Goal: Task Accomplishment & Management: Manage account settings

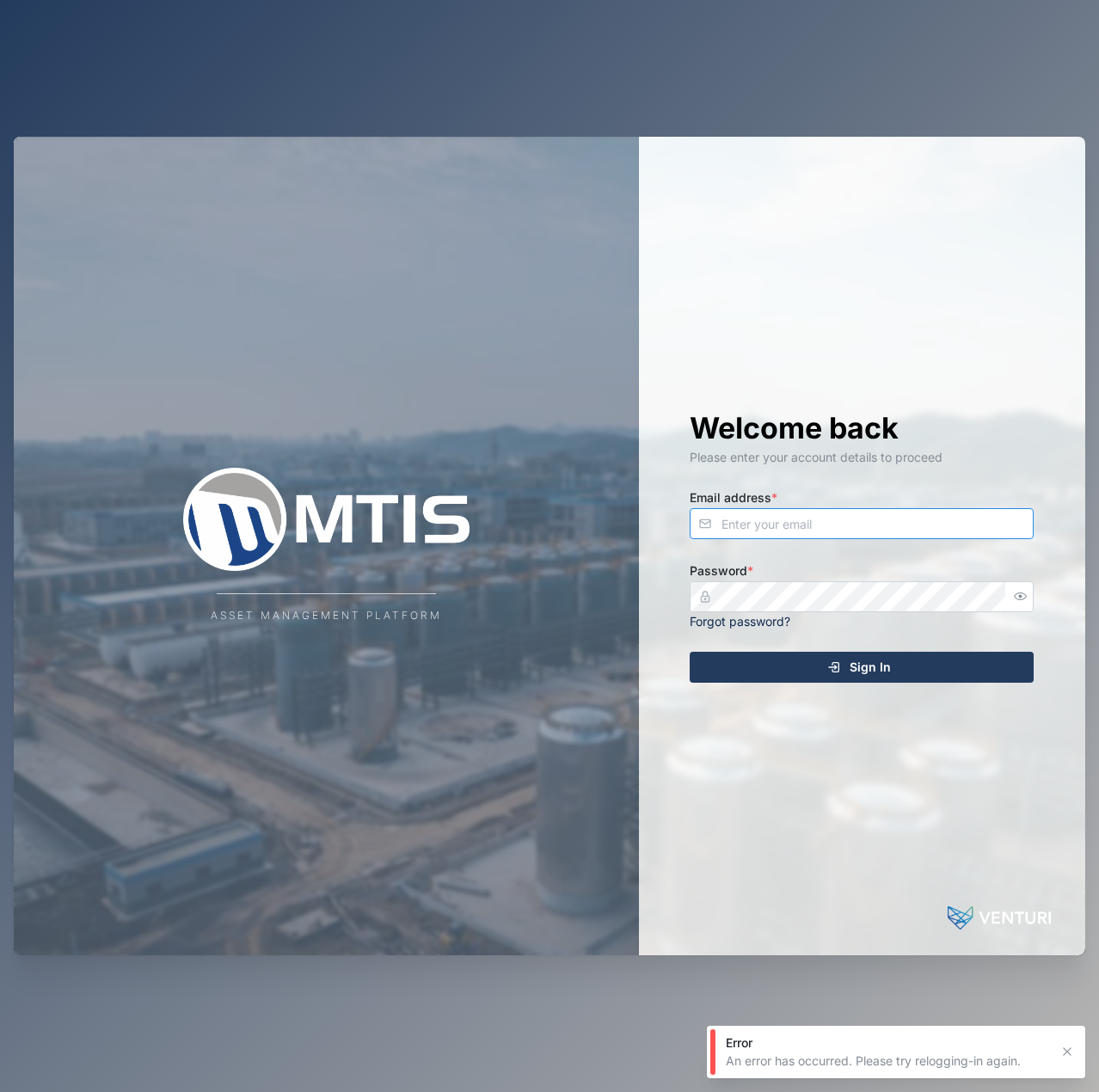
click at [812, 534] on input "Email address *" at bounding box center [861, 523] width 344 height 31
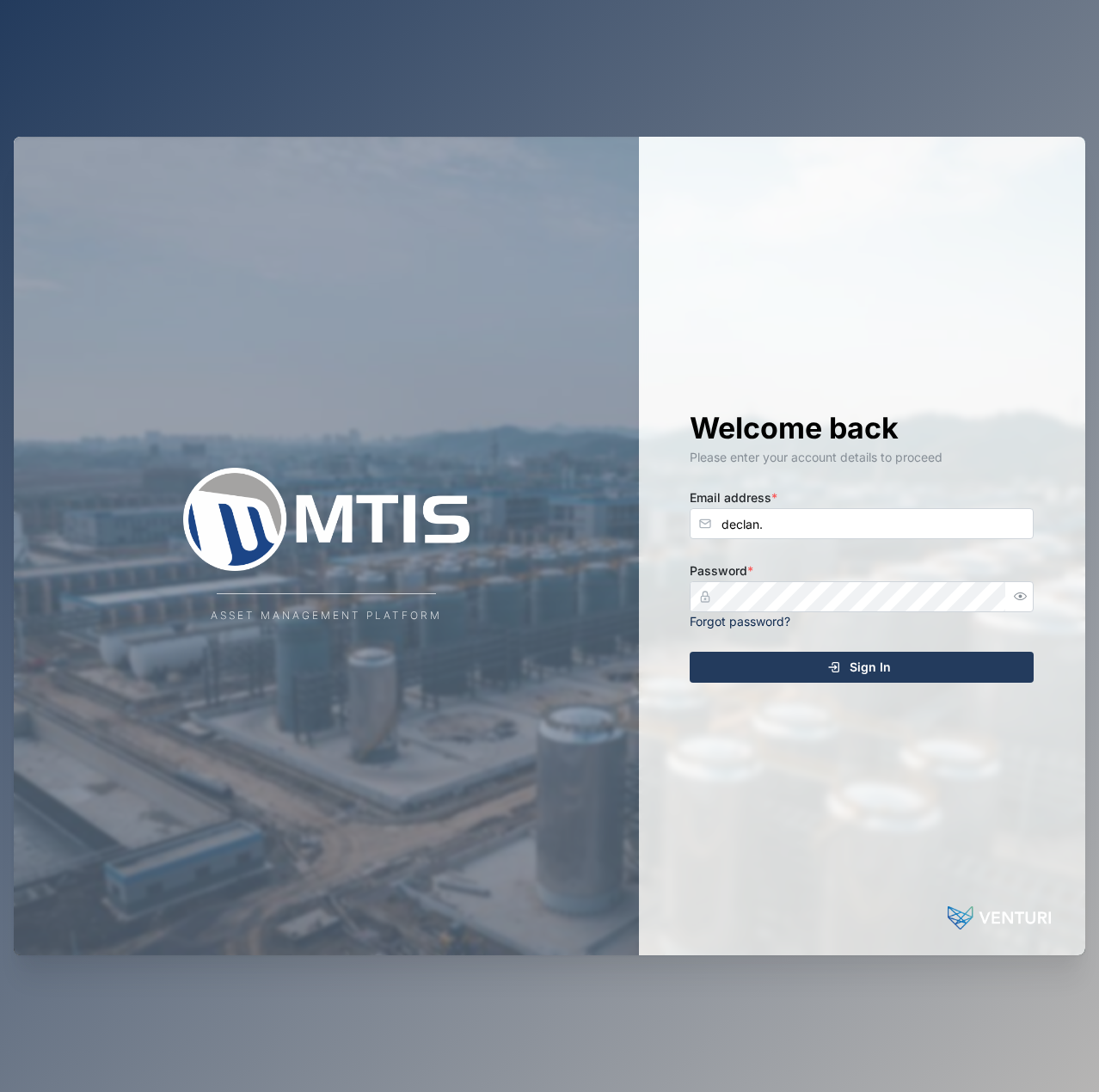
click at [918, 545] on div "Welcome back Please enter your account details to proceed Email address * decla…" at bounding box center [861, 546] width 413 height 819
click at [908, 533] on input "declan." at bounding box center [861, 523] width 344 height 31
type input "[EMAIL_ADDRESS][PERSON_NAME][DOMAIN_NAME]"
click at [690, 652] on button "Sign In" at bounding box center [861, 667] width 344 height 31
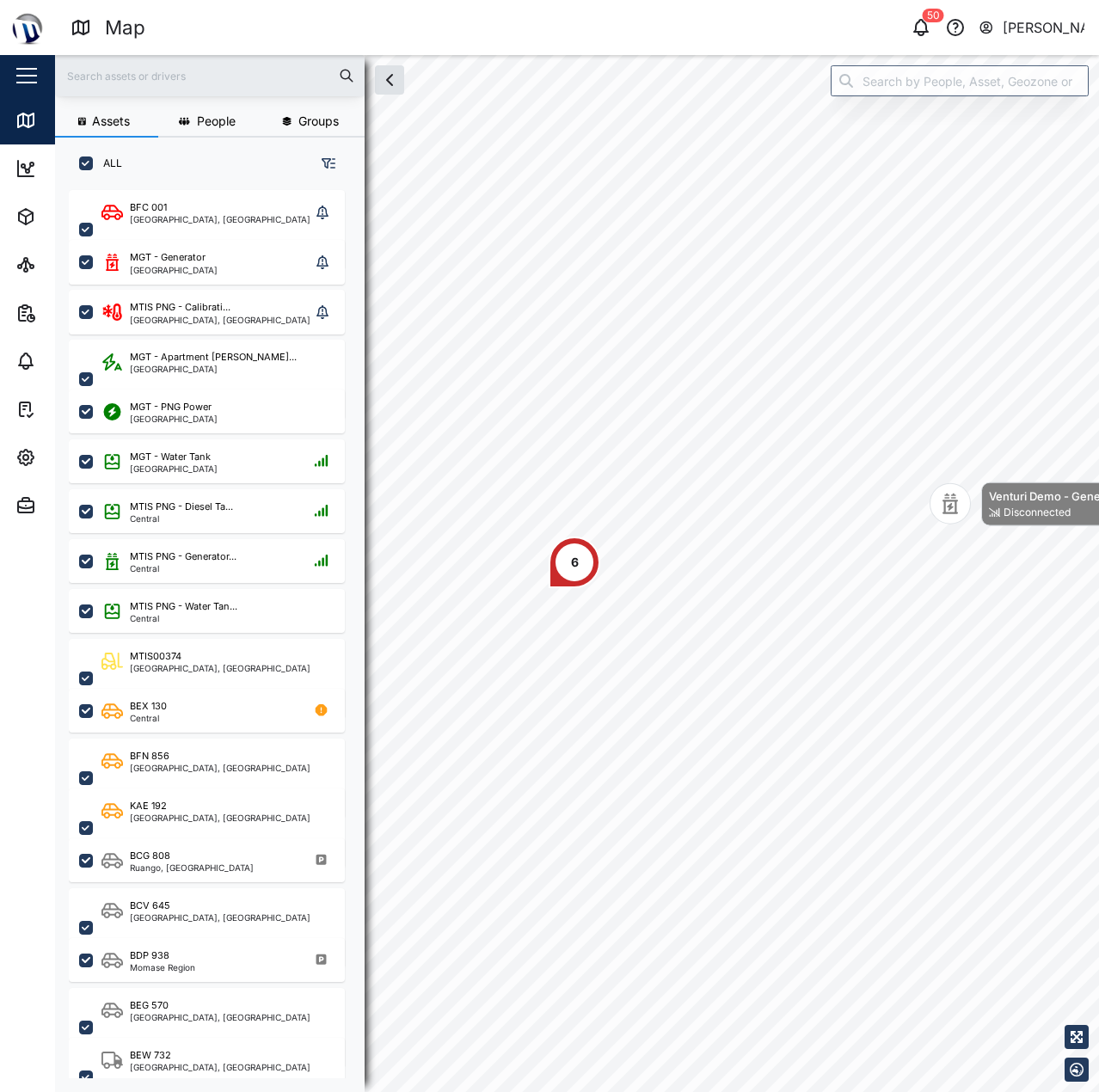
scroll to position [881, 270]
click at [917, 90] on input "search" at bounding box center [960, 80] width 258 height 31
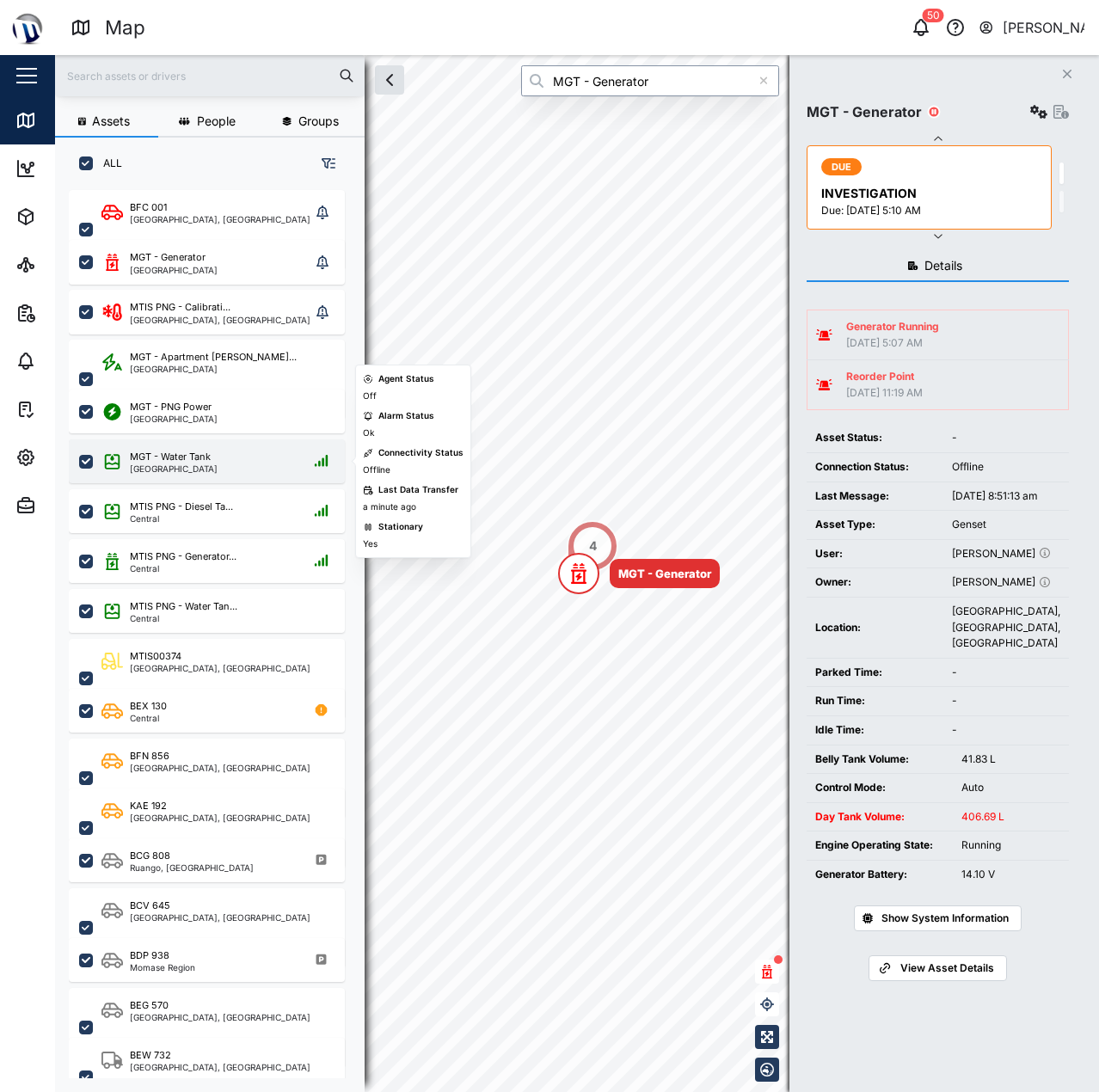
type input "MGT - Generator"
click at [239, 443] on div "MGT - Water Tank [GEOGRAPHIC_DATA]" at bounding box center [206, 461] width 276 height 44
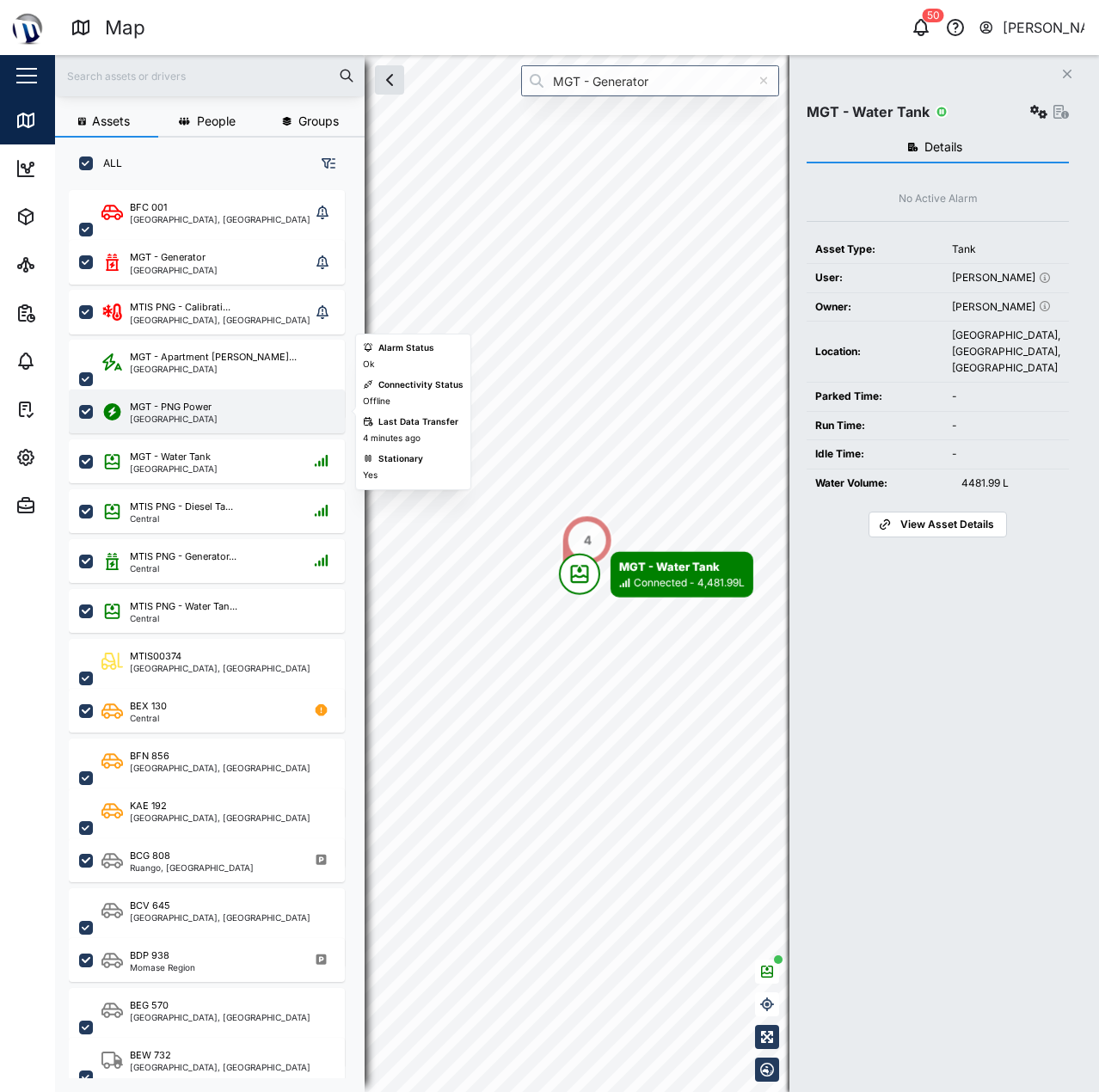
click at [209, 406] on div "MGT - PNG Power" at bounding box center [171, 407] width 82 height 15
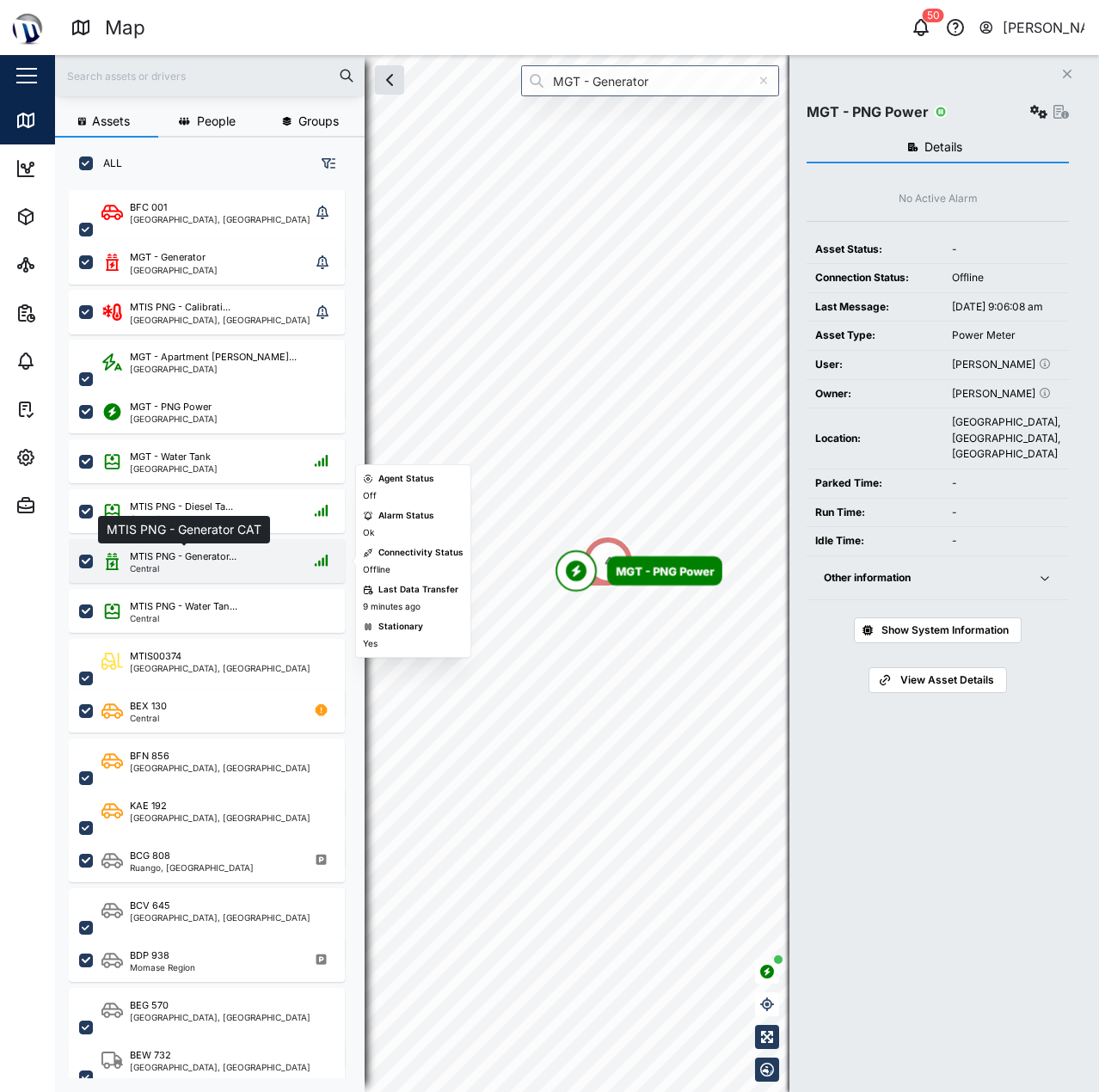
click at [225, 557] on div "MTIS PNG - Generator..." at bounding box center [183, 557] width 107 height 15
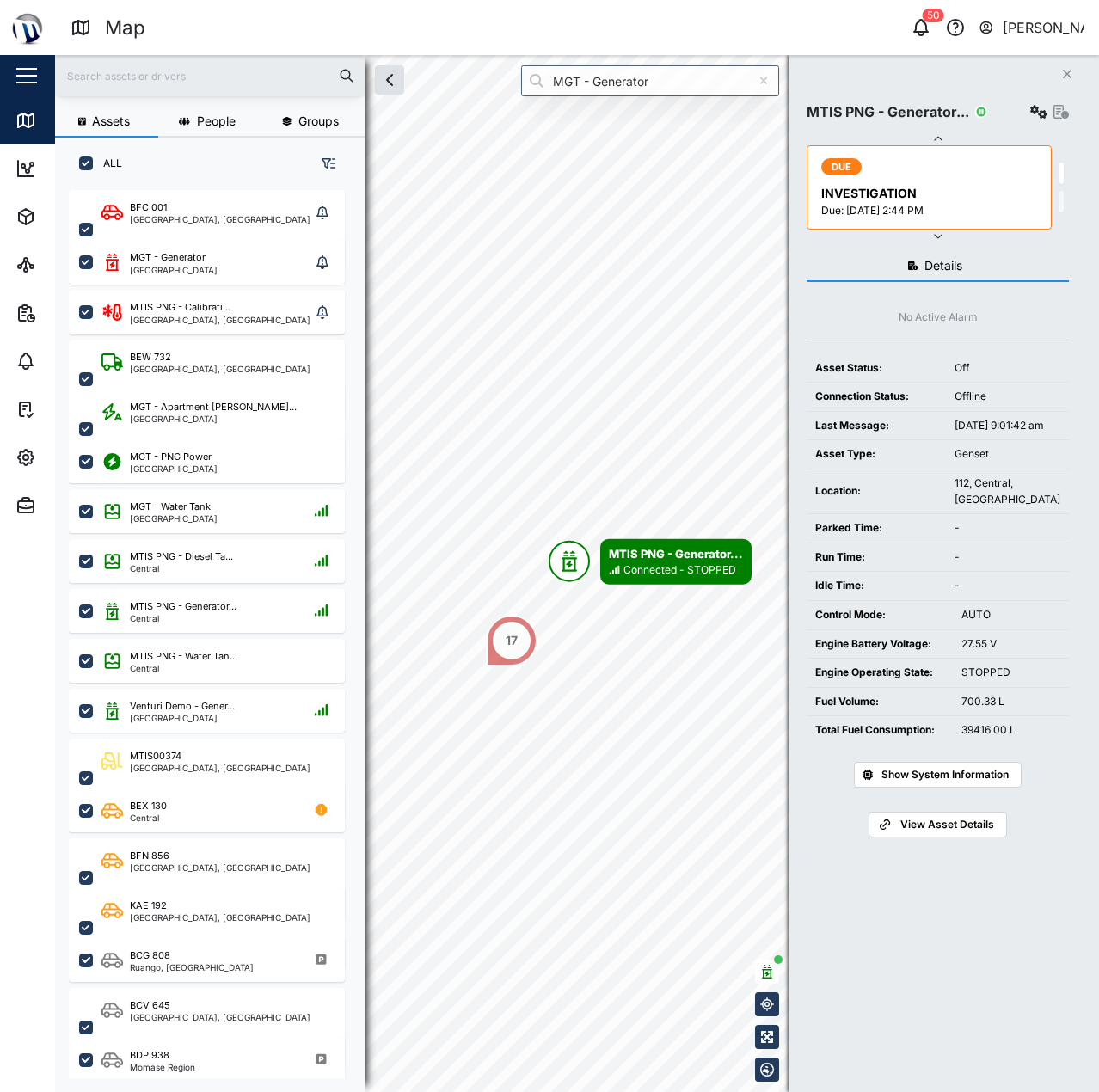
click at [937, 798] on div "Show System Information" at bounding box center [938, 771] width 262 height 54
click at [937, 787] on span "Show System Information" at bounding box center [944, 774] width 127 height 24
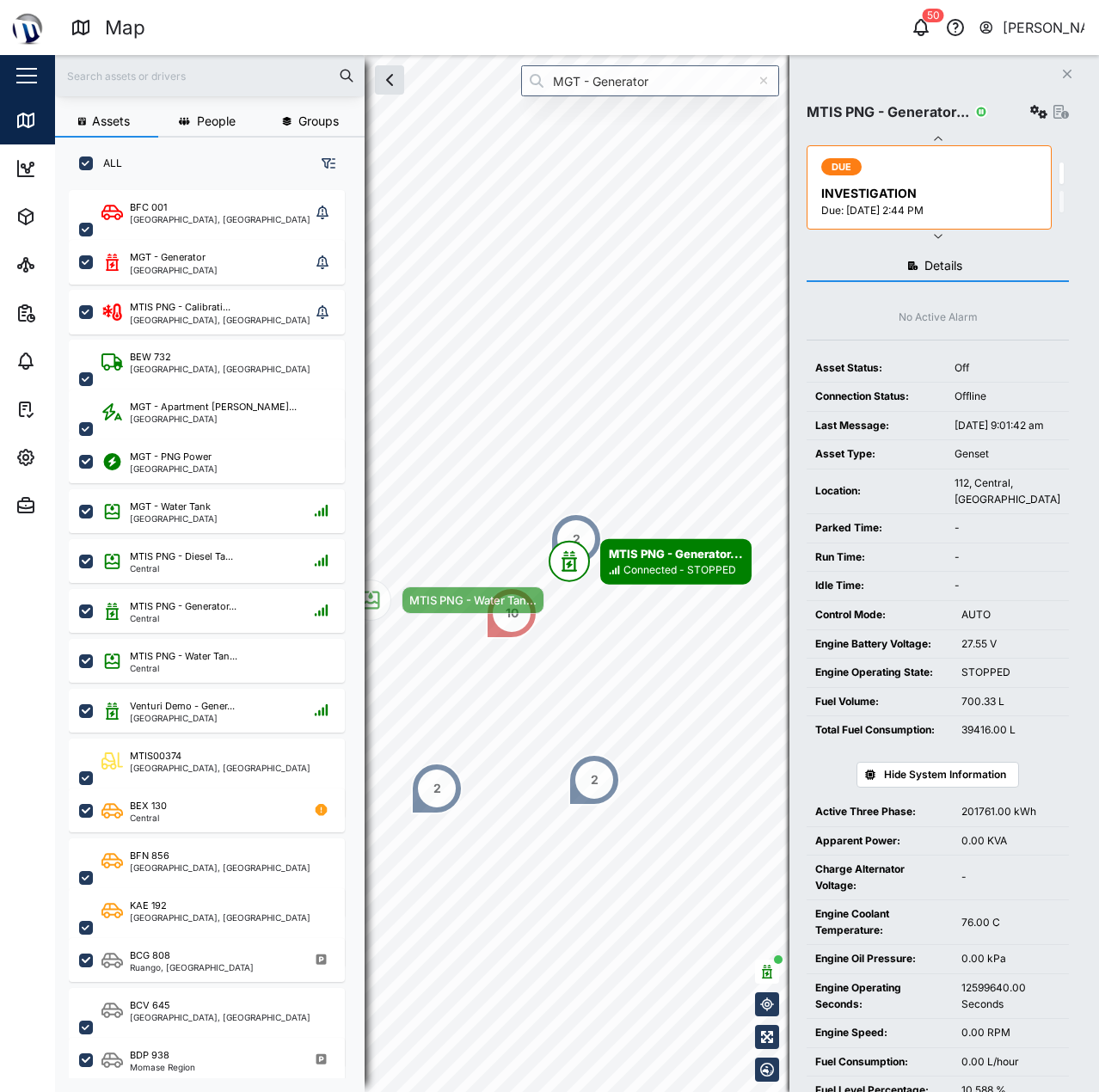
click at [909, 787] on span "Hide System Information" at bounding box center [945, 774] width 123 height 24
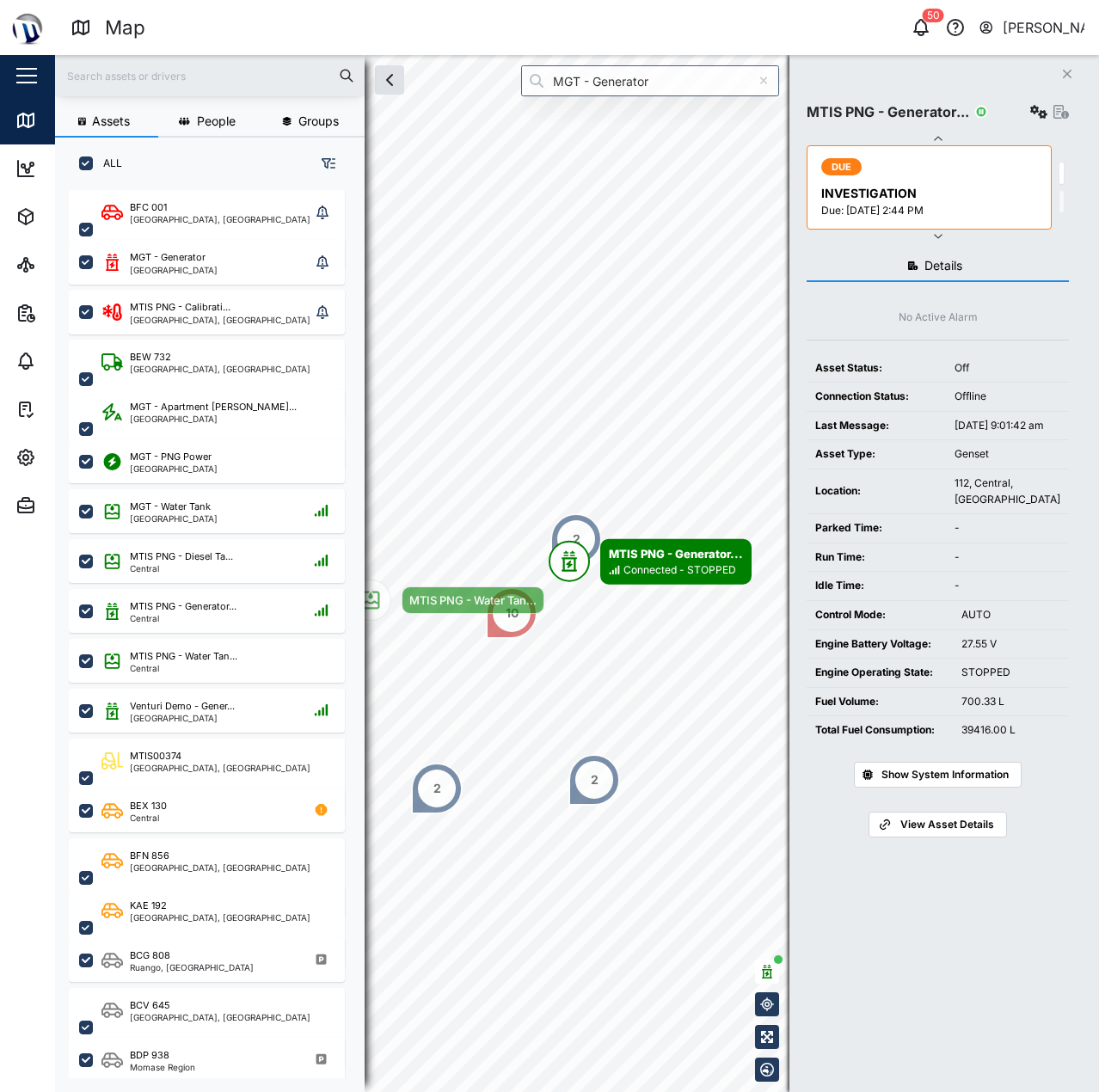
click at [905, 460] on td "Asset Type:" at bounding box center [877, 454] width 139 height 29
click at [983, 530] on td "-" at bounding box center [1008, 529] width 123 height 29
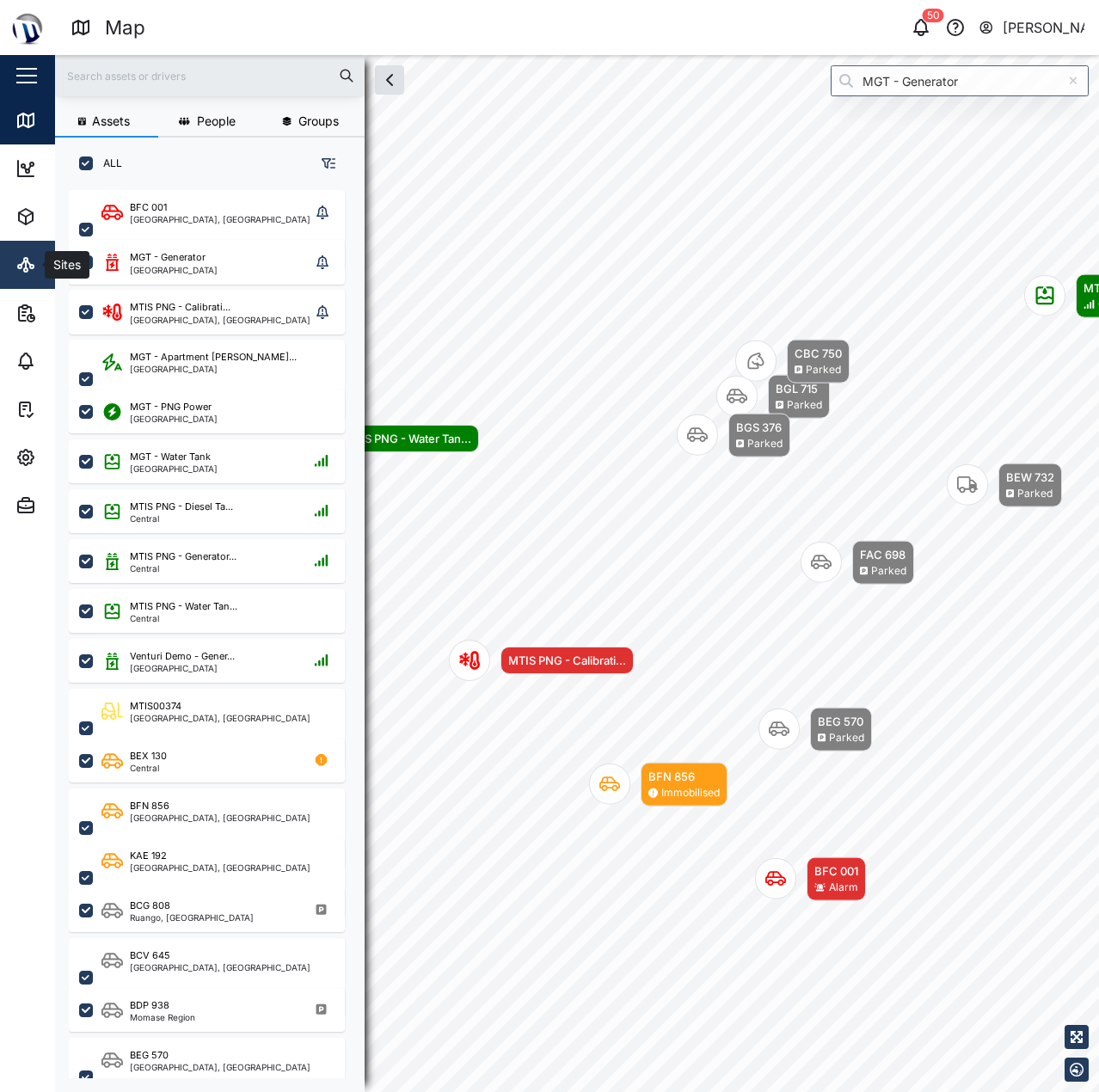
click at [12, 271] on link "Sites" at bounding box center [111, 264] width 223 height 48
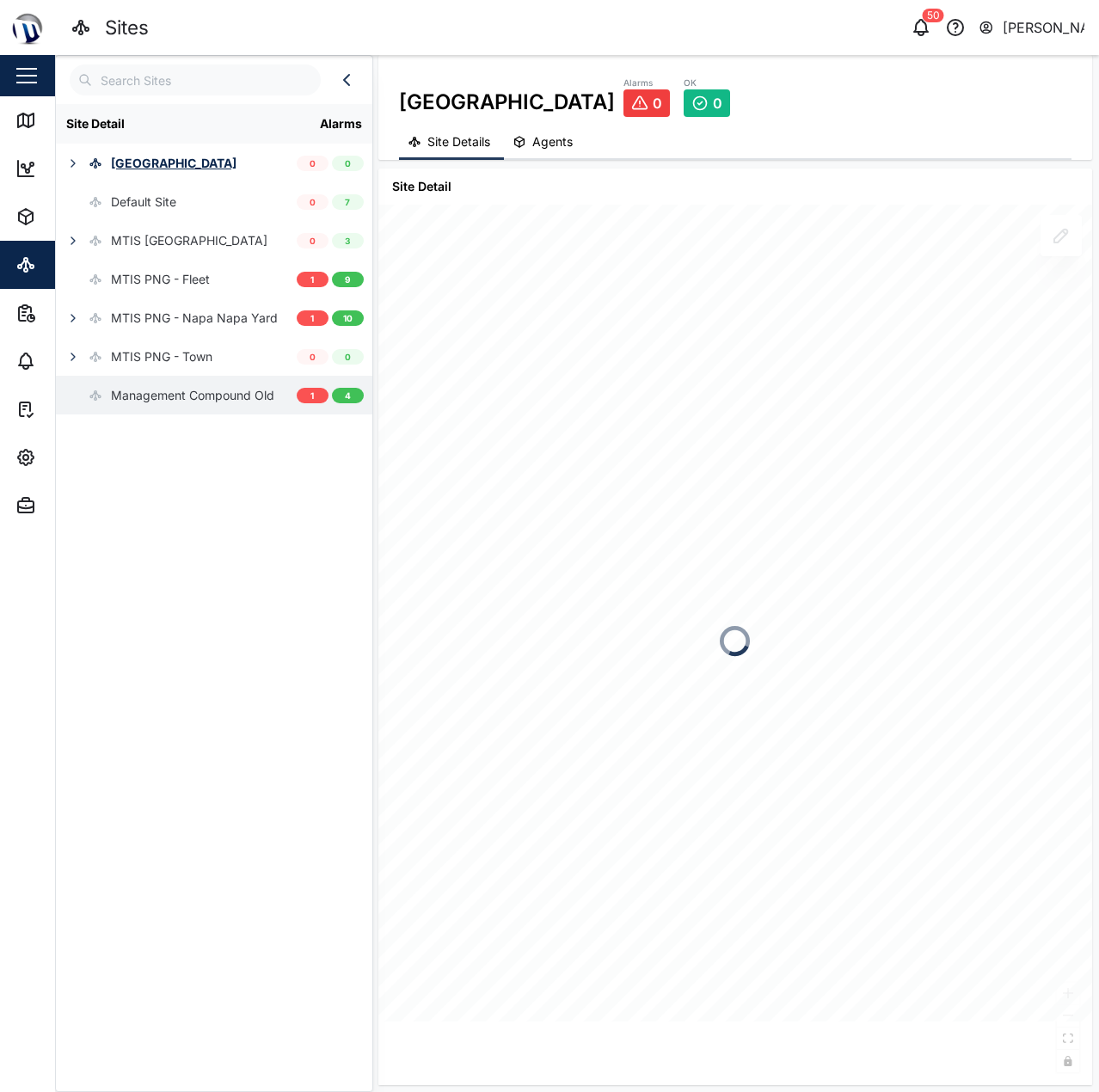
click at [76, 396] on div at bounding box center [73, 395] width 14 height 14
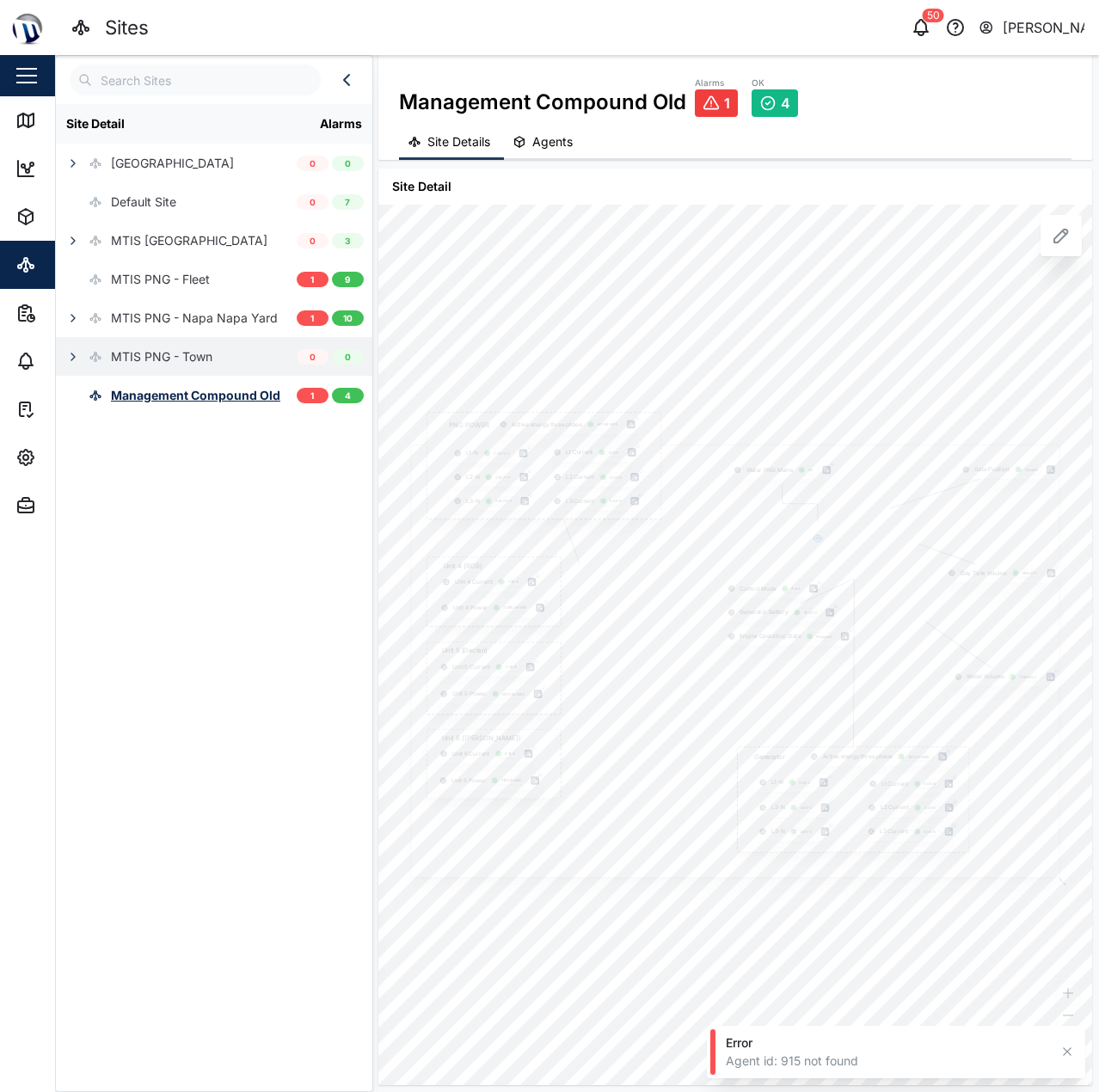
click at [77, 357] on icon "button" at bounding box center [73, 356] width 14 height 14
click at [165, 395] on div "Management Compound" at bounding box center [191, 396] width 140 height 19
click at [199, 442] on div "Management Compound Old" at bounding box center [196, 434] width 170 height 19
click at [1055, 244] on icon at bounding box center [1061, 236] width 21 height 21
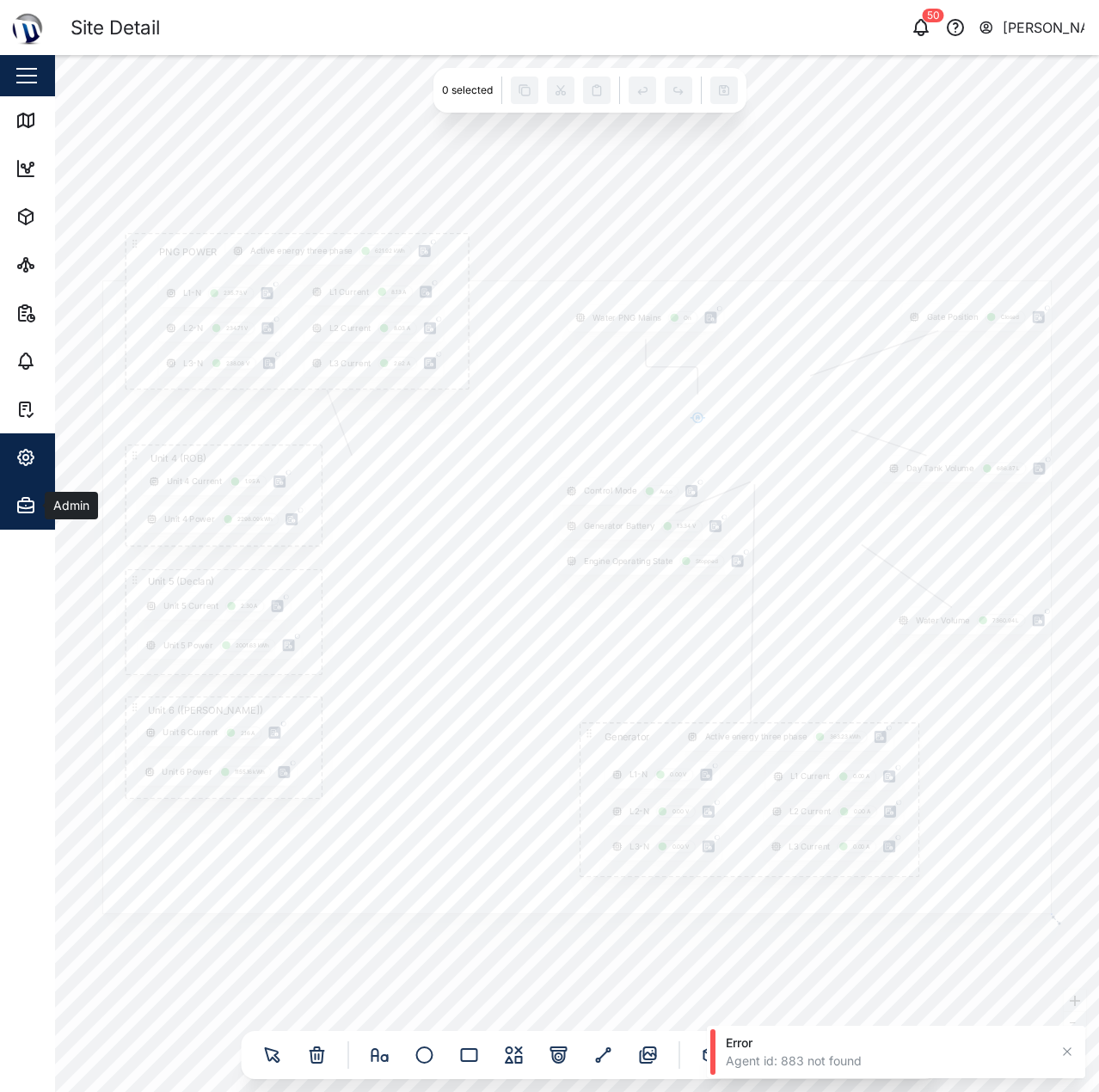
click at [48, 506] on div "Admin" at bounding box center [70, 505] width 51 height 19
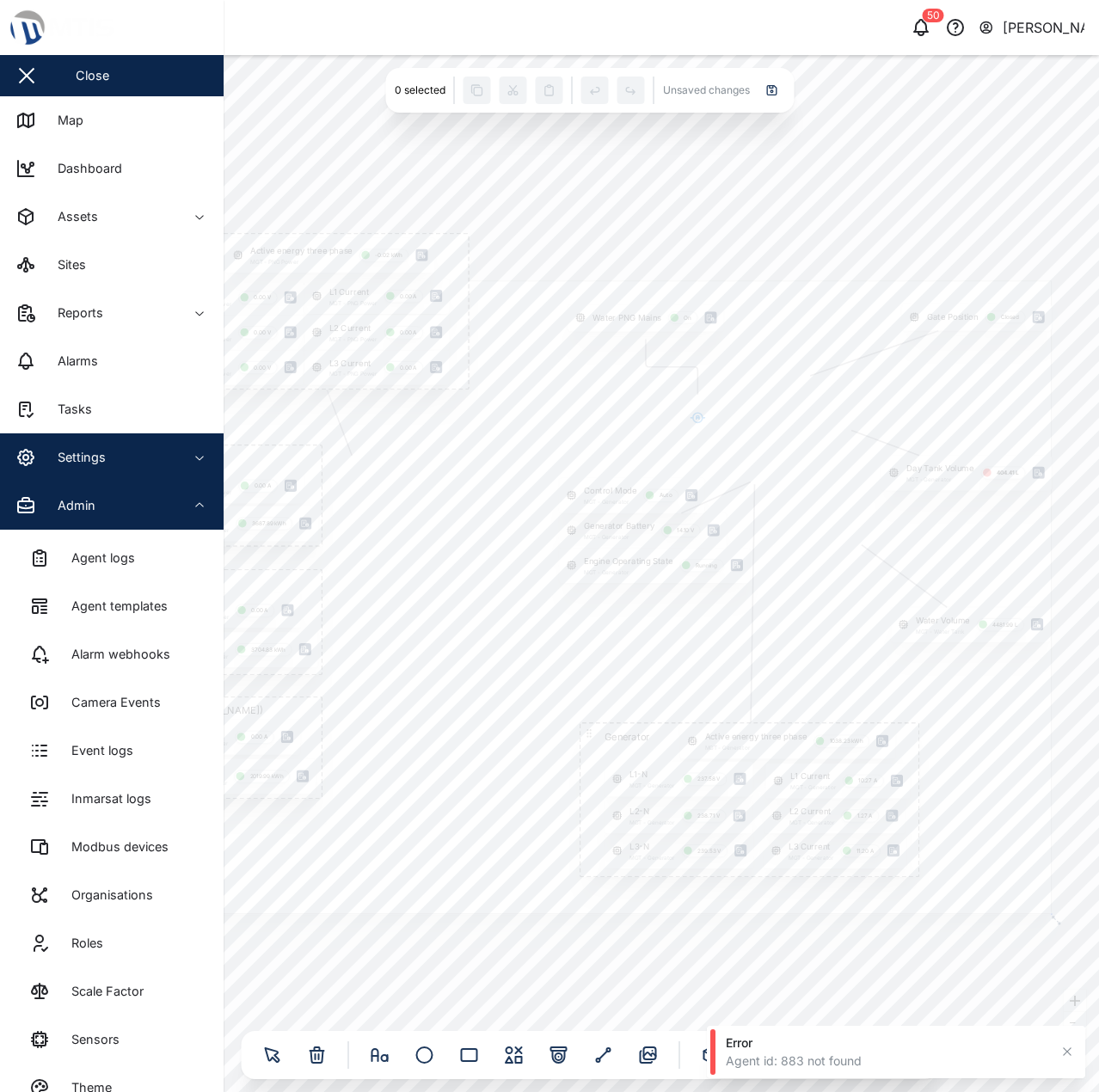
click at [48, 505] on div "Admin" at bounding box center [70, 505] width 51 height 19
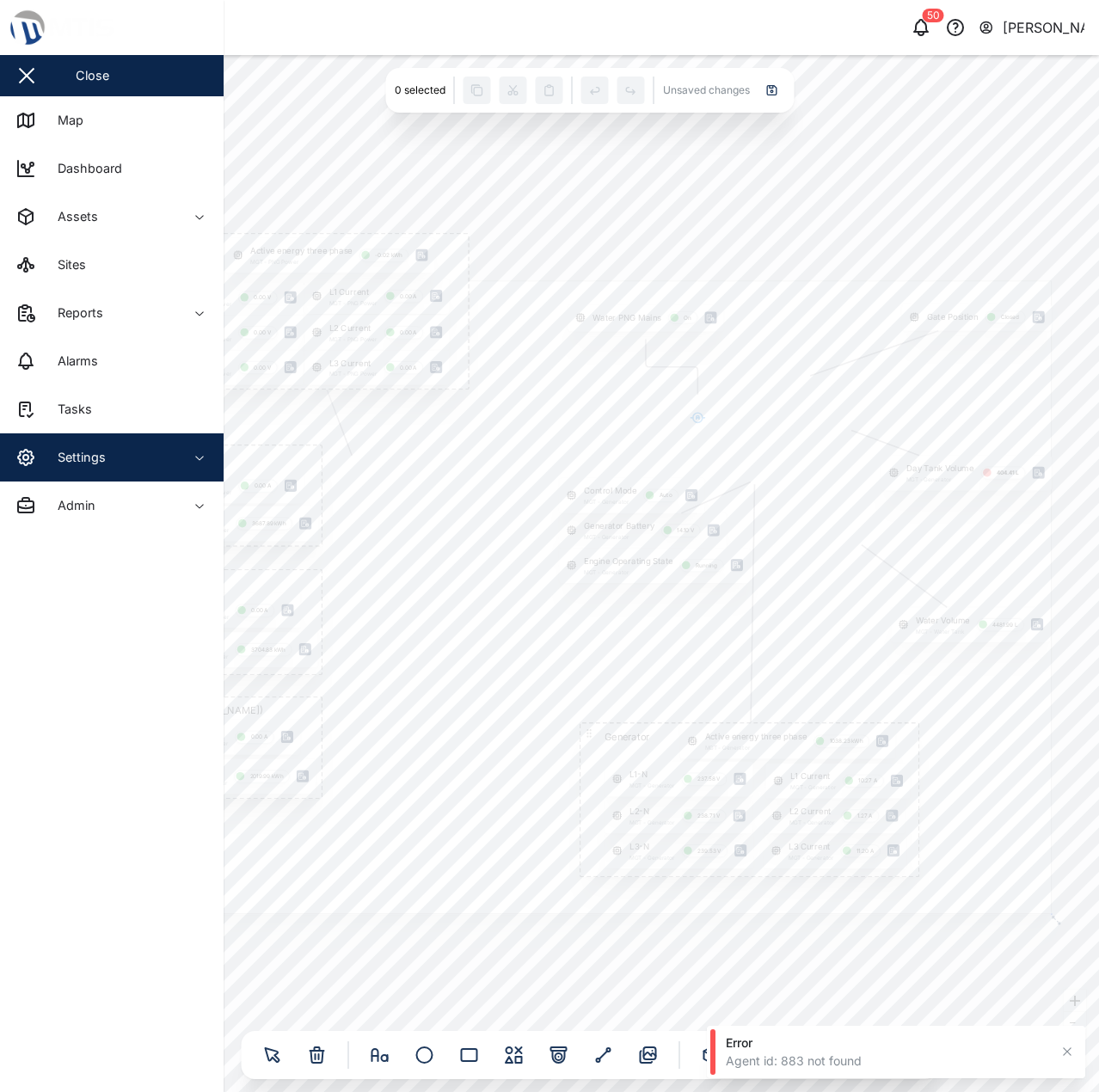
click at [43, 449] on div "Settings" at bounding box center [93, 457] width 156 height 21
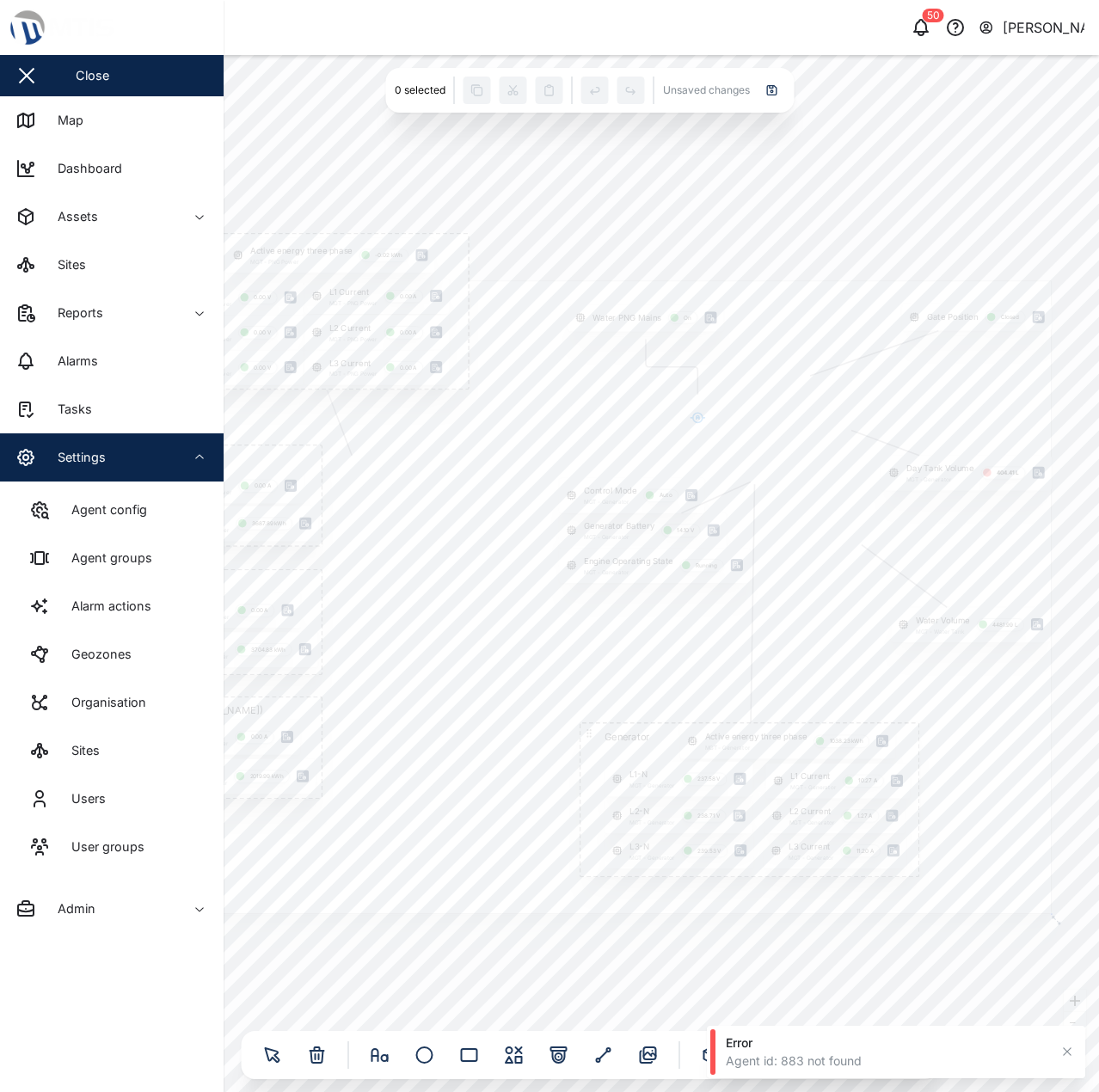
drag, startPoint x: 98, startPoint y: 754, endPoint x: 632, endPoint y: 54, distance: 880.4
click at [98, 756] on div "Sites" at bounding box center [79, 750] width 41 height 19
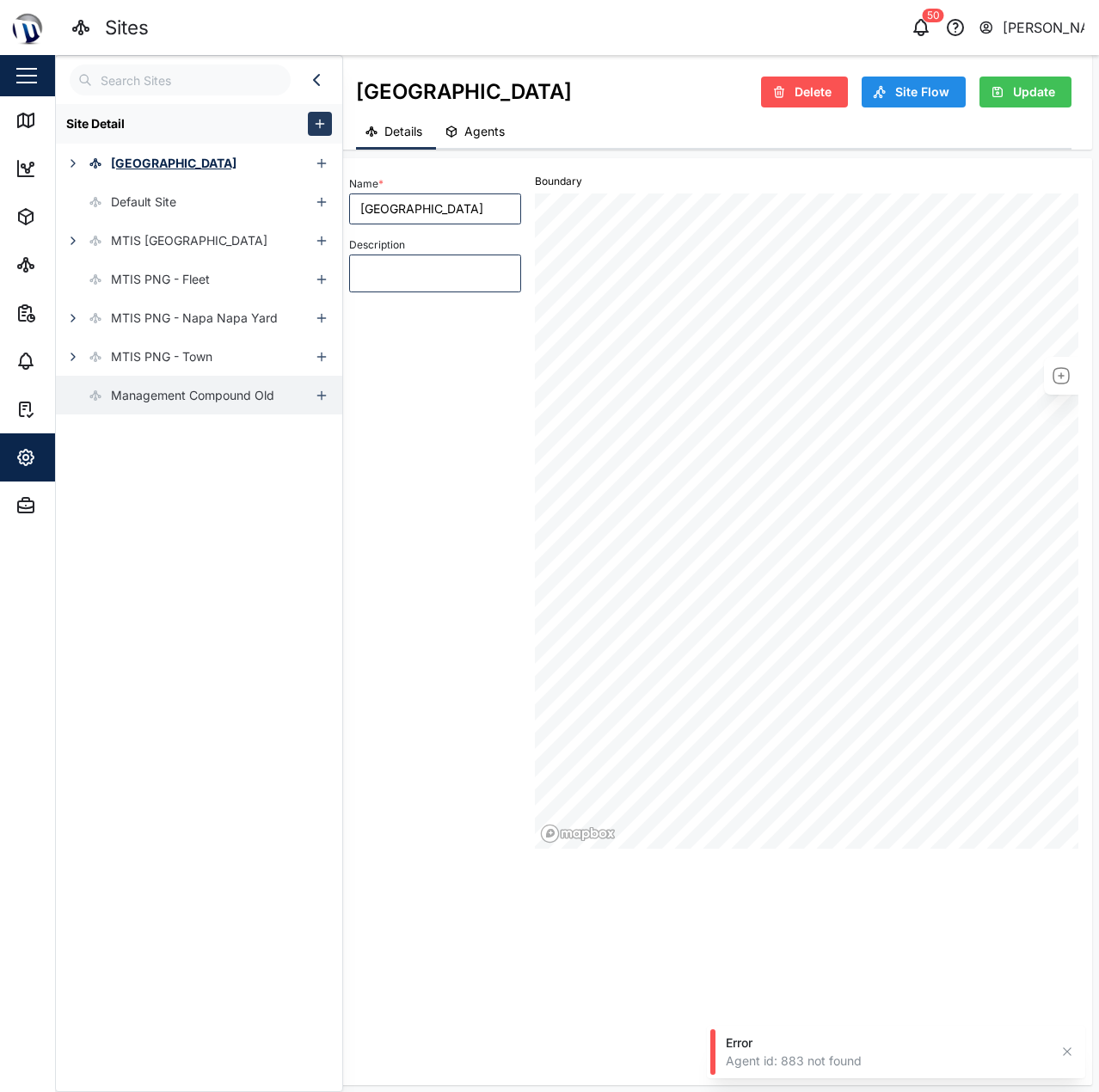
click at [170, 395] on div "Management Compound Old" at bounding box center [192, 396] width 163 height 19
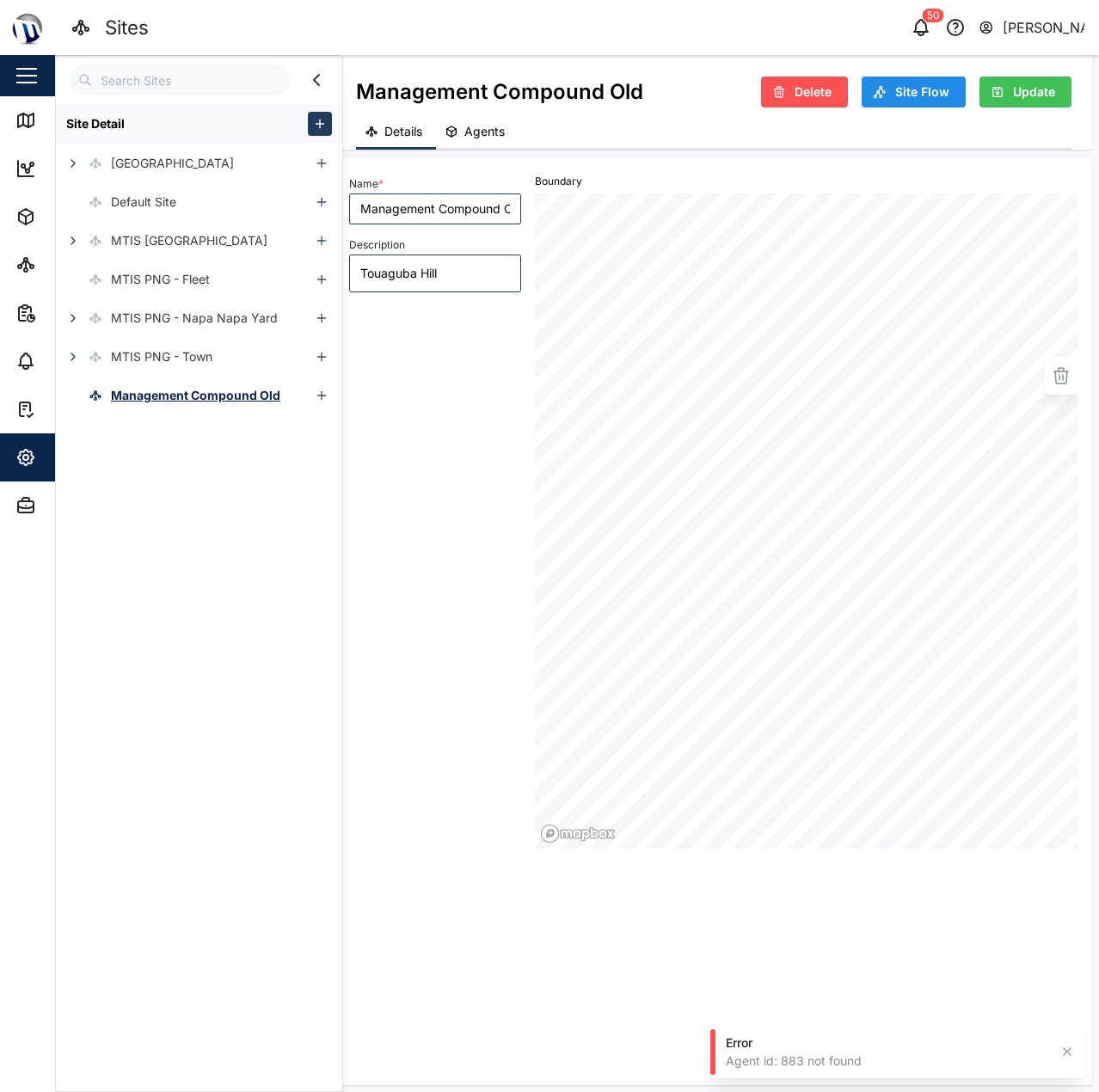
type textarea "x"
type input "Management Compound Old"
type textarea "Touaguba Hill"
click at [1065, 378] on icon "button" at bounding box center [1061, 376] width 21 height 21
click at [250, 464] on div "Site Detail Coral Seas Hotel Default Site MTIS Brisbane MTIS PNG - Fleet MTIS P…" at bounding box center [199, 593] width 287 height 978
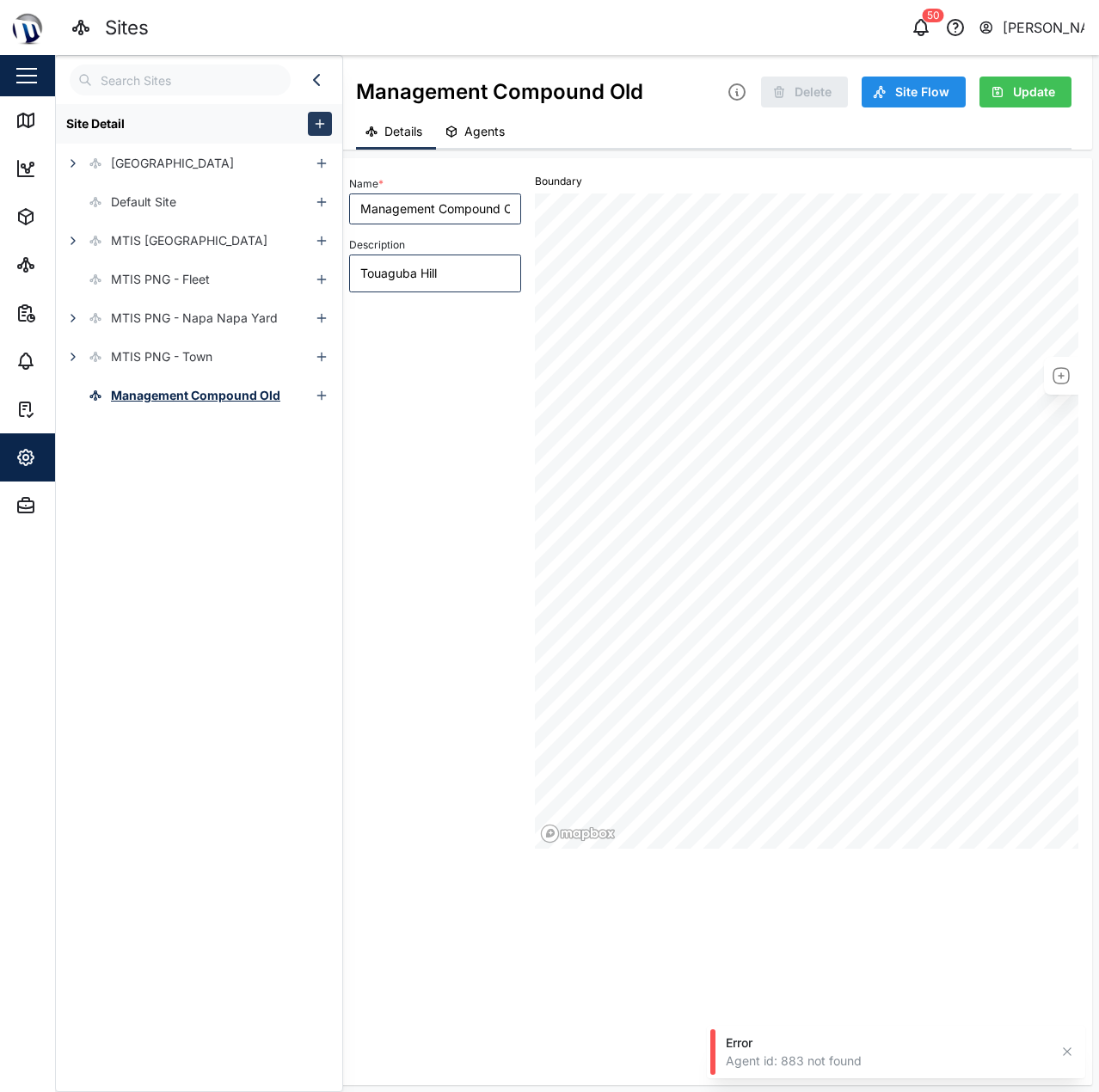
click at [1026, 89] on span "Update" at bounding box center [1034, 91] width 42 height 29
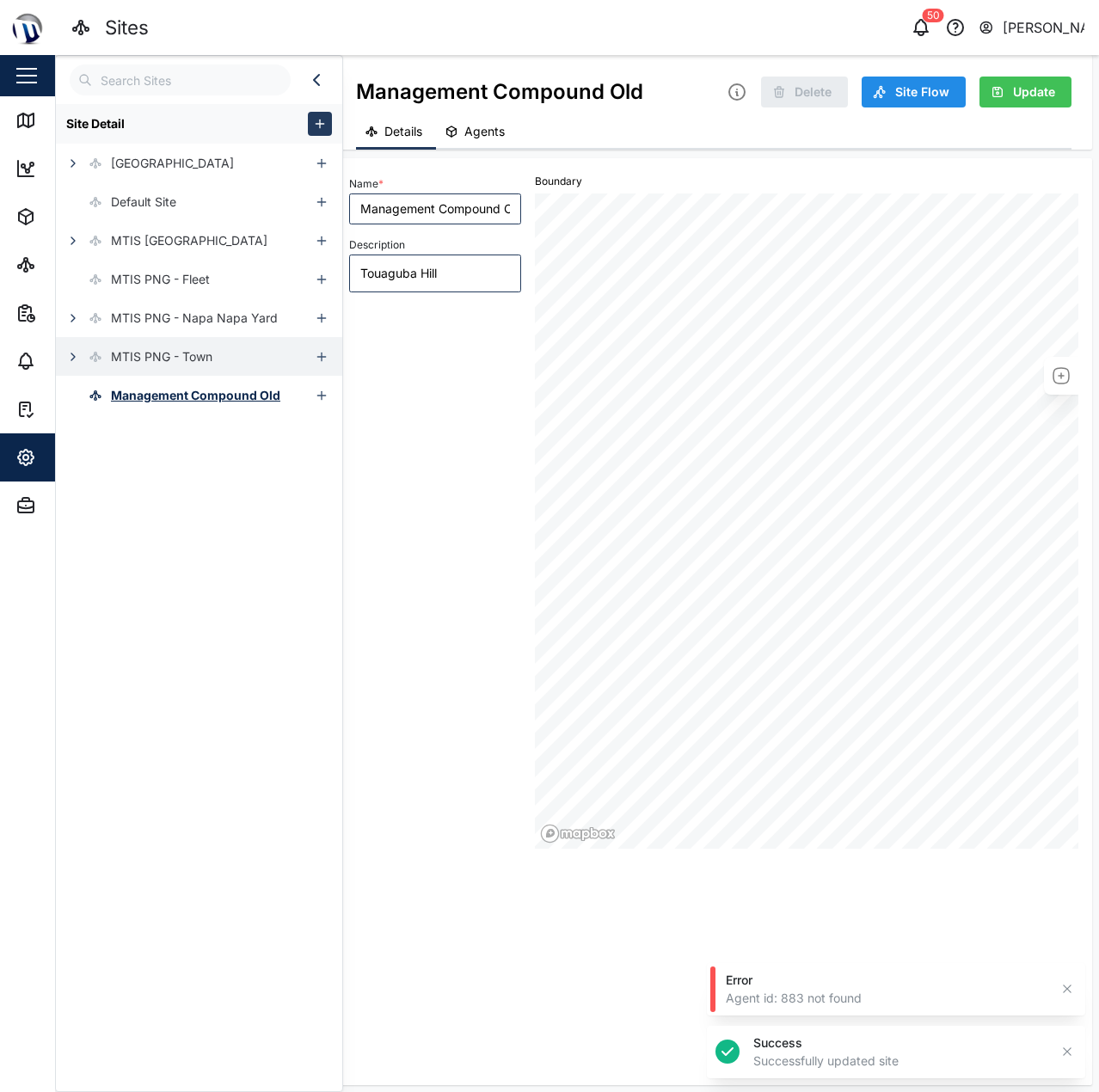
click at [62, 354] on button "button" at bounding box center [74, 357] width 25 height 24
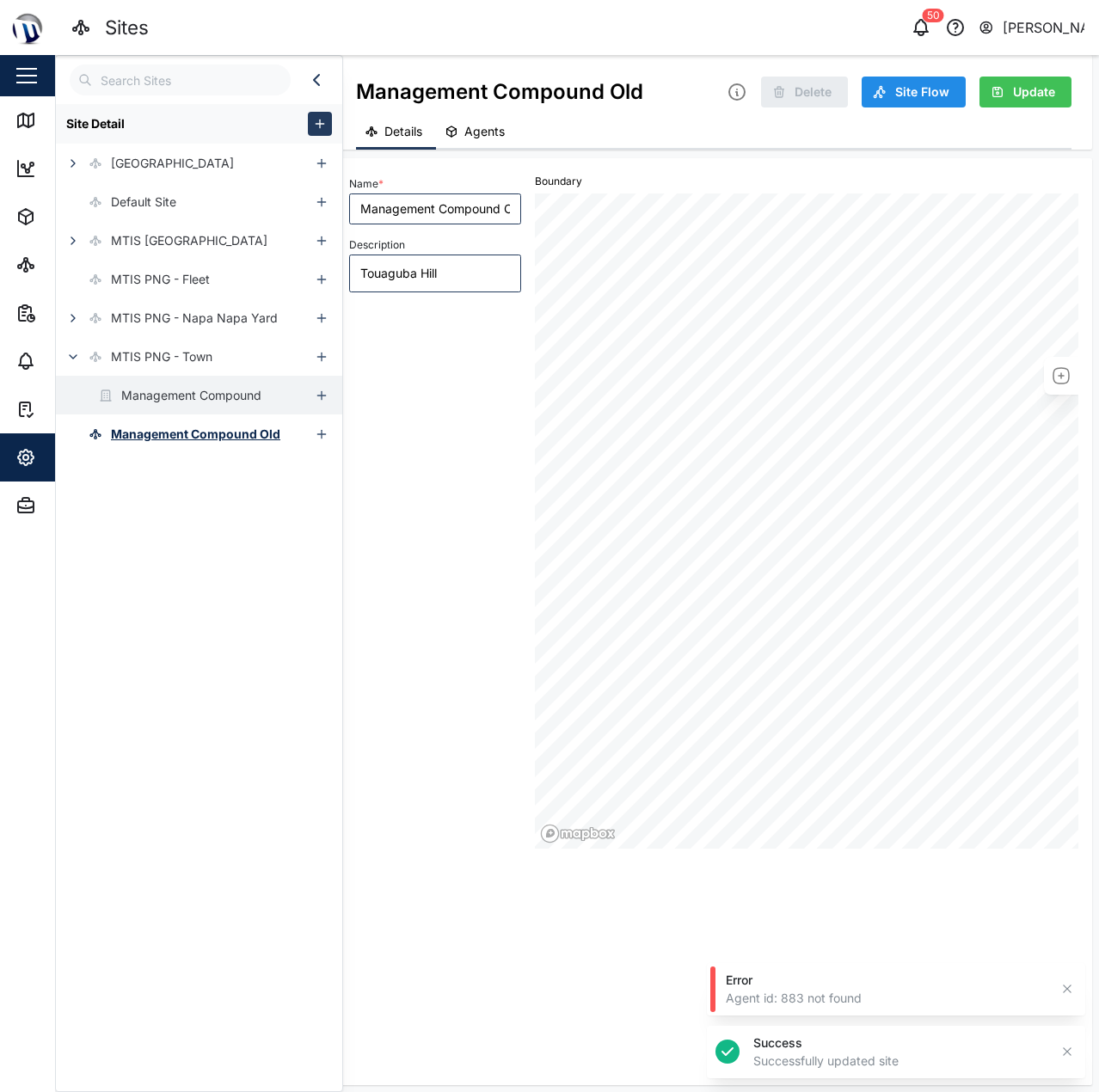
click at [140, 393] on div "Management Compound" at bounding box center [191, 396] width 140 height 19
type textarea "x"
type input "Management Compound"
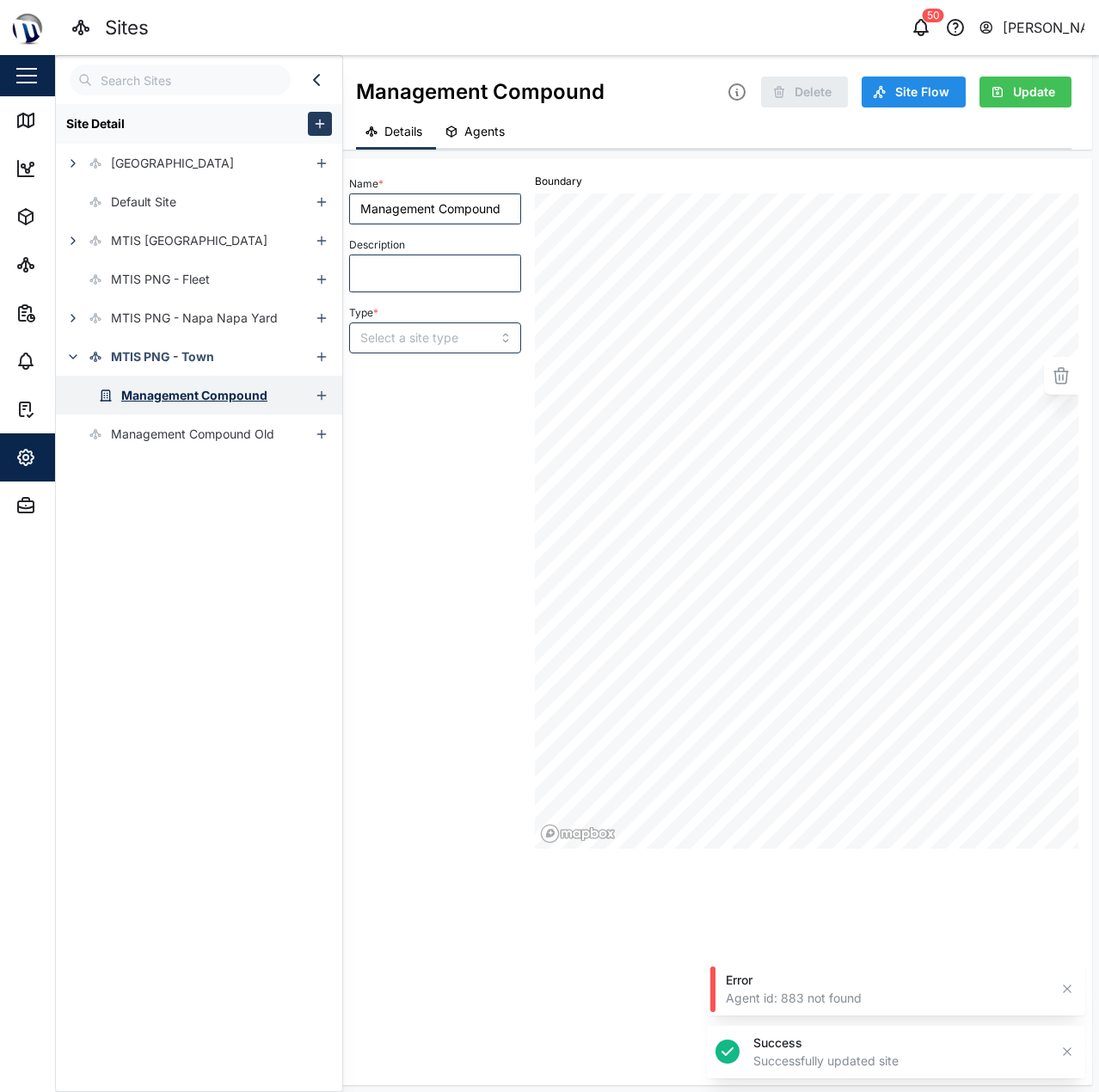
type input "BUILDING"
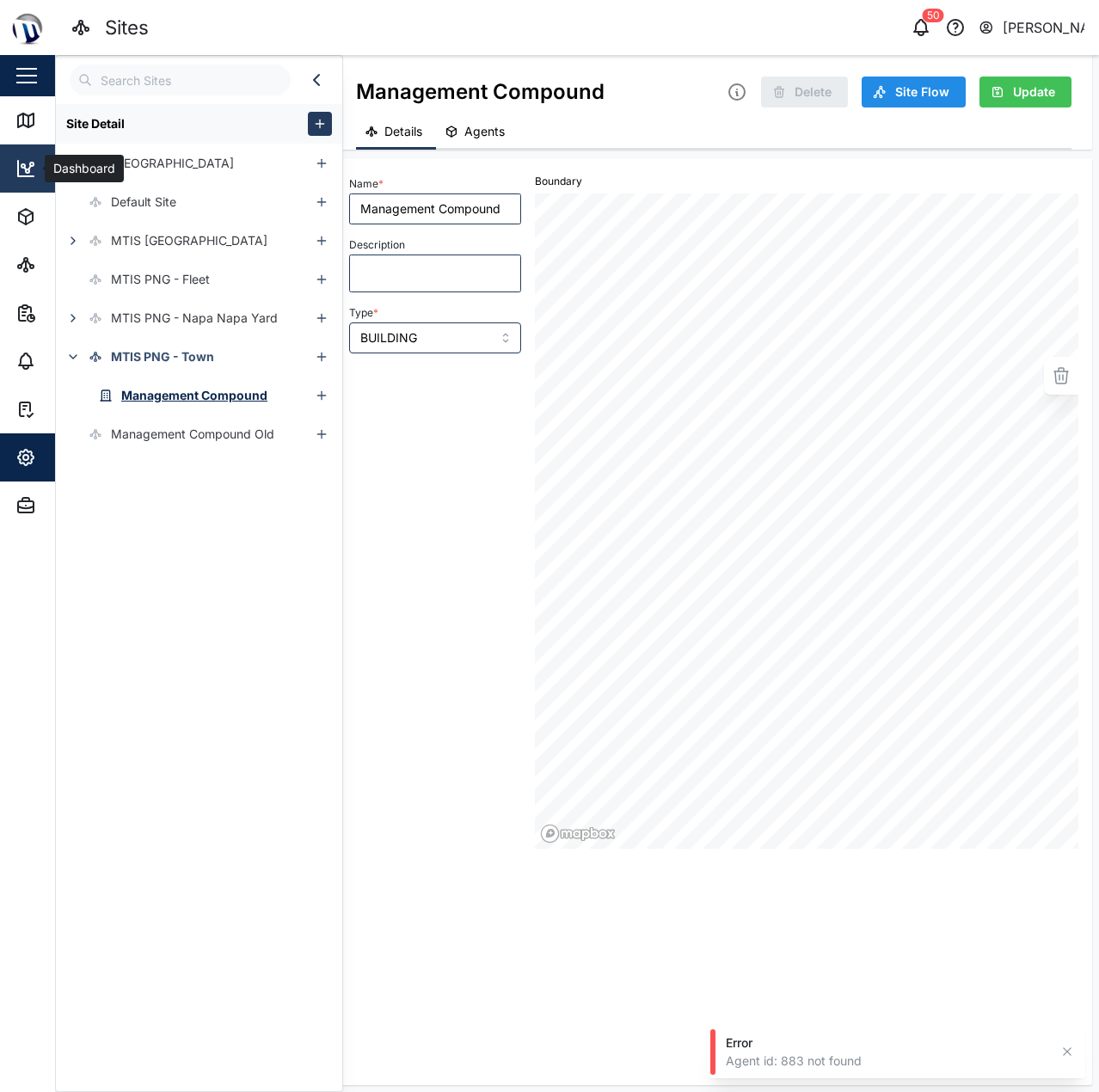
click at [22, 187] on link "Dashboard" at bounding box center [111, 168] width 223 height 48
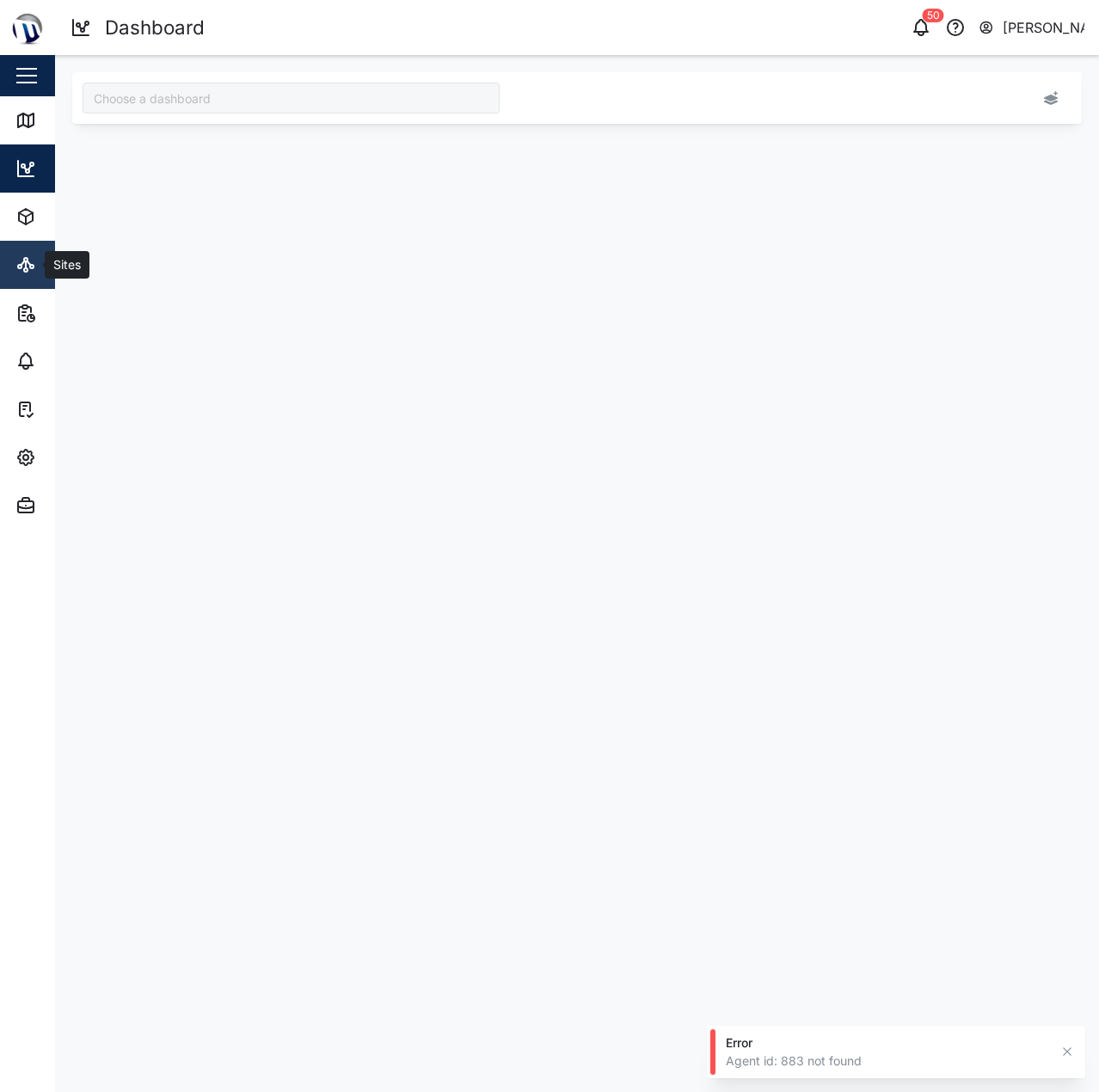
click at [32, 262] on icon at bounding box center [25, 265] width 21 height 21
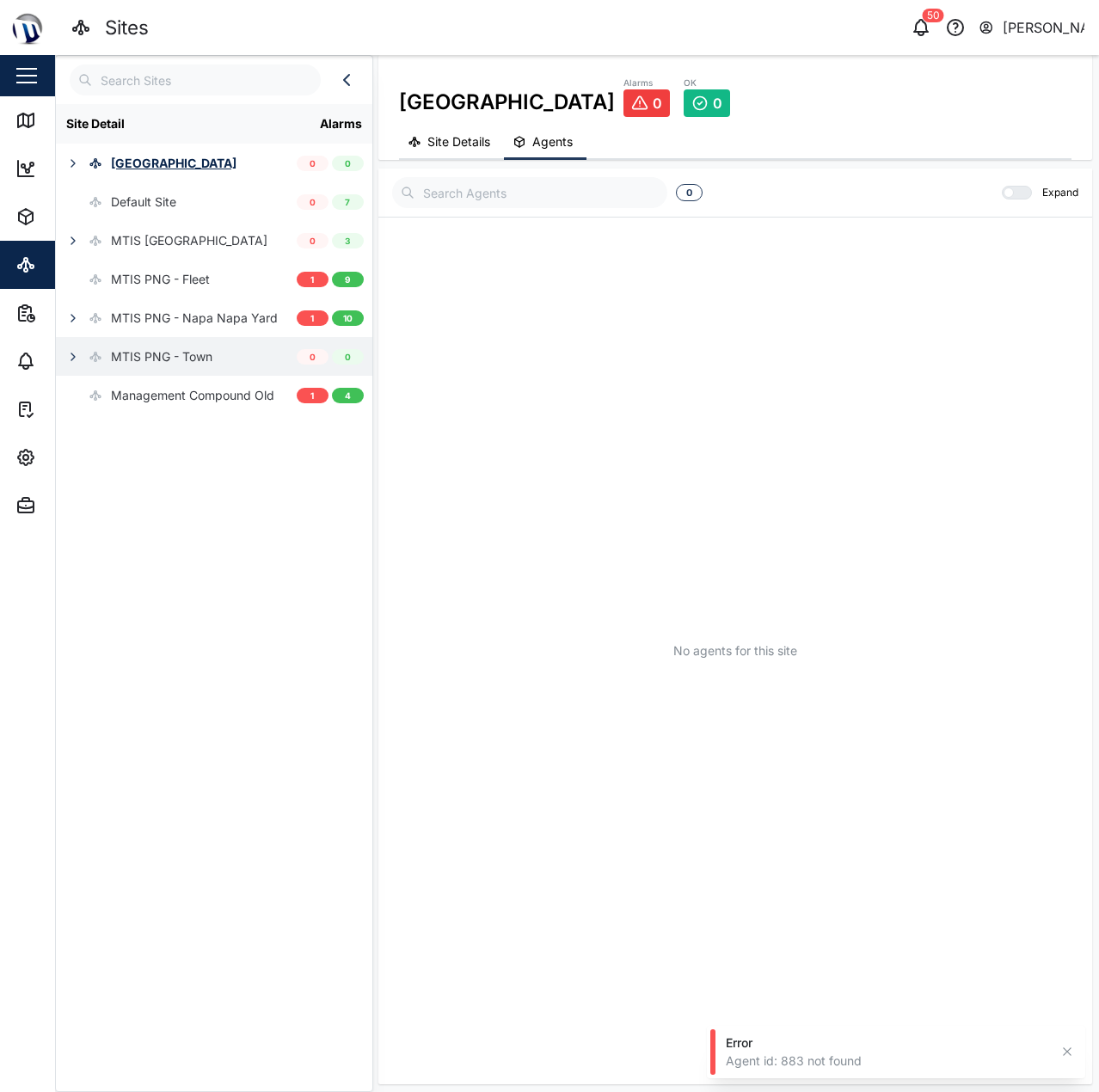
click at [264, 368] on div "MTIS PNG - Town" at bounding box center [175, 356] width 240 height 39
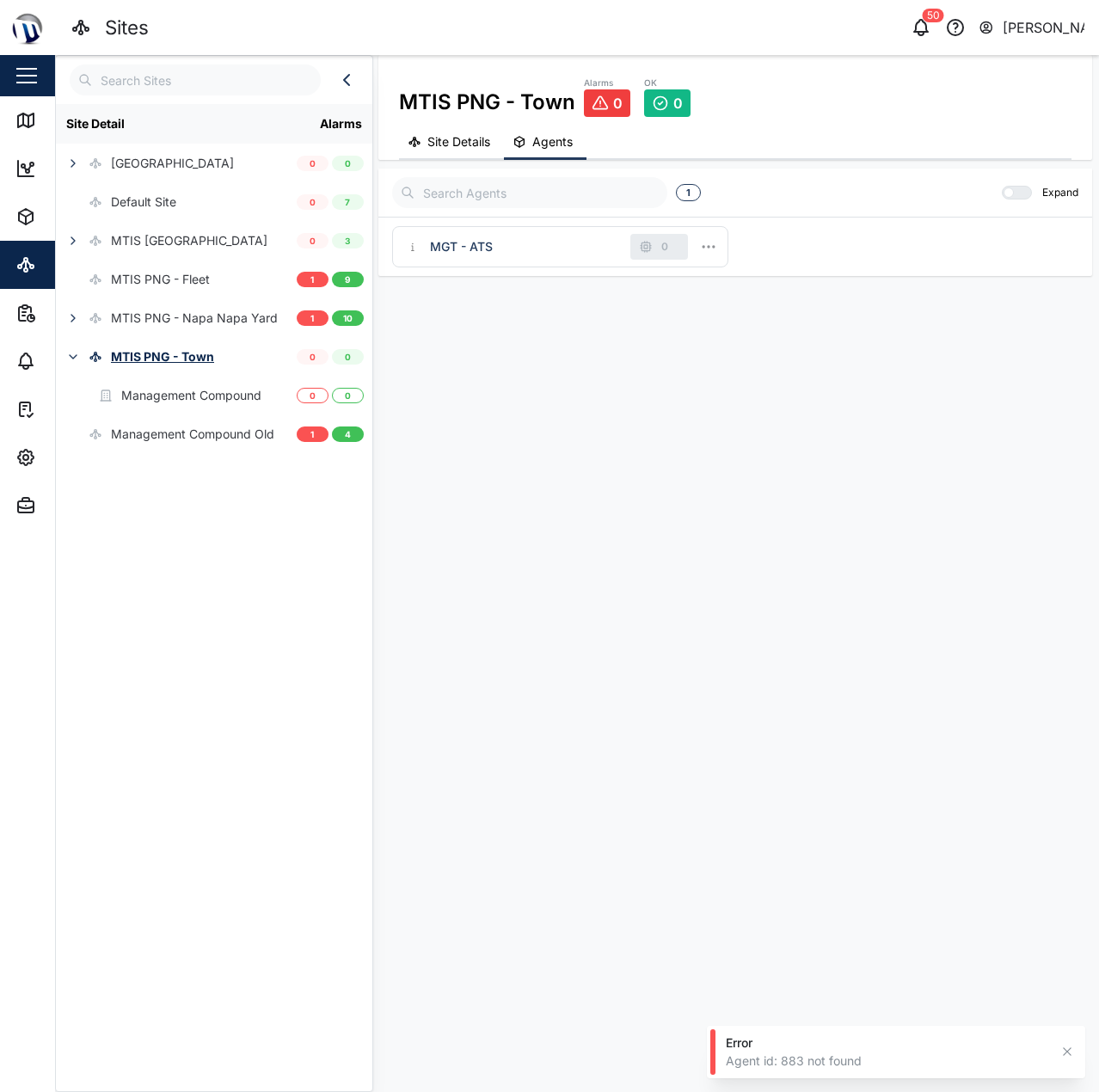
click at [451, 143] on span "Site Details" at bounding box center [458, 141] width 63 height 12
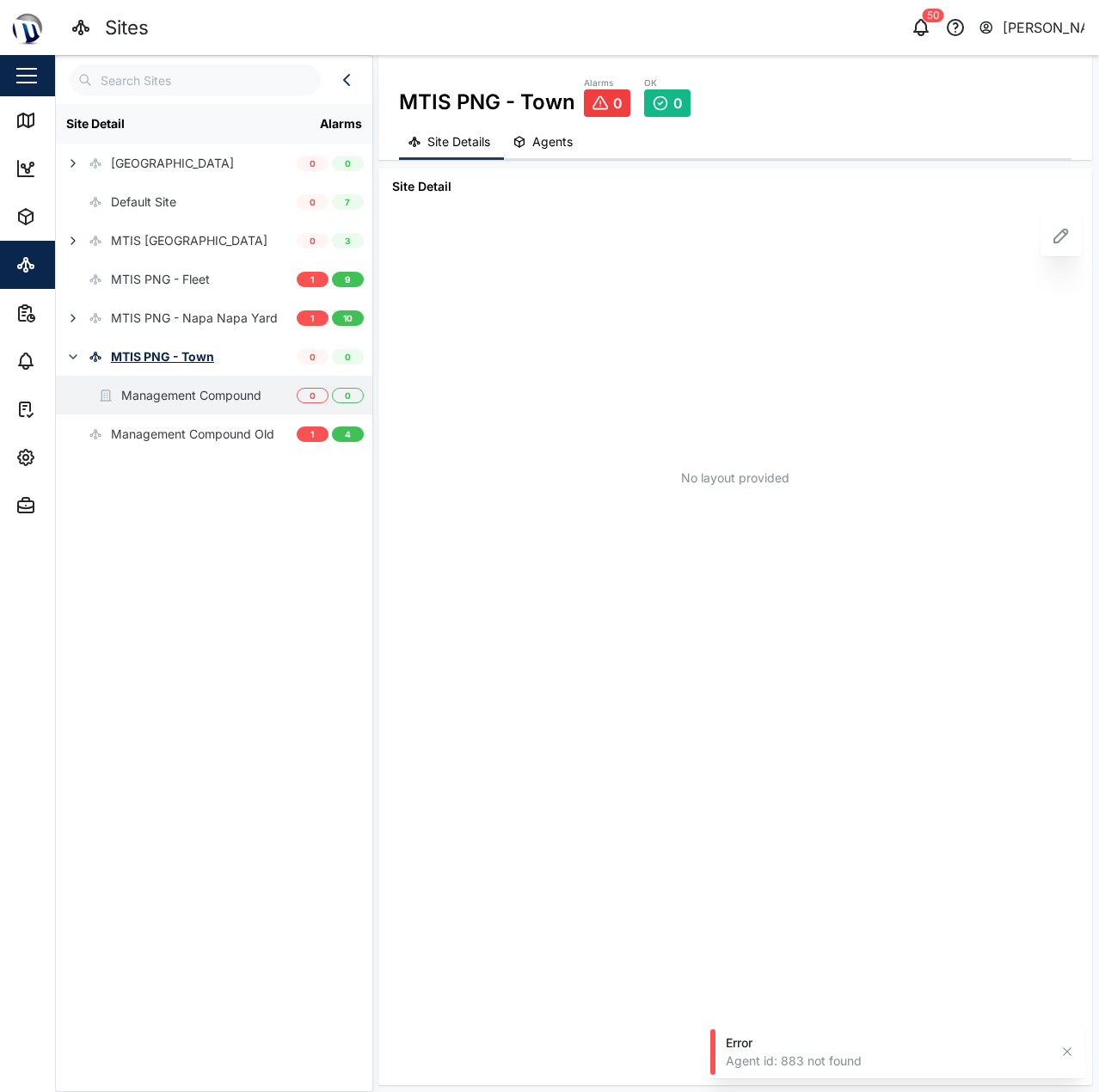
click at [225, 411] on div "Management Compound" at bounding box center [158, 395] width 205 height 39
click at [165, 387] on div "Management Compound" at bounding box center [191, 396] width 140 height 19
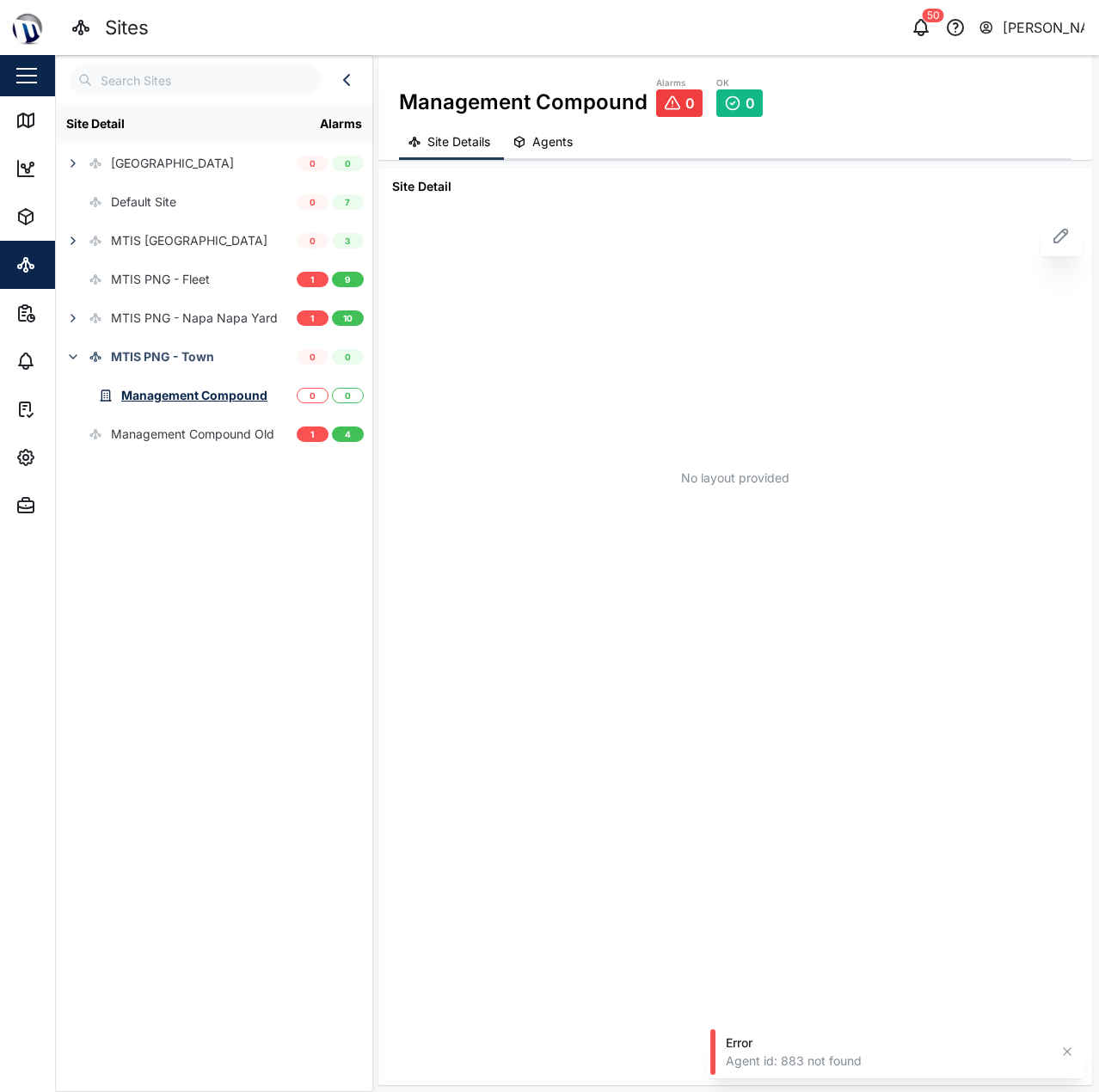
click at [540, 140] on span "Agents" at bounding box center [552, 141] width 41 height 12
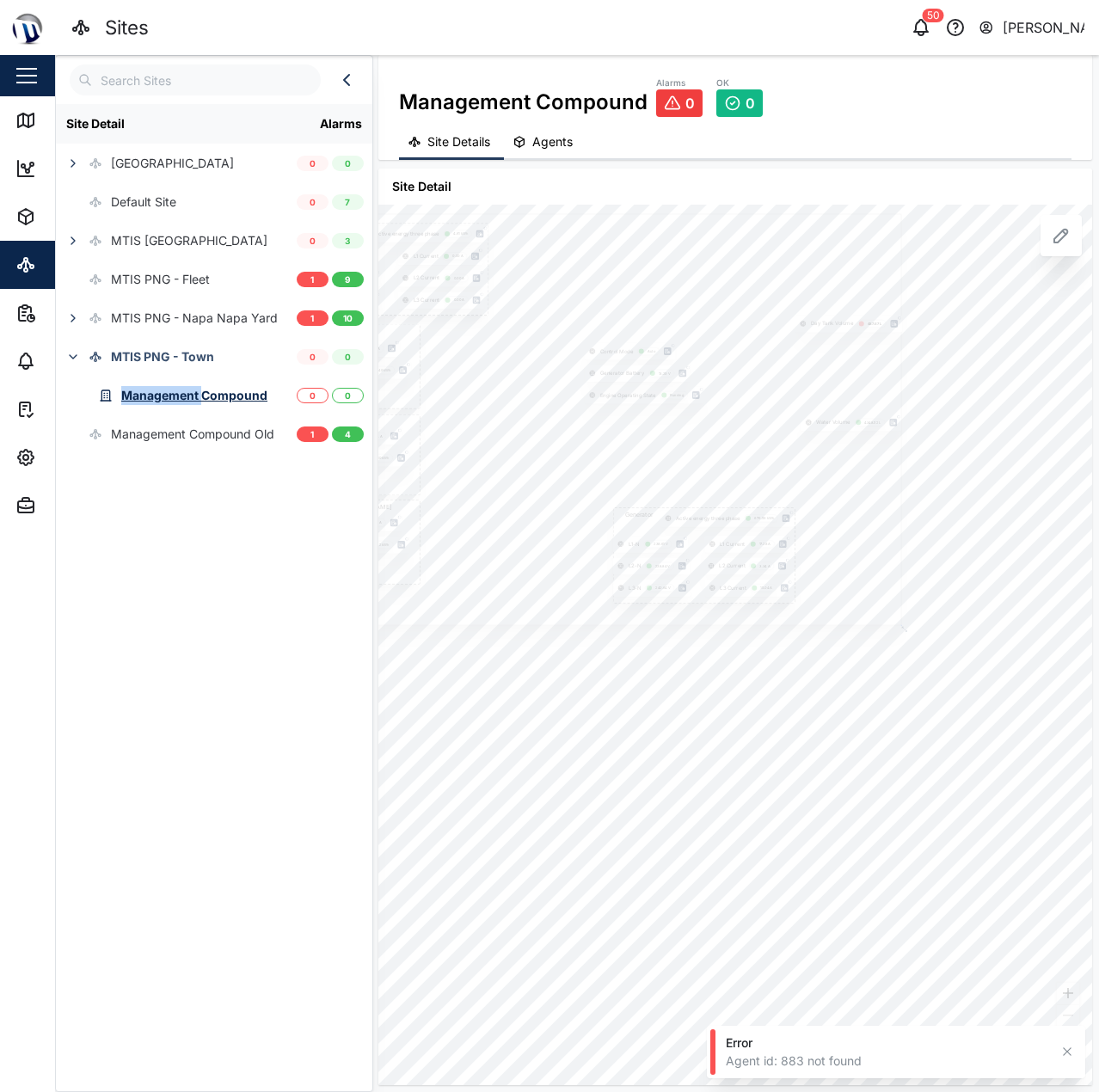
click at [461, 142] on span "Site Details" at bounding box center [458, 141] width 63 height 12
drag, startPoint x: 613, startPoint y: 387, endPoint x: 613, endPoint y: 353, distance: 34.0
click at [613, 353] on div "PNG Power L1-N MGT - PNG Power 0.00 V L2-N MGT - PNG Power 0.00 V L3-N MGT - PN…" at bounding box center [734, 644] width 714 height 880
drag, startPoint x: 625, startPoint y: 589, endPoint x: 555, endPoint y: 482, distance: 127.9
click at [553, 483] on div at bounding box center [820, 684] width 984 height 657
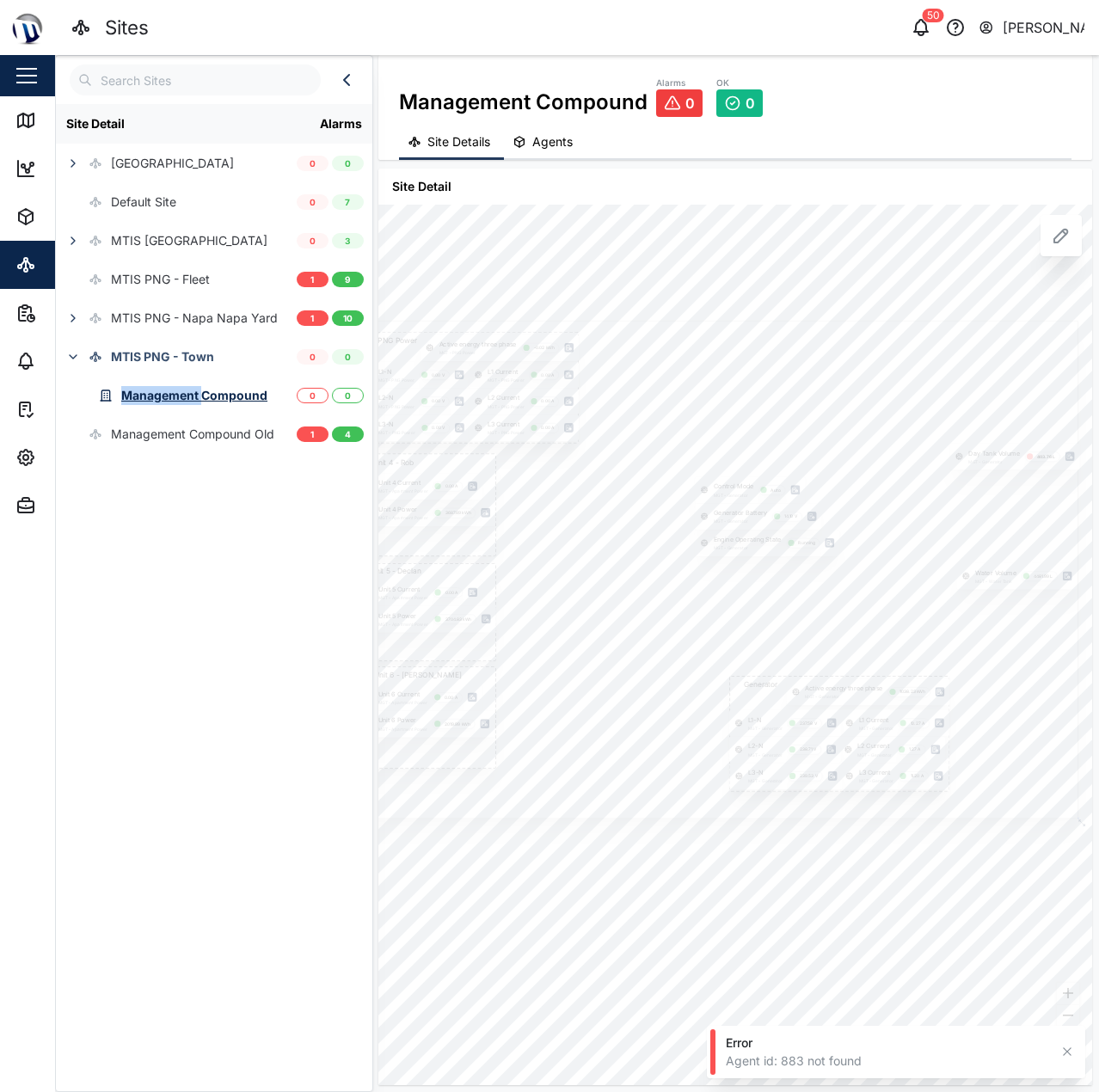
drag, startPoint x: 741, startPoint y: 532, endPoint x: 635, endPoint y: 534, distance: 106.0
click at [695, 534] on div "Engine Operating State MGT - Generator Running" at bounding box center [766, 543] width 144 height 26
drag, startPoint x: 759, startPoint y: 454, endPoint x: 858, endPoint y: 484, distance: 103.4
click at [856, 490] on div at bounding box center [652, 619] width 746 height 497
drag, startPoint x: 858, startPoint y: 484, endPoint x: 894, endPoint y: 466, distance: 40.2
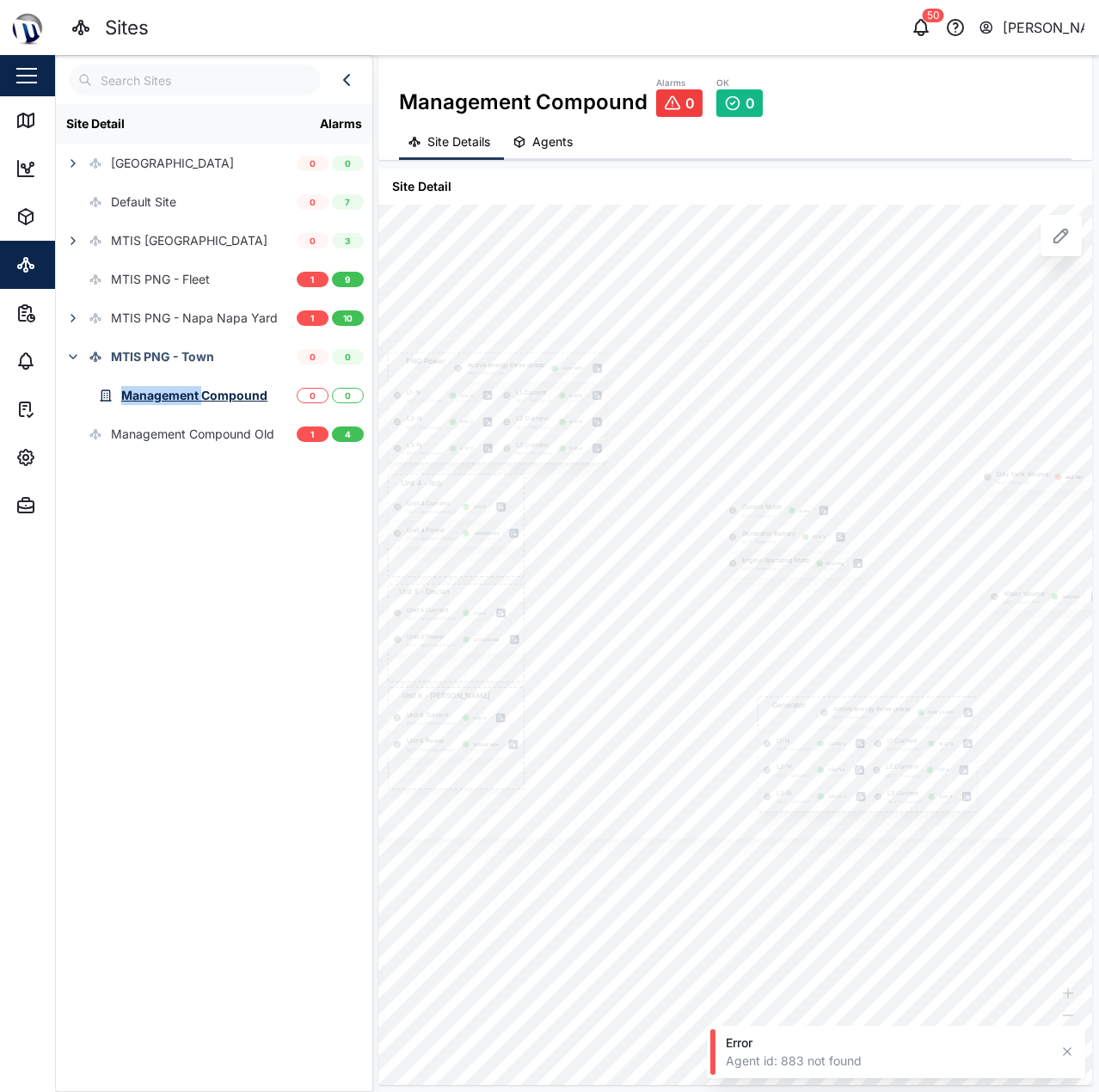
click at [894, 466] on div at bounding box center [733, 590] width 746 height 497
drag, startPoint x: 887, startPoint y: 468, endPoint x: 810, endPoint y: 465, distance: 77.1
click at [834, 465] on div at bounding box center [710, 589] width 746 height 497
click at [814, 456] on div at bounding box center [697, 570] width 649 height 433
drag, startPoint x: 810, startPoint y: 458, endPoint x: 844, endPoint y: 450, distance: 34.9
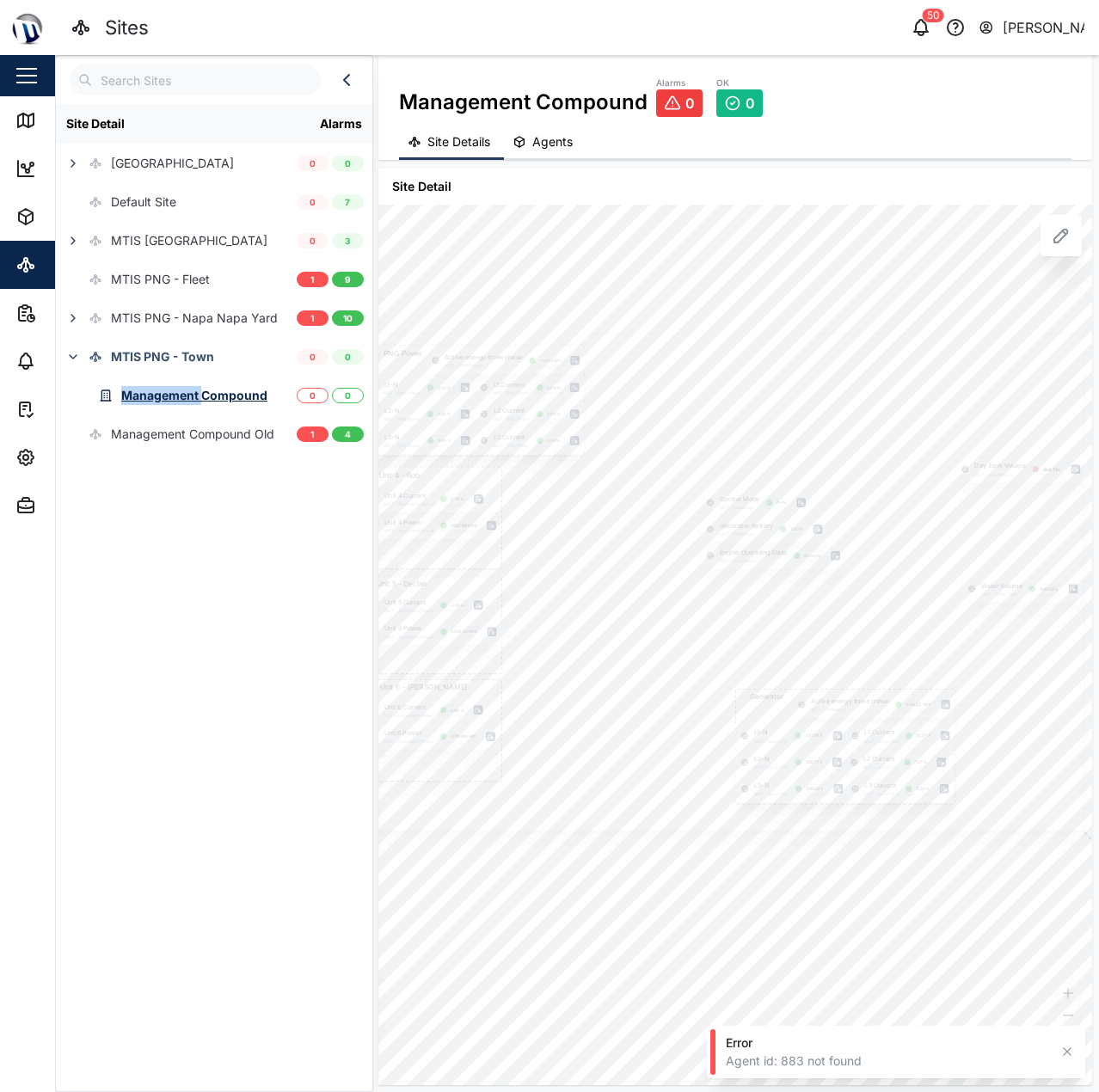
click at [844, 450] on div at bounding box center [711, 582] width 746 height 497
click at [35, 122] on icon at bounding box center [25, 121] width 21 height 21
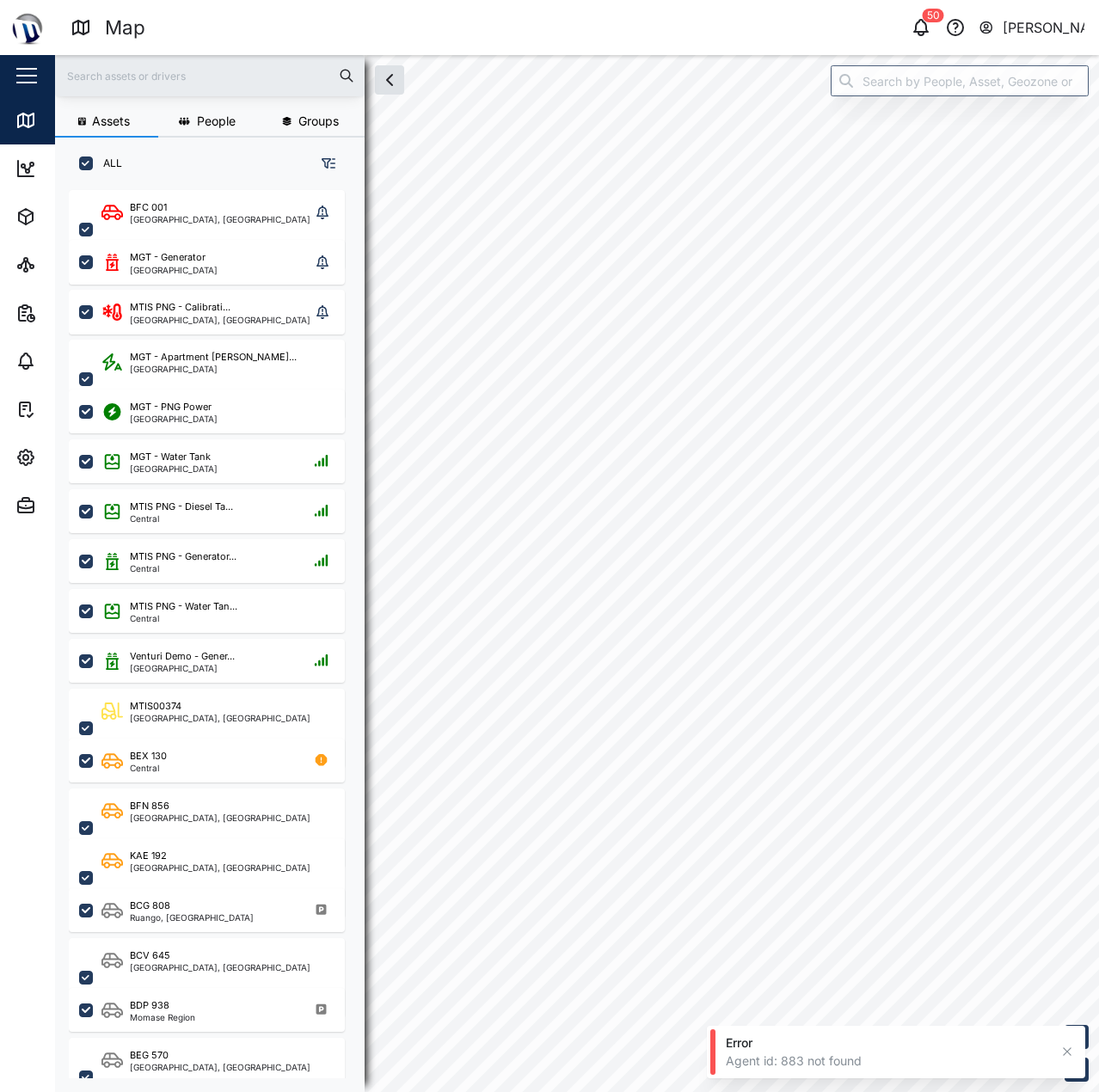
checkbox input "true"
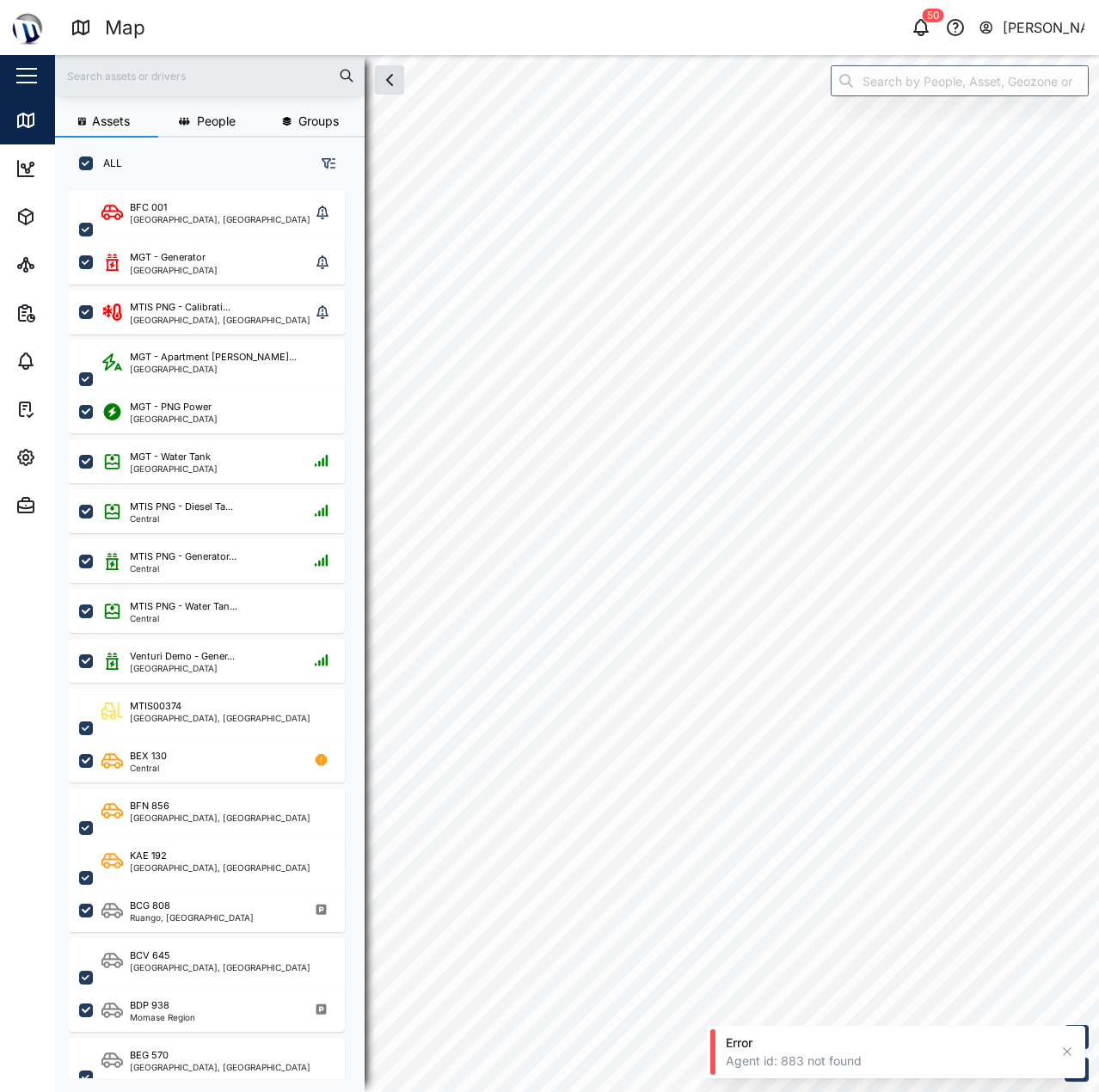
checkbox input "true"
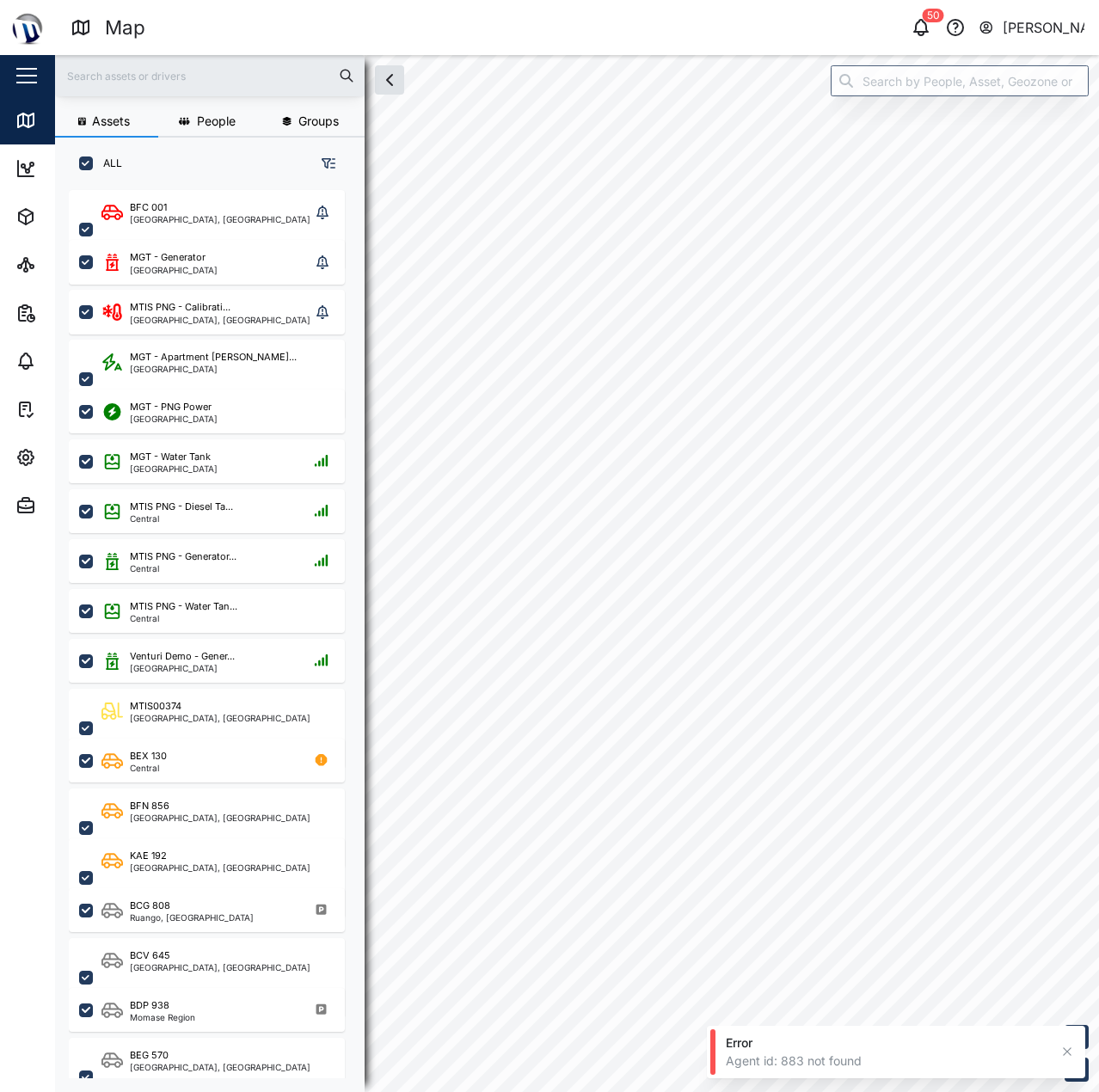
checkbox input "true"
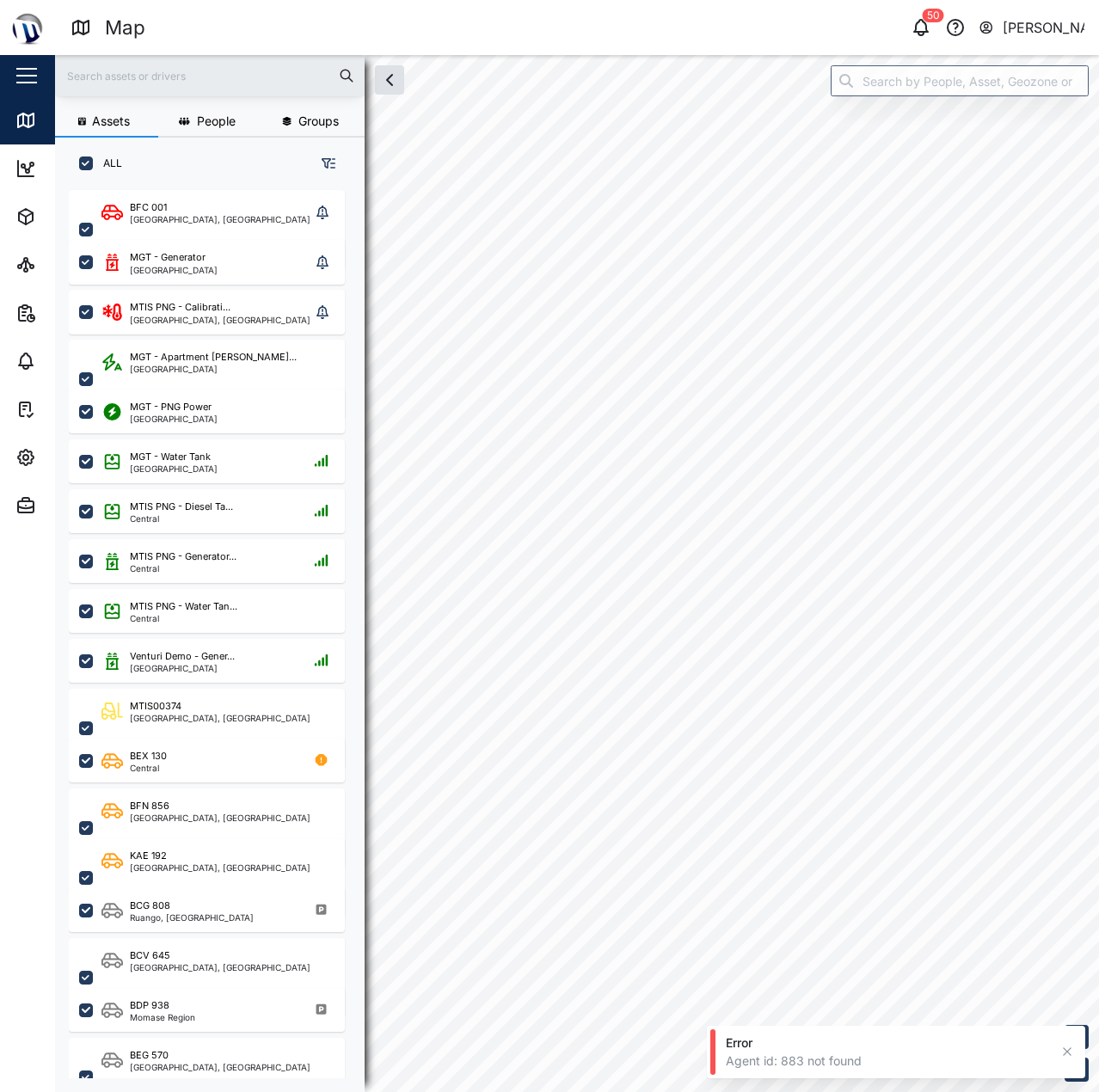
checkbox input "true"
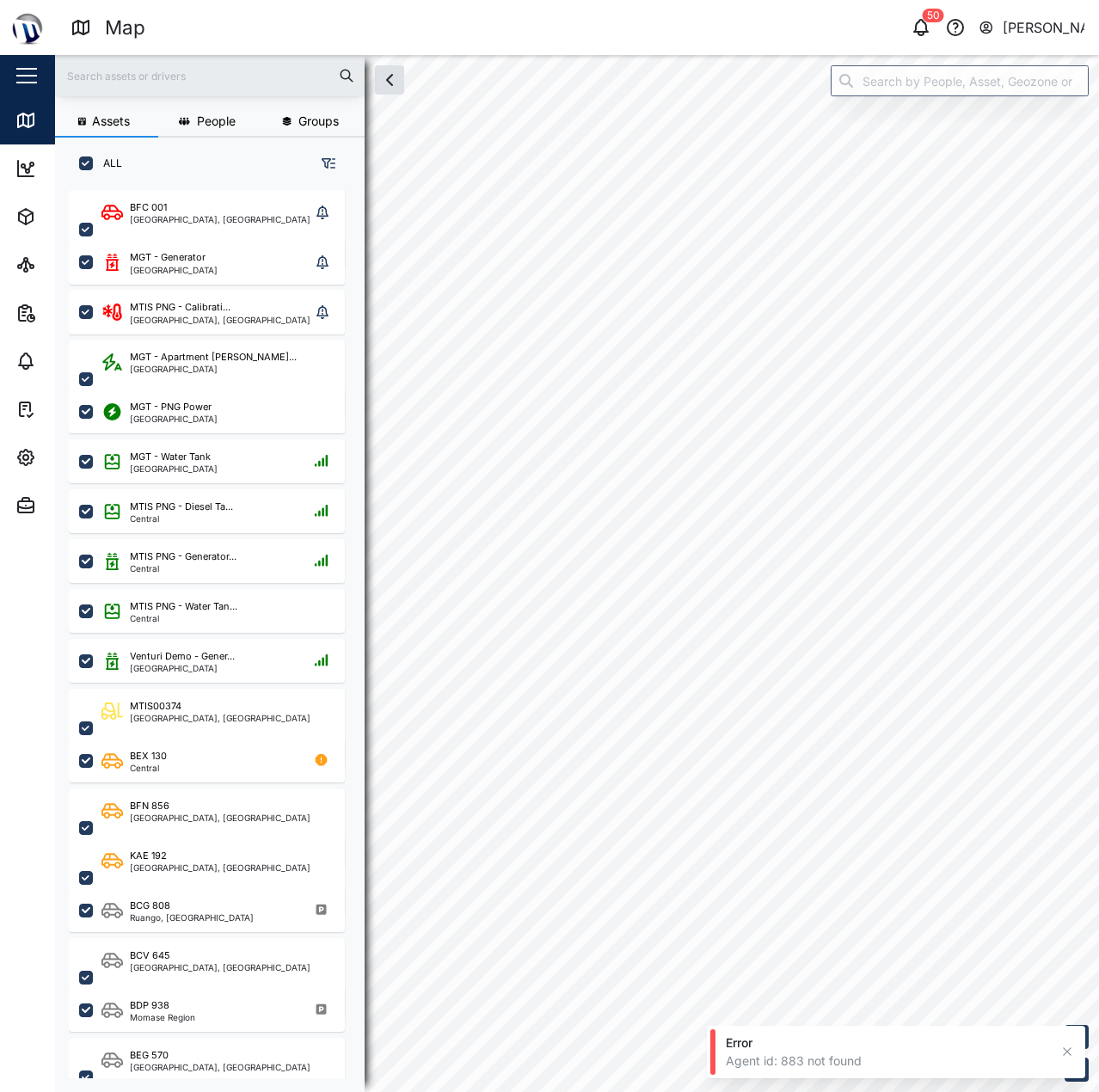
checkbox input "true"
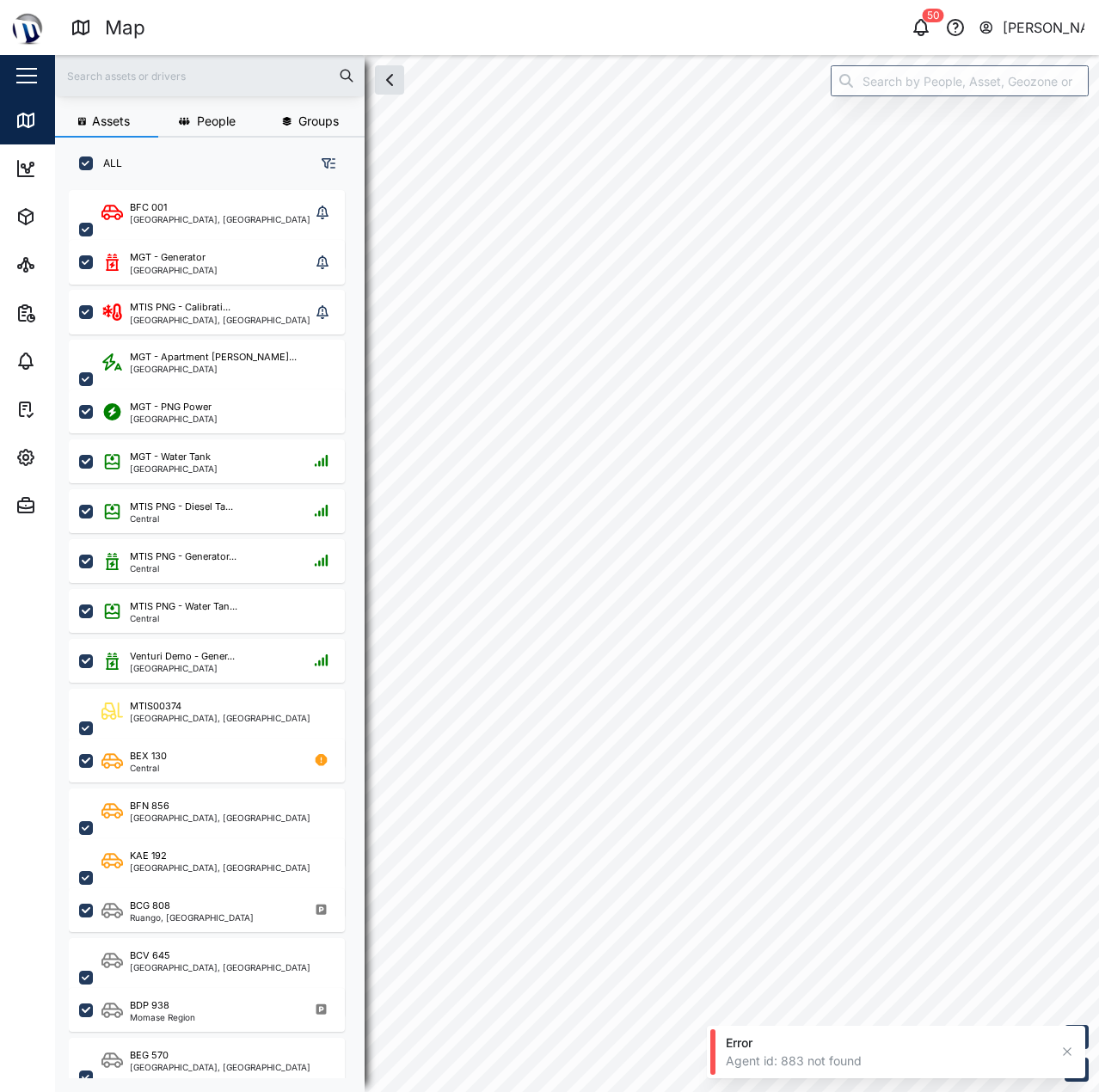
checkbox input "true"
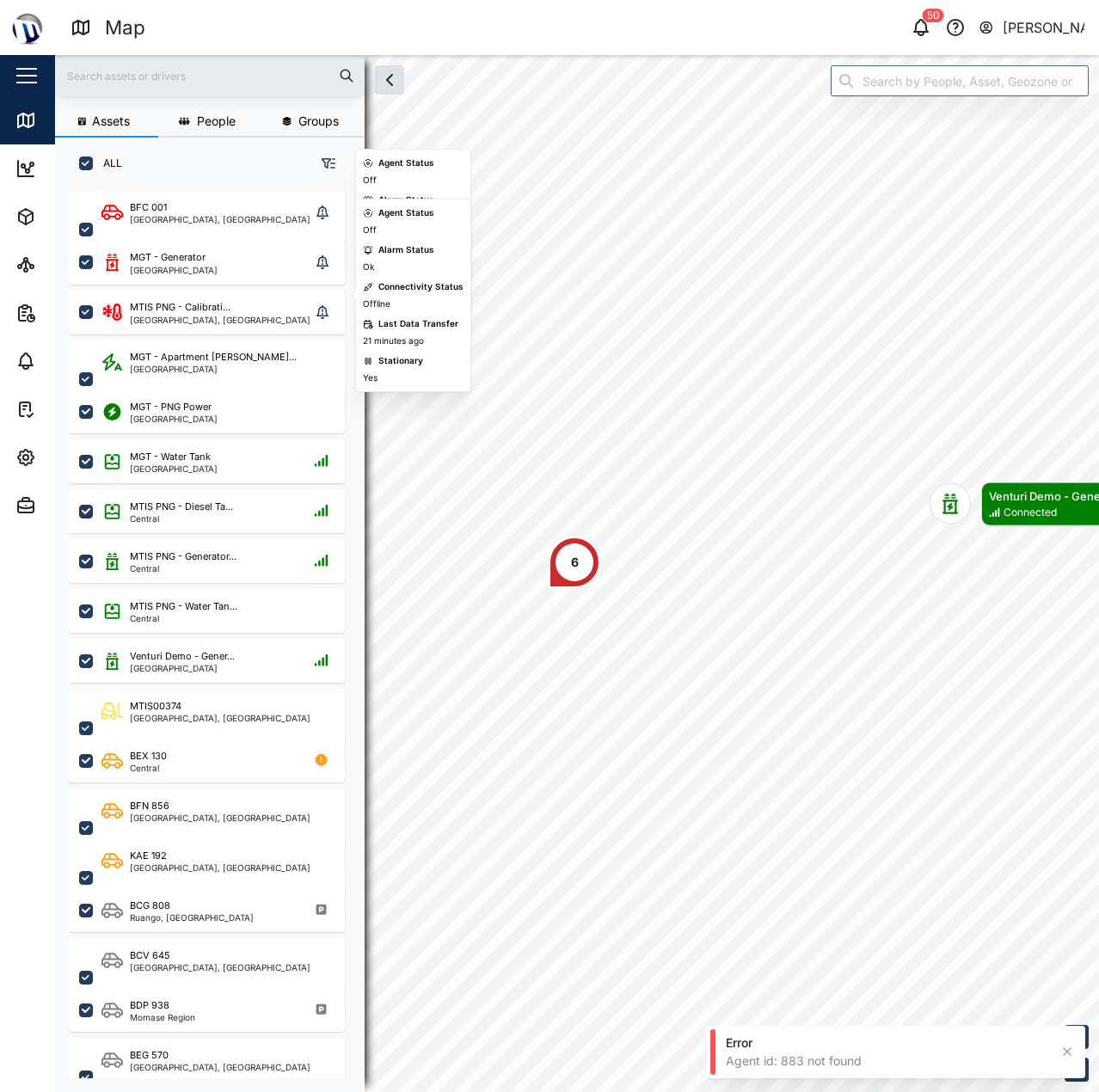
scroll to position [258, 0]
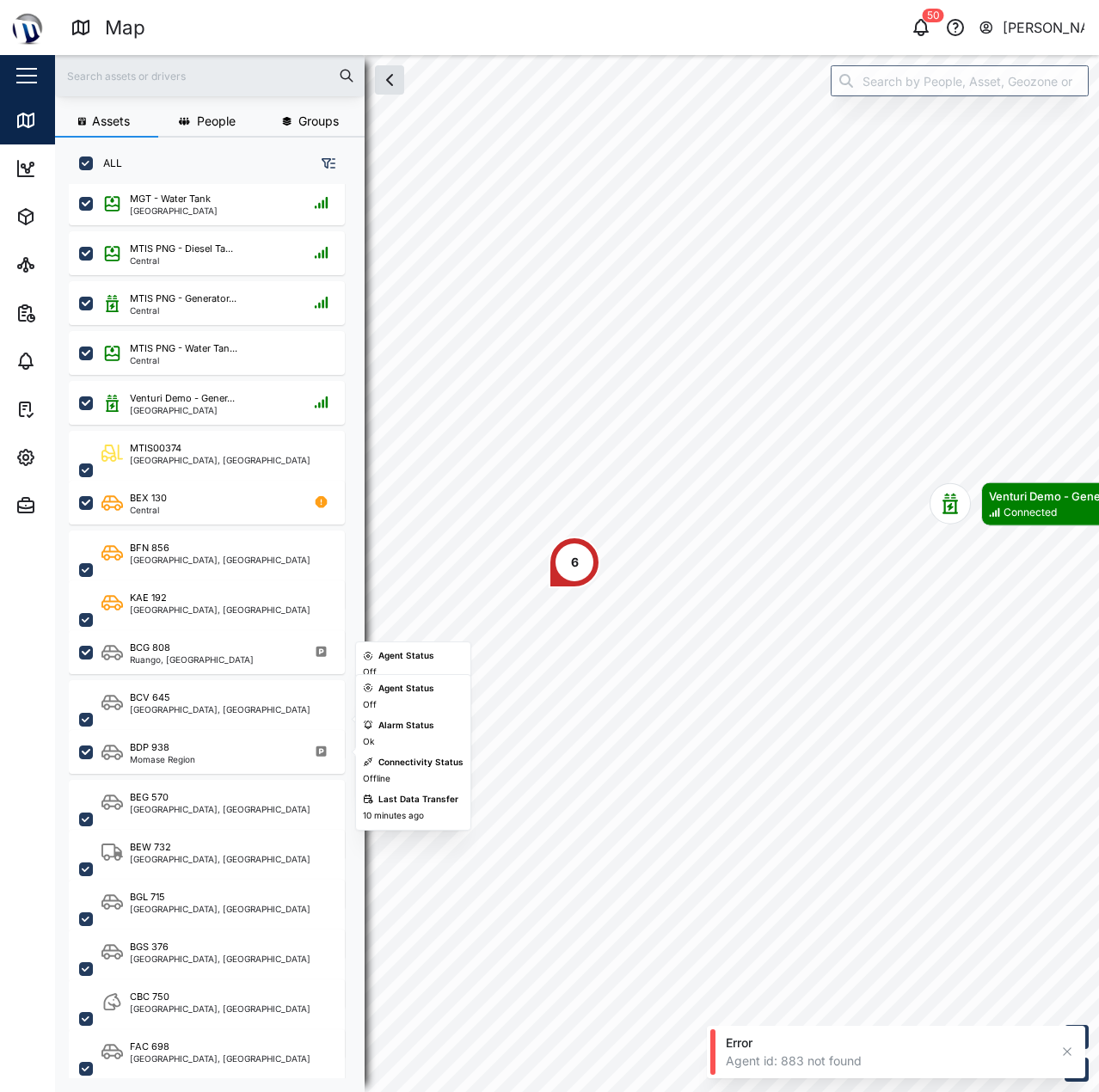
click at [786, 55] on div "6 Venturi Demo - Gener... Connected" at bounding box center [577, 55] width 1044 height 0
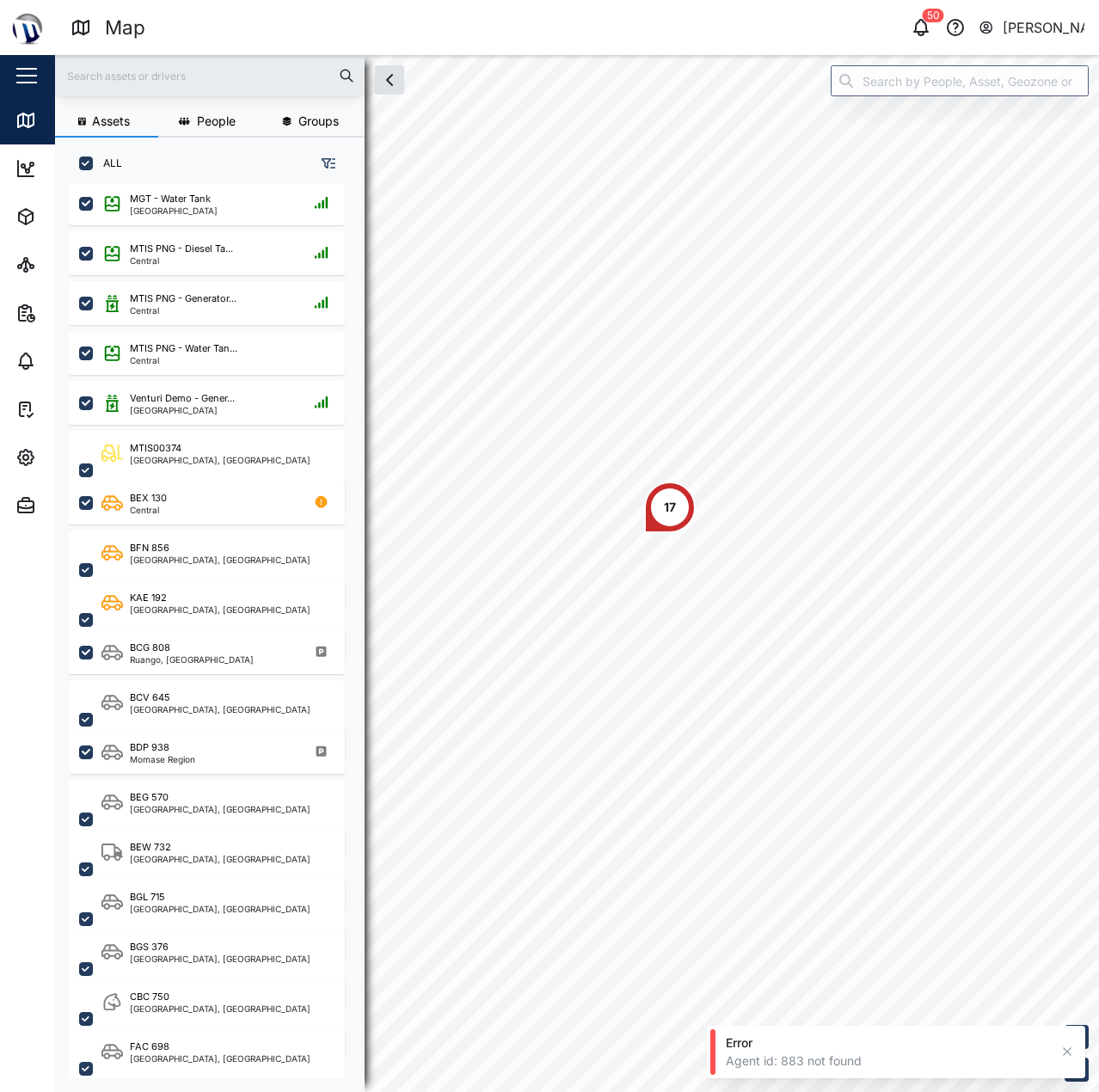
click at [659, 520] on div "17" at bounding box center [669, 507] width 52 height 52
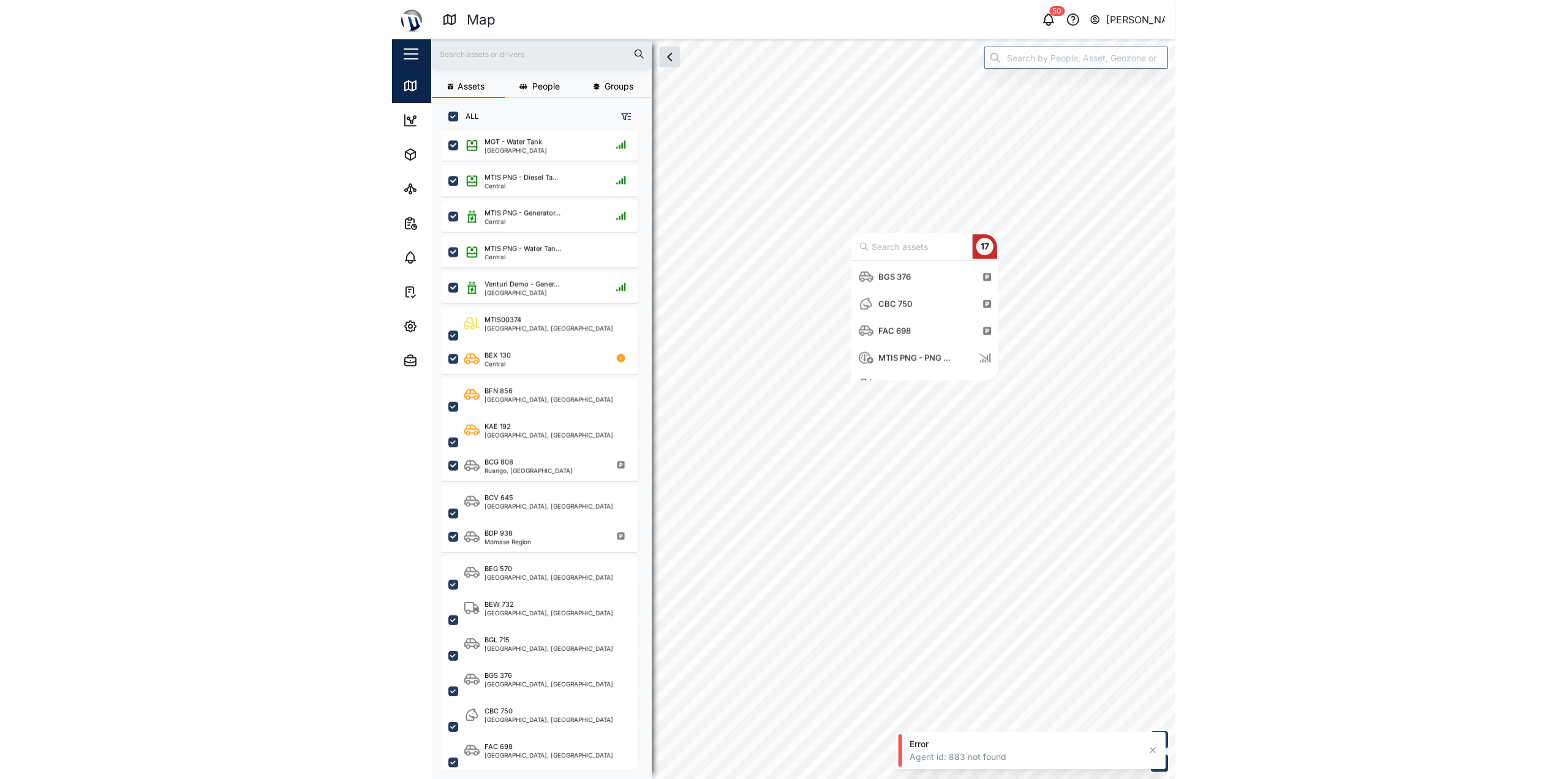
scroll to position [339, 0]
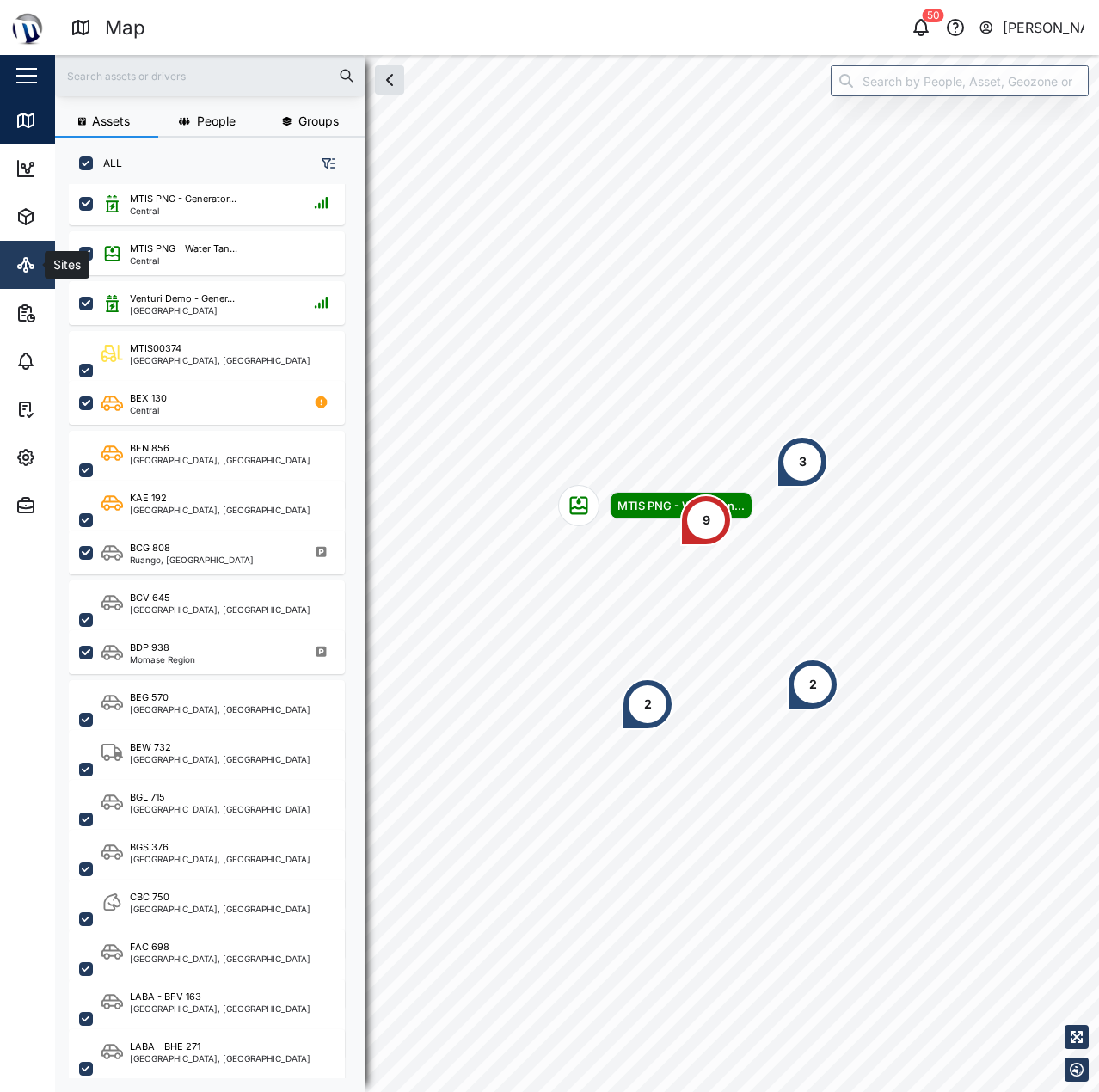
click at [13, 260] on link "Sites" at bounding box center [111, 264] width 223 height 48
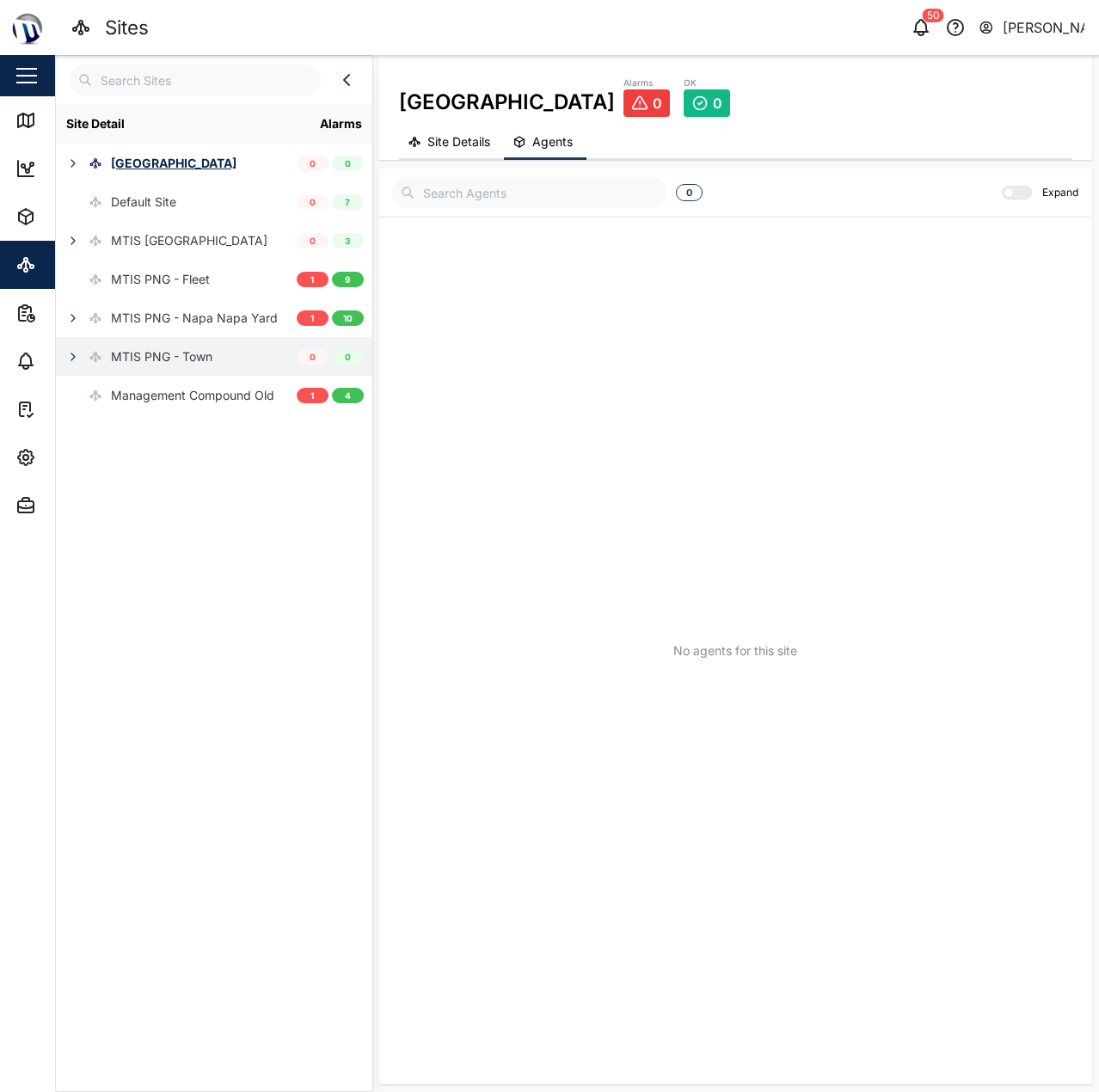
click at [63, 366] on button "button" at bounding box center [74, 357] width 25 height 24
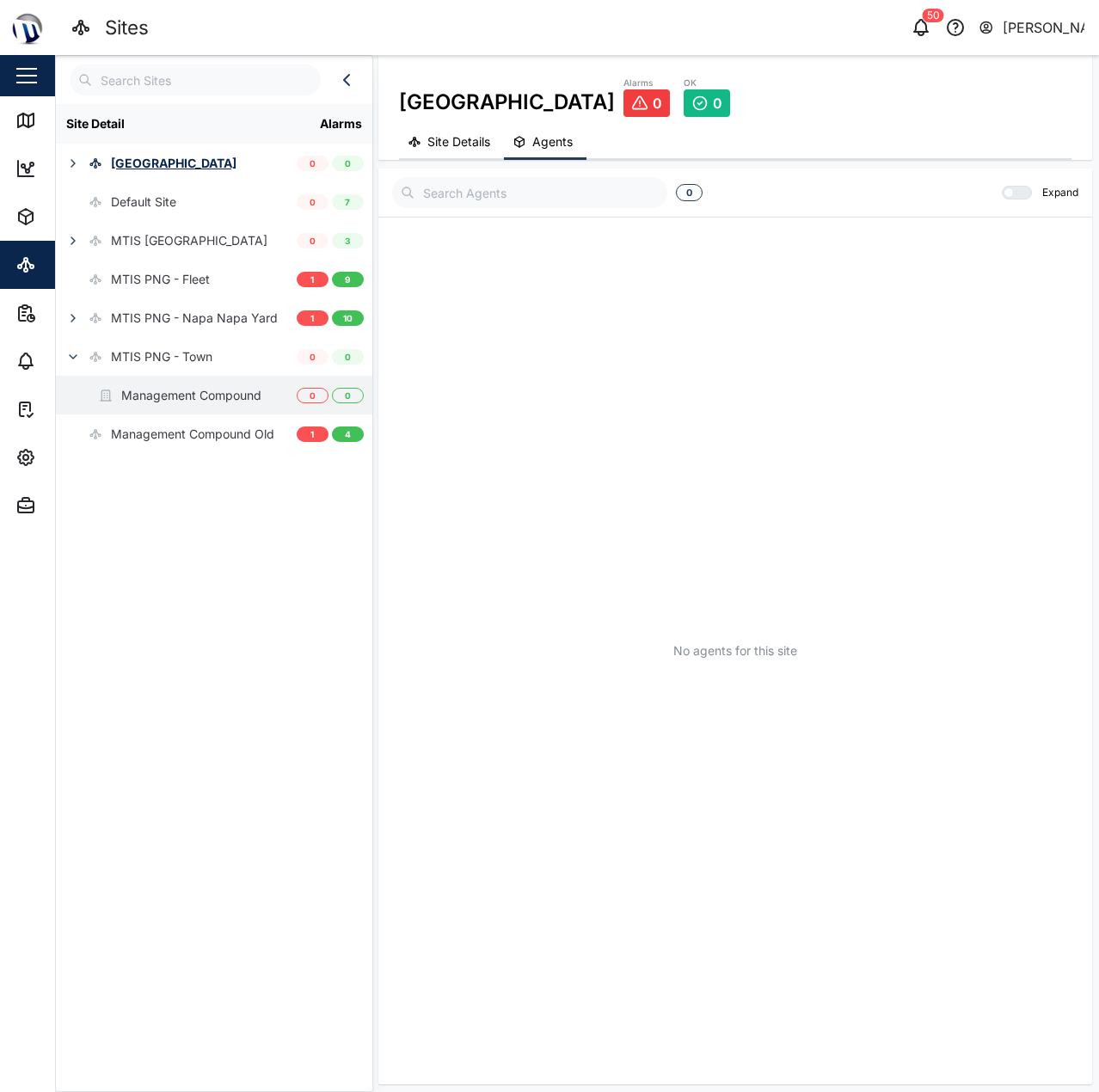
click at [194, 408] on div "Management Compound" at bounding box center [158, 395] width 205 height 39
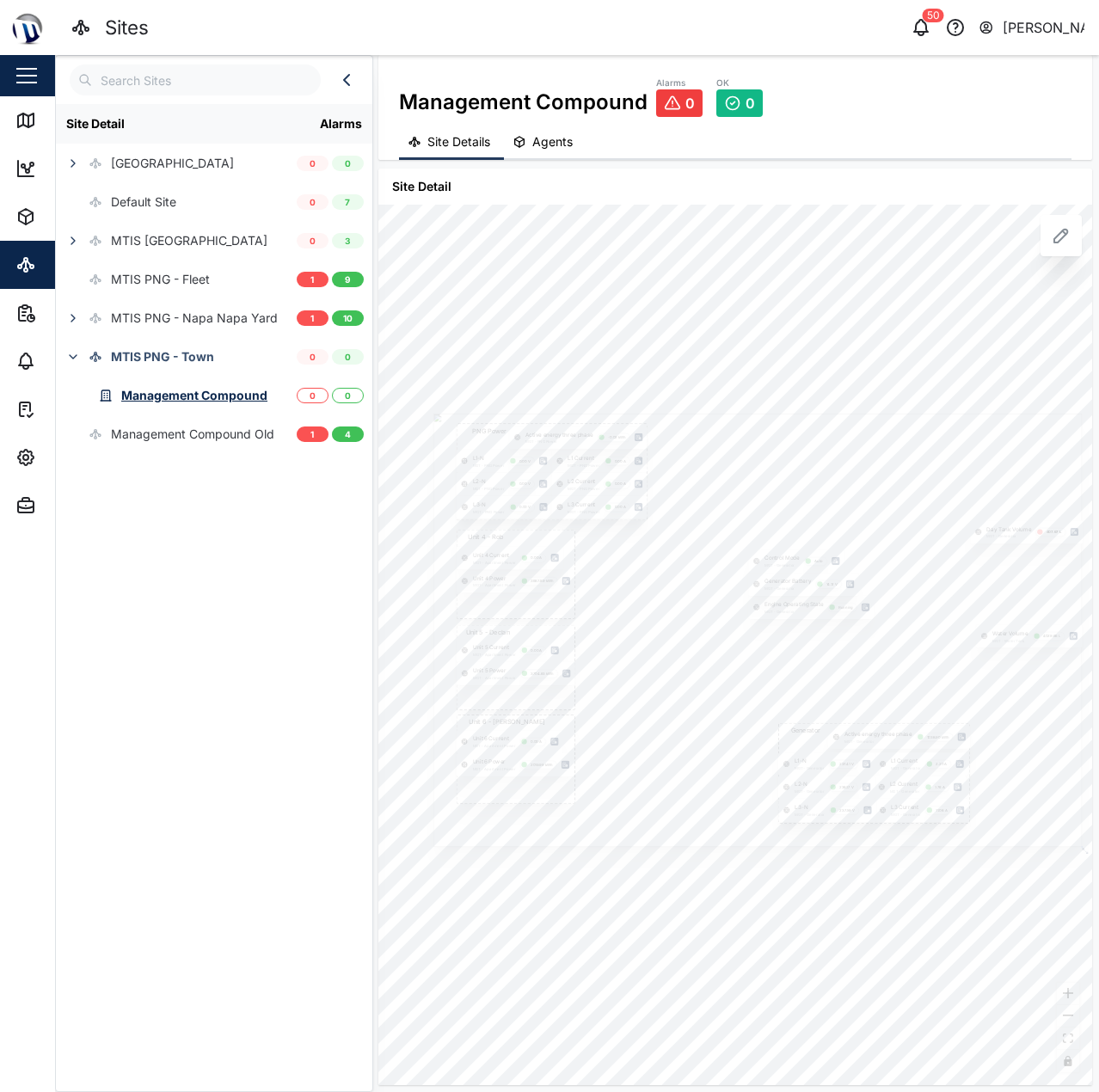
drag, startPoint x: 614, startPoint y: 551, endPoint x: 705, endPoint y: 550, distance: 91.0
click at [705, 550] on div at bounding box center [758, 630] width 649 height 433
drag, startPoint x: 705, startPoint y: 550, endPoint x: 680, endPoint y: 559, distance: 26.6
click at [674, 561] on div at bounding box center [727, 642] width 649 height 433
click at [1060, 236] on icon at bounding box center [1061, 236] width 21 height 21
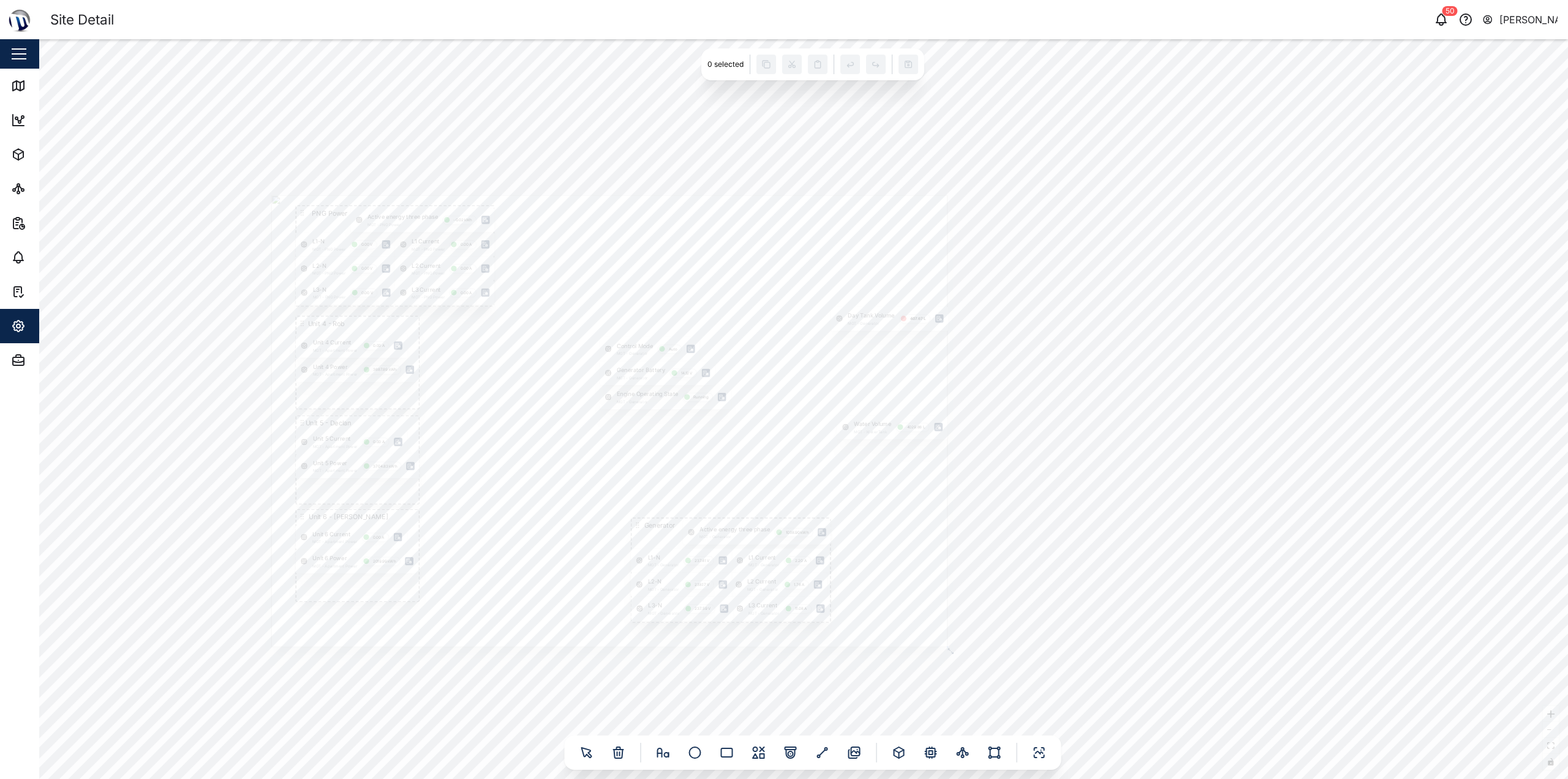
drag, startPoint x: 1303, startPoint y: 385, endPoint x: 1317, endPoint y: 381, distance: 14.6
click at [782, 384] on div "PNG Power L1-N MGT - PNG Power 0.00 V L2-N MGT - PNG Power 0.00 V L3-N MGT - PN…" at bounding box center [803, 408] width 1528 height 739
drag, startPoint x: 1038, startPoint y: 377, endPoint x: 1281, endPoint y: 370, distance: 243.1
click at [782, 370] on div "PNG Power L1-N MGT - PNG Power 0.00 V L2-N MGT - PNG Power 0.00 V L3-N MGT - PN…" at bounding box center [803, 408] width 1528 height 739
drag, startPoint x: 1140, startPoint y: 369, endPoint x: 1226, endPoint y: 367, distance: 86.0
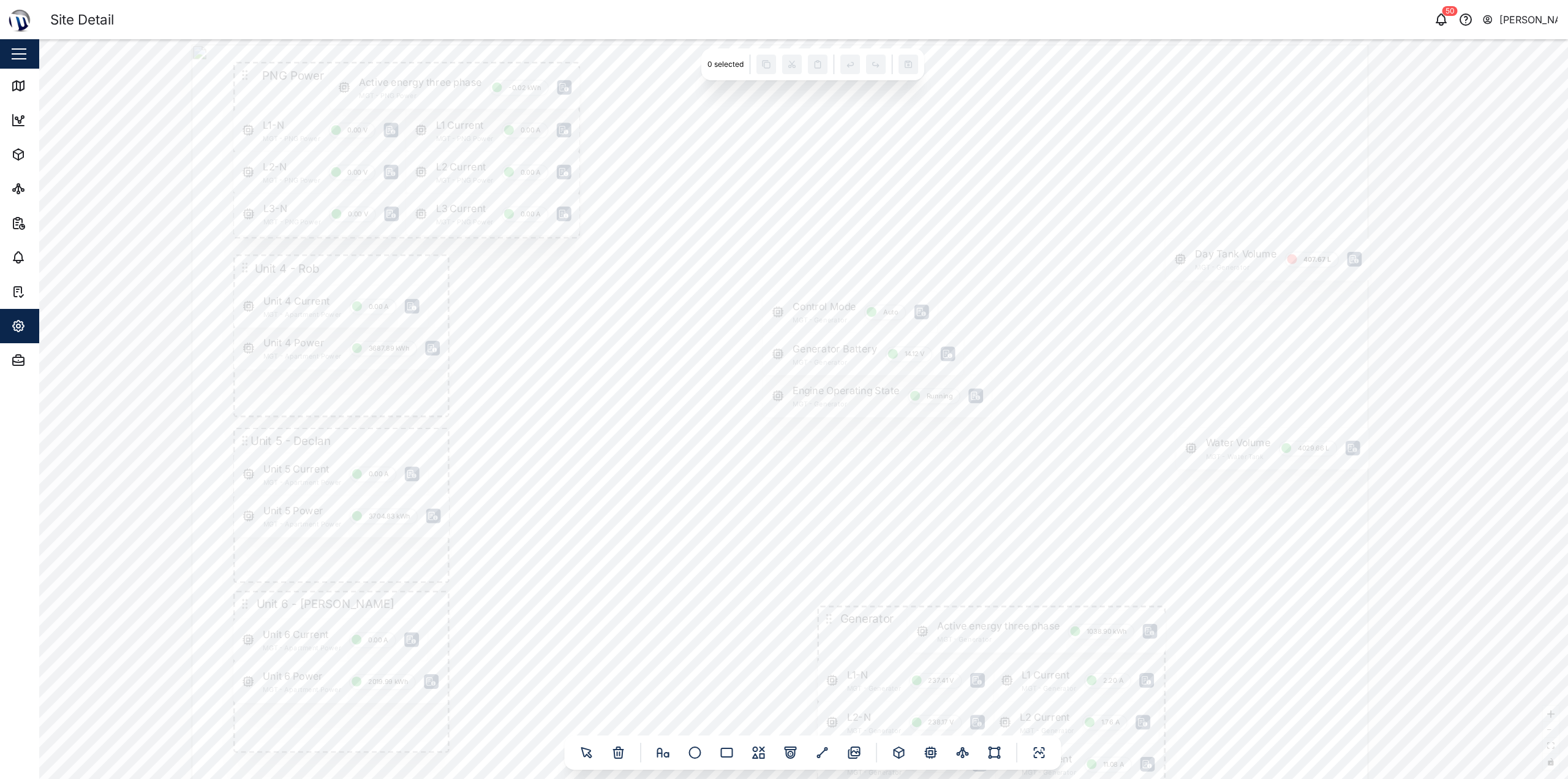
click at [782, 367] on div at bounding box center [781, 437] width 1177 height 786
click at [782, 753] on icon at bounding box center [930, 752] width 3 height 3
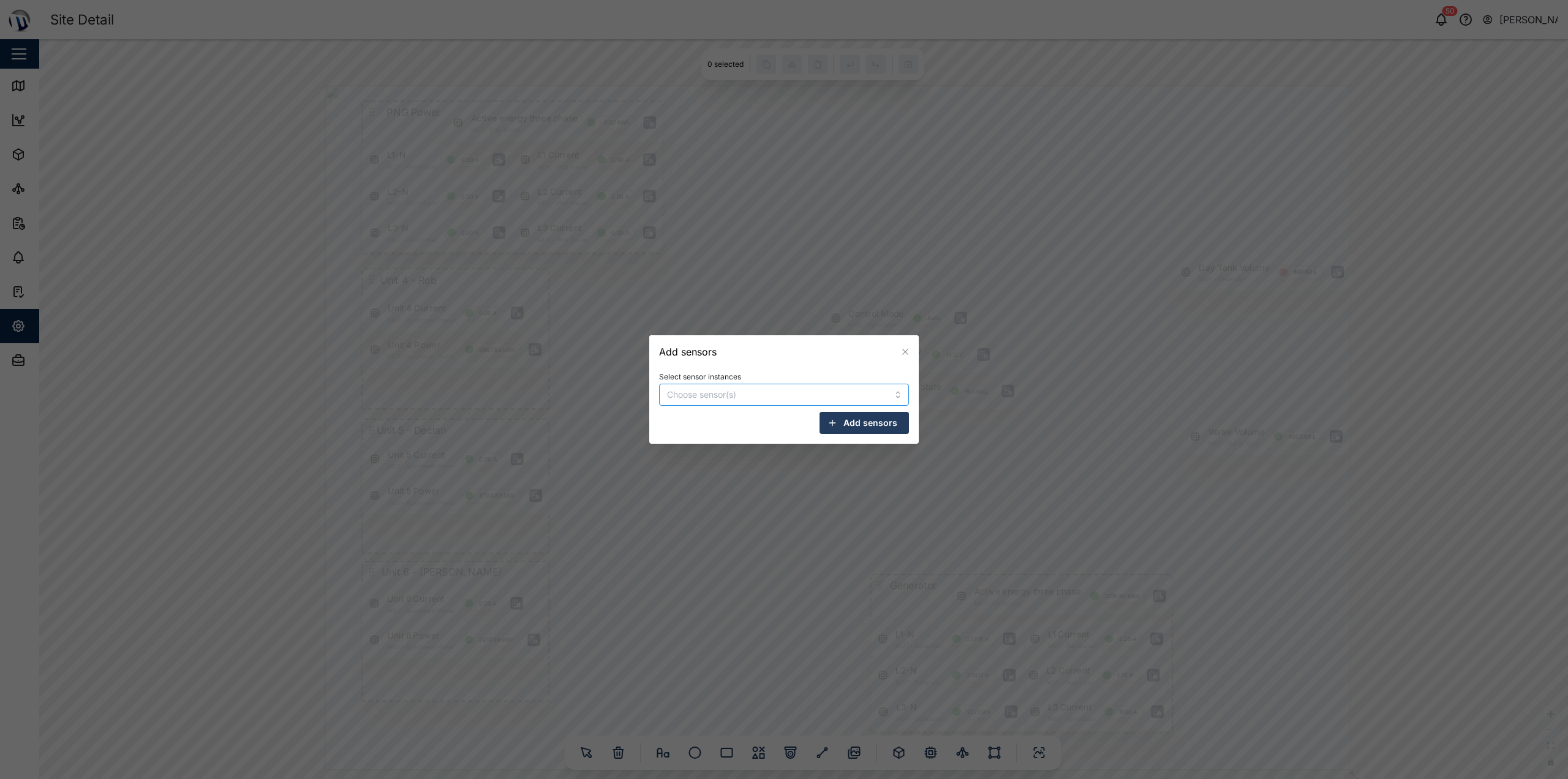
click at [782, 392] on input "Select sensor instances" at bounding box center [766, 394] width 197 height 10
drag, startPoint x: 860, startPoint y: 398, endPoint x: 697, endPoint y: 395, distance: 163.0
click at [662, 396] on div "gATE" at bounding box center [784, 394] width 250 height 22
drag, startPoint x: 712, startPoint y: 394, endPoint x: 601, endPoint y: 388, distance: 111.2
click at [601, 778] on div "Add sensors Select sensor instances gATE Add sensors" at bounding box center [784, 779] width 1568 height 0
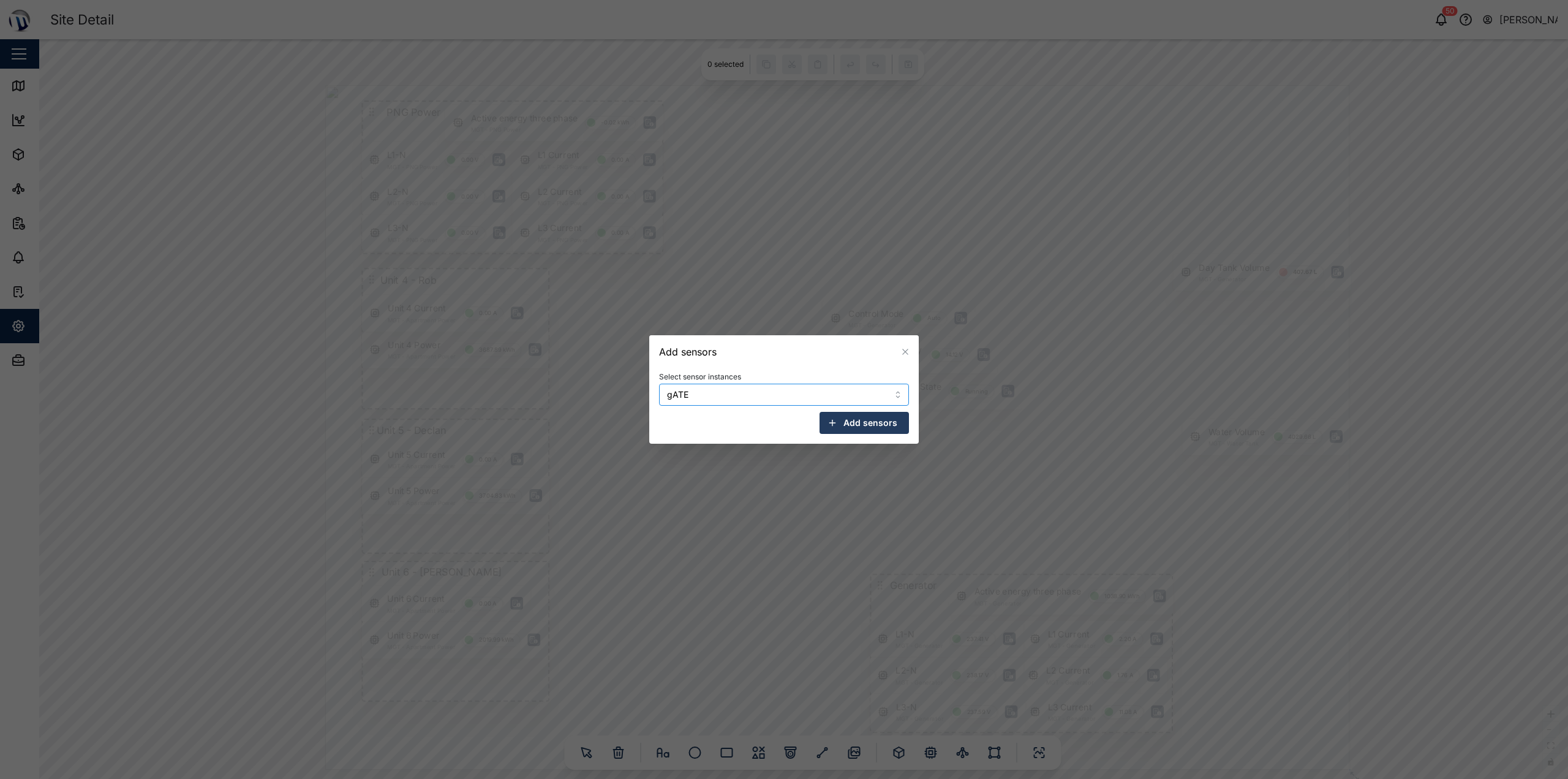
click at [677, 391] on input "gATE" at bounding box center [766, 394] width 197 height 10
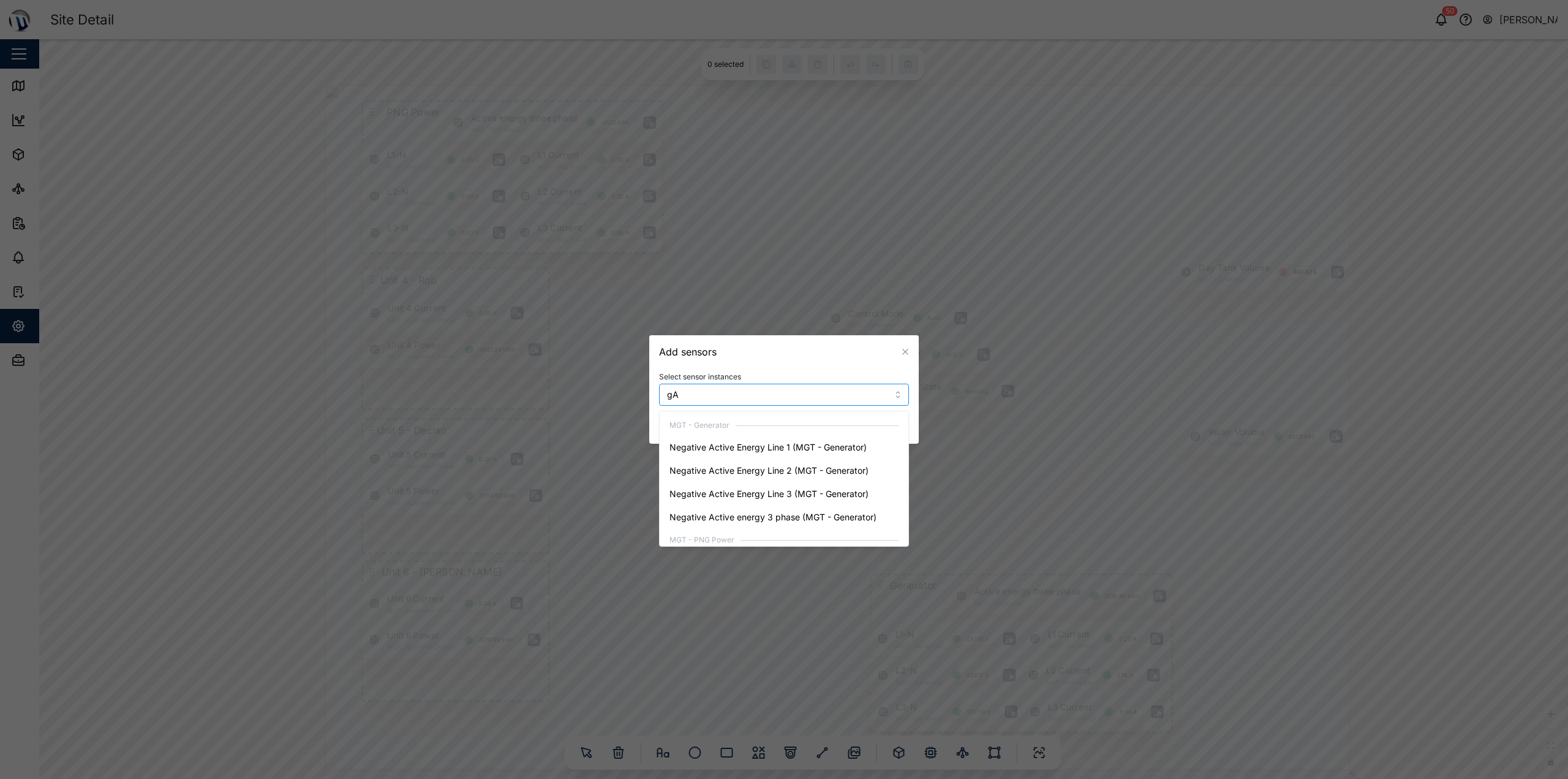
type input "g"
type input "G"
click at [691, 392] on input "Water" at bounding box center [766, 394] width 197 height 10
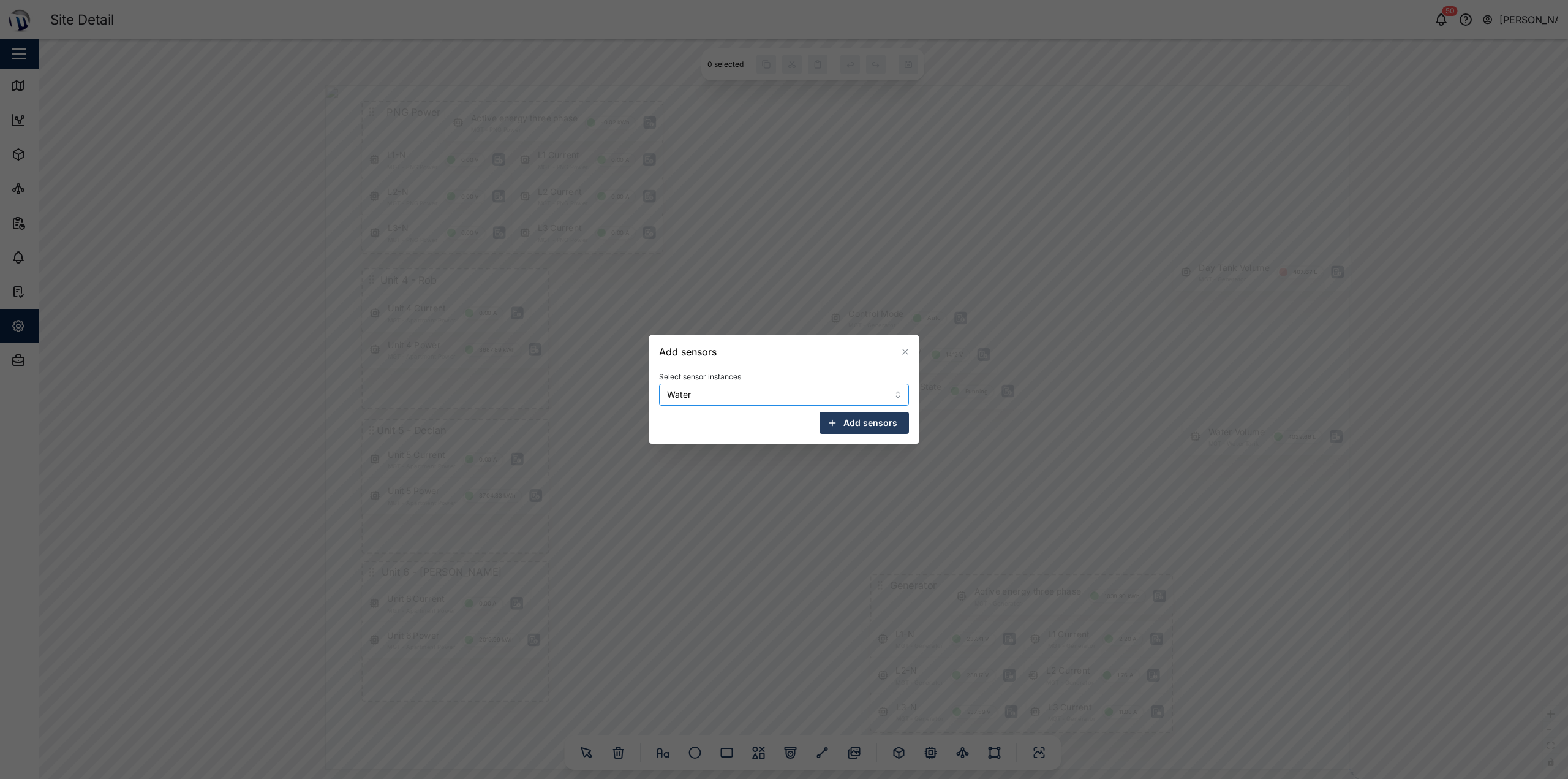
click at [638, 778] on div "Add sensors Select sensor instances Water Add sensors" at bounding box center [784, 779] width 1568 height 0
drag, startPoint x: 709, startPoint y: 388, endPoint x: 676, endPoint y: 387, distance: 33.0
click at [676, 387] on div "Water" at bounding box center [764, 394] width 200 height 21
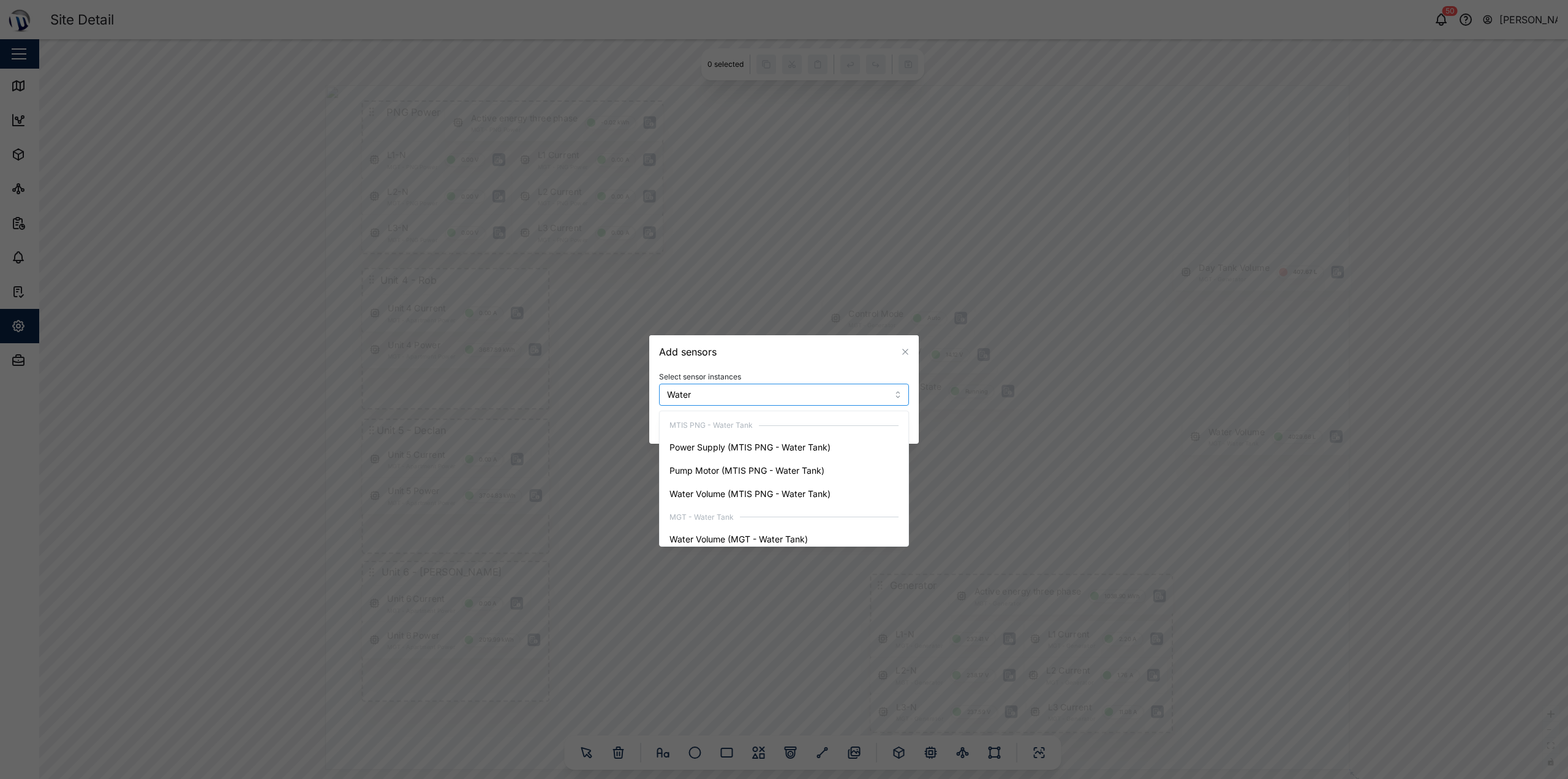
drag, startPoint x: 663, startPoint y: 393, endPoint x: 637, endPoint y: 393, distance: 26.0
click at [637, 778] on div "Add sensors Select sensor instances Water Add sensors" at bounding box center [784, 779] width 1568 height 0
type input "W"
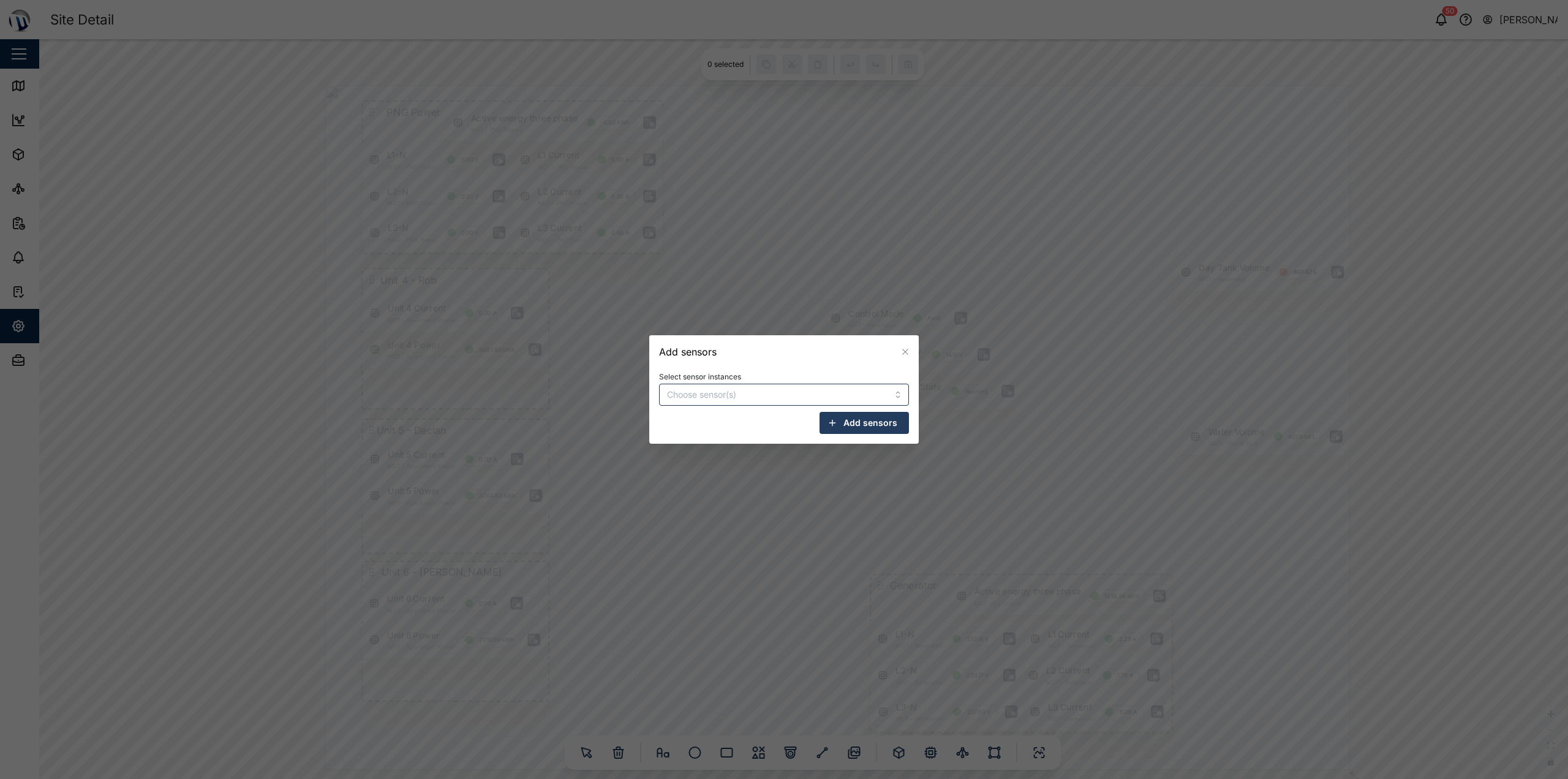
click at [782, 355] on button "button" at bounding box center [905, 352] width 13 height 13
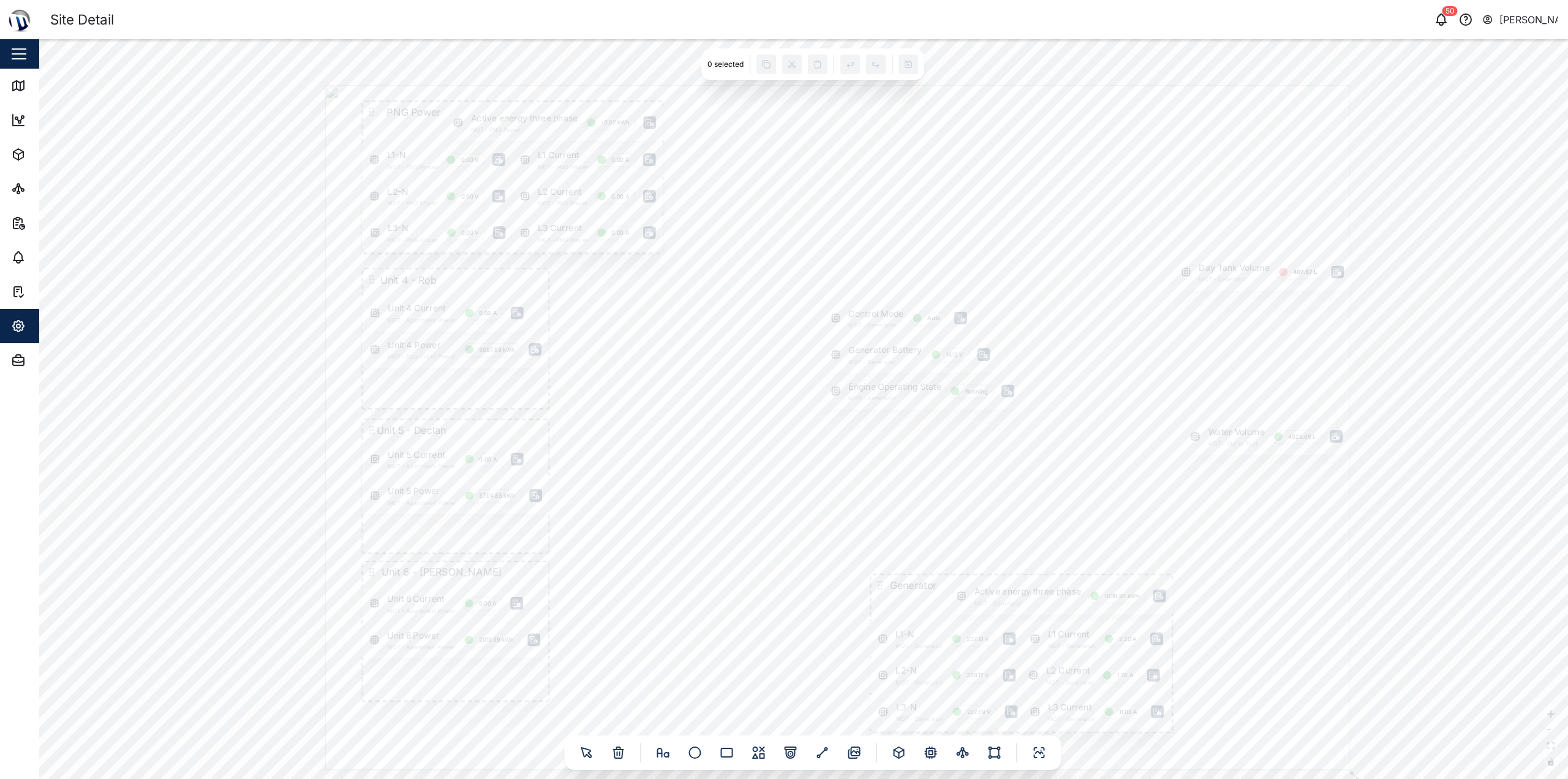
click at [780, 320] on div at bounding box center [837, 427] width 1024 height 684
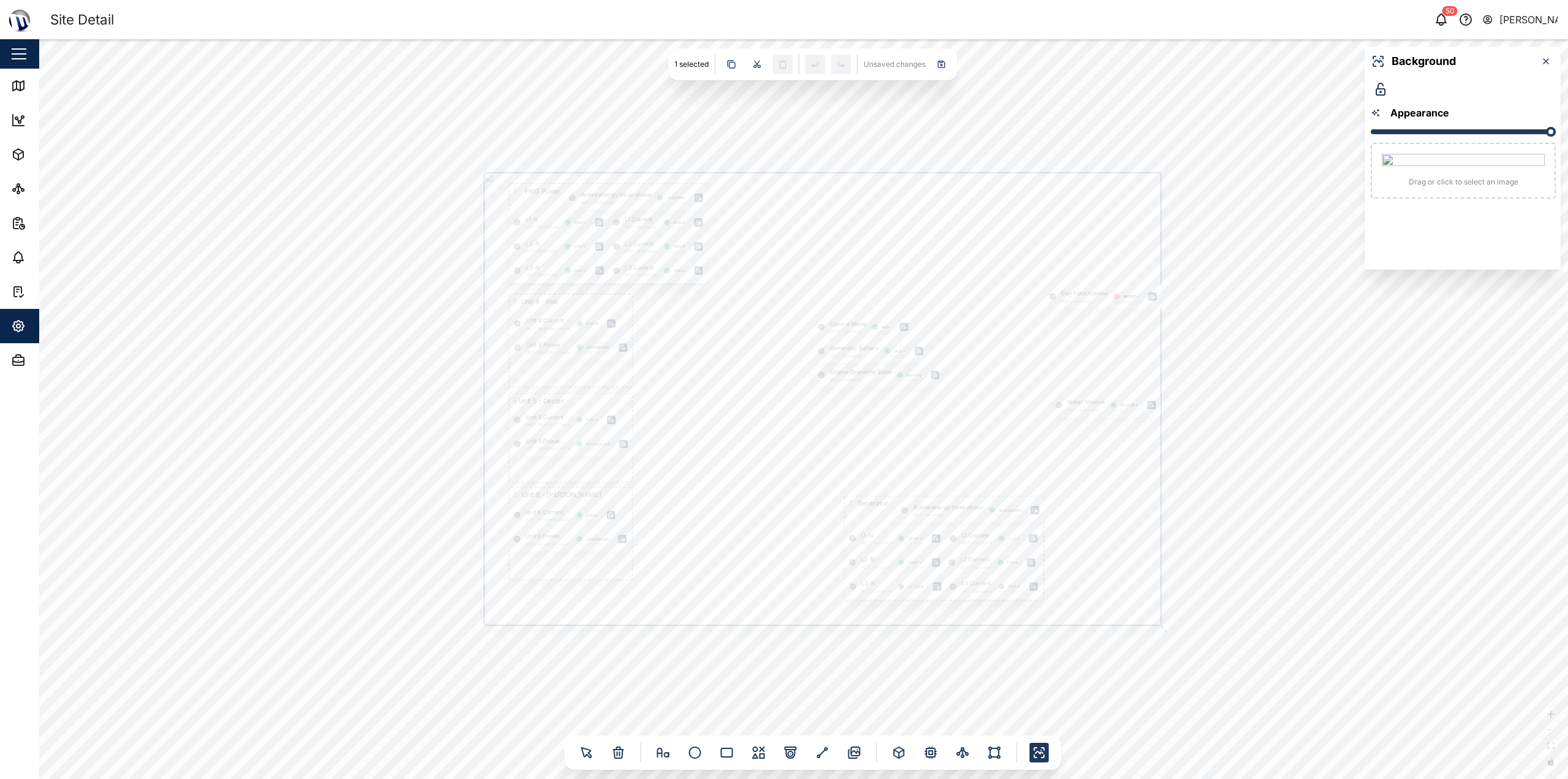
click at [782, 279] on div "PNG Power L1-N MGT - PNG Power 0.00 V L2-N MGT - PNG Power 0.00 V L3-N MGT - PN…" at bounding box center [803, 408] width 1528 height 739
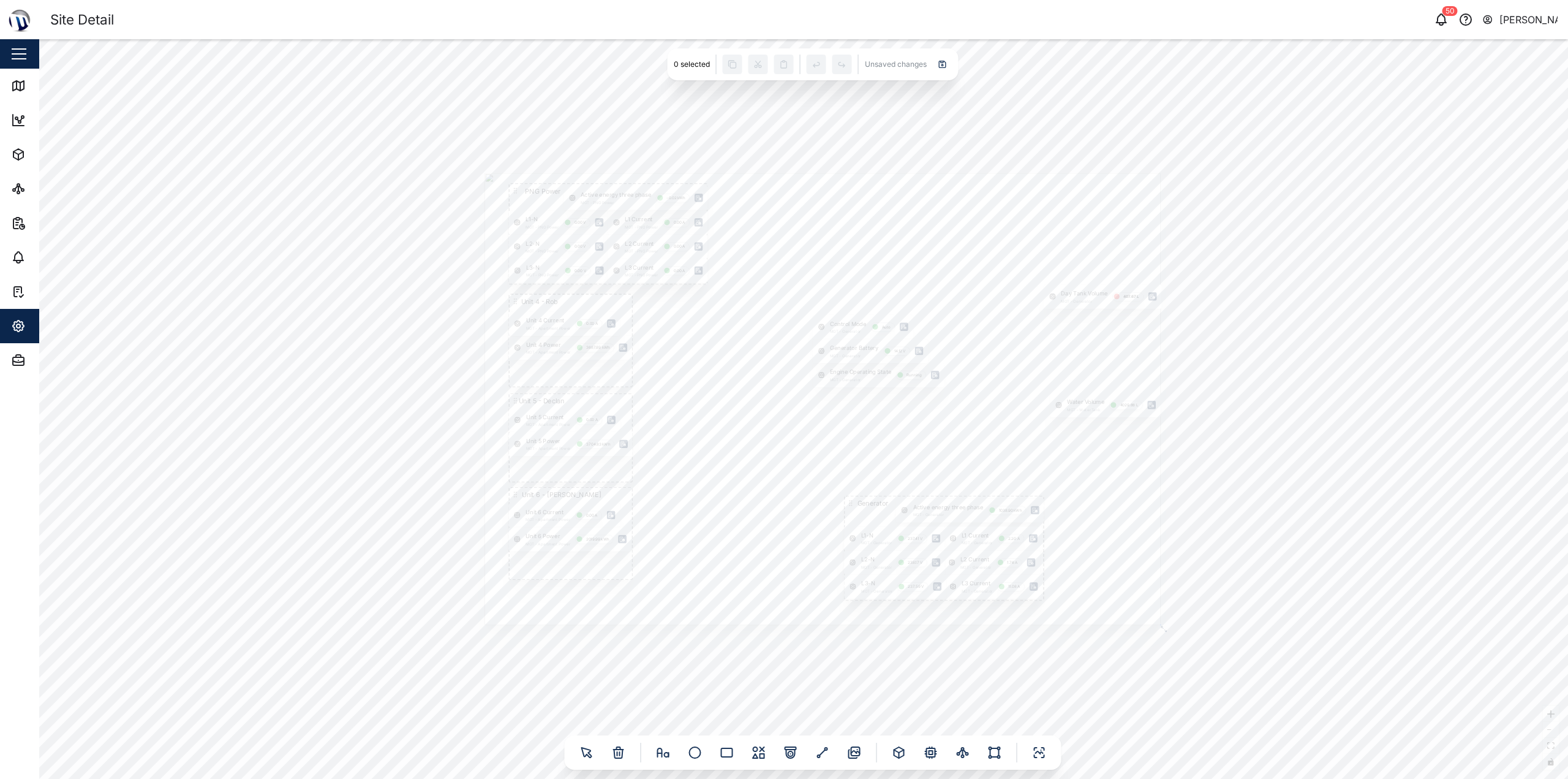
drag, startPoint x: 1256, startPoint y: 350, endPoint x: 1312, endPoint y: 385, distance: 66.0
click at [782, 385] on div "PNG Power L1-N MGT - PNG Power 0.00 V L2-N MGT - PNG Power 0.00 V L3-N MGT - PN…" at bounding box center [803, 408] width 1528 height 739
drag, startPoint x: 1312, startPoint y: 385, endPoint x: 1254, endPoint y: 380, distance: 58.2
click at [782, 380] on div "PNG Power L1-N MGT - PNG Power 0.00 V L2-N MGT - PNG Power 0.00 V L3-N MGT - PN…" at bounding box center [803, 408] width 1528 height 739
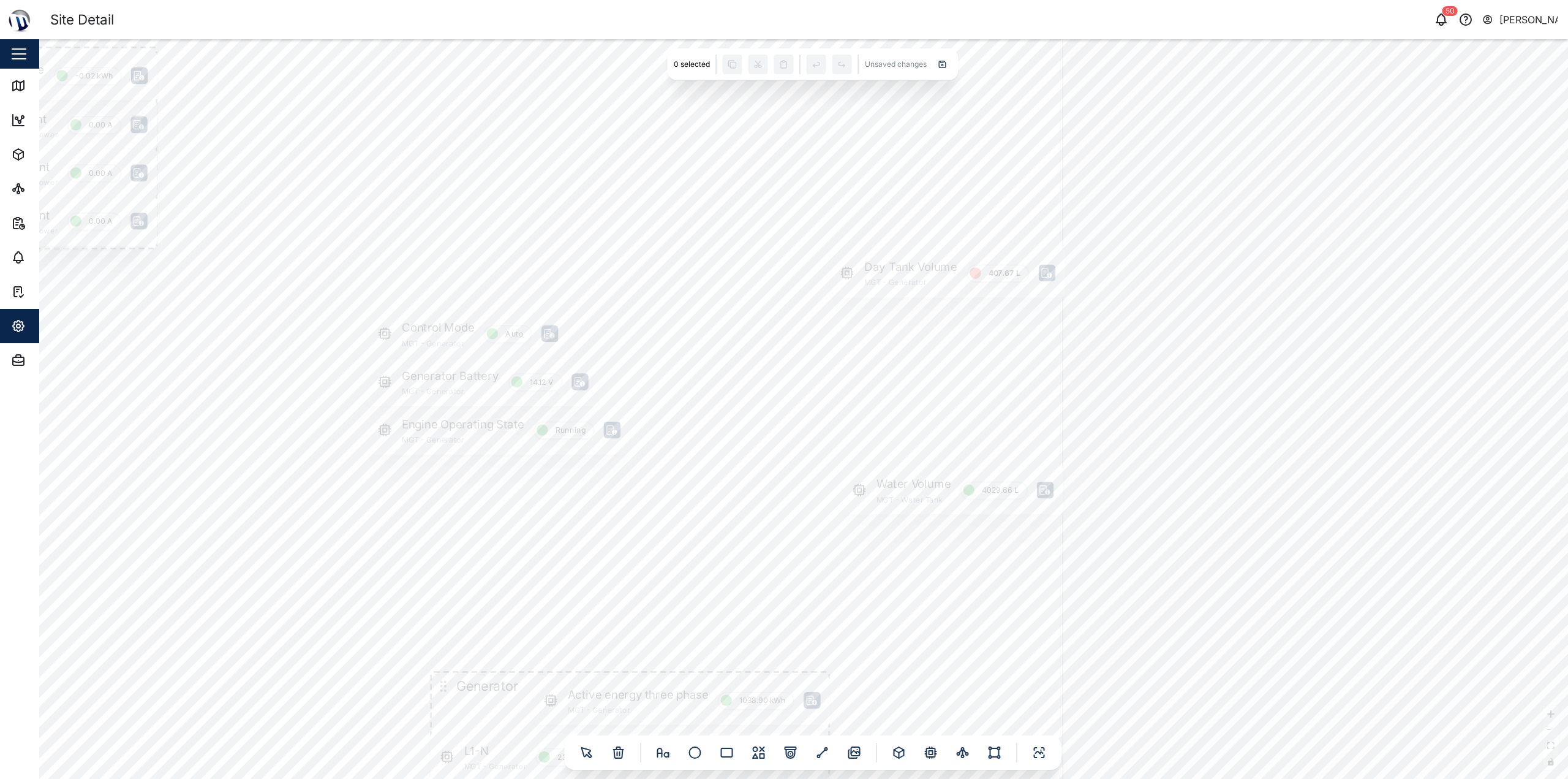
click at [782, 373] on div "PNG Power L1-N MGT - PNG Power 0.00 V L2-N MGT - PNG Power 0.00 V L3-N MGT - PN…" at bounding box center [803, 408] width 1528 height 739
drag, startPoint x: 1318, startPoint y: 353, endPoint x: 1330, endPoint y: 349, distance: 12.6
click at [782, 349] on div "PNG Power L1-N MGT - PNG Power 0.00 V L2-N MGT - PNG Power 0.00 V L3-N MGT - PN…" at bounding box center [803, 408] width 1528 height 739
drag, startPoint x: 1330, startPoint y: 349, endPoint x: 1308, endPoint y: 345, distance: 22.4
click at [782, 345] on div "PNG Power L1-N MGT - PNG Power 0.00 V L2-N MGT - PNG Power 0.00 V L3-N MGT - PN…" at bounding box center [803, 408] width 1528 height 739
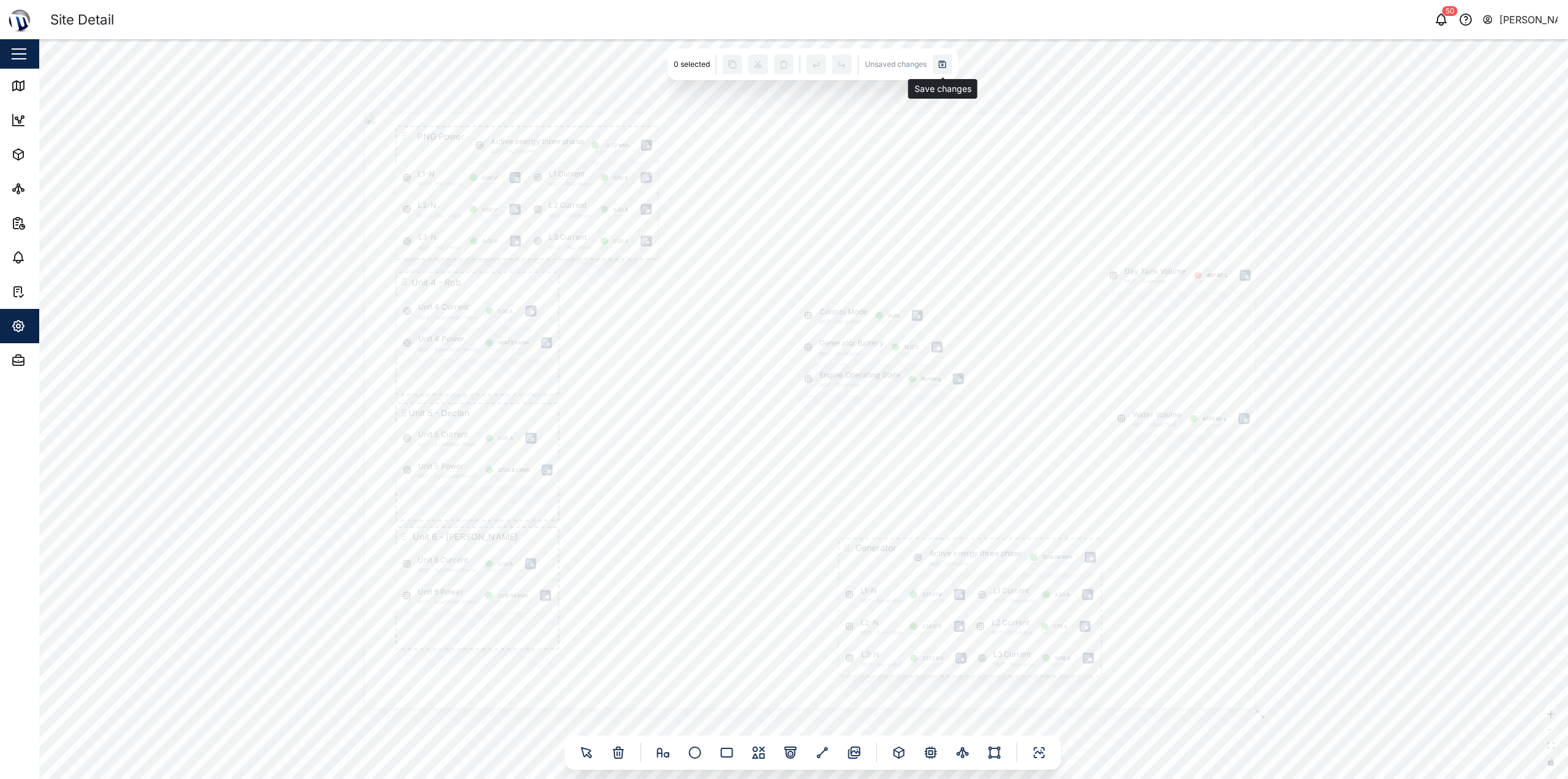
click at [782, 60] on icon at bounding box center [942, 64] width 10 height 10
click at [14, 346] on span "Admin" at bounding box center [66, 360] width 111 height 34
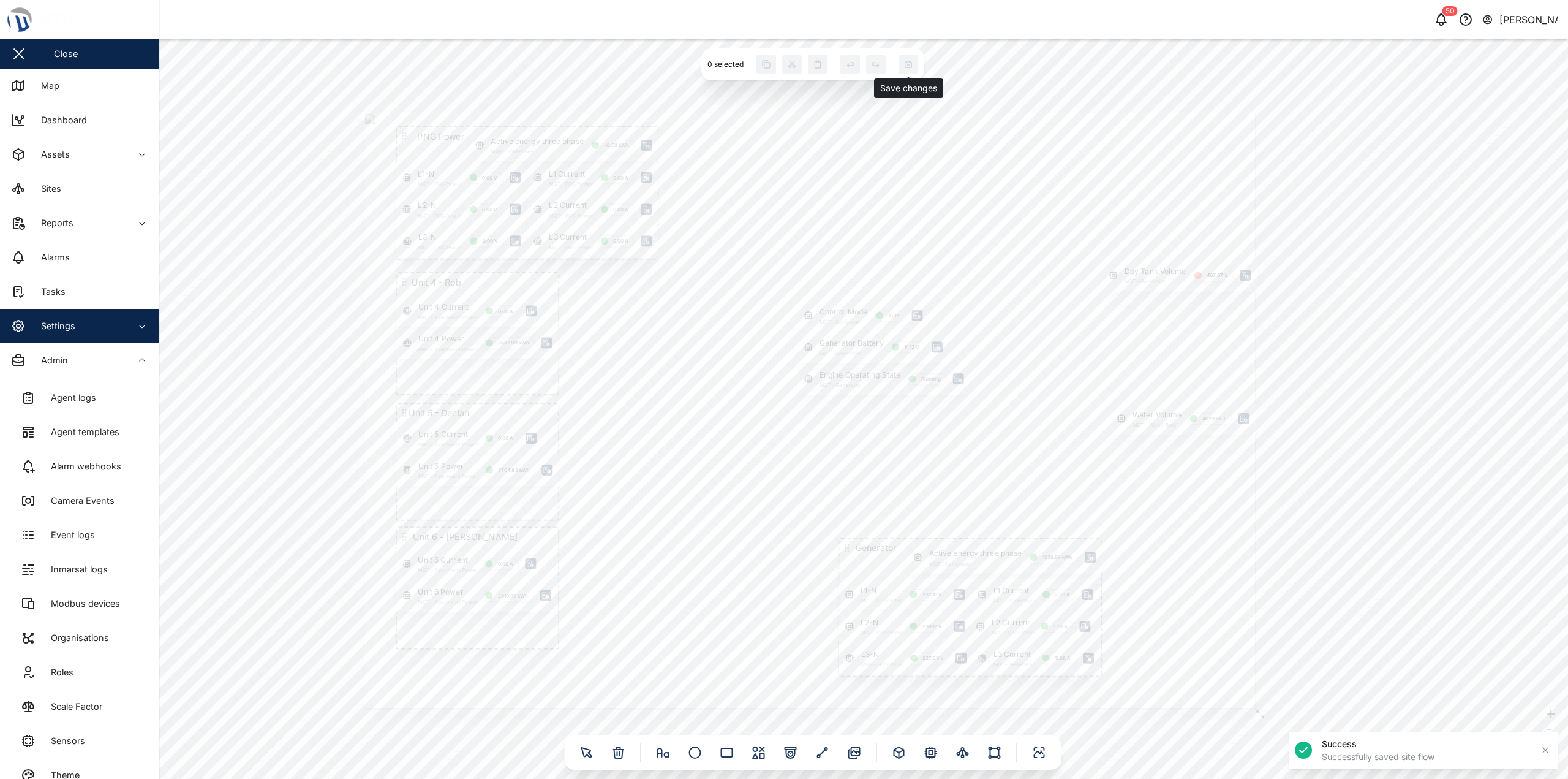
click at [42, 316] on span "Settings" at bounding box center [66, 326] width 111 height 34
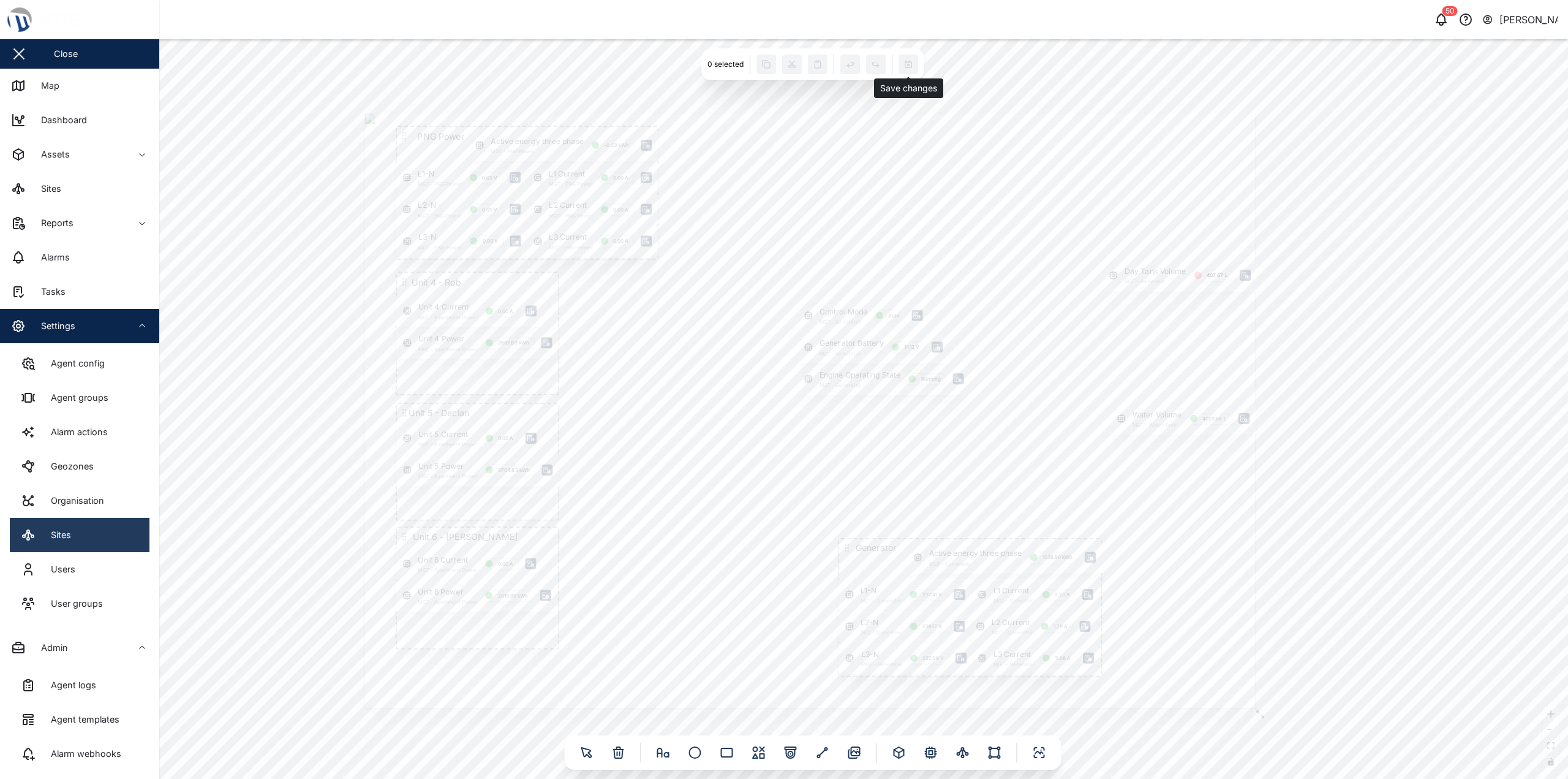
click at [83, 520] on link "Sites" at bounding box center [80, 535] width 140 height 34
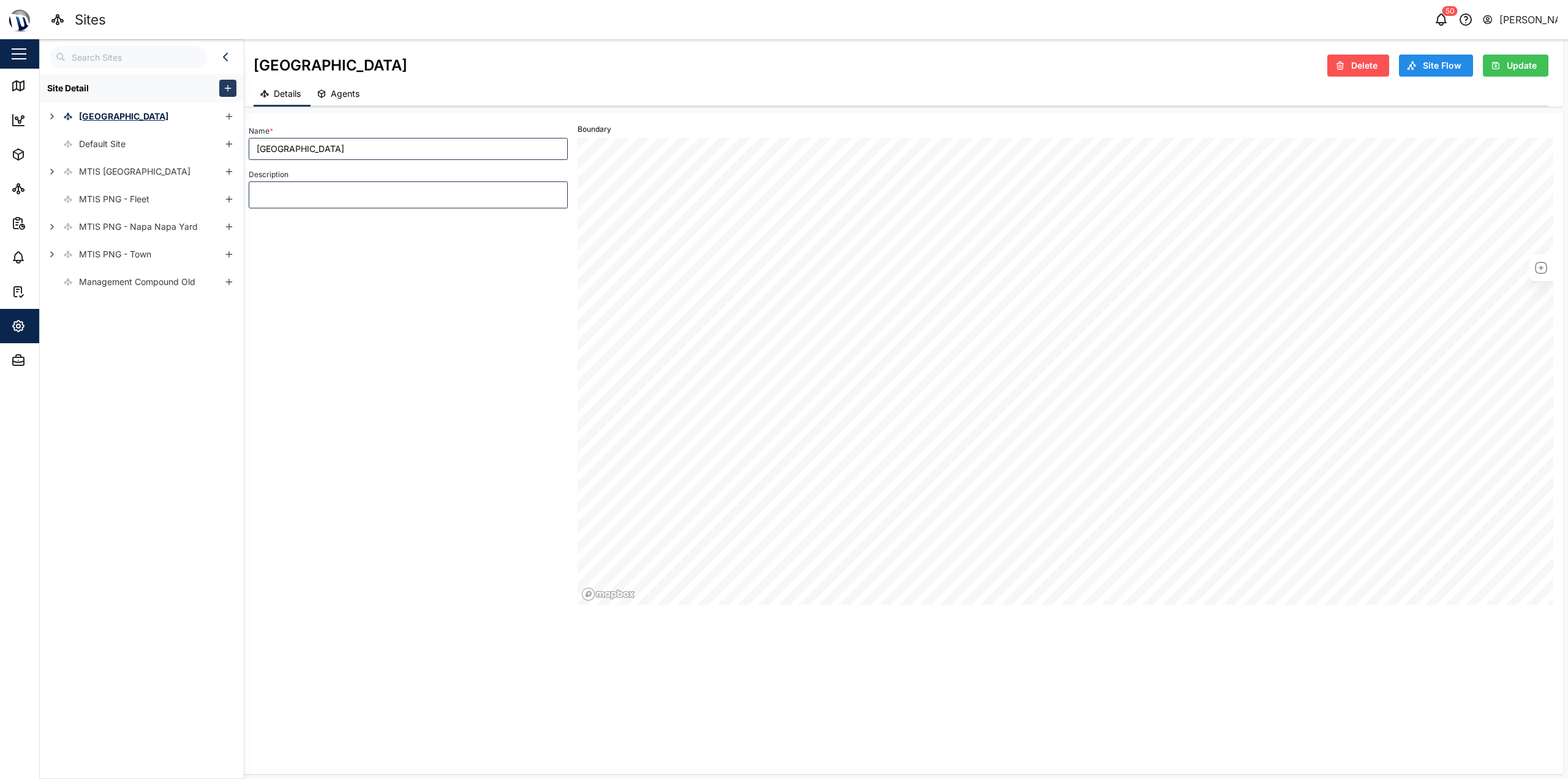
click at [344, 91] on span "Agents" at bounding box center [345, 93] width 29 height 9
click at [287, 96] on span "Details" at bounding box center [287, 93] width 27 height 9
click at [52, 257] on icon "button" at bounding box center [52, 254] width 10 height 10
click at [96, 271] on div "Management Compound" at bounding box center [113, 281] width 146 height 28
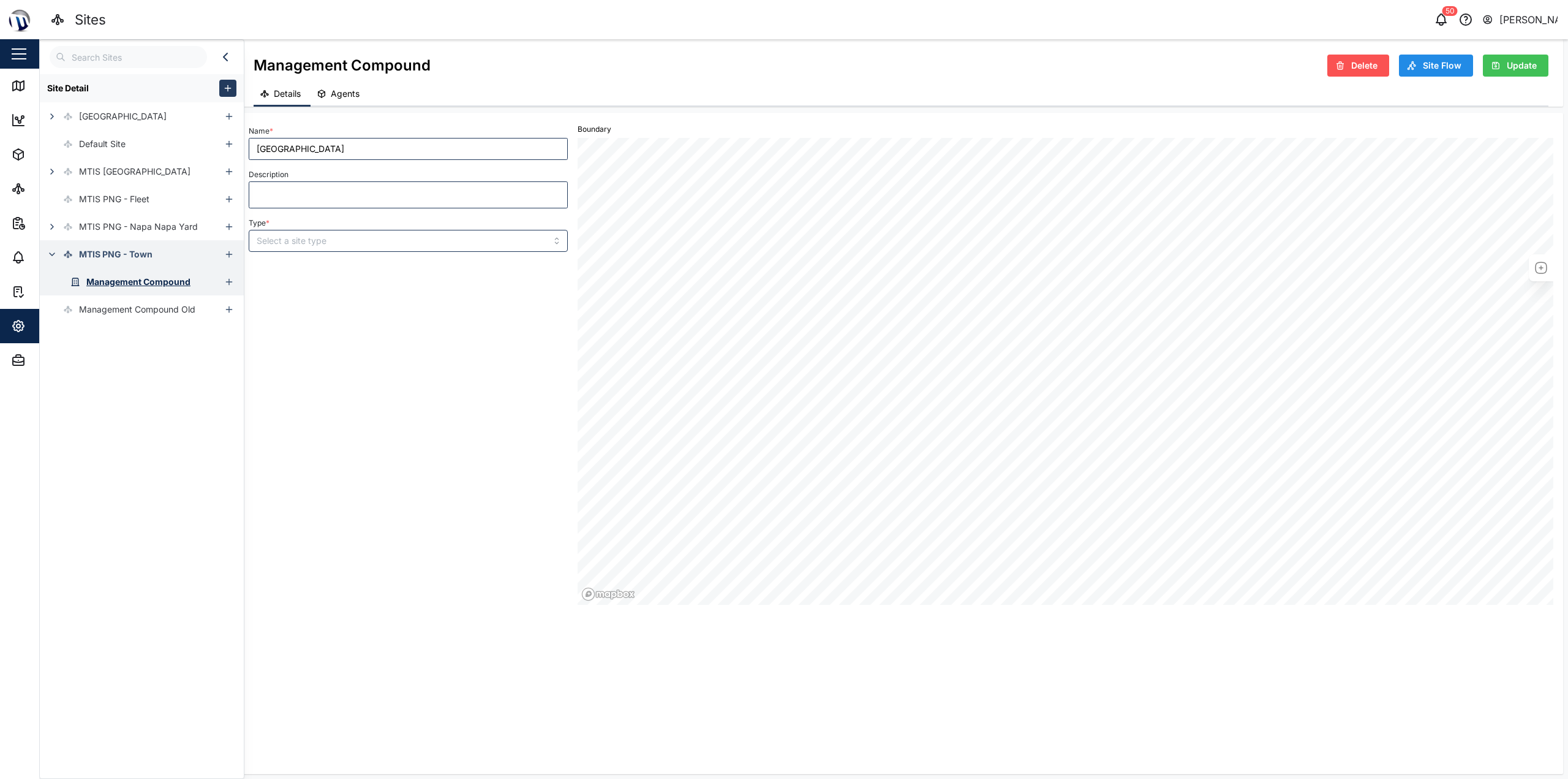
type input "Management Compound"
type input "BUILDING"
click at [165, 313] on div "Management Compound Old" at bounding box center [137, 310] width 116 height 13
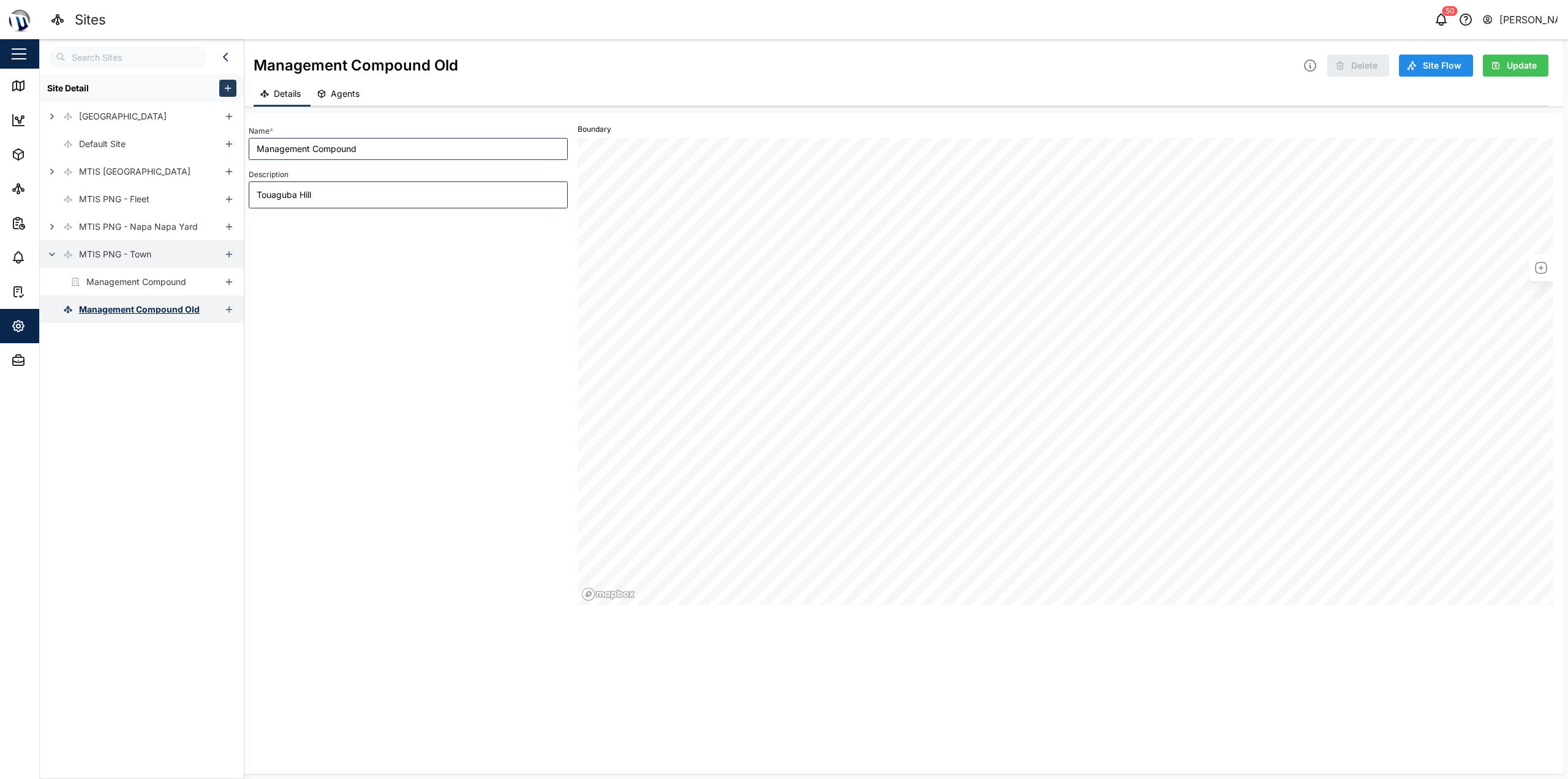
type textarea "x"
type input "Management Compound Old"
type textarea "Touaguba Hill"
click at [336, 95] on span "Agents" at bounding box center [345, 93] width 29 height 9
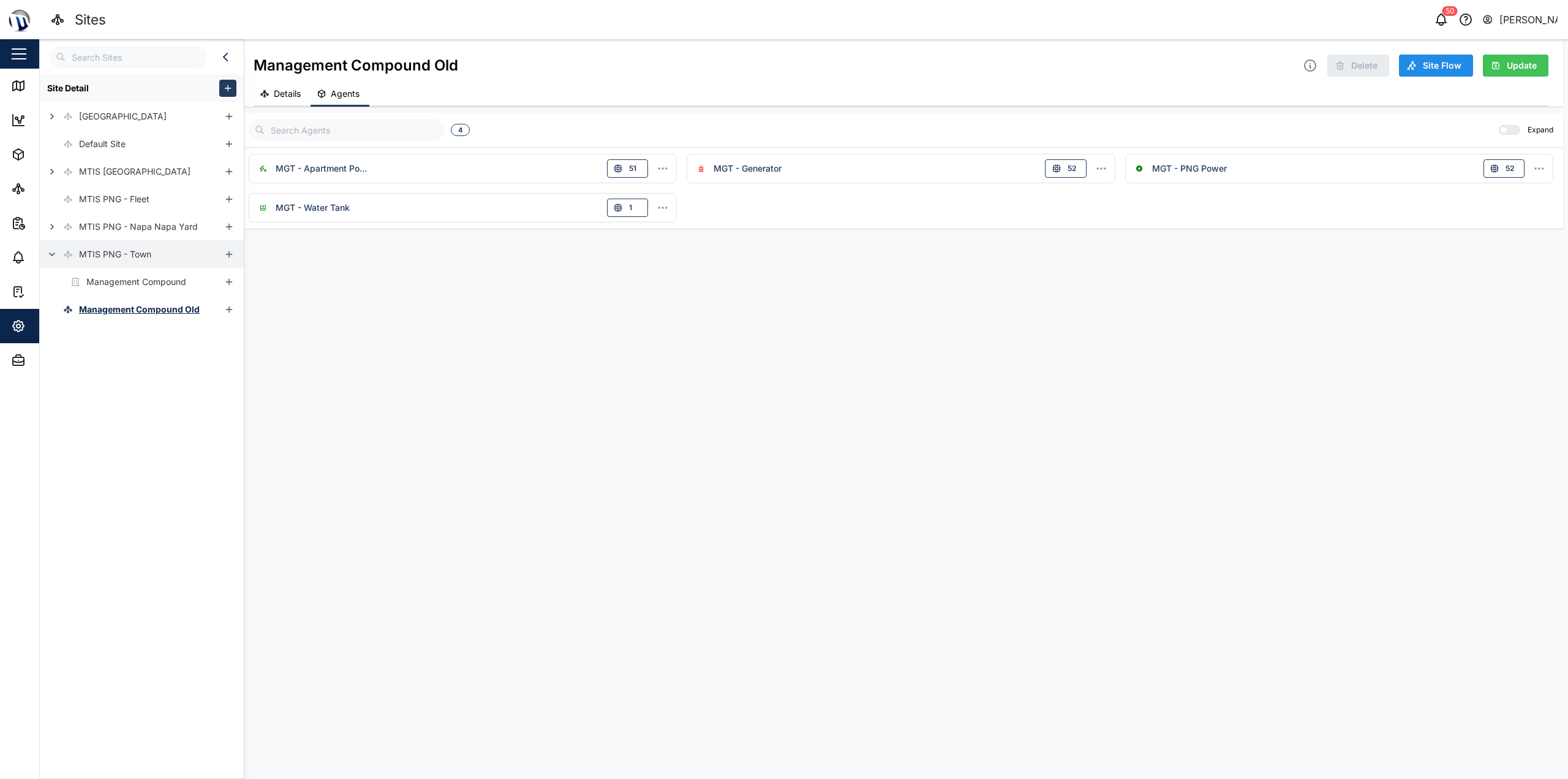
click at [269, 95] on icon "button" at bounding box center [264, 93] width 10 height 10
type textarea "x"
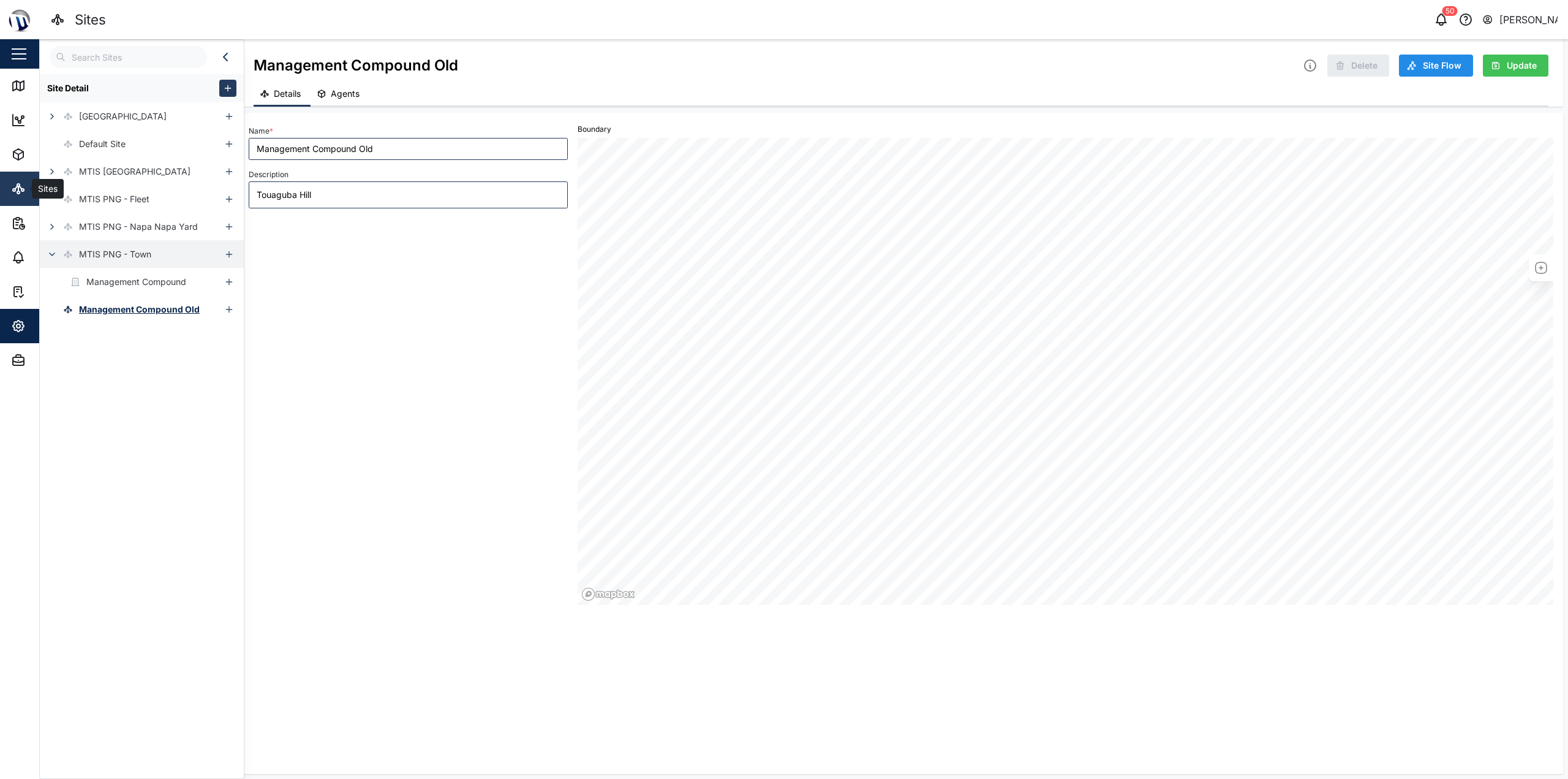
click at [31, 180] on link "Sites" at bounding box center [79, 188] width 159 height 34
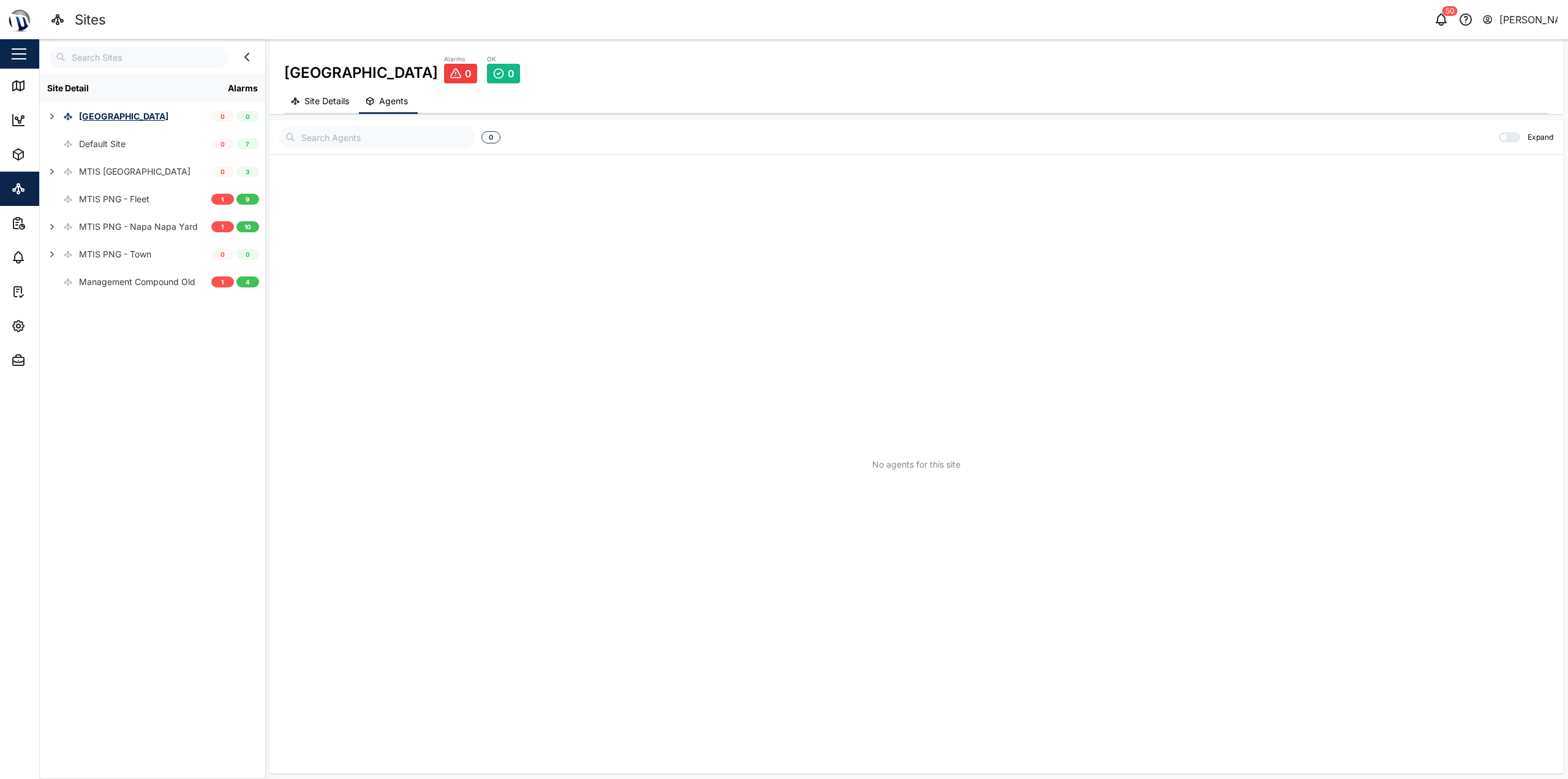
click at [317, 98] on span "Site Details" at bounding box center [326, 101] width 45 height 9
click at [156, 269] on div "Management Compound Old" at bounding box center [117, 281] width 156 height 28
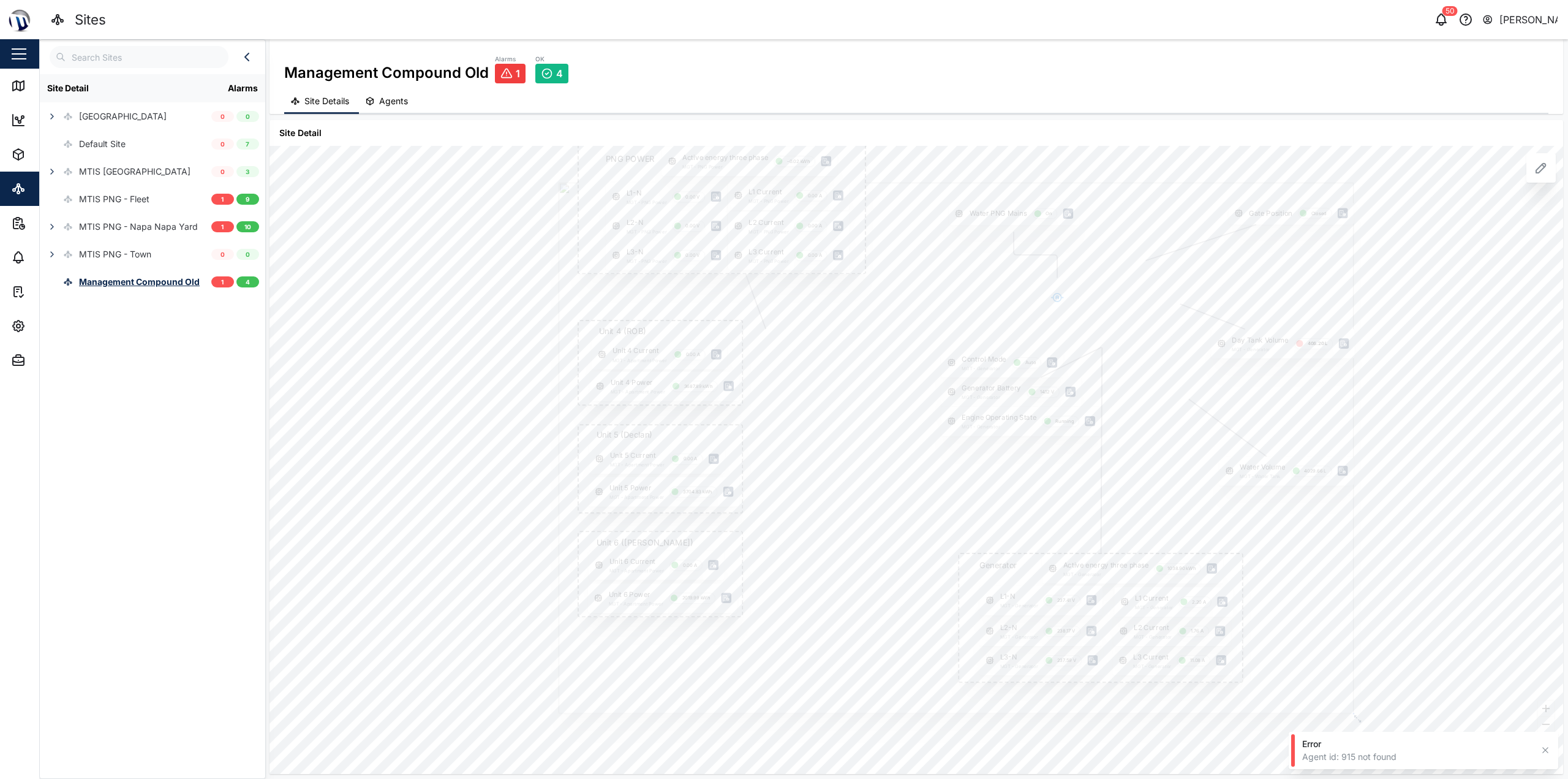
click at [782, 374] on div at bounding box center [956, 448] width 795 height 531
click at [508, 385] on div "Gate Position Closed PNG POWER L1 Current MGT - PNG Power 0.00 A L1-N MGT - PNG…" at bounding box center [916, 459] width 1293 height 628
click at [21, 91] on icon at bounding box center [18, 86] width 15 height 15
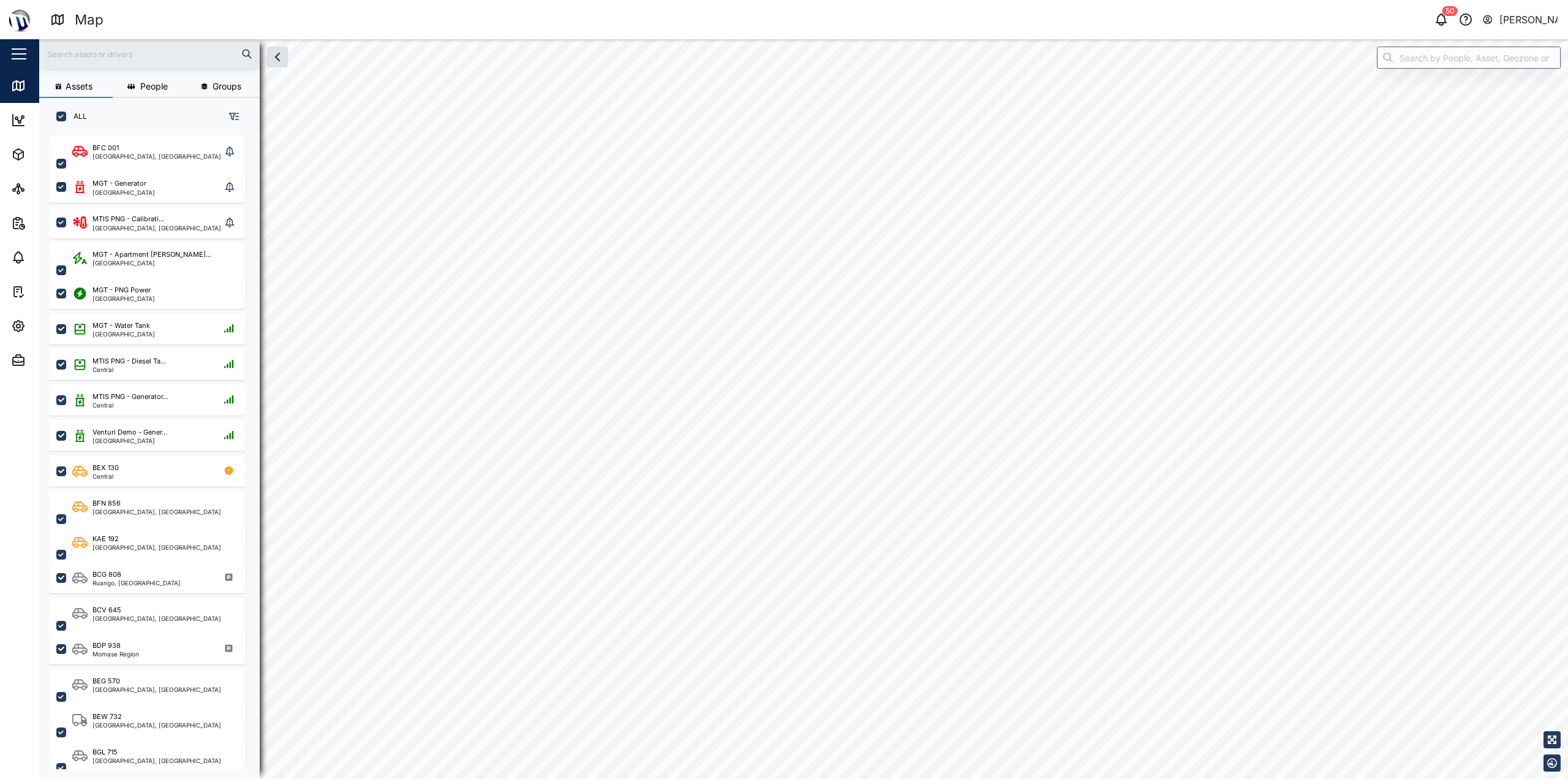
checkbox input "true"
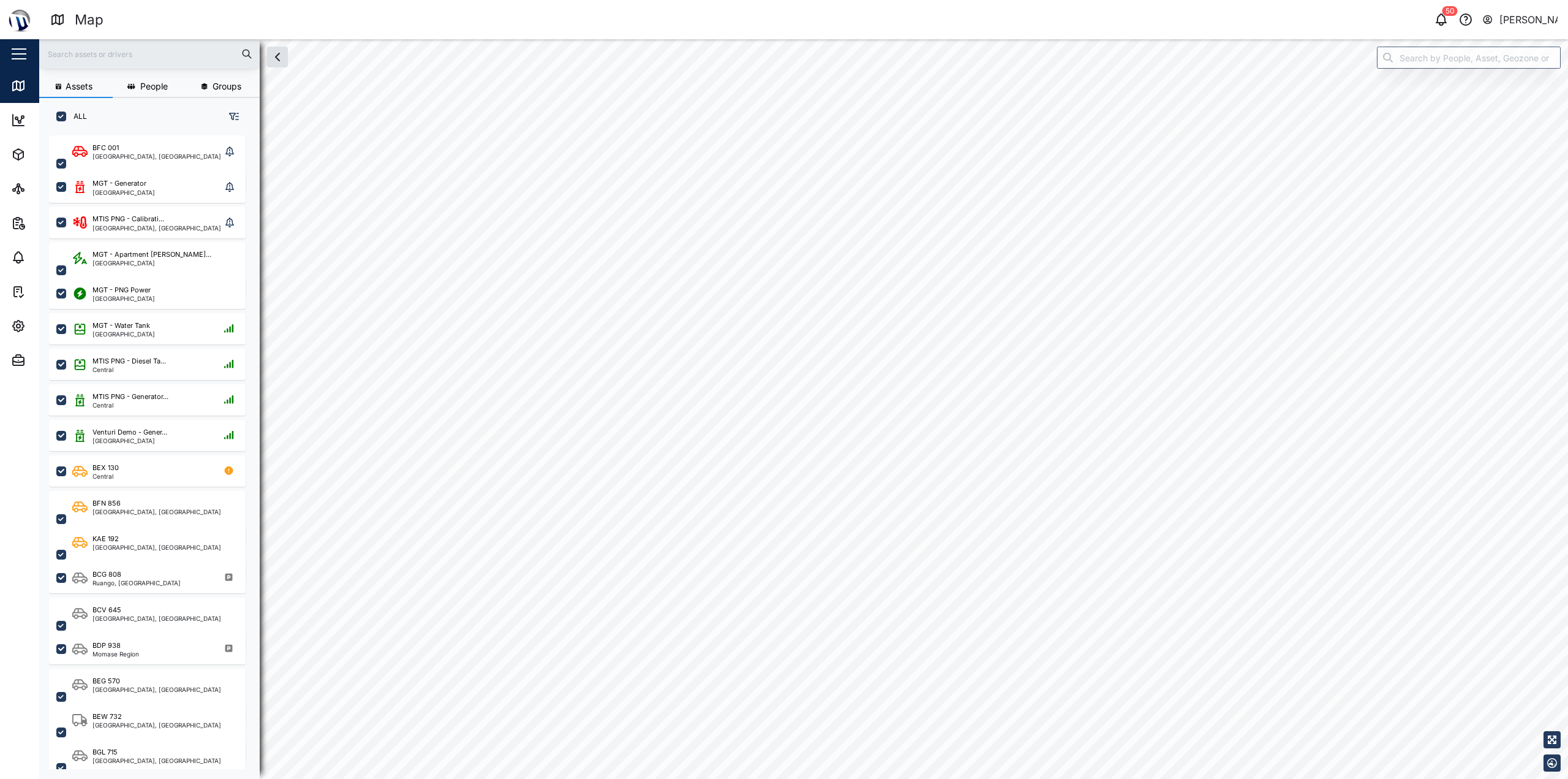
checkbox input "true"
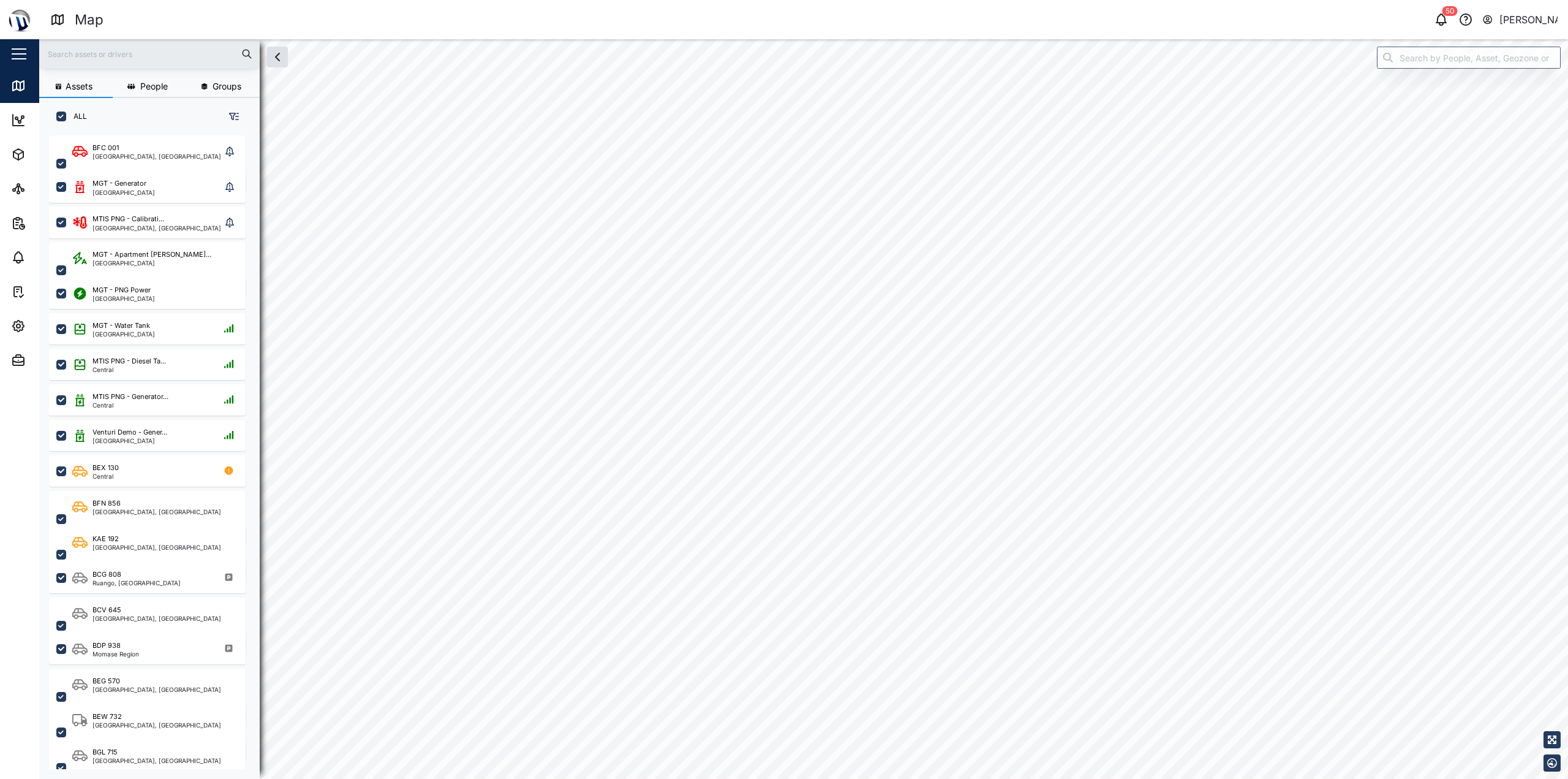
checkbox input "true"
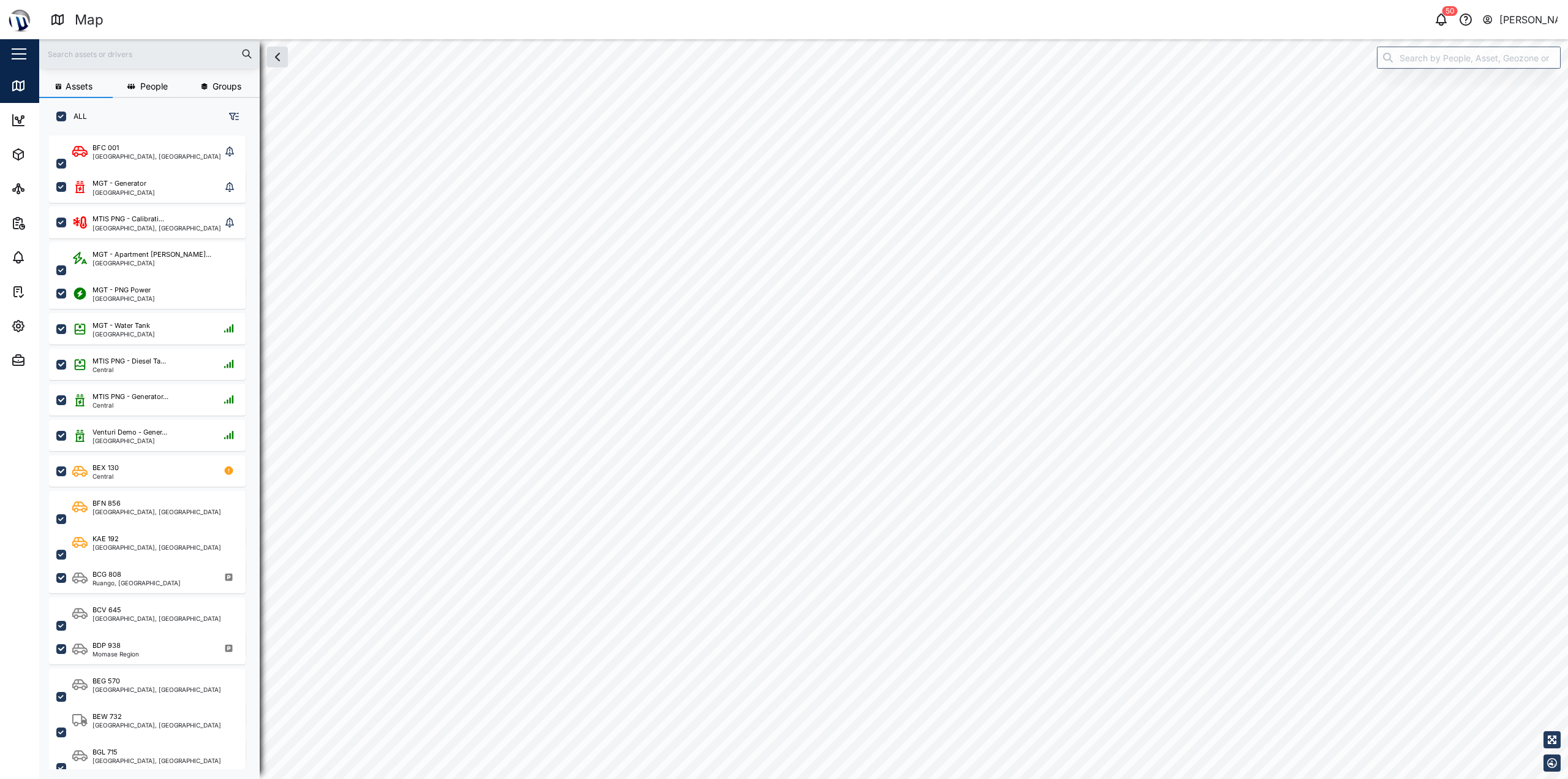
checkbox input "true"
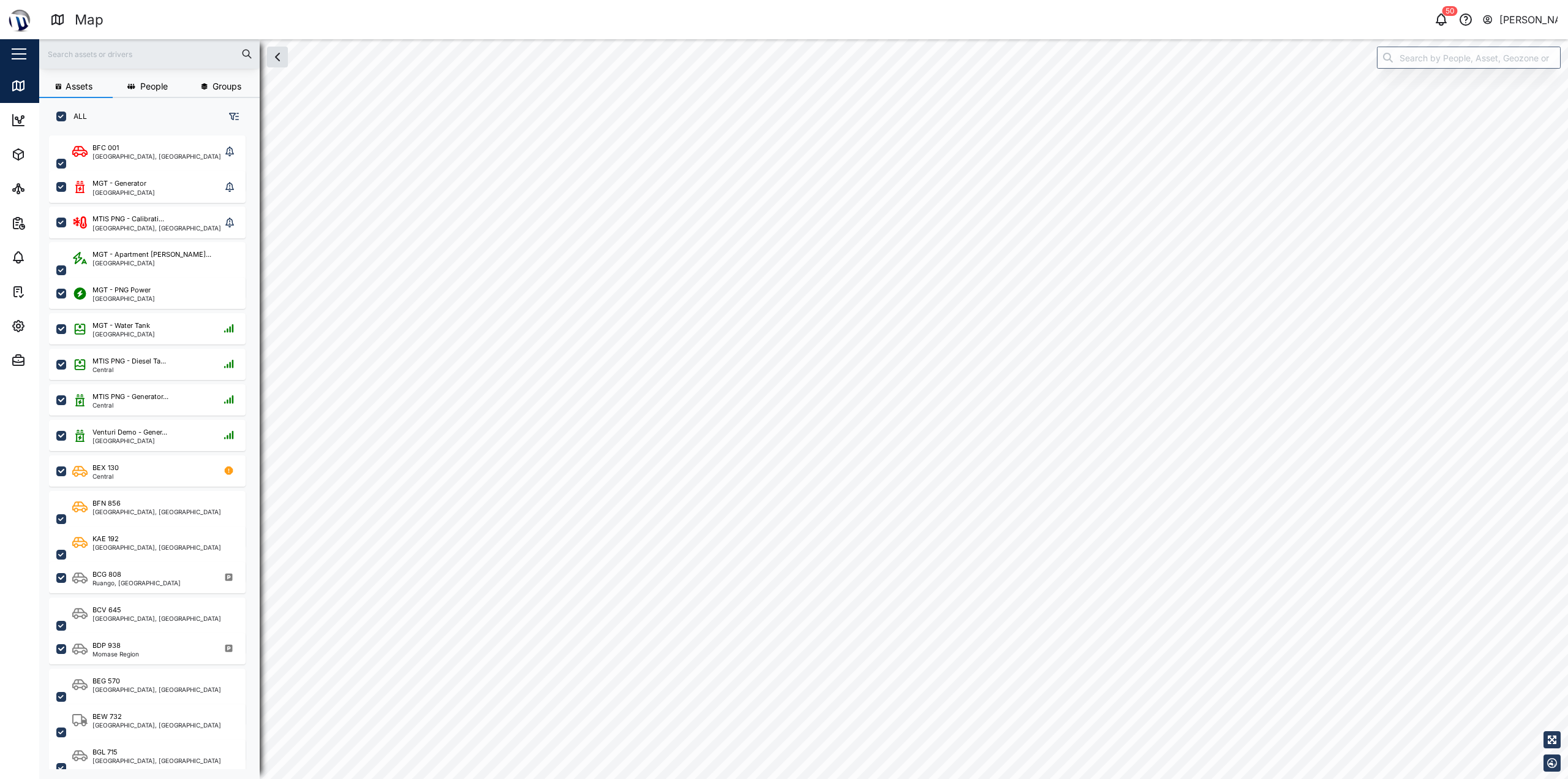
checkbox input "true"
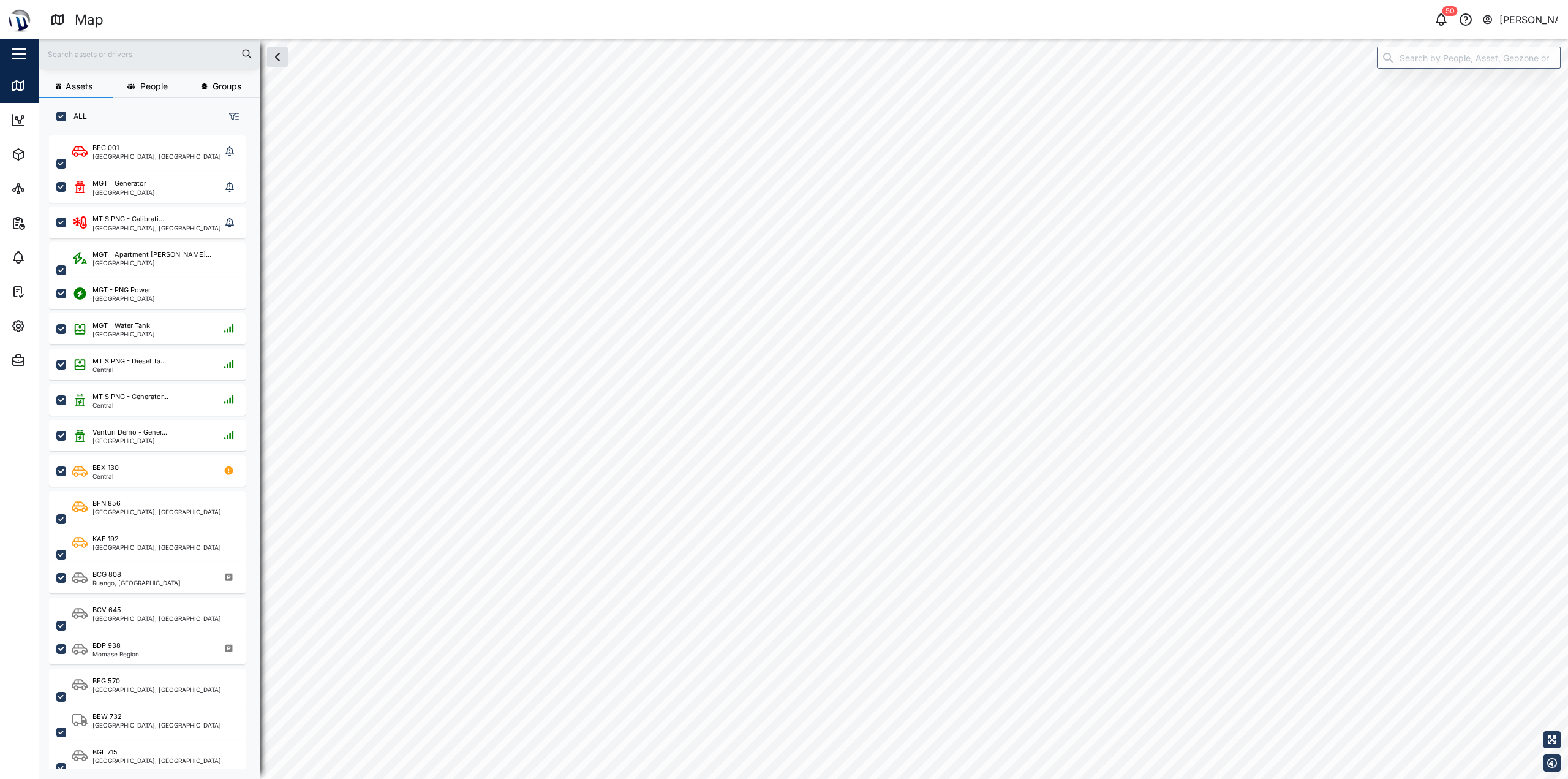
checkbox input "true"
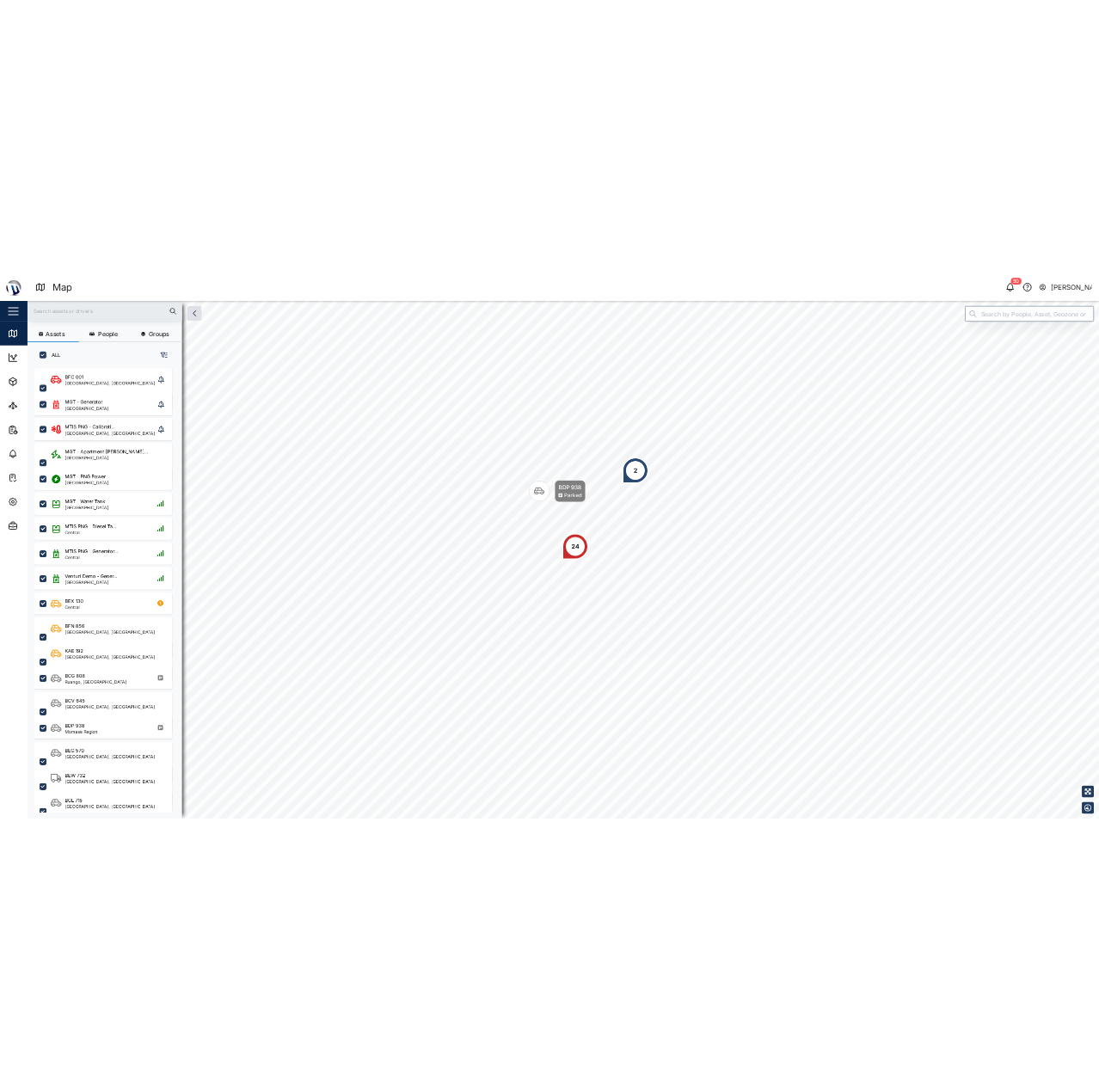
scroll to position [14, 14]
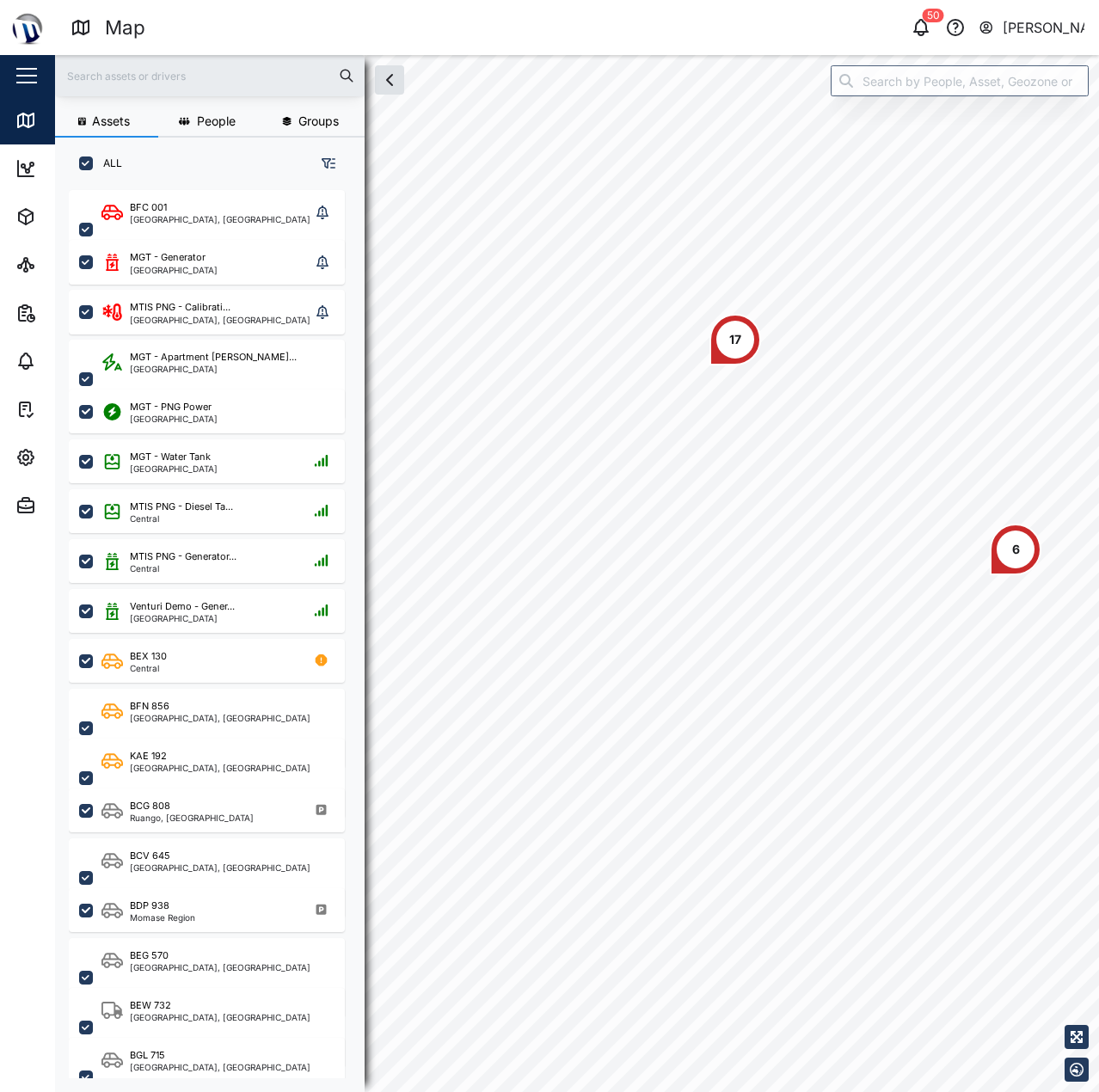
scroll to position [881, 270]
click at [893, 84] on input "search" at bounding box center [960, 80] width 258 height 31
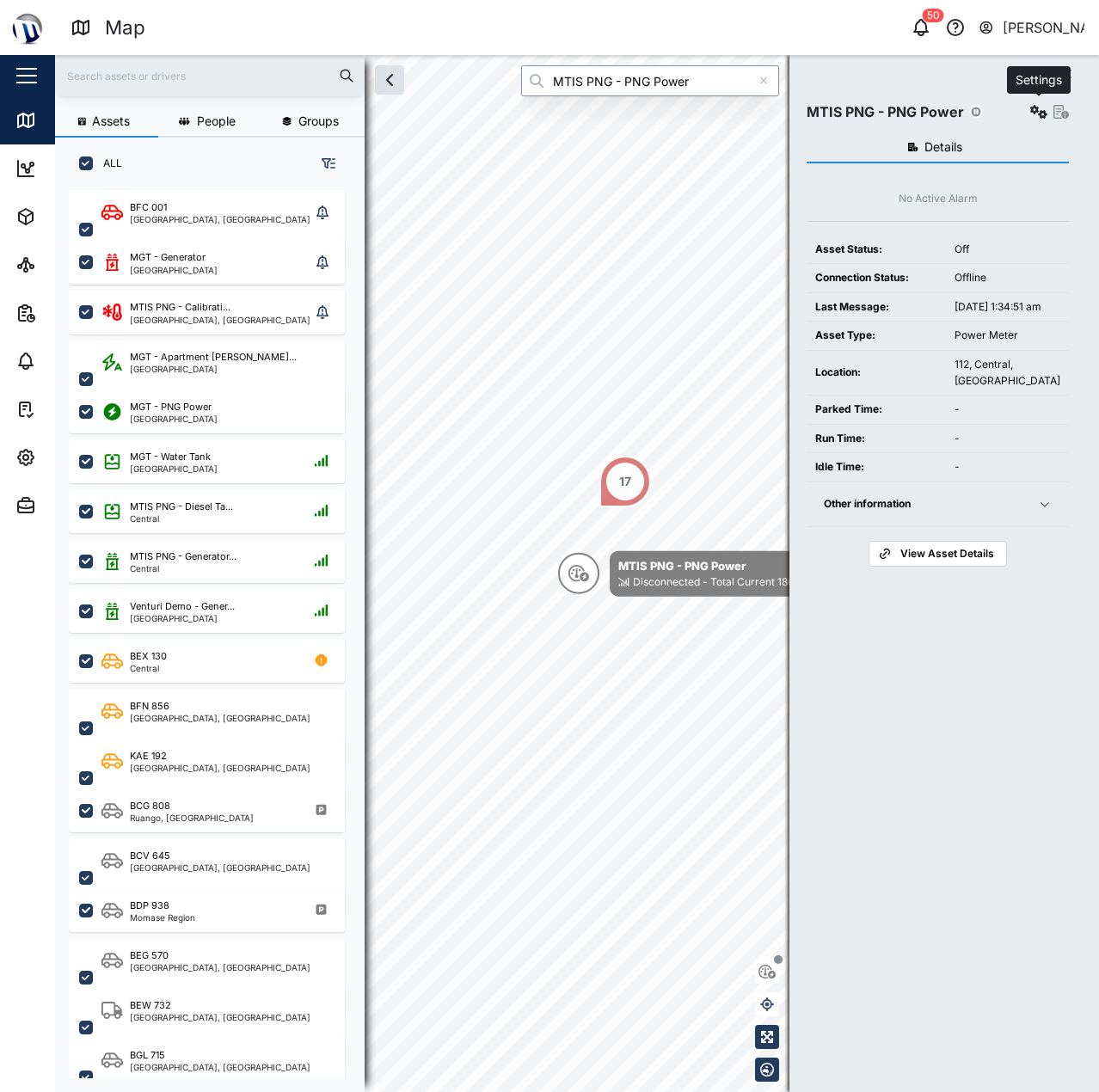
type input "MTIS PNG - PNG Power"
click at [1035, 106] on icon "button" at bounding box center [1039, 111] width 17 height 14
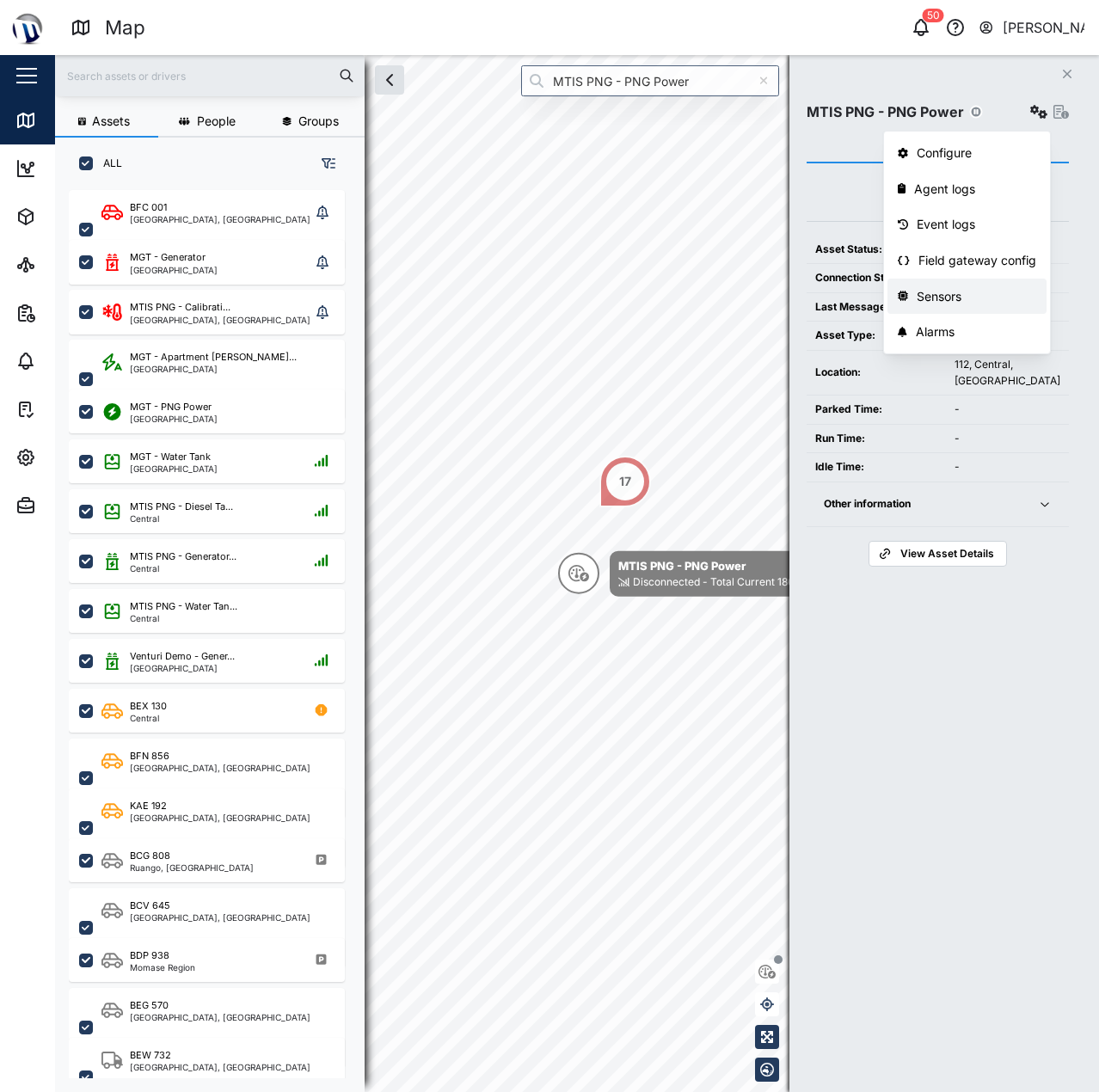
click at [979, 301] on div "Sensors" at bounding box center [976, 297] width 120 height 19
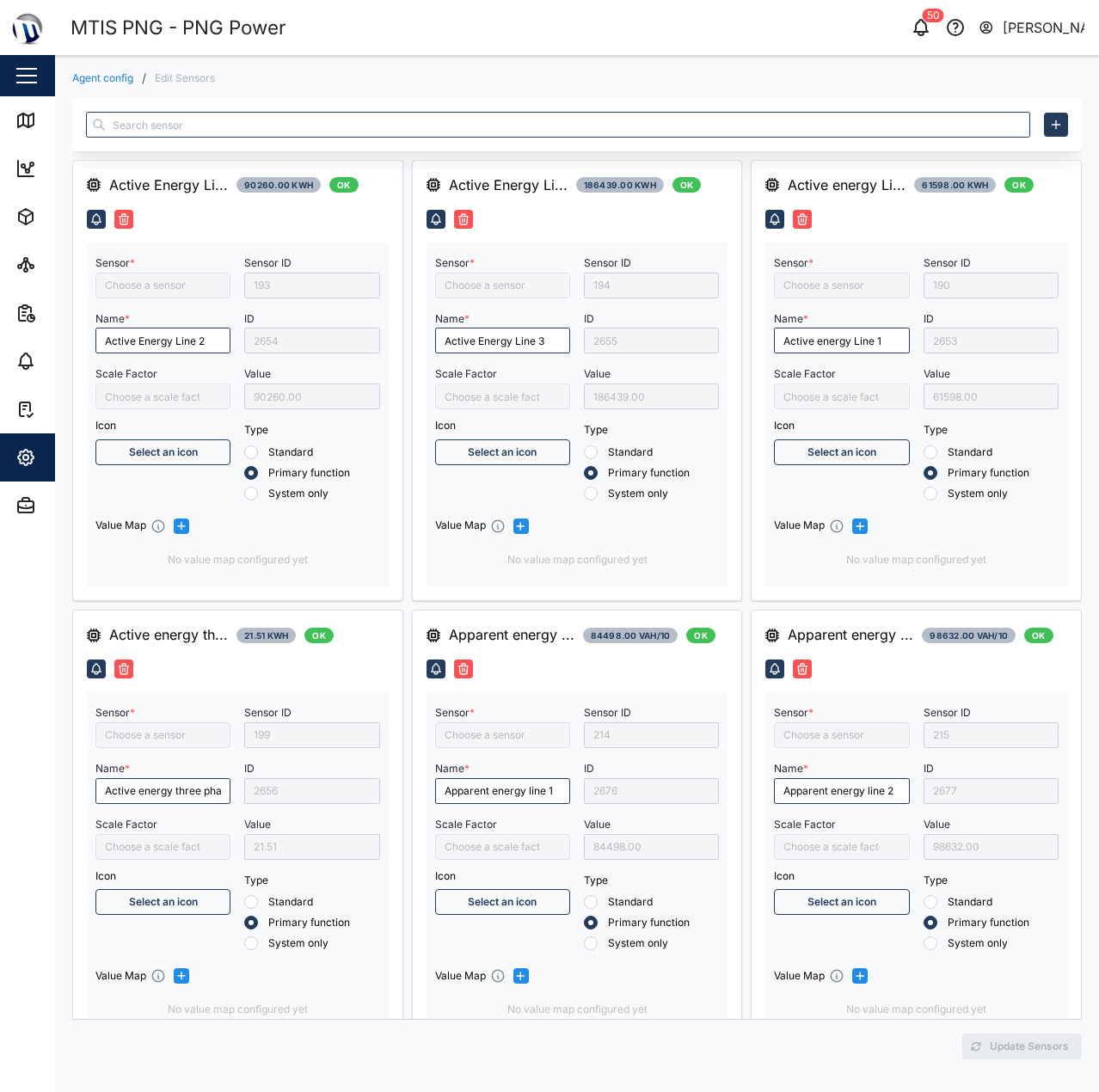
type input "Active Energy Line 2"
type input "Active energy three phase"
type input "/10000"
type input "Apparent energy line 3"
type input "Capacitive Reactive energy line 2"
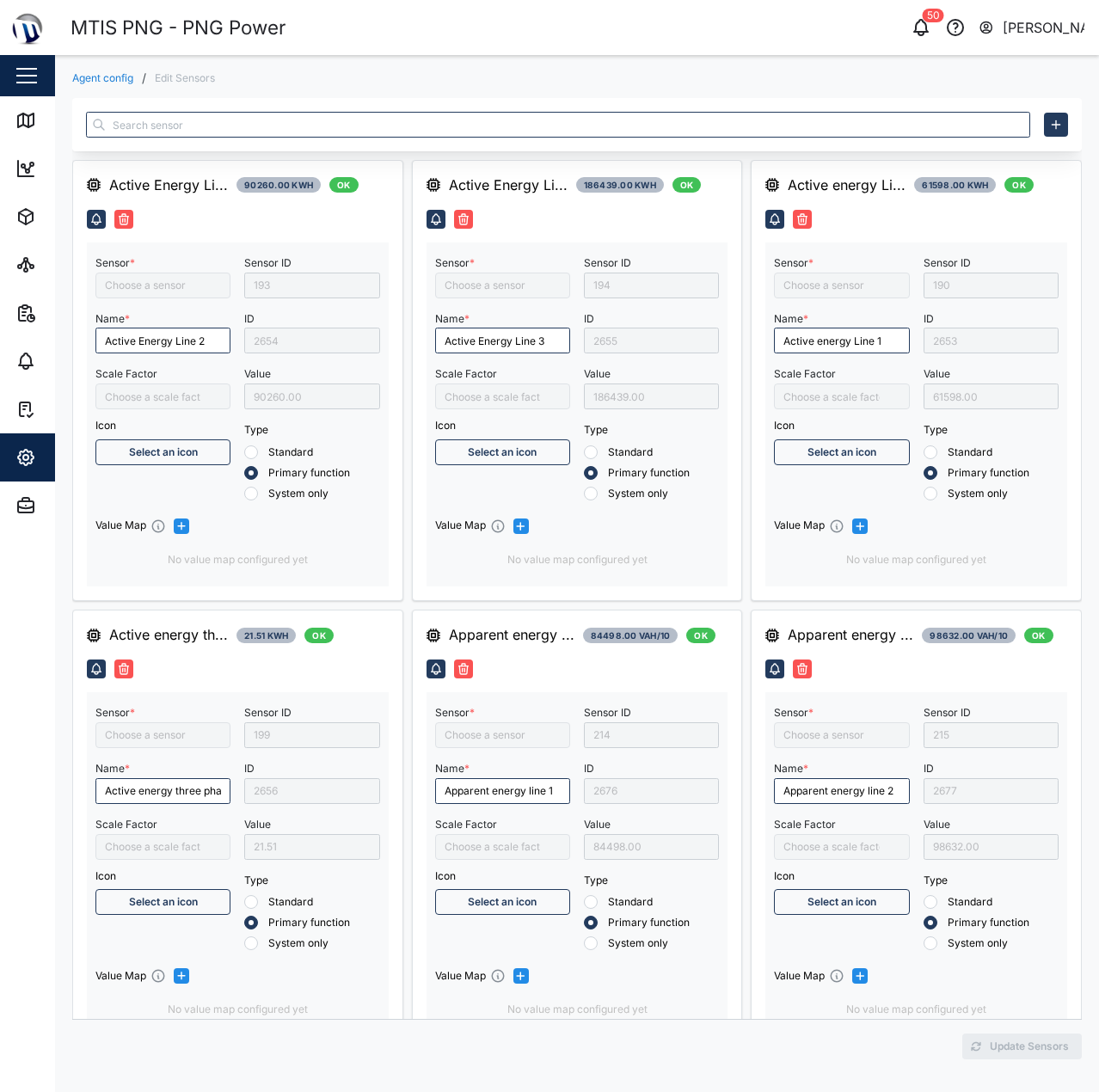
type input "Inductive Reactive energy line 1"
type input "Active Energy Line 3"
type input "Capacitive Reactive energy line 3"
type input "Inductive Reactive energy line 2"
type input "Negative to Positive"
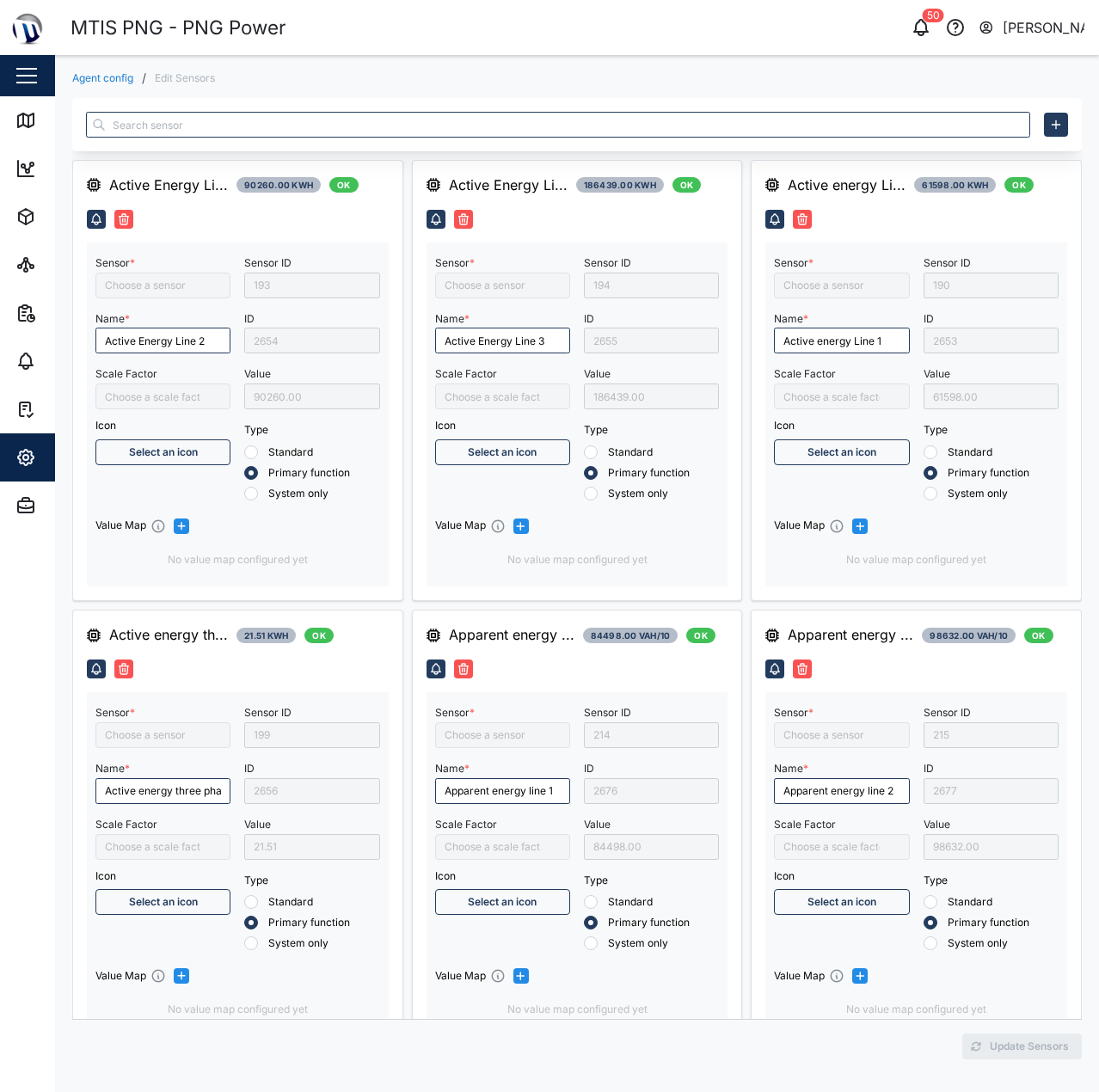
type input "Capacitive Reactive energy three phase"
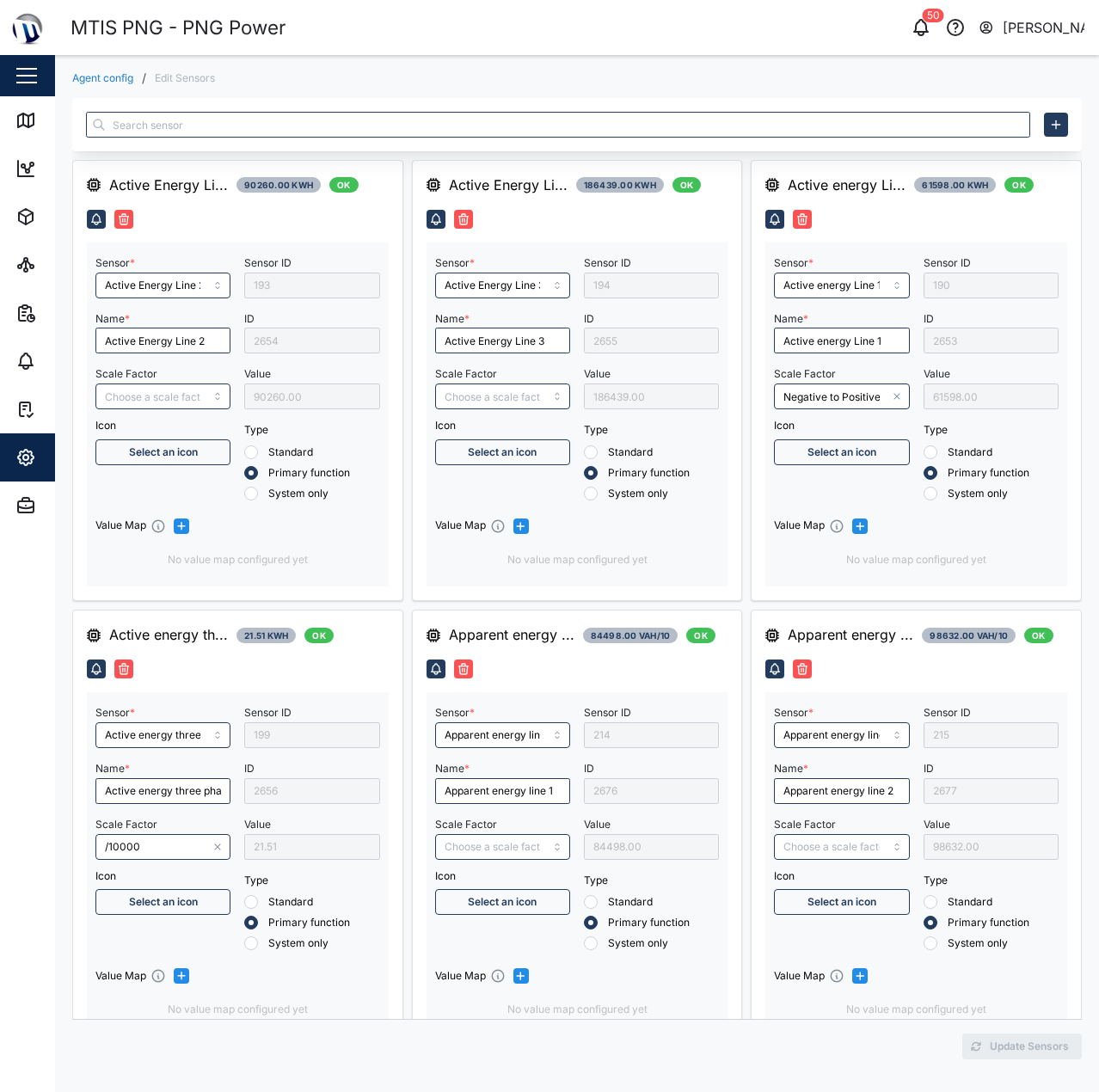
type input "Apparent energy line 1"
type input "Apparent energy three phase"
type input "Active energy Line 1"
type input "Apparent energy line 2"
type input "Capacitive Reactive energy line 1"
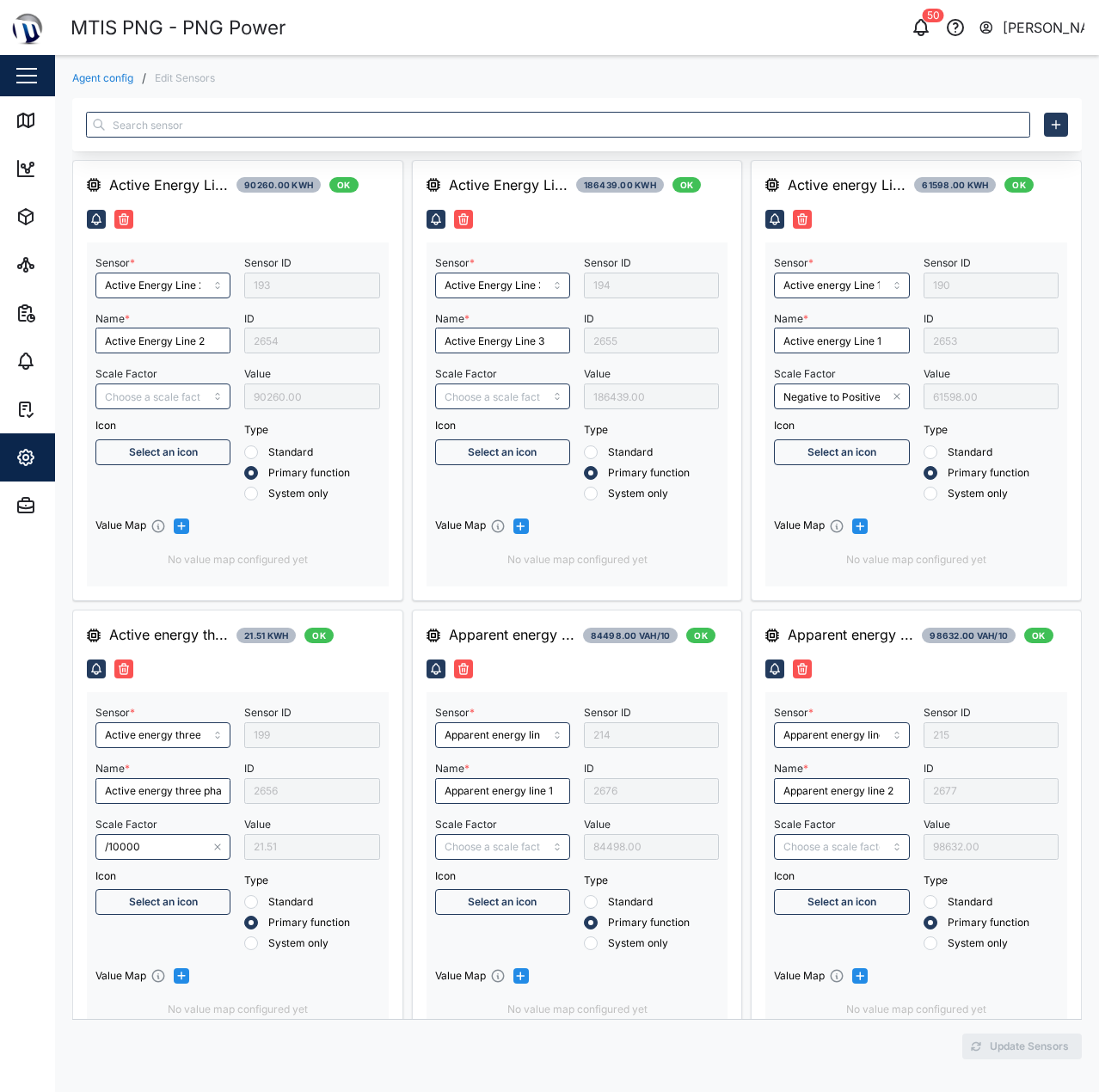
type input "Inductive Reactive energy line 3"
click at [121, 77] on link "Agent config" at bounding box center [103, 78] width 61 height 10
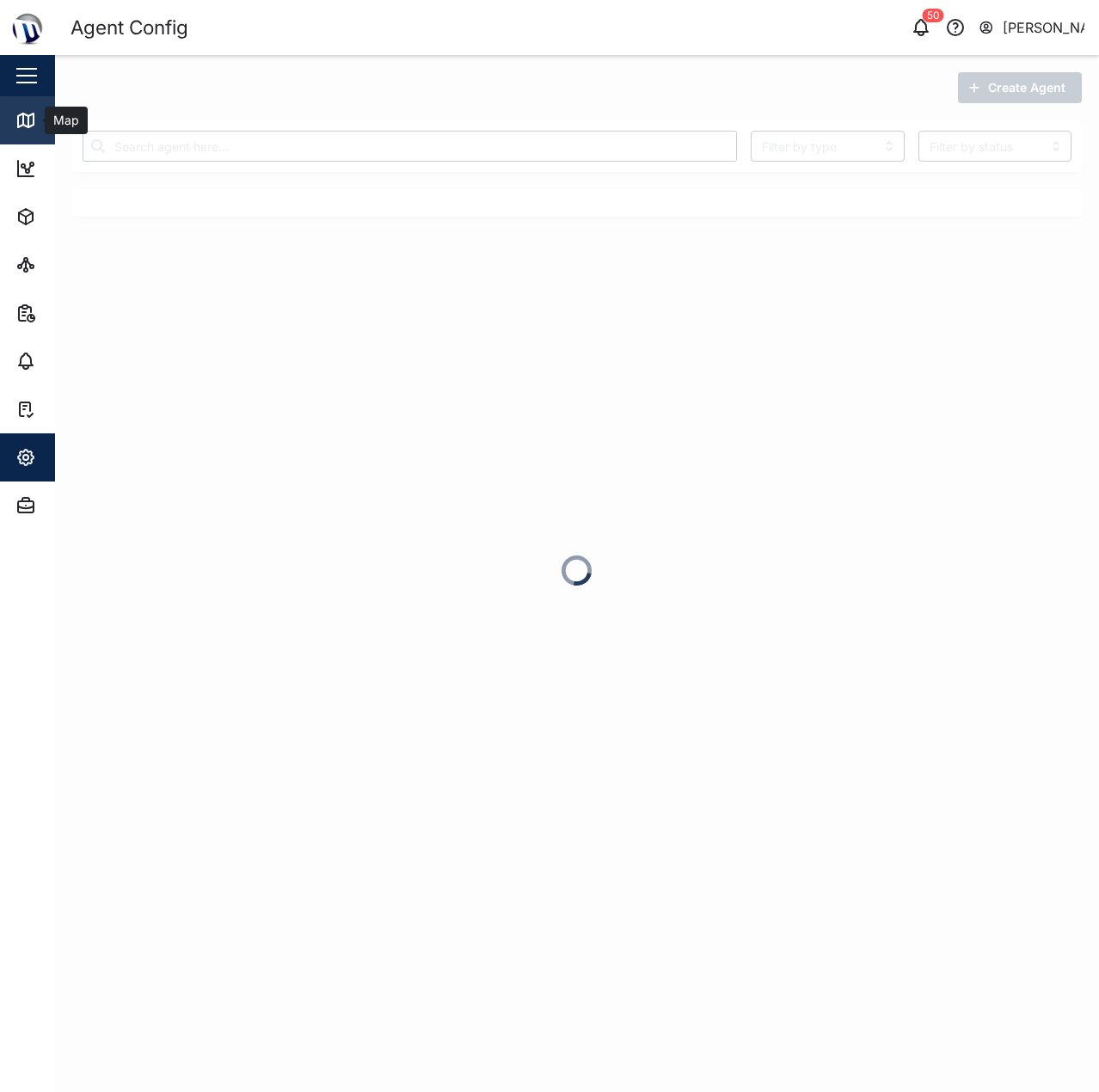
click at [34, 103] on link "Map" at bounding box center [111, 120] width 223 height 48
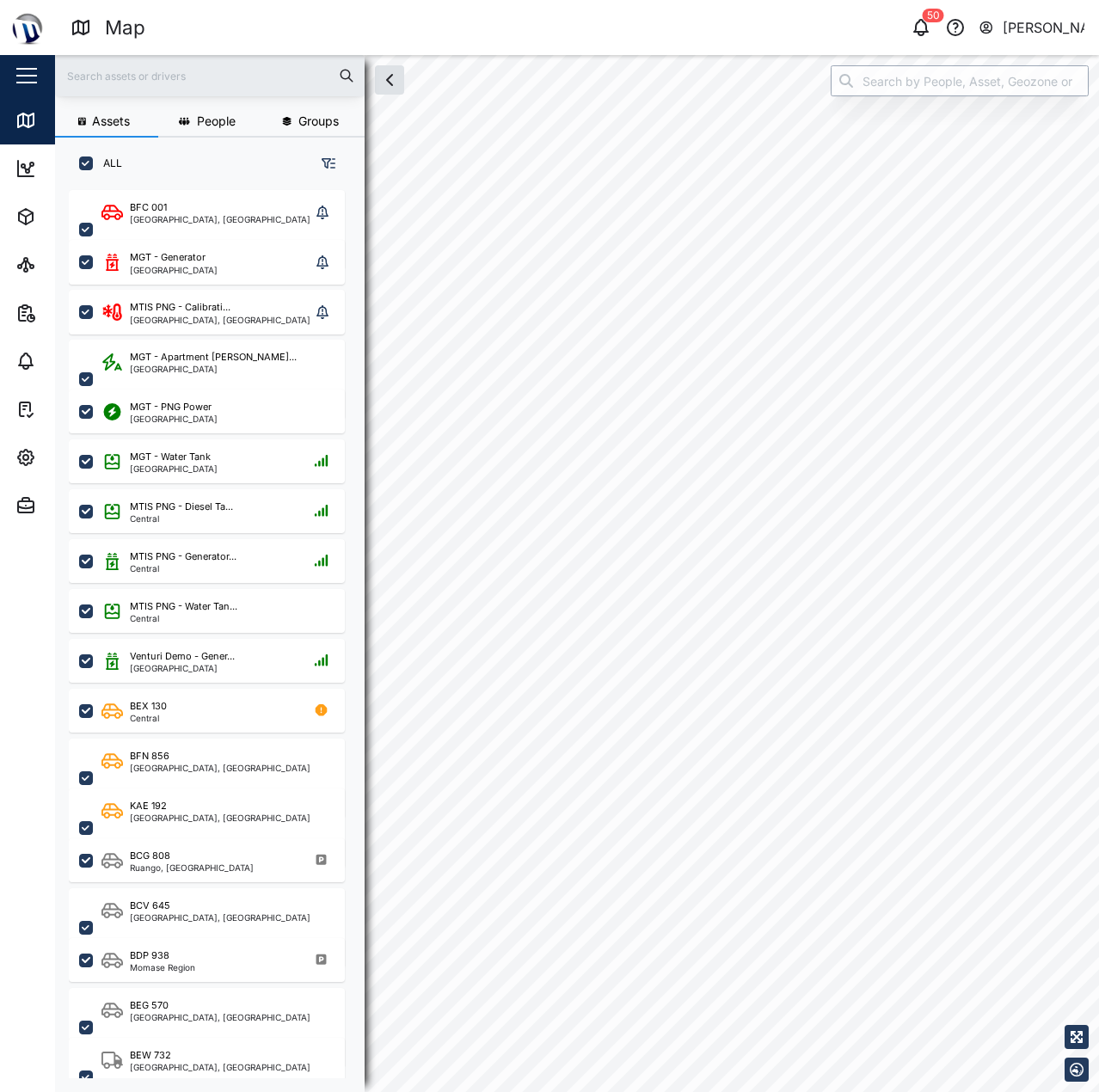
click at [845, 89] on input "search" at bounding box center [960, 80] width 258 height 31
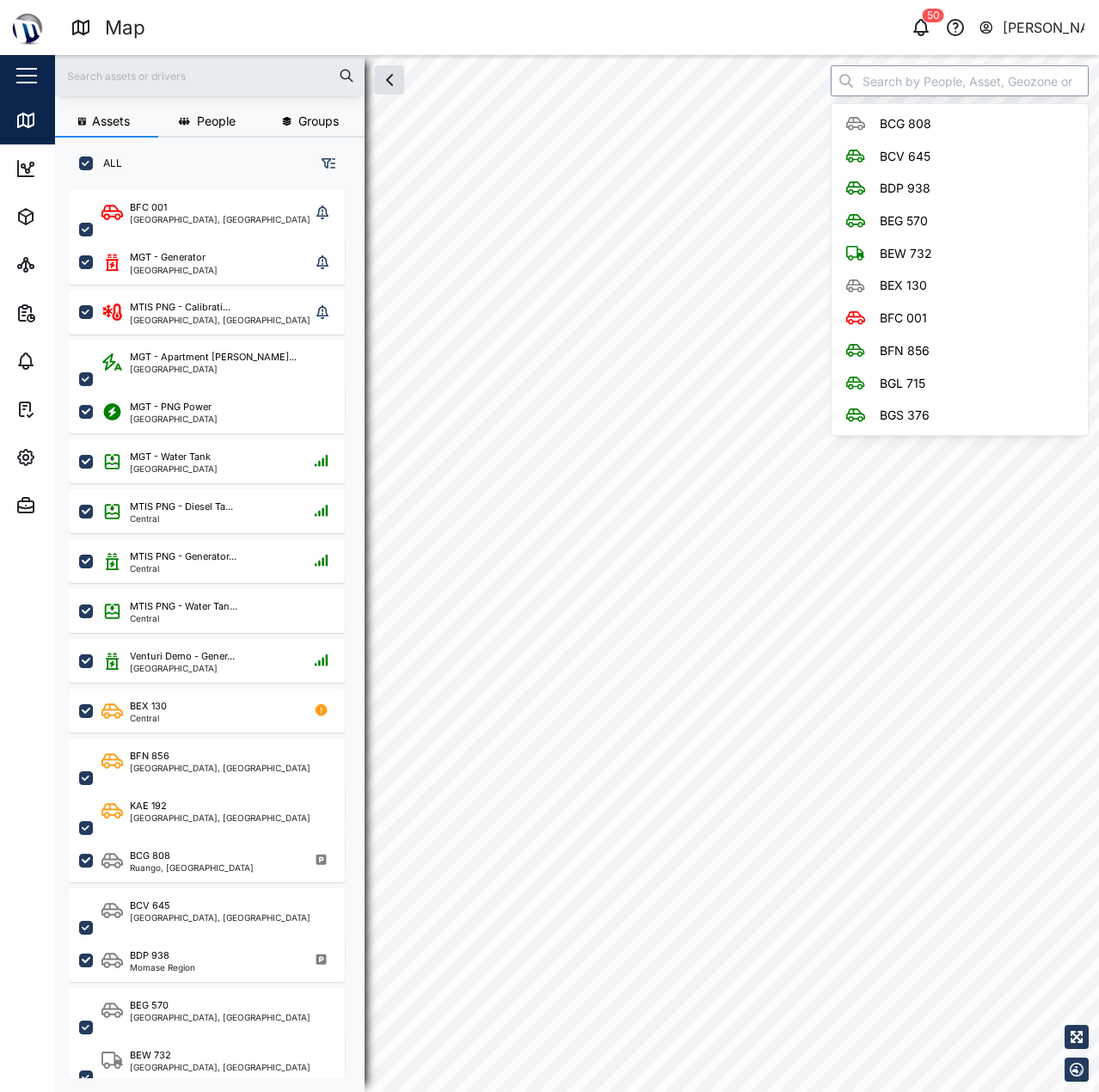
click at [862, 86] on input "search" at bounding box center [960, 80] width 258 height 31
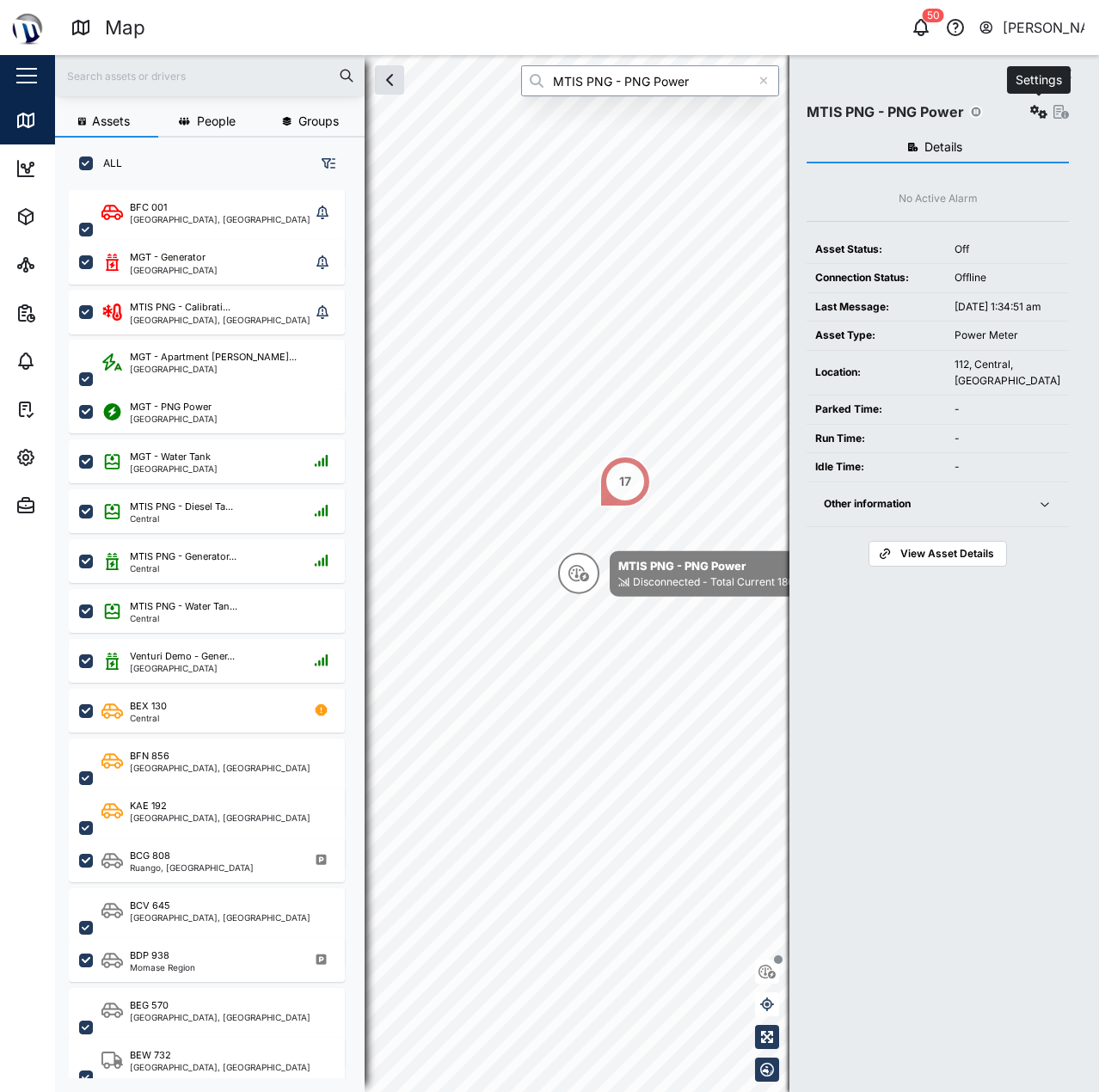
type input "MTIS PNG - PNG Power"
click at [1034, 111] on icon "button" at bounding box center [1039, 111] width 17 height 14
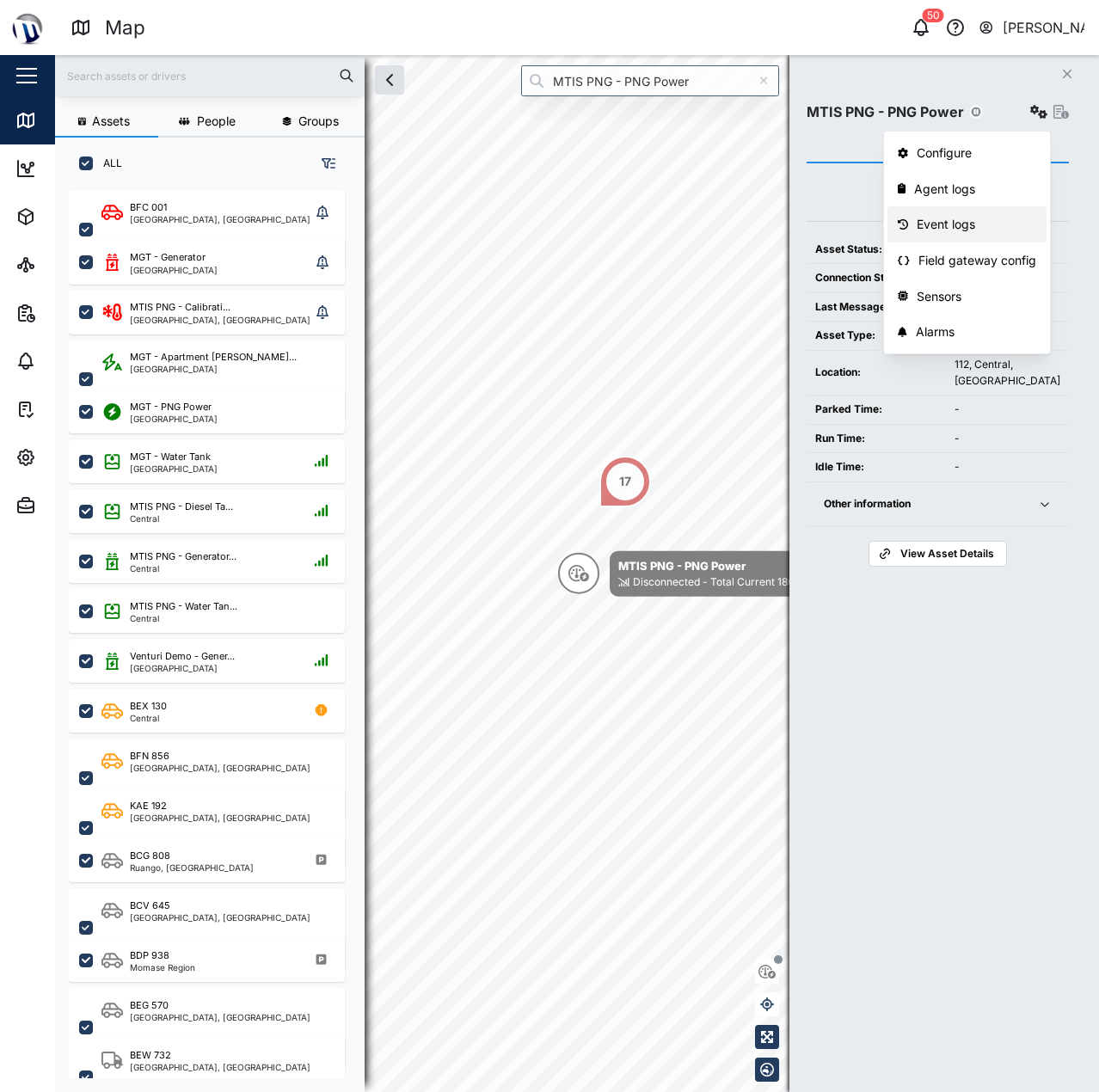
click at [976, 209] on link "Event logs" at bounding box center [967, 224] width 159 height 36
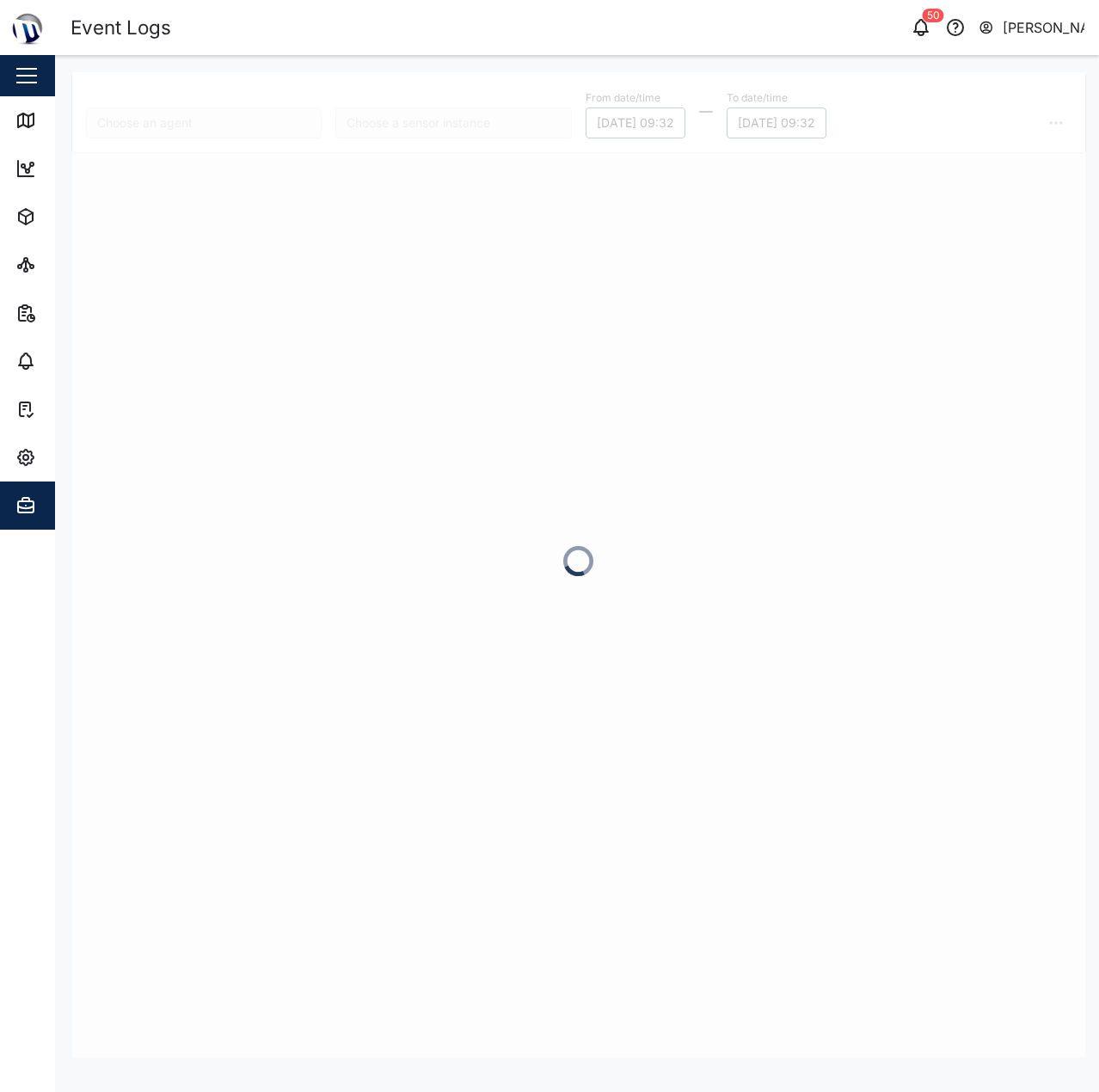
type input "MTIS PNG - PNG Power"
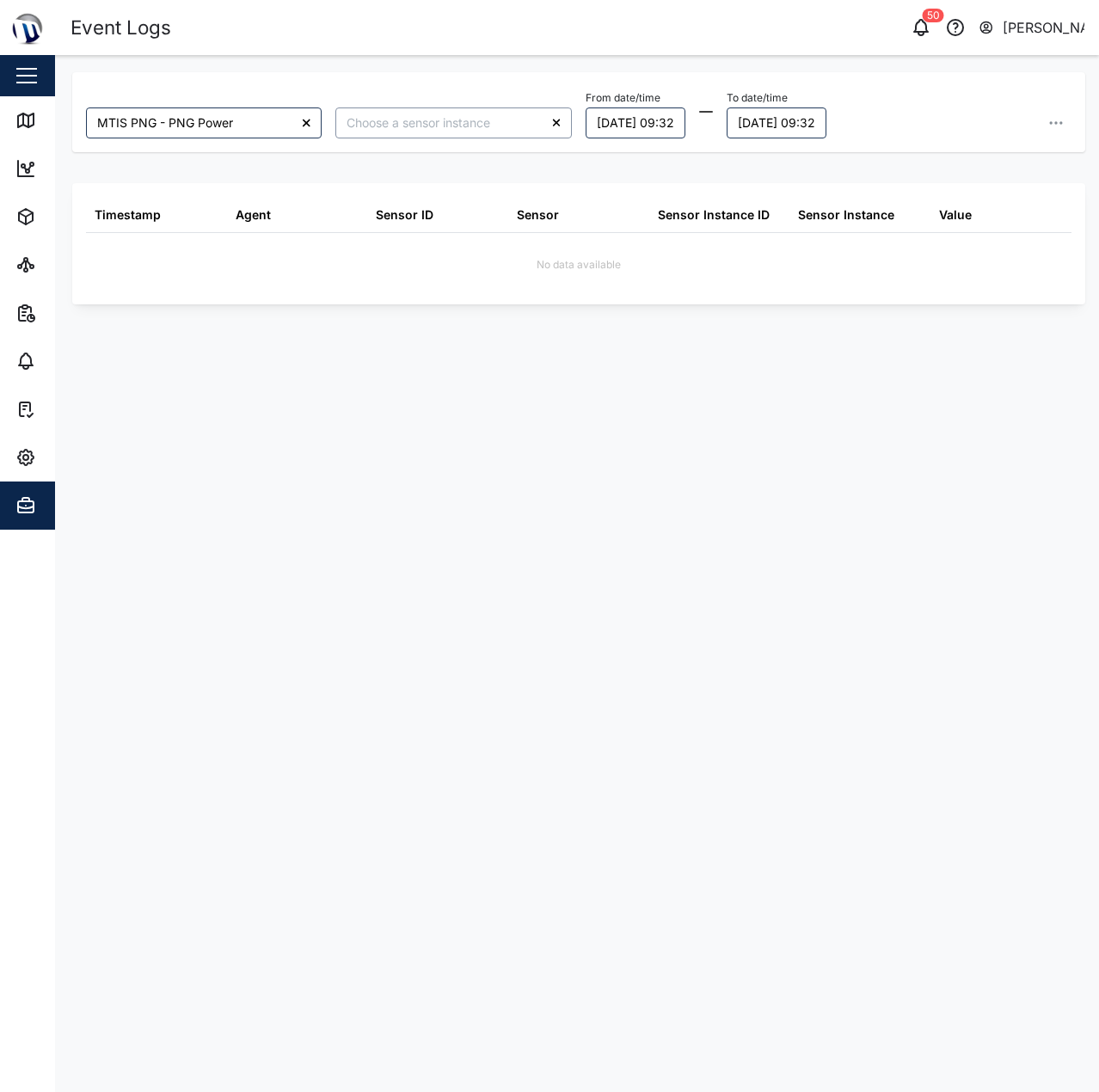
click at [508, 113] on input "search" at bounding box center [453, 122] width 236 height 31
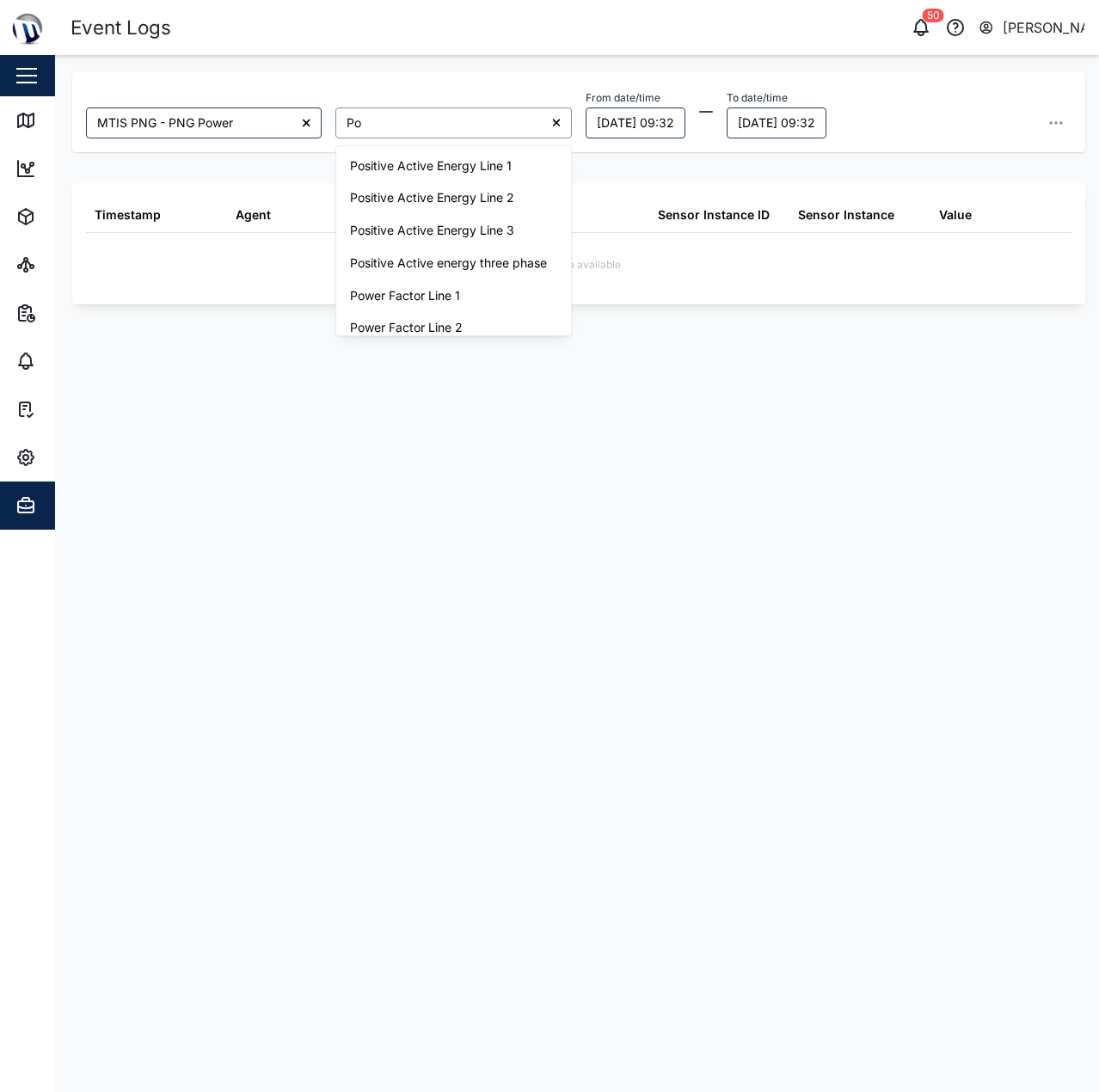
type input "P"
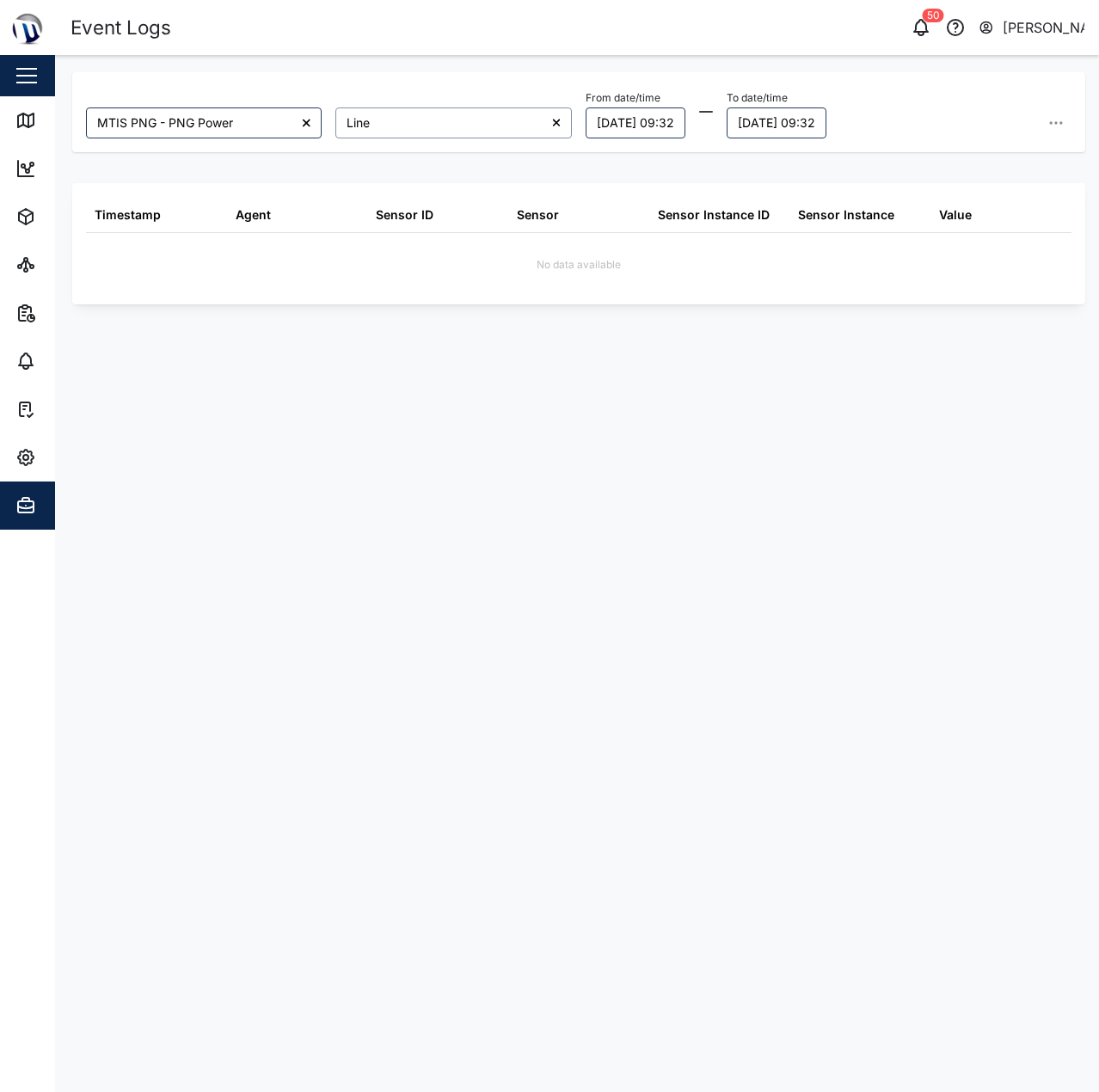
drag, startPoint x: 418, startPoint y: 126, endPoint x: 287, endPoint y: 127, distance: 131.0
click at [287, 126] on div "MTIS PNG - PNG Power Line From date/time 21/09/2025 09:32 To date/time 22/09/20…" at bounding box center [579, 112] width 999 height 66
type input "Active energy Line 1"
click at [634, 122] on button "21/09/2025 09:32" at bounding box center [635, 122] width 100 height 31
drag, startPoint x: 770, startPoint y: 302, endPoint x: 778, endPoint y: 312, distance: 12.8
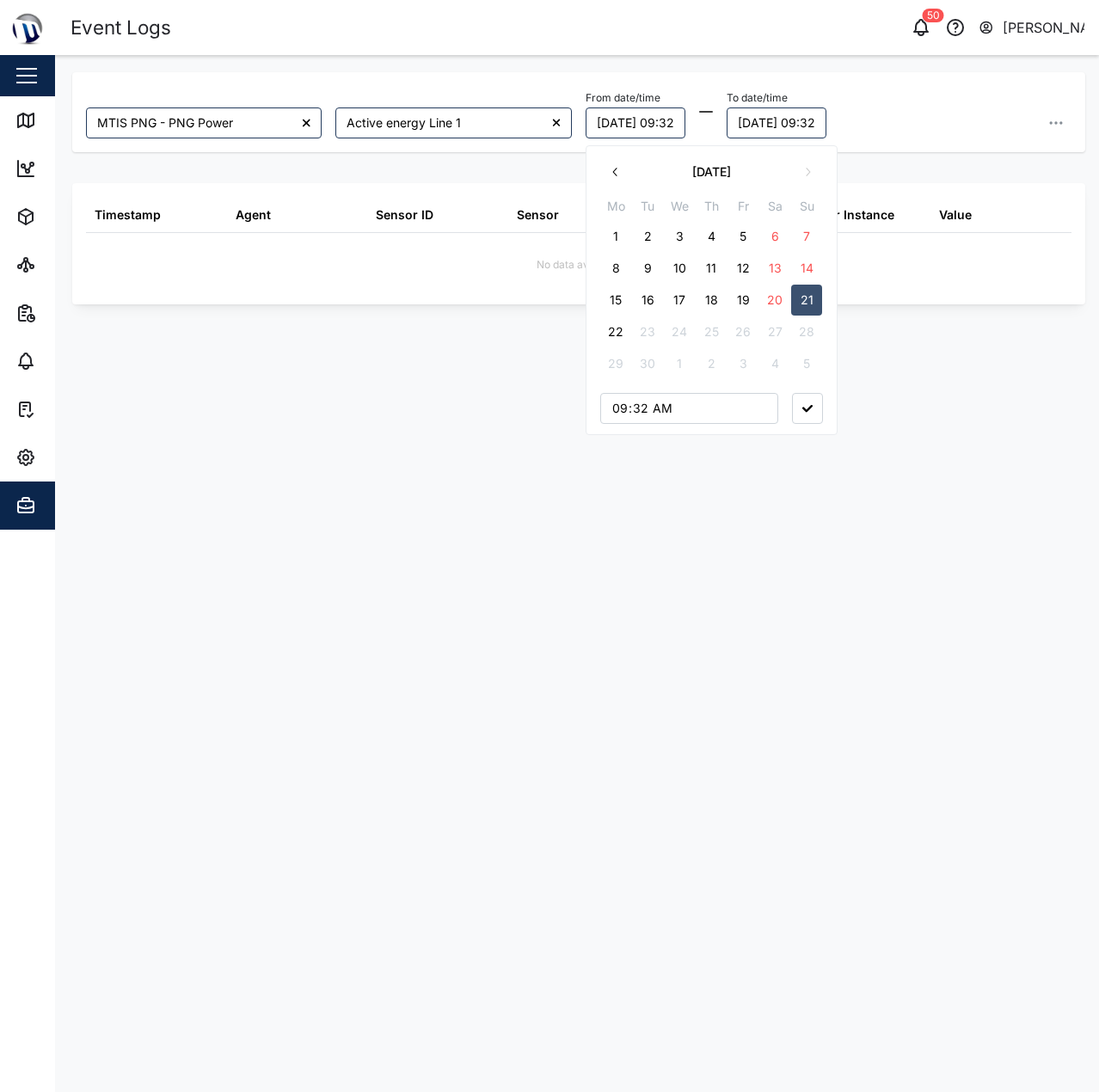
click at [770, 302] on button "20" at bounding box center [775, 300] width 31 height 31
click at [793, 412] on button "button" at bounding box center [807, 408] width 31 height 31
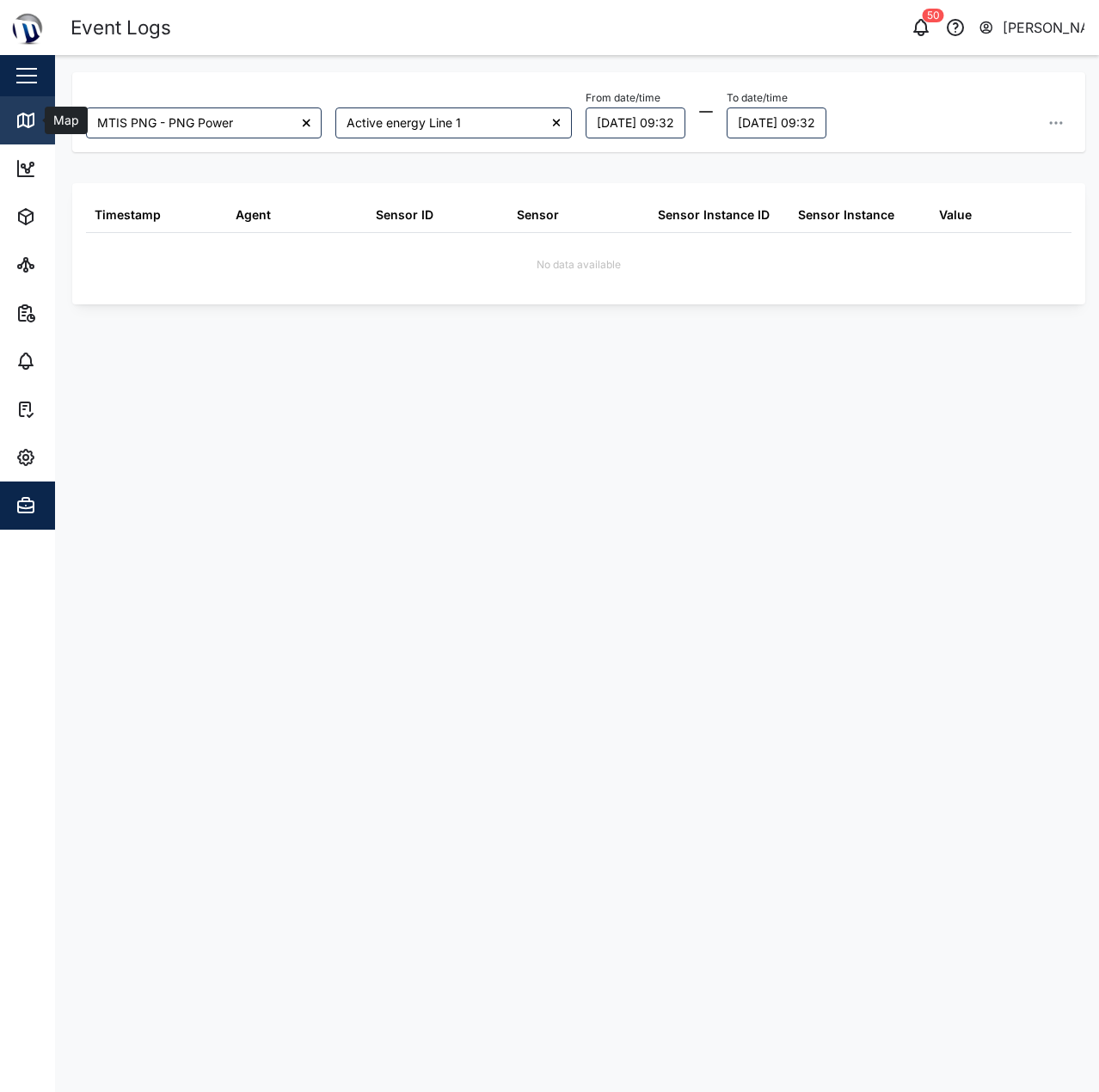
click at [6, 120] on link "Map" at bounding box center [111, 120] width 223 height 48
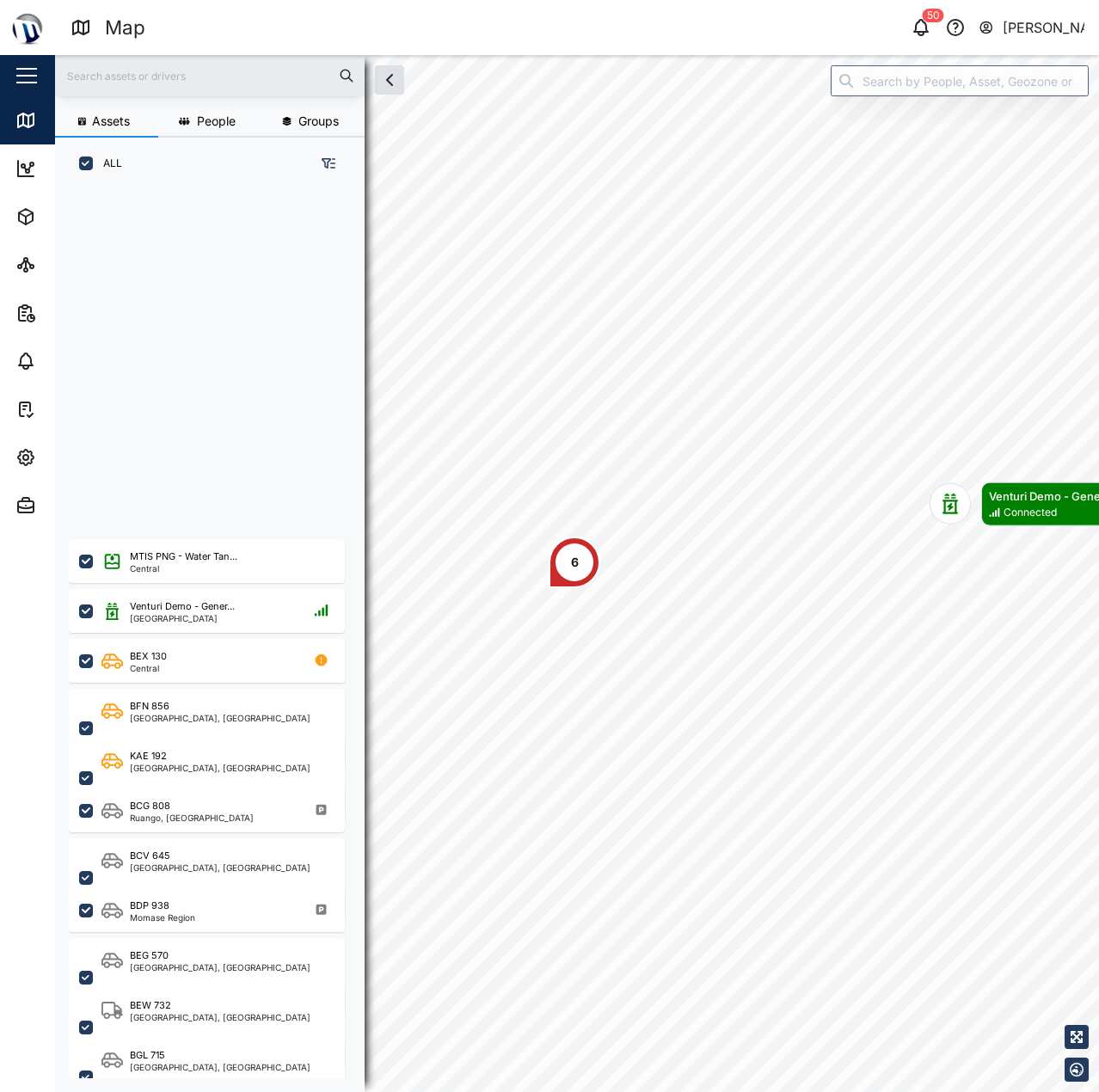
scroll to position [452, 0]
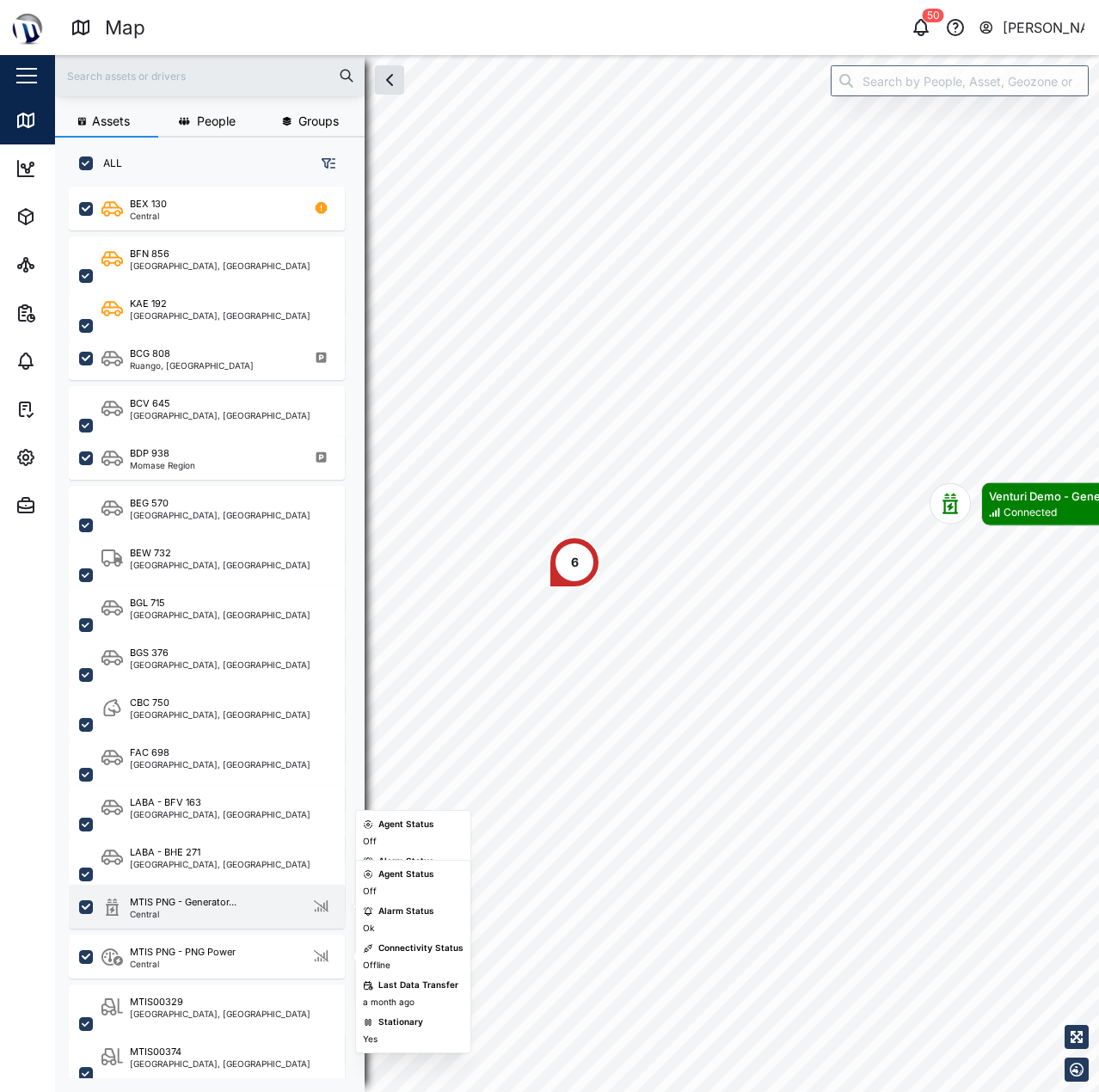
click at [202, 921] on div "MTIS PNG - Generator... Central" at bounding box center [206, 906] width 276 height 44
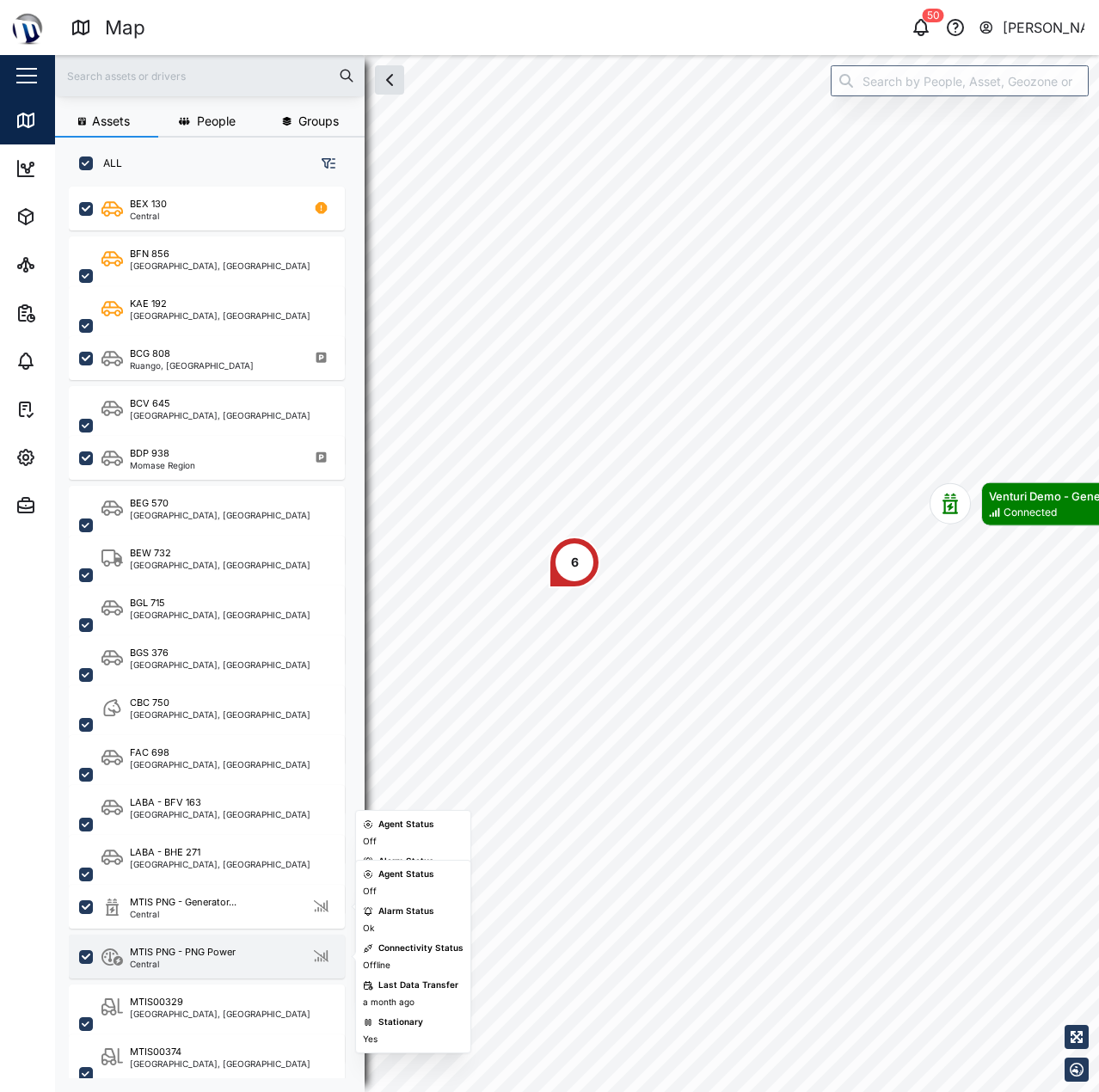
click at [205, 953] on div "MTIS PNG - PNG Power" at bounding box center [183, 953] width 106 height 15
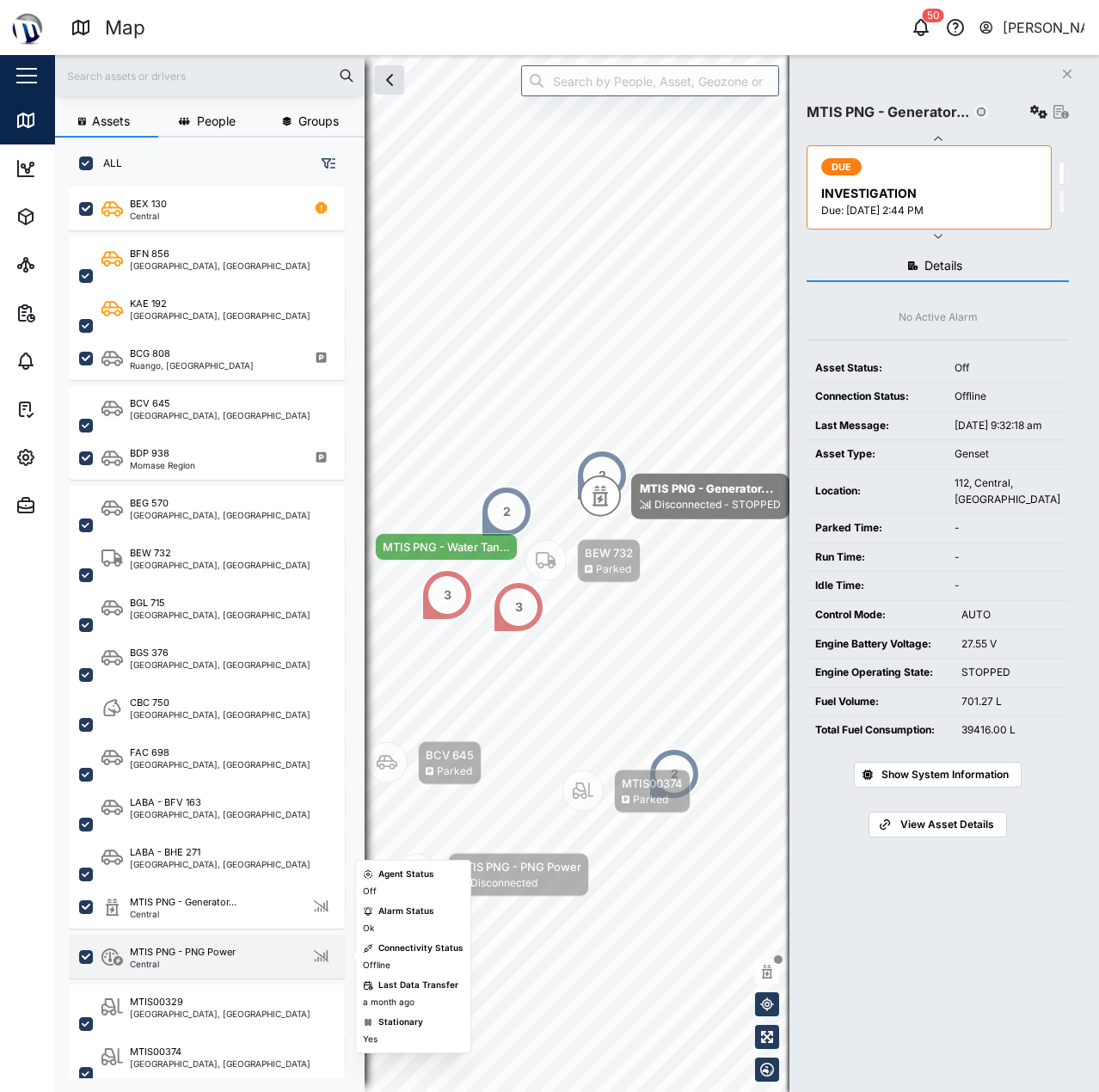
click at [221, 939] on div "MTIS PNG - PNG Power Central" at bounding box center [206, 956] width 276 height 44
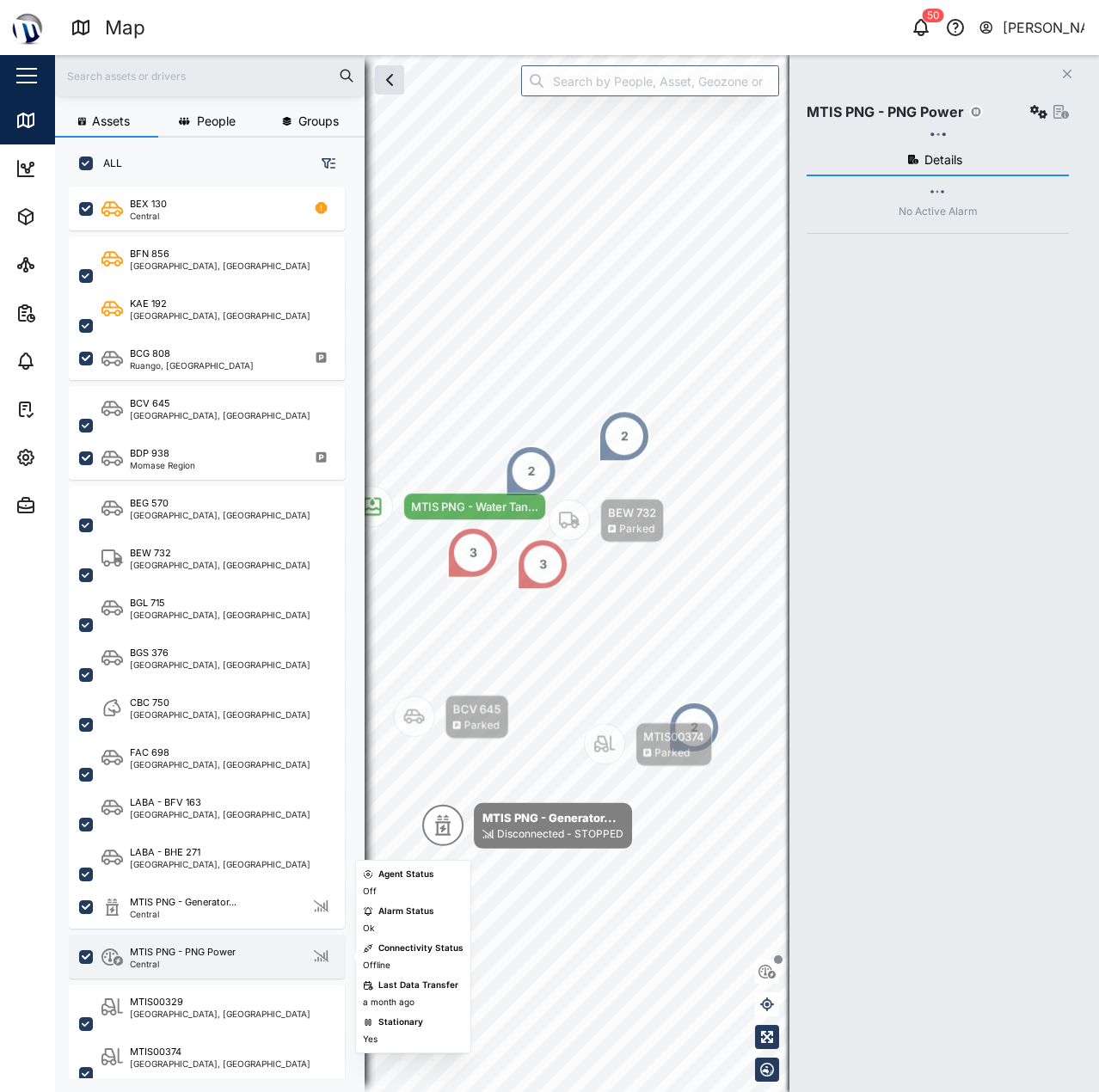
click at [211, 953] on div "MTIS PNG - PNG Power" at bounding box center [183, 953] width 106 height 15
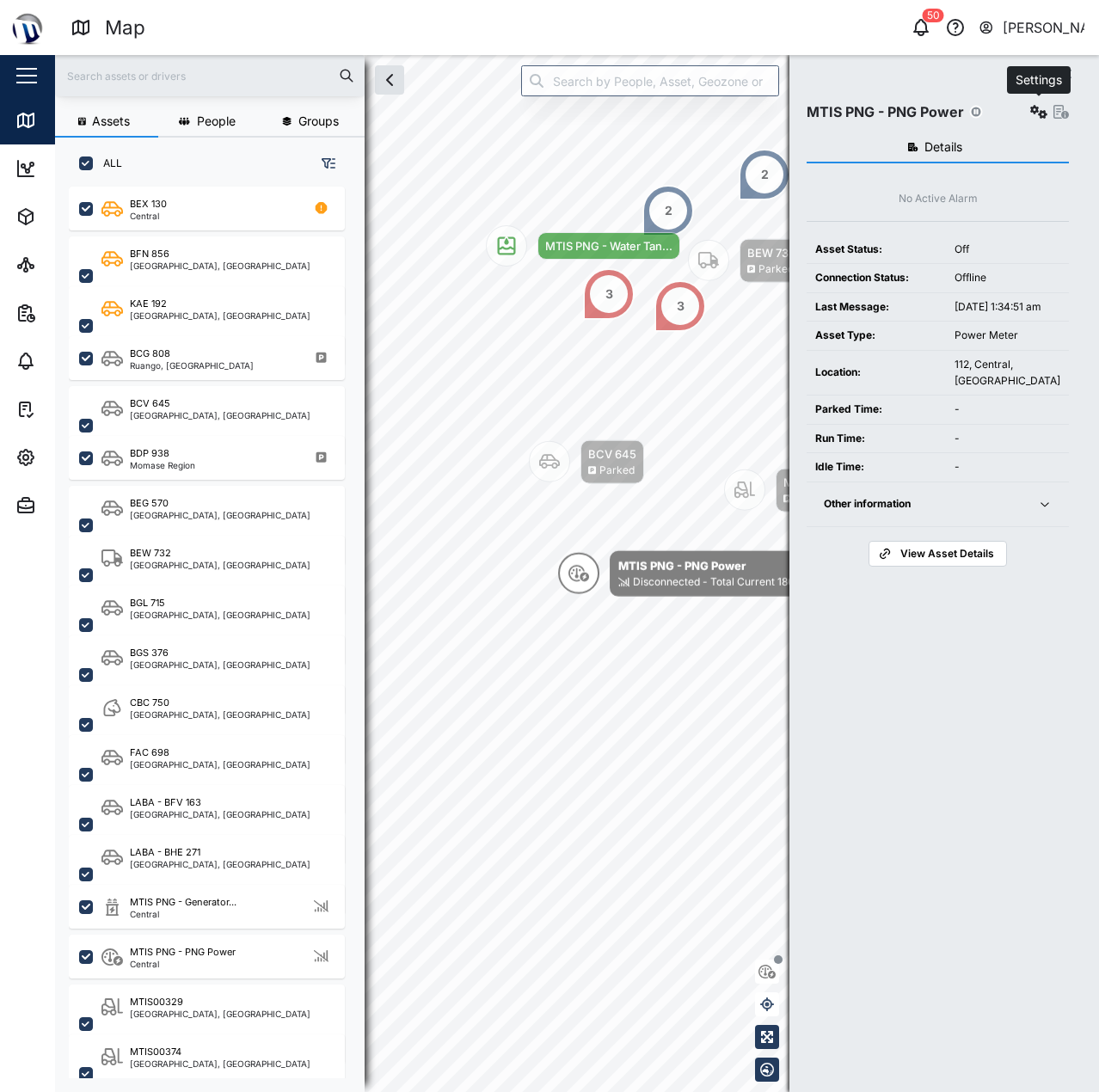
click at [1041, 111] on icon "button" at bounding box center [1039, 111] width 17 height 14
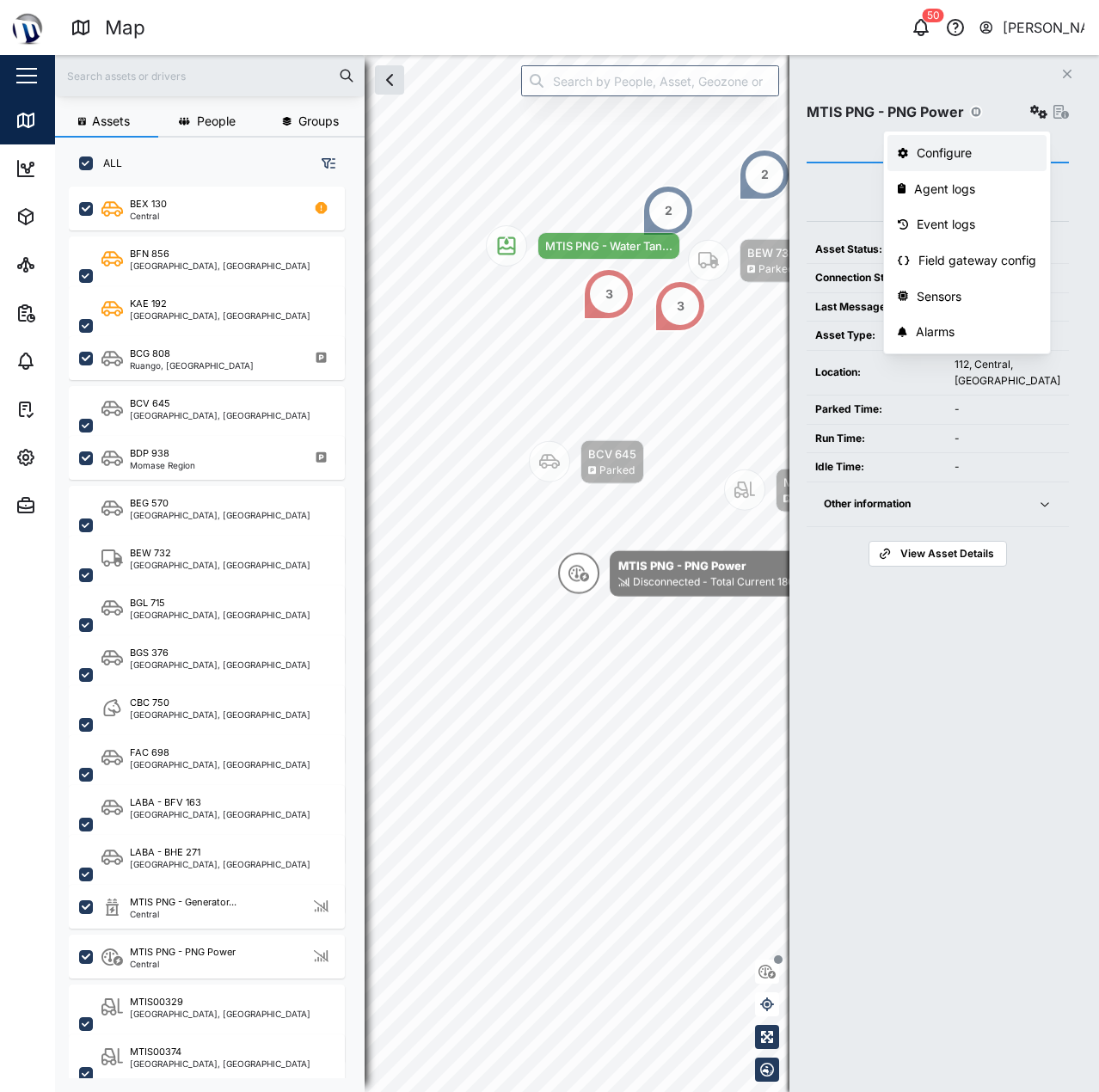
click at [971, 157] on div "Configure" at bounding box center [976, 153] width 120 height 19
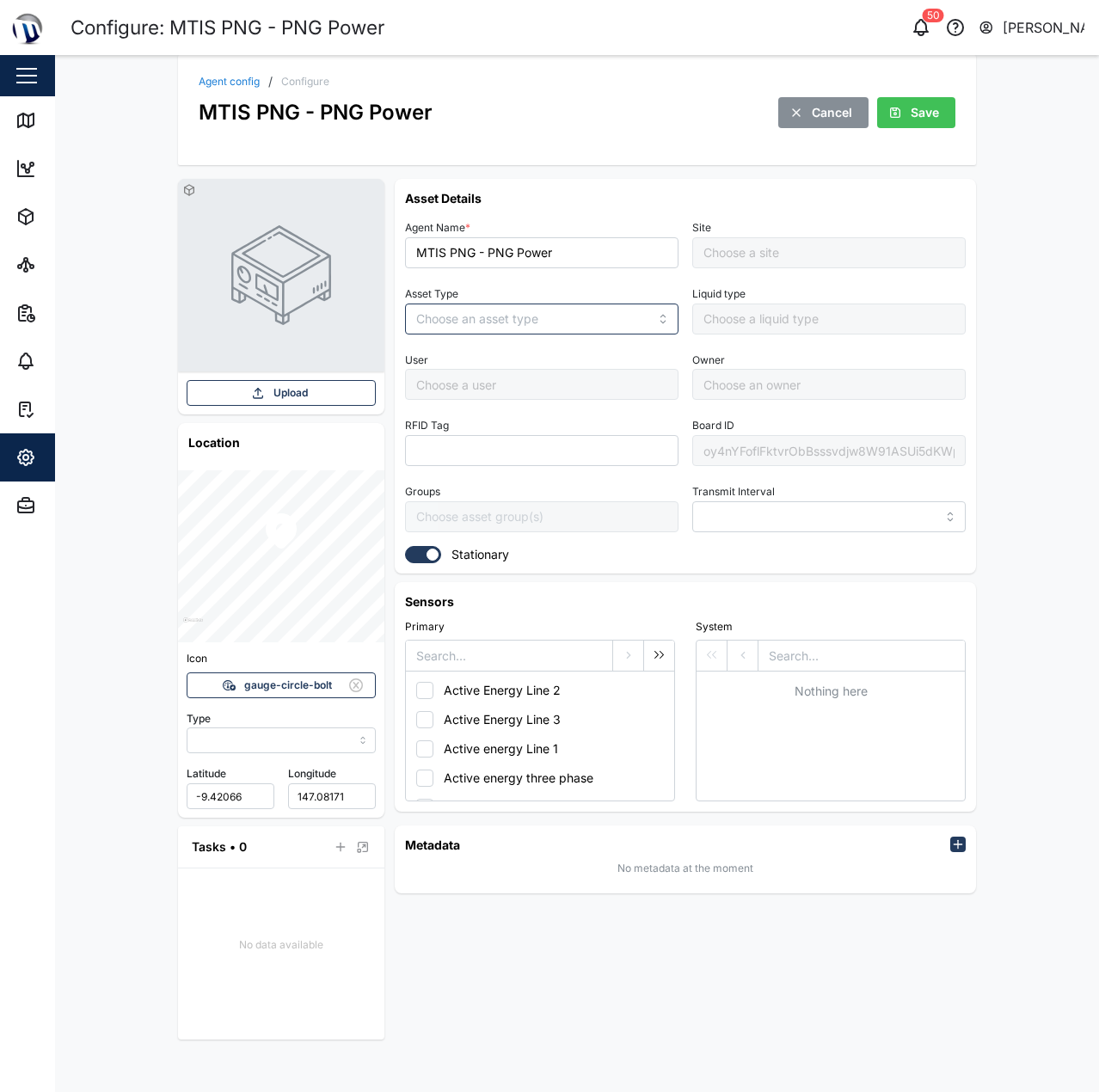
type input "MANUAL"
type input "POWER_METER"
type input "5 minutes"
type input "MTIS PNG - Napa Napa Yard"
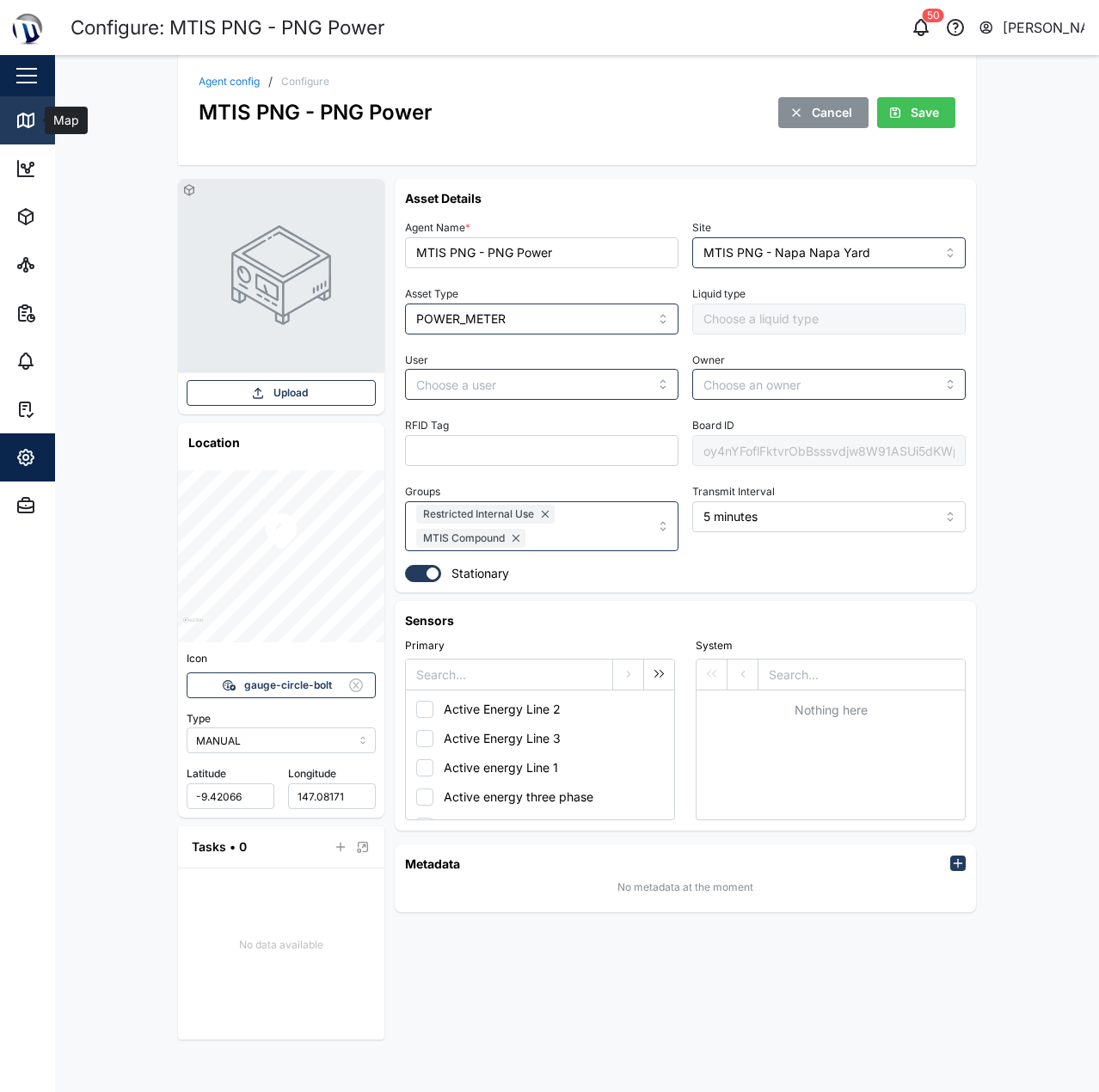
click at [41, 118] on div "Map" at bounding box center [49, 121] width 68 height 21
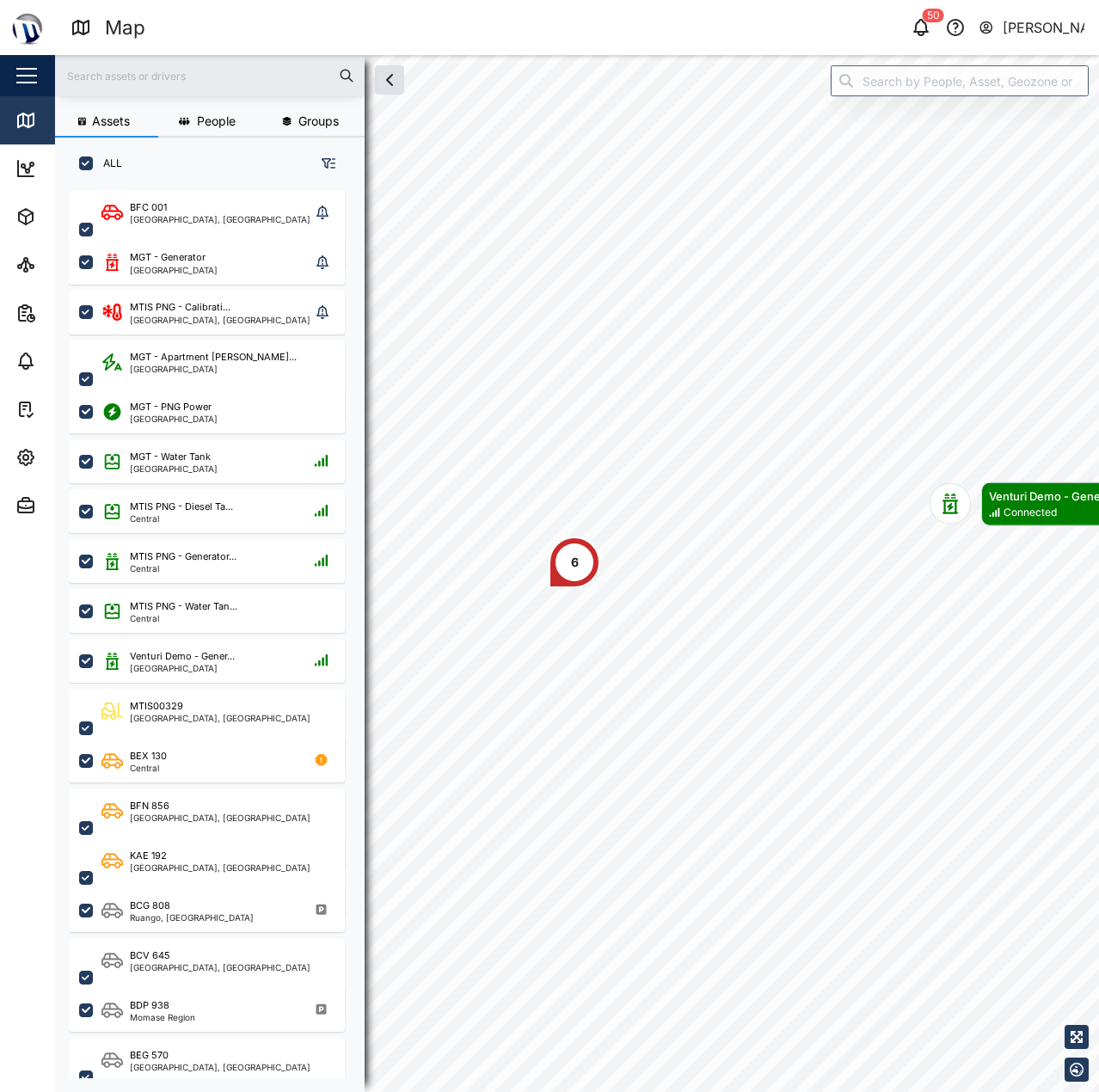
scroll to position [881, 270]
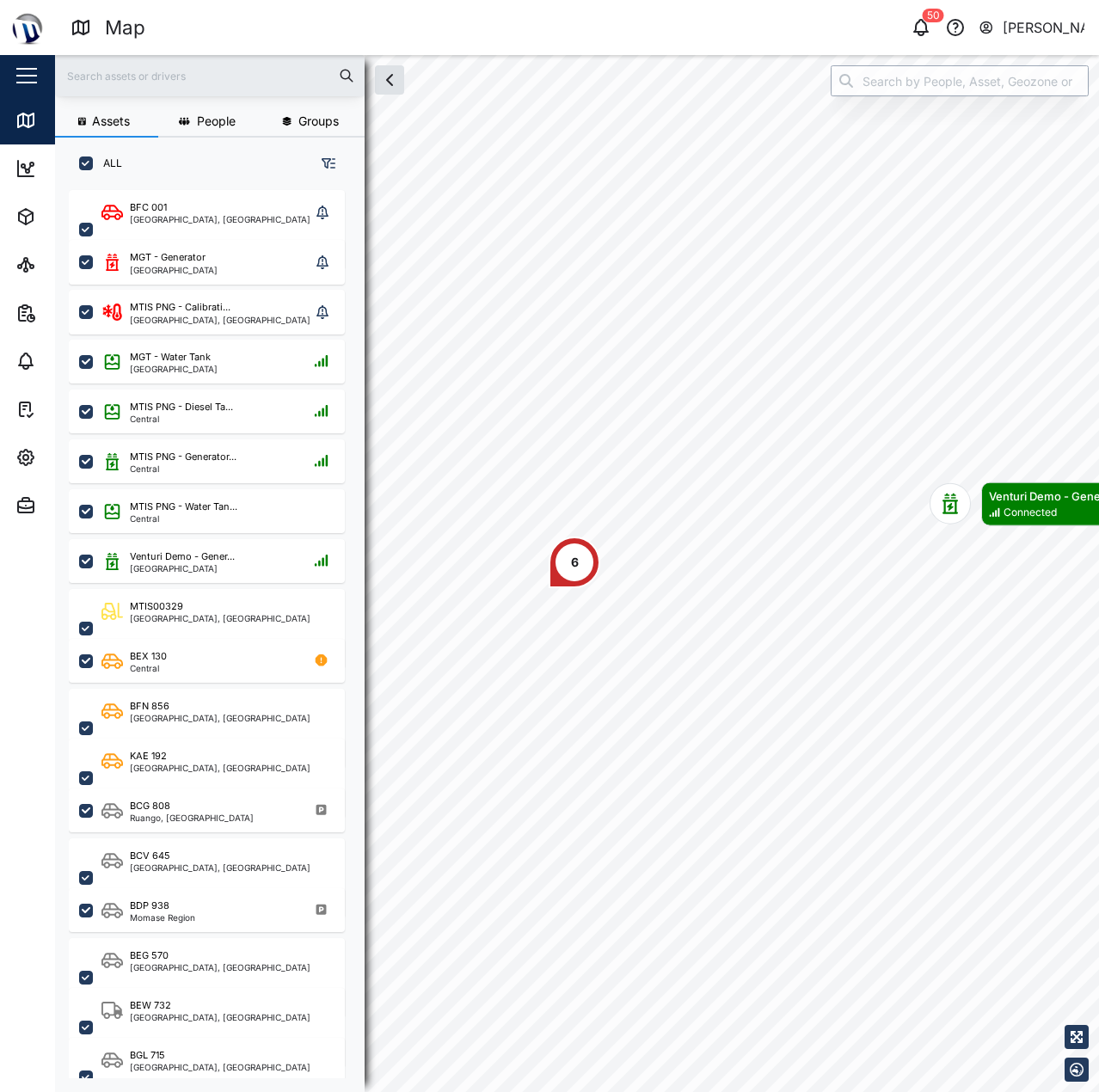
click at [957, 78] on input "search" at bounding box center [960, 80] width 258 height 31
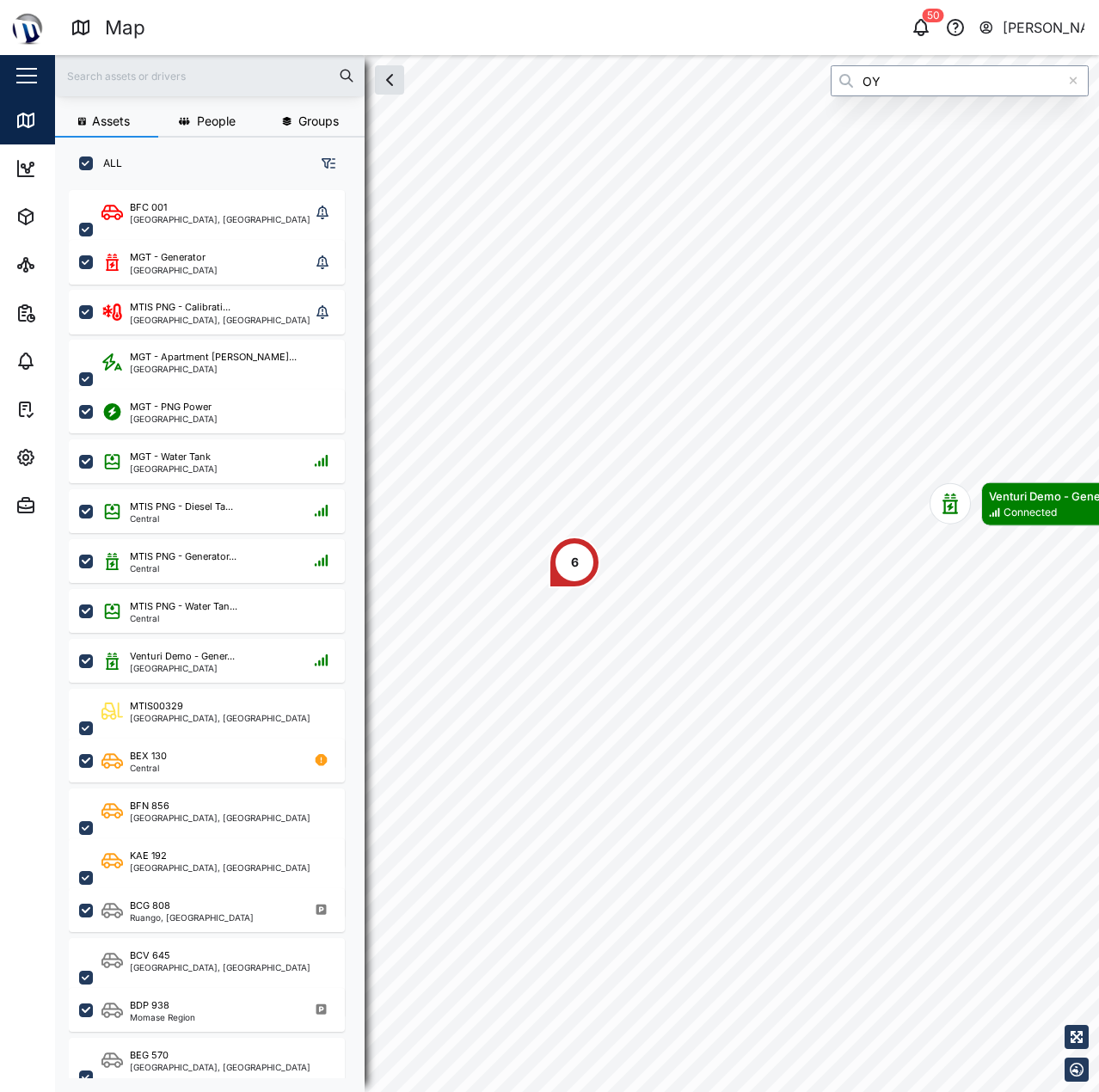
type input "O"
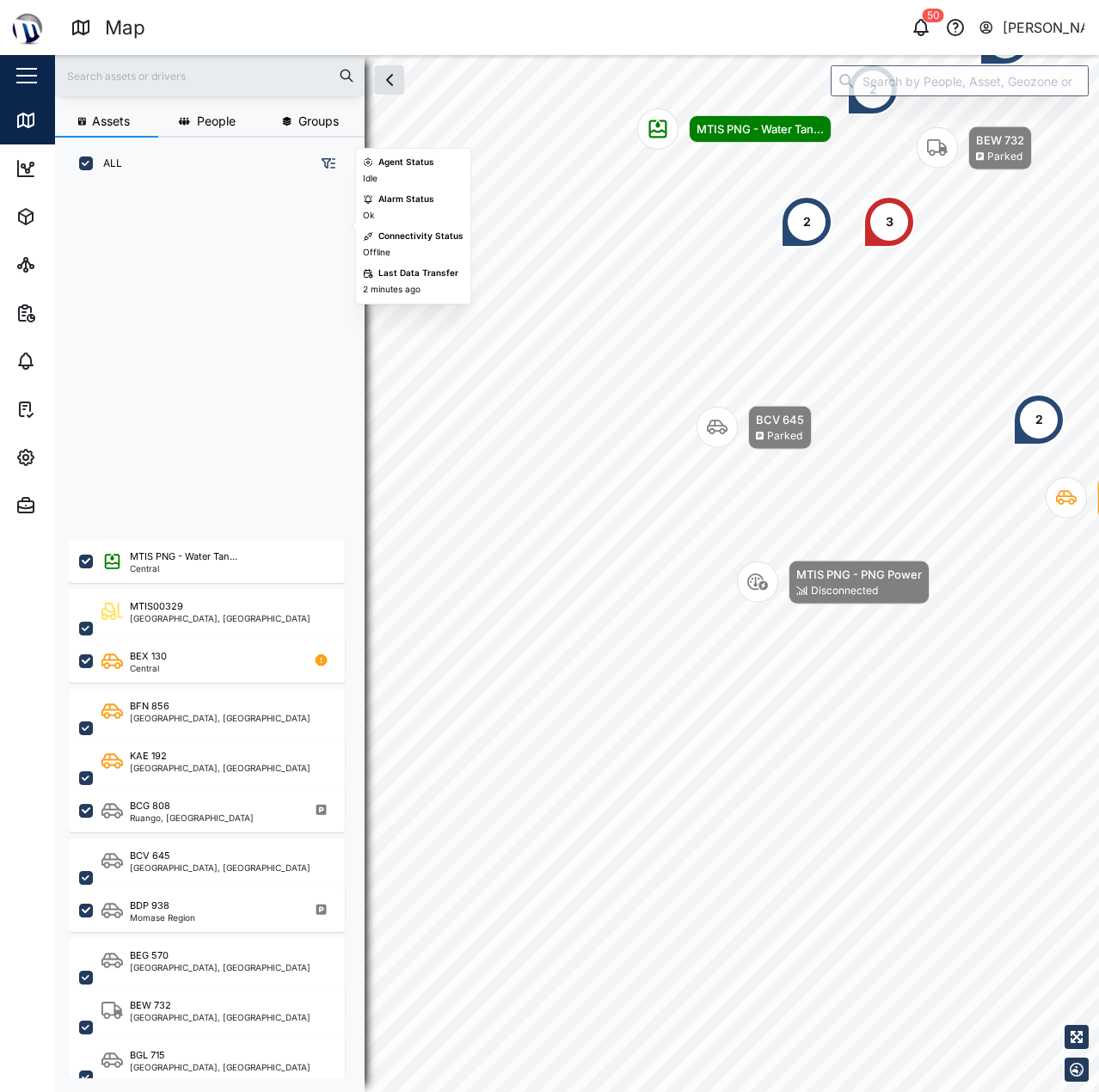
scroll to position [402, 0]
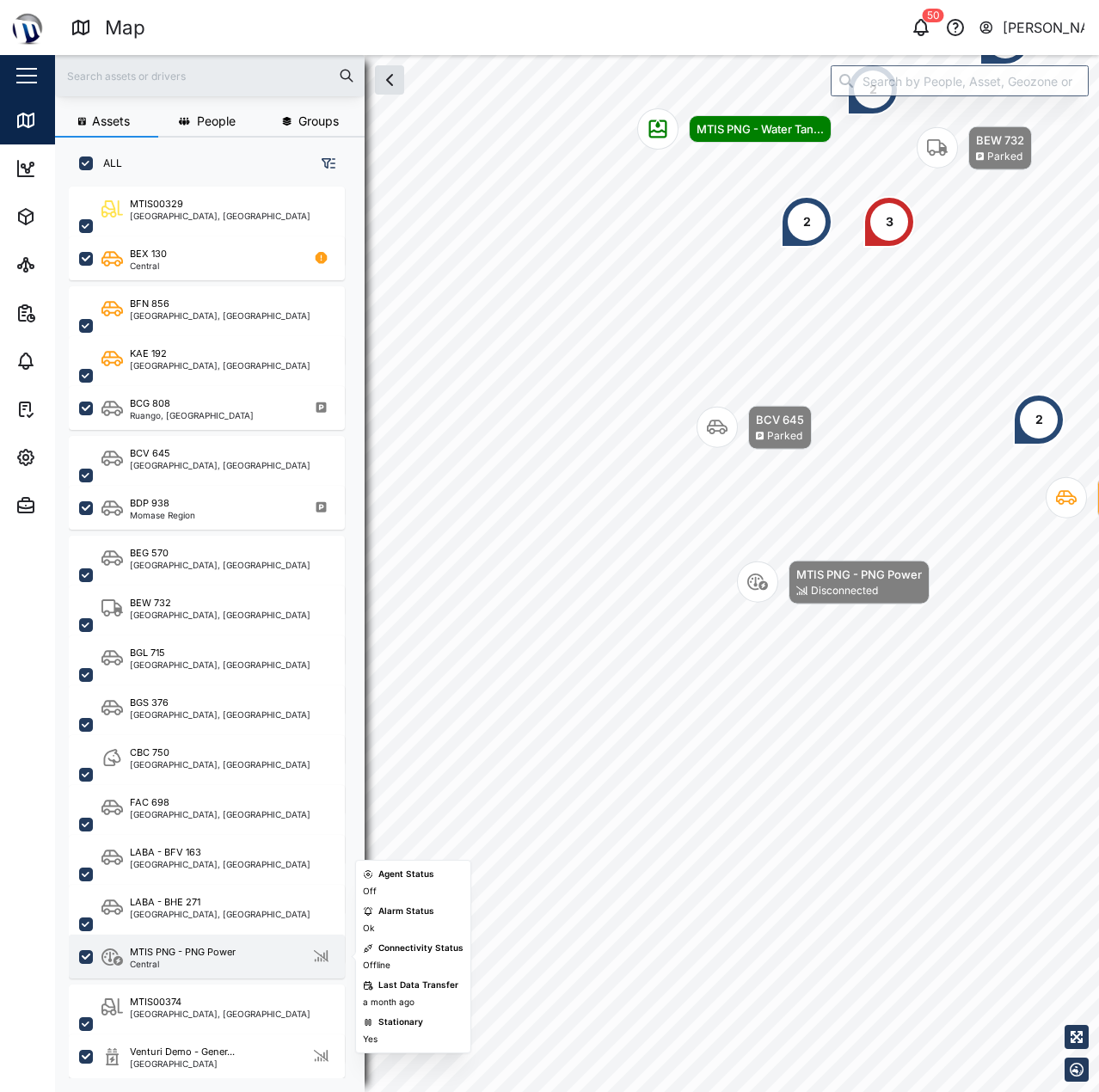
click at [205, 951] on div "MTIS PNG - PNG Power" at bounding box center [183, 953] width 106 height 15
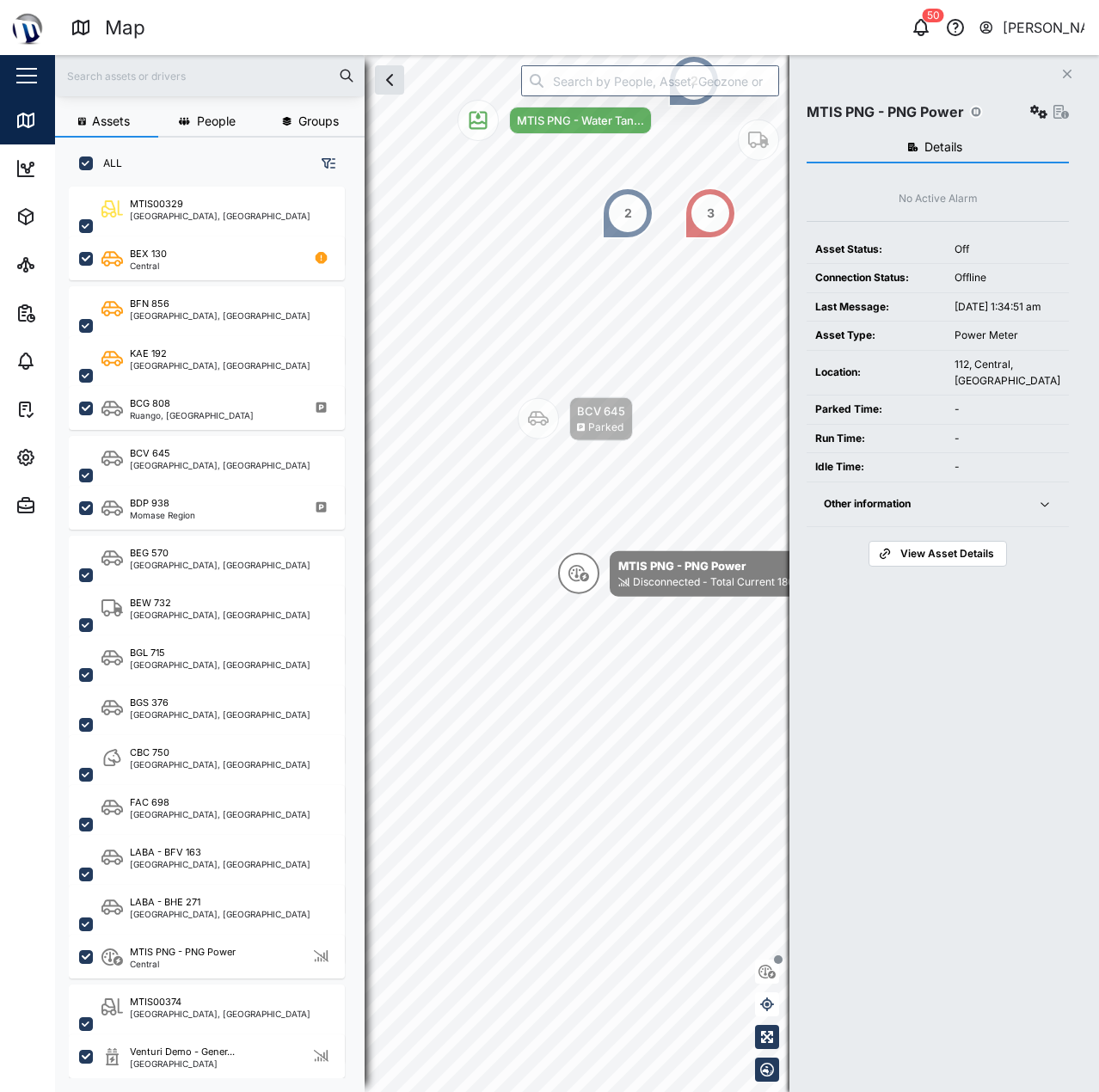
click at [1041, 104] on button "button" at bounding box center [1039, 112] width 25 height 24
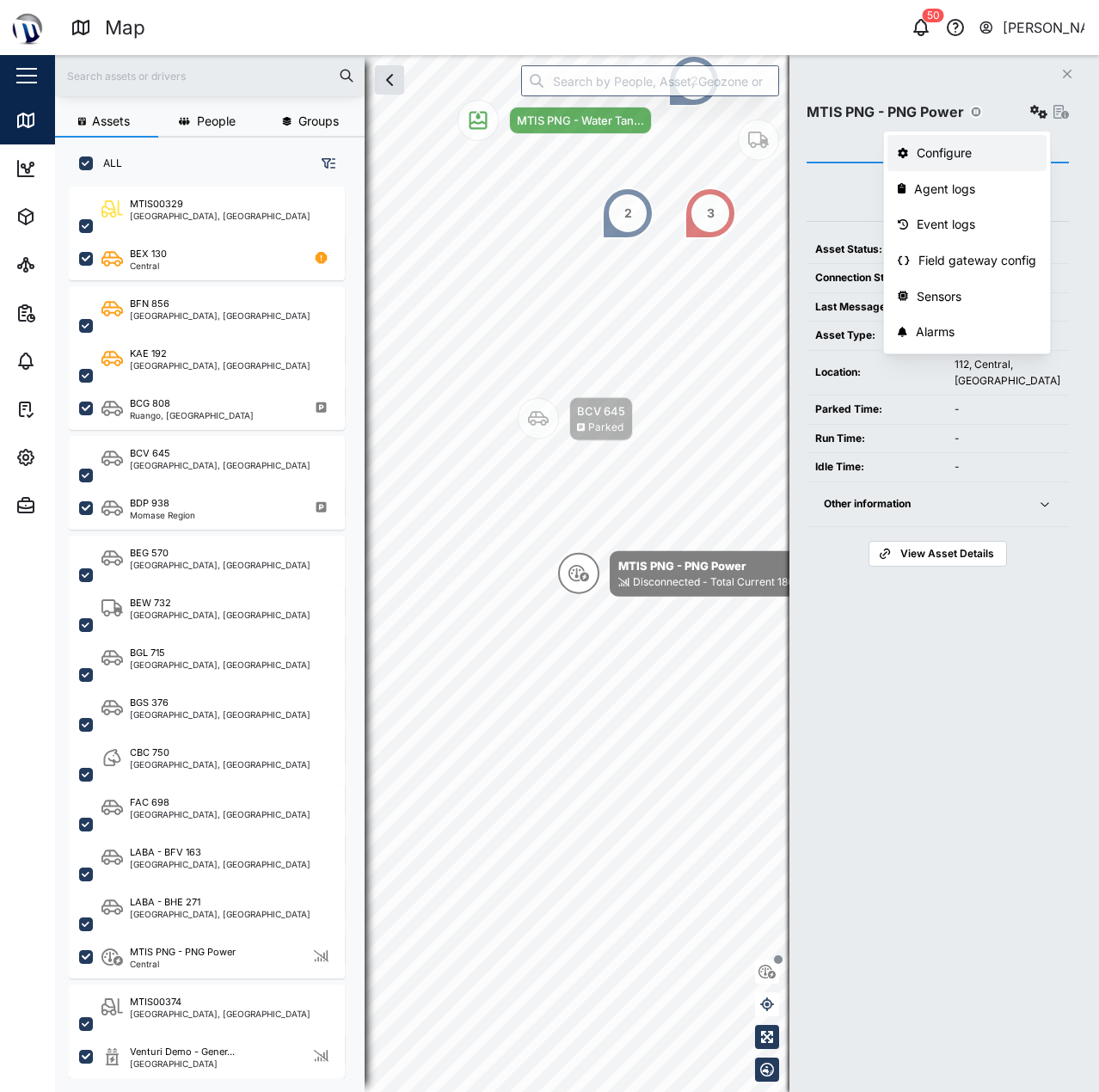
click at [1012, 139] on link "Configure" at bounding box center [967, 153] width 159 height 36
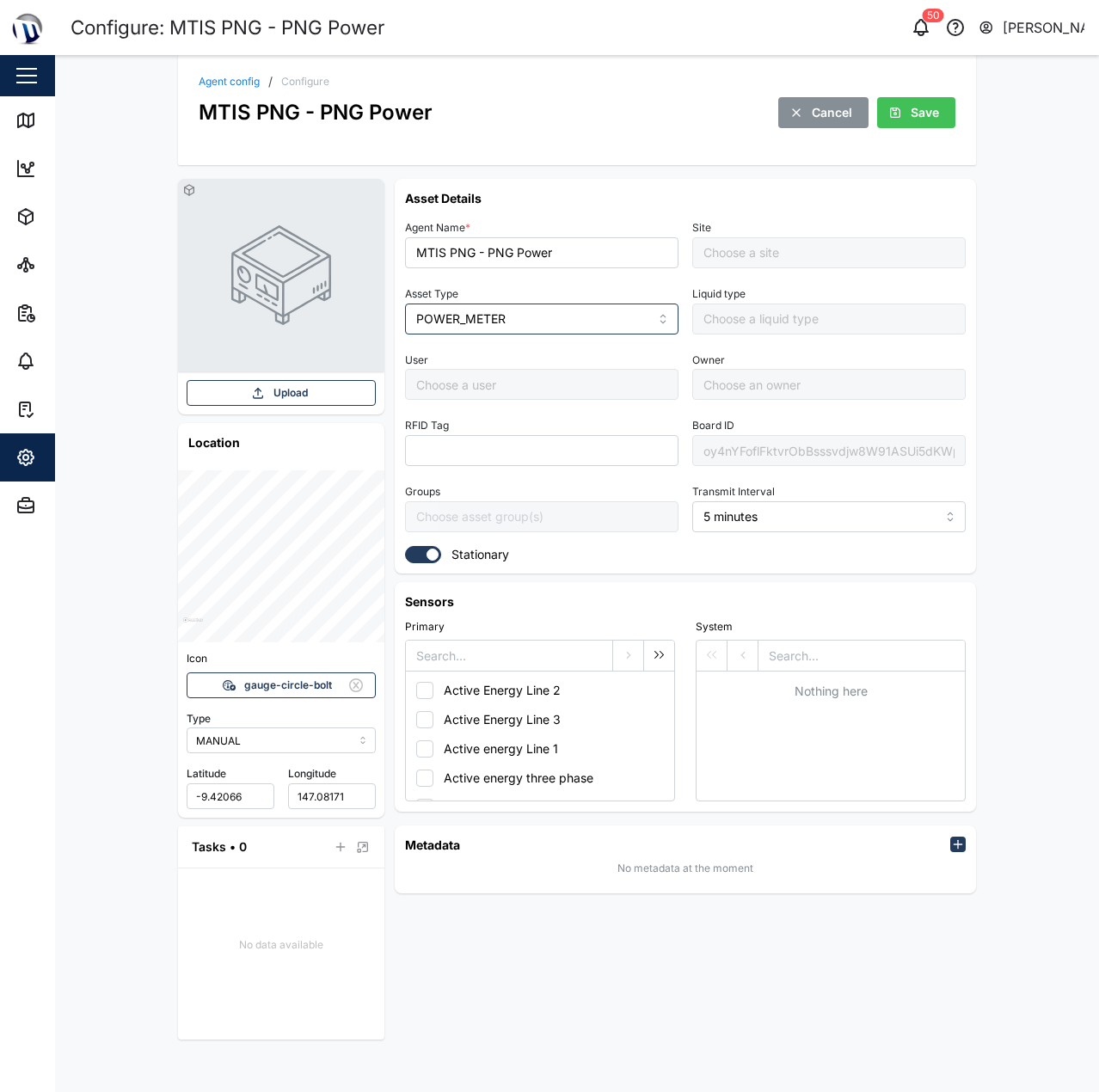
type input "MTIS PNG - Napa Napa Yard"
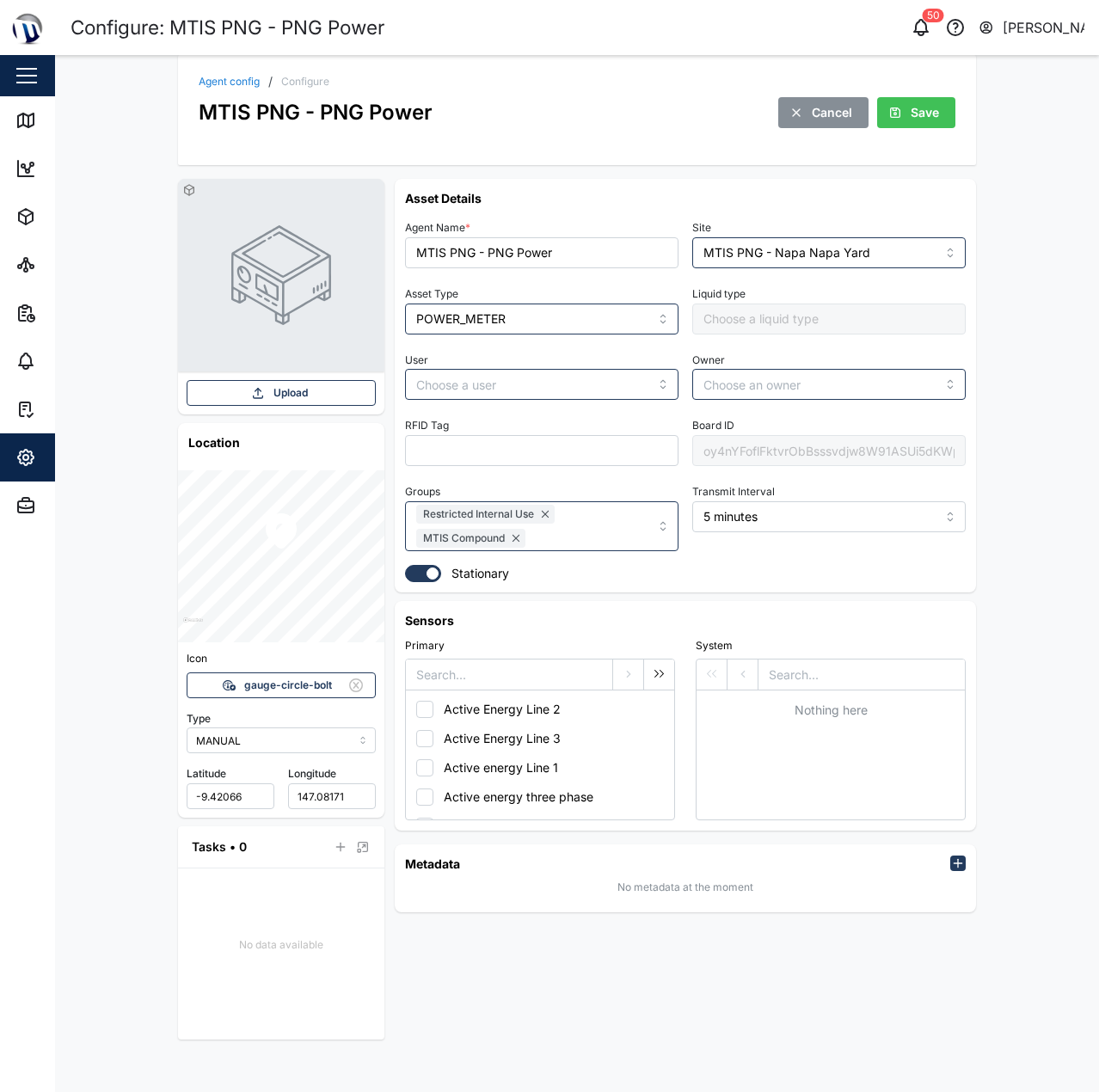
click at [799, 431] on div "Board ID oy4nYFoflFktvrObBsssvdjw8W91ASUi5dKWpxGA6io" at bounding box center [828, 440] width 273 height 53
click at [798, 449] on div "oy4nYFoflFktvrObBsssvdjw8W91ASUi5dKWpxGA6io" at bounding box center [828, 450] width 273 height 31
drag, startPoint x: 857, startPoint y: 150, endPoint x: 845, endPoint y: 149, distance: 12.0
click at [860, 148] on div "Agent config / Configure MTIS PNG - PNG Power Cancel Save" at bounding box center [577, 109] width 798 height 110
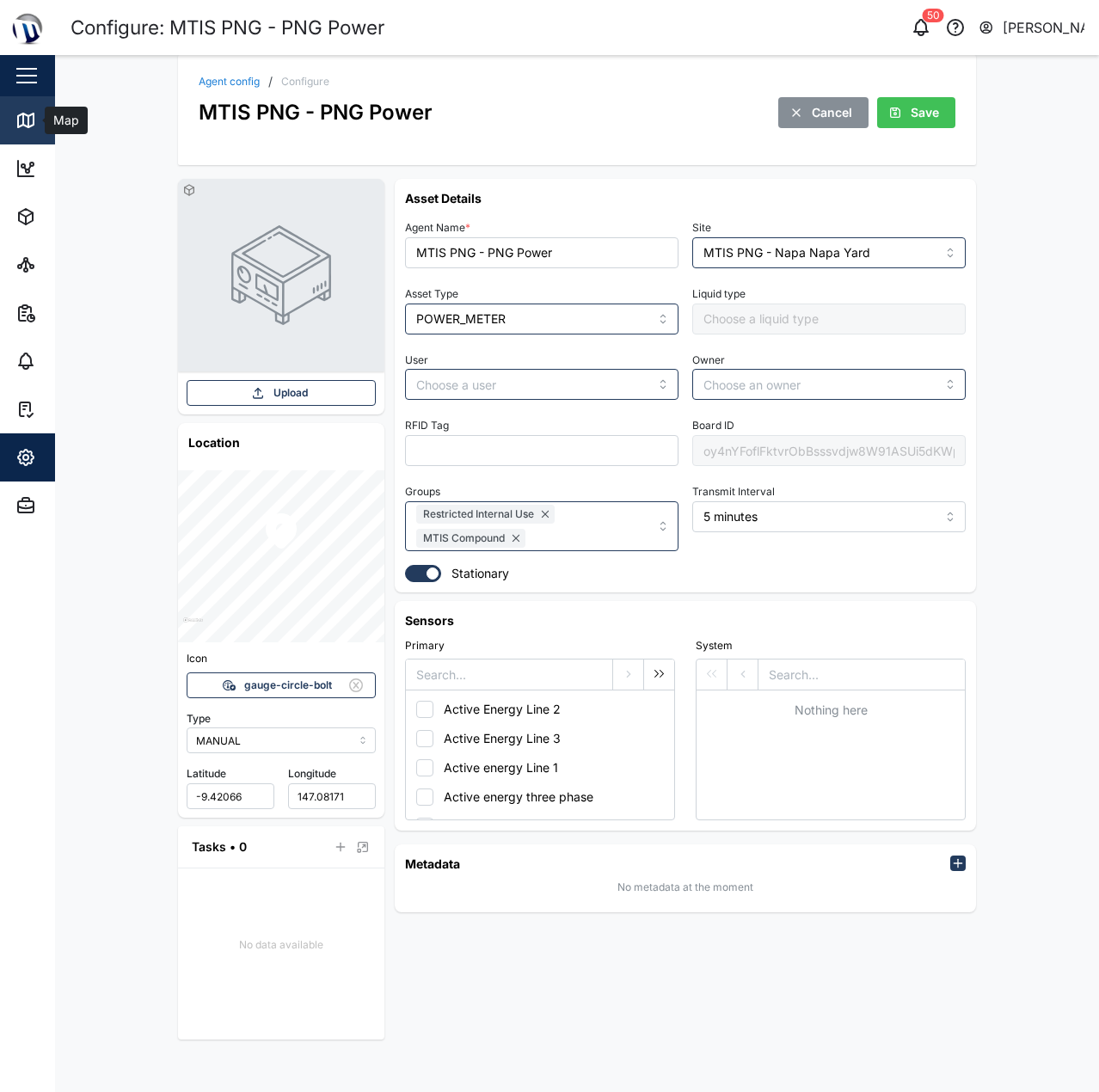
click at [45, 103] on link "Map" at bounding box center [111, 120] width 223 height 48
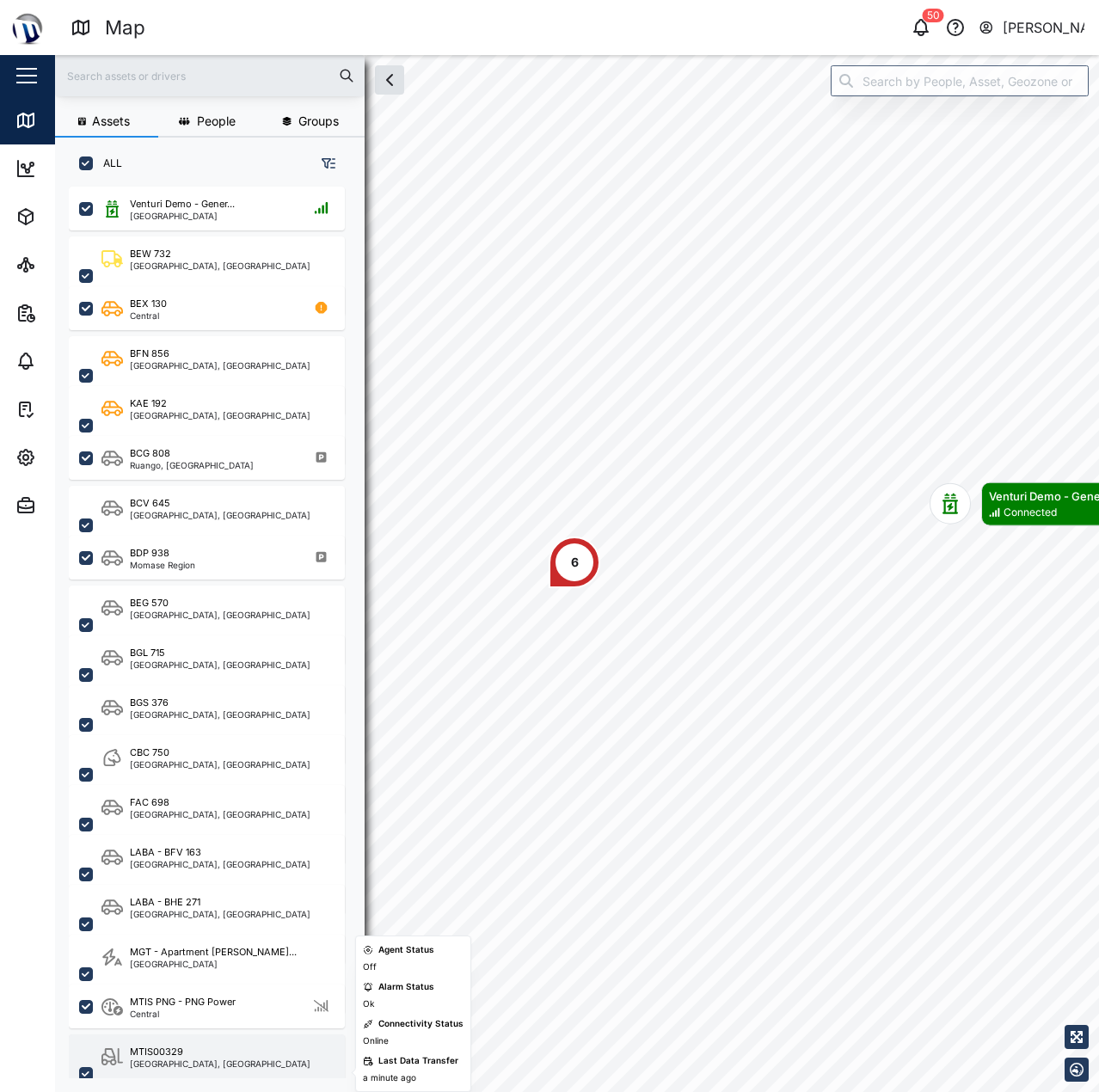
scroll to position [452, 0]
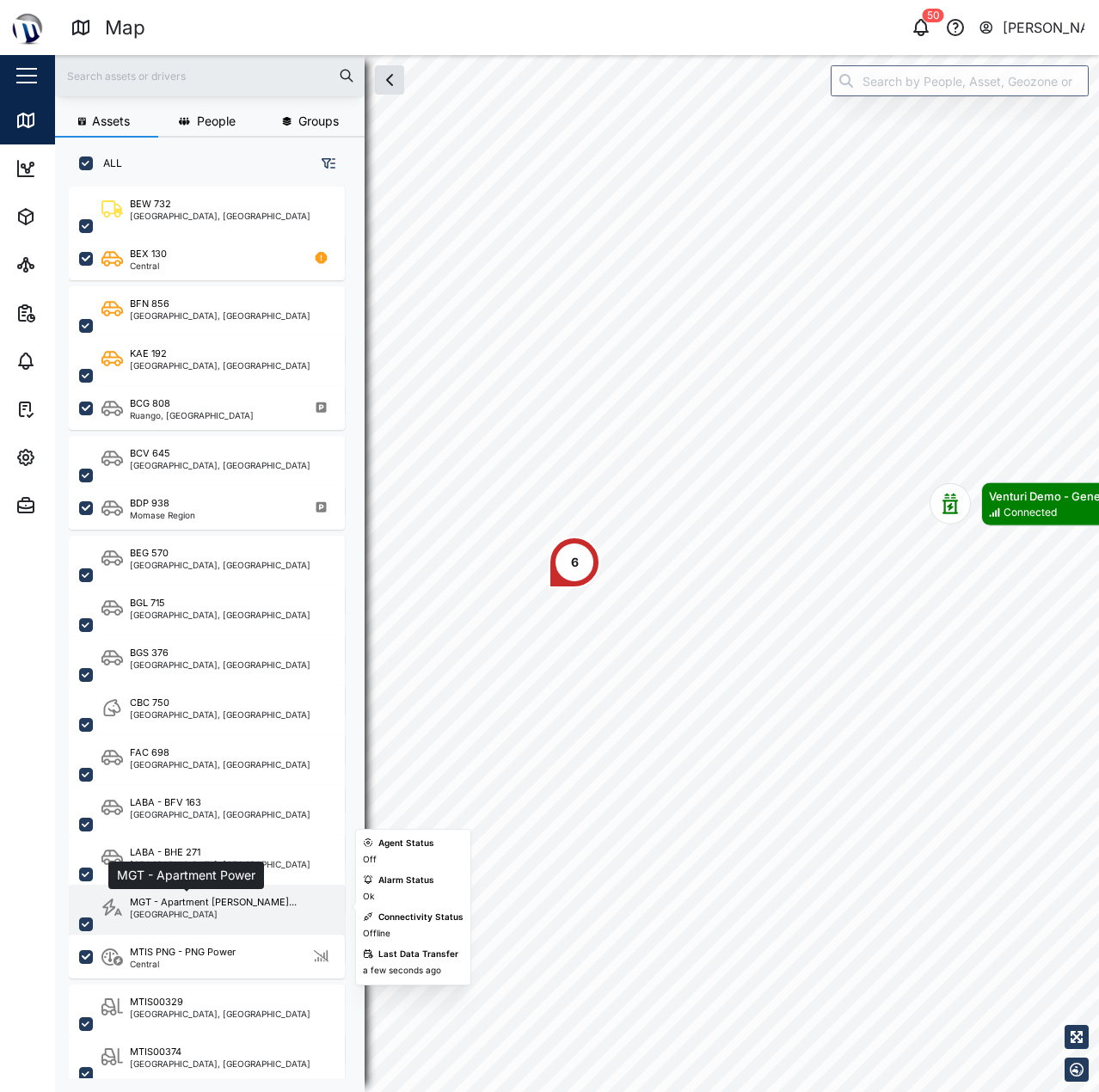
click at [178, 899] on div "MGT - Apartment Powe..." at bounding box center [213, 903] width 167 height 15
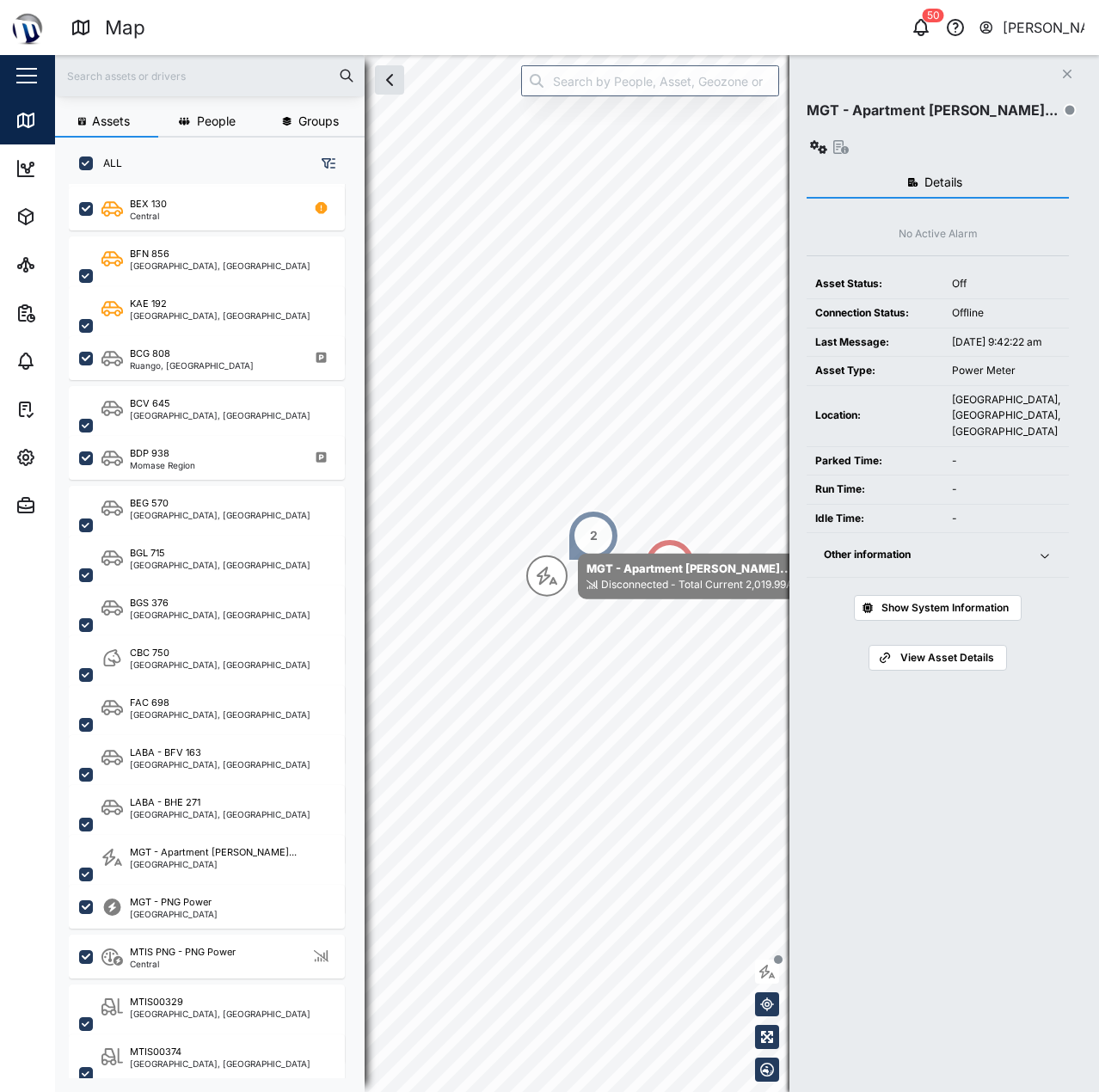
click at [848, 135] on div "View Asset" at bounding box center [828, 147] width 42 height 24
click at [828, 140] on icon "button" at bounding box center [818, 147] width 17 height 14
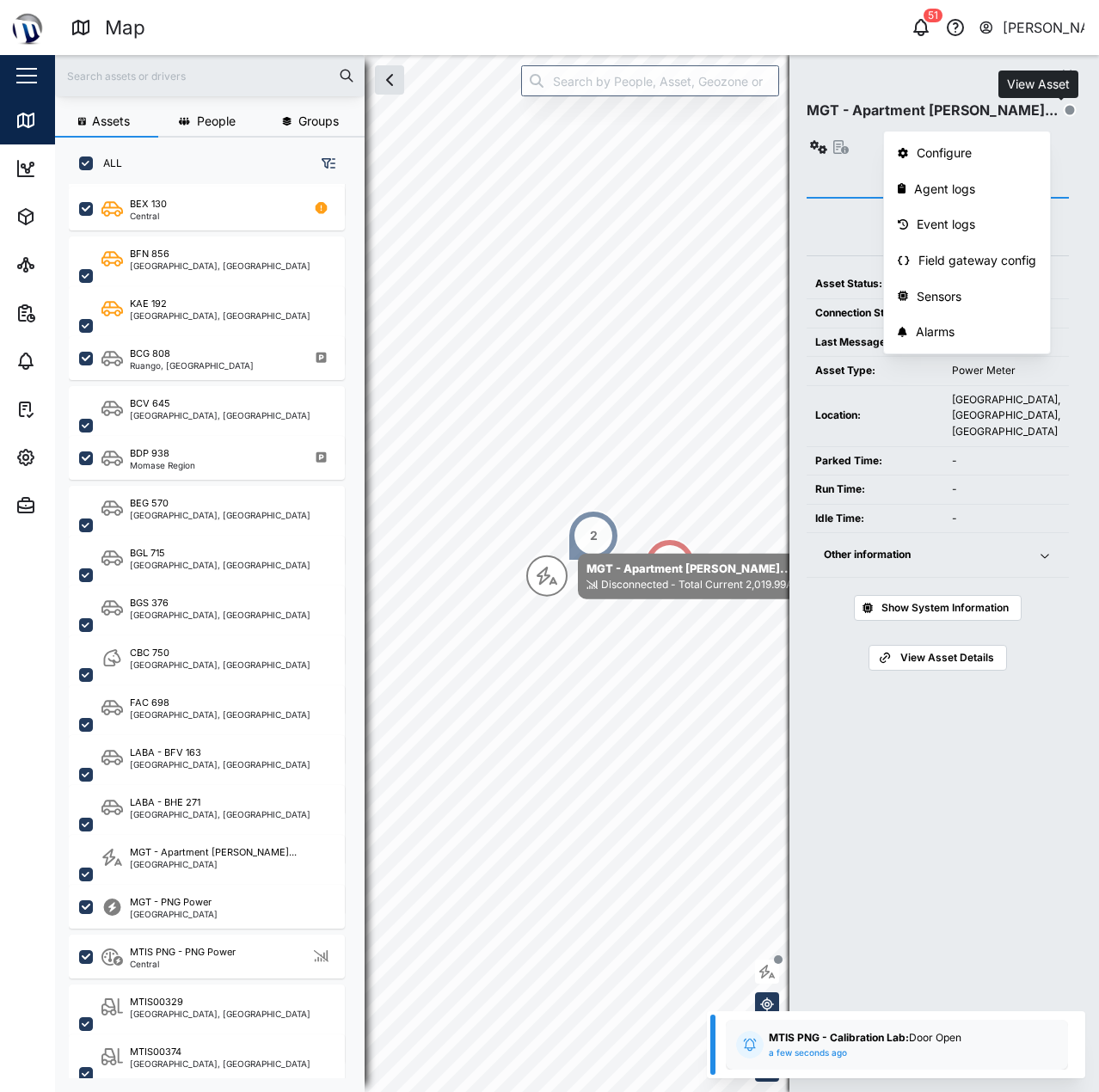
click at [848, 140] on icon "button" at bounding box center [841, 147] width 15 height 14
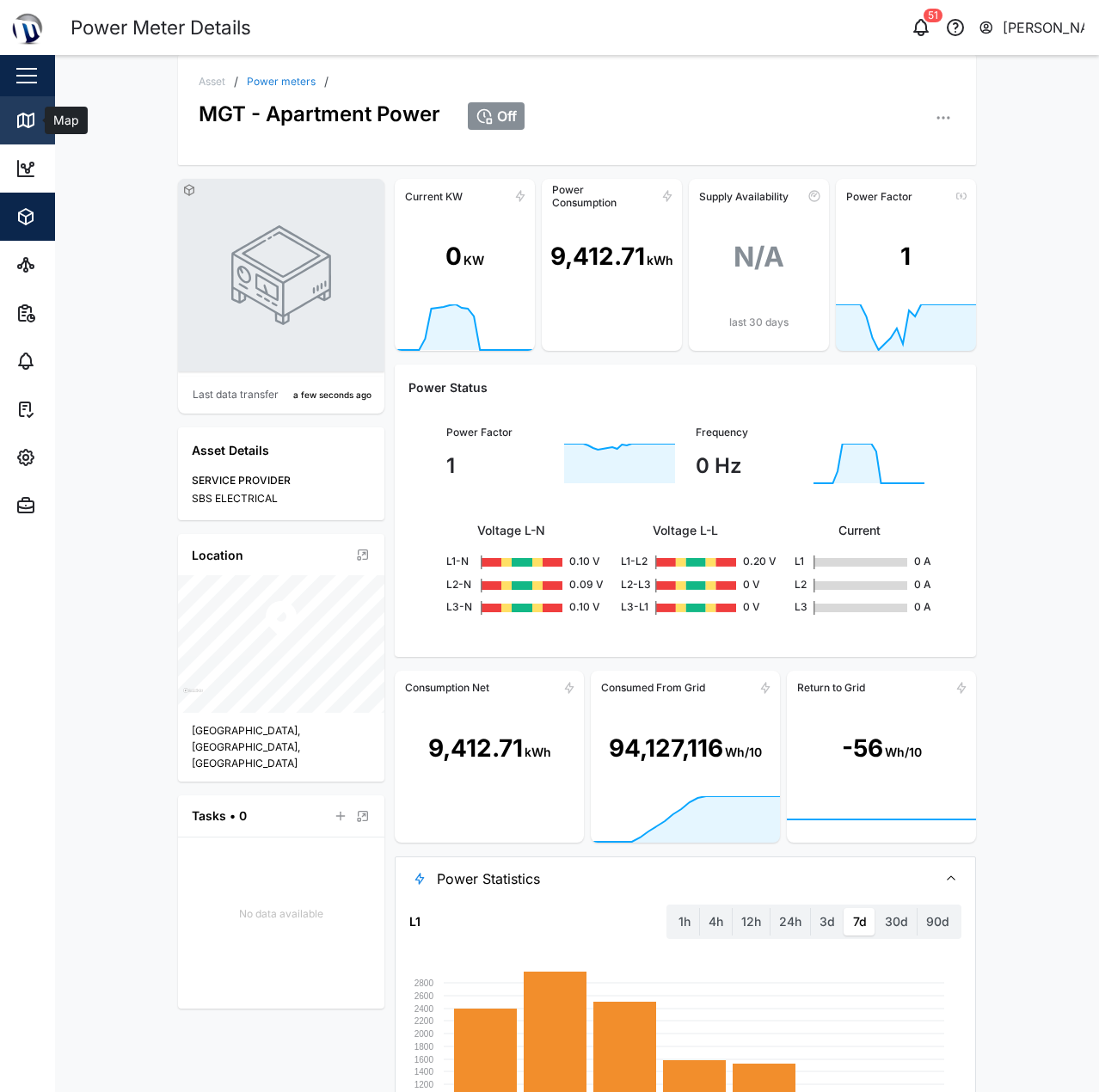
click at [15, 127] on icon at bounding box center [25, 121] width 21 height 21
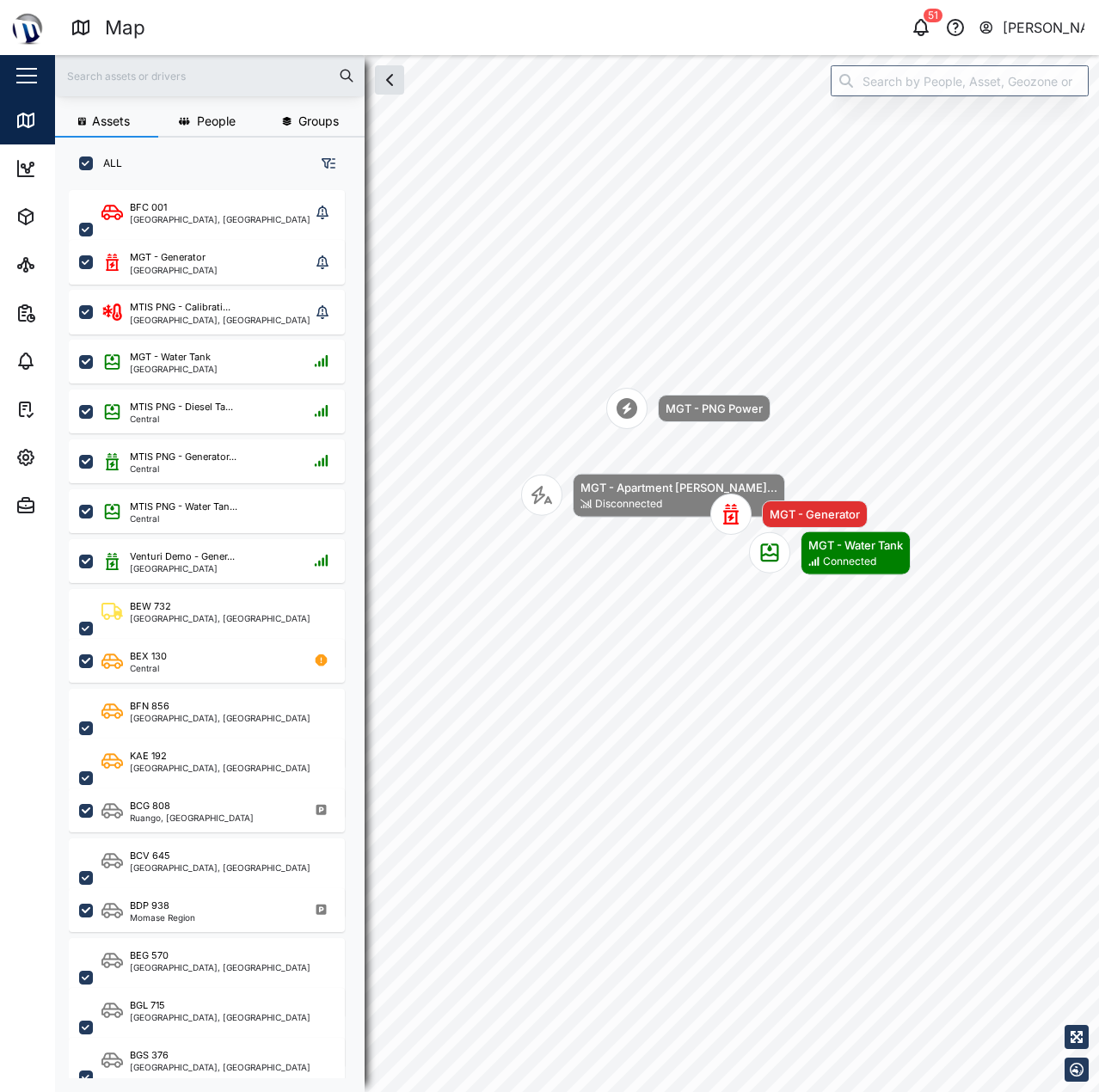
click at [888, 55] on div "MGT - Apartment Powe... Disconnected MGT - Generator MGT - PNG Power MGT - Wate…" at bounding box center [577, 55] width 1044 height 0
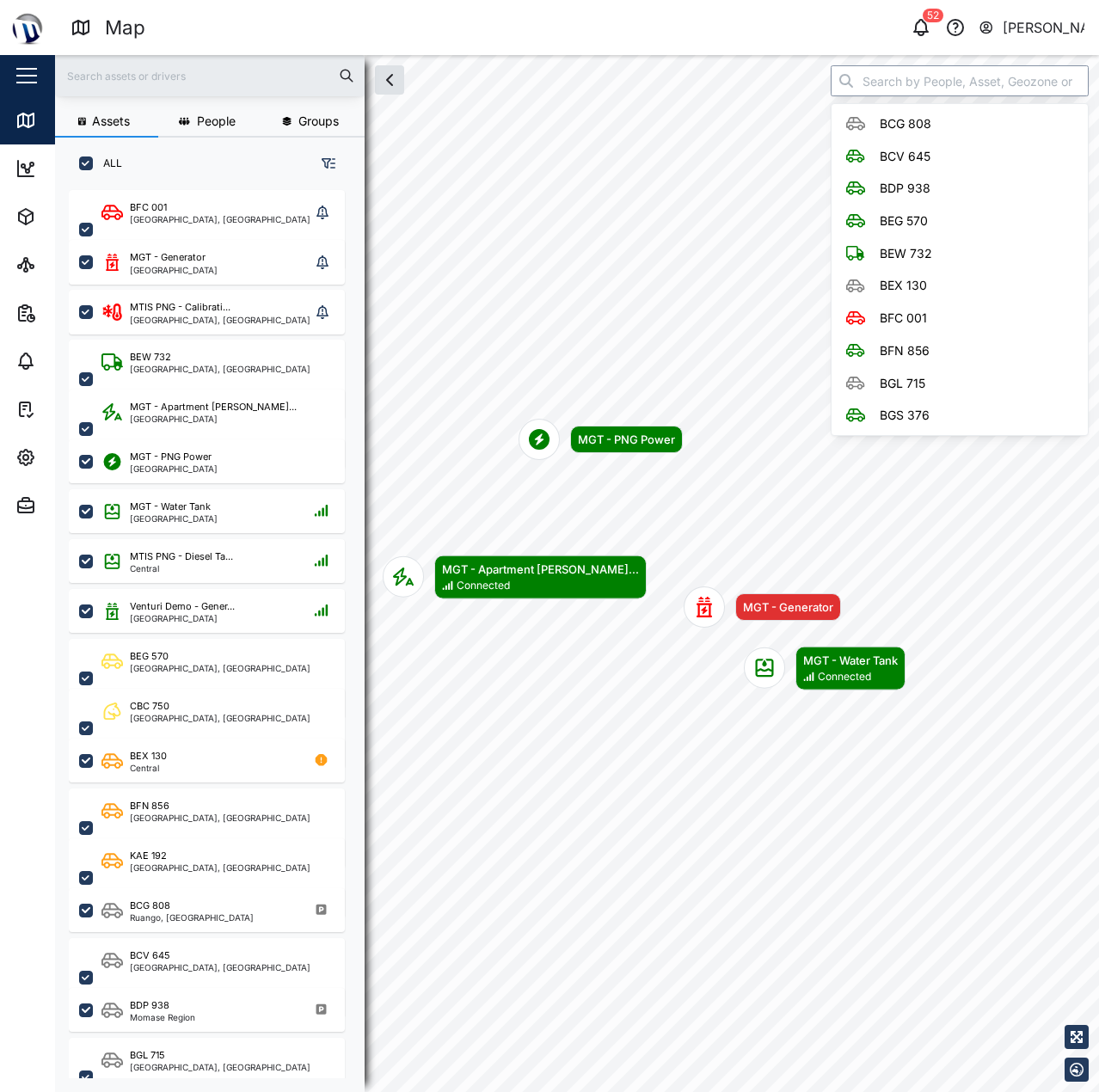
click at [994, 90] on input "search" at bounding box center [960, 80] width 258 height 31
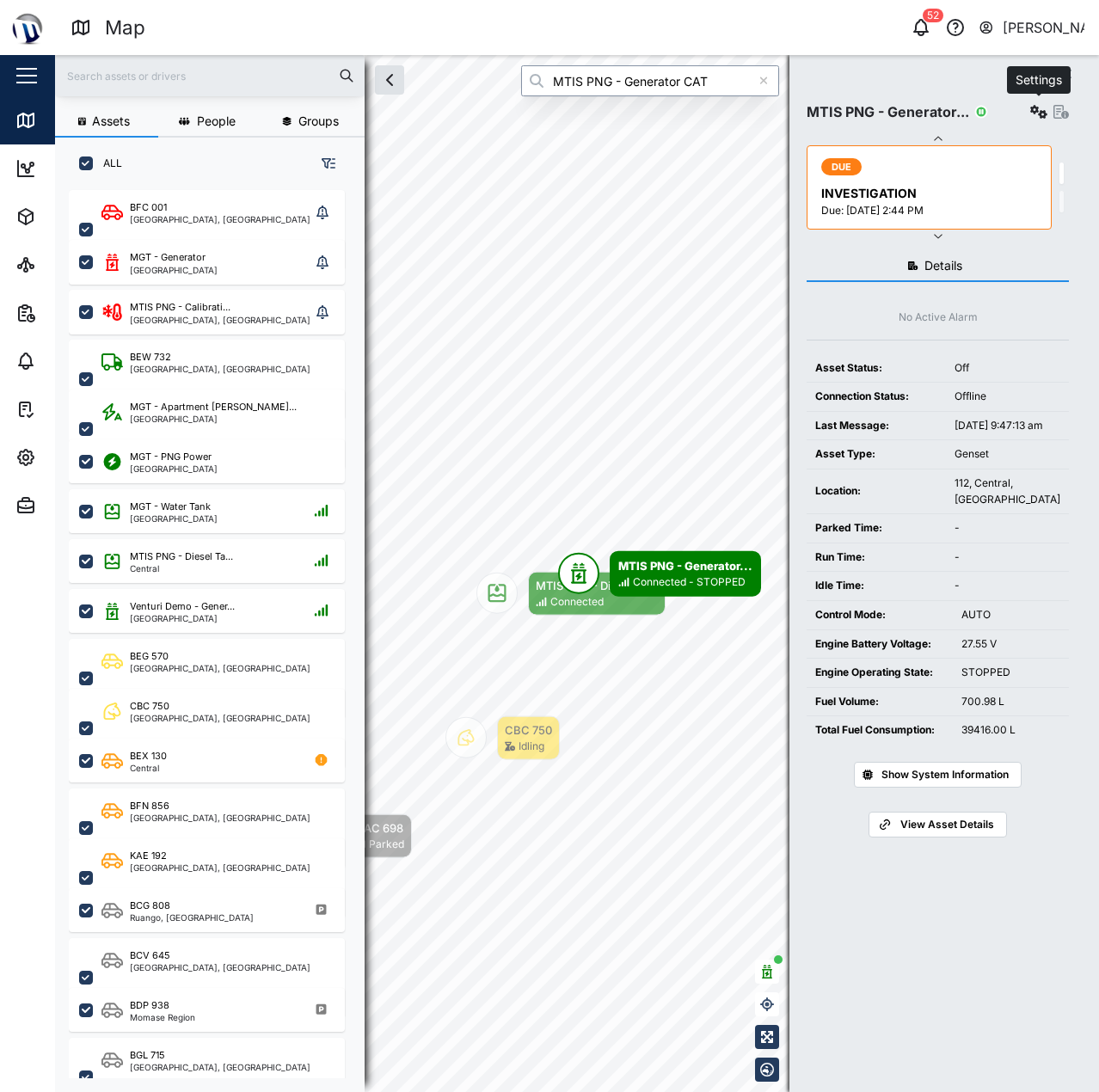
type input "MTIS PNG - Generator CAT"
click at [1035, 108] on icon "button" at bounding box center [1039, 111] width 17 height 14
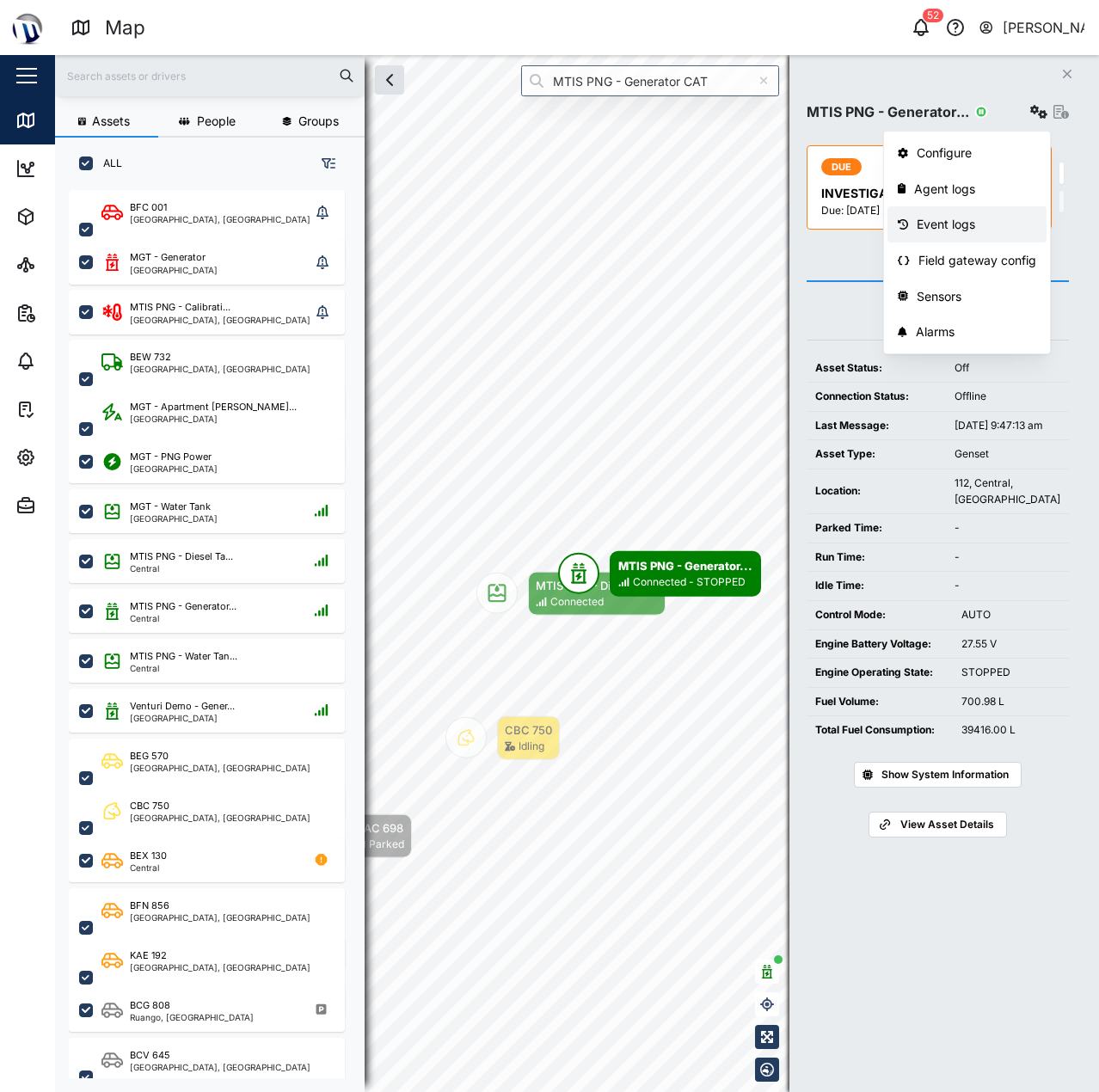
click at [957, 220] on div "Event logs" at bounding box center [976, 224] width 120 height 19
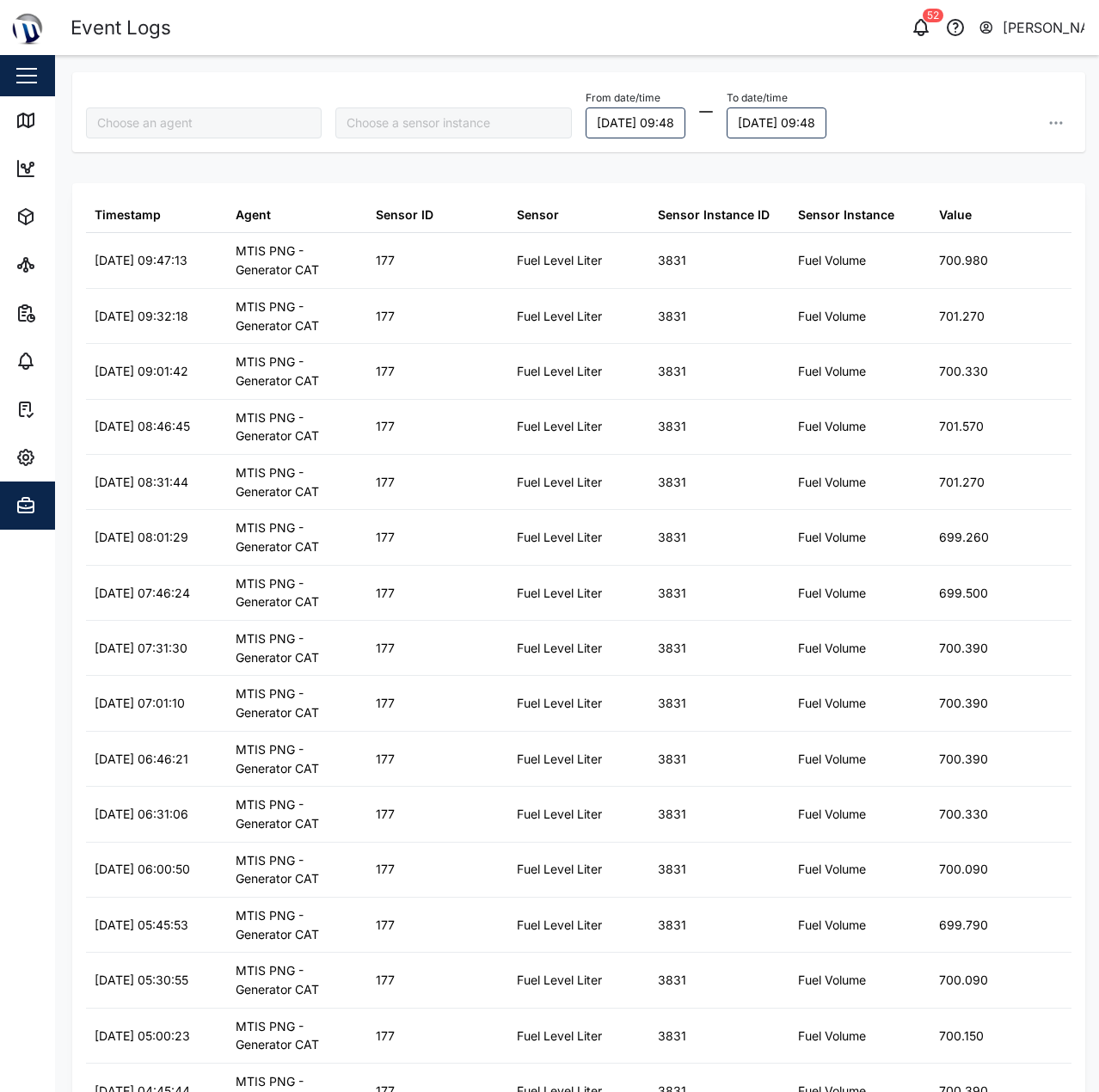
type input "MTIS PNG - Generator CAT"
click at [626, 125] on button "21/09/2025 09:48" at bounding box center [635, 122] width 100 height 31
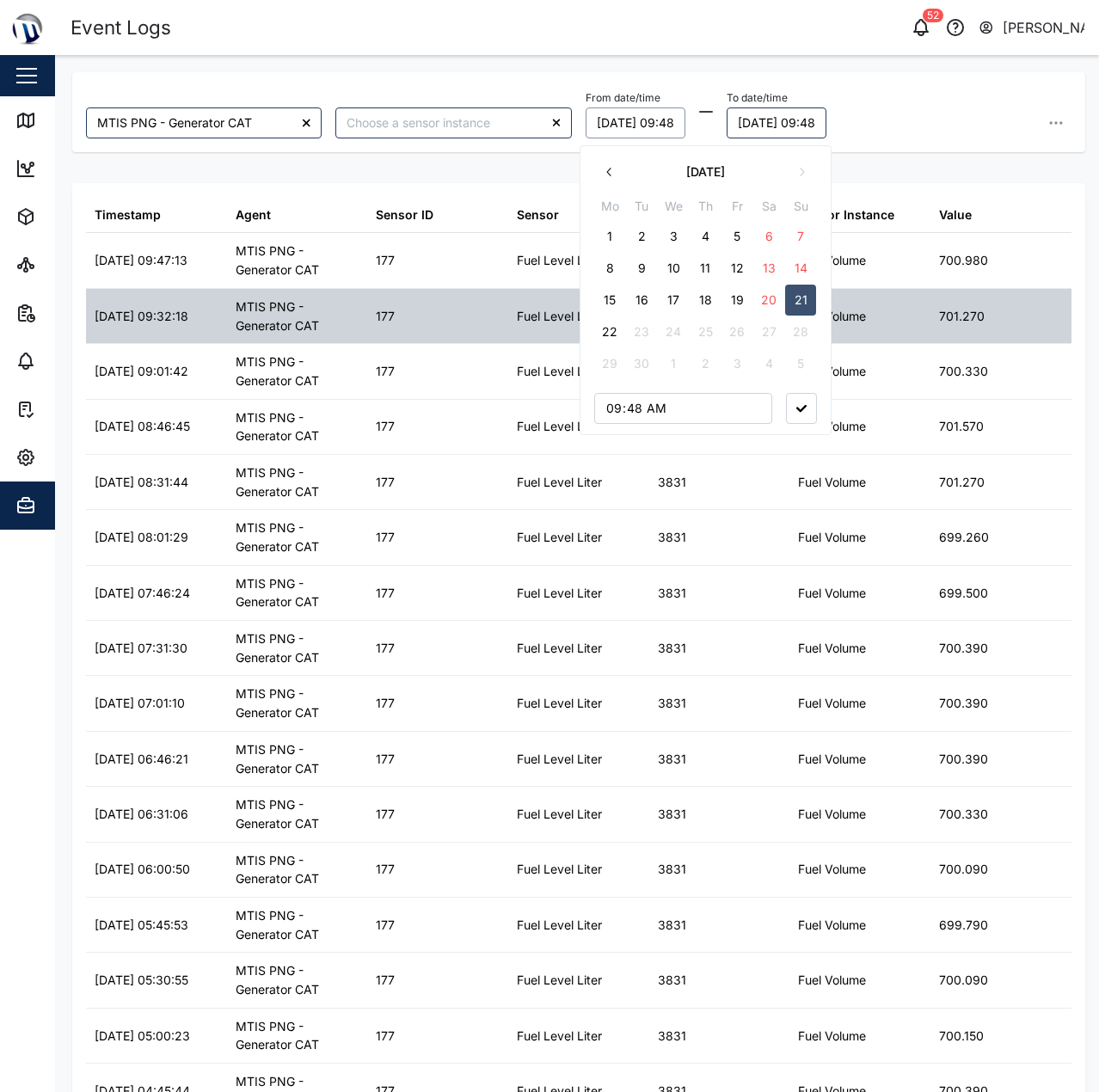
click at [896, 318] on div "Fuel Volume" at bounding box center [861, 316] width 141 height 54
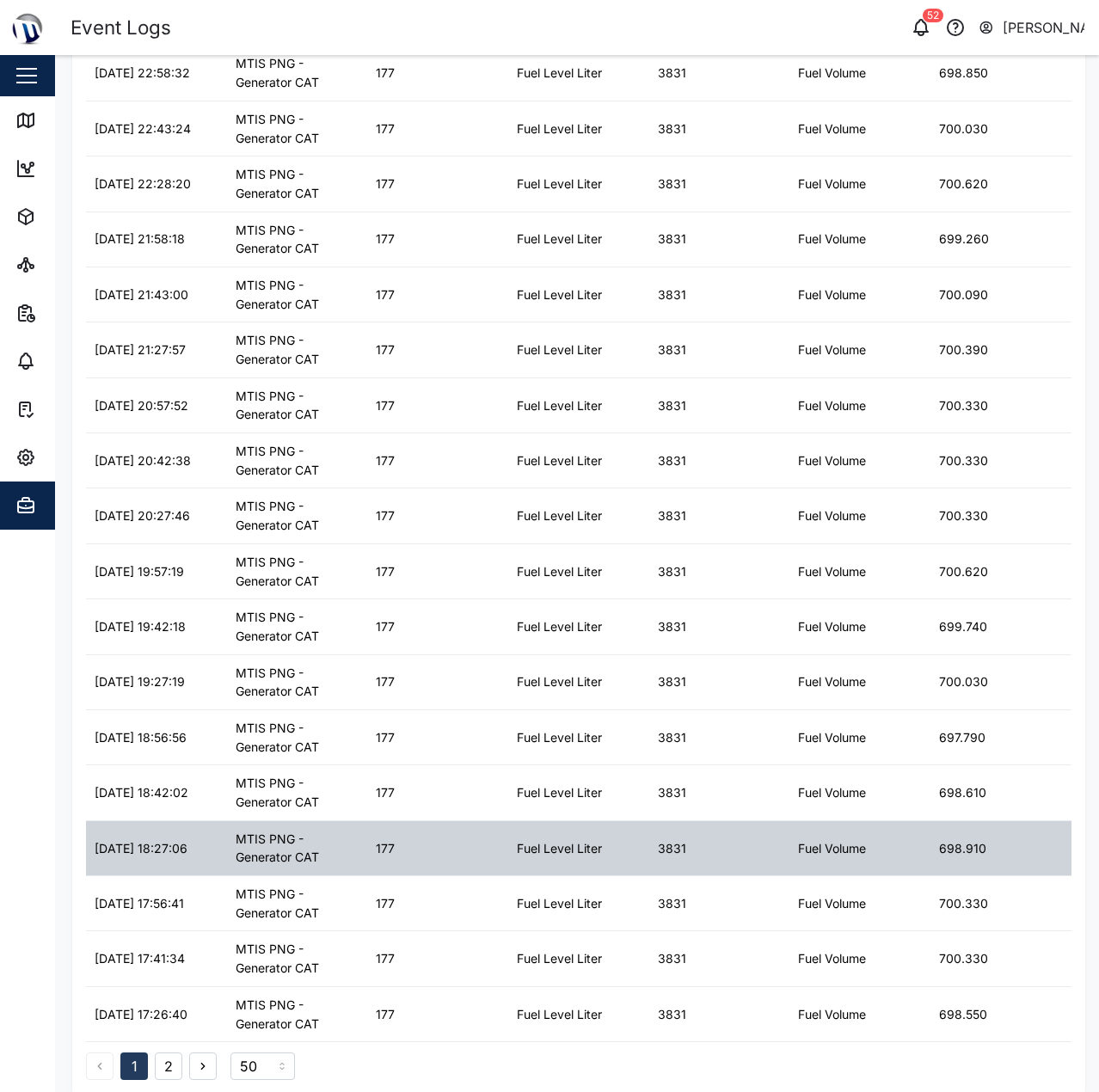
scroll to position [1960, 0]
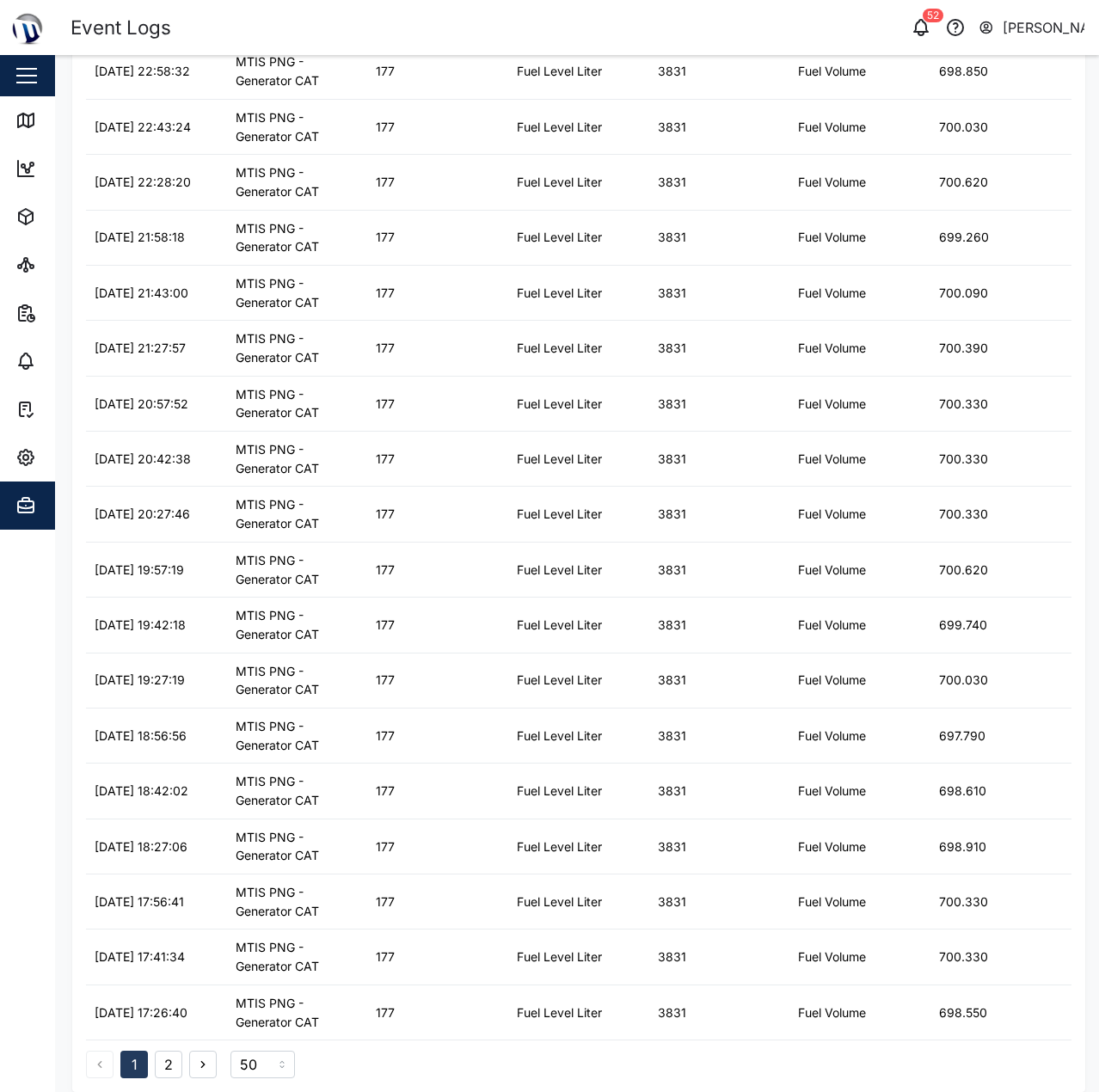
click at [167, 1054] on button "2" at bounding box center [168, 1064] width 27 height 27
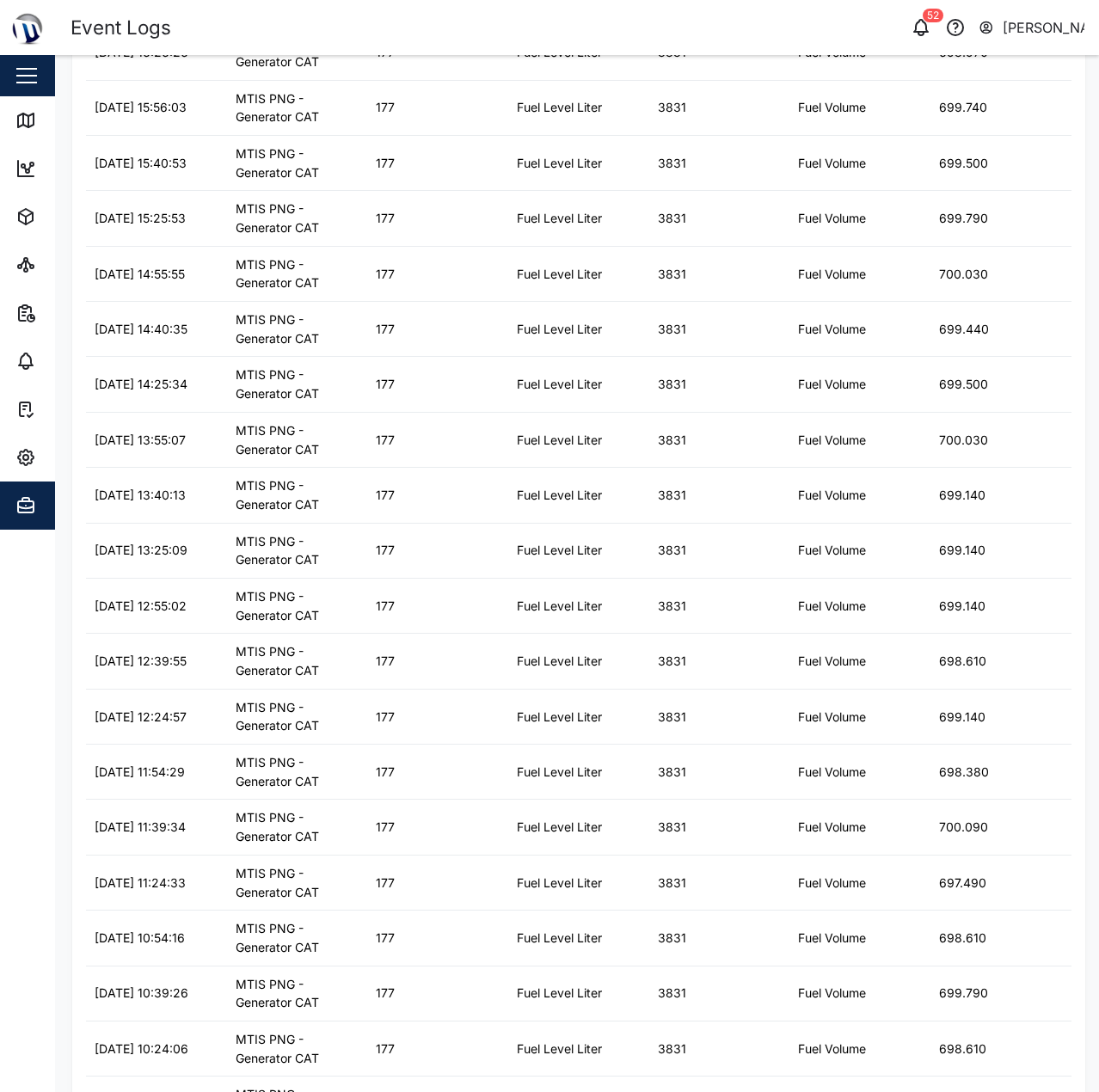
scroll to position [0, 0]
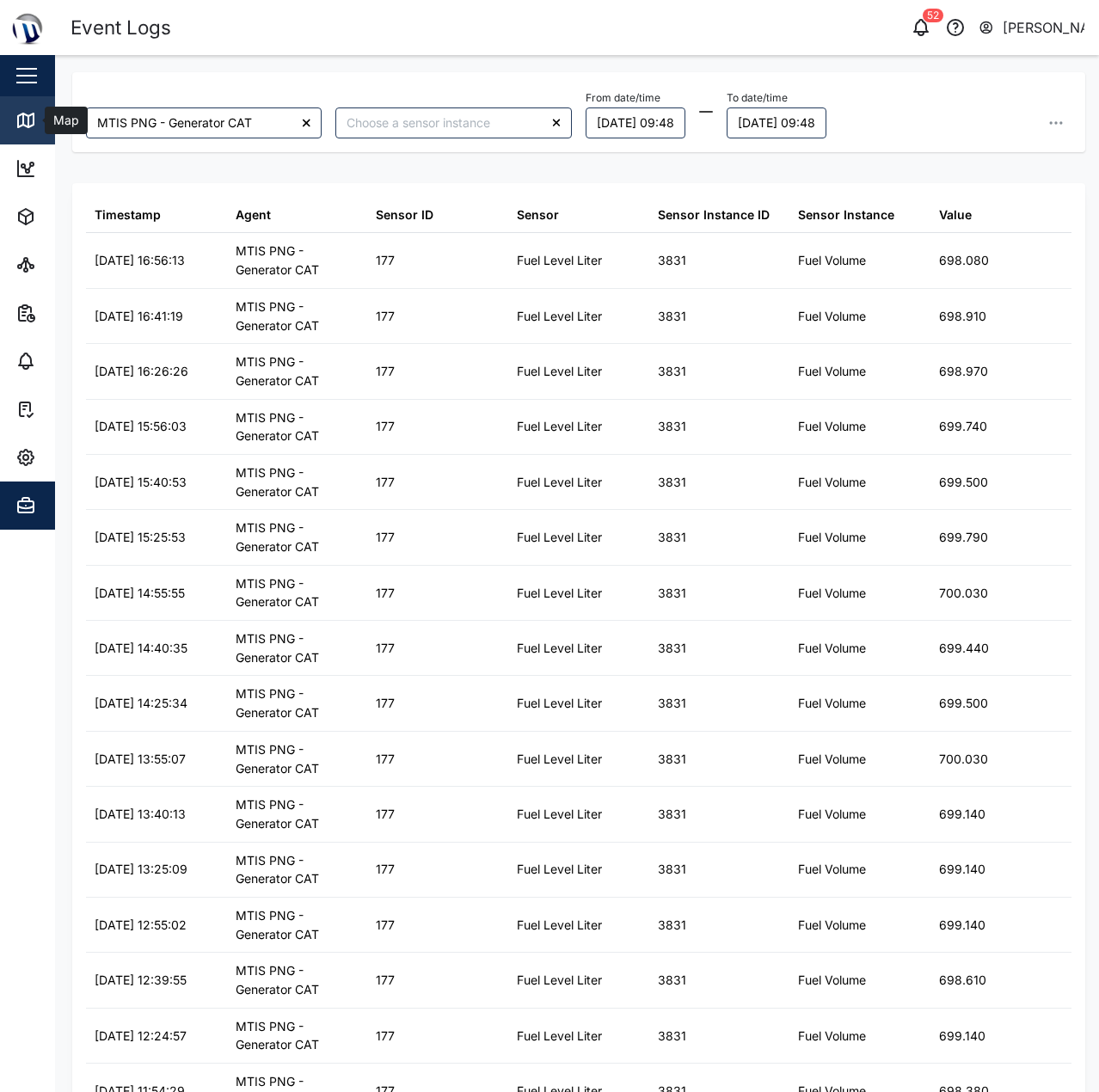
click at [25, 112] on icon at bounding box center [25, 121] width 21 height 21
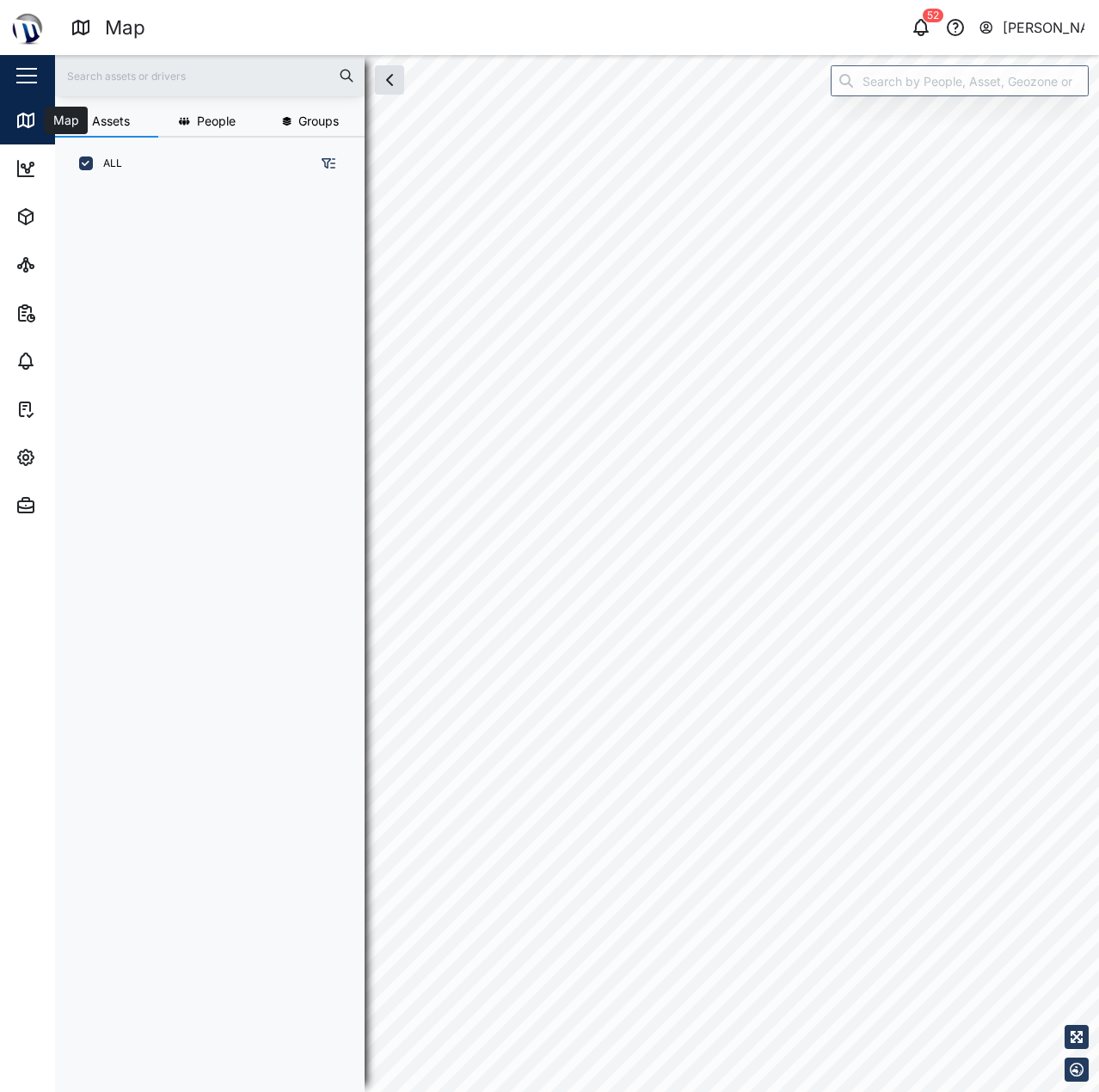
scroll to position [881, 270]
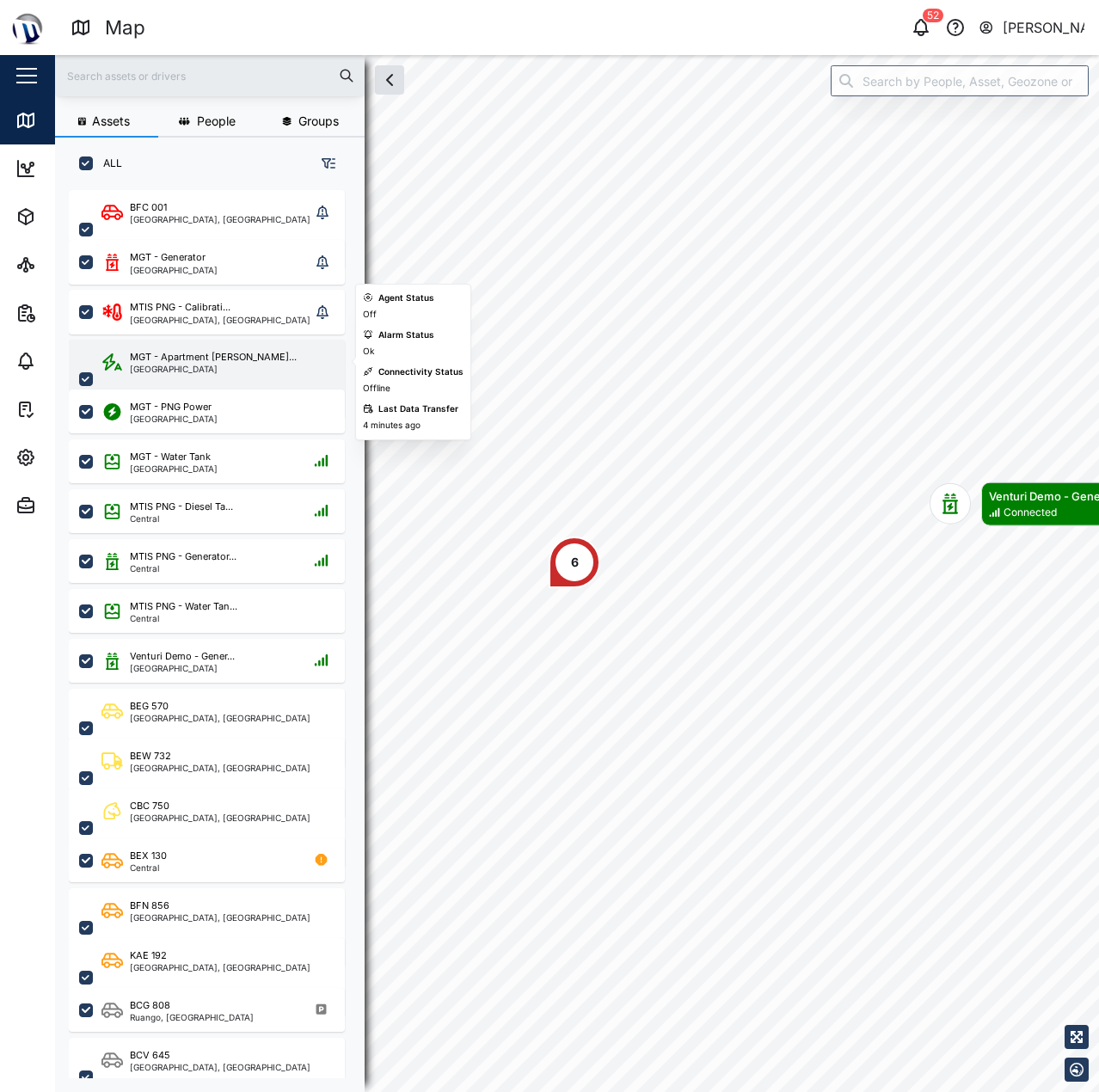
scroll to position [86, 0]
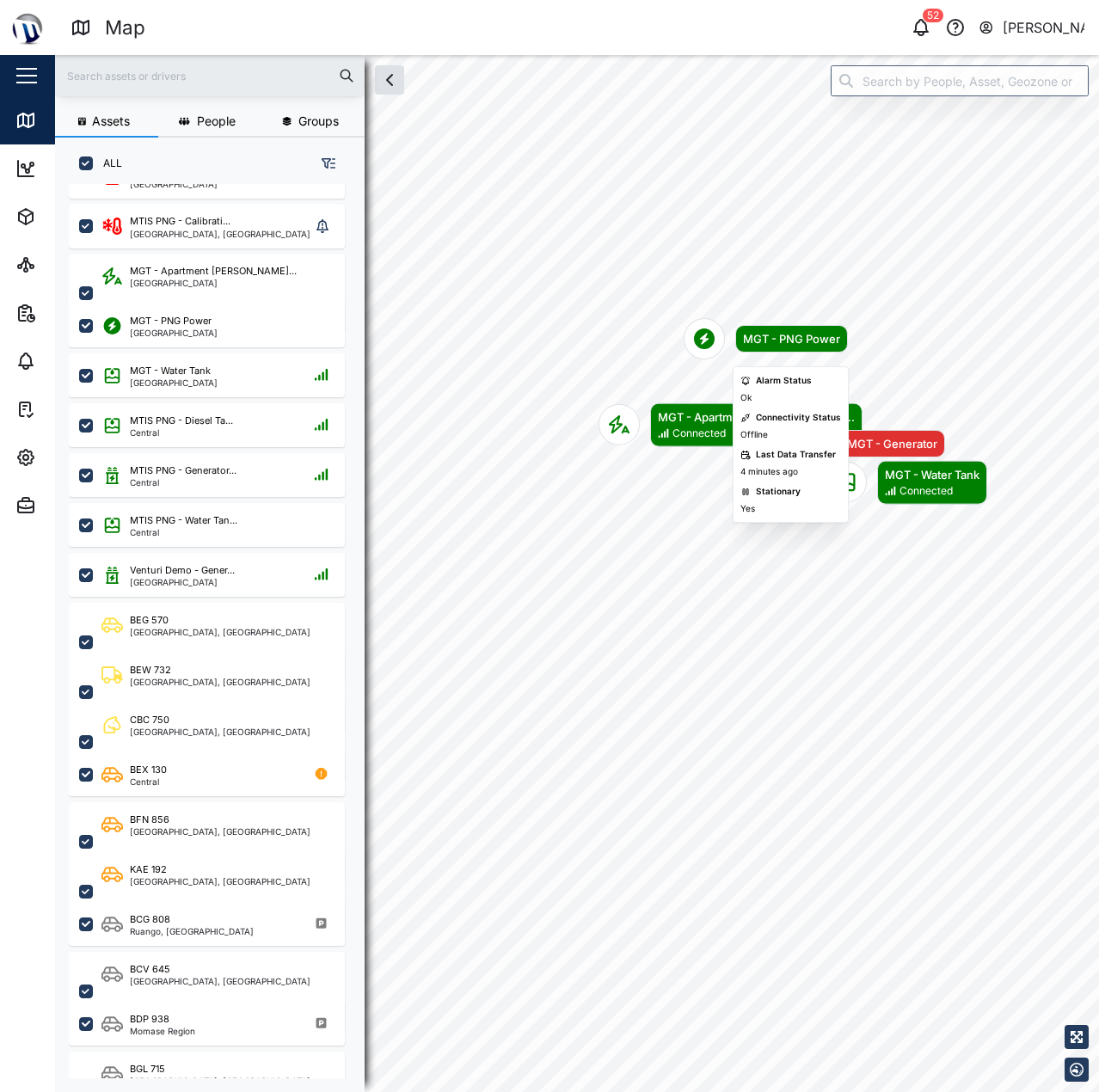
click at [713, 321] on div "Map marker" at bounding box center [704, 339] width 41 height 41
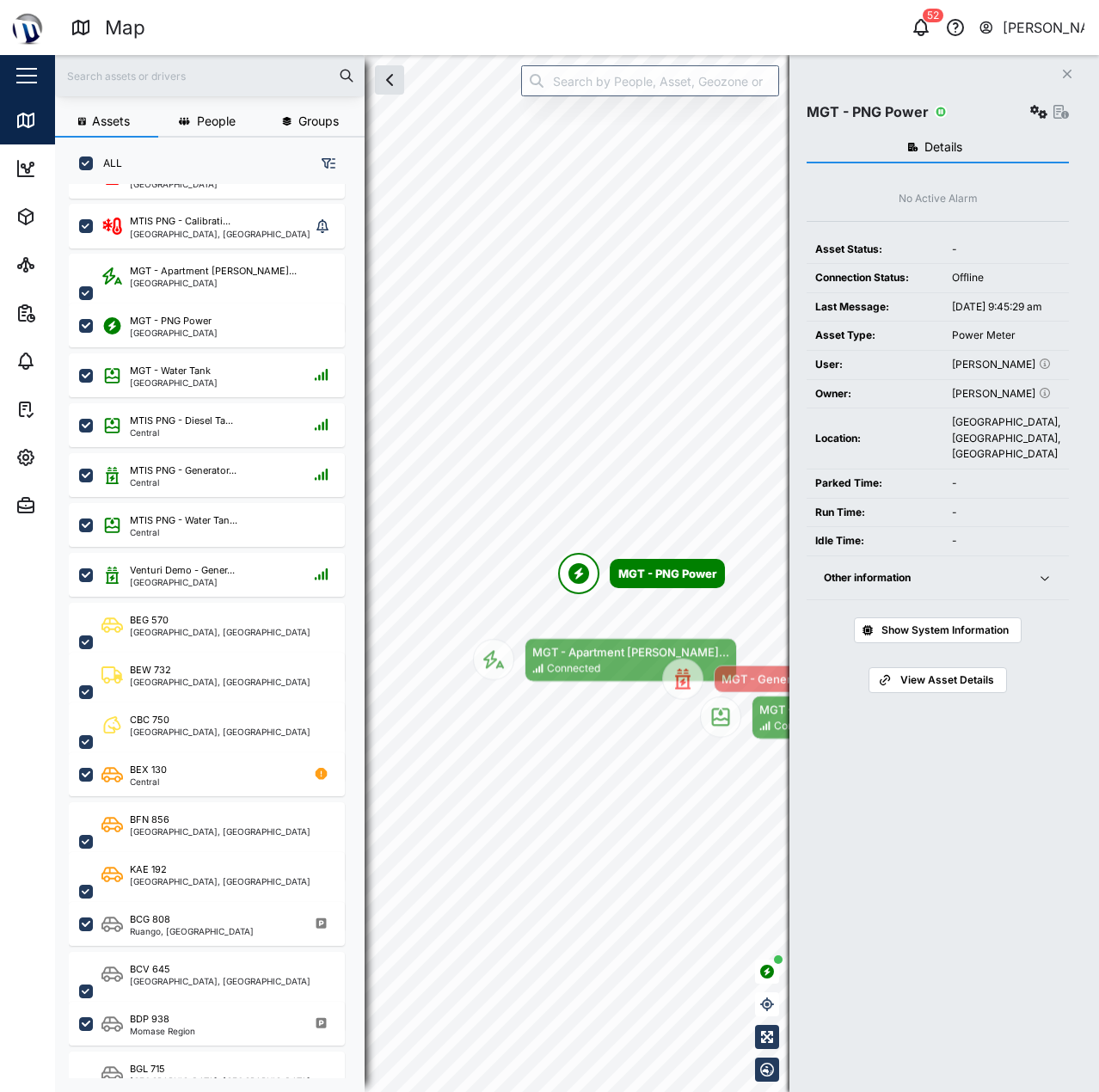
click at [1038, 584] on icon "button" at bounding box center [1044, 578] width 14 height 14
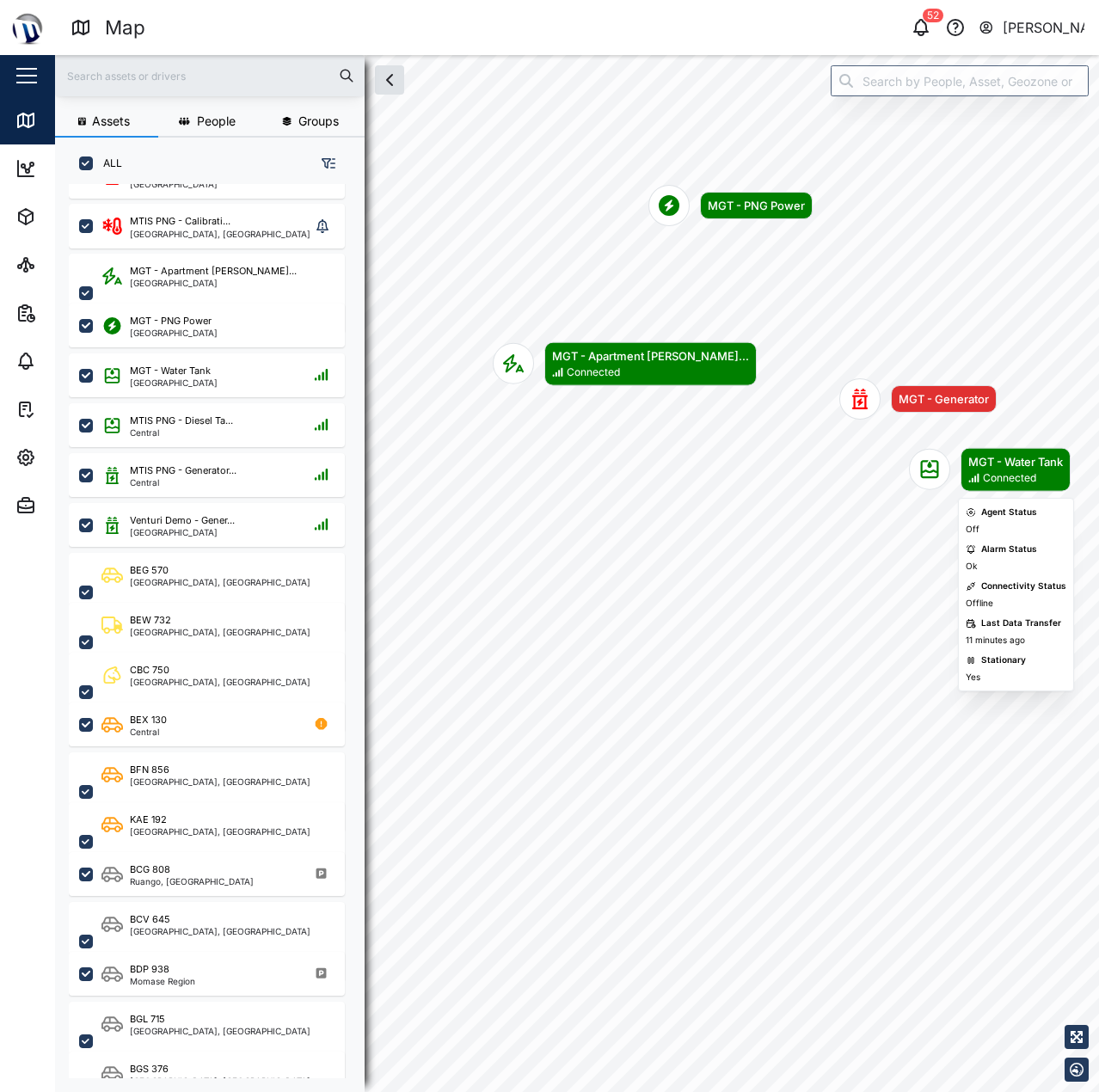
click at [976, 480] on icon "Map marker" at bounding box center [974, 479] width 10 height 9
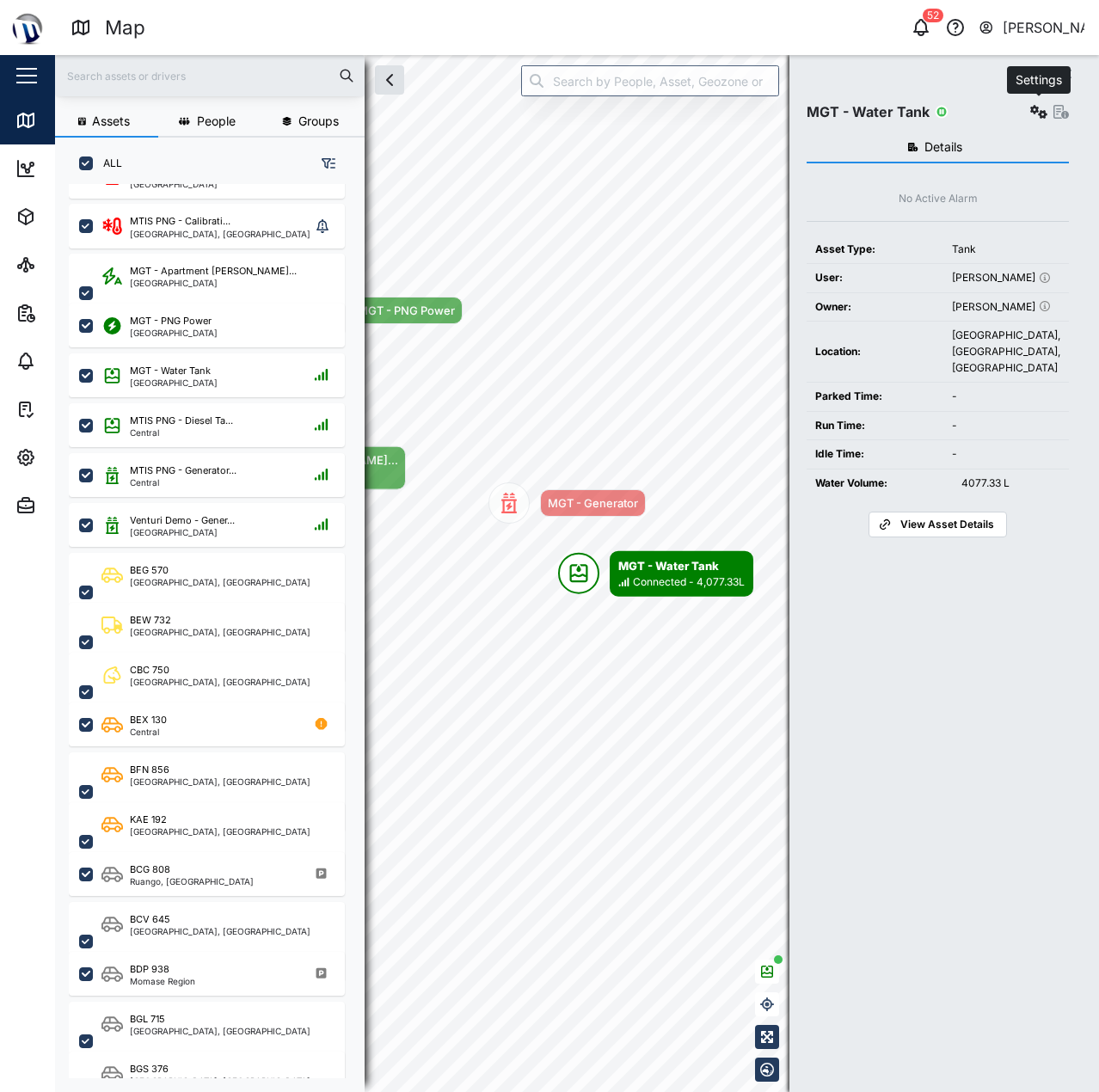
click at [1035, 109] on icon "button" at bounding box center [1039, 111] width 17 height 14
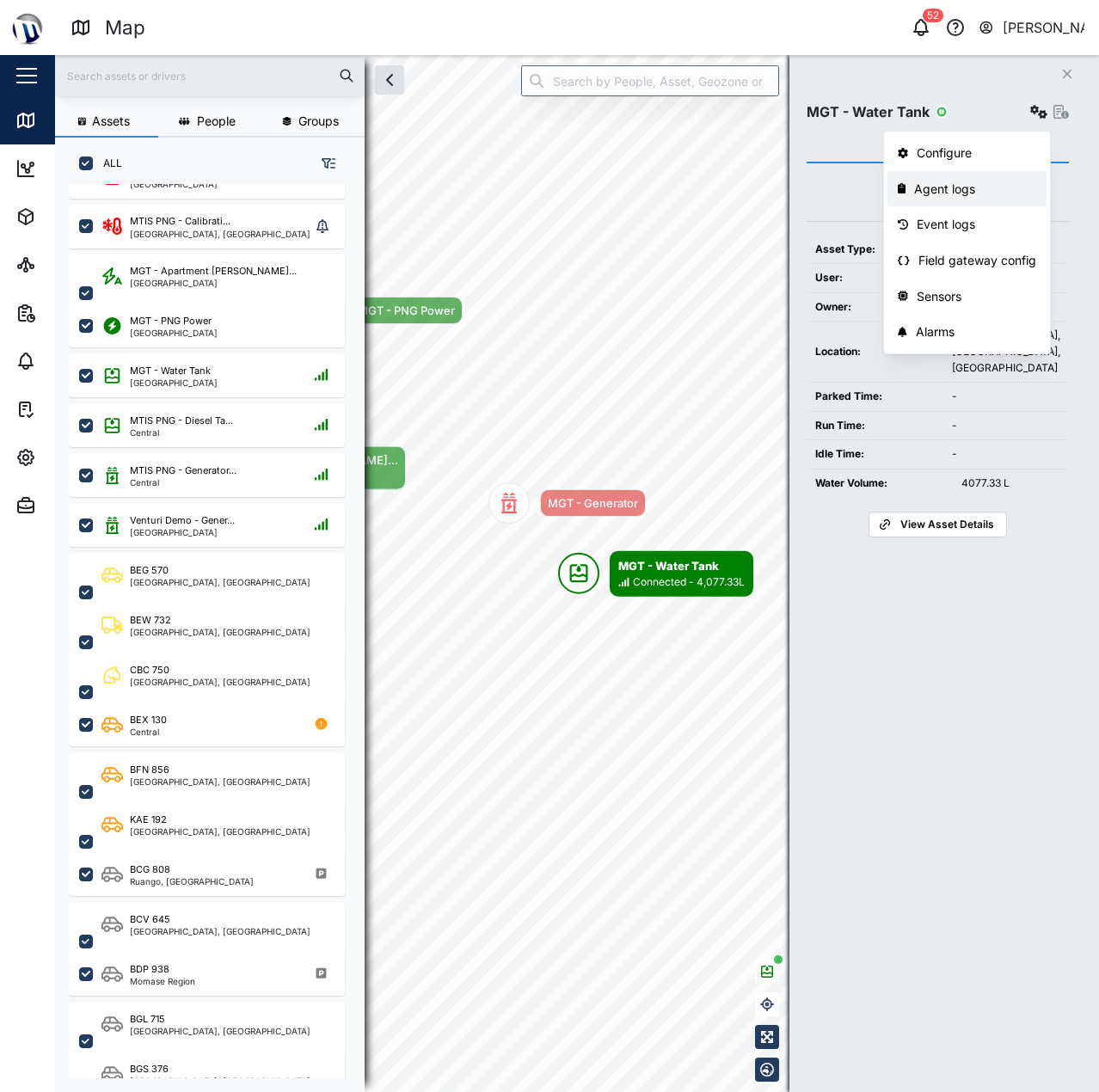
click at [986, 184] on div "Agent logs" at bounding box center [976, 189] width 123 height 19
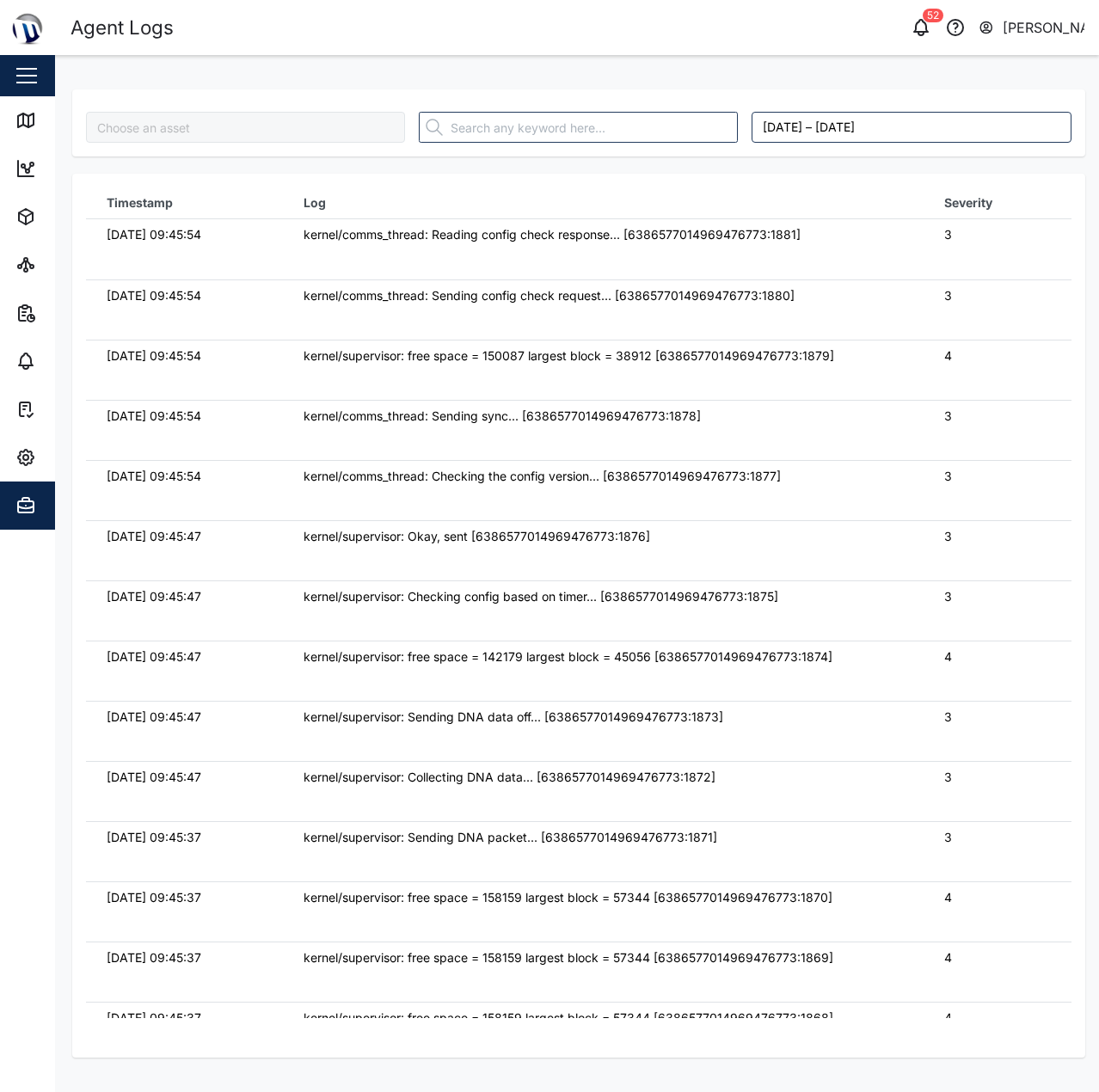
type input "MGT - Water Tank"
click at [15, 110] on link "Map" at bounding box center [111, 120] width 223 height 48
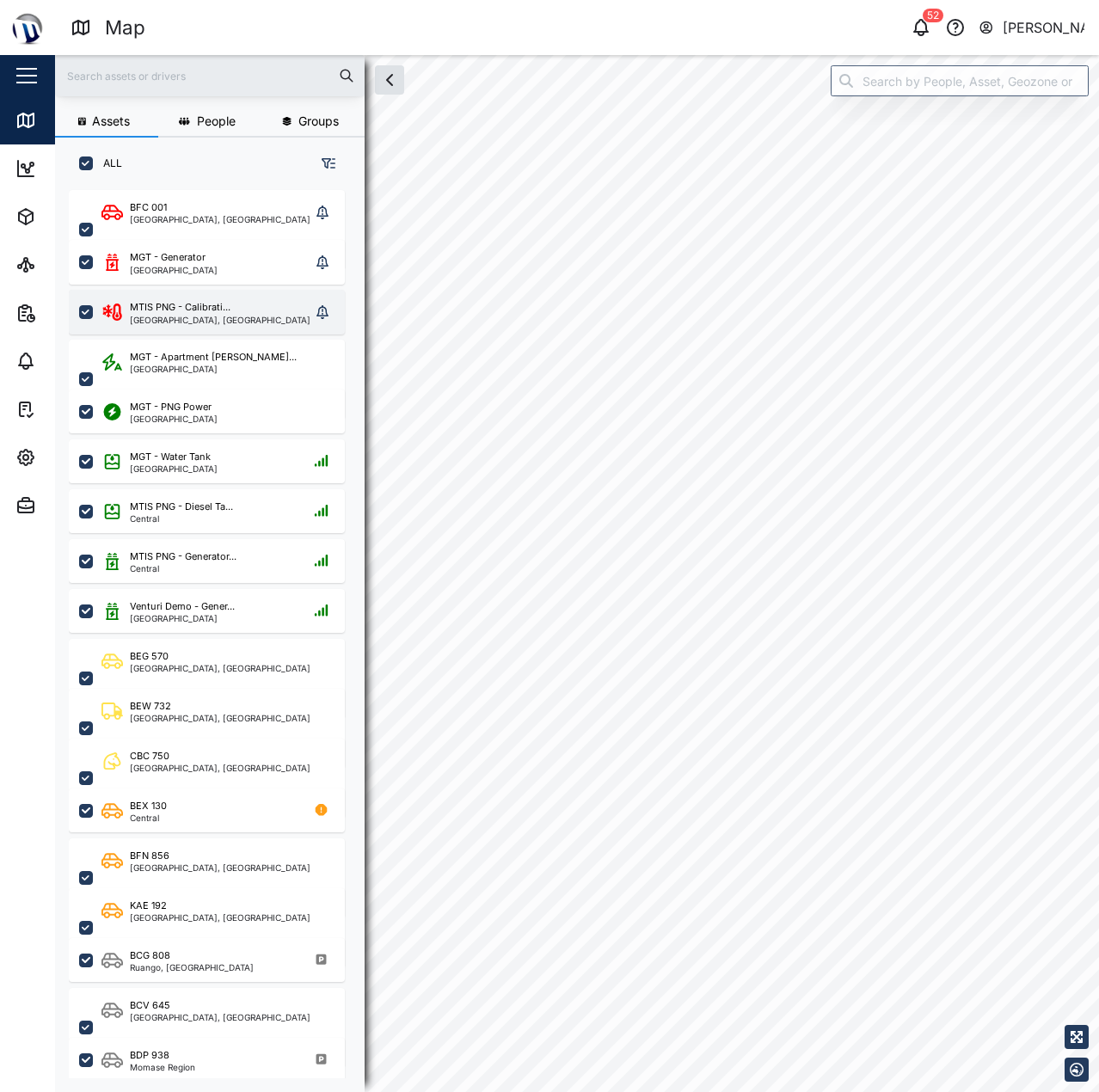
scroll to position [881, 270]
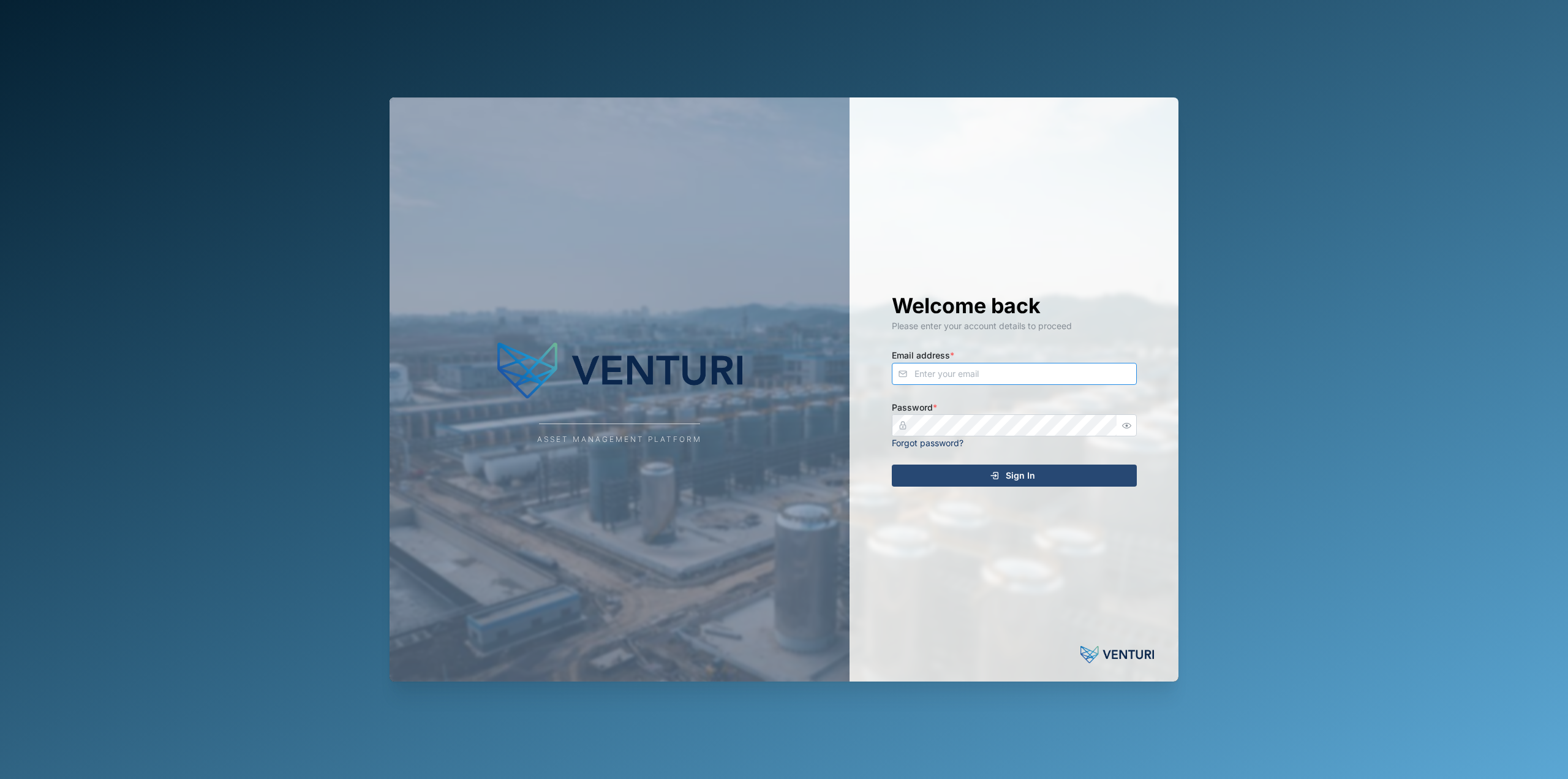
click at [969, 371] on input "Email address *" at bounding box center [1014, 373] width 245 height 22
type input "declan.delahunty@venturi.io"
click at [891, 465] on button "Sign In" at bounding box center [1014, 475] width 245 height 22
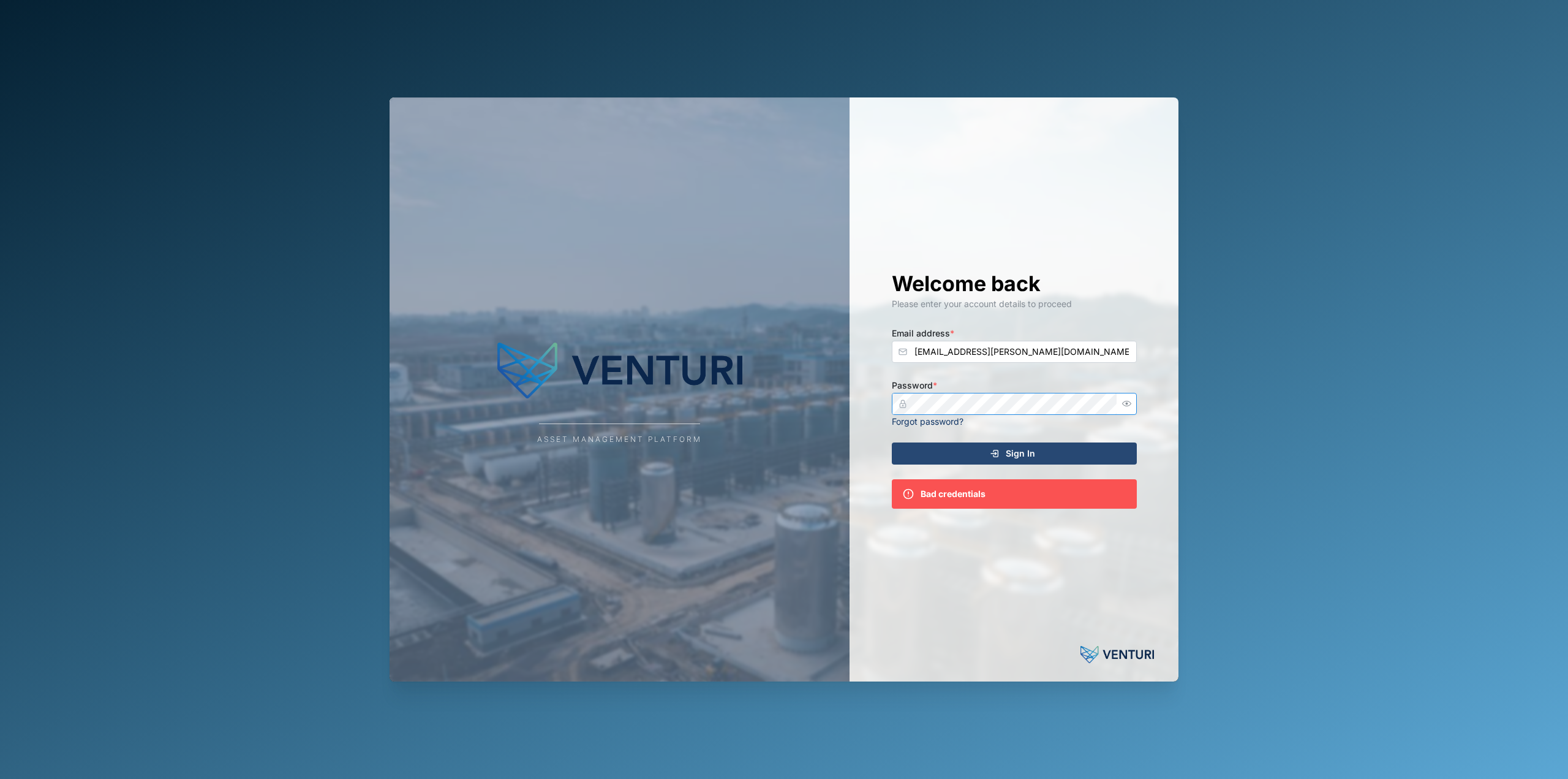
drag, startPoint x: 1126, startPoint y: 399, endPoint x: 1120, endPoint y: 400, distance: 6.1
click at [1126, 399] on button "button" at bounding box center [1127, 404] width 16 height 16
click at [868, 403] on div "Welcome back Please enter your account details to proceed Email address * decla…" at bounding box center [1014, 389] width 294 height 584
click at [891, 443] on button "Sign In" at bounding box center [1014, 453] width 245 height 22
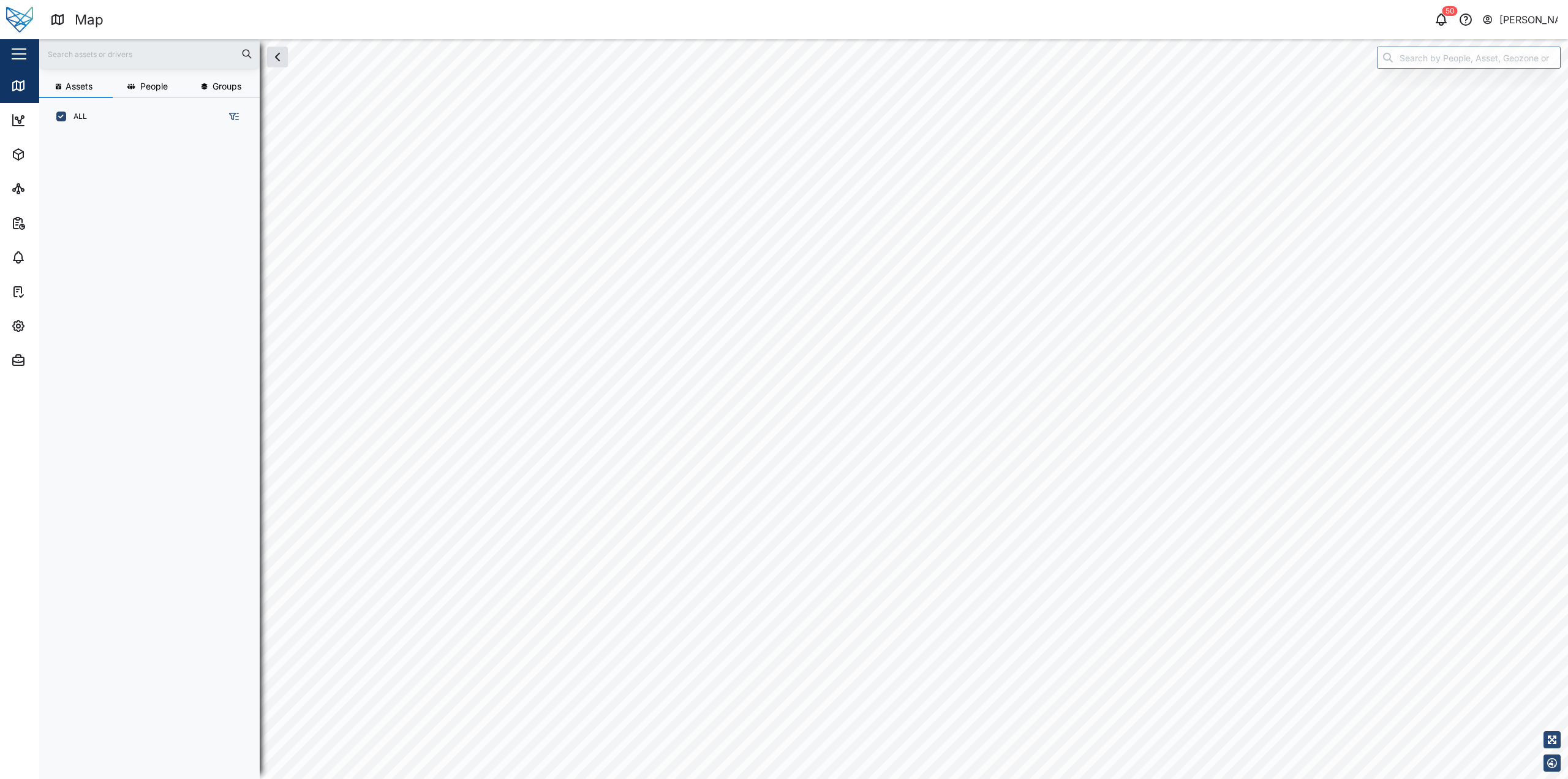
scroll to position [629, 192]
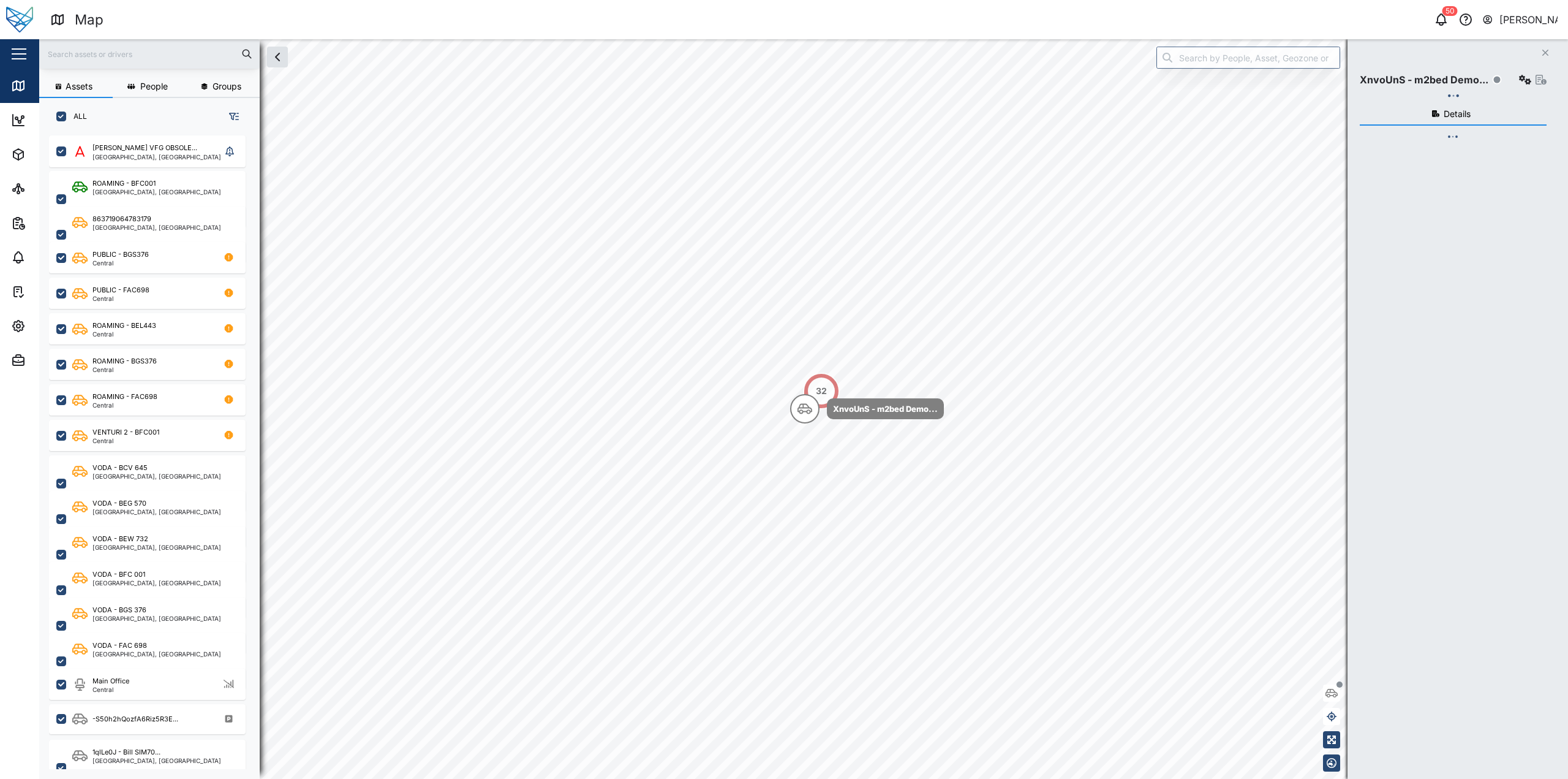
drag, startPoint x: 1451, startPoint y: 62, endPoint x: 1351, endPoint y: 71, distance: 100.4
click at [1451, 61] on div "Close XnvoUnS - m2bed Demo... Details" at bounding box center [1457, 408] width 220 height 739
click at [1282, 63] on input "search" at bounding box center [1248, 57] width 184 height 22
click at [1280, 54] on input "search" at bounding box center [1248, 57] width 184 height 22
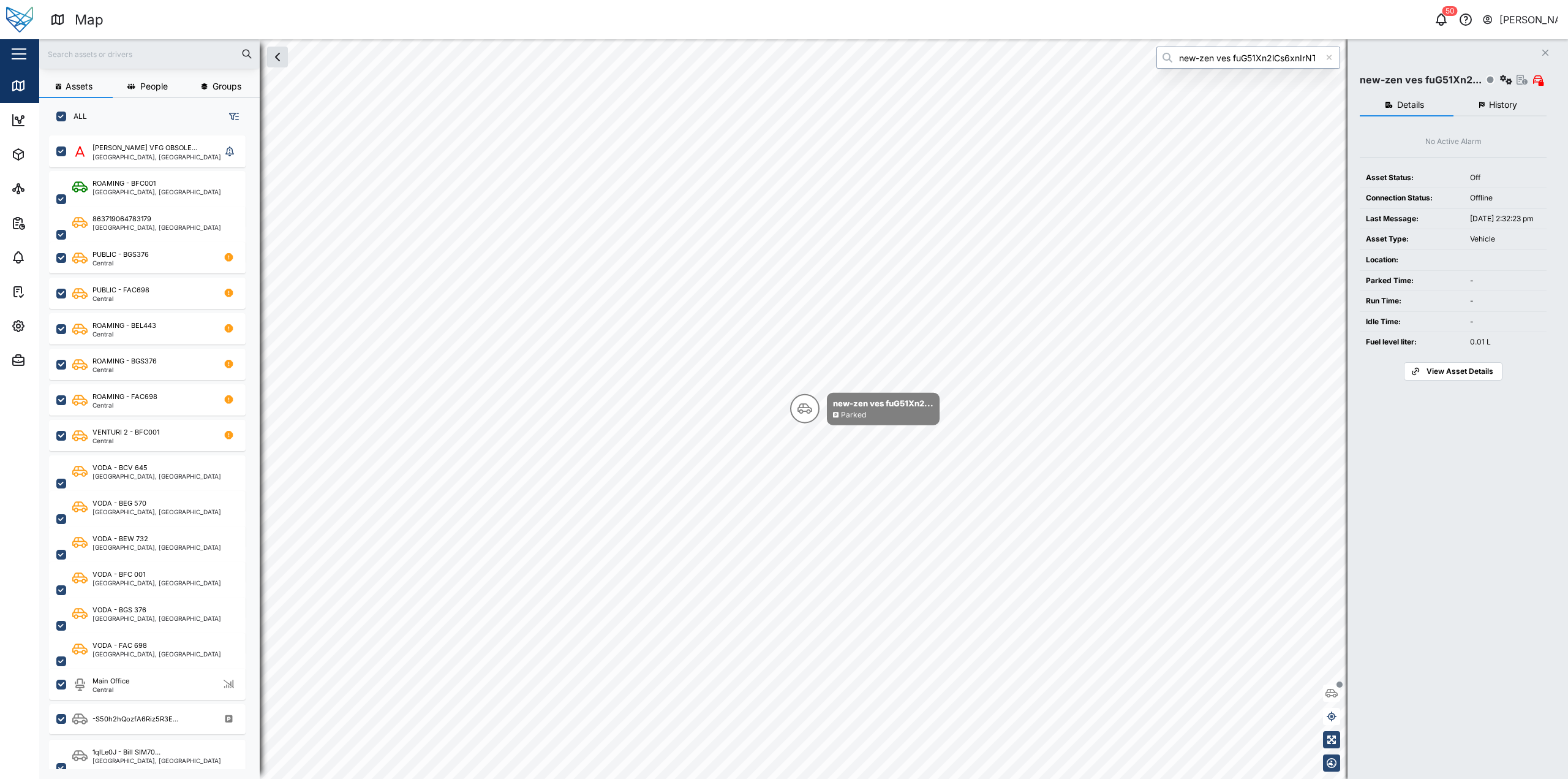
type input "new-zen ves fuG51Xn2lCs6xnIrNTYMbP0UdBsLVDzMai1qxHIZyGI"
click at [1504, 79] on icon "button" at bounding box center [1506, 79] width 12 height 10
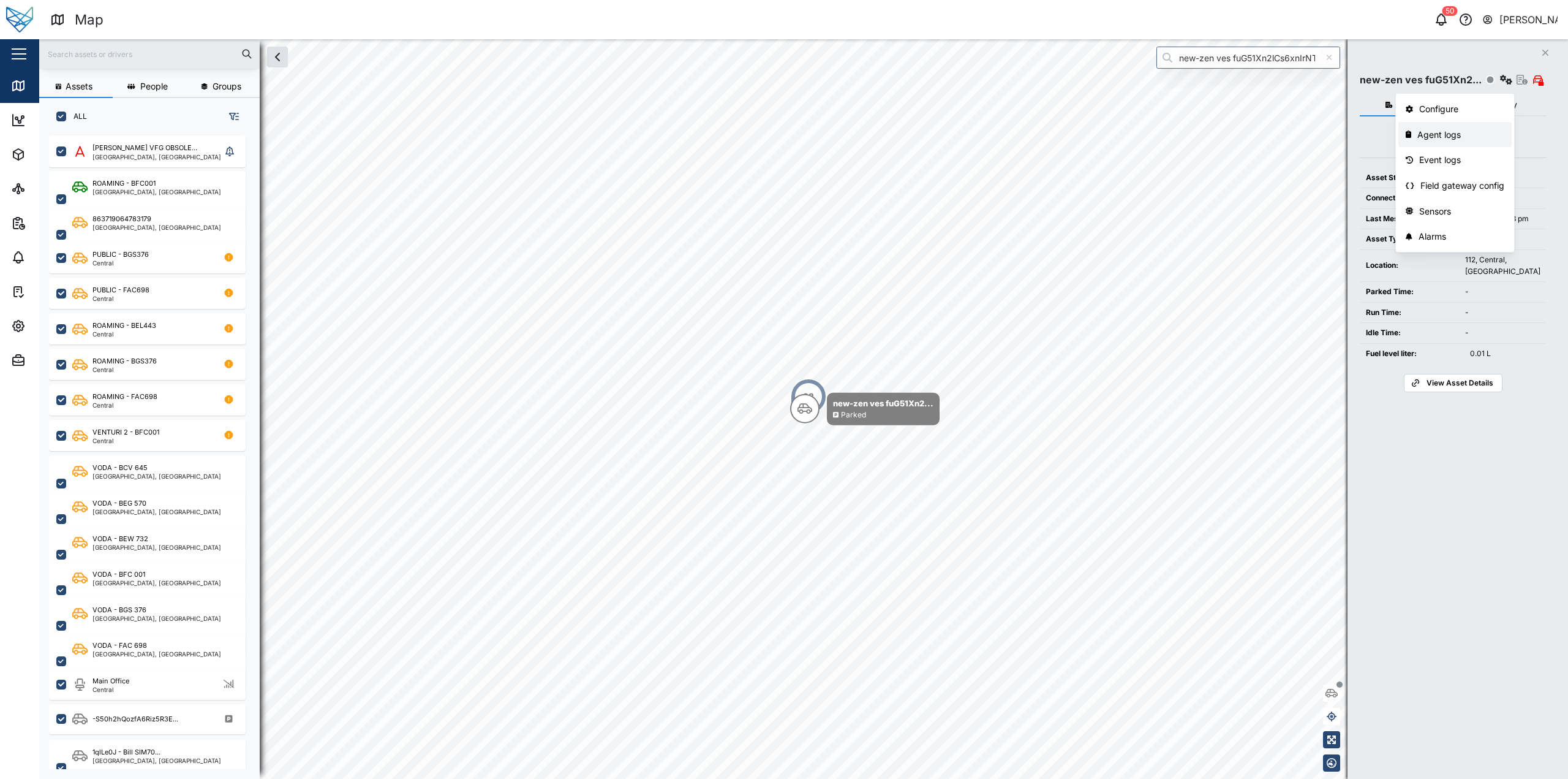
click at [1475, 137] on div "Agent logs" at bounding box center [1461, 135] width 87 height 13
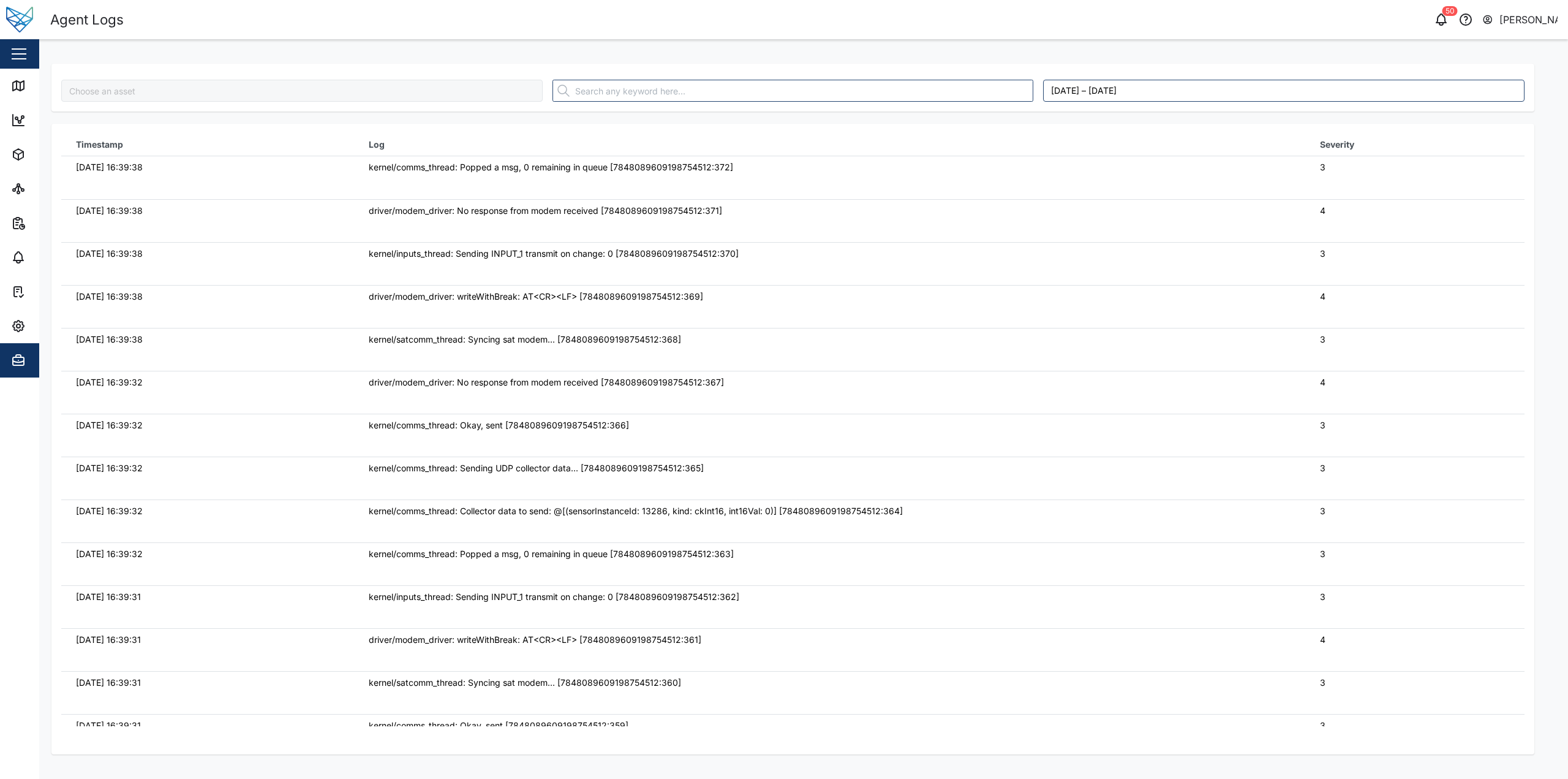
type input "new-zen ves fuG51Xn2lCs6xnIrNTYMbP0UdBsLVDzMai1qxHIZyGI"
click at [922, 152] on th "Log" at bounding box center [829, 145] width 951 height 23
click at [20, 83] on icon at bounding box center [20, 87] width 0 height 8
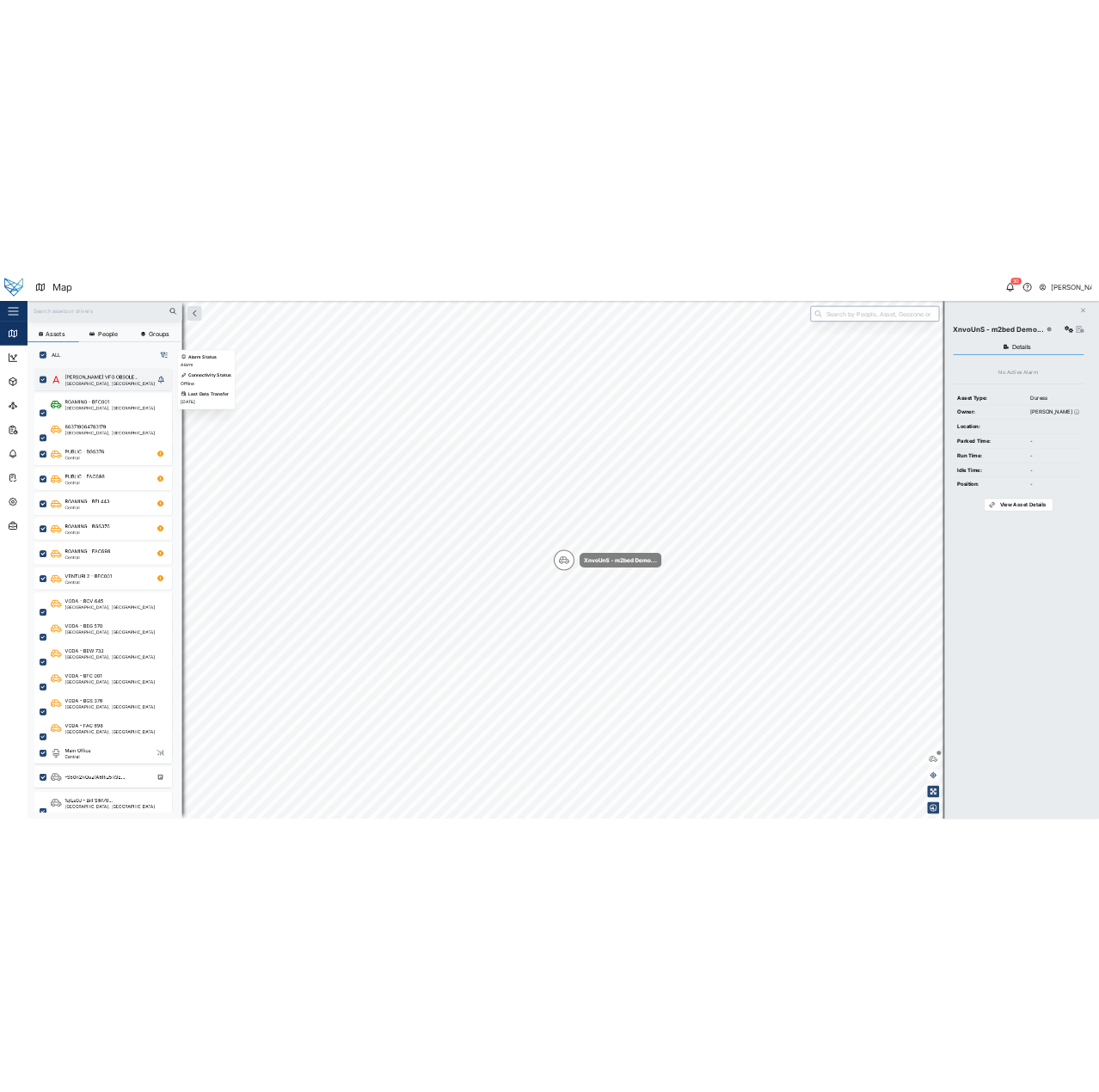
scroll to position [882, 270]
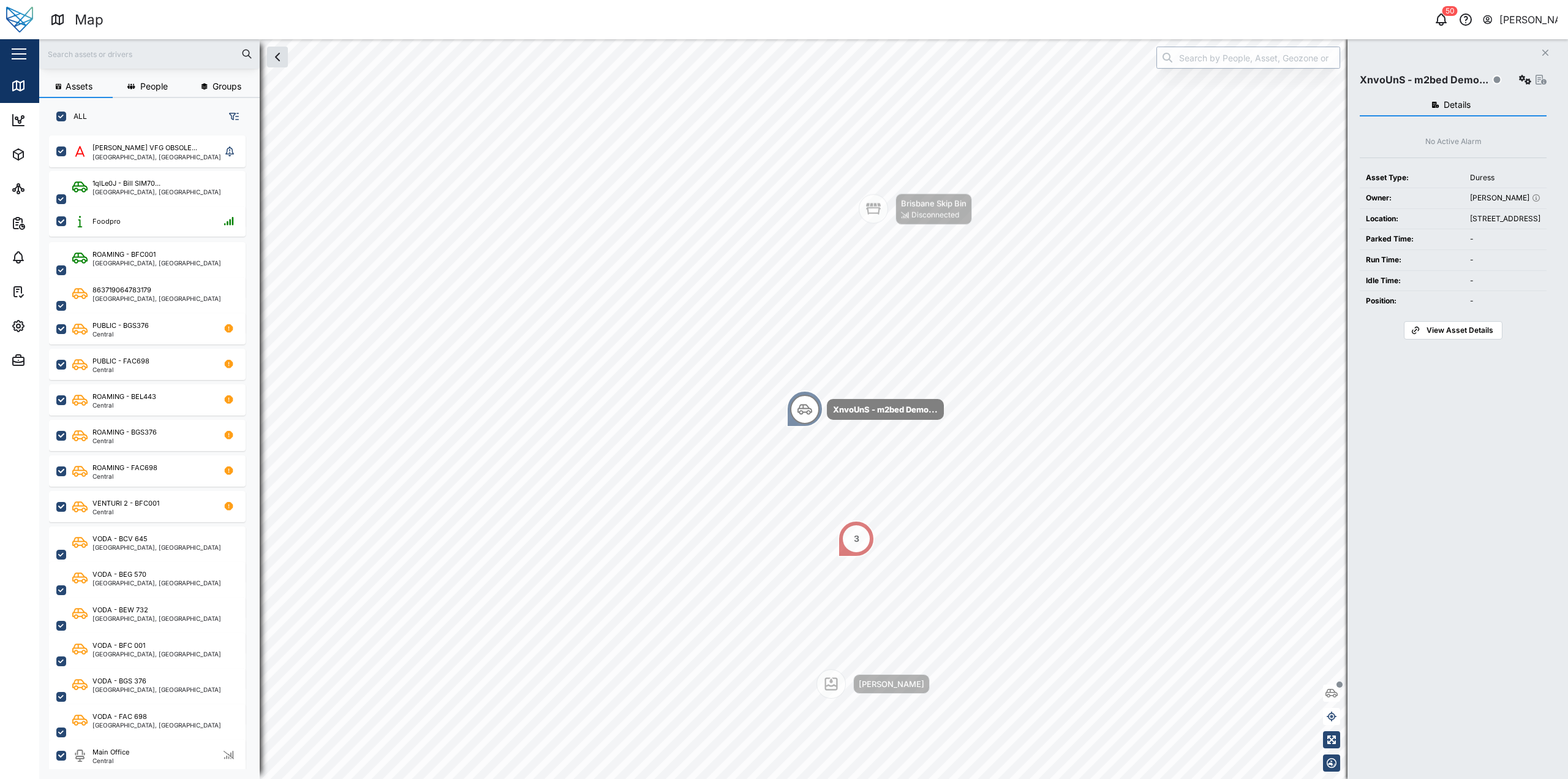
click at [1216, 53] on input "search" at bounding box center [1248, 57] width 184 height 22
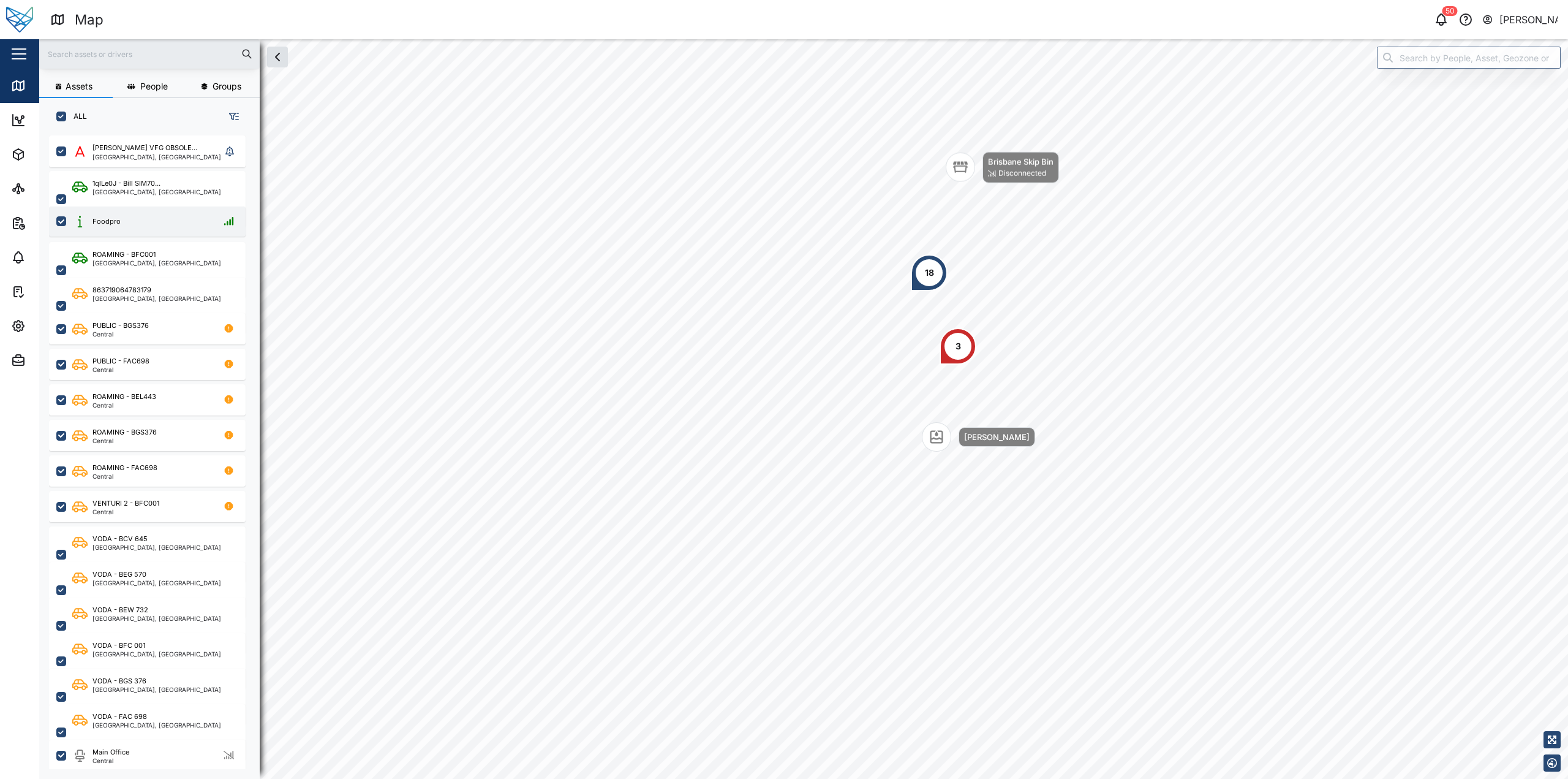
click at [173, 232] on div "Foodpro" at bounding box center [147, 221] width 197 height 30
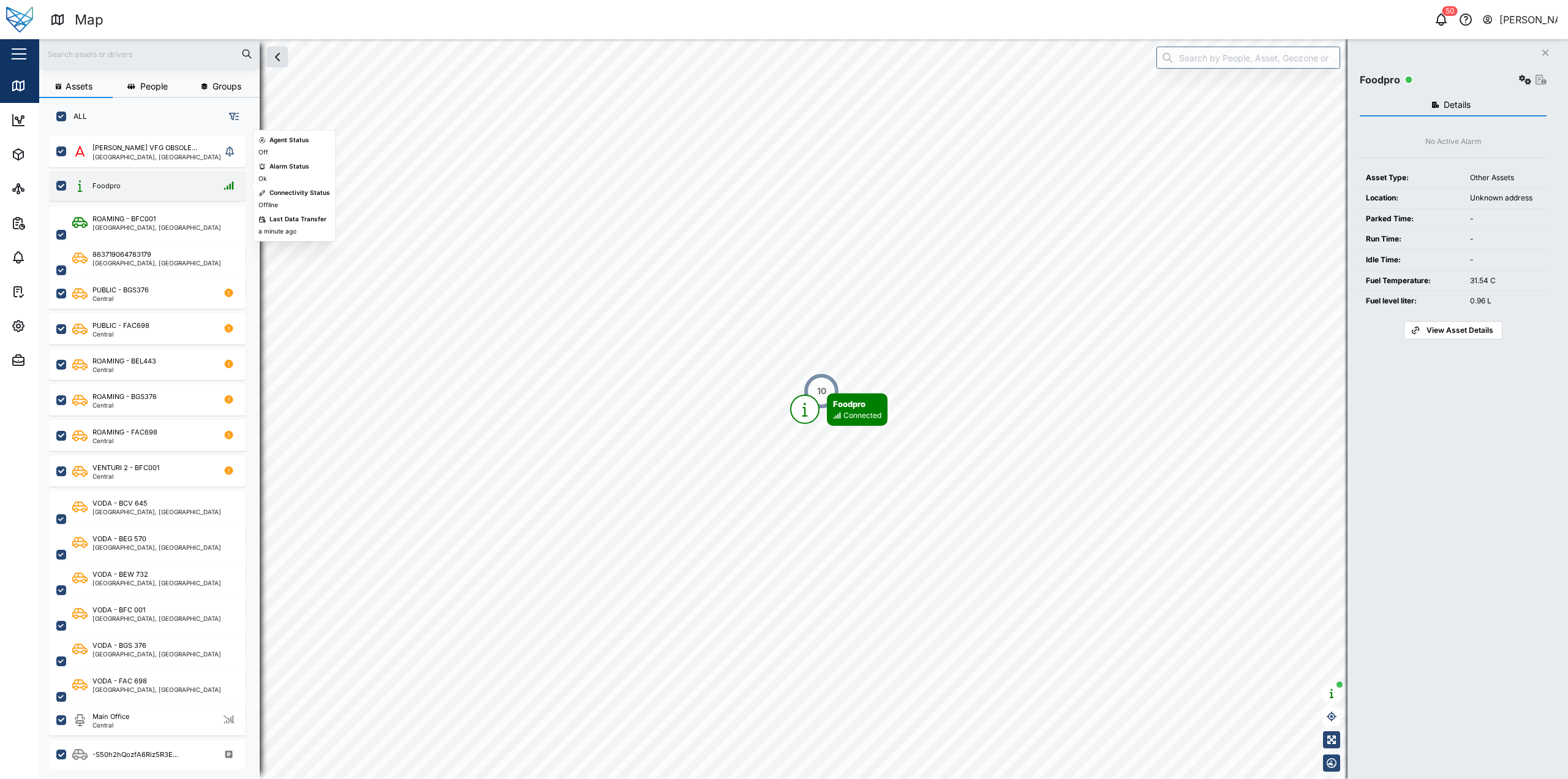
click at [153, 177] on div "Foodpro" at bounding box center [147, 186] width 197 height 30
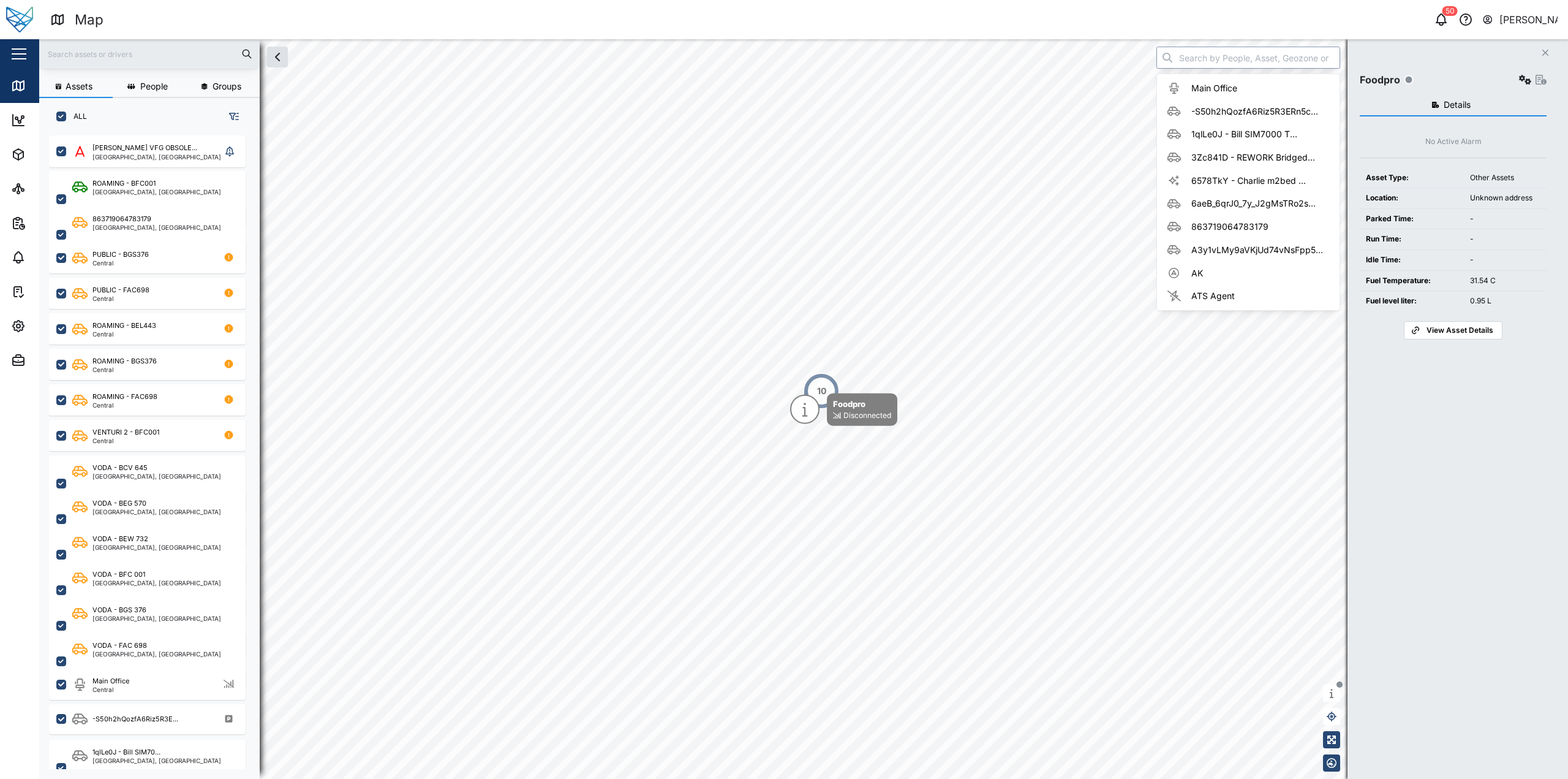
click at [1214, 54] on input "search" at bounding box center [1248, 57] width 184 height 22
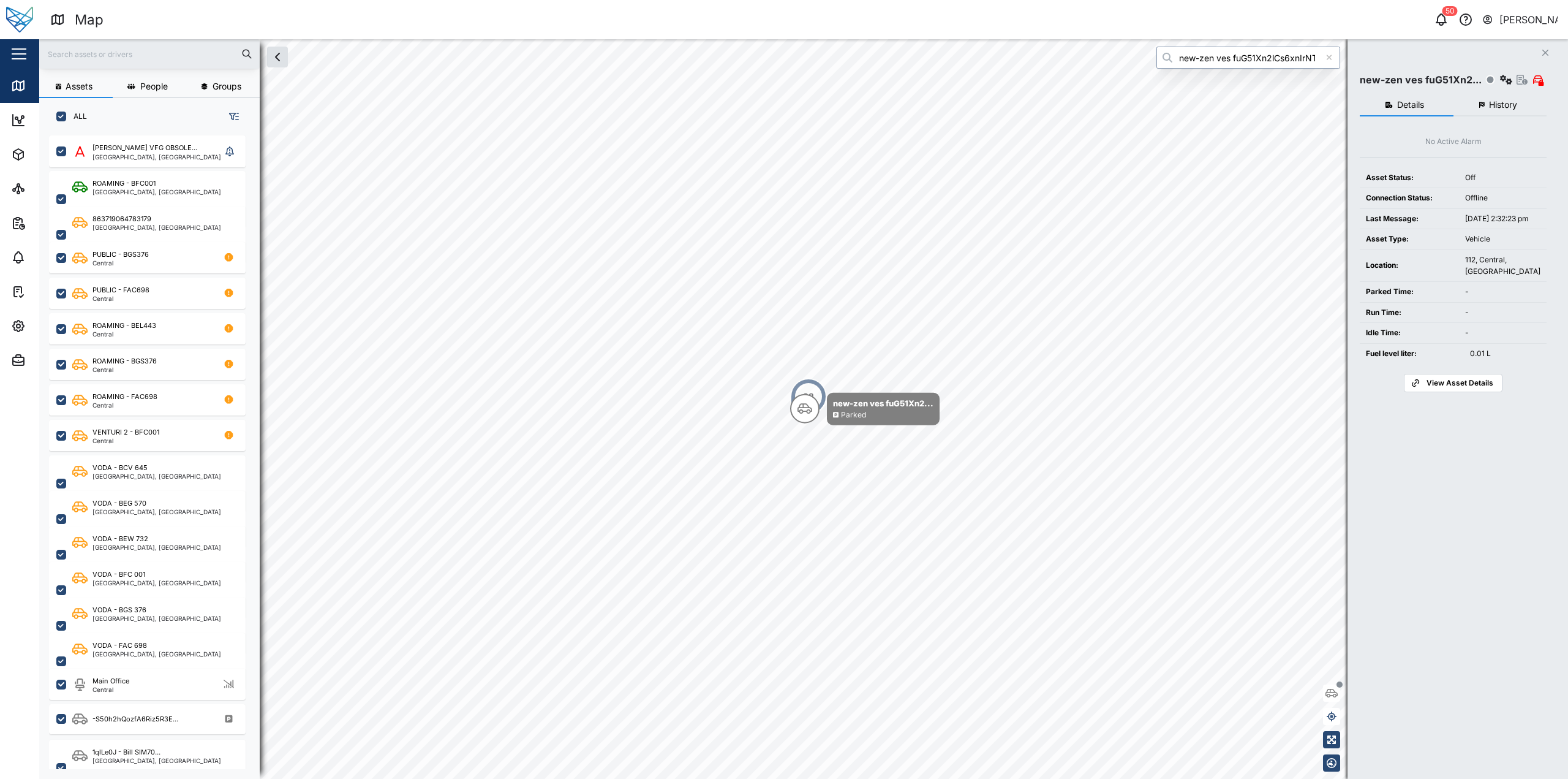
type input "new-zen ves fuG51Xn2lCs6xnIrNTYMbP0UdBsLVDzMai1qxHIZyGI"
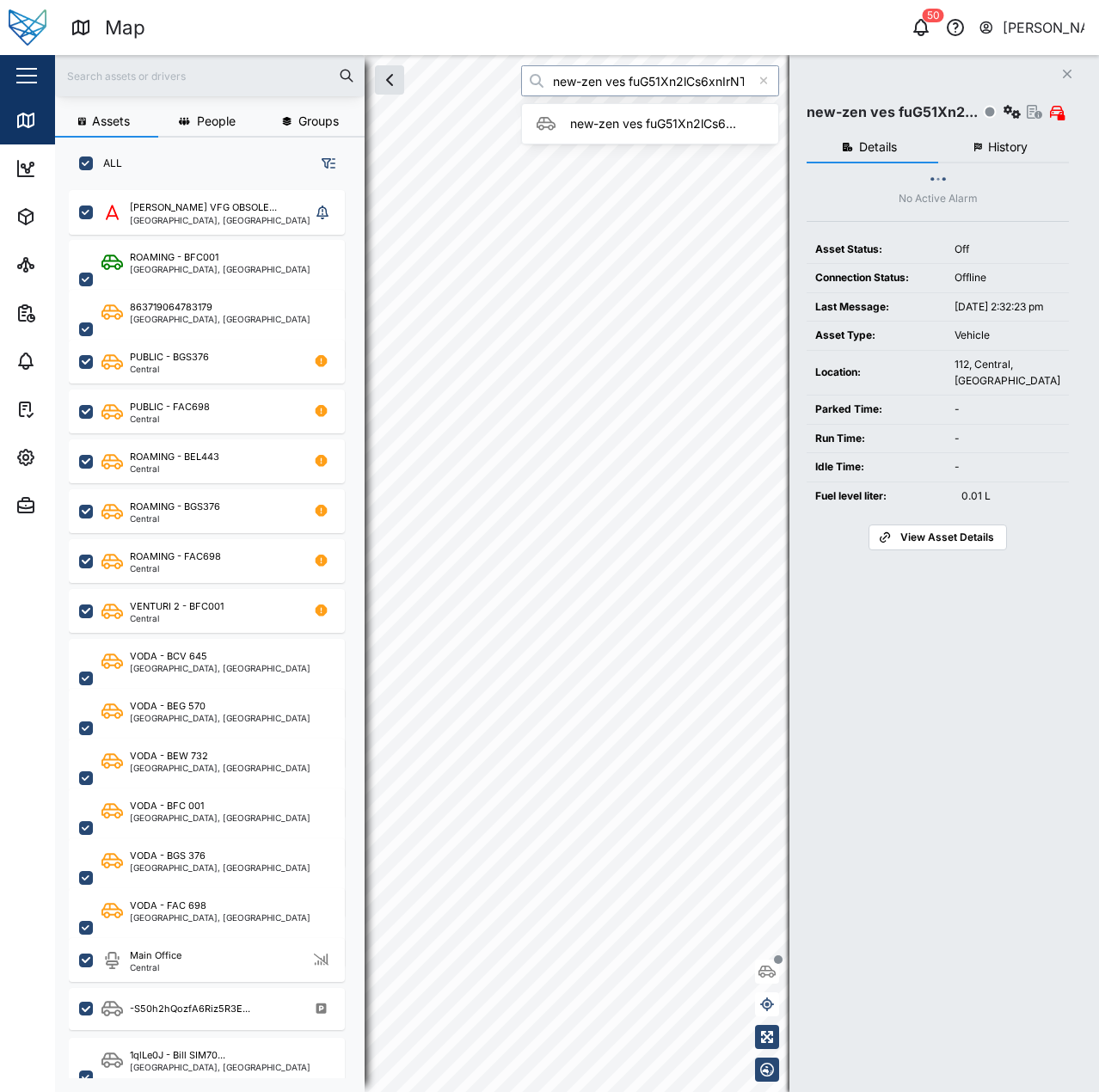
scroll to position [881, 270]
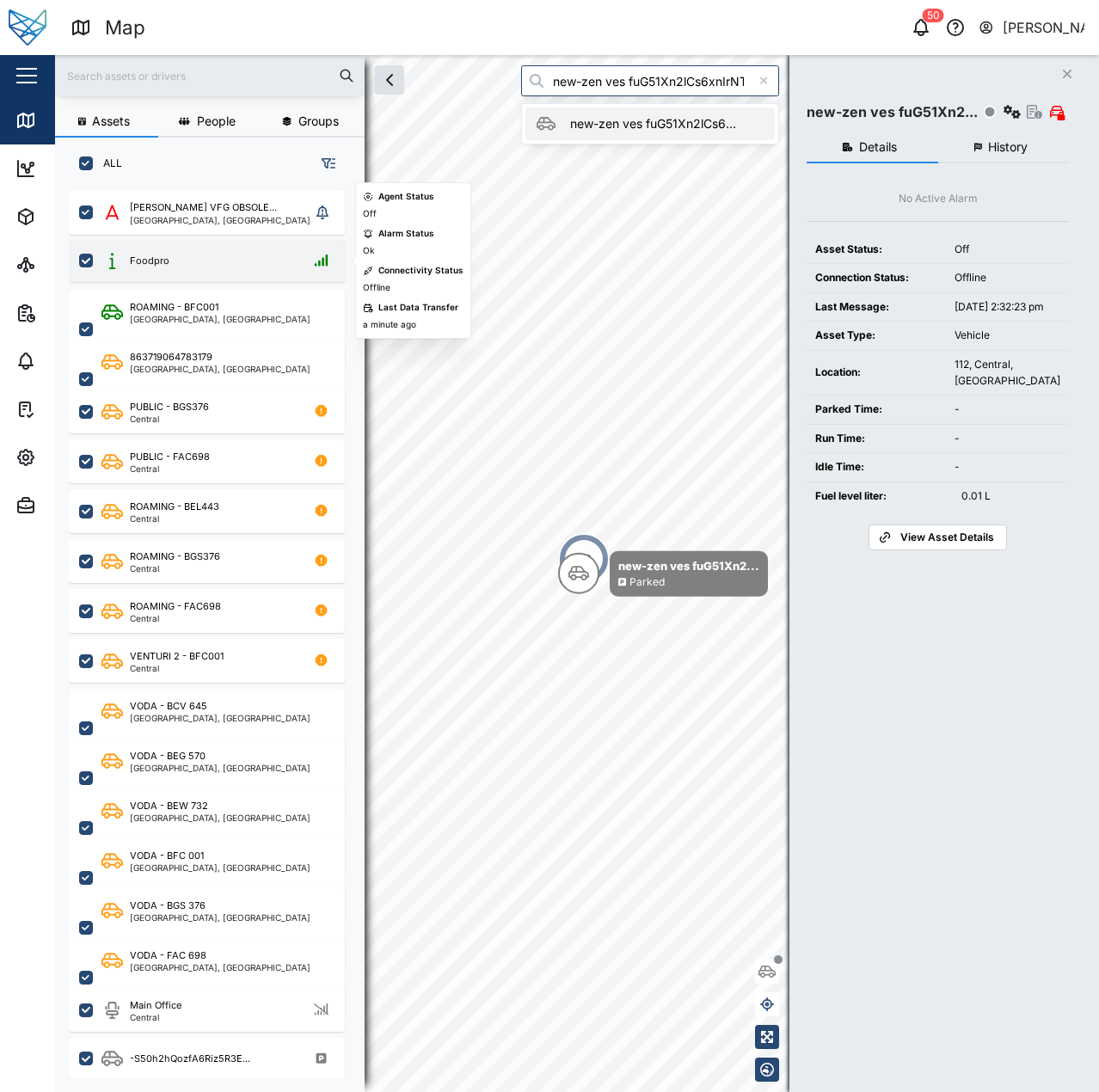
click at [227, 257] on div "Foodpro" at bounding box center [218, 260] width 233 height 22
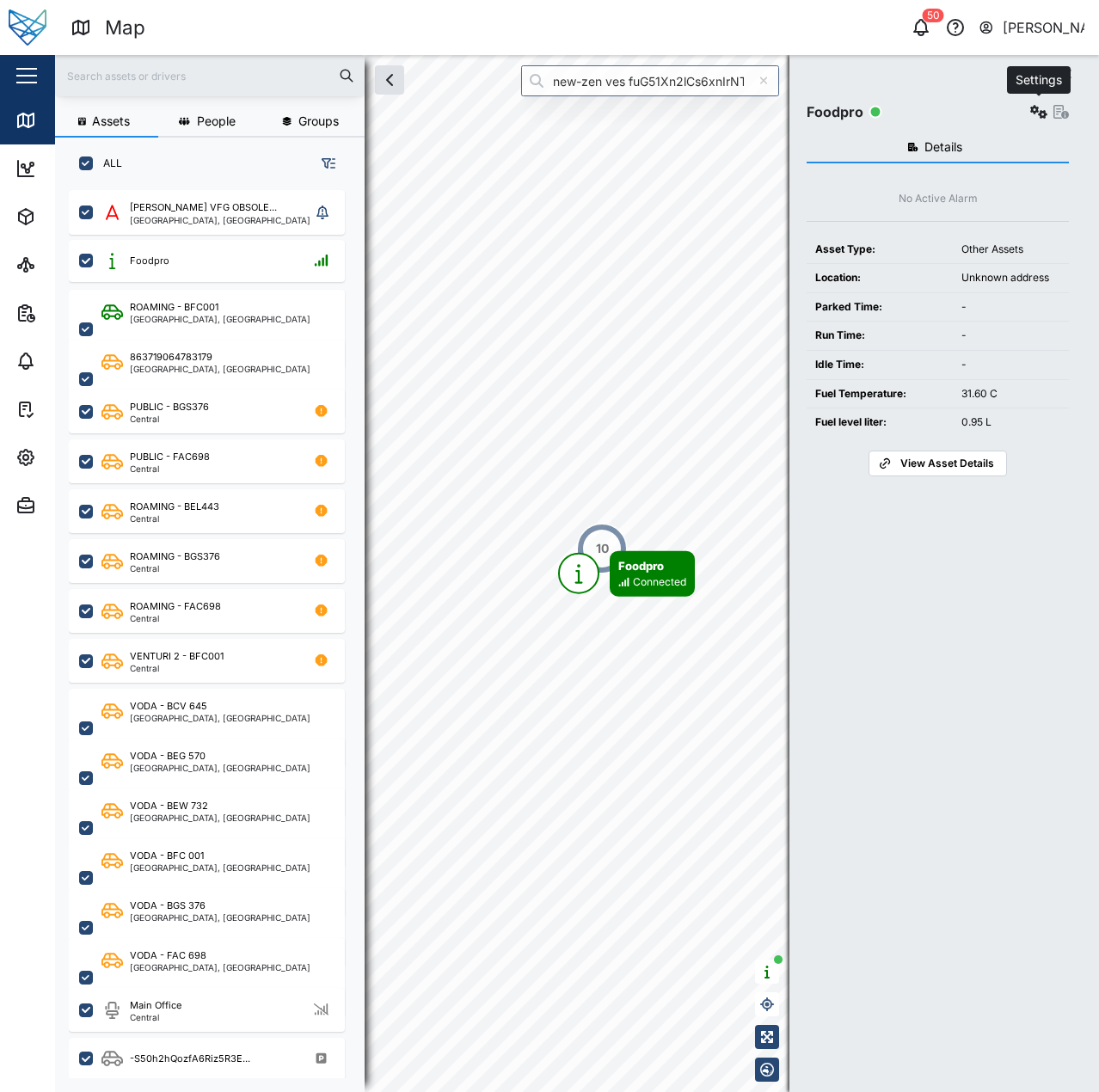
click at [1032, 108] on icon "button" at bounding box center [1039, 111] width 17 height 14
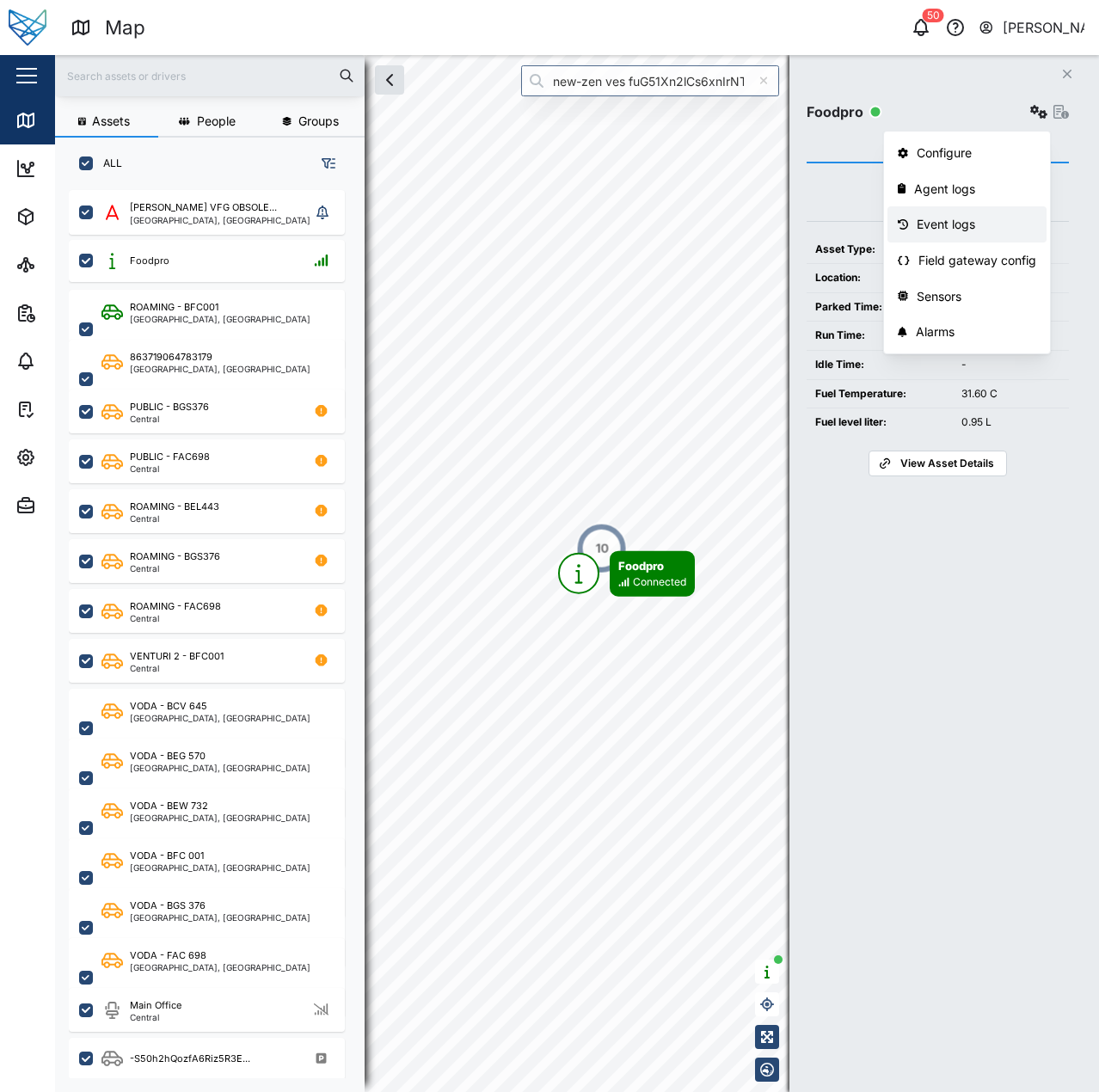
click at [961, 220] on div "Event logs" at bounding box center [976, 224] width 120 height 19
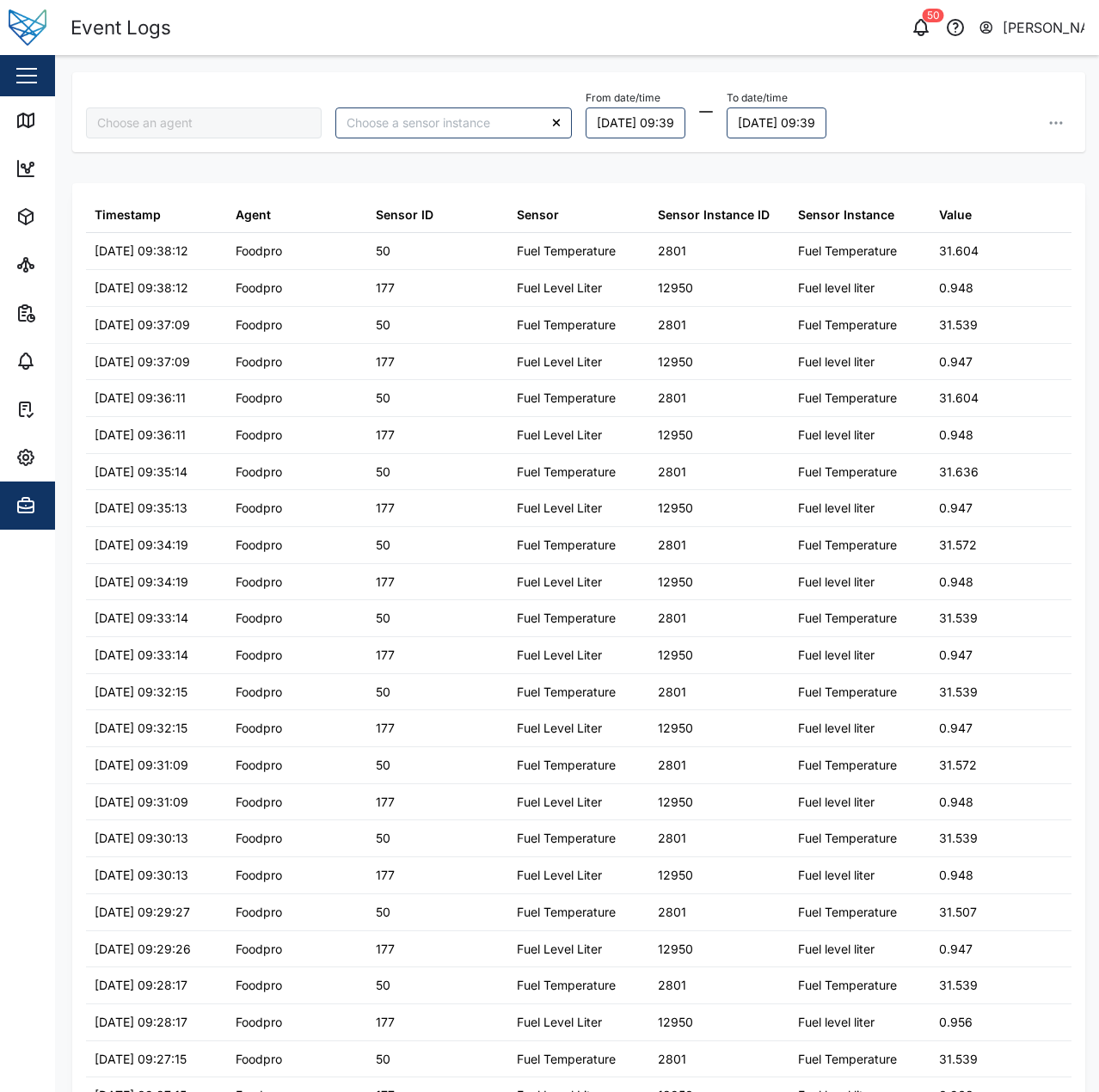
type input "Foodpro"
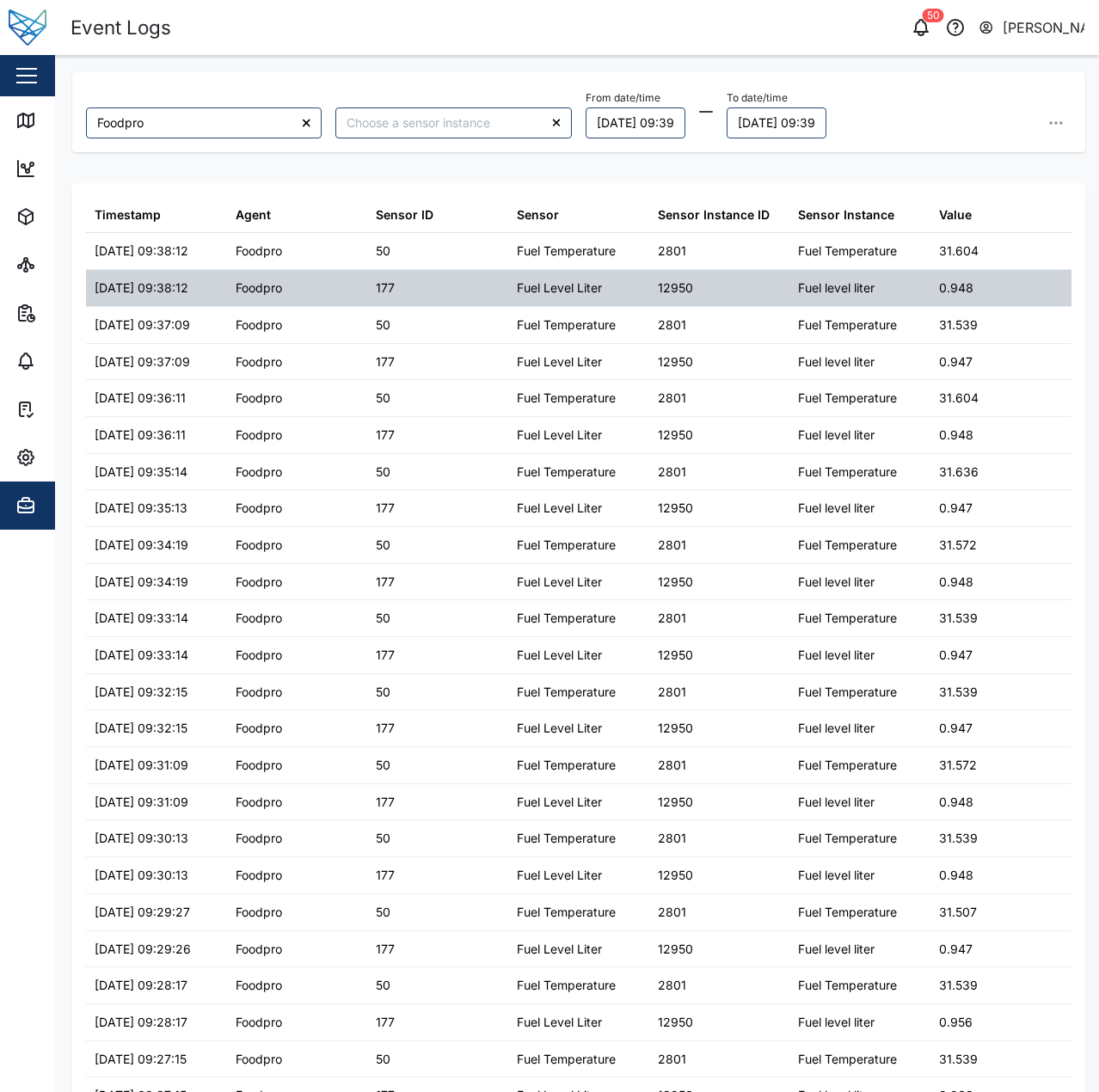
click at [957, 290] on div "0.948" at bounding box center [956, 288] width 34 height 19
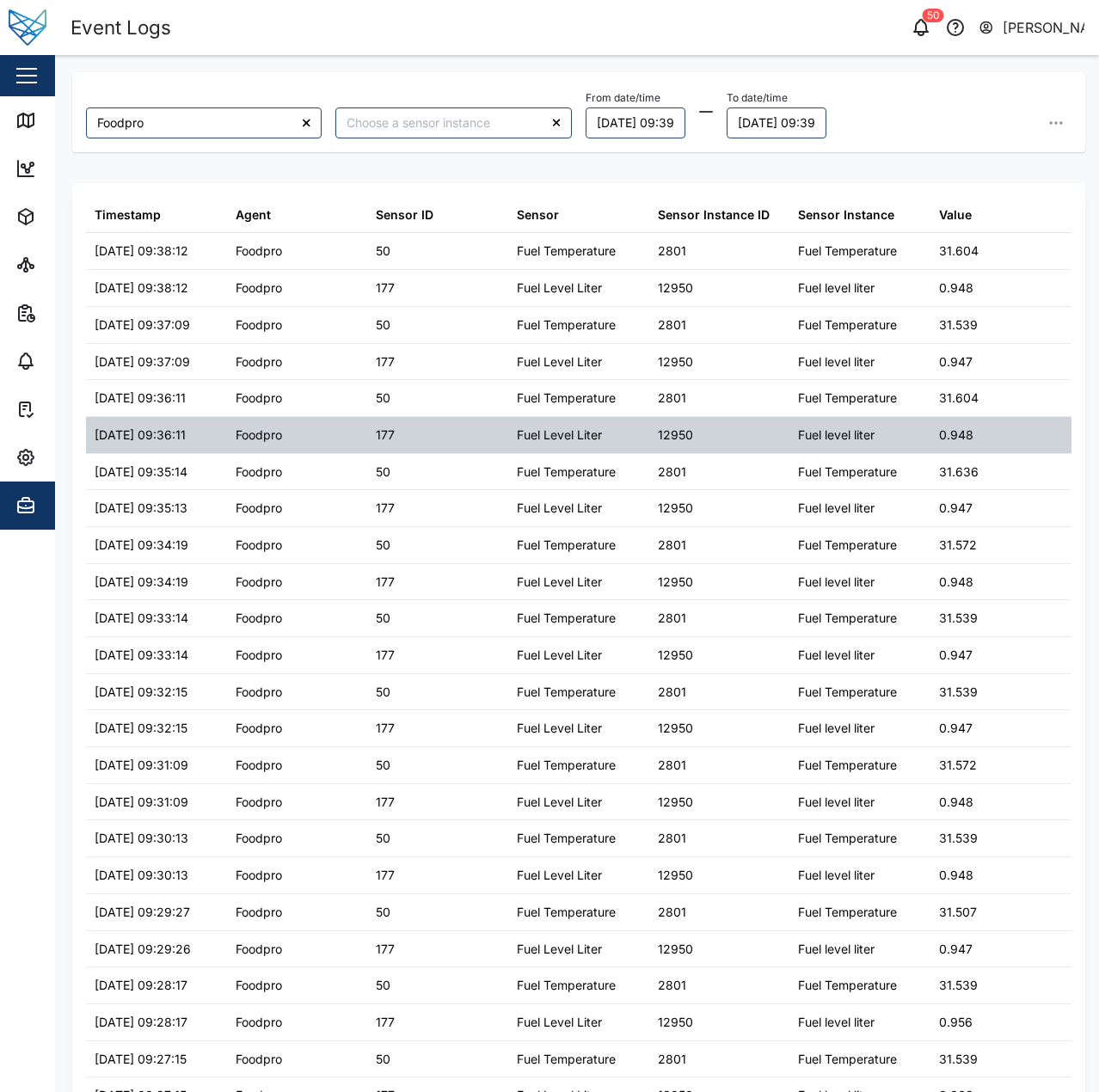
click at [940, 453] on div "0.948" at bounding box center [1001, 434] width 141 height 36
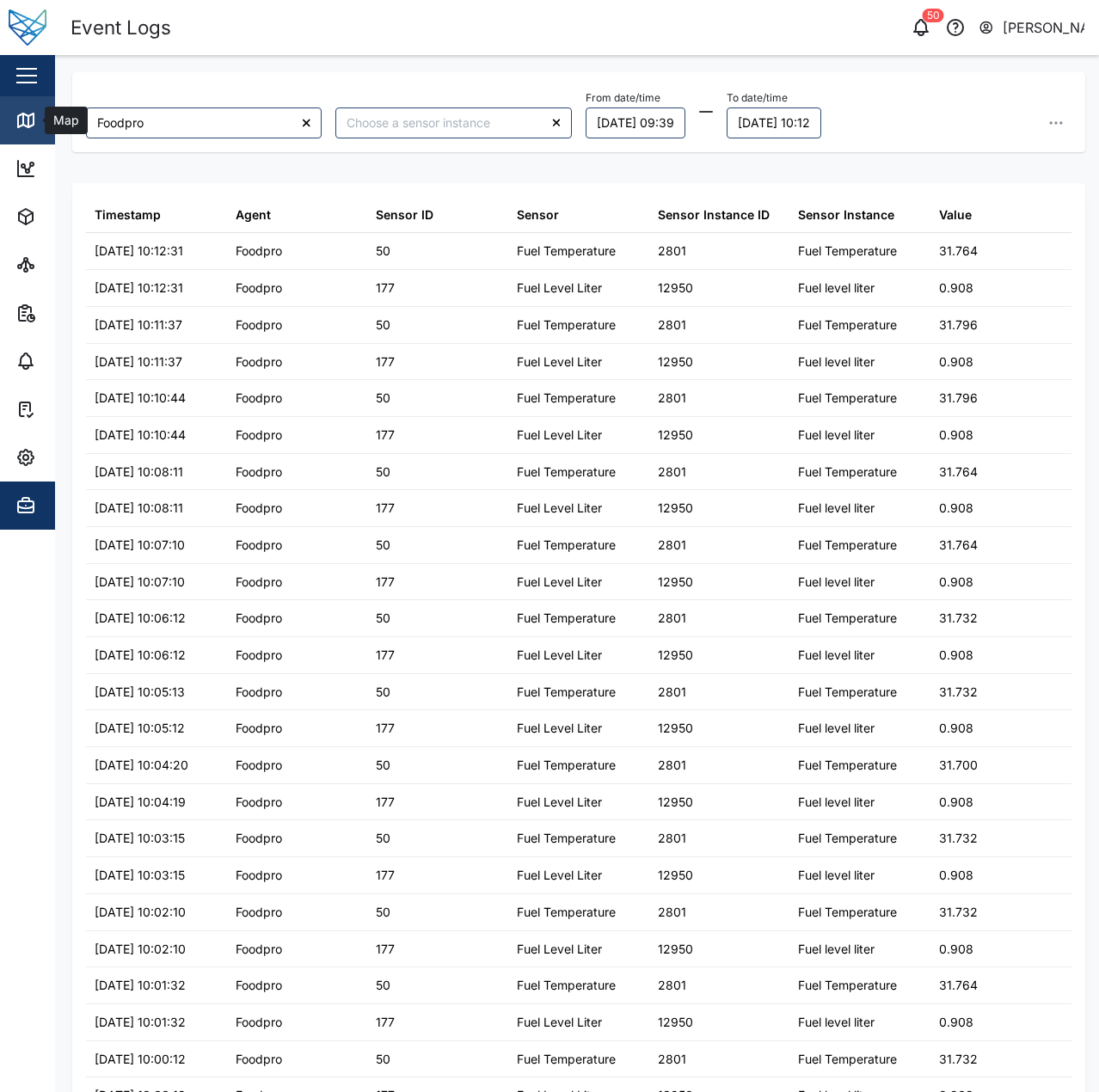
click at [9, 113] on link "Map" at bounding box center [111, 120] width 223 height 48
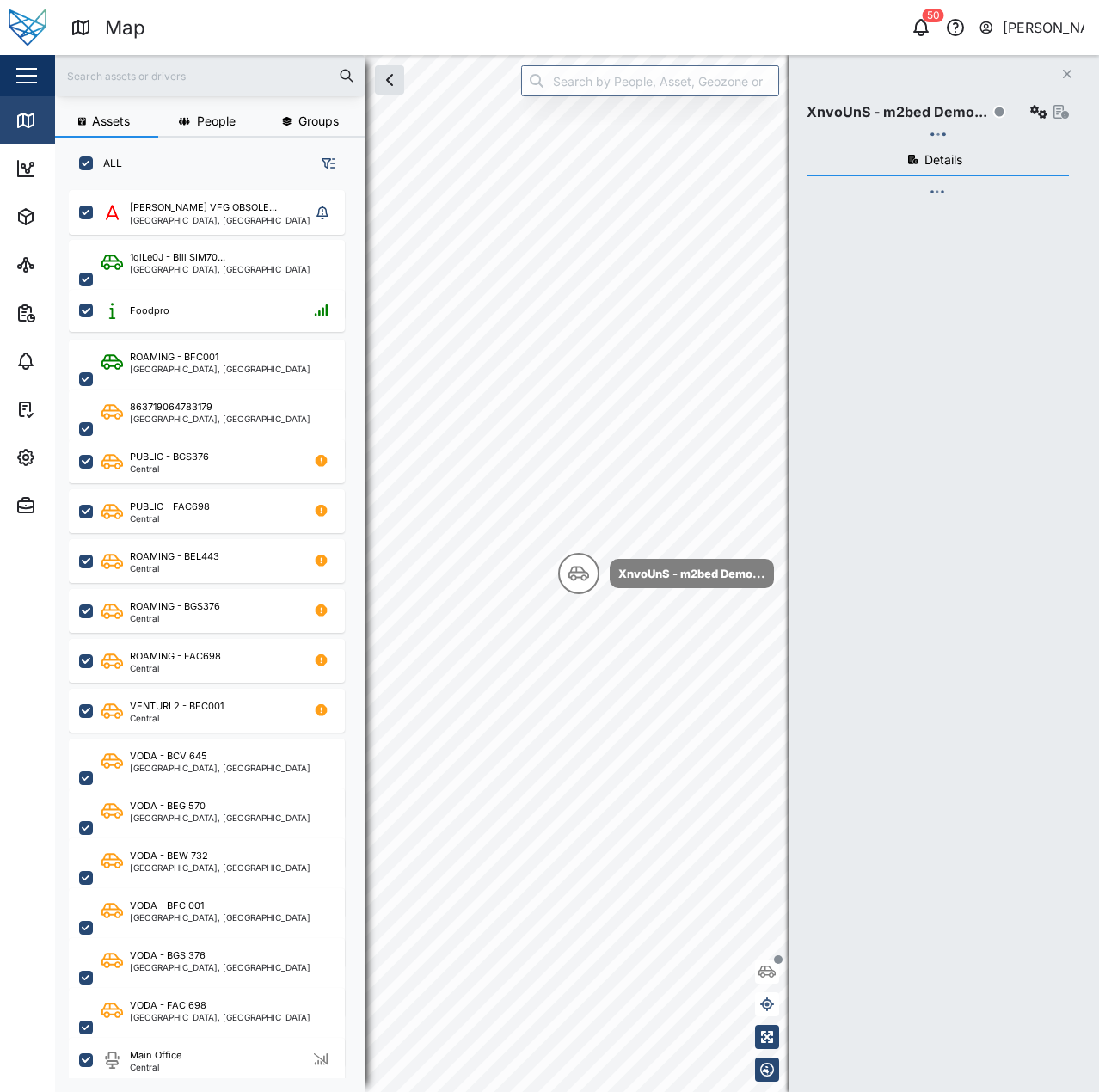
checkbox input "true"
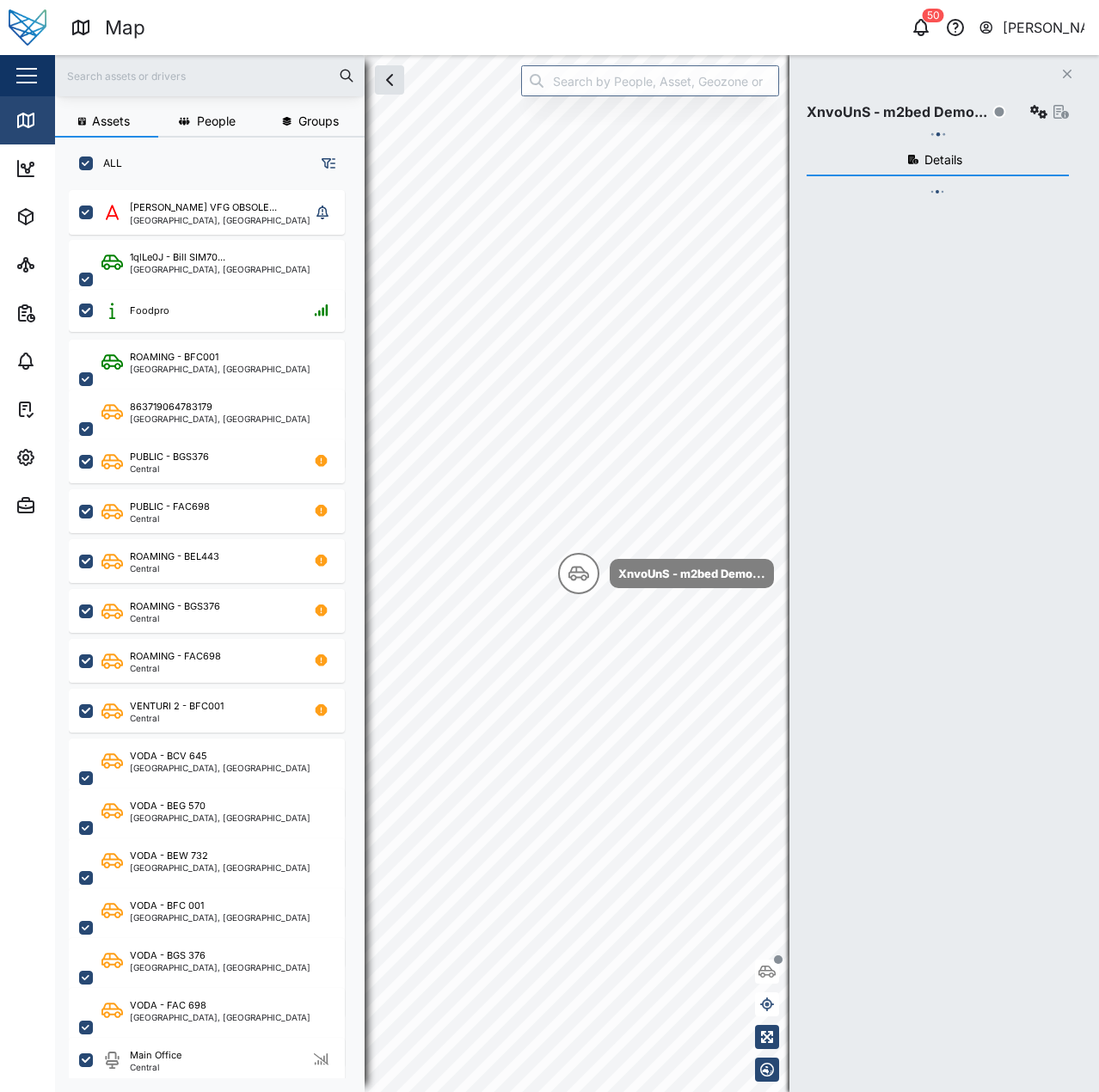
checkbox input "true"
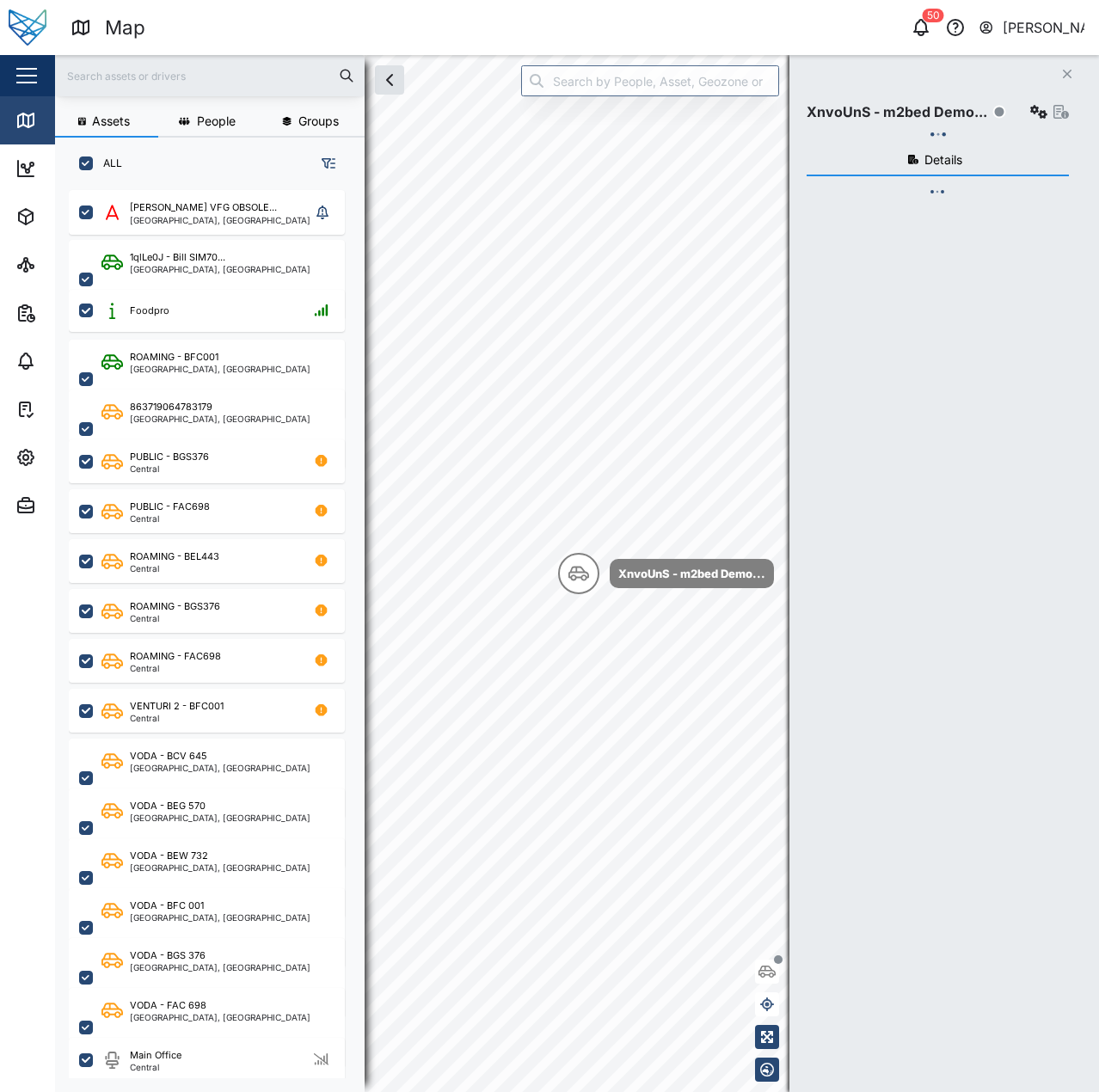
checkbox input "true"
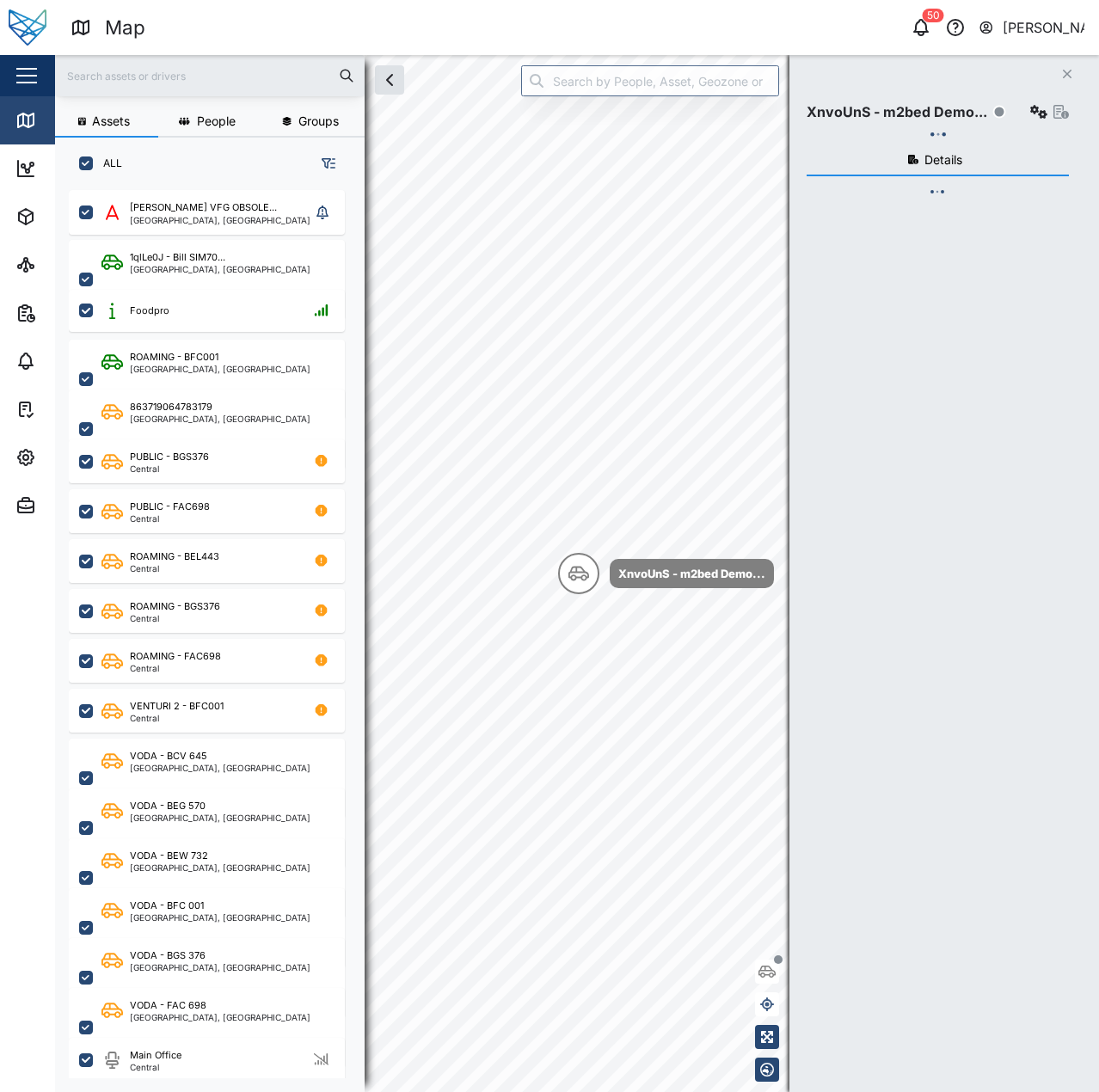
checkbox input "true"
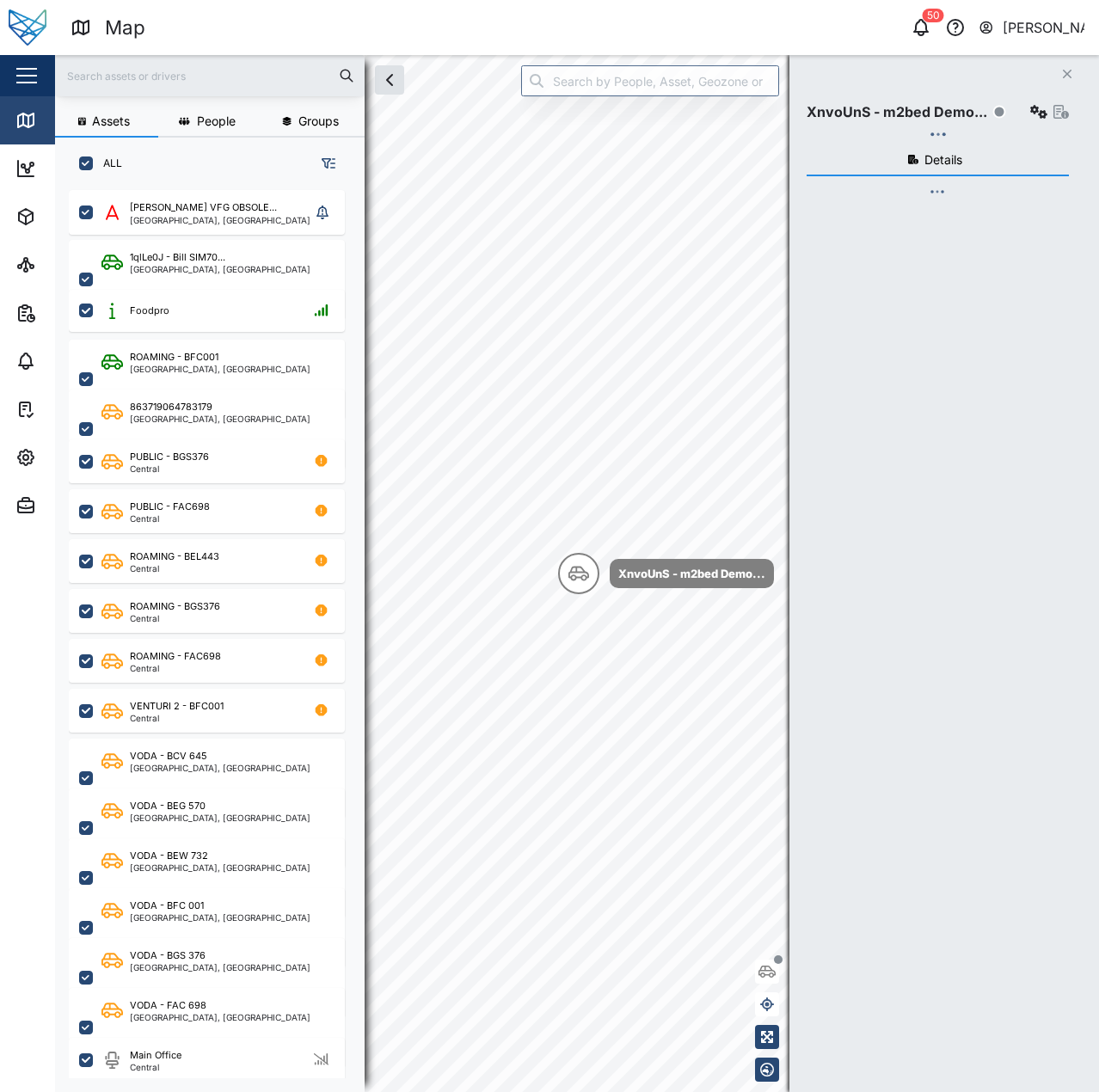
checkbox input "true"
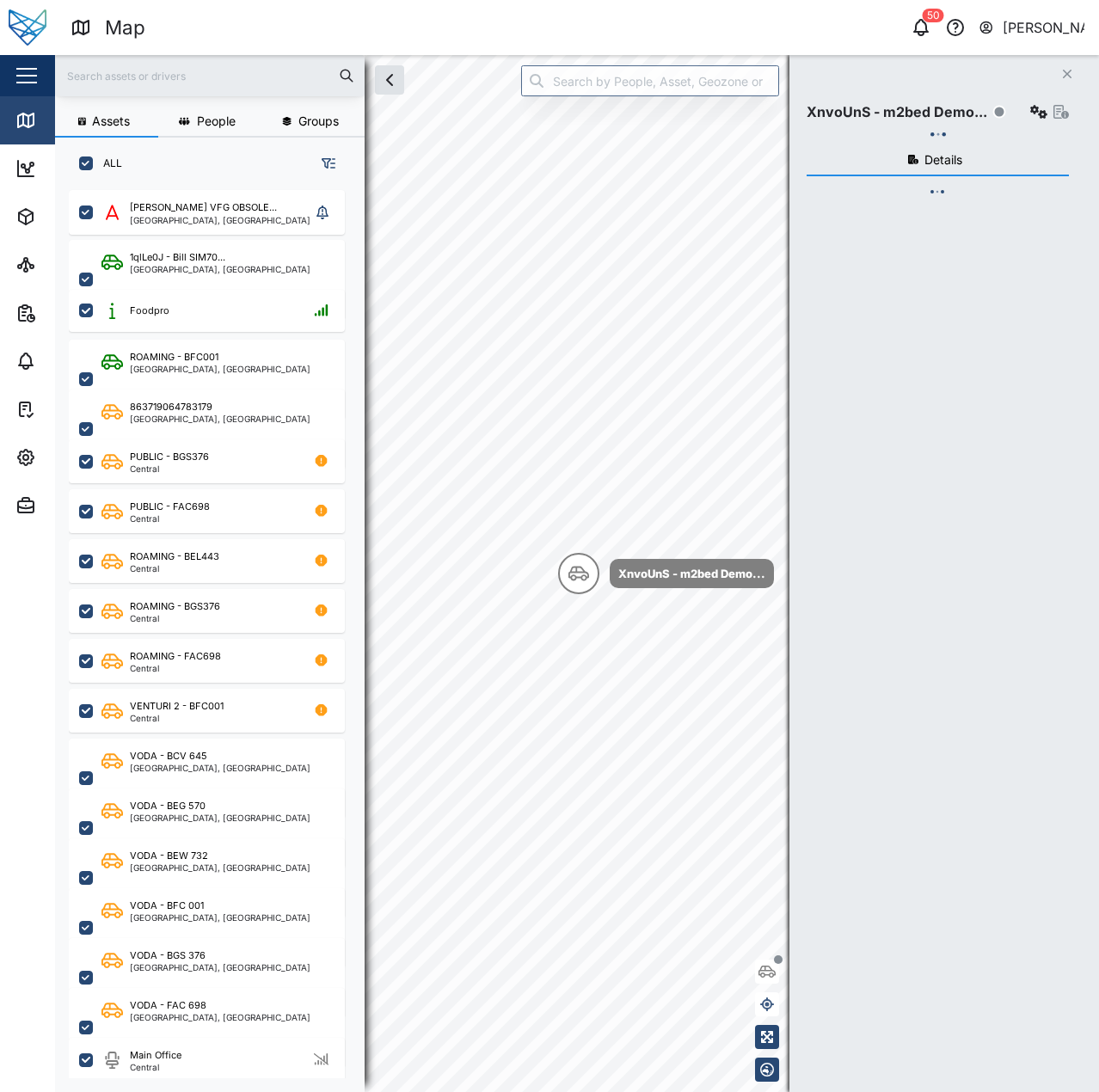
checkbox input "true"
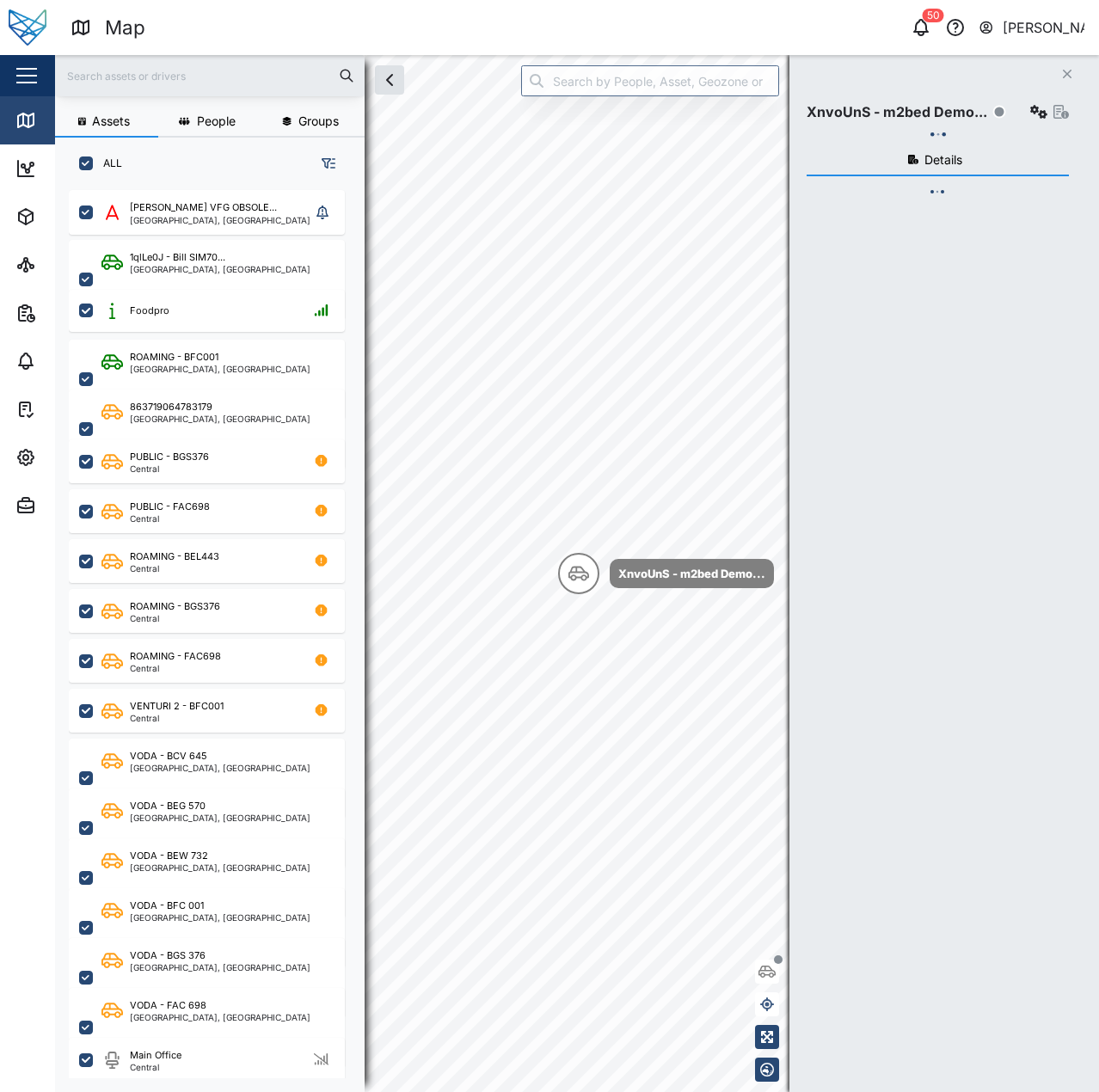
checkbox input "true"
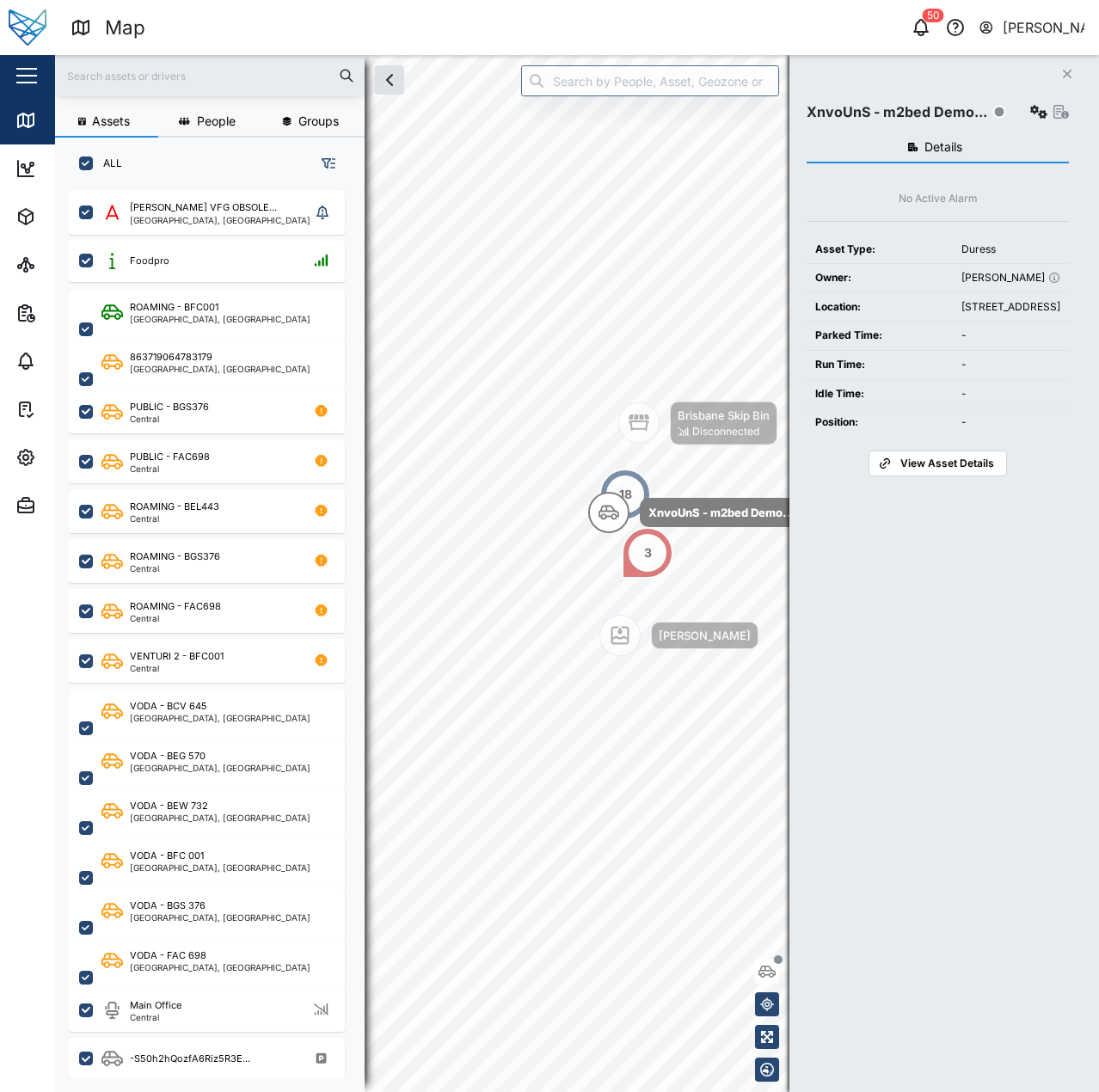
click at [623, 55] on div "XnvoUnS - m2bed Demo... 18 3 Adam Tank Brisbane Skip Bin Disconnected" at bounding box center [577, 55] width 1044 height 0
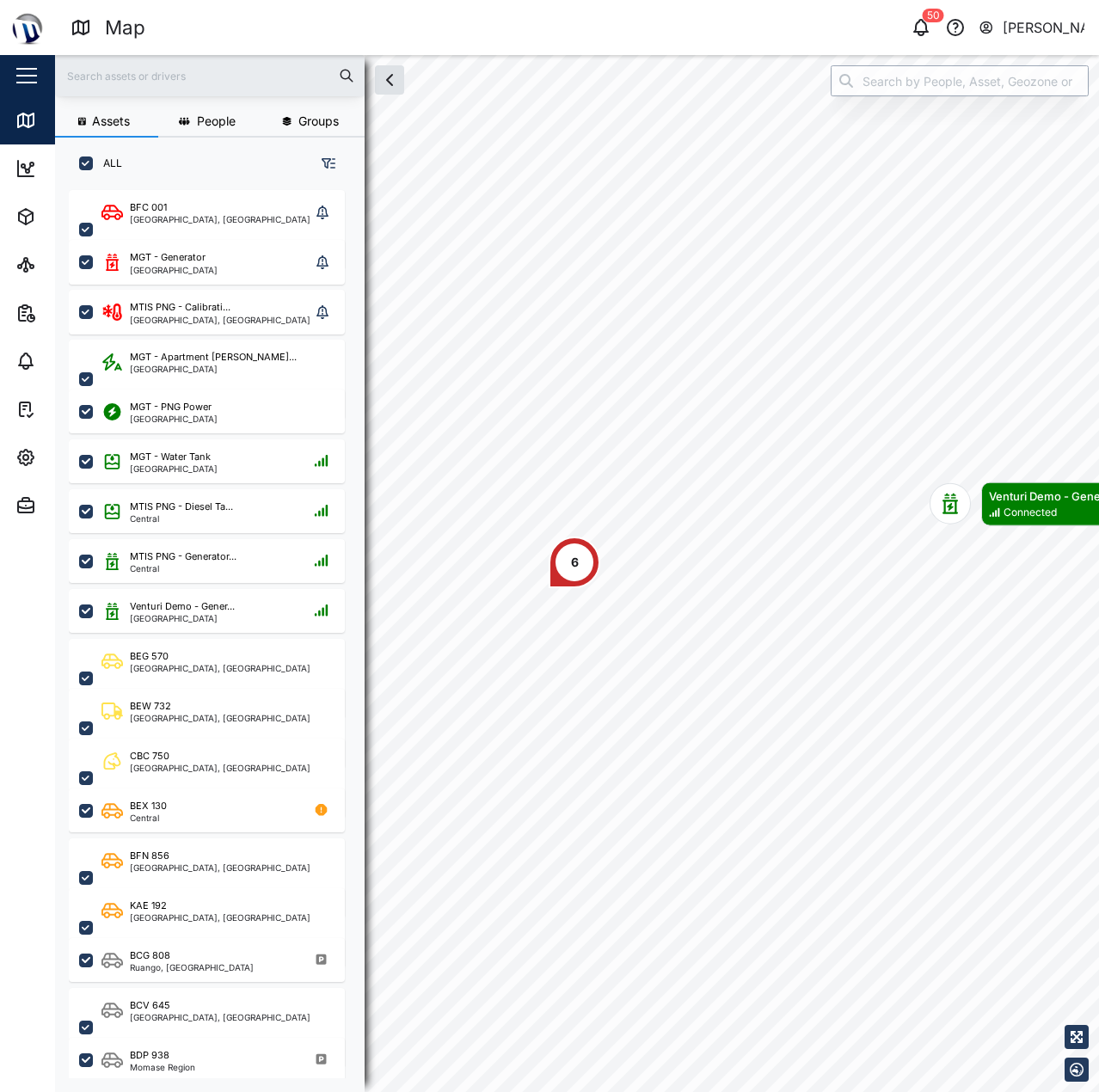
click at [964, 90] on input "search" at bounding box center [960, 80] width 258 height 31
type input "M"
click at [974, 88] on input "MGT" at bounding box center [960, 80] width 258 height 31
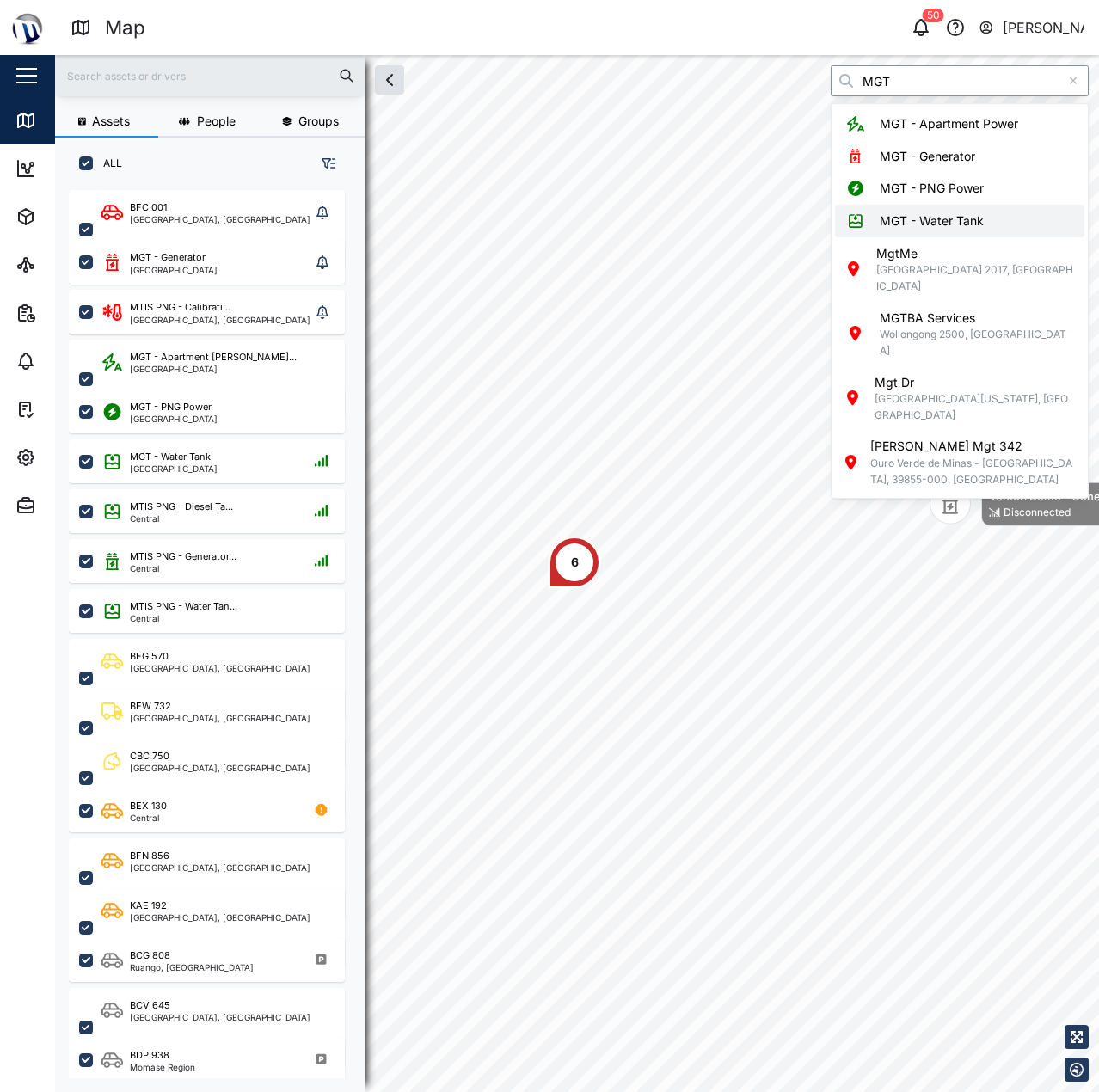
type input "MGT - Water Tank"
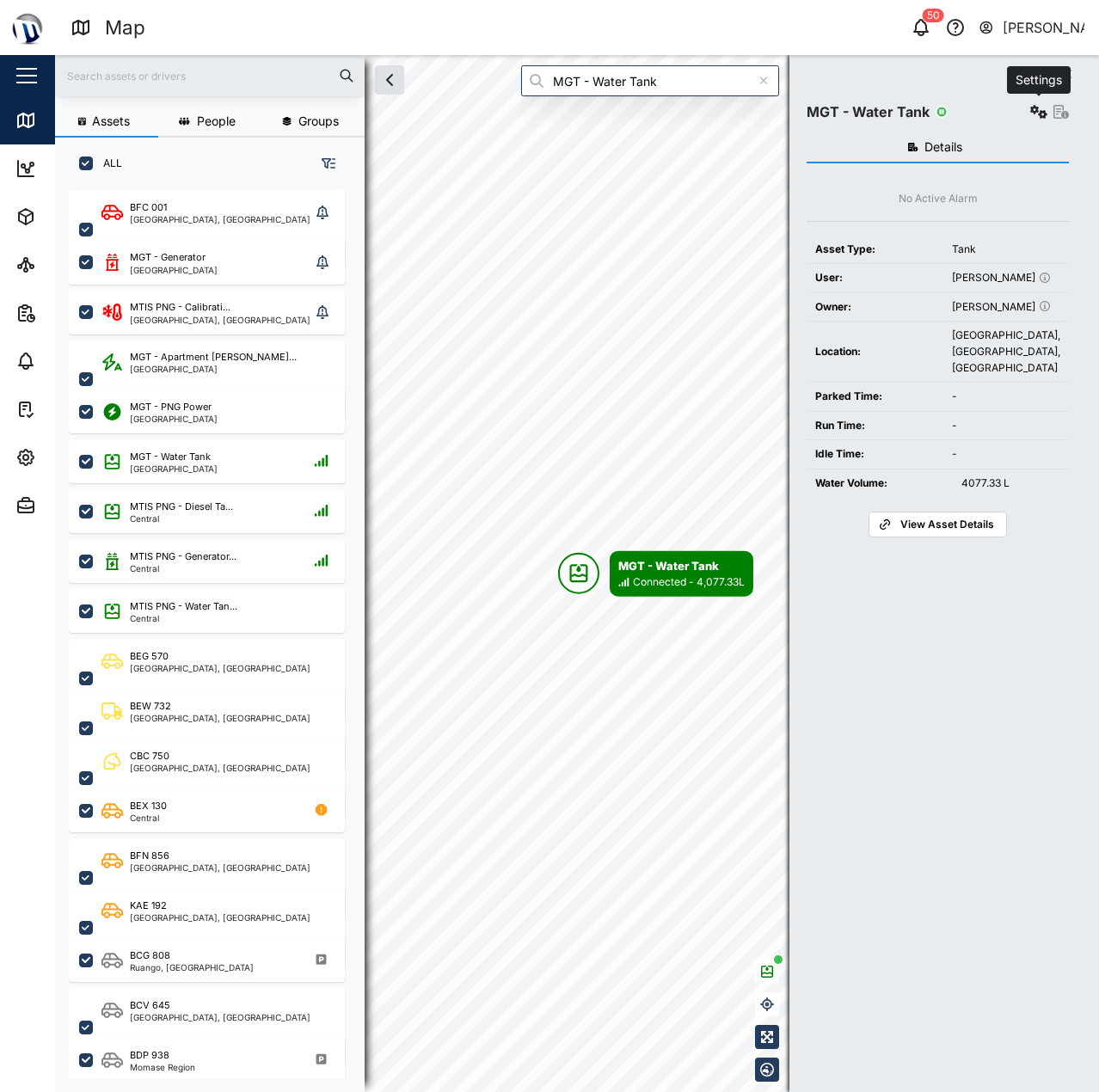
click at [1029, 112] on button "button" at bounding box center [1039, 112] width 25 height 24
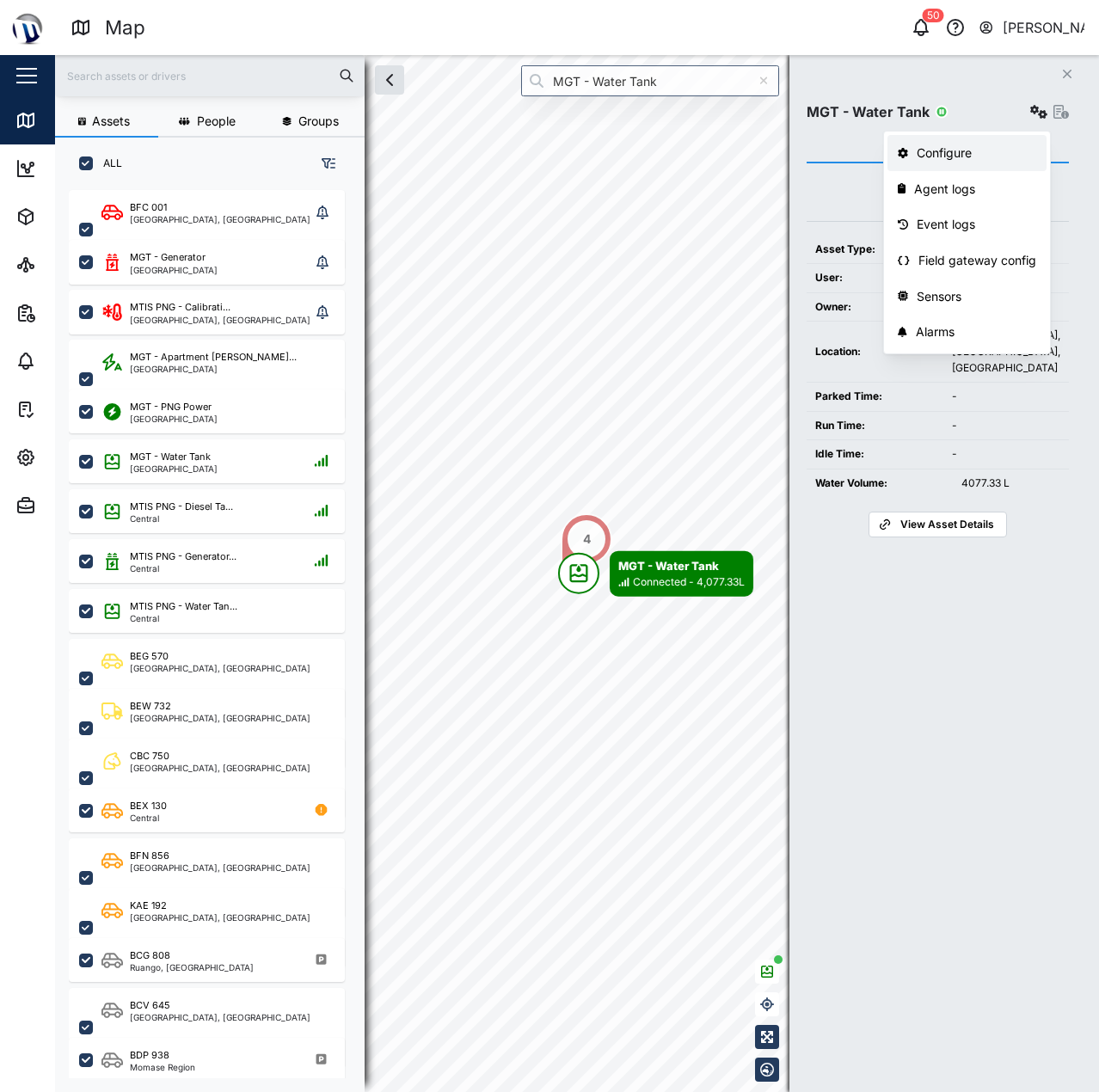
click at [990, 141] on link "Configure" at bounding box center [967, 153] width 159 height 36
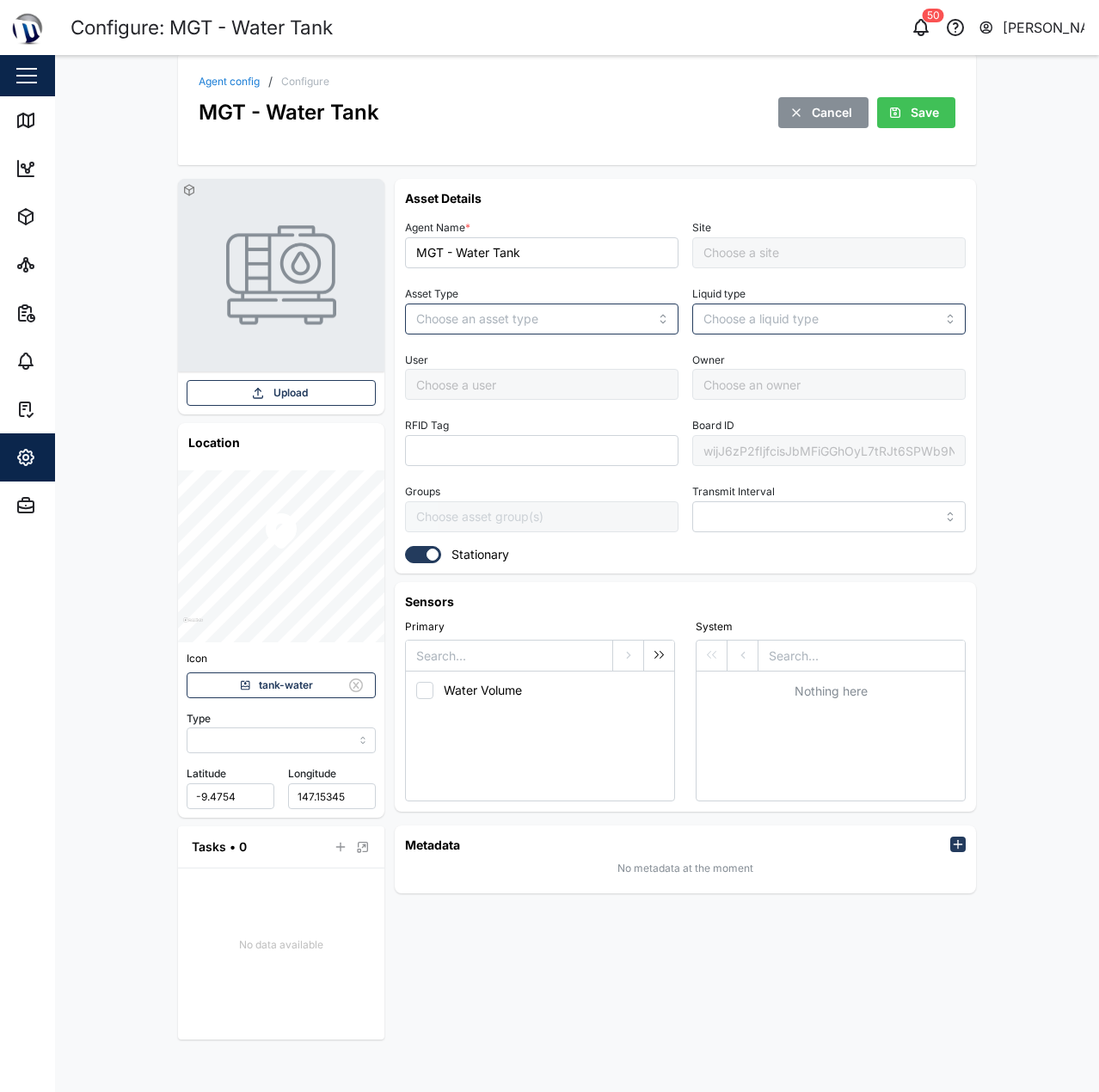
type input "MANUAL"
type input "TANK"
type input "5 minutes"
type input "Management Compound Old"
type input "Samantha Kerepa"
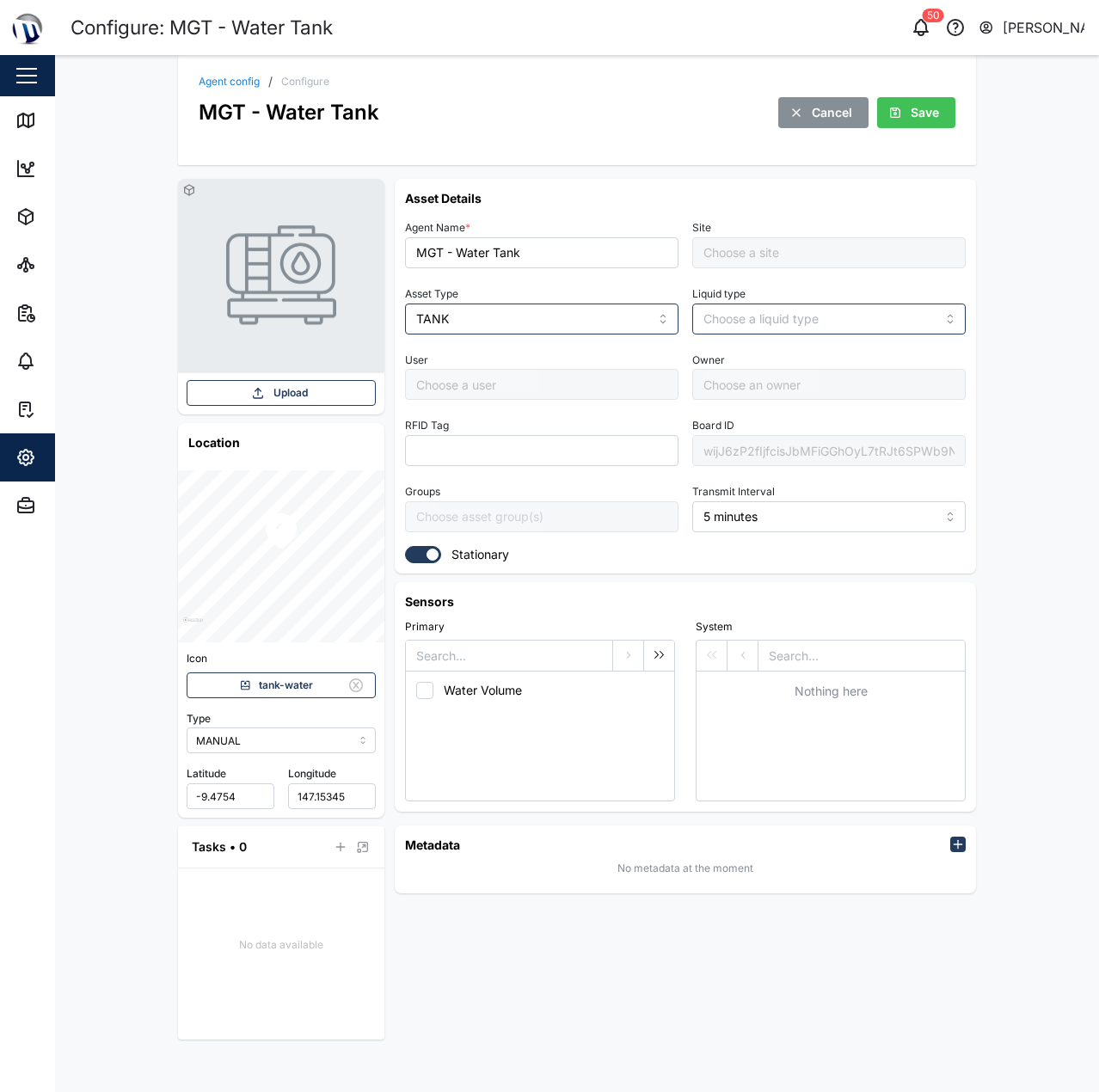
type input "[PERSON_NAME]"
click at [778, 242] on input "Management Compound Old" at bounding box center [828, 253] width 273 height 31
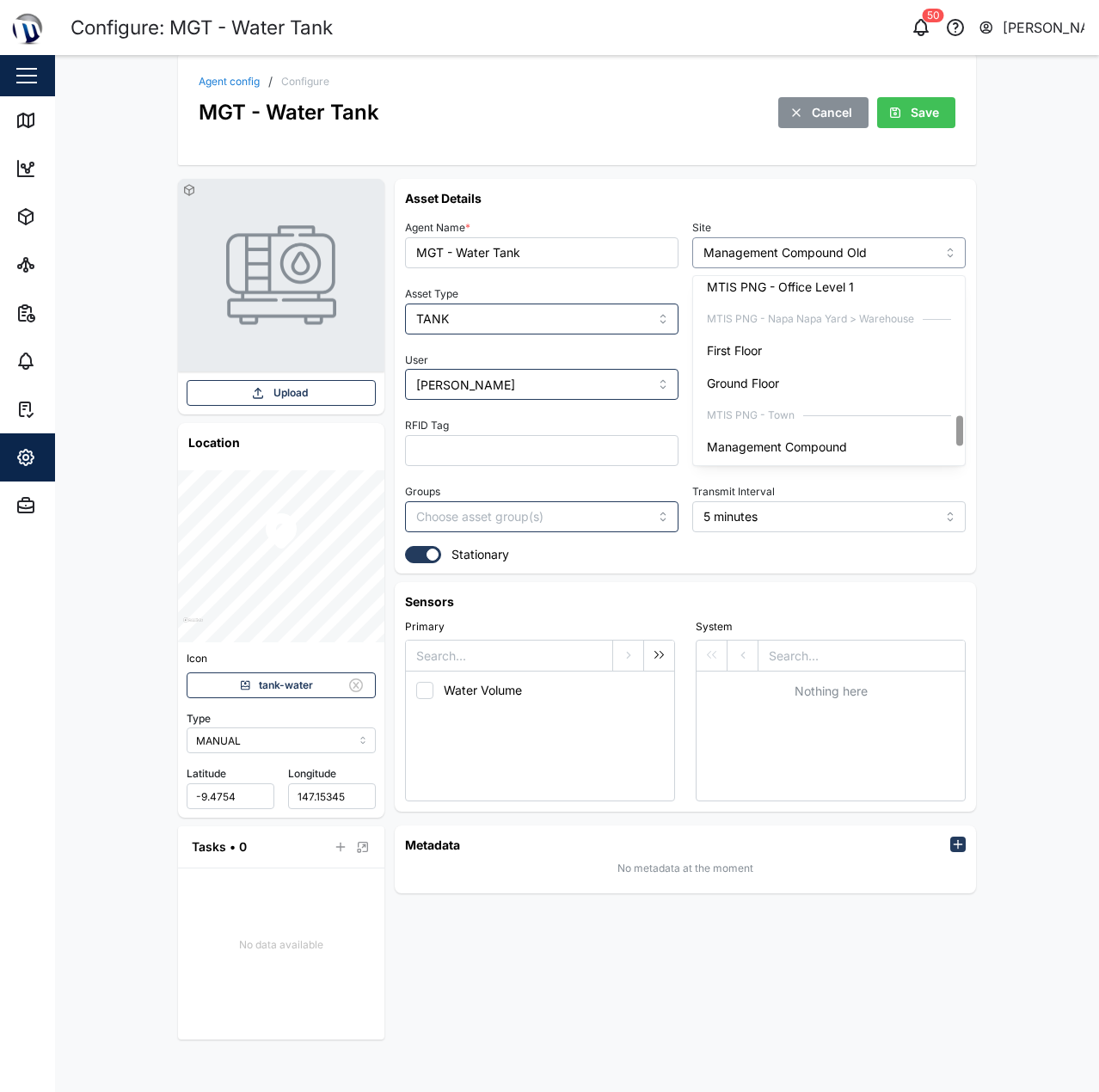
scroll to position [976, 0]
type input "Management Compound"
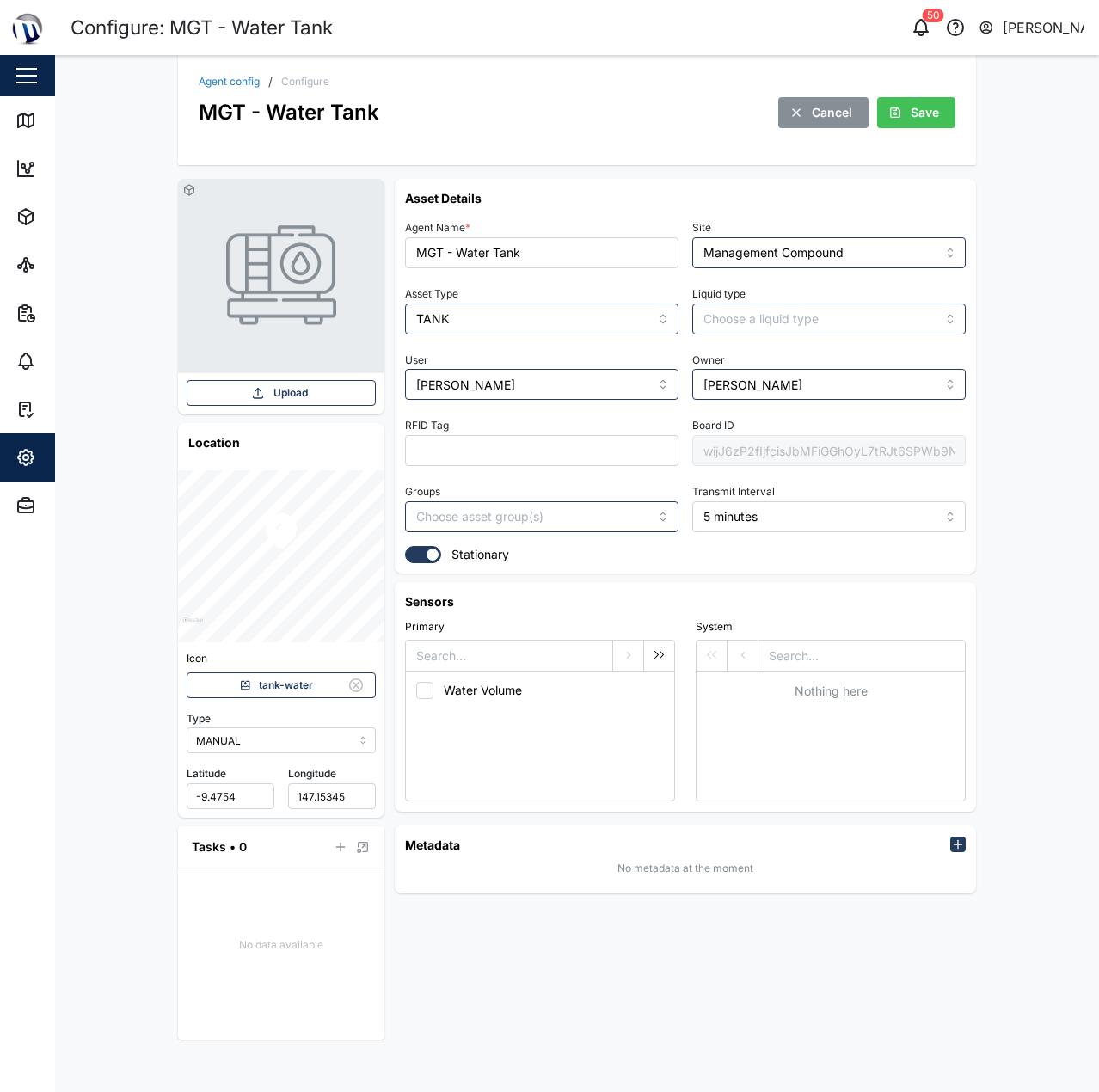
click at [1008, 285] on div "Agent config / Configure MGT - Water Tank Cancel Save Upload Location Icon tank…" at bounding box center [577, 573] width 1044 height 1036
click at [927, 112] on span "Save" at bounding box center [925, 112] width 28 height 29
drag, startPoint x: 195, startPoint y: 91, endPoint x: 210, endPoint y: 85, distance: 16.2
click at [202, 89] on div "Agent config / Configure MGT - Water Tank Cancel Save" at bounding box center [577, 109] width 798 height 110
click at [211, 85] on link "Agent config" at bounding box center [229, 81] width 61 height 10
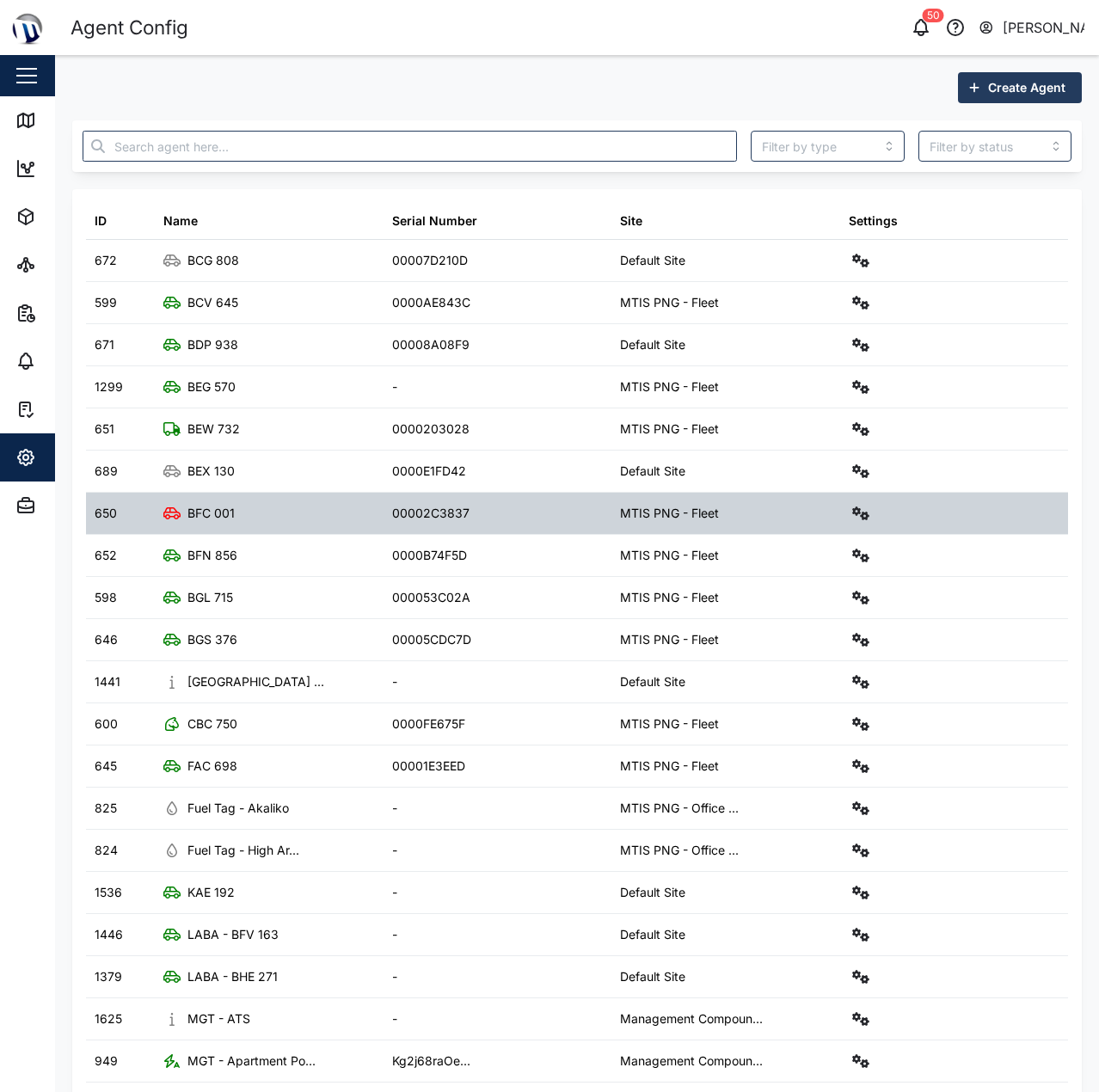
scroll to position [59, 0]
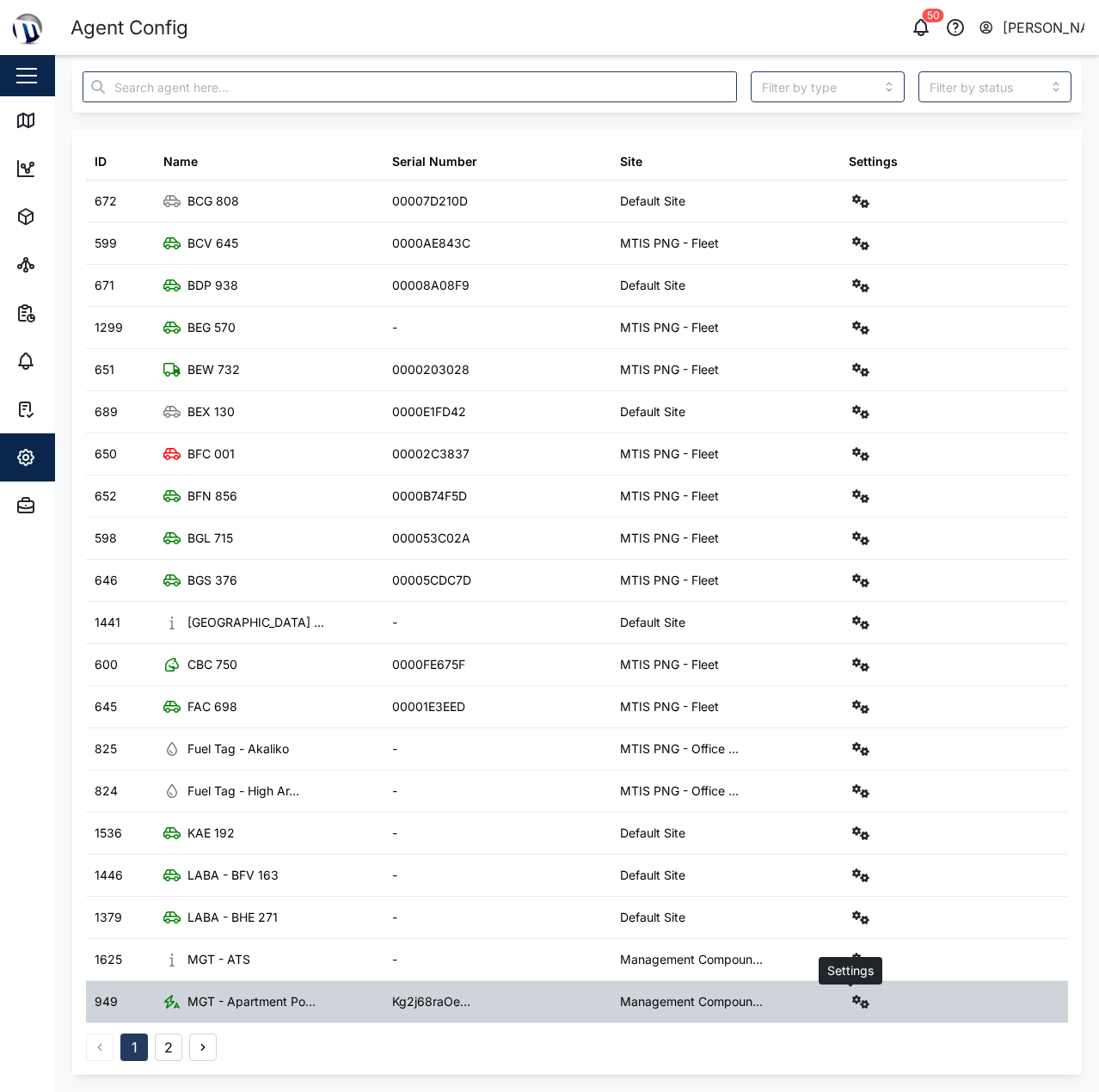
click at [852, 1003] on icon "button" at bounding box center [861, 1002] width 17 height 14
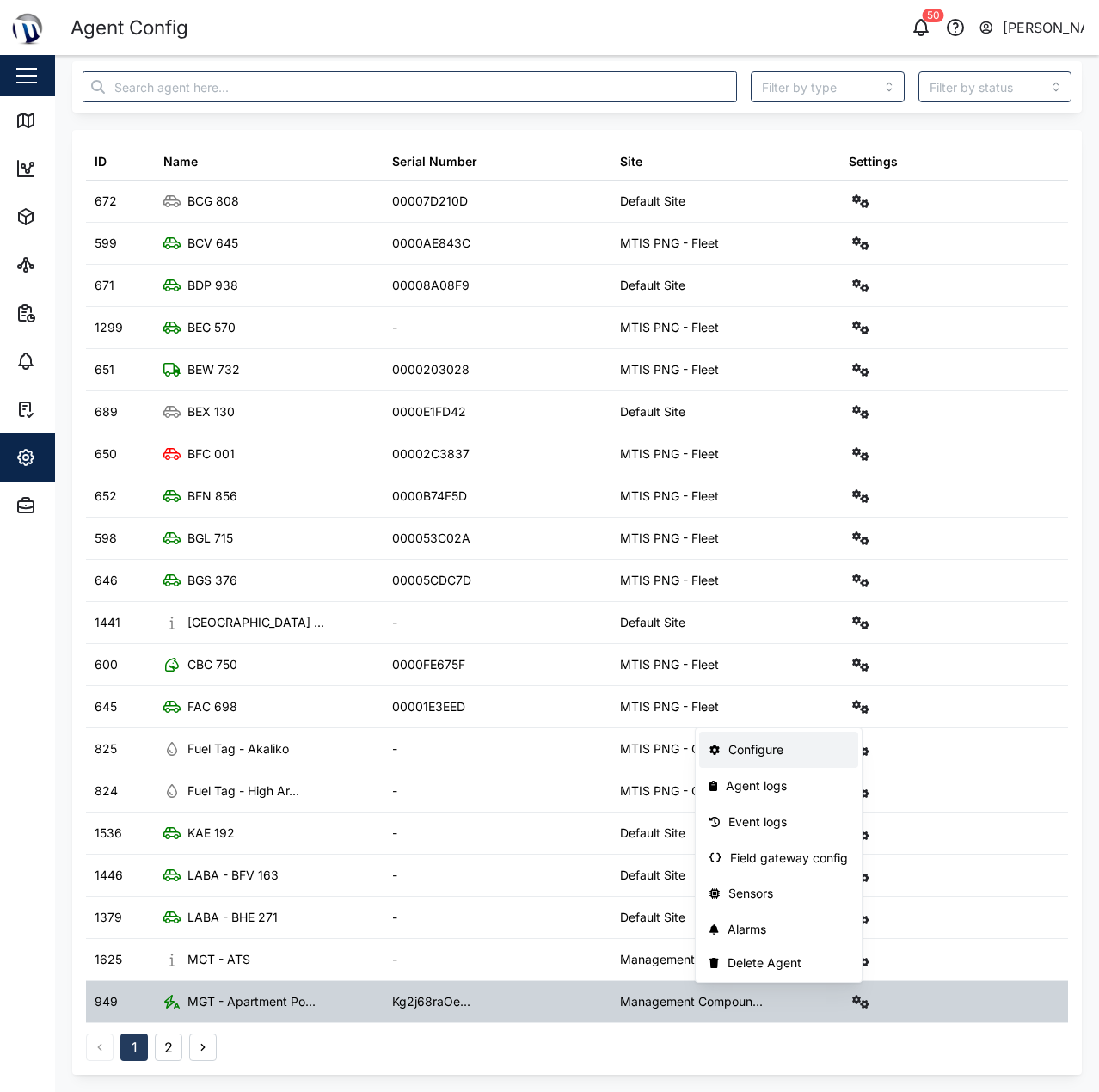
click at [746, 747] on div "Configure" at bounding box center [788, 750] width 120 height 19
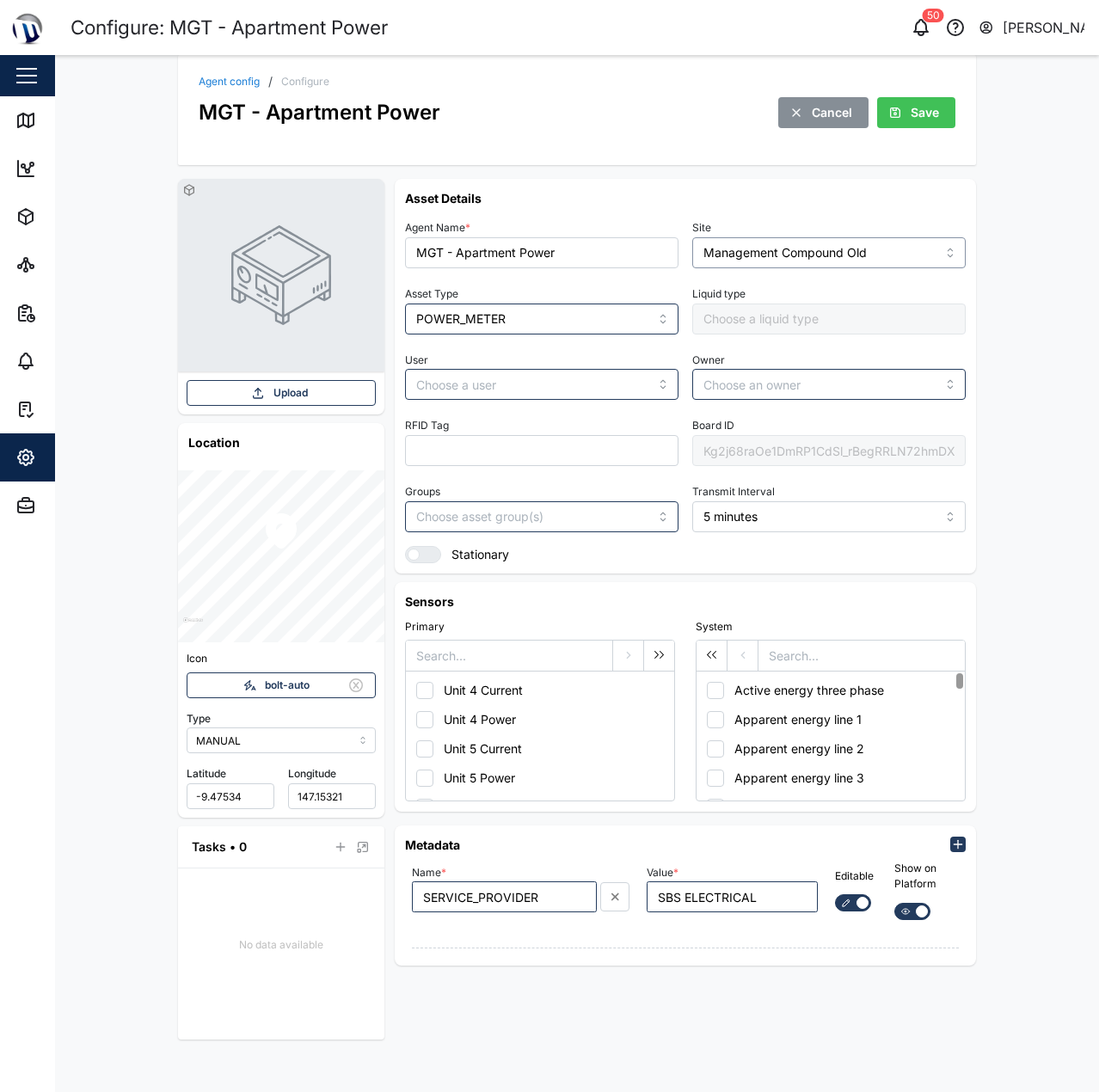
click at [768, 240] on input "Management Compound Old" at bounding box center [828, 253] width 273 height 31
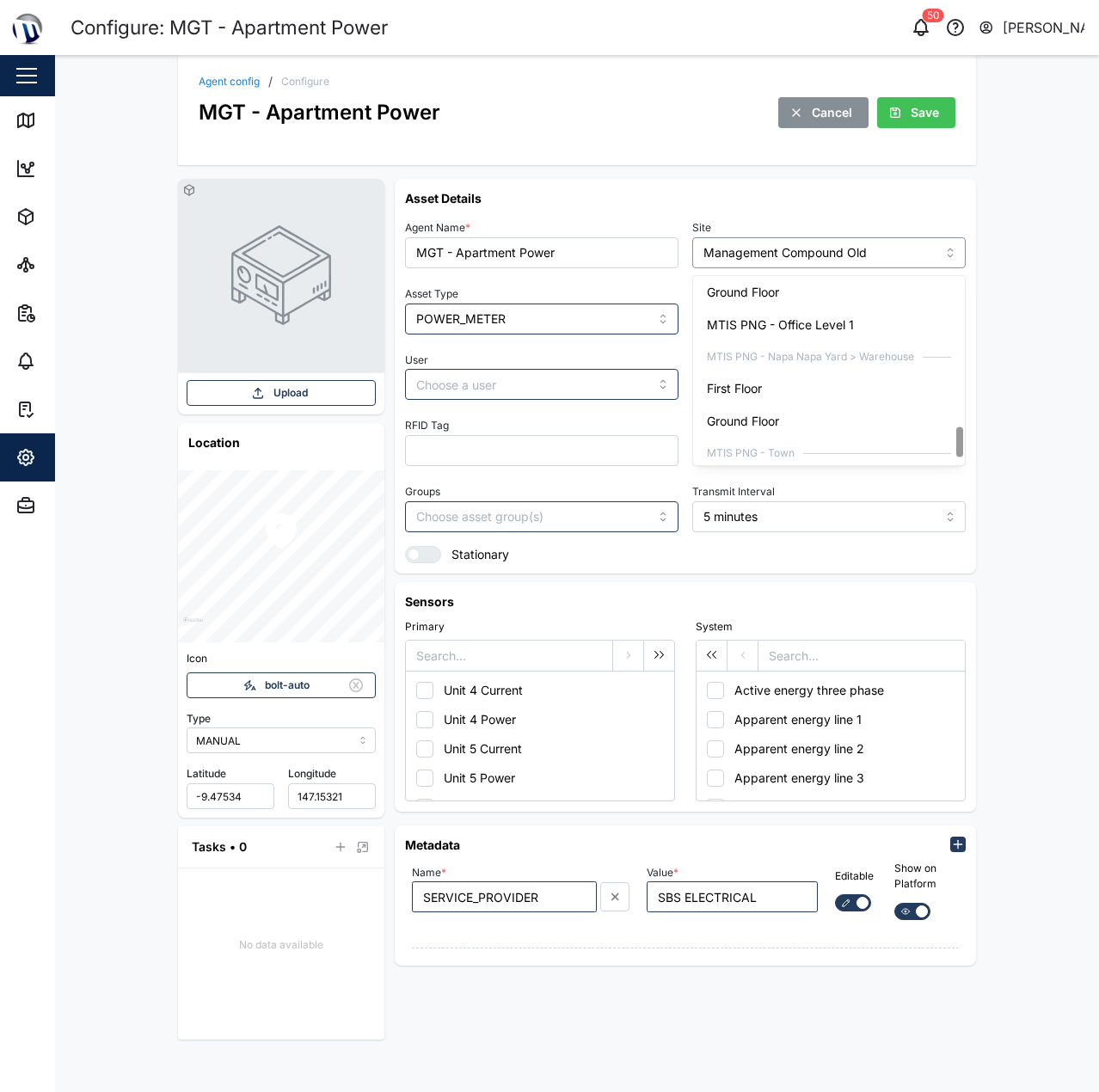
scroll to position [976, 0]
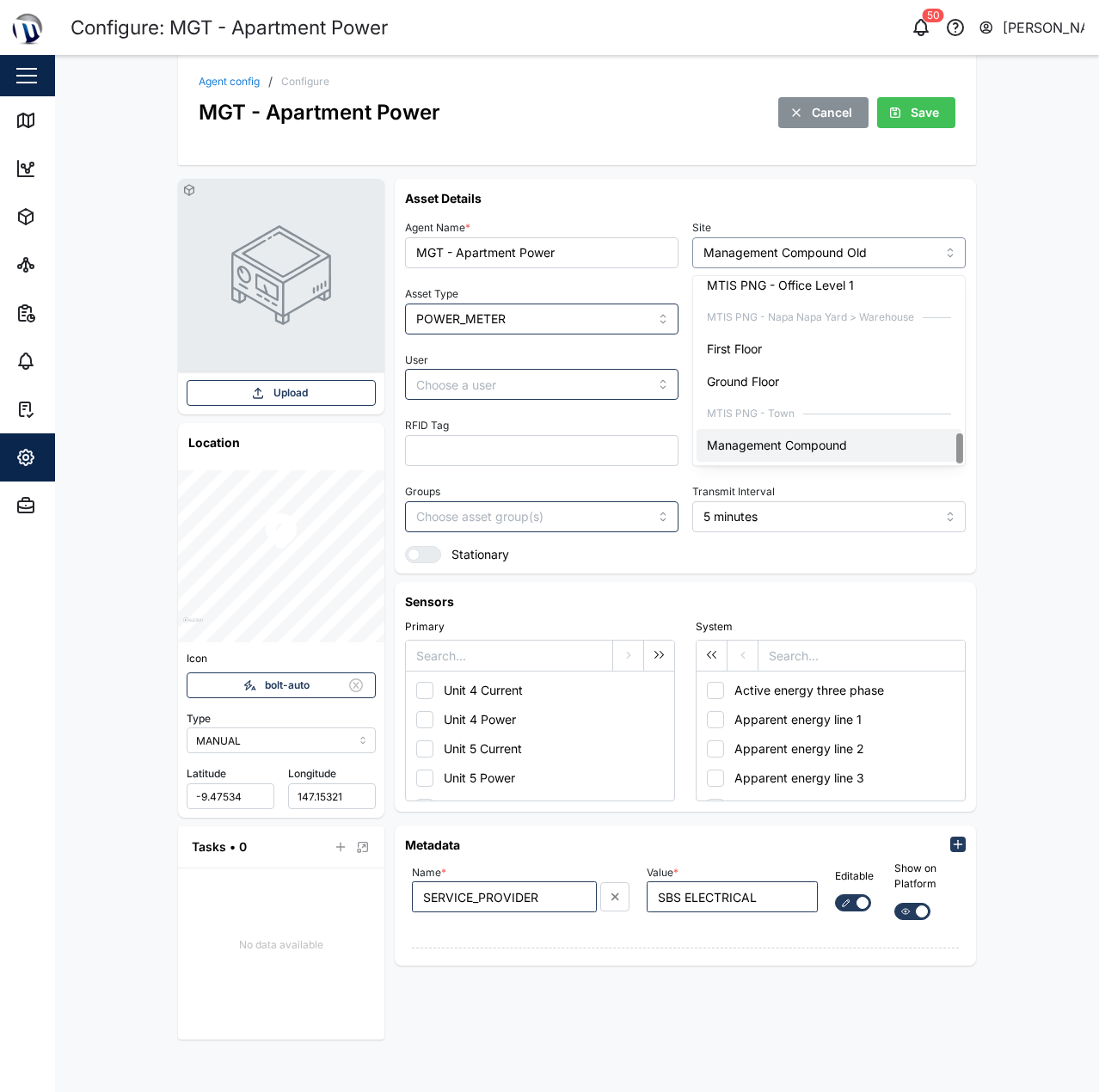
type input "Management Compound"
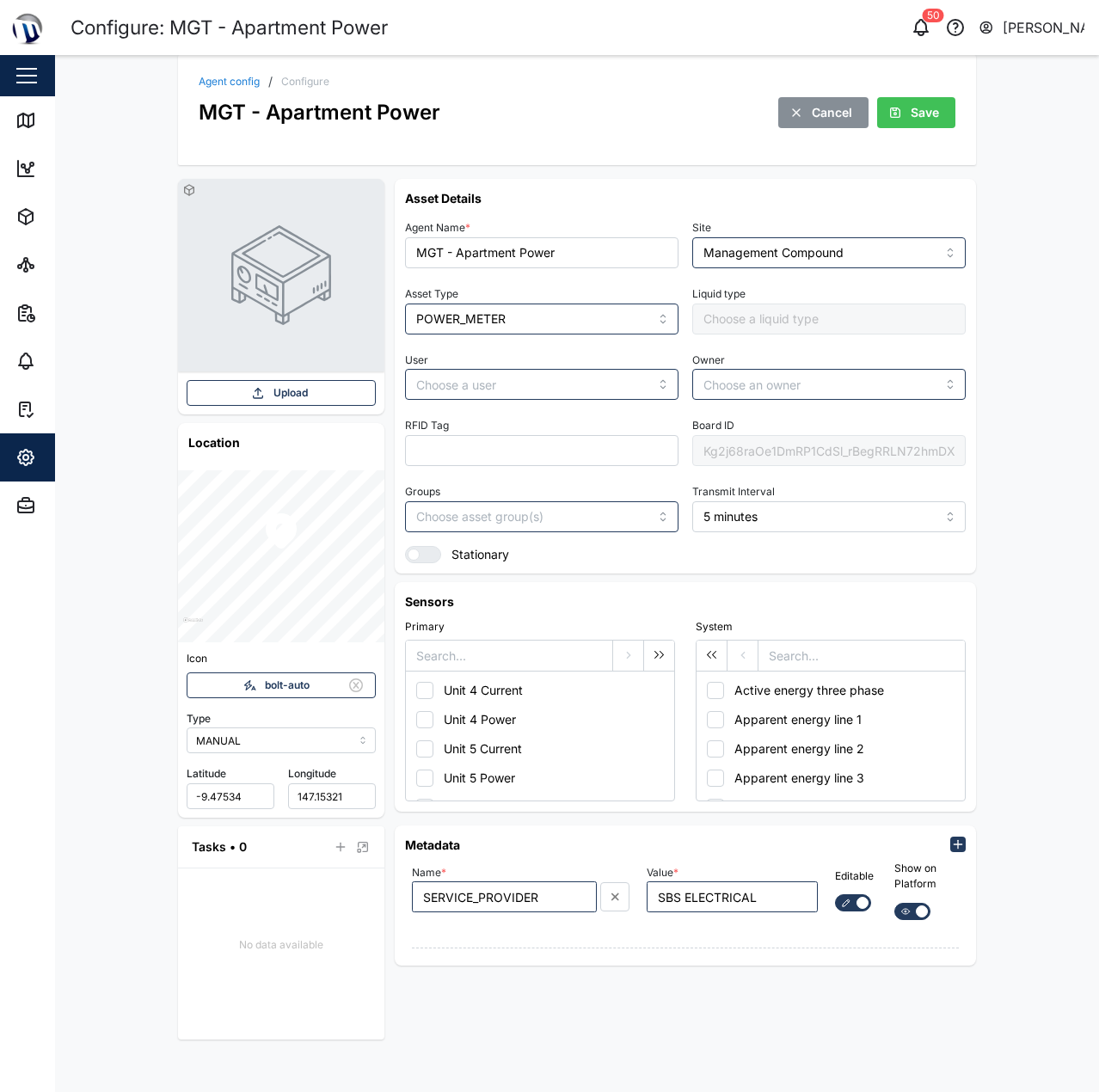
click at [421, 550] on div at bounding box center [430, 554] width 21 height 15
click at [405, 546] on input "checkbox" at bounding box center [405, 546] width 0 height 0
click at [932, 103] on span "Save" at bounding box center [925, 112] width 28 height 29
click at [233, 90] on div "Agent config / Configure MGT - Apartment Power Cancel Save" at bounding box center [577, 102] width 757 height 53
click at [240, 77] on link "Agent config" at bounding box center [229, 81] width 61 height 10
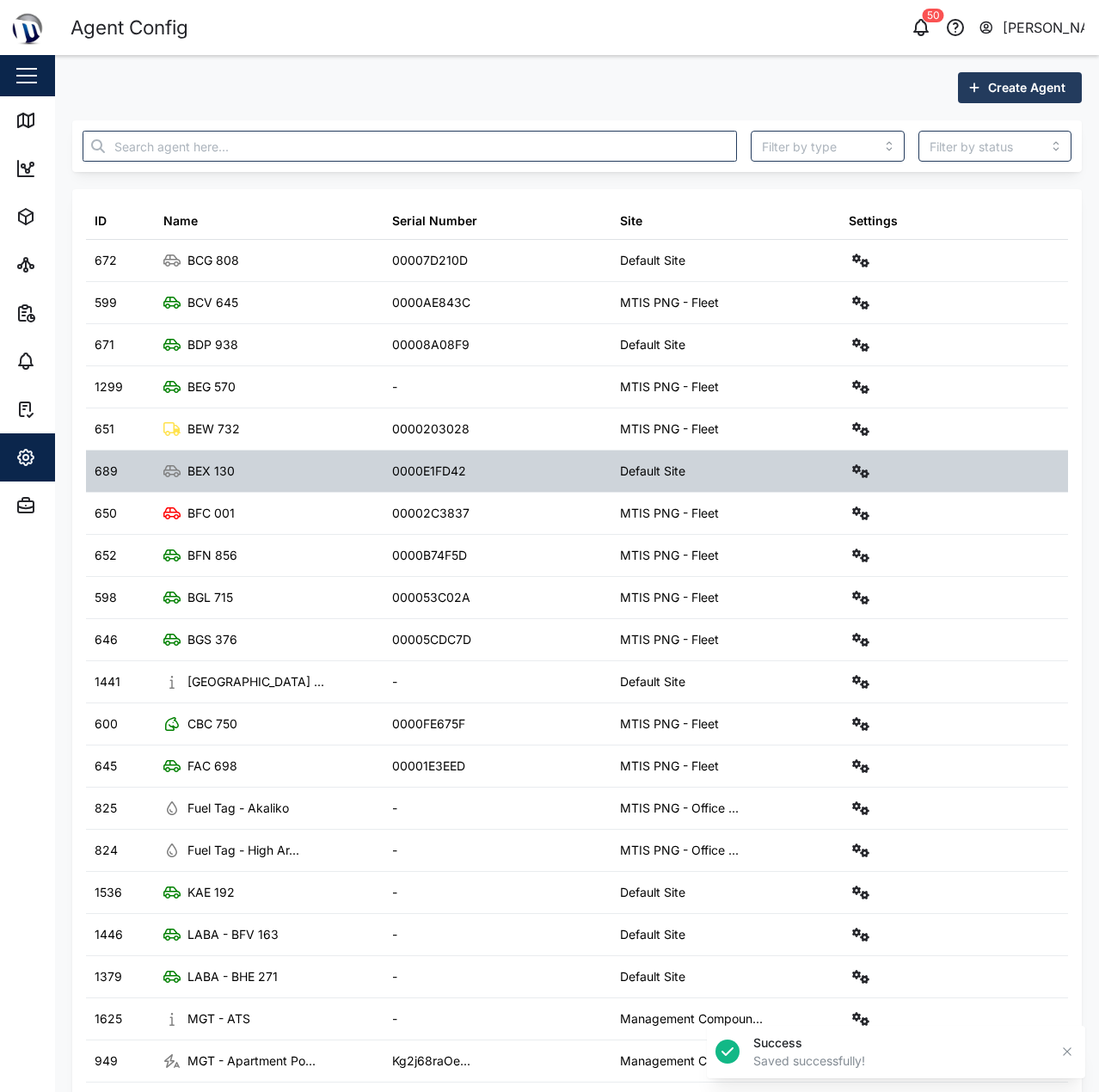
scroll to position [59, 0]
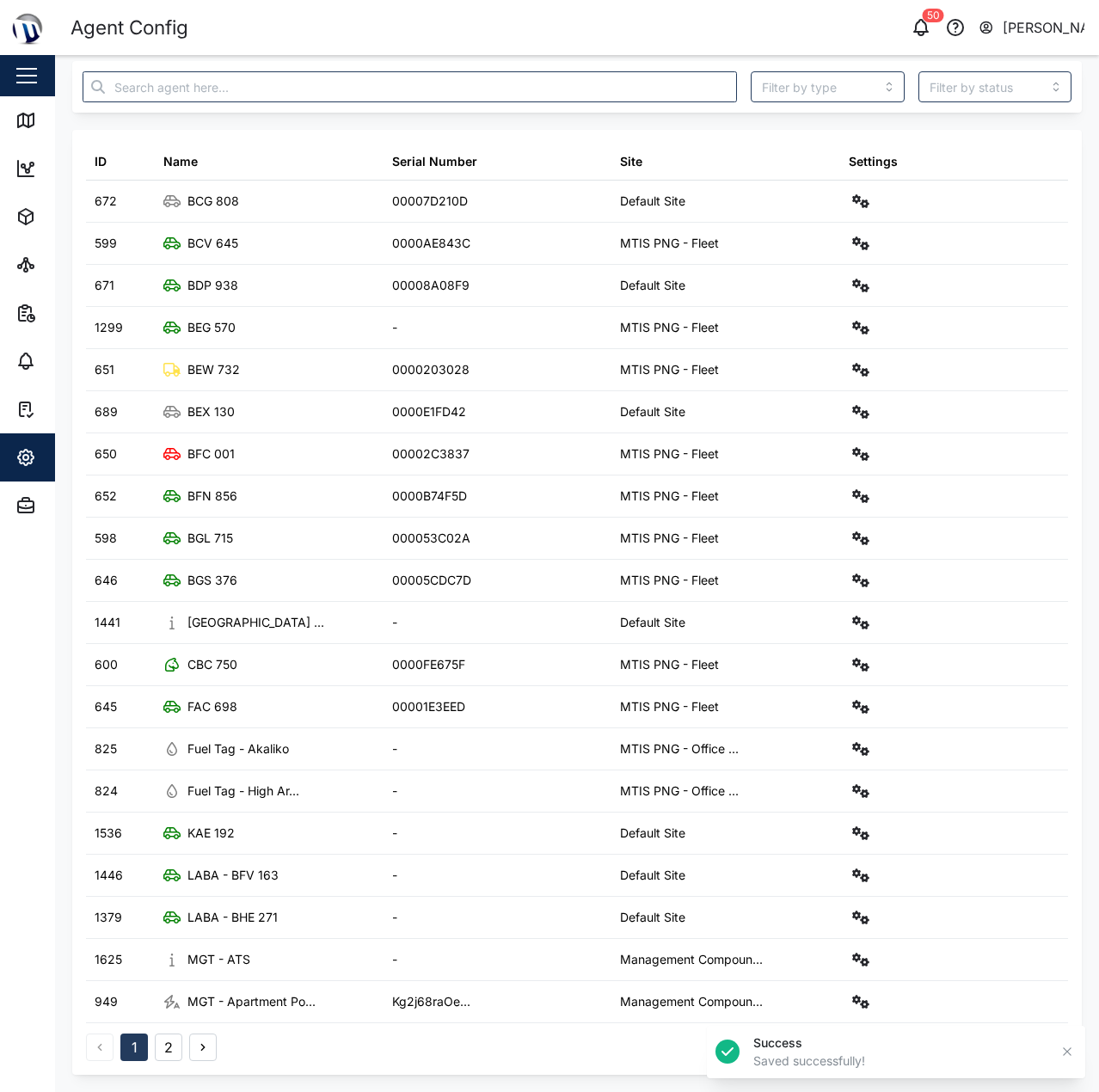
click at [163, 1047] on button "2" at bounding box center [168, 1047] width 27 height 27
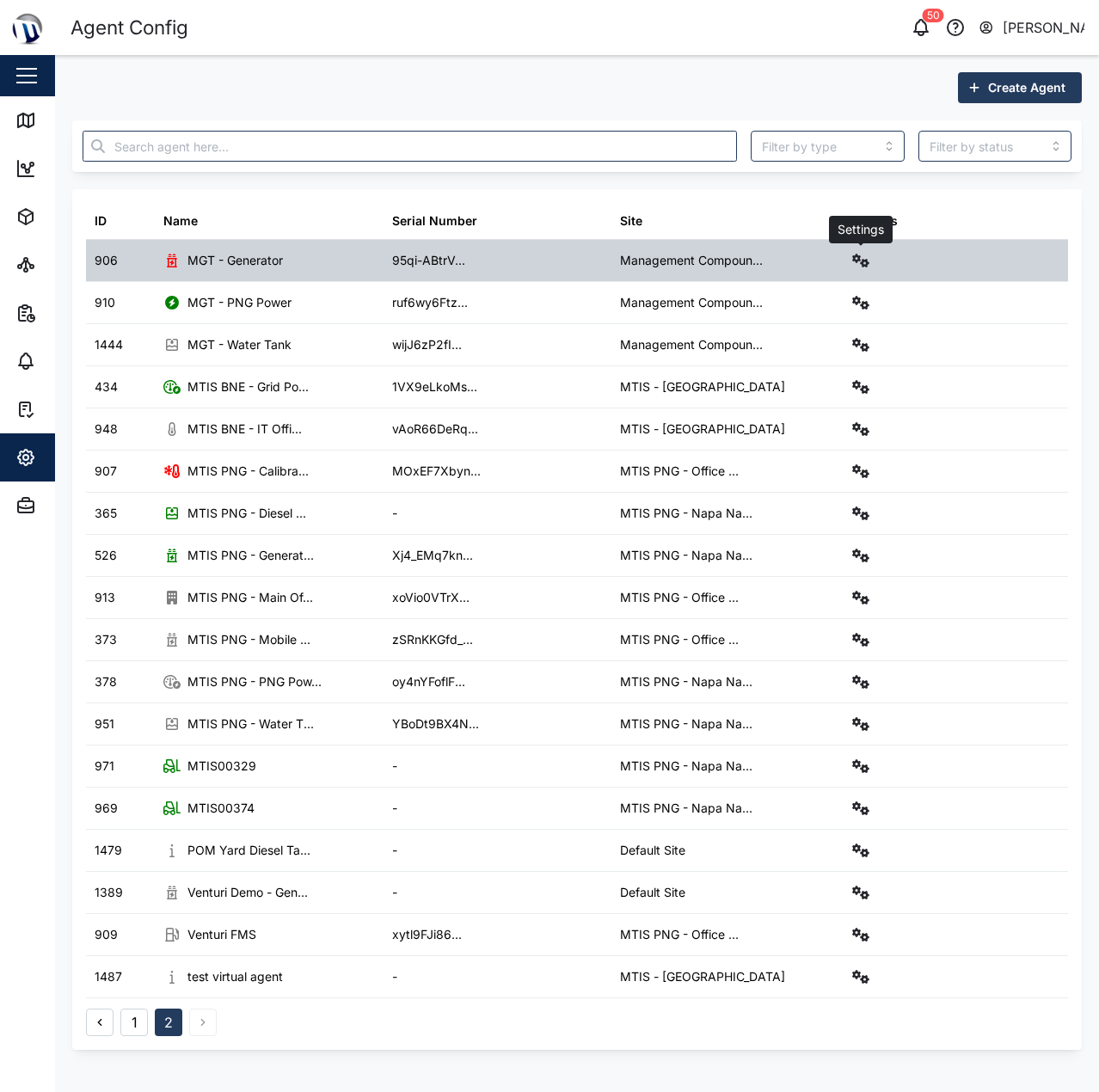
click at [857, 252] on button "button" at bounding box center [861, 261] width 25 height 24
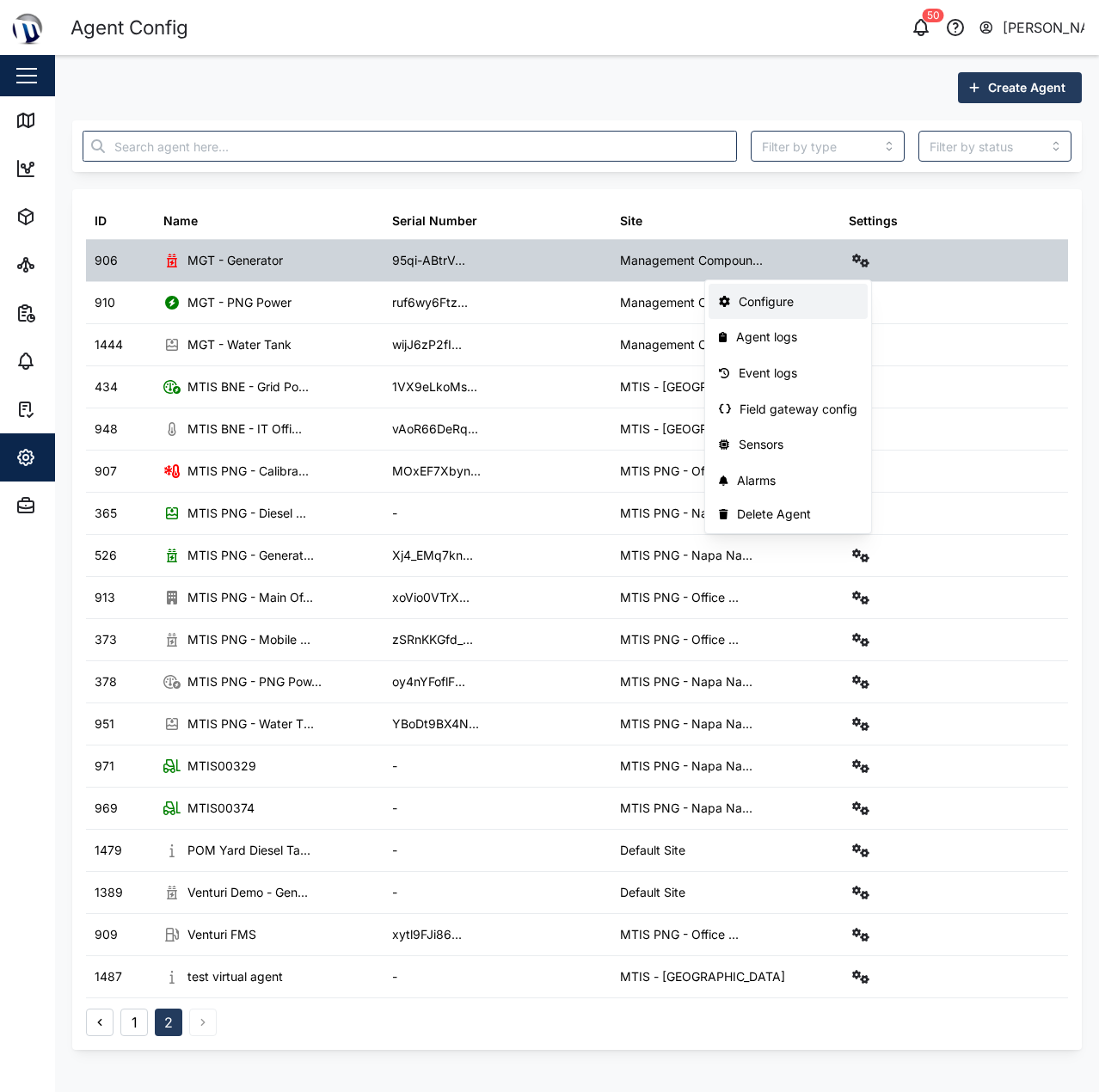
click at [827, 311] on link "Configure" at bounding box center [788, 302] width 159 height 36
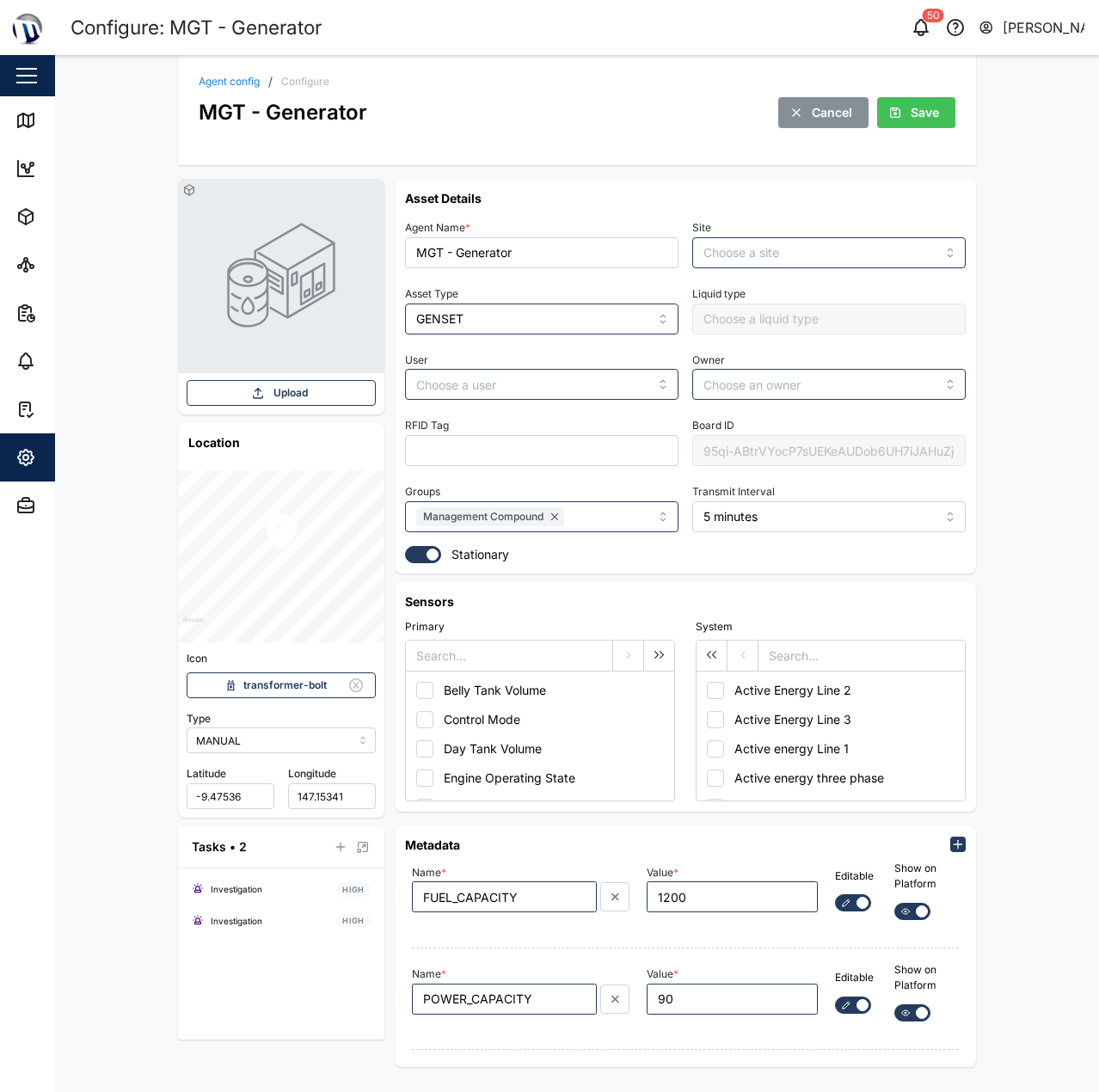
type input "Management Compound Old"
type input "Daniel Kennedy"
type input "[PERSON_NAME]"
click at [868, 255] on input "Management Compound Old" at bounding box center [828, 253] width 273 height 31
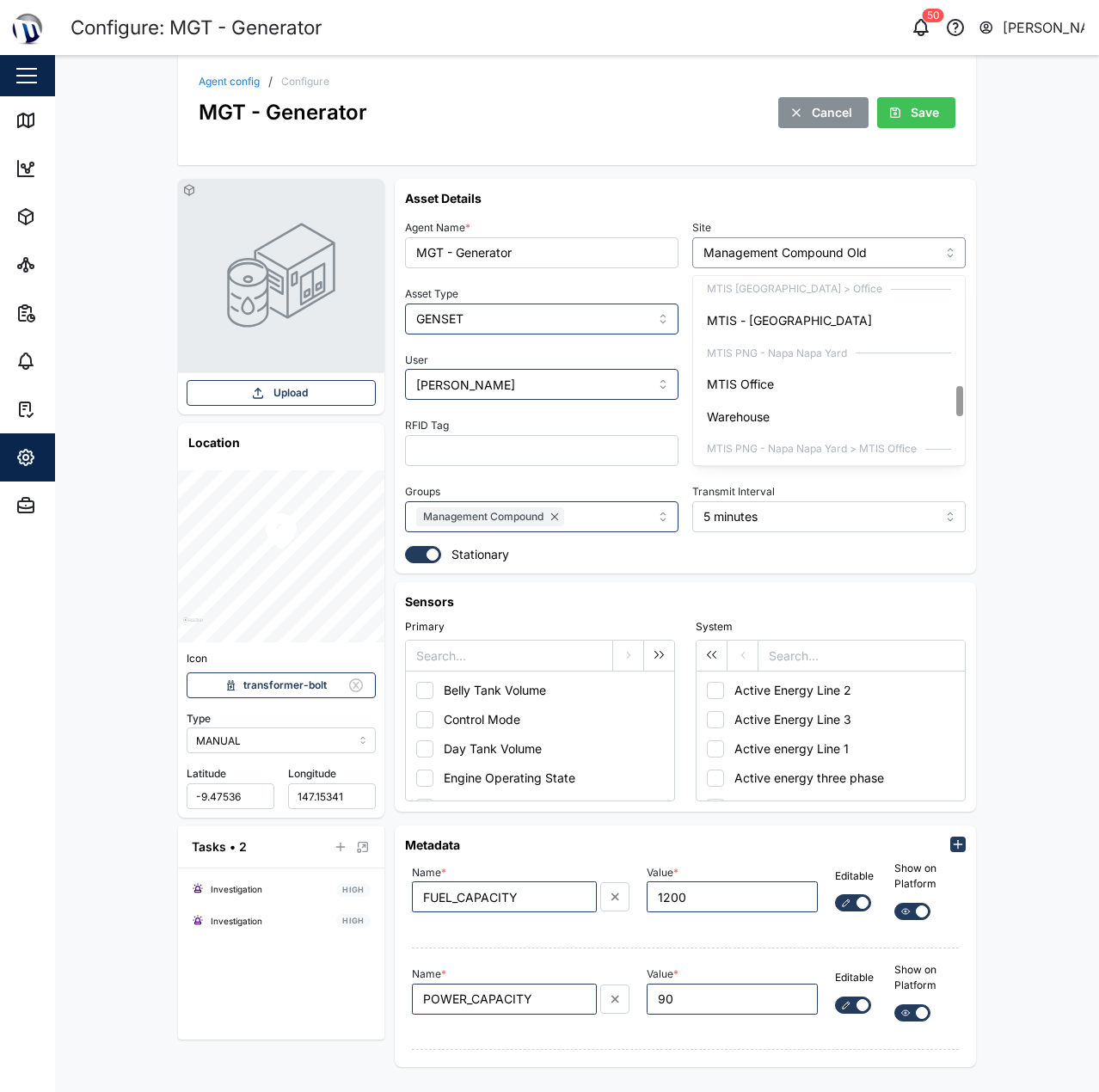
scroll to position [976, 0]
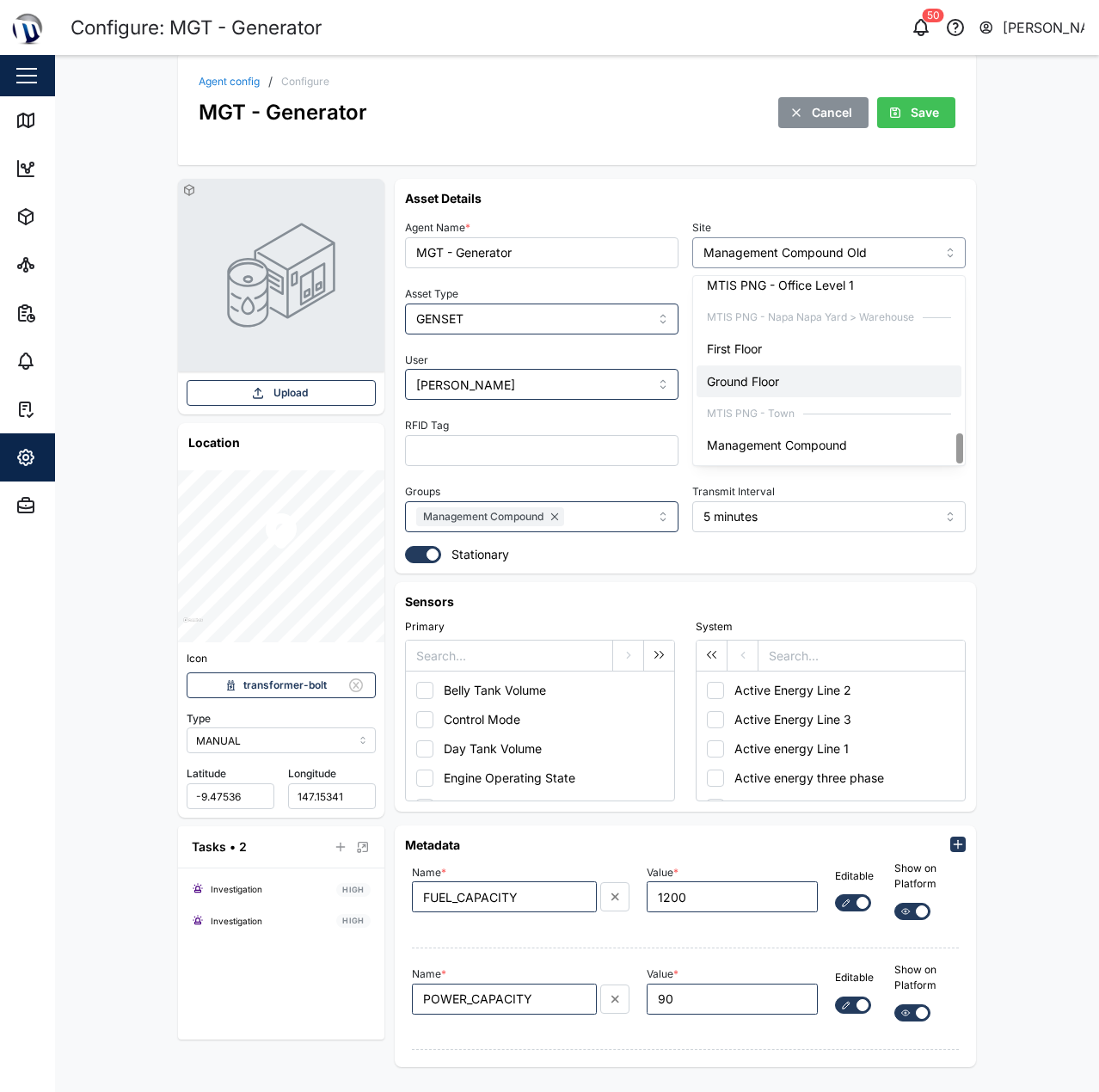
type input "Management Compound"
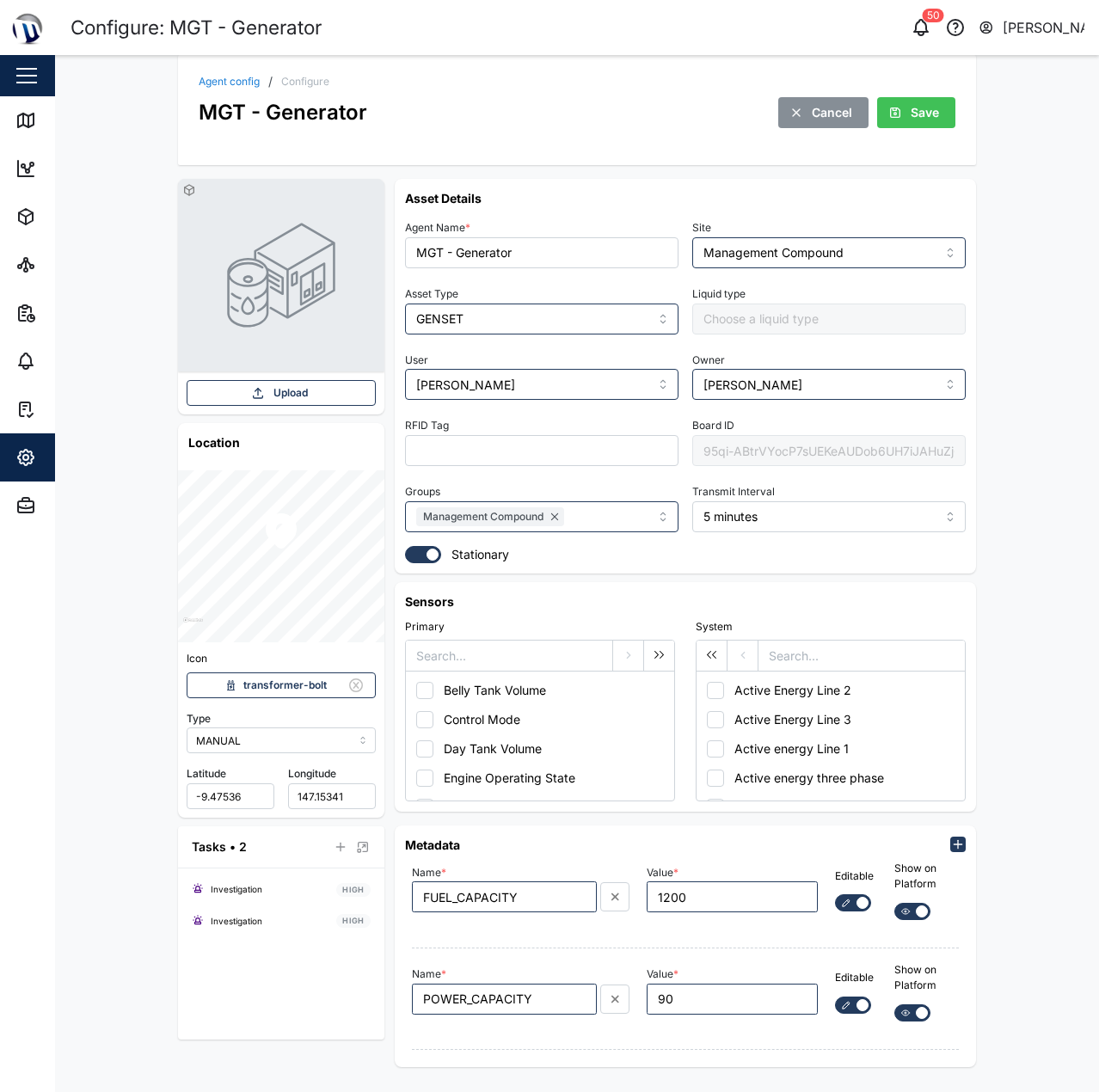
click at [1006, 355] on div "Agent config / Configure MGT - Generator Cancel Save Upload Location Icon trans…" at bounding box center [577, 573] width 1044 height 1036
click at [908, 130] on div "Agent config / Configure MGT - Generator Cancel Save" at bounding box center [577, 109] width 798 height 110
click at [910, 117] on span "Save" at bounding box center [925, 112] width 28 height 29
click at [237, 81] on link "Agent config" at bounding box center [229, 81] width 61 height 10
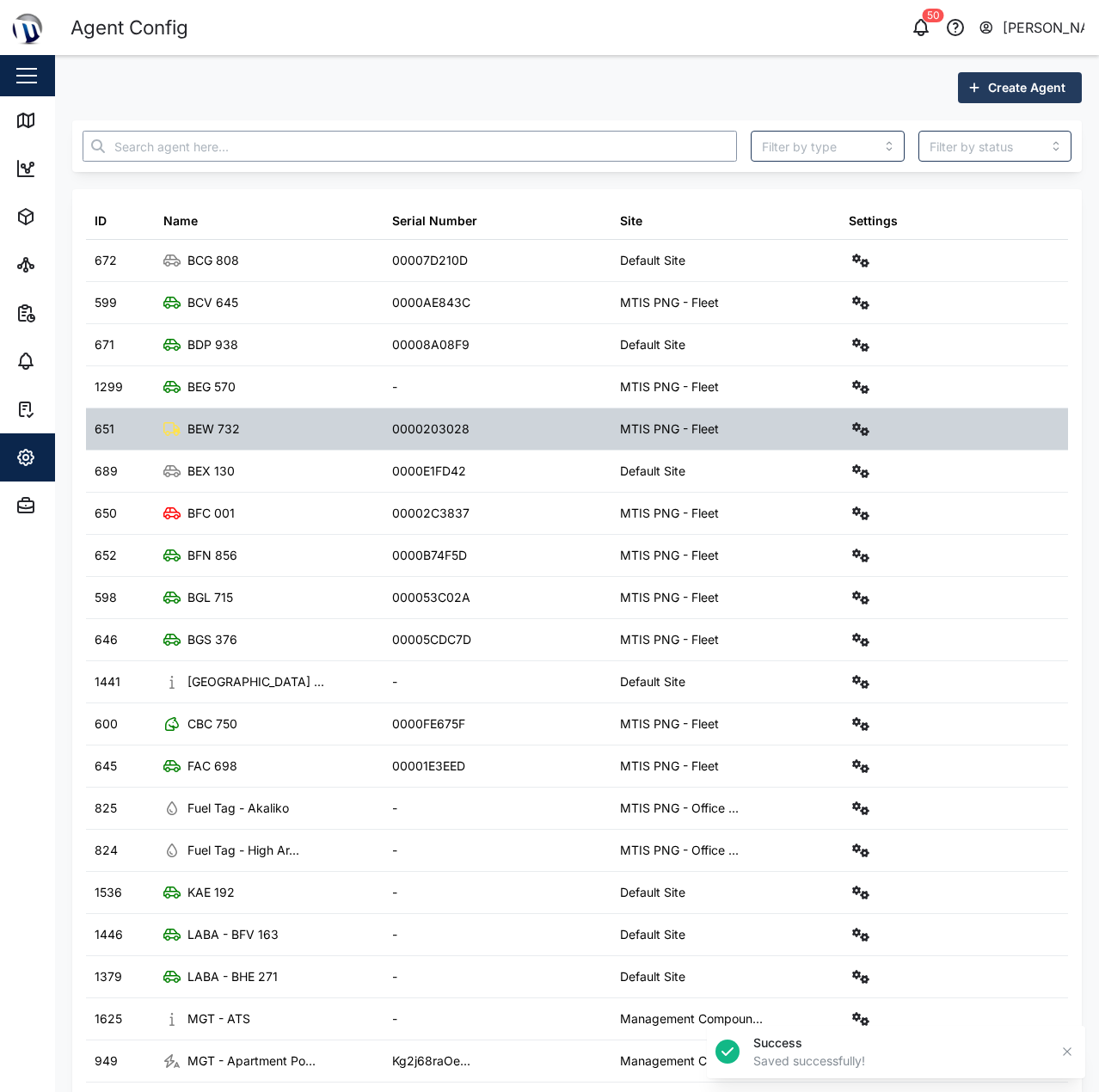
drag, startPoint x: 352, startPoint y: 136, endPoint x: 376, endPoint y: 408, distance: 273.1
click at [353, 151] on input "text" at bounding box center [410, 146] width 654 height 31
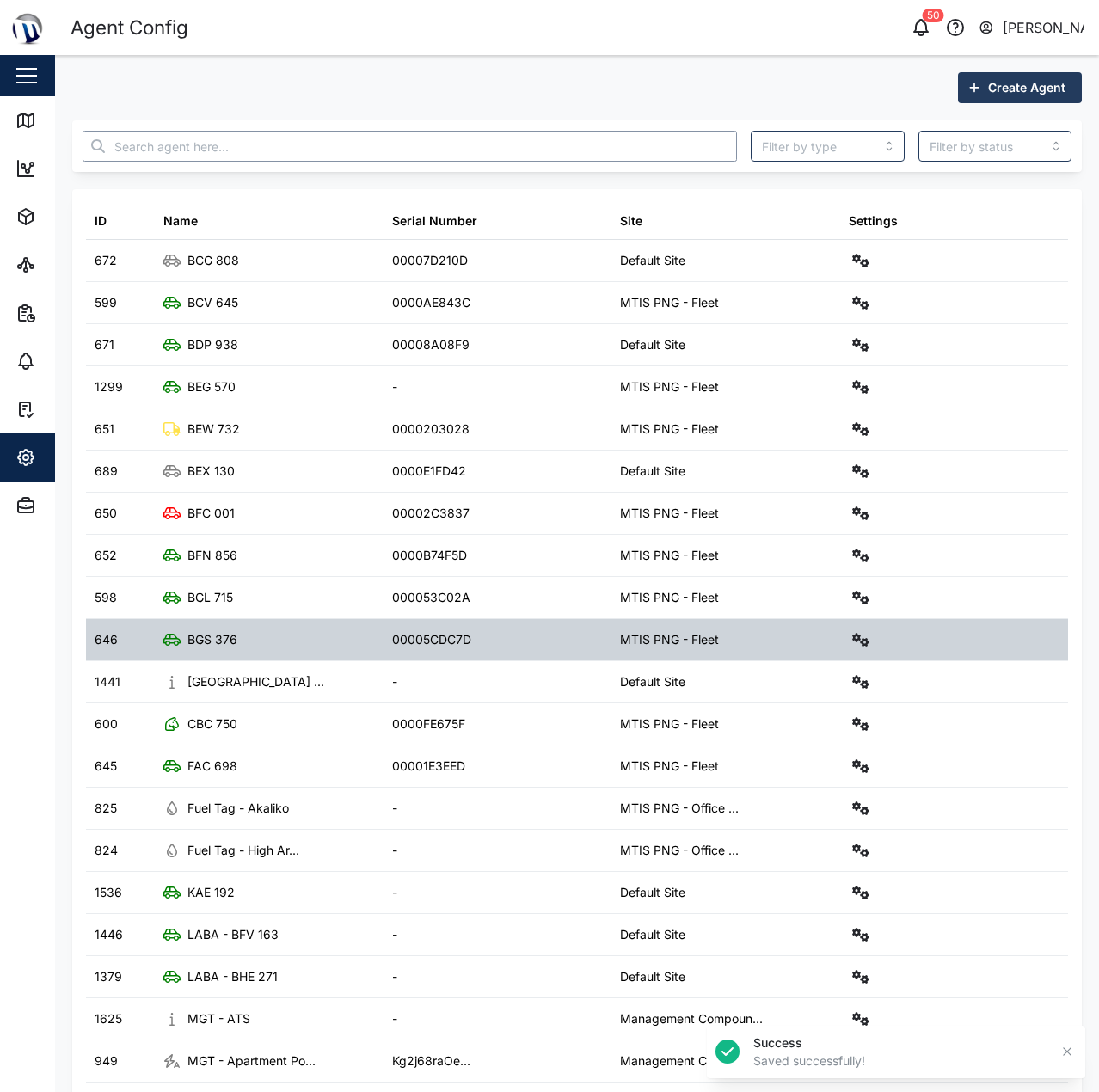
scroll to position [59, 0]
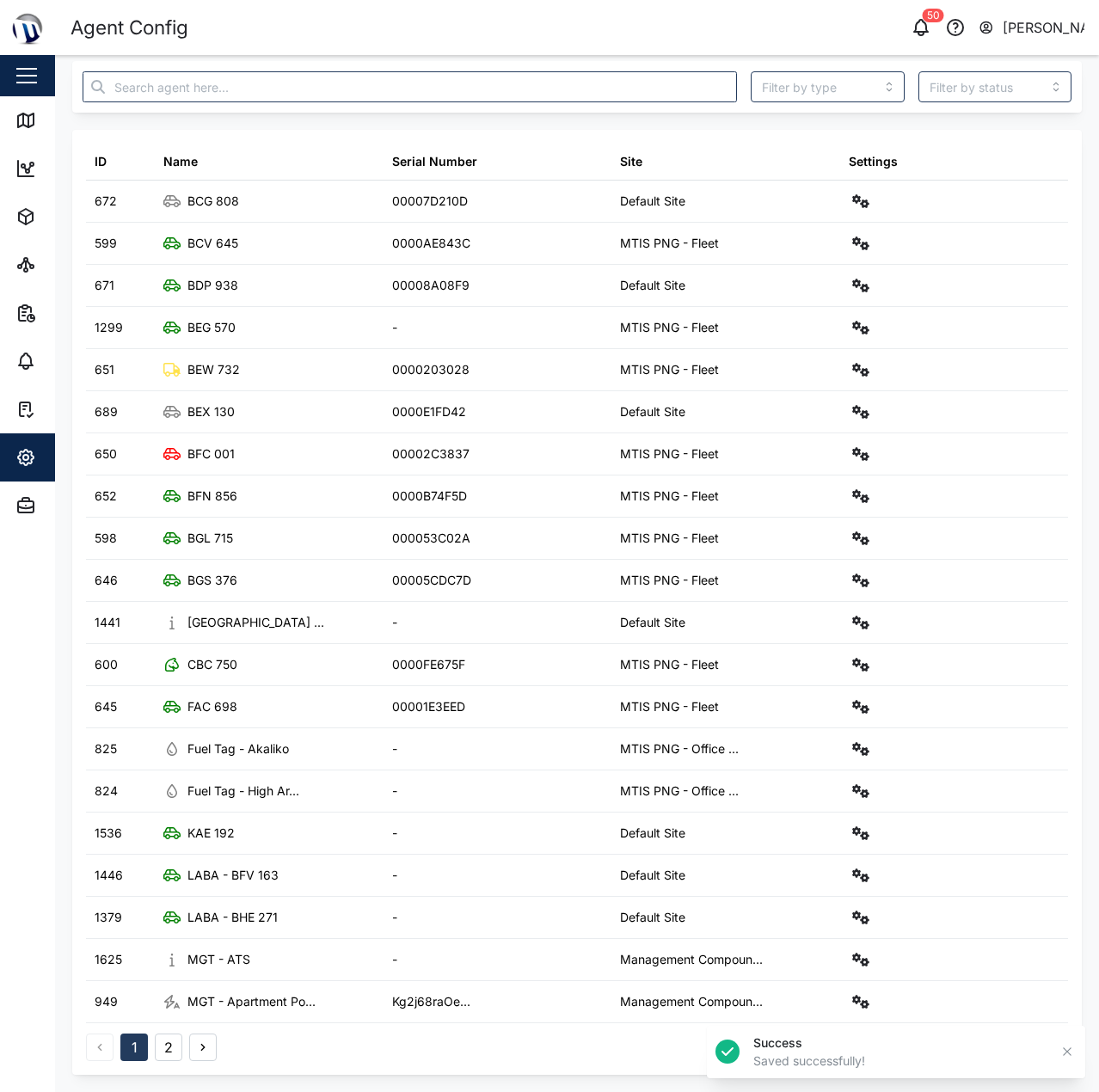
click at [191, 1050] on button "button" at bounding box center [203, 1047] width 27 height 27
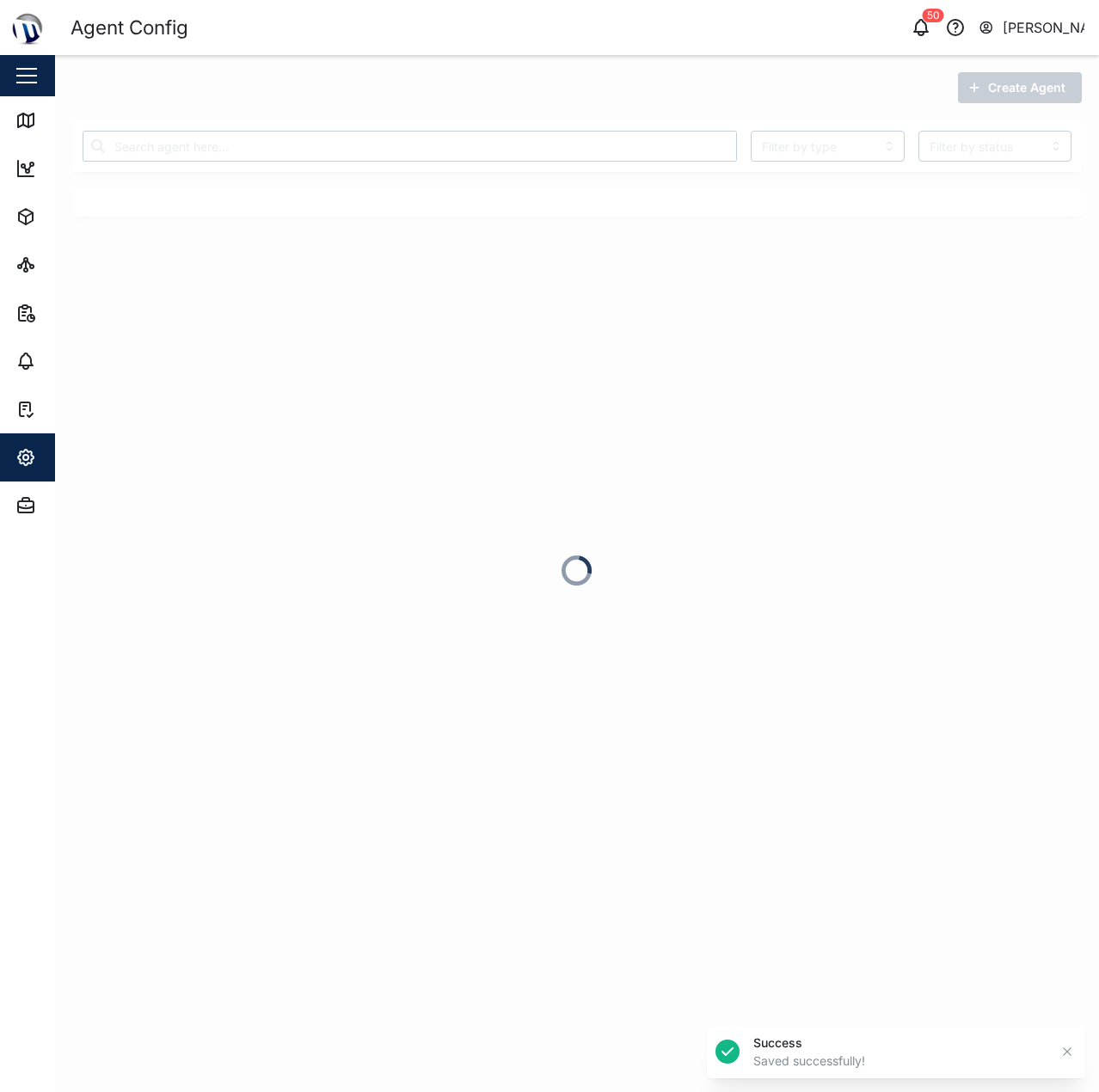
scroll to position [0, 0]
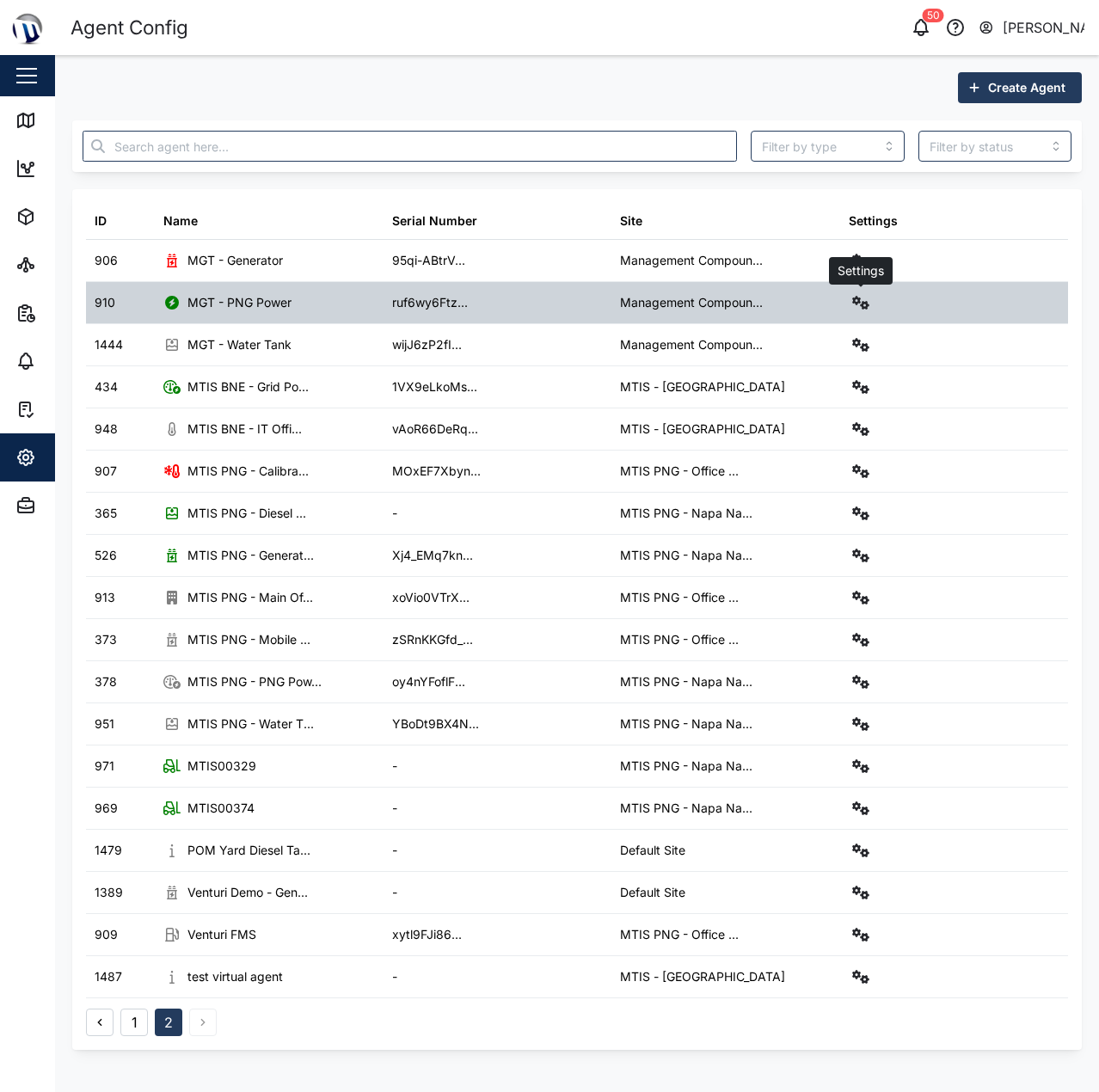
drag, startPoint x: 848, startPoint y: 305, endPoint x: 862, endPoint y: 302, distance: 14.3
click at [855, 304] on button "button" at bounding box center [861, 302] width 25 height 24
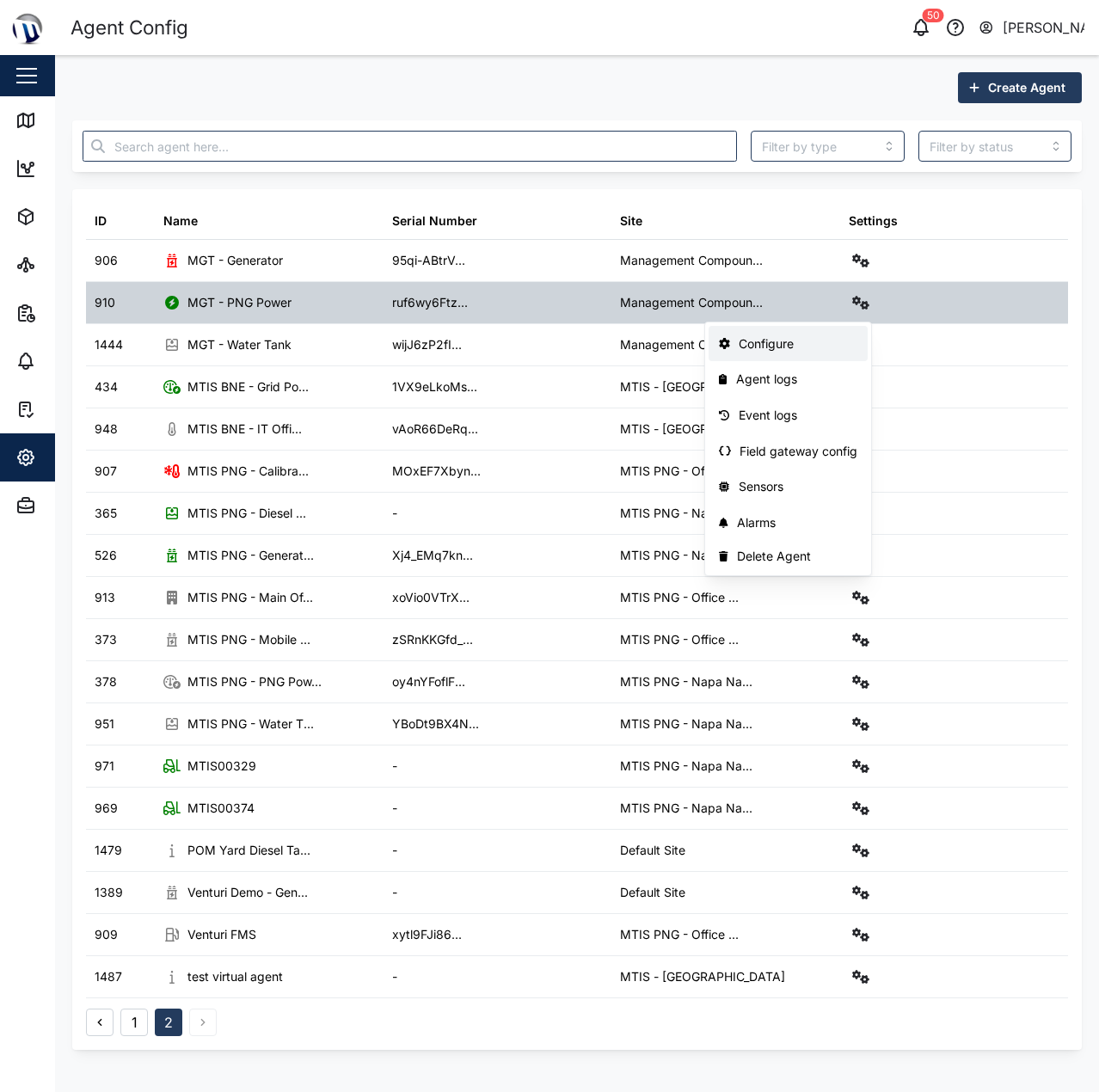
click at [795, 330] on link "Configure" at bounding box center [788, 344] width 159 height 36
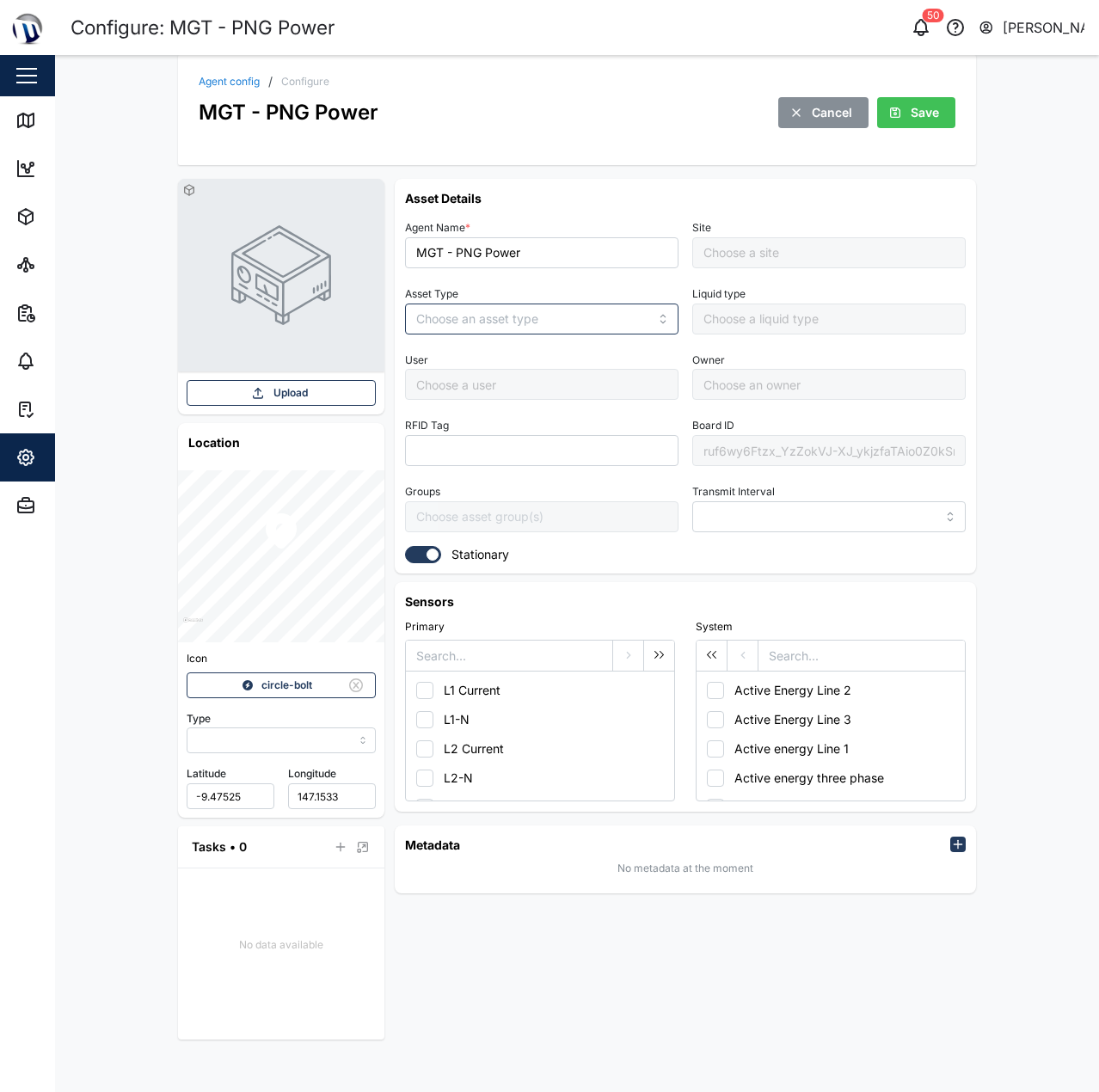
type input "MANUAL"
type input "POWER_METER"
type input "5 minutes"
type input "Management Compound Old"
type input "[PERSON_NAME]"
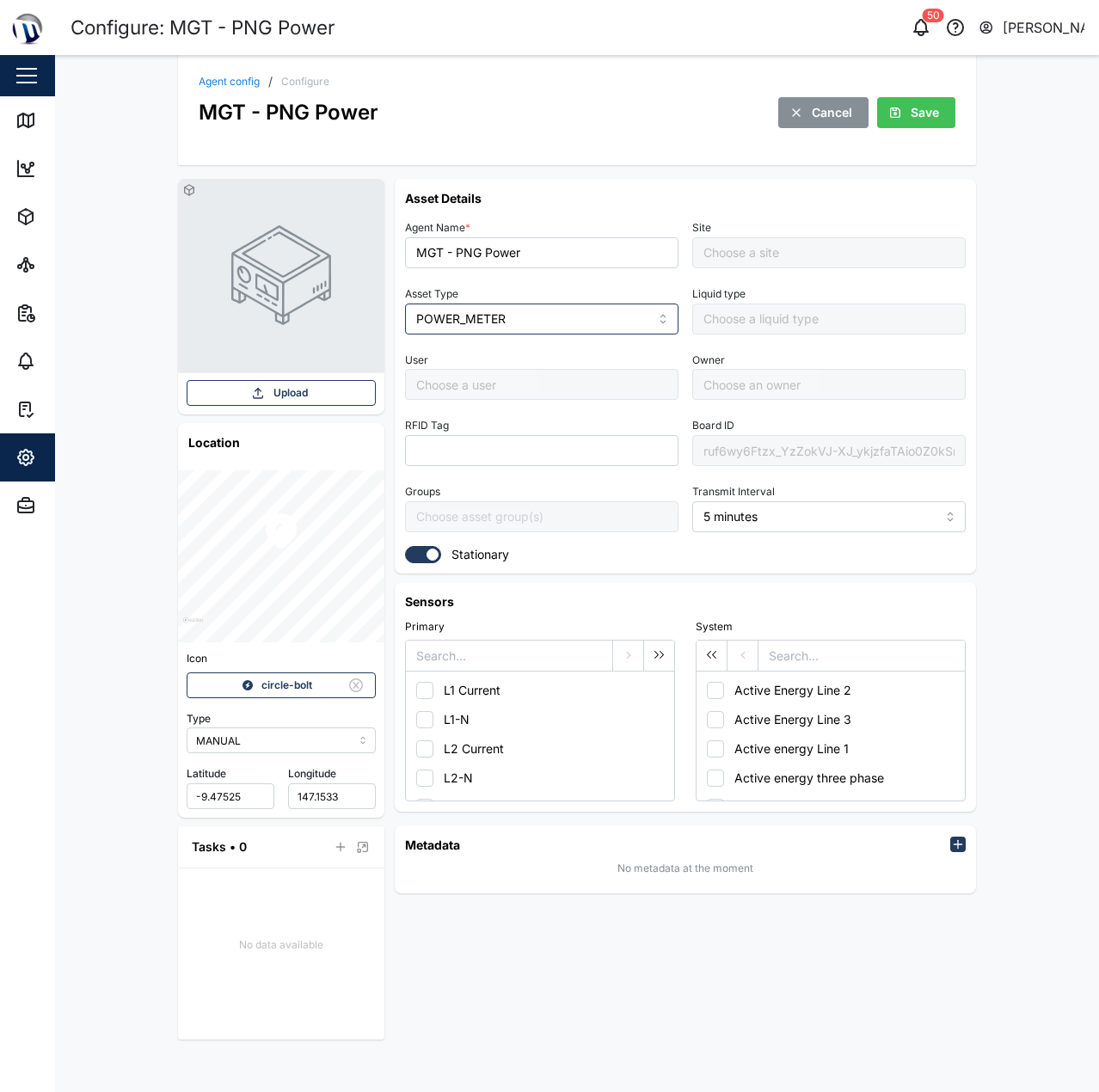
type input "[PERSON_NAME]"
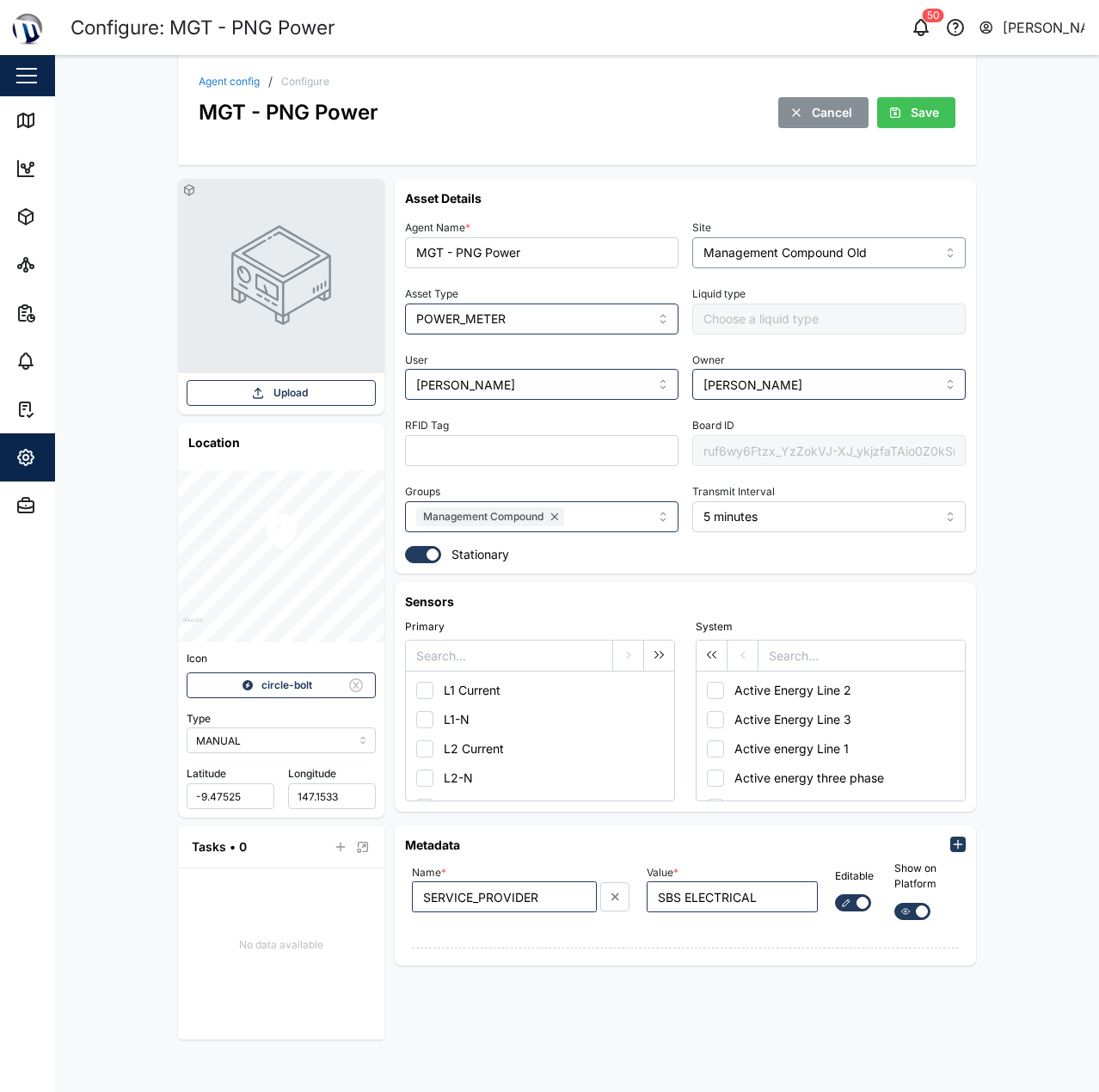
click at [782, 249] on input "Management Compound Old" at bounding box center [828, 253] width 273 height 31
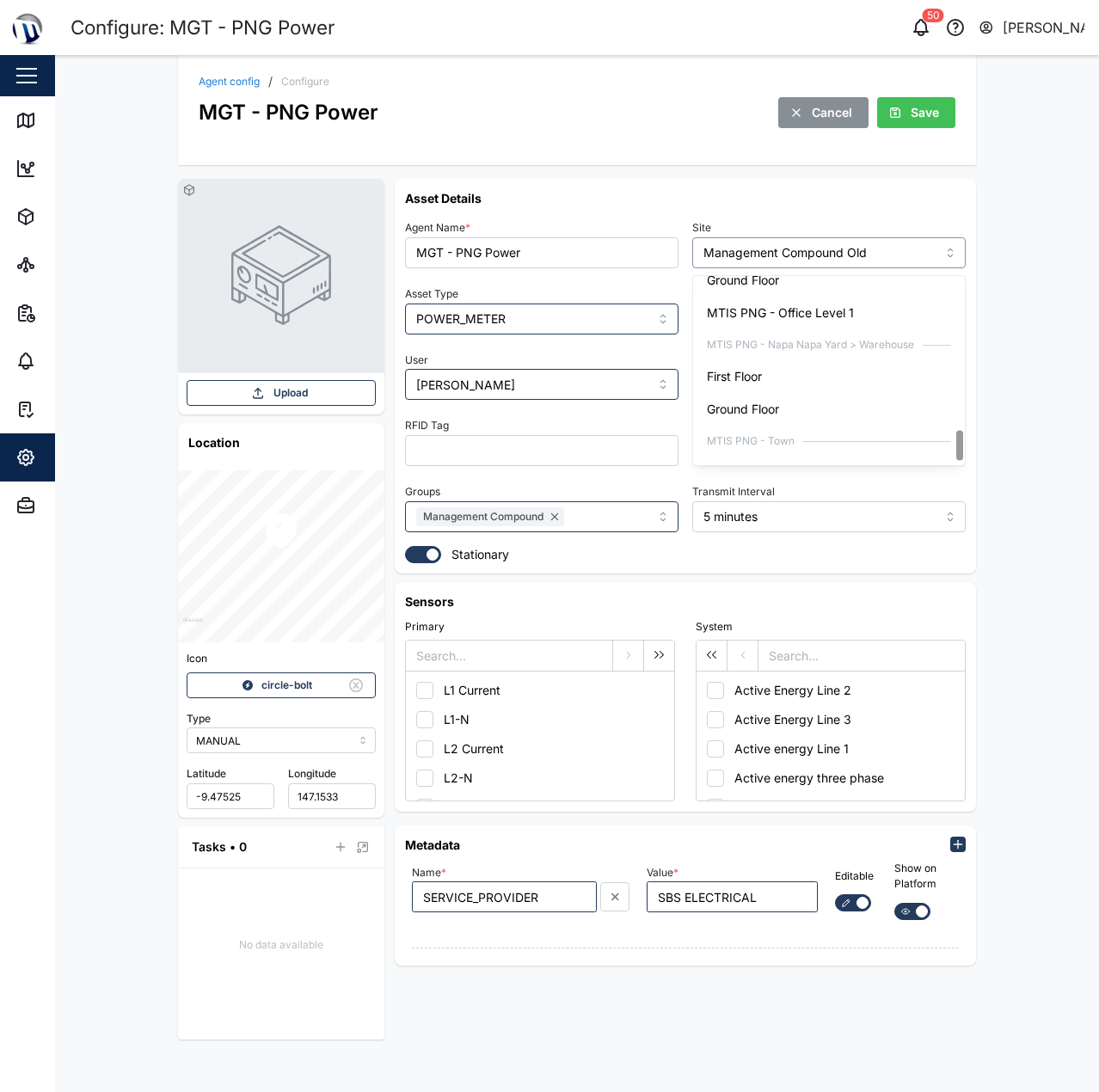
scroll to position [976, 0]
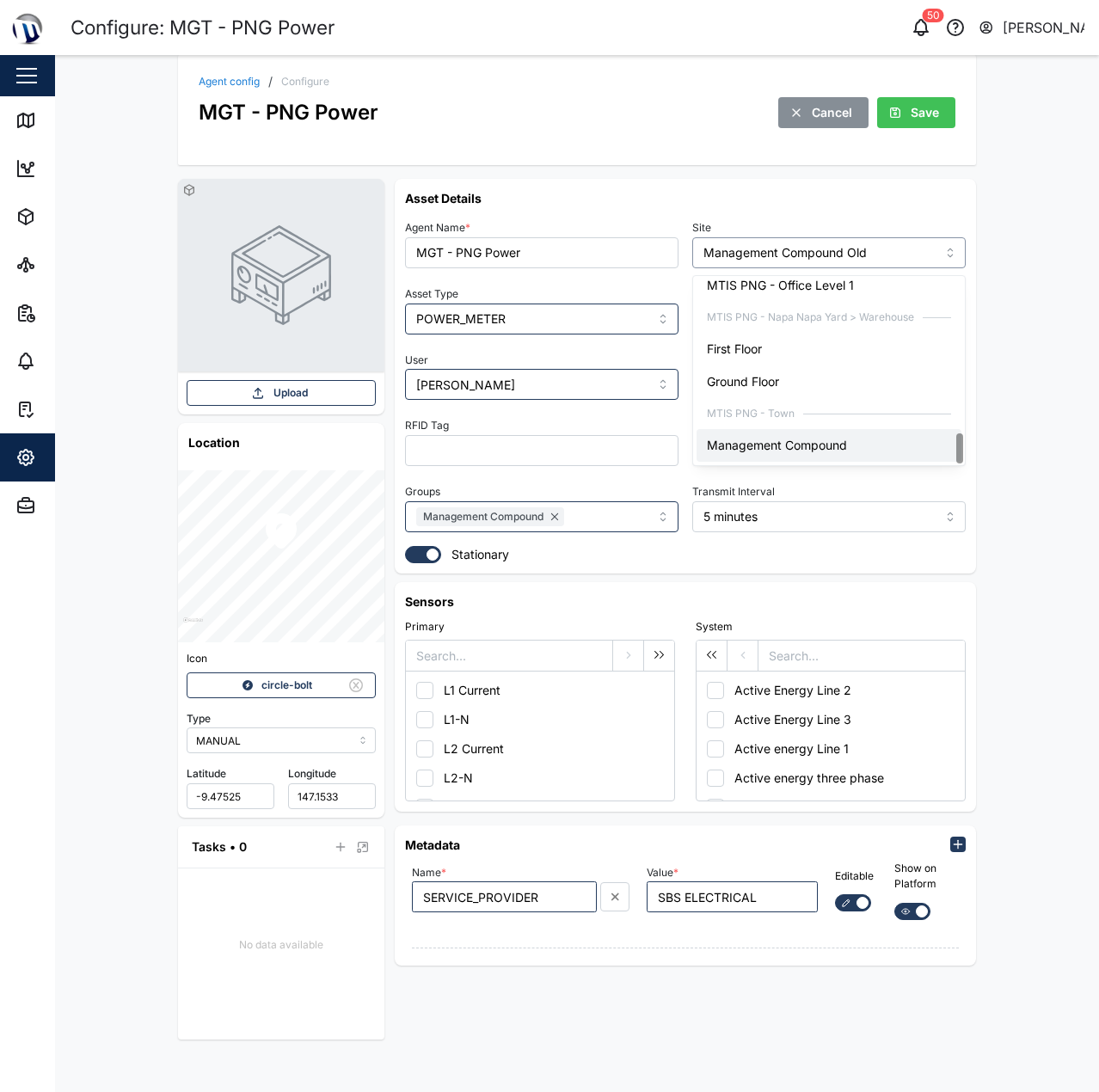
type input "Management Compound"
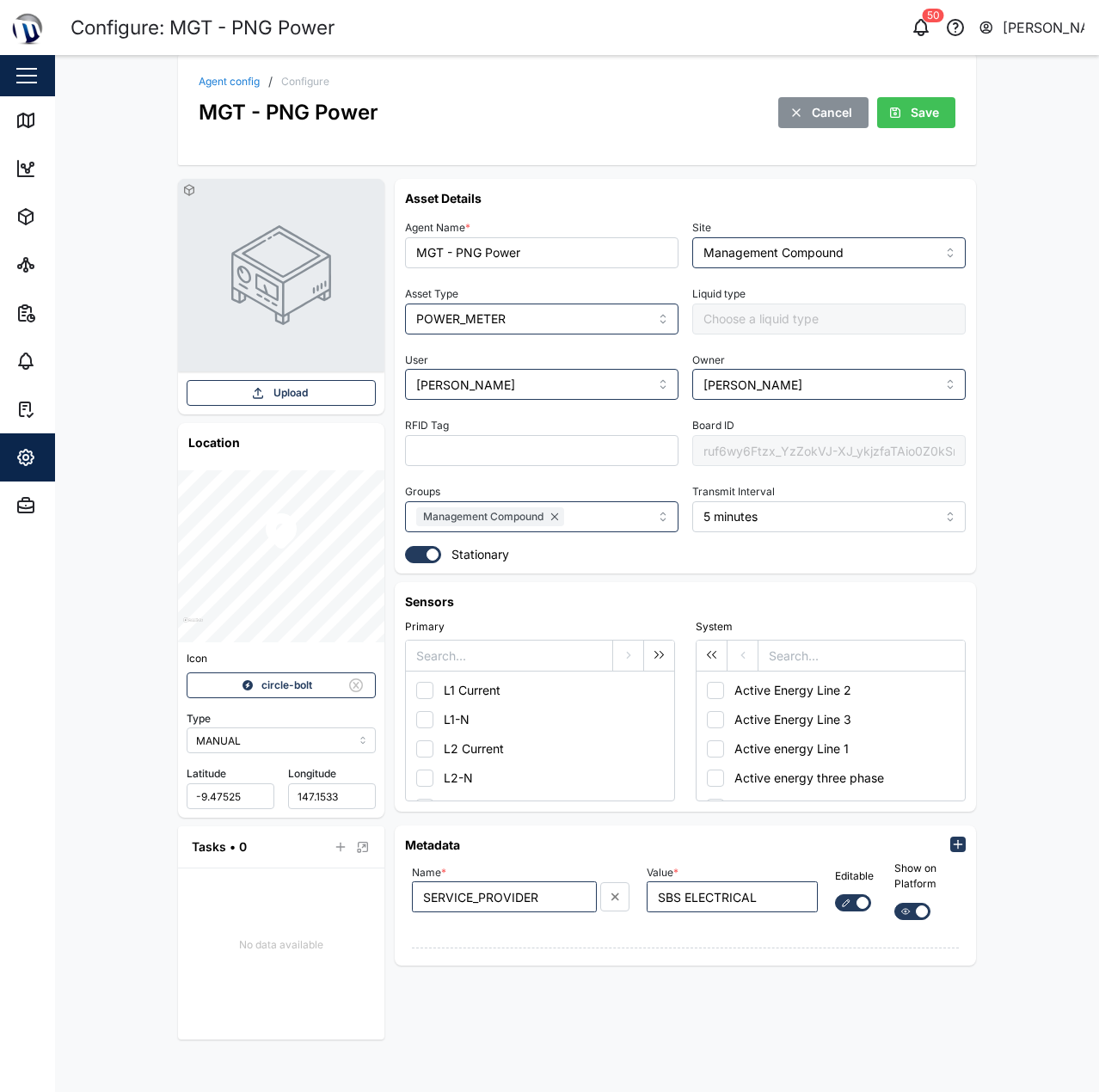
click at [1018, 333] on div "Agent config / Configure MGT - PNG Power Cancel Save Upload Location Icon circl…" at bounding box center [577, 573] width 1044 height 1036
click at [910, 113] on span "Save" at bounding box center [925, 112] width 28 height 29
click at [28, 119] on icon at bounding box center [28, 122] width 0 height 11
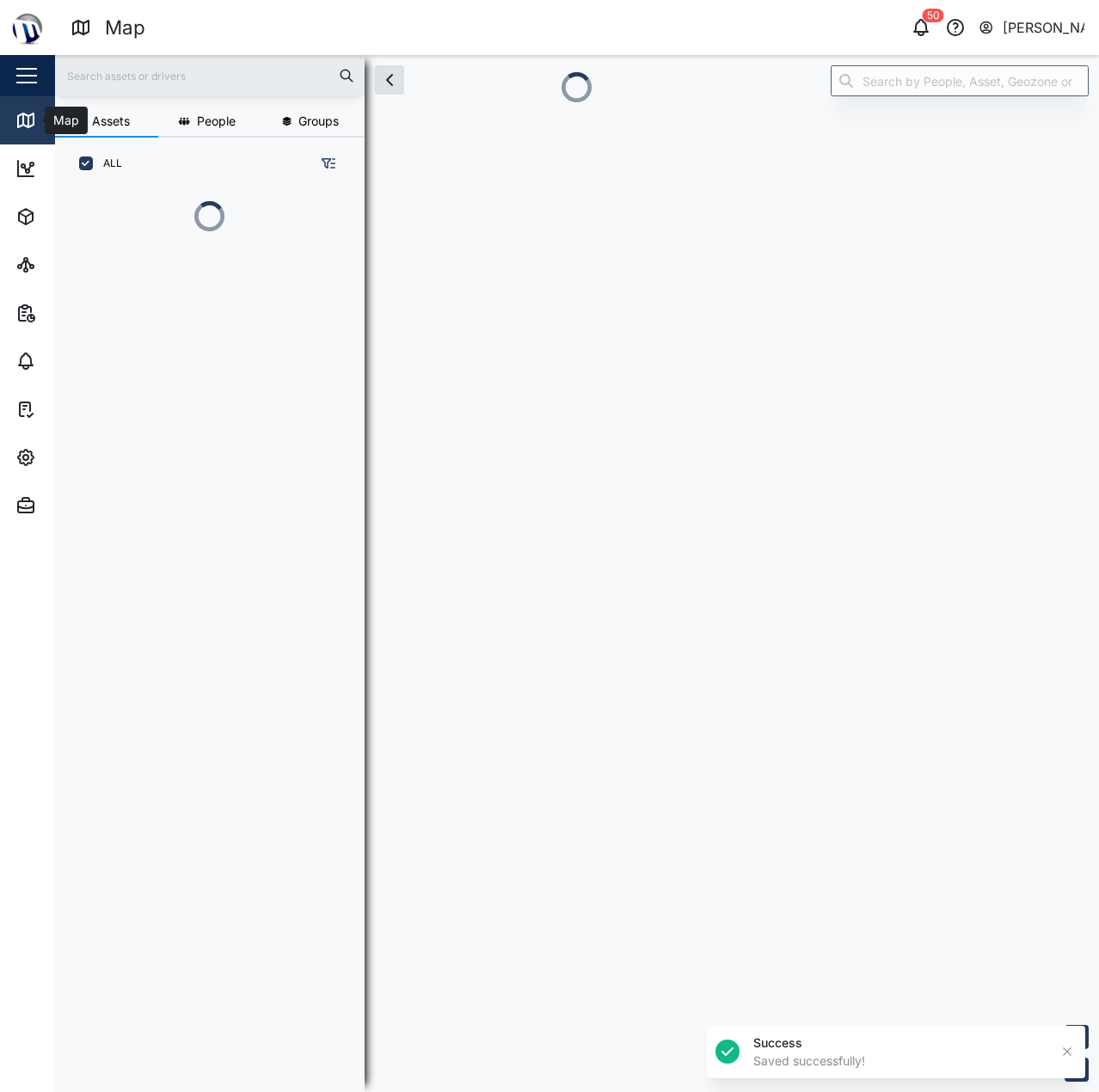
scroll to position [881, 270]
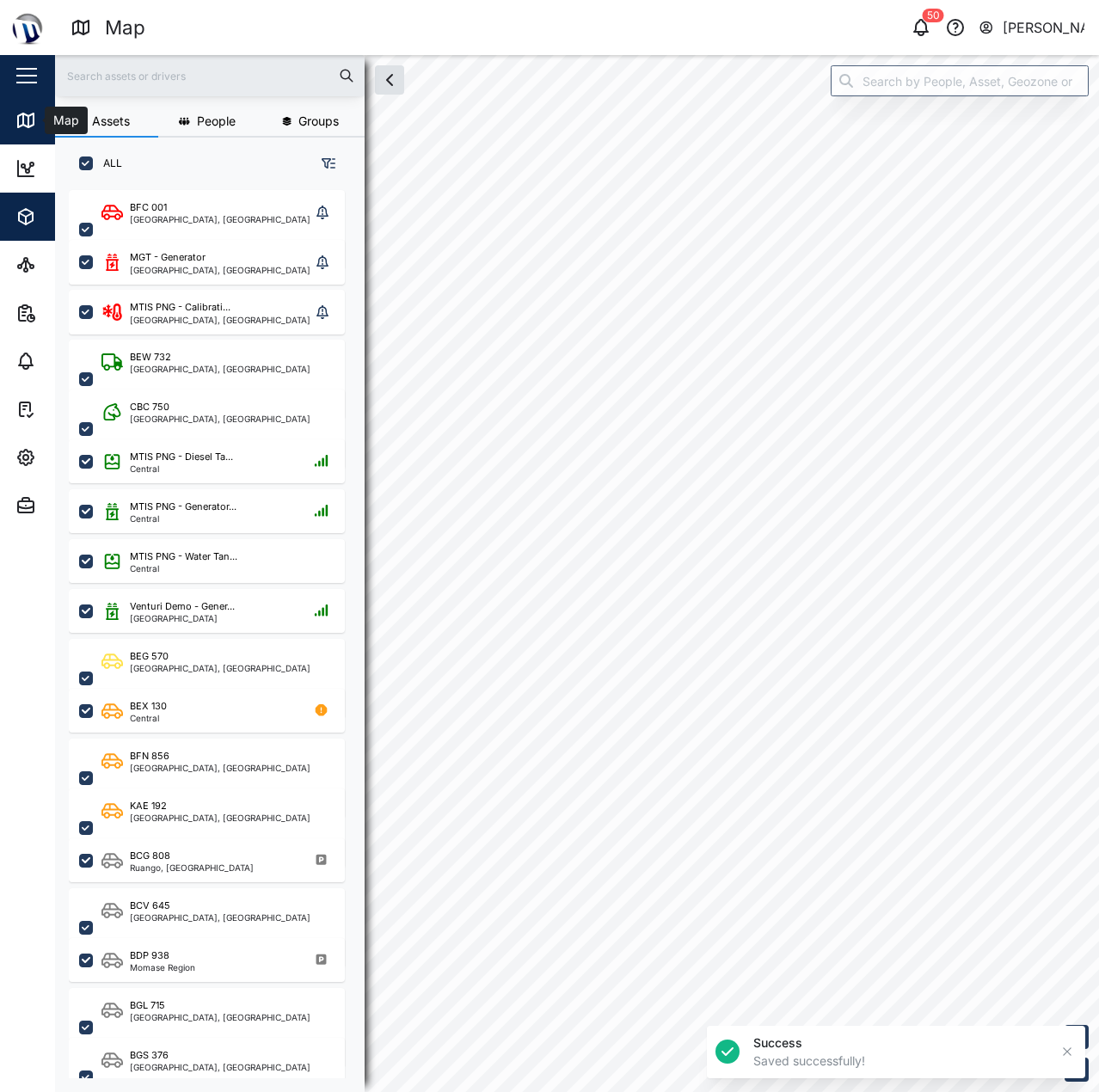
checkbox input "true"
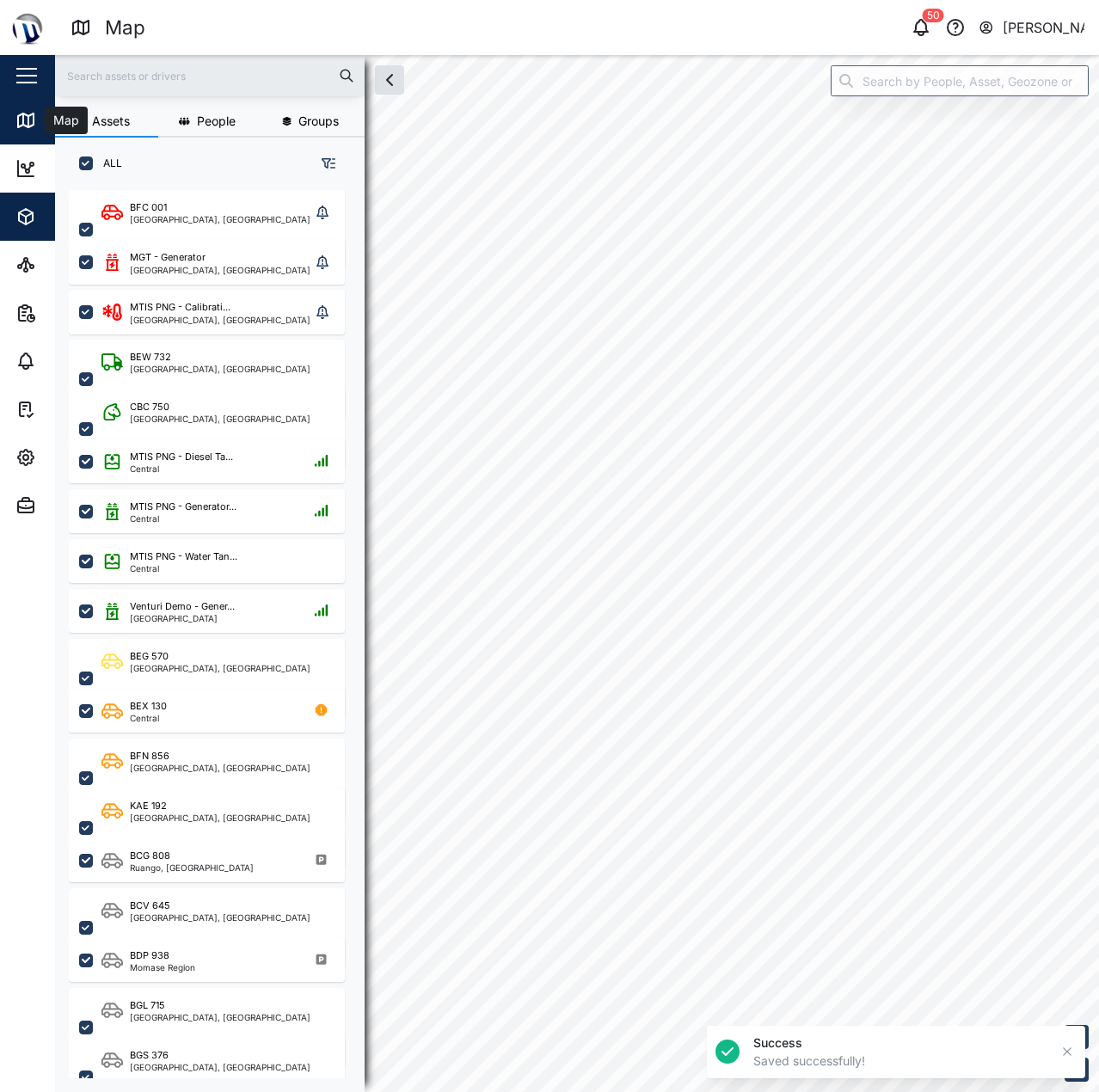
checkbox input "true"
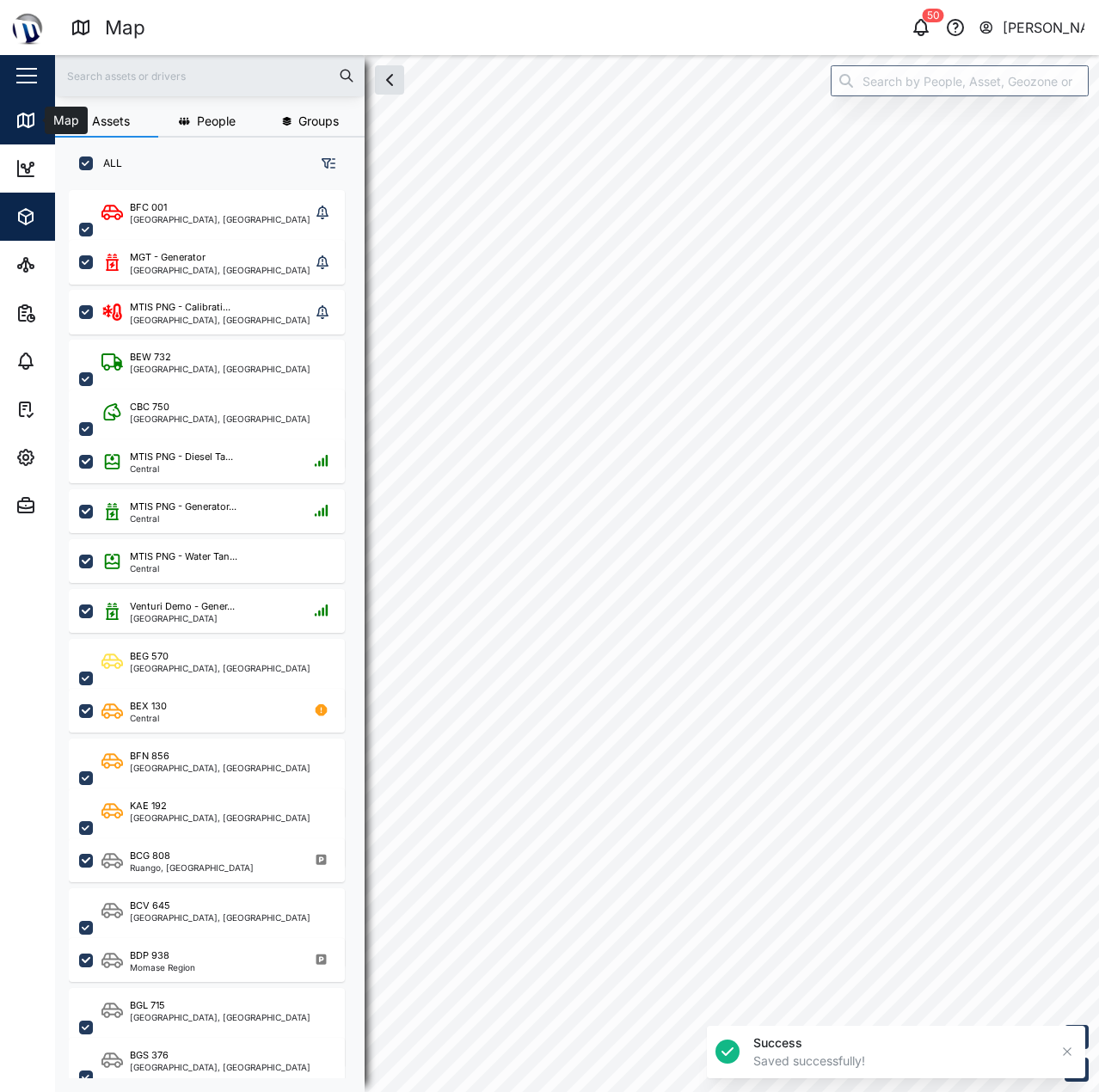
checkbox input "true"
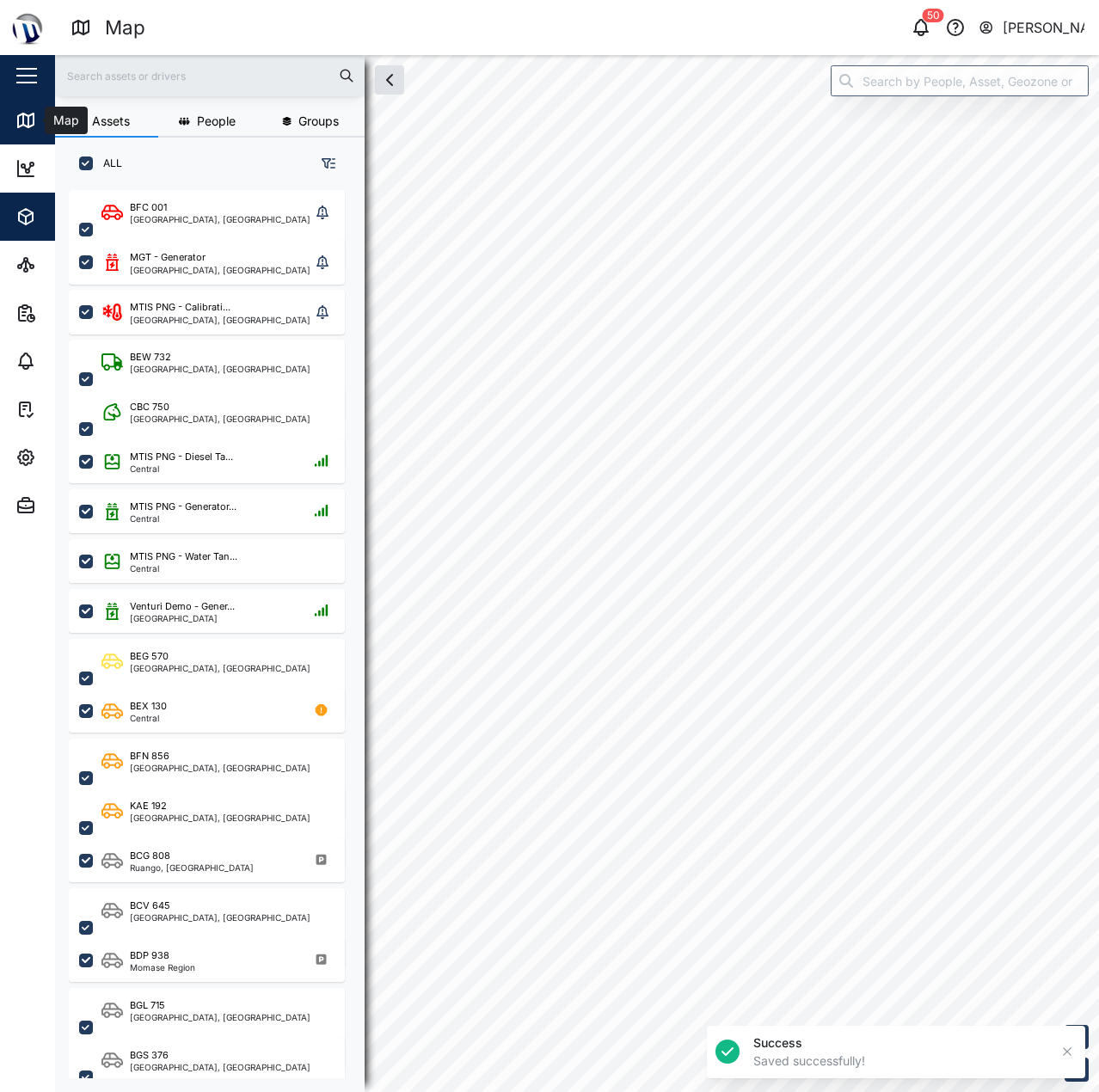
checkbox input "true"
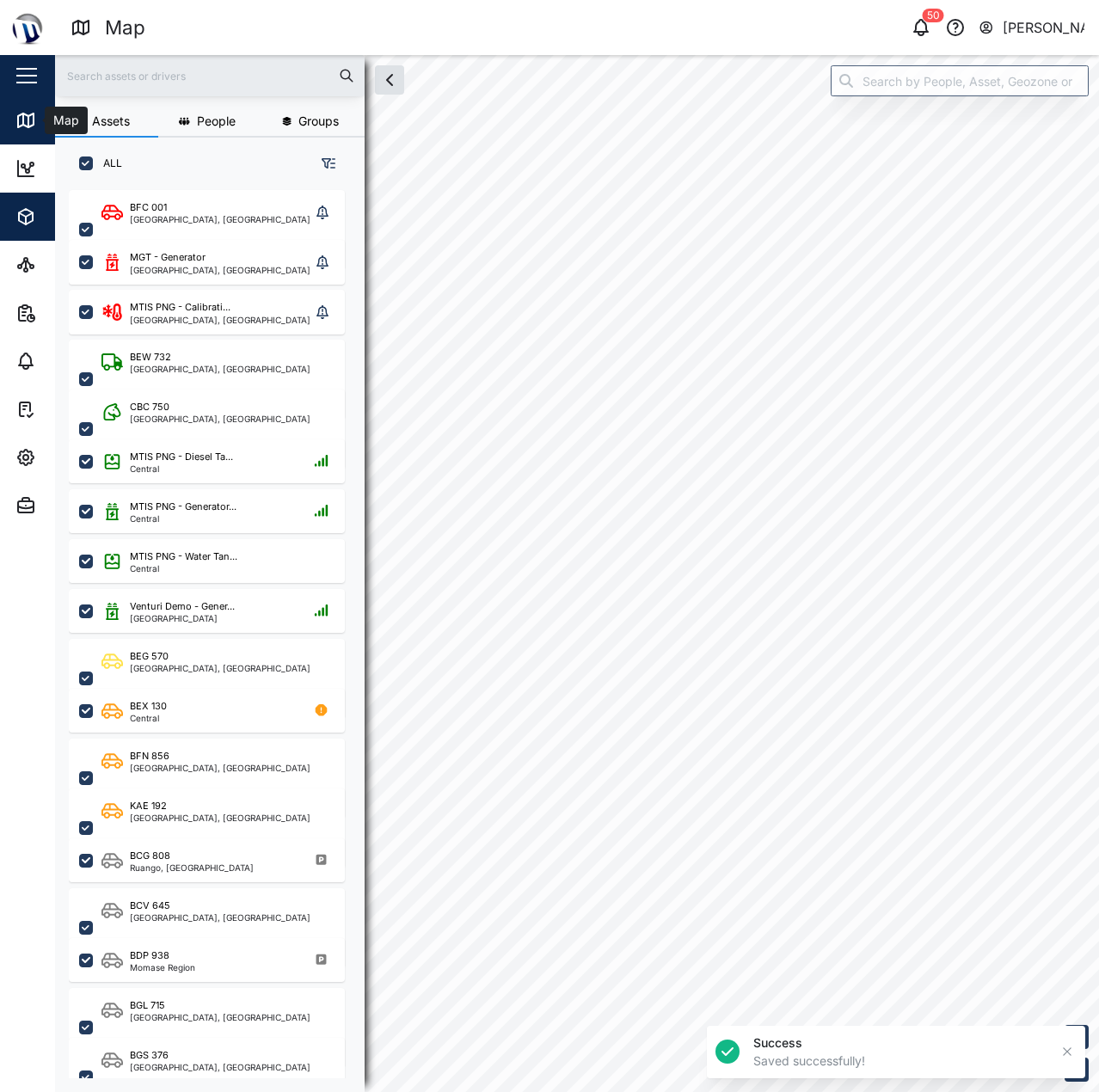
checkbox input "true"
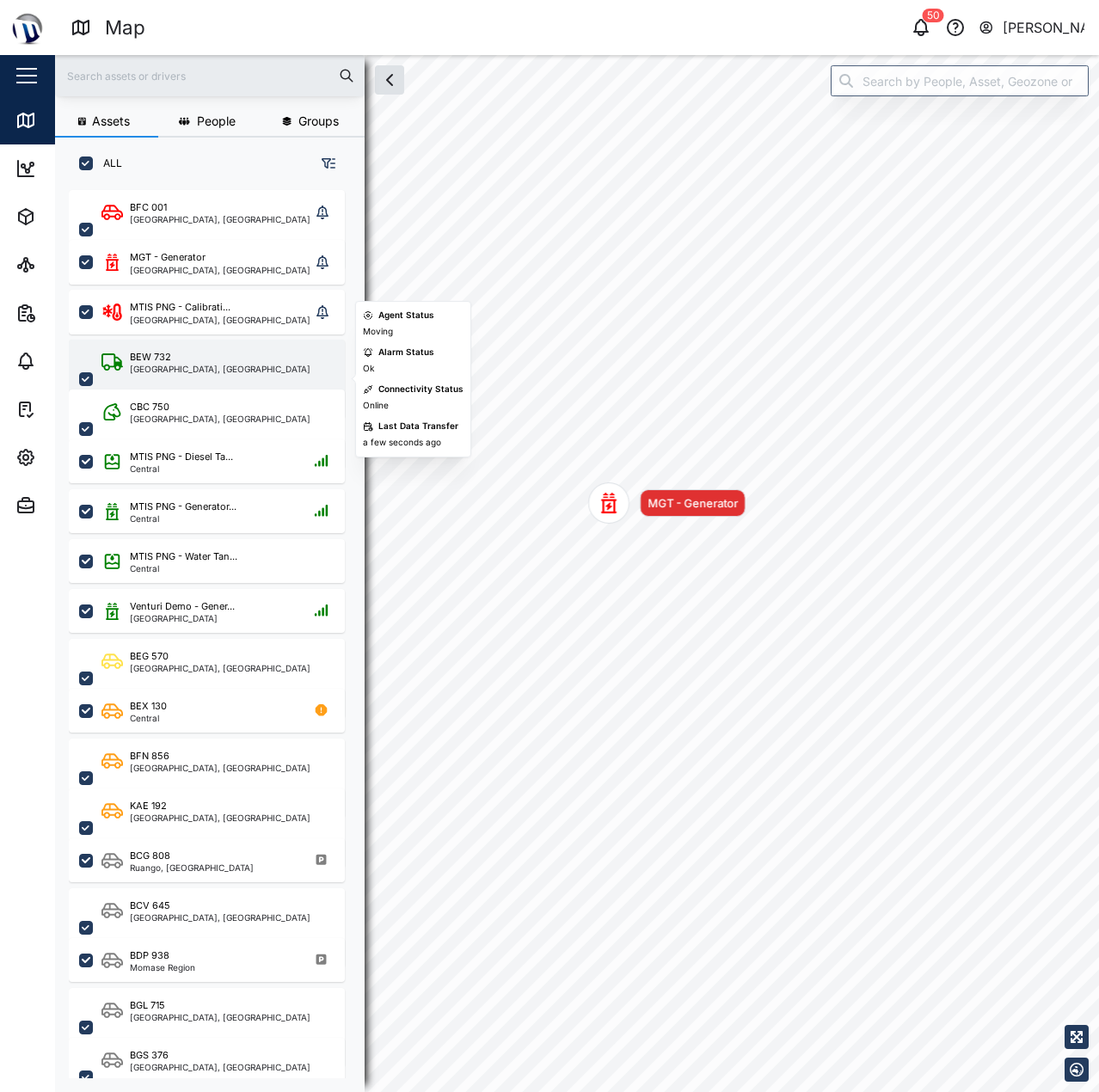
click at [258, 359] on div "BEW 732" at bounding box center [221, 357] width 181 height 15
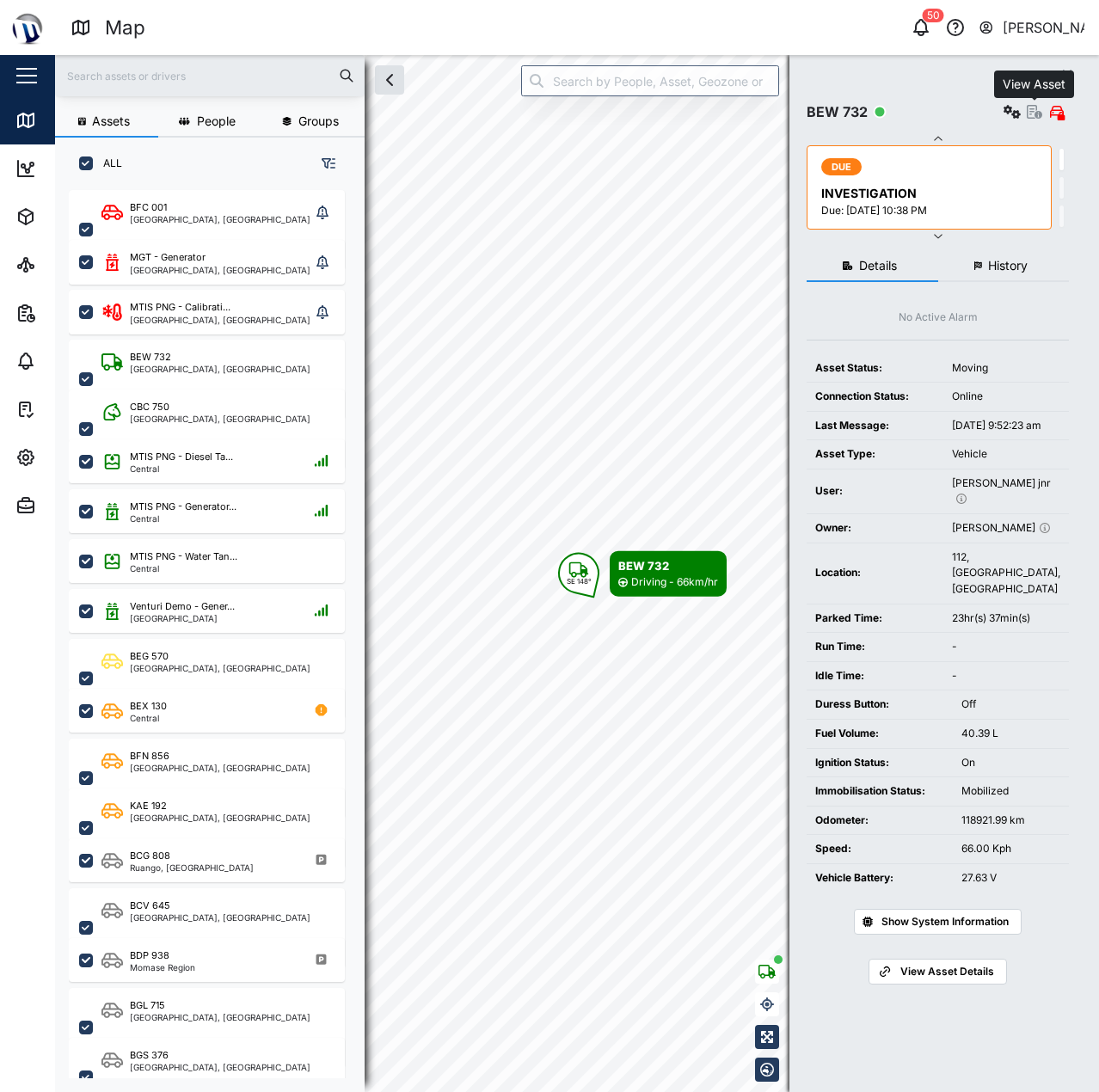
click at [1034, 112] on icon "button" at bounding box center [1034, 111] width 15 height 14
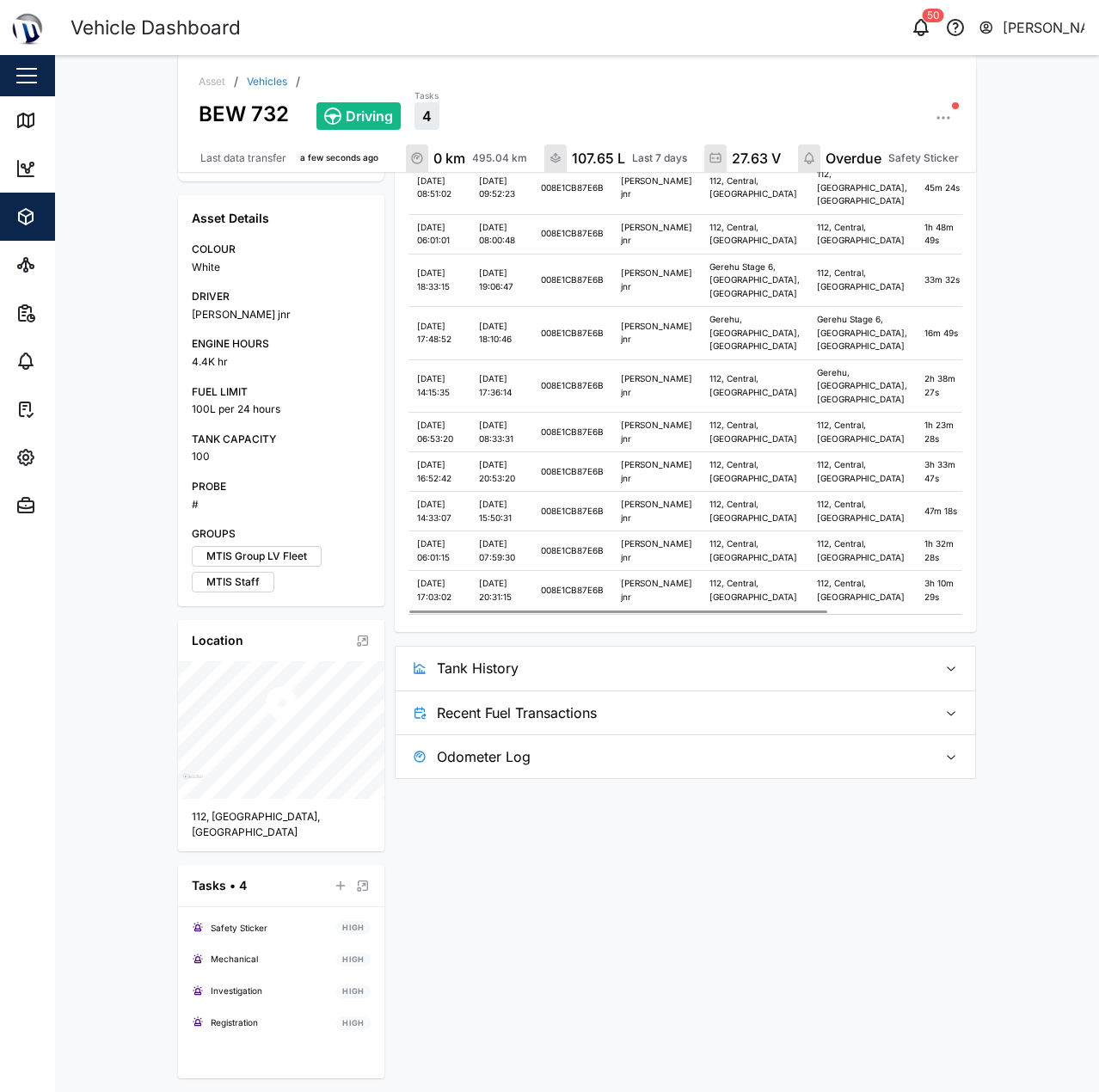
scroll to position [419, 0]
click at [615, 690] on span "Tank History" at bounding box center [680, 668] width 486 height 43
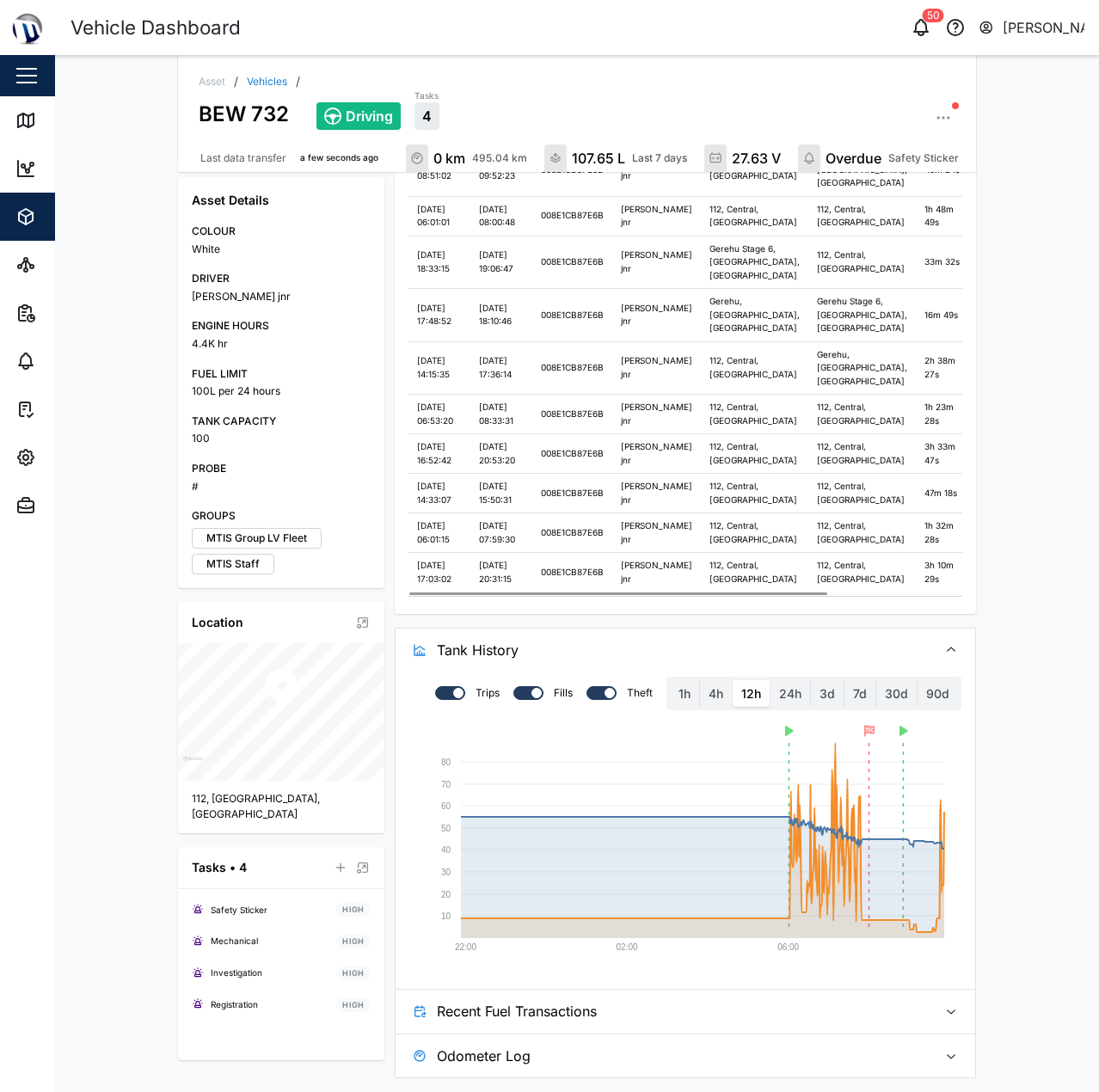
scroll to position [677, 0]
click at [783, 708] on label "24h" at bounding box center [790, 693] width 40 height 27
click at [770, 680] on hours "24h" at bounding box center [770, 680] width 0 height 0
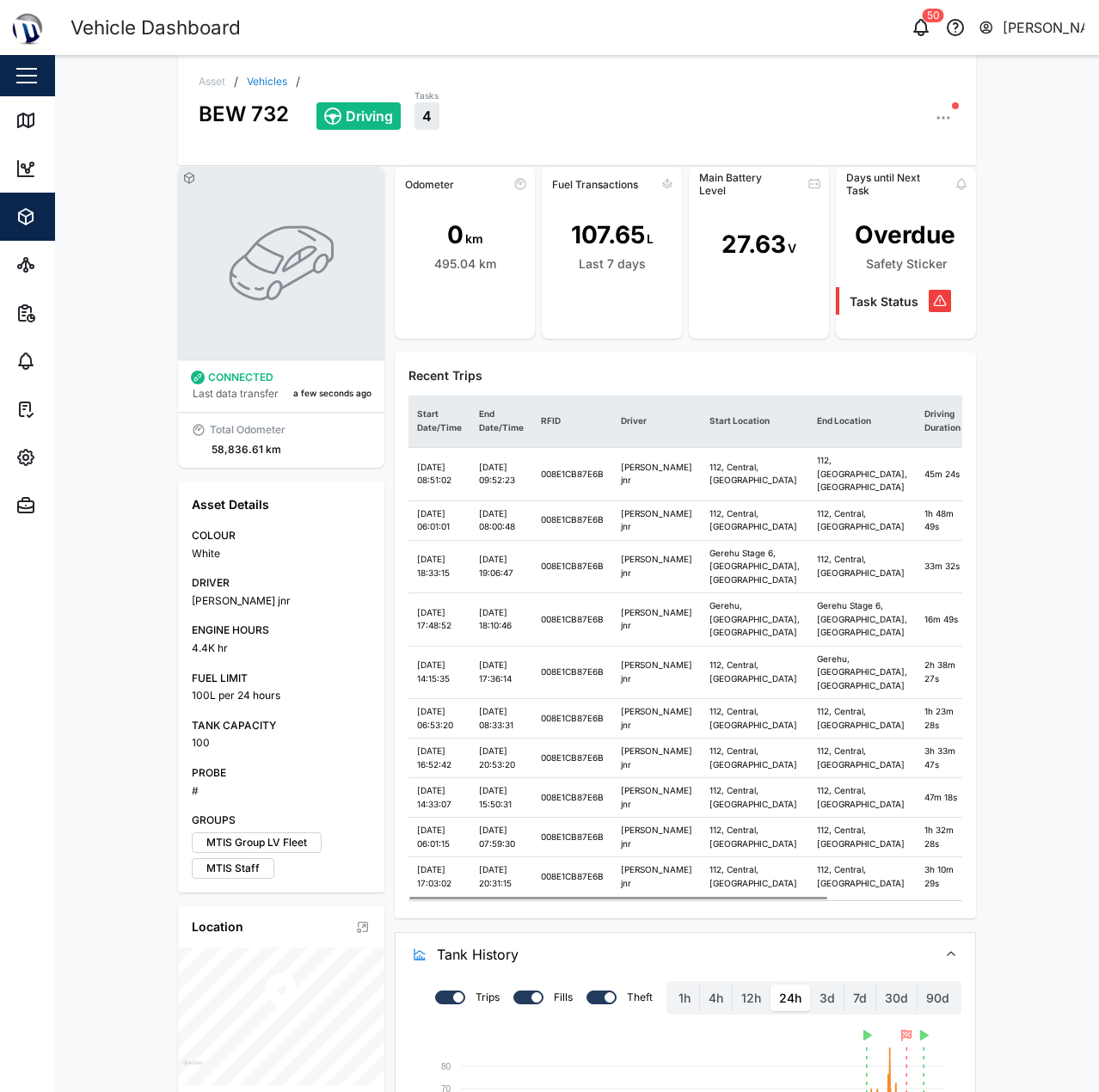
scroll to position [0, 0]
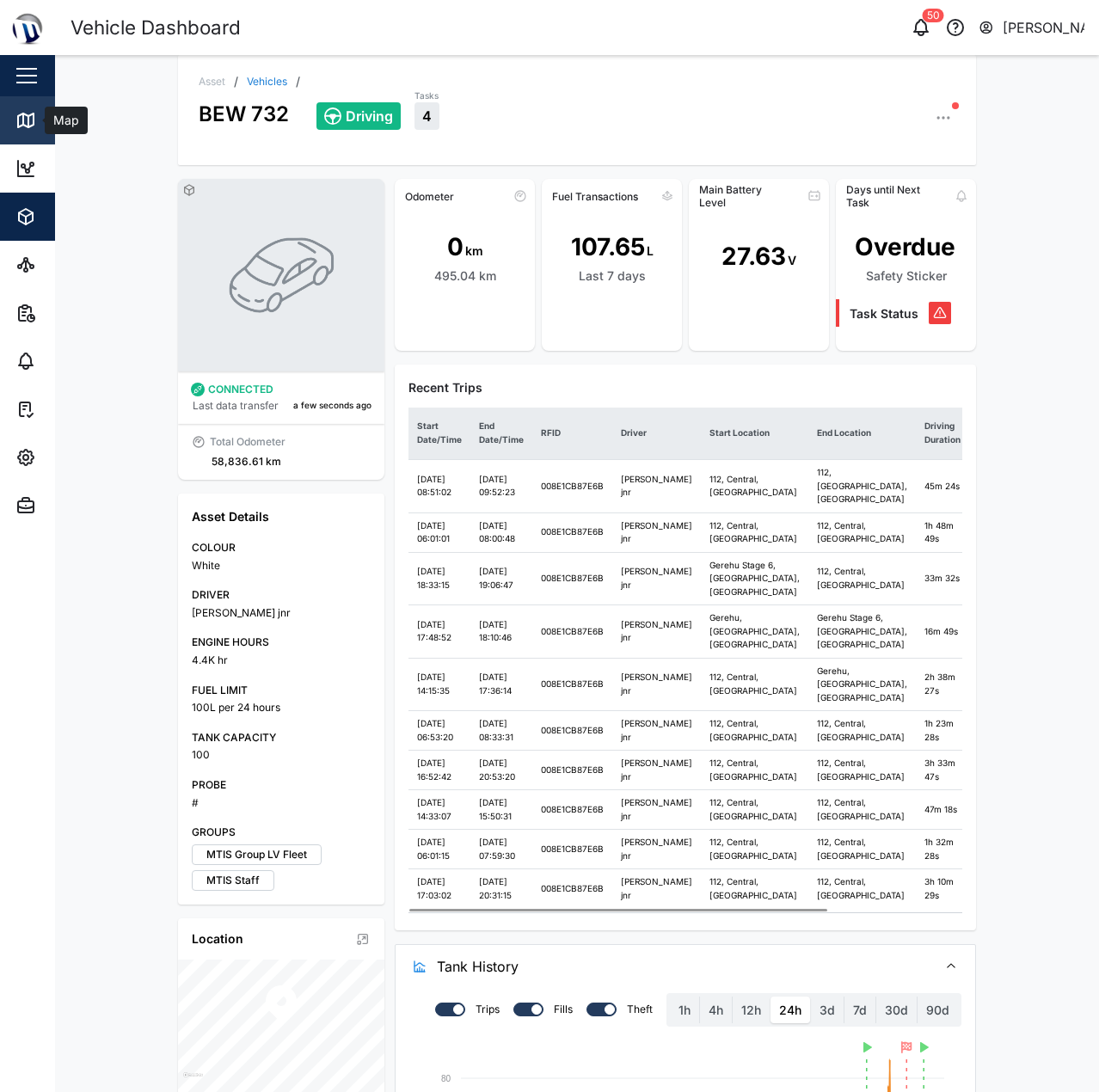
click at [44, 125] on div "Map" at bounding box center [63, 121] width 39 height 19
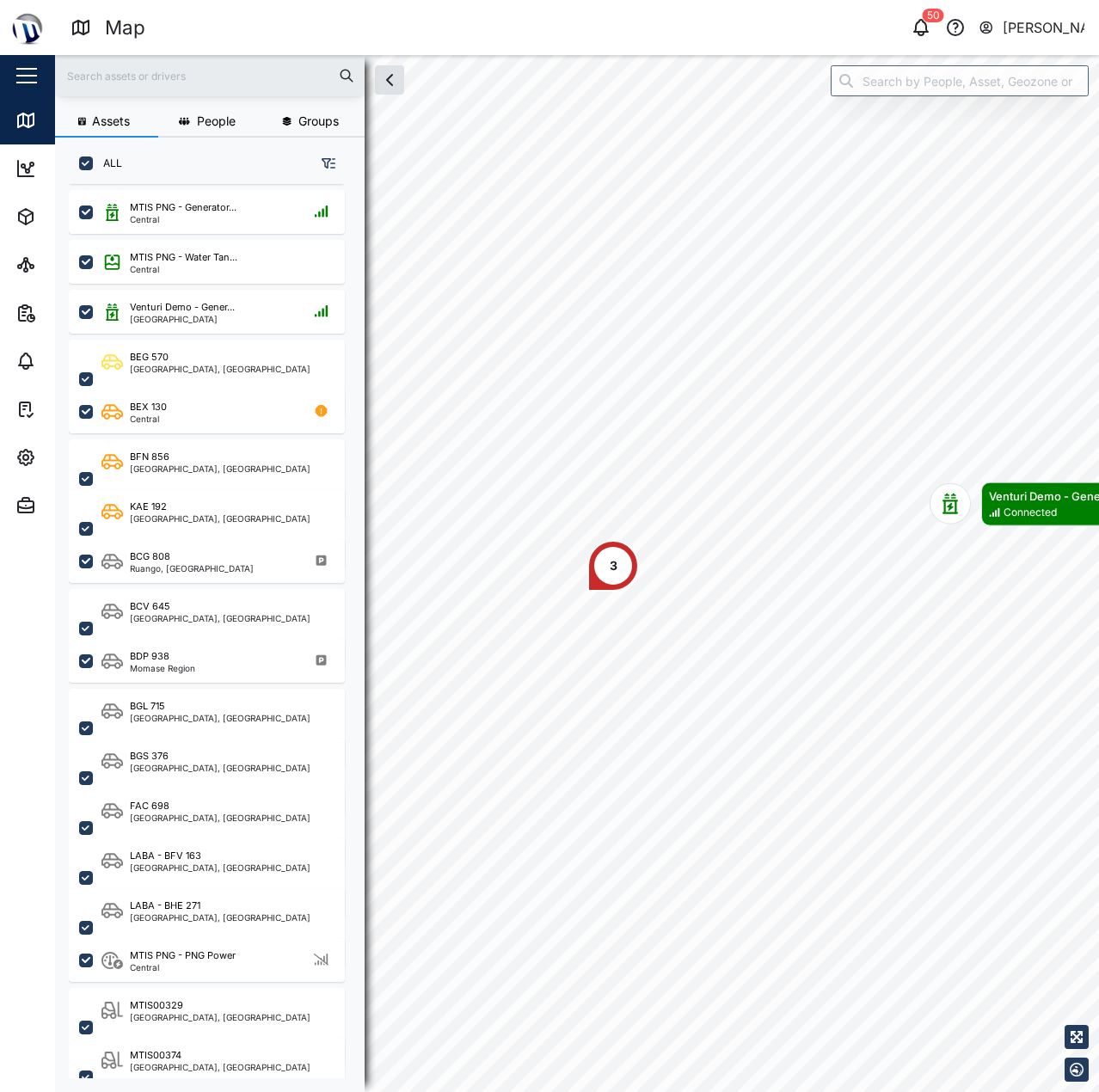
scroll to position [302, 0]
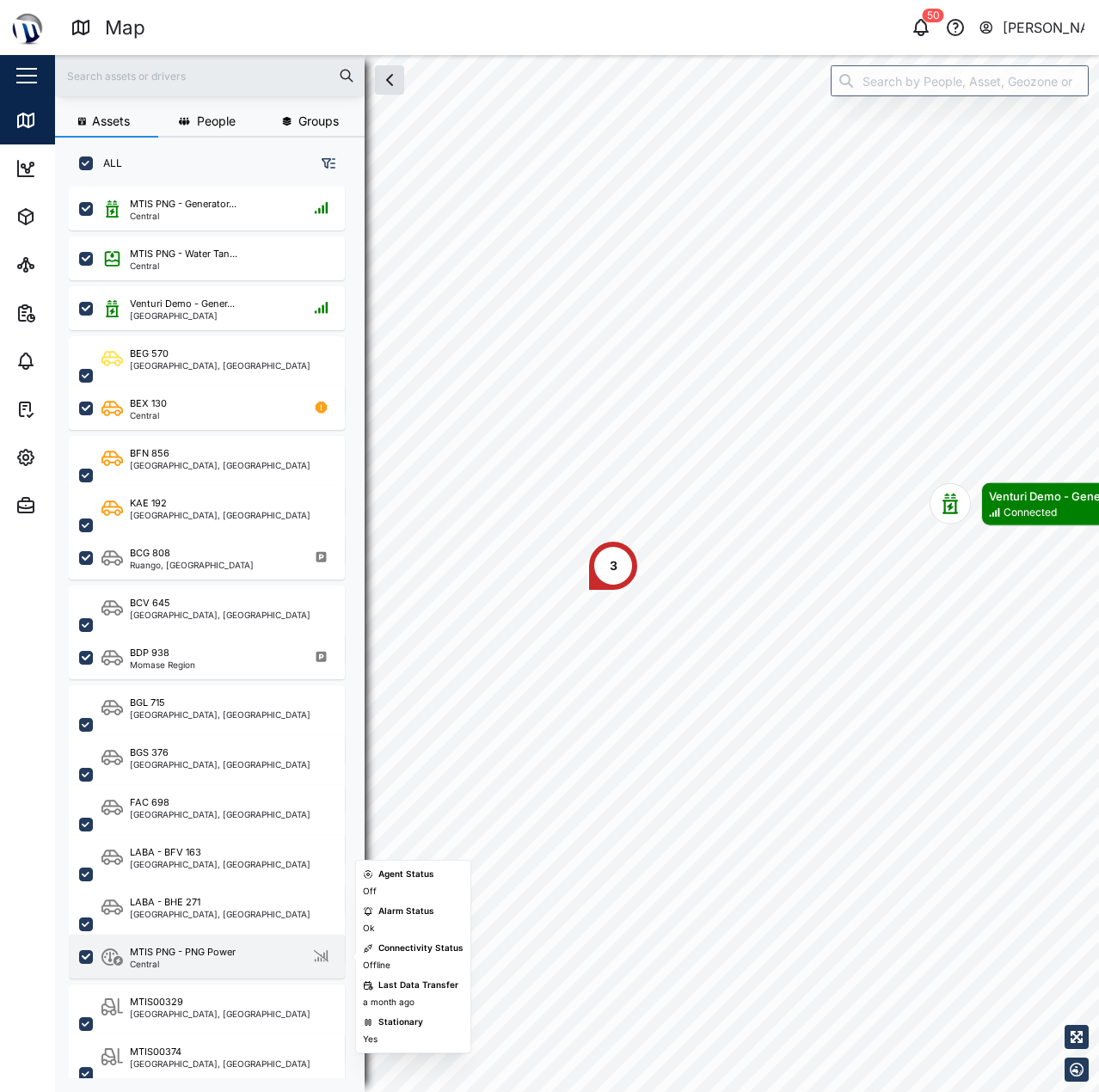
click at [195, 955] on div "MTIS PNG - PNG Power" at bounding box center [183, 953] width 106 height 15
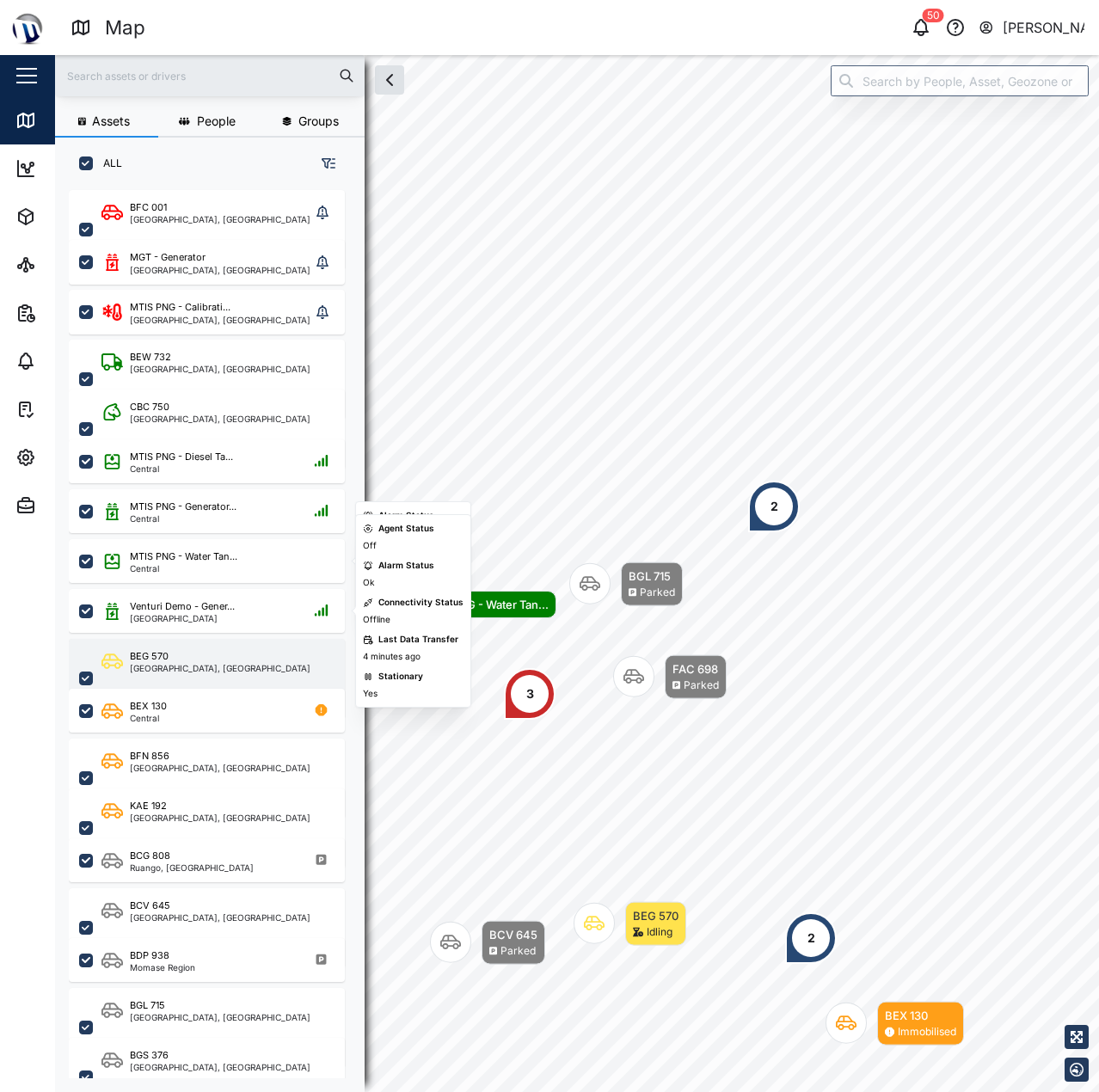
click at [221, 662] on div "BEG 570" at bounding box center [221, 657] width 181 height 15
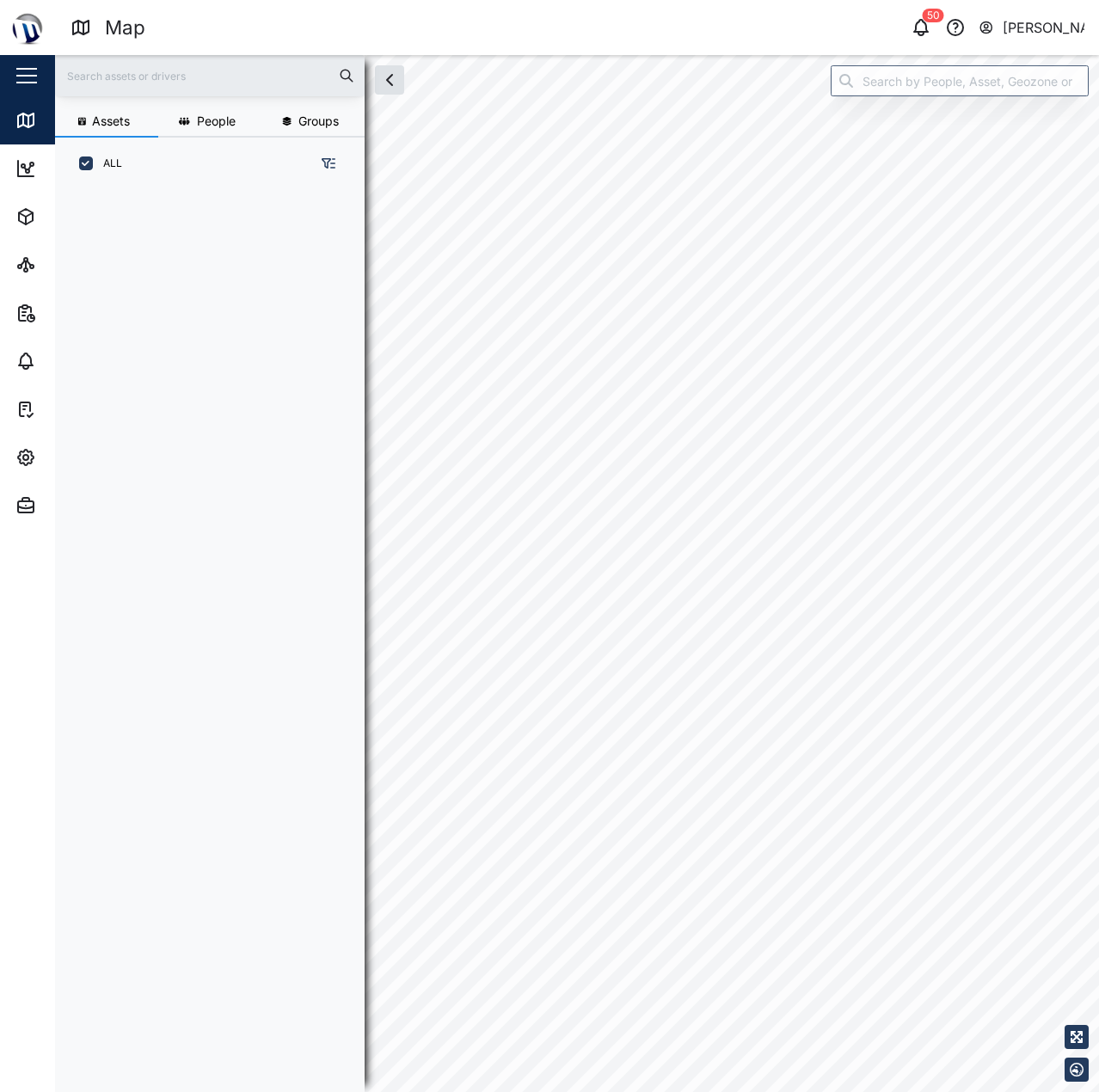
scroll to position [881, 270]
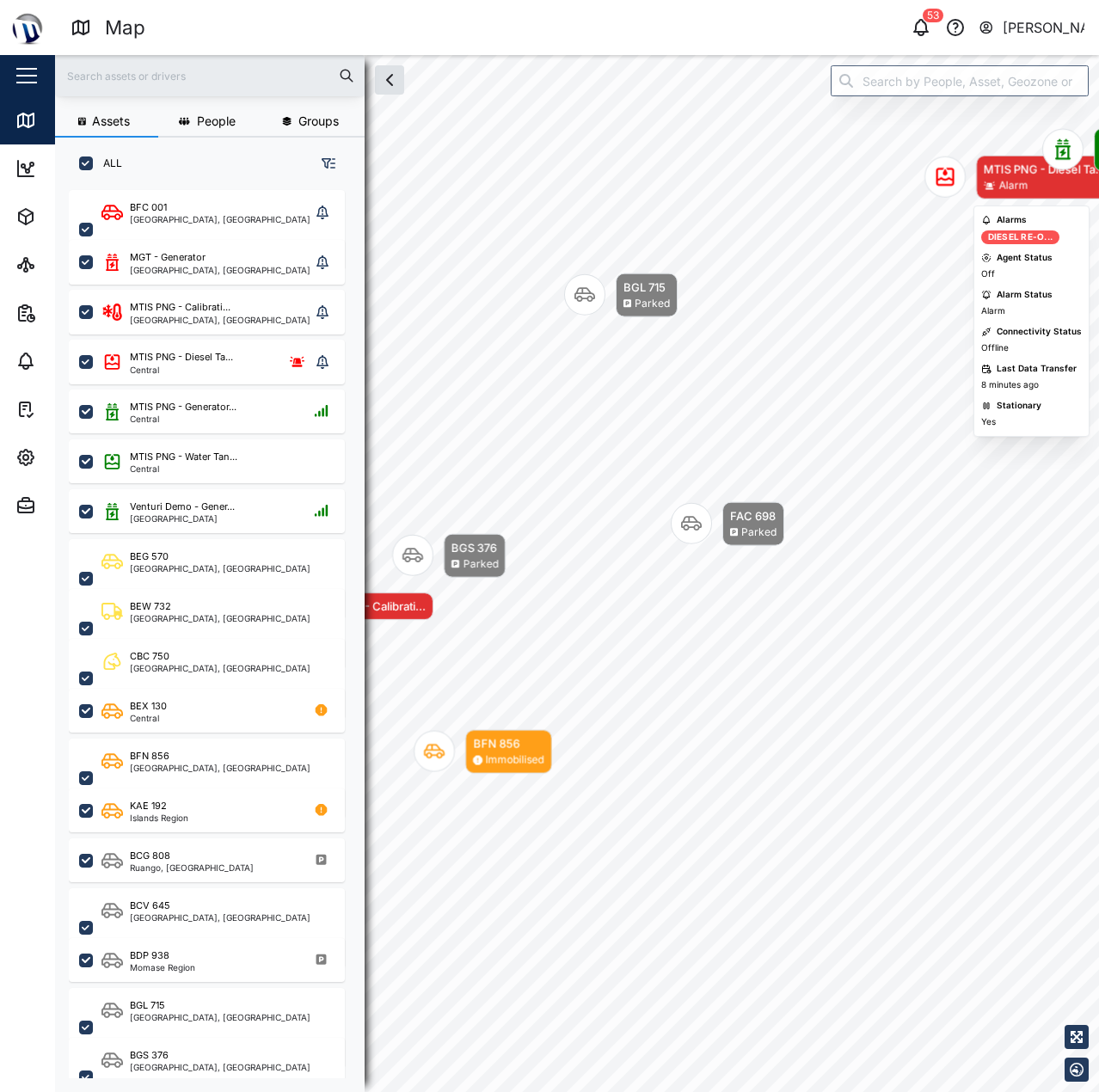
click at [999, 174] on div "MTIS PNG - Diesel Ta..." at bounding box center [1045, 170] width 123 height 17
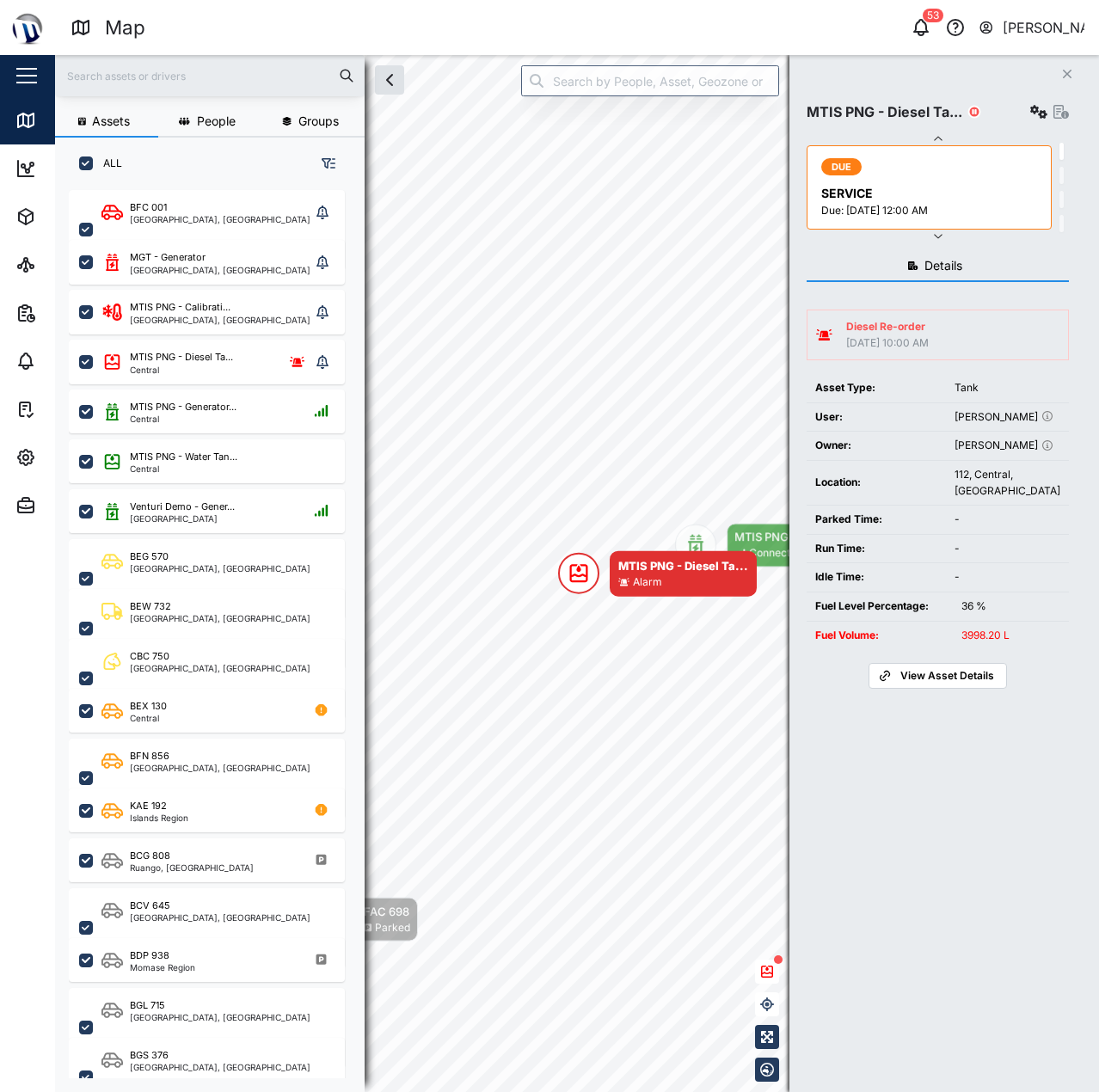
click at [1061, 68] on button "Close" at bounding box center [1067, 74] width 25 height 24
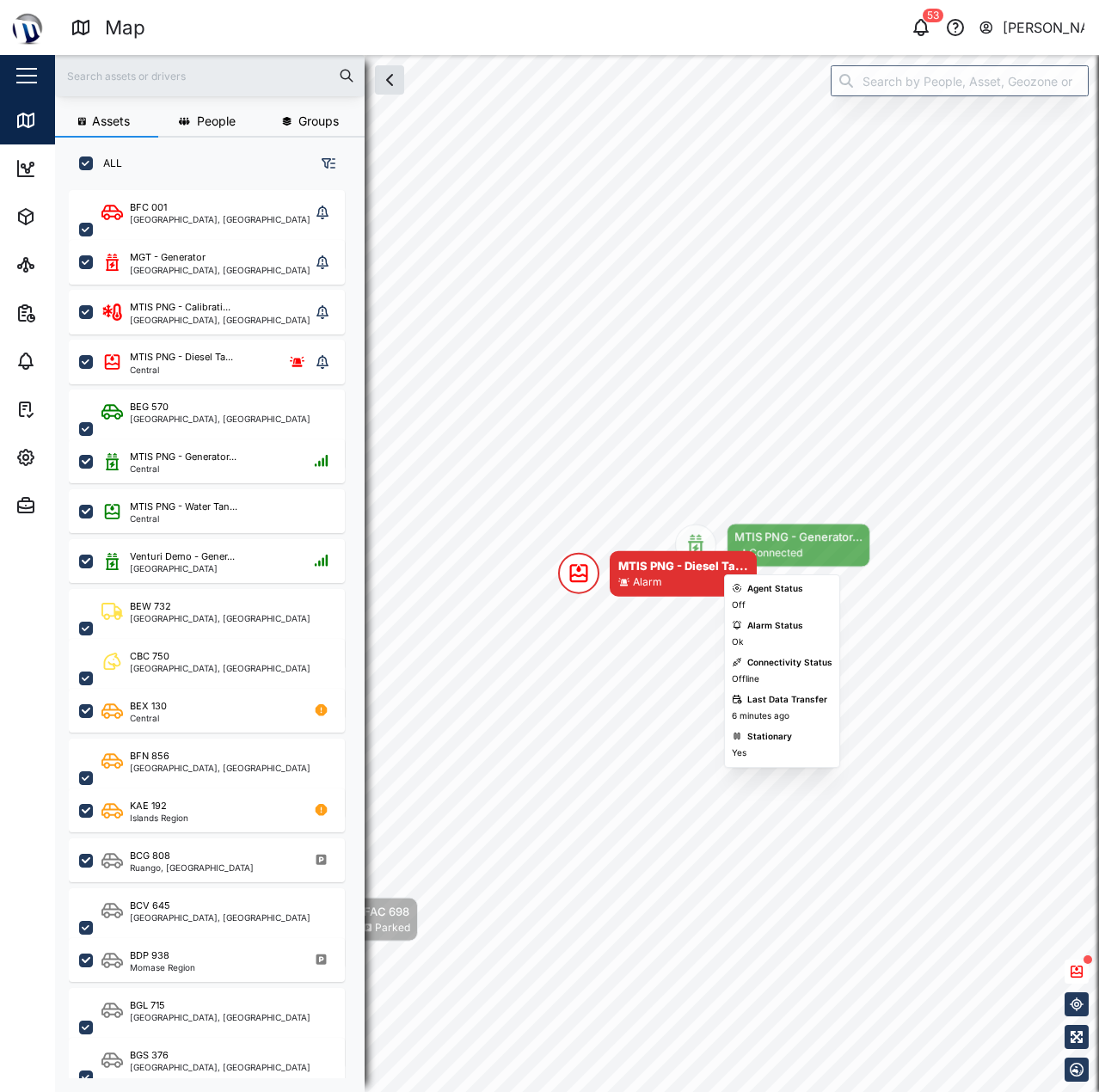
click at [799, 530] on div "MTIS PNG - Generator..." at bounding box center [798, 537] width 128 height 17
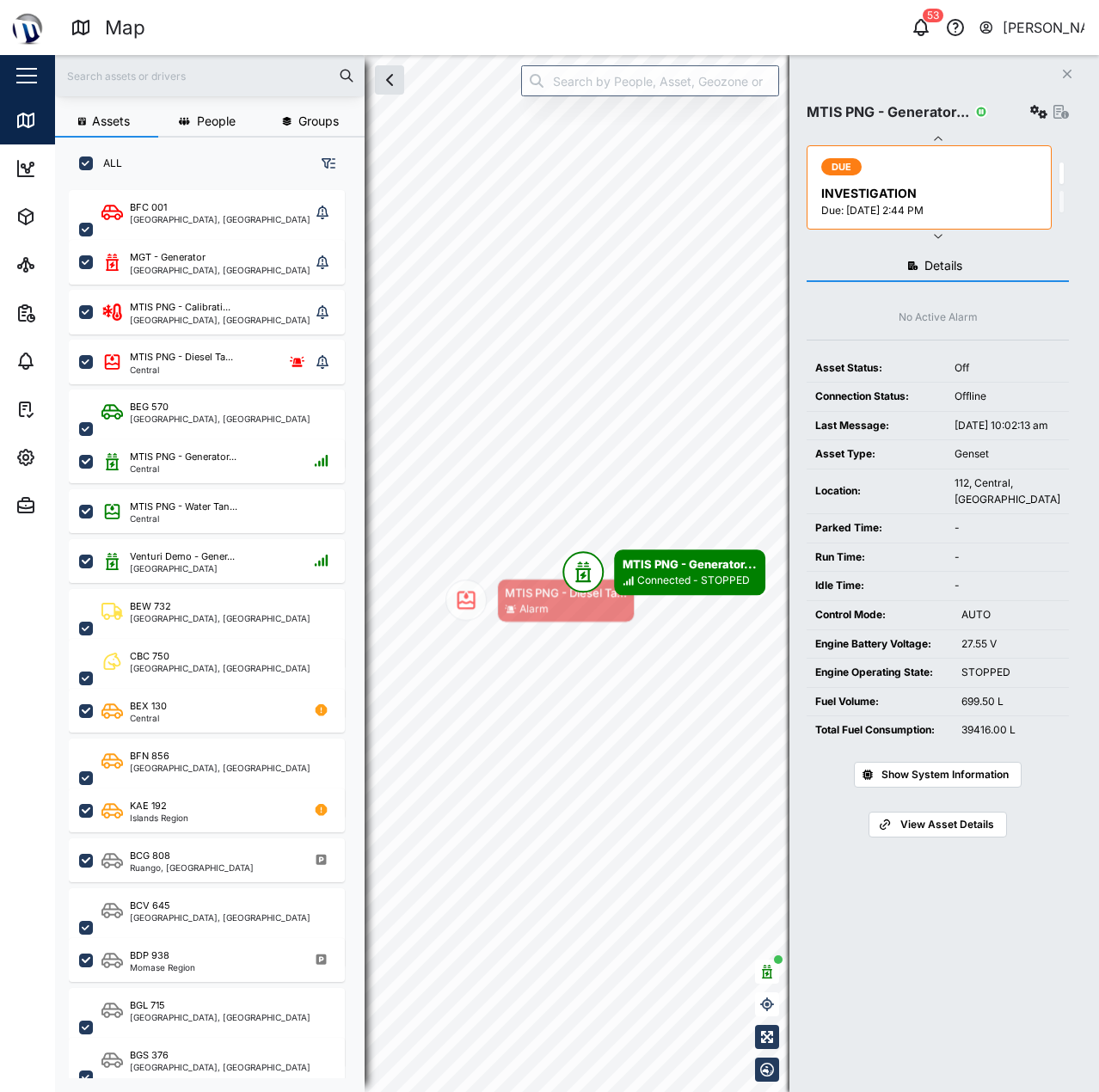
click at [1063, 115] on icon "button" at bounding box center [1061, 111] width 15 height 14
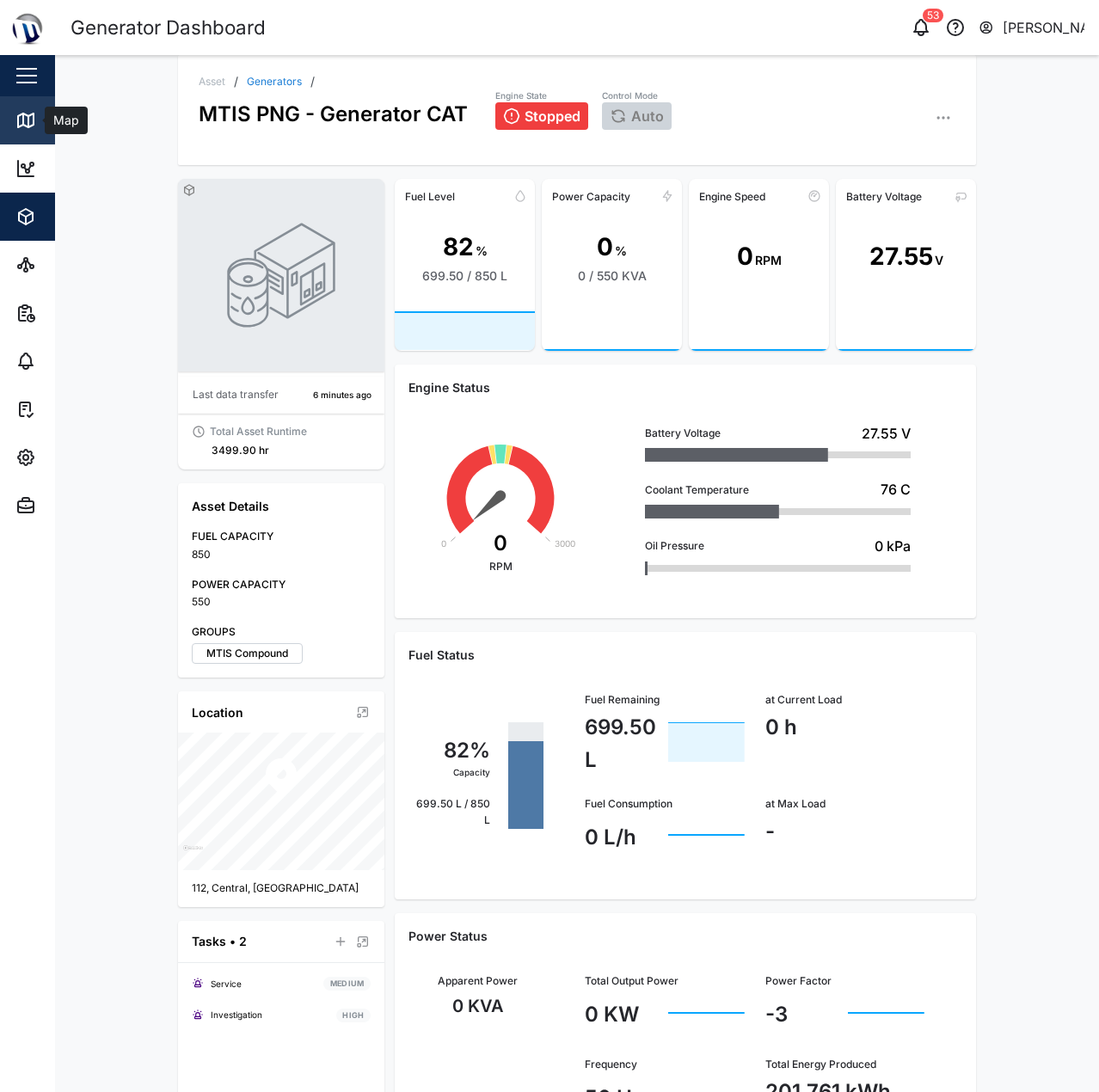
click at [25, 128] on icon at bounding box center [25, 121] width 21 height 21
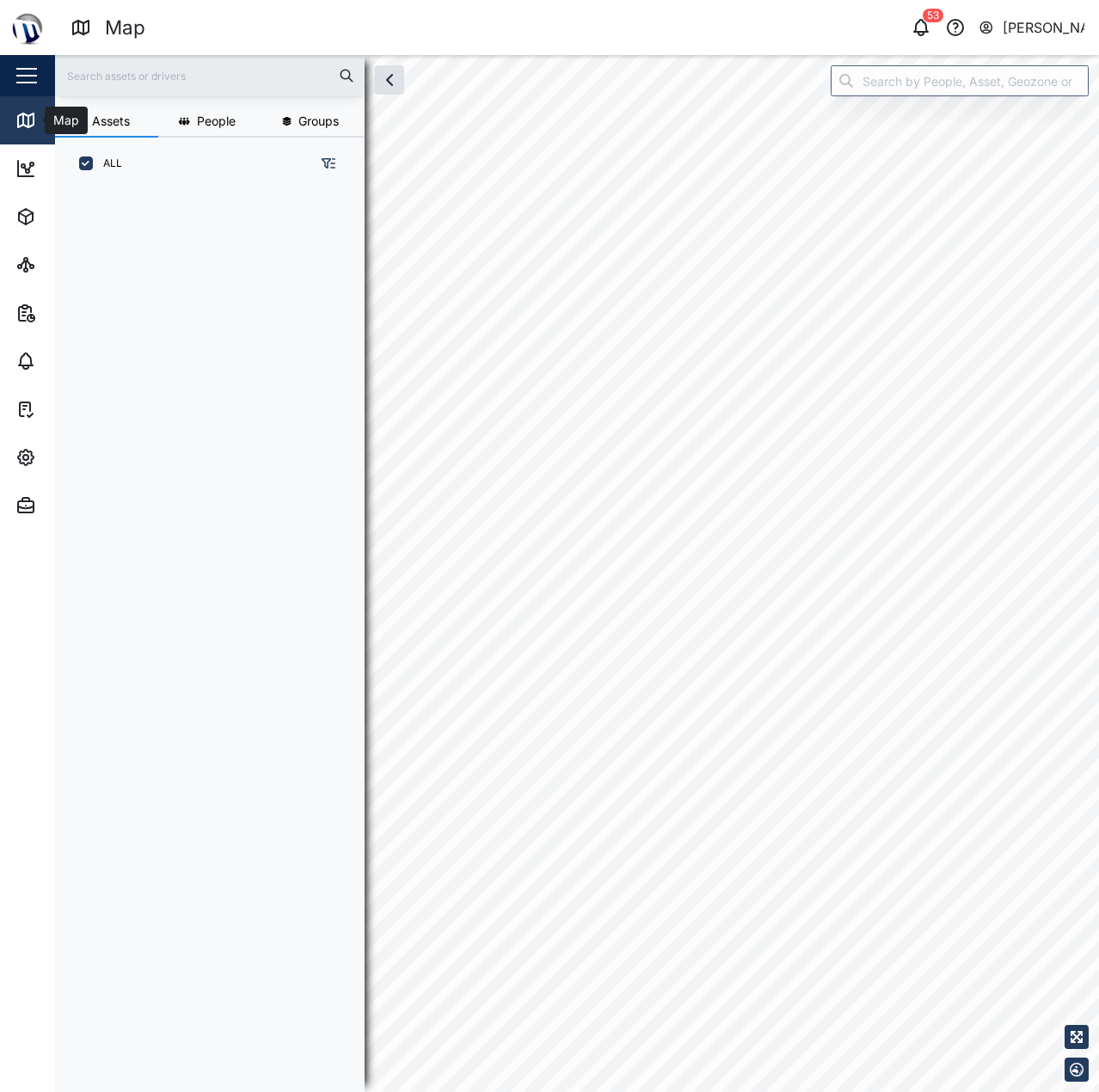
scroll to position [881, 270]
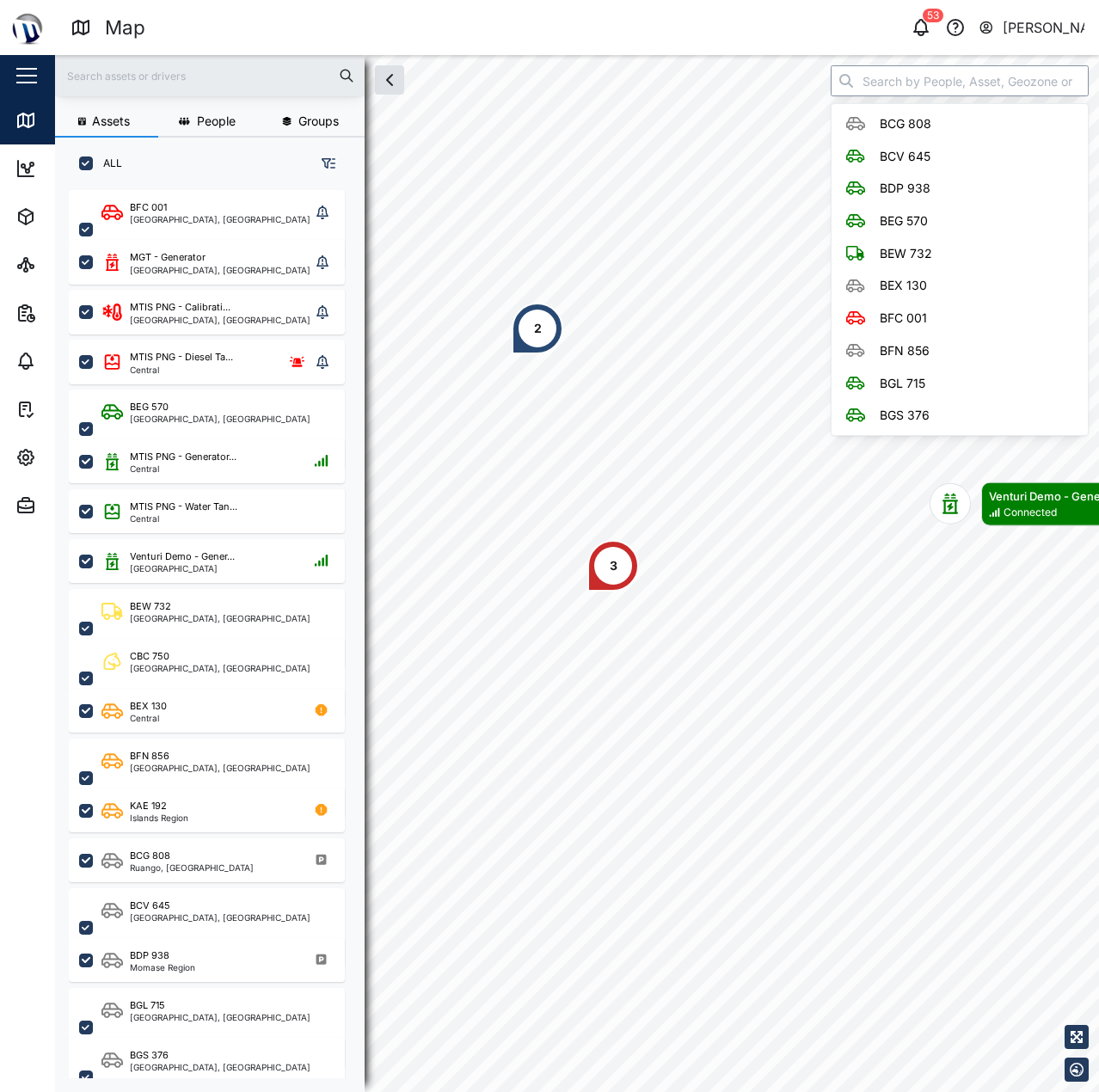
click at [978, 77] on input "search" at bounding box center [960, 80] width 258 height 31
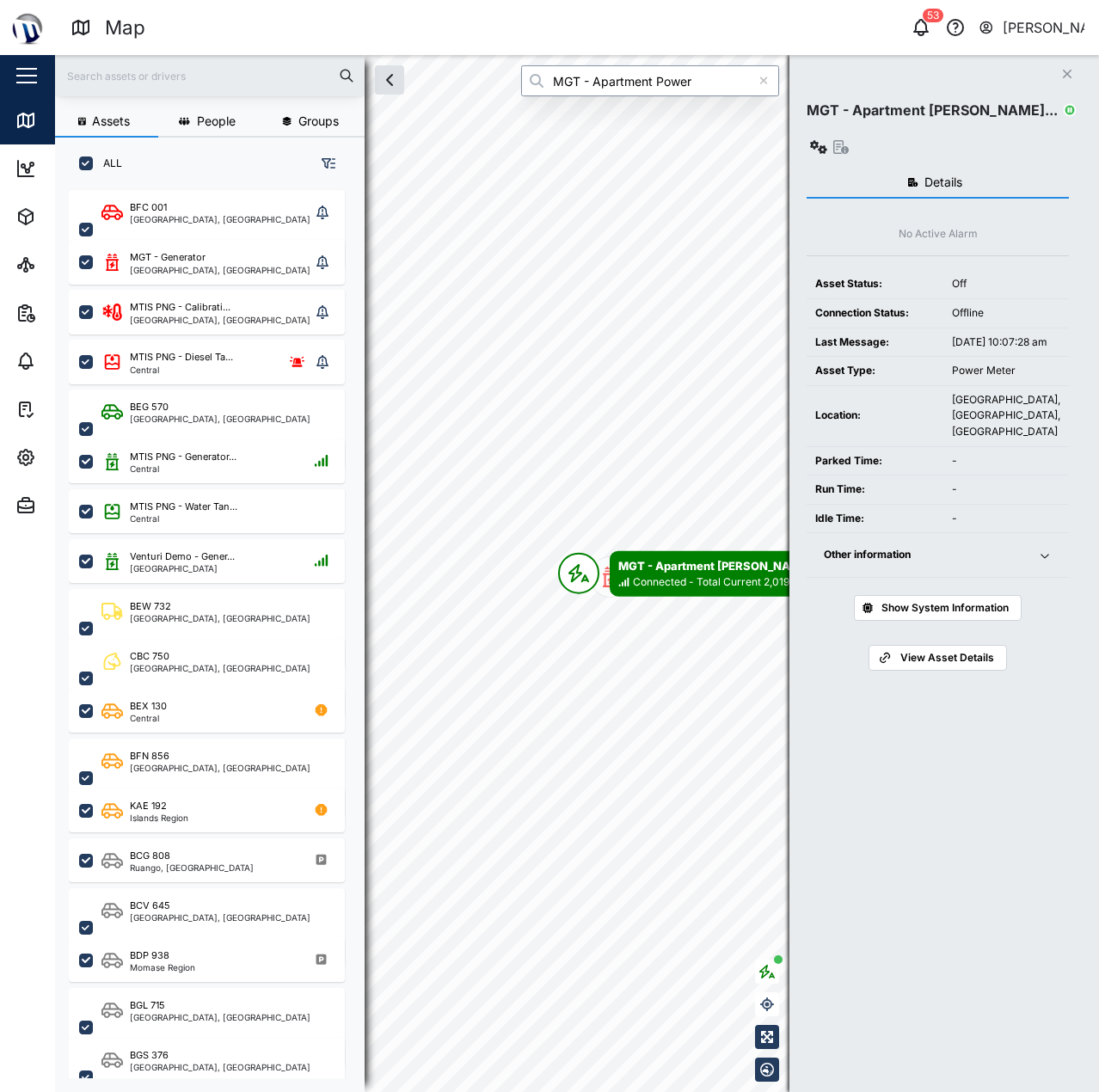
type input "MGT - Apartment Power"
click at [828, 140] on icon "button" at bounding box center [818, 147] width 17 height 14
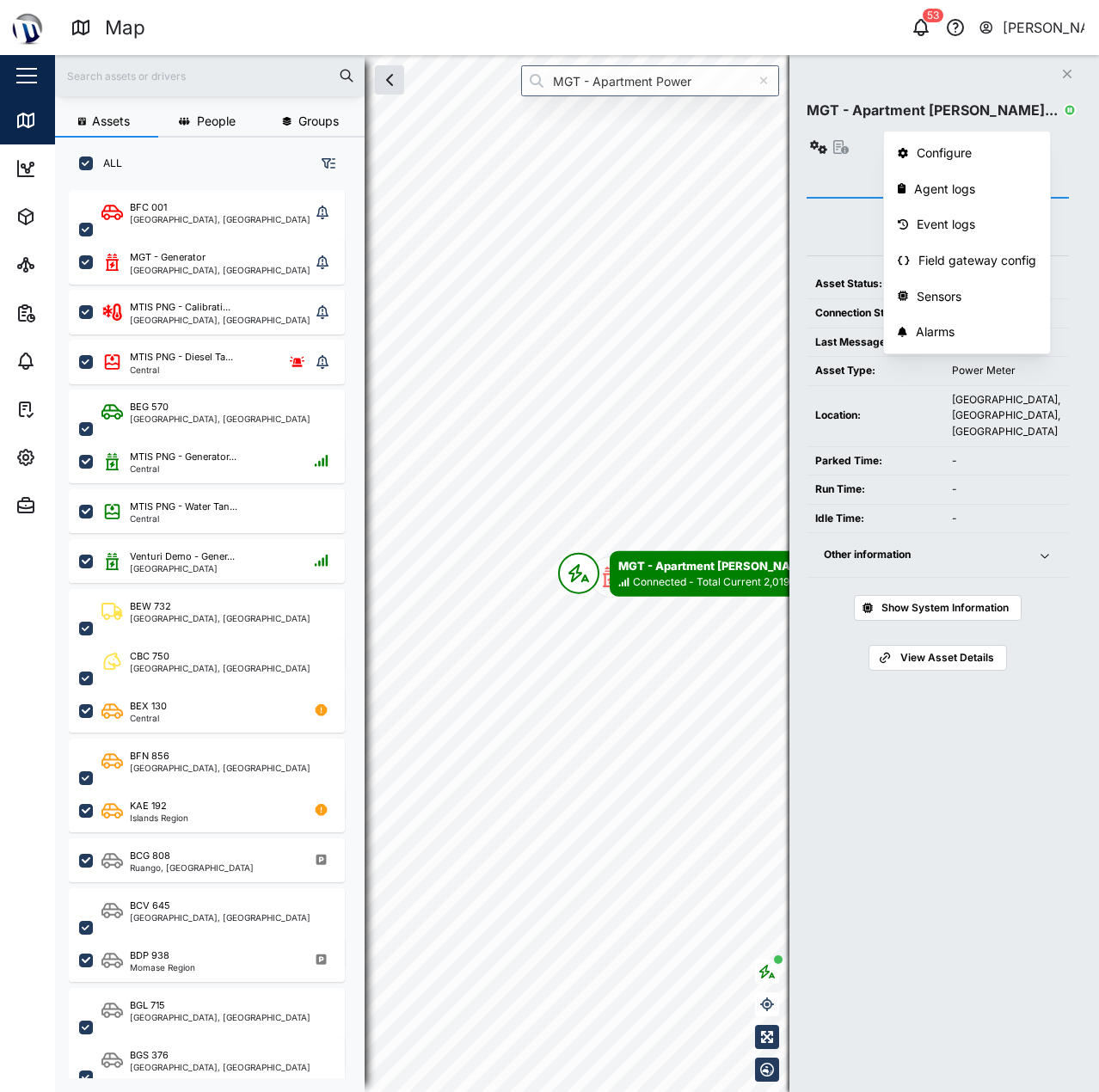
click at [1074, 106] on div "Close MGT - Apartment Powe... Configure Agent logs Event logs Field gateway con…" at bounding box center [944, 573] width 309 height 1036
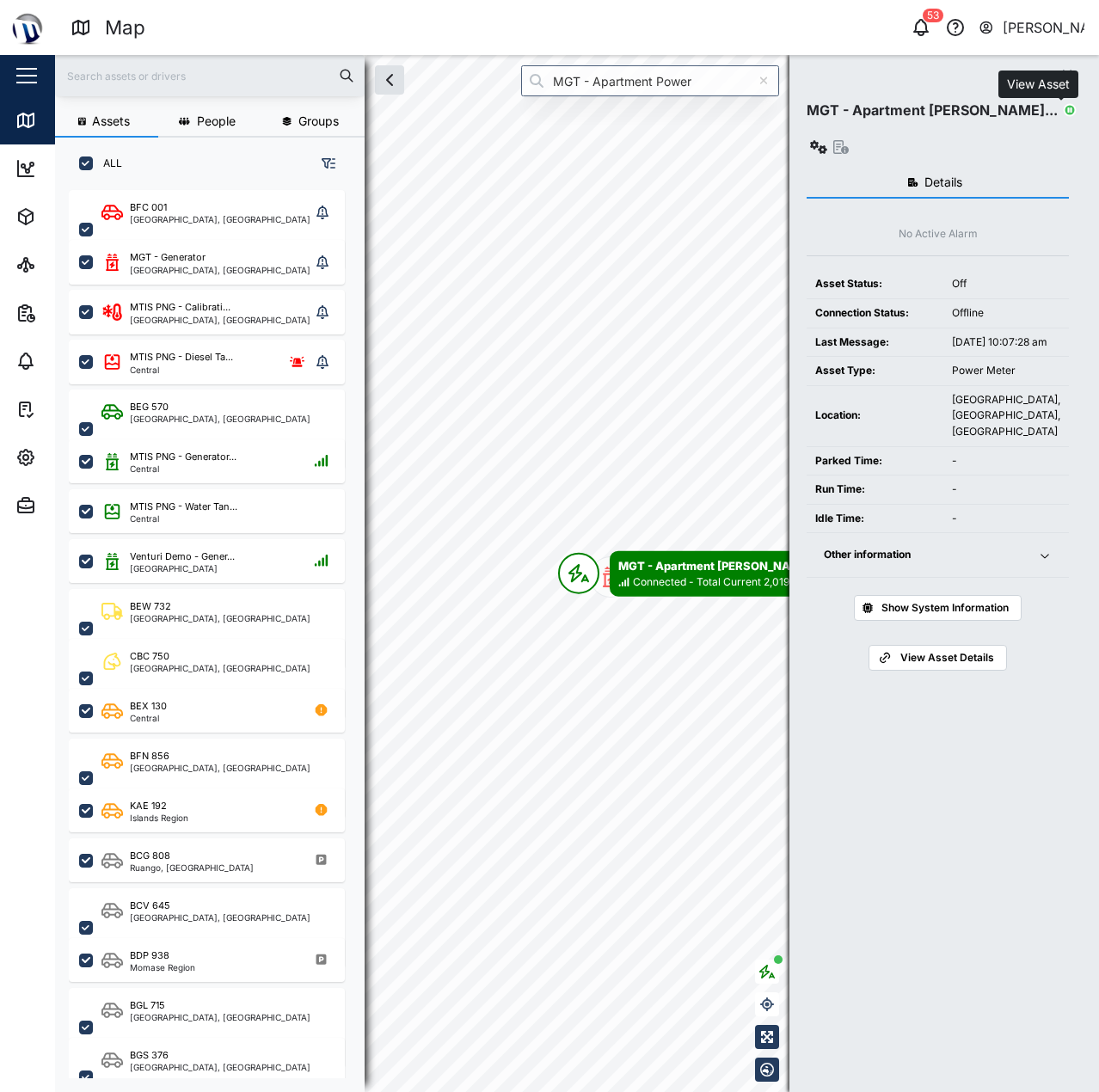
click at [848, 140] on icon "button" at bounding box center [841, 147] width 15 height 14
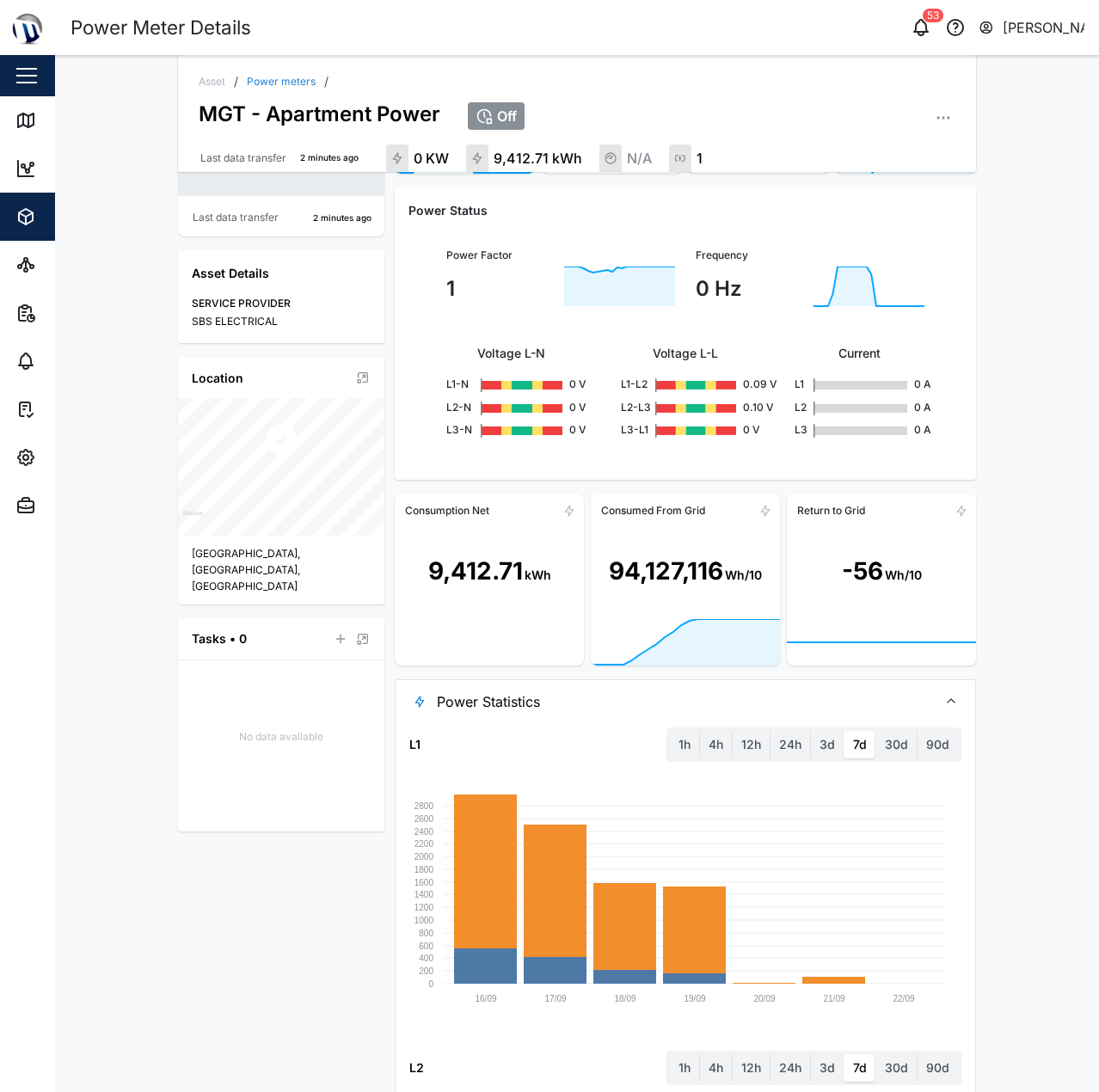
scroll to position [171, 0]
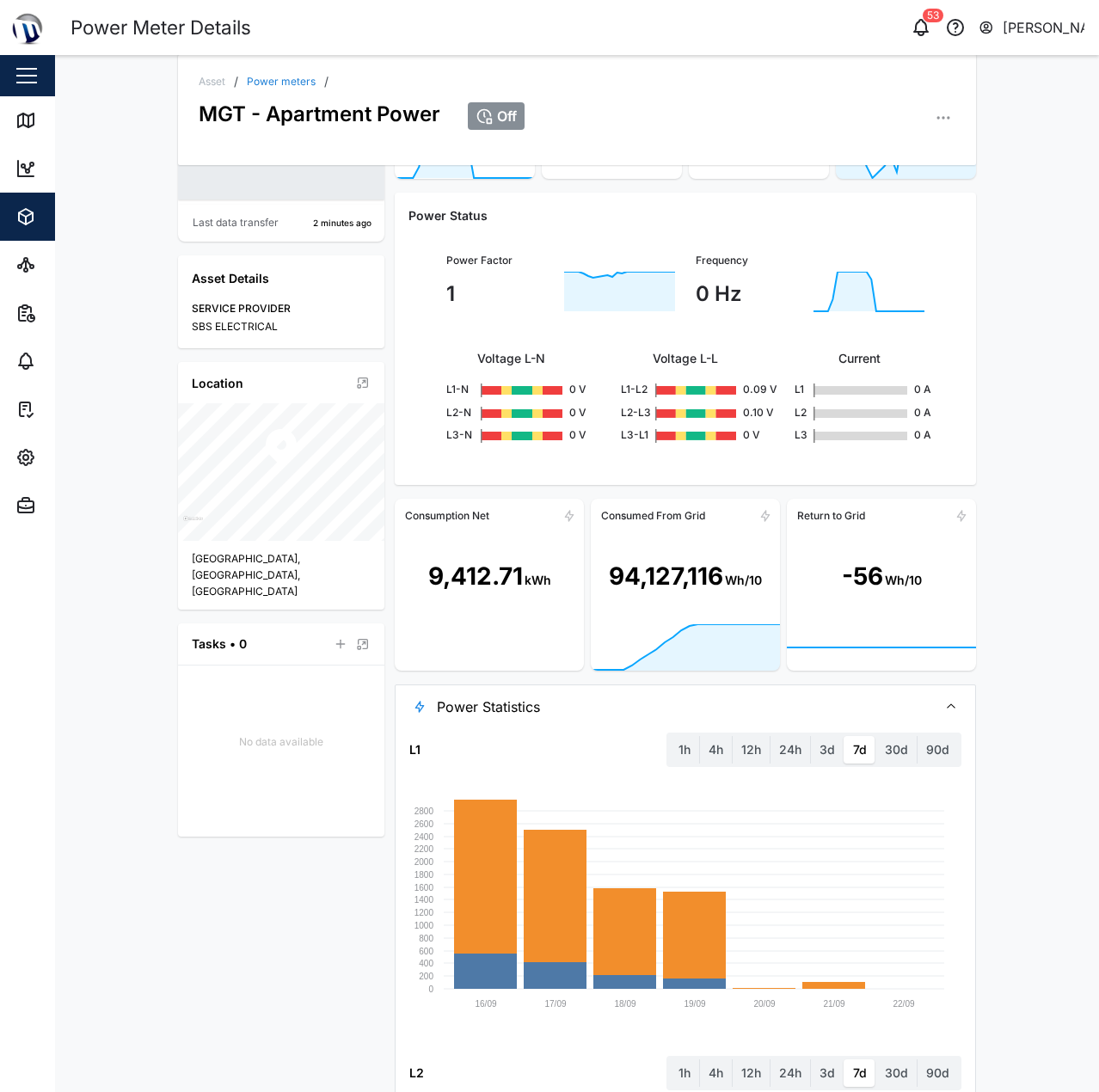
click at [672, 706] on span "Power Statistics" at bounding box center [680, 707] width 486 height 43
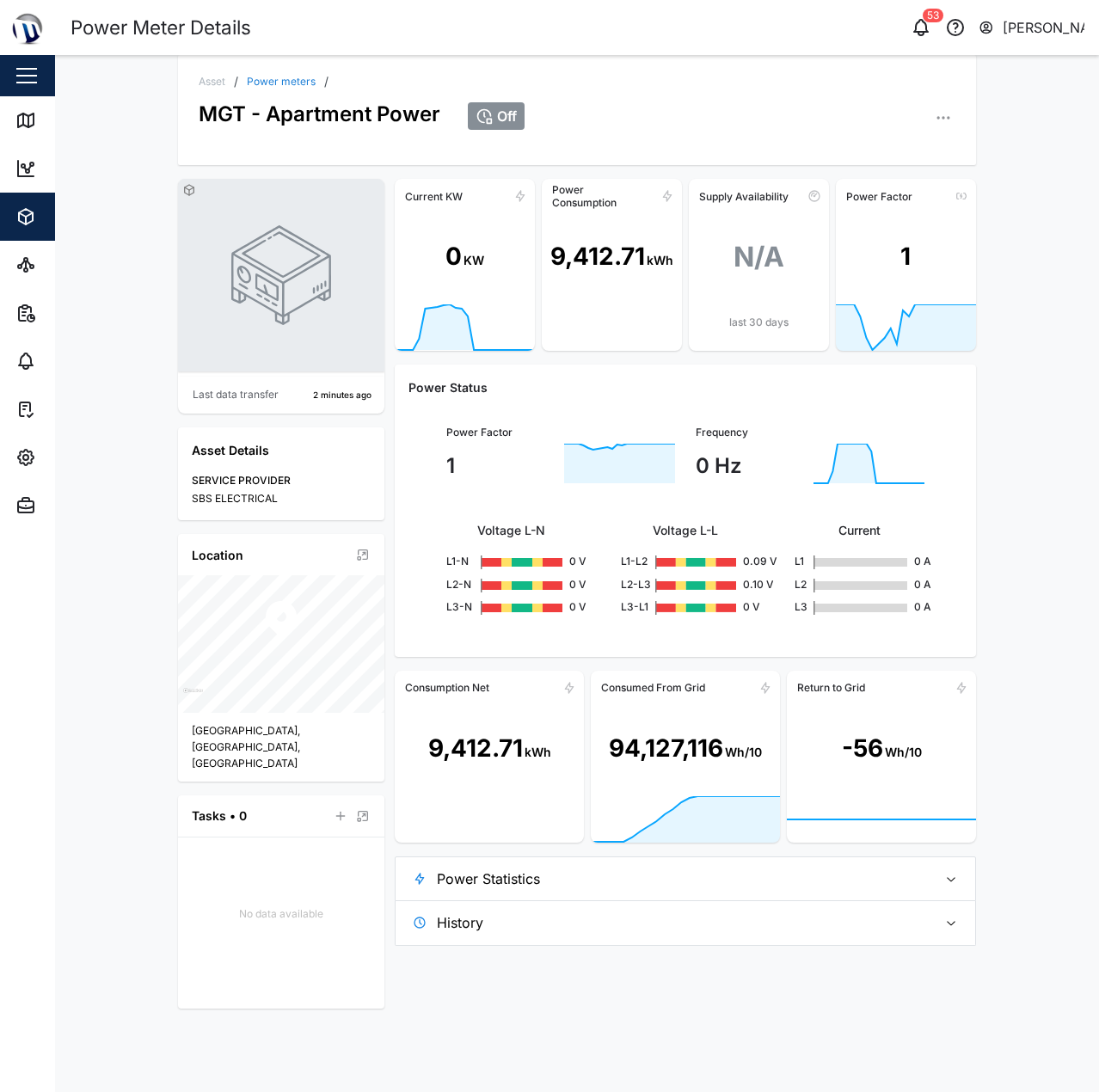
drag, startPoint x: 683, startPoint y: 898, endPoint x: 681, endPoint y: 907, distance: 9.2
click at [684, 900] on span "Power Statistics" at bounding box center [680, 879] width 486 height 43
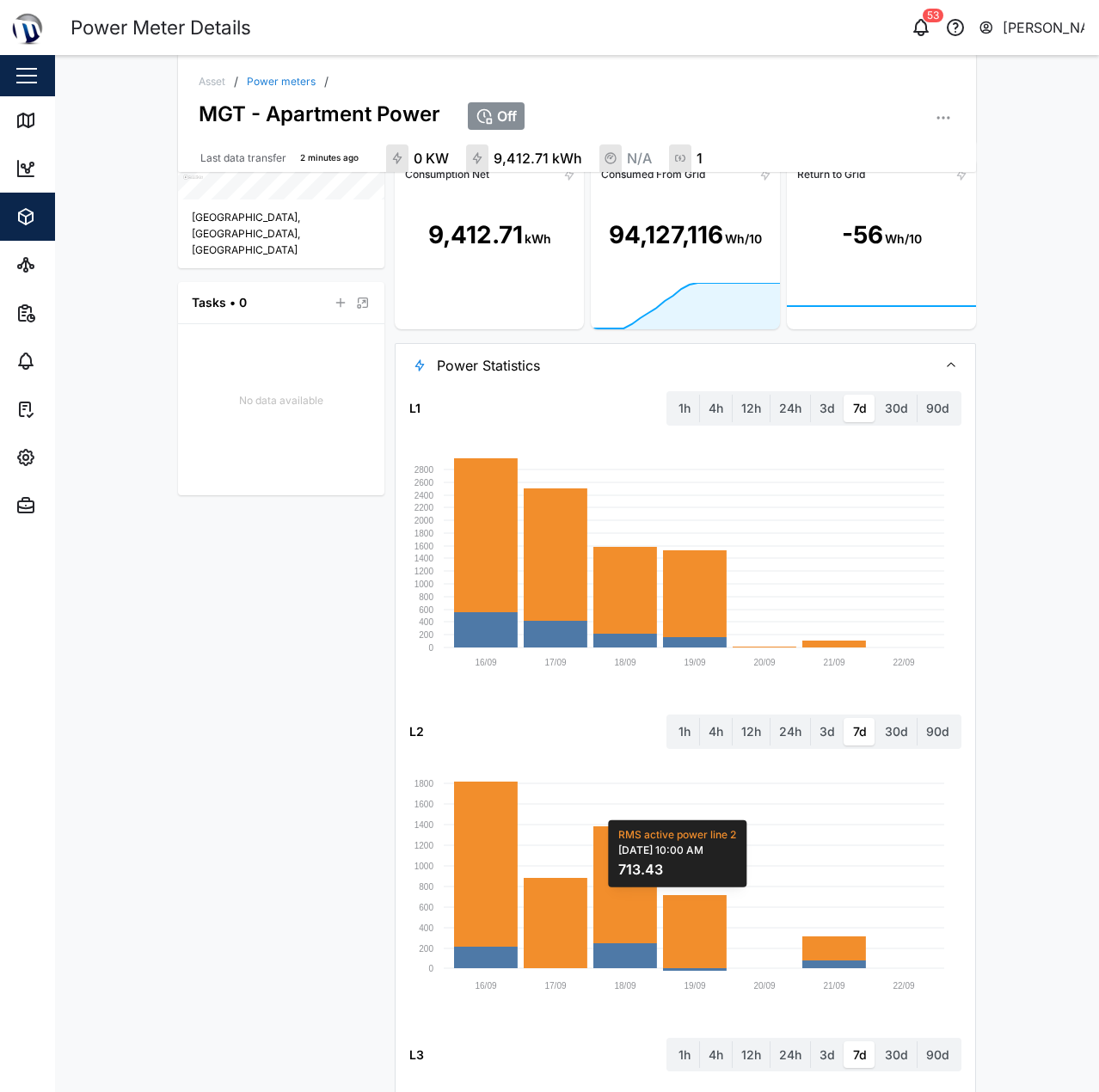
scroll to position [521, 0]
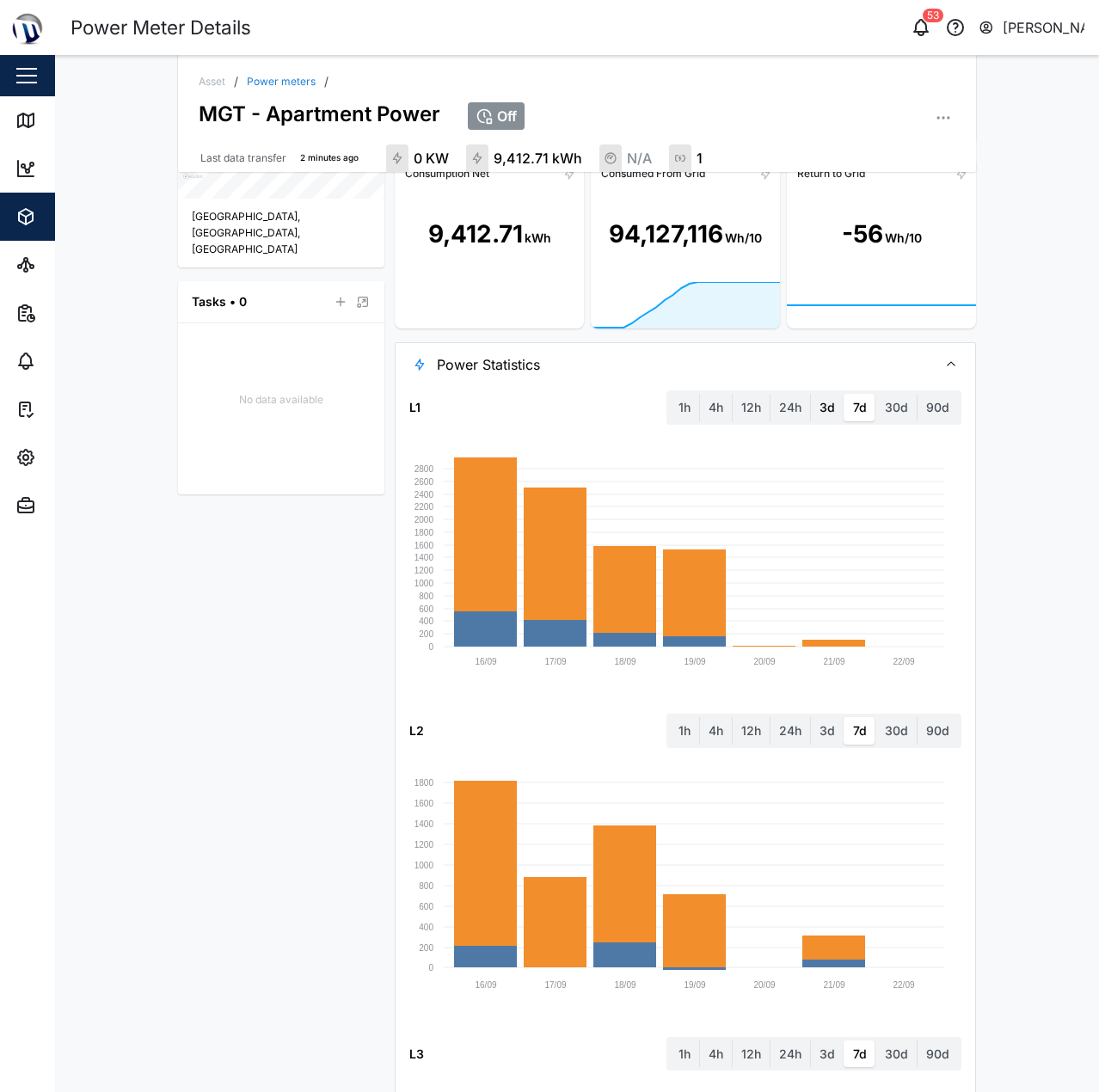
click at [828, 414] on label "3d" at bounding box center [827, 407] width 33 height 27
click at [811, 394] on days "3d" at bounding box center [811, 394] width 0 height 0
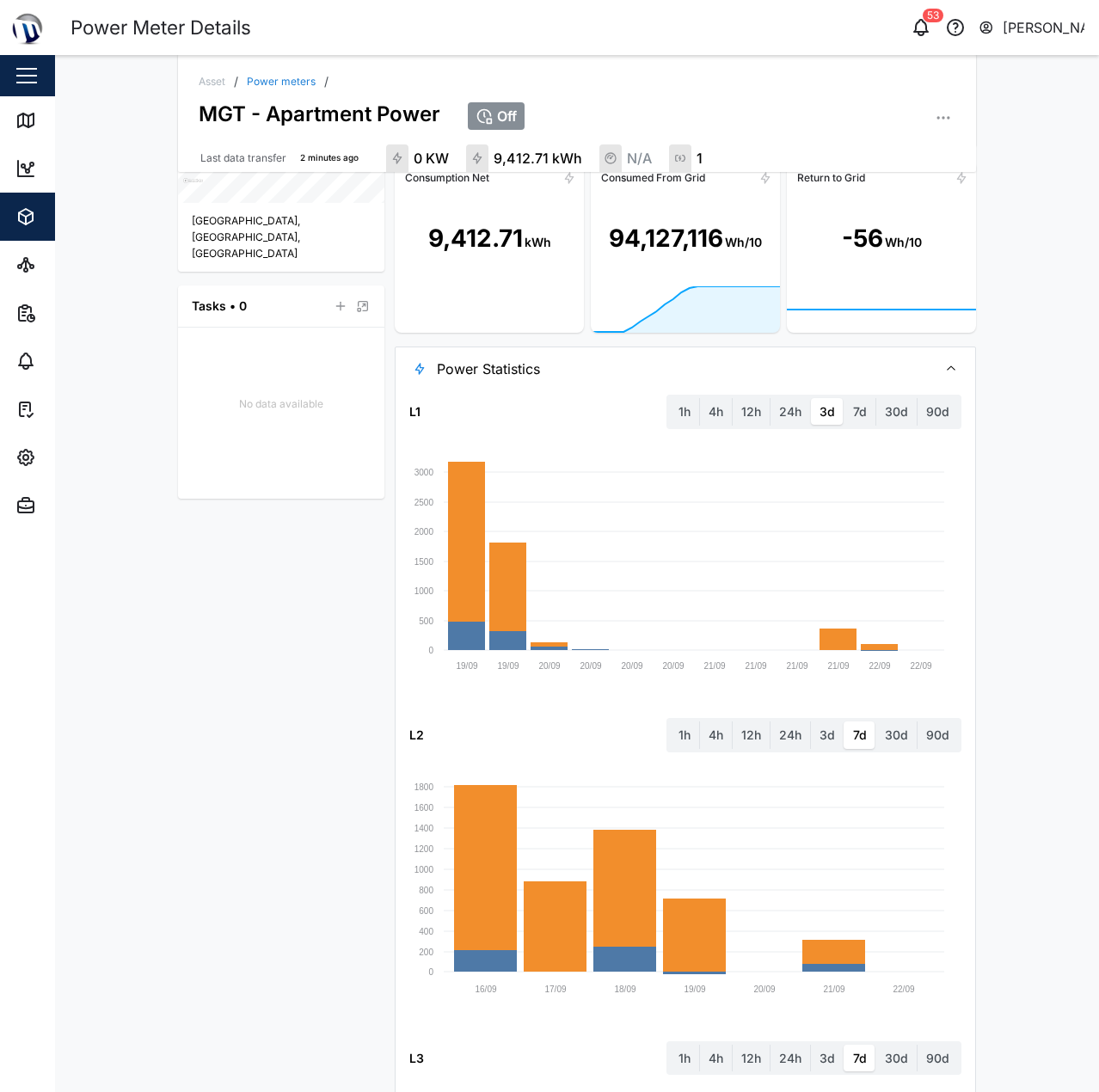
scroll to position [609, 0]
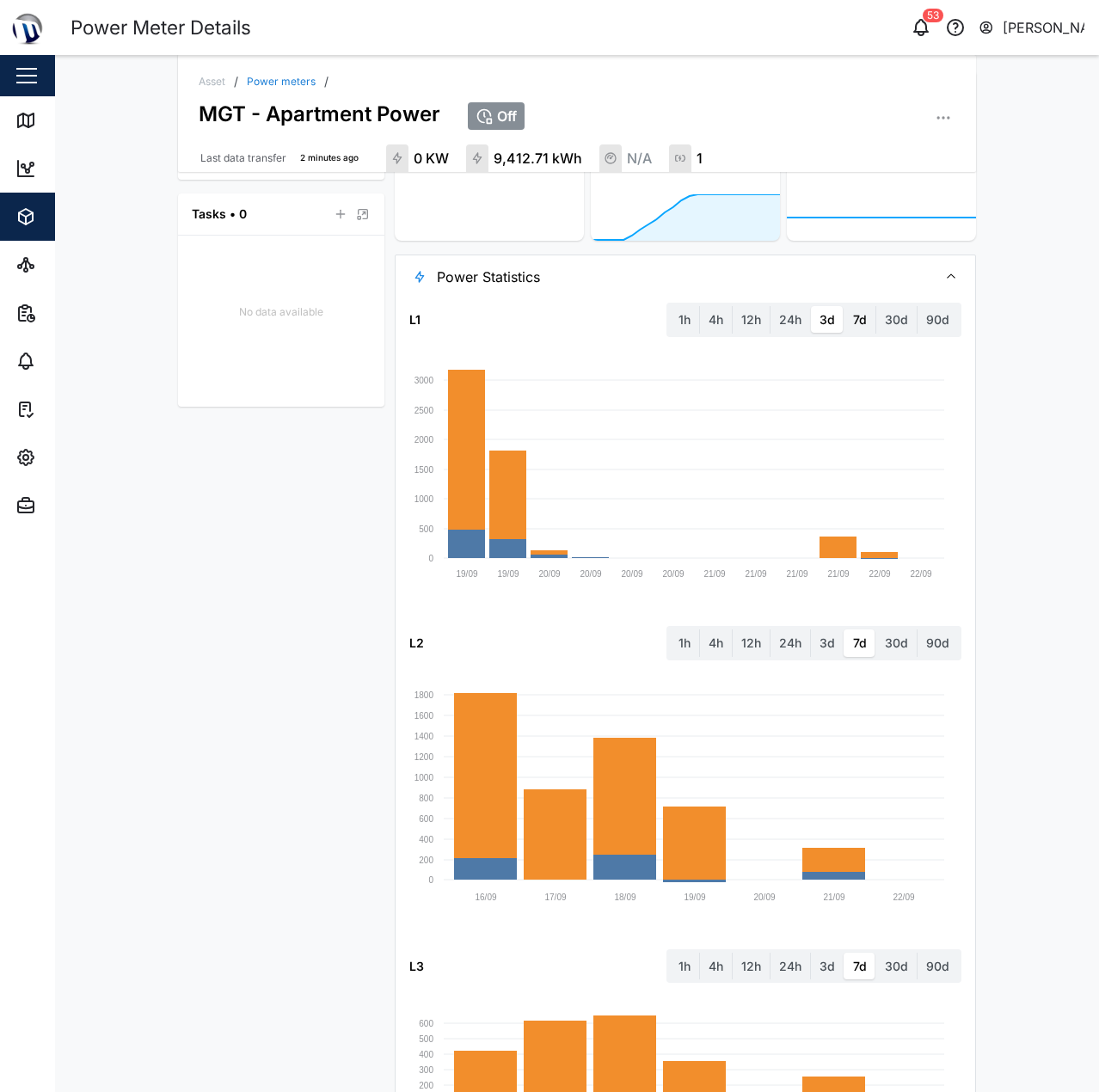
click at [857, 318] on label "7d" at bounding box center [860, 319] width 31 height 27
click at [845, 306] on days "7d" at bounding box center [845, 306] width 0 height 0
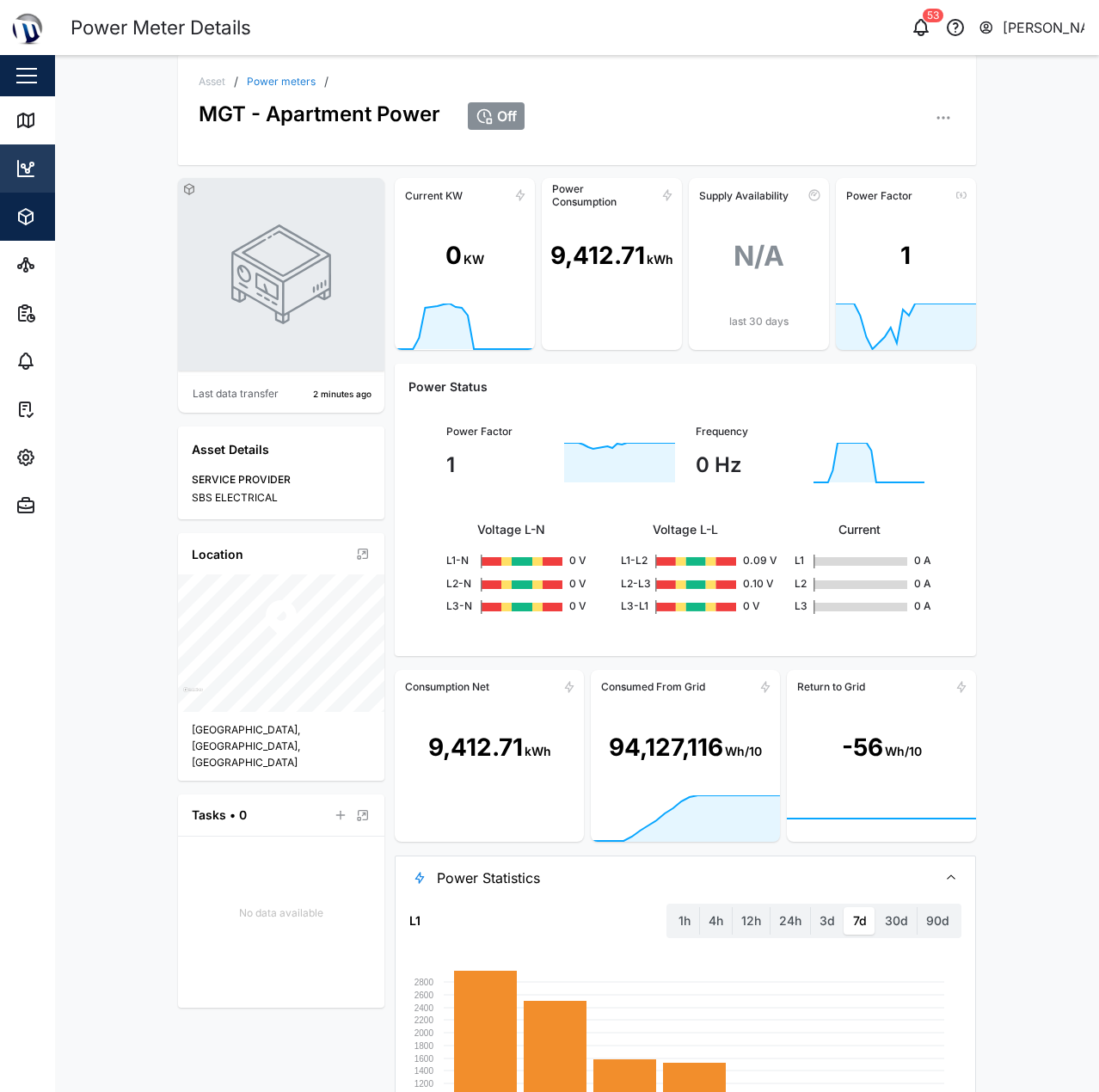
scroll to position [0, 0]
click at [12, 119] on link "Map" at bounding box center [111, 120] width 223 height 48
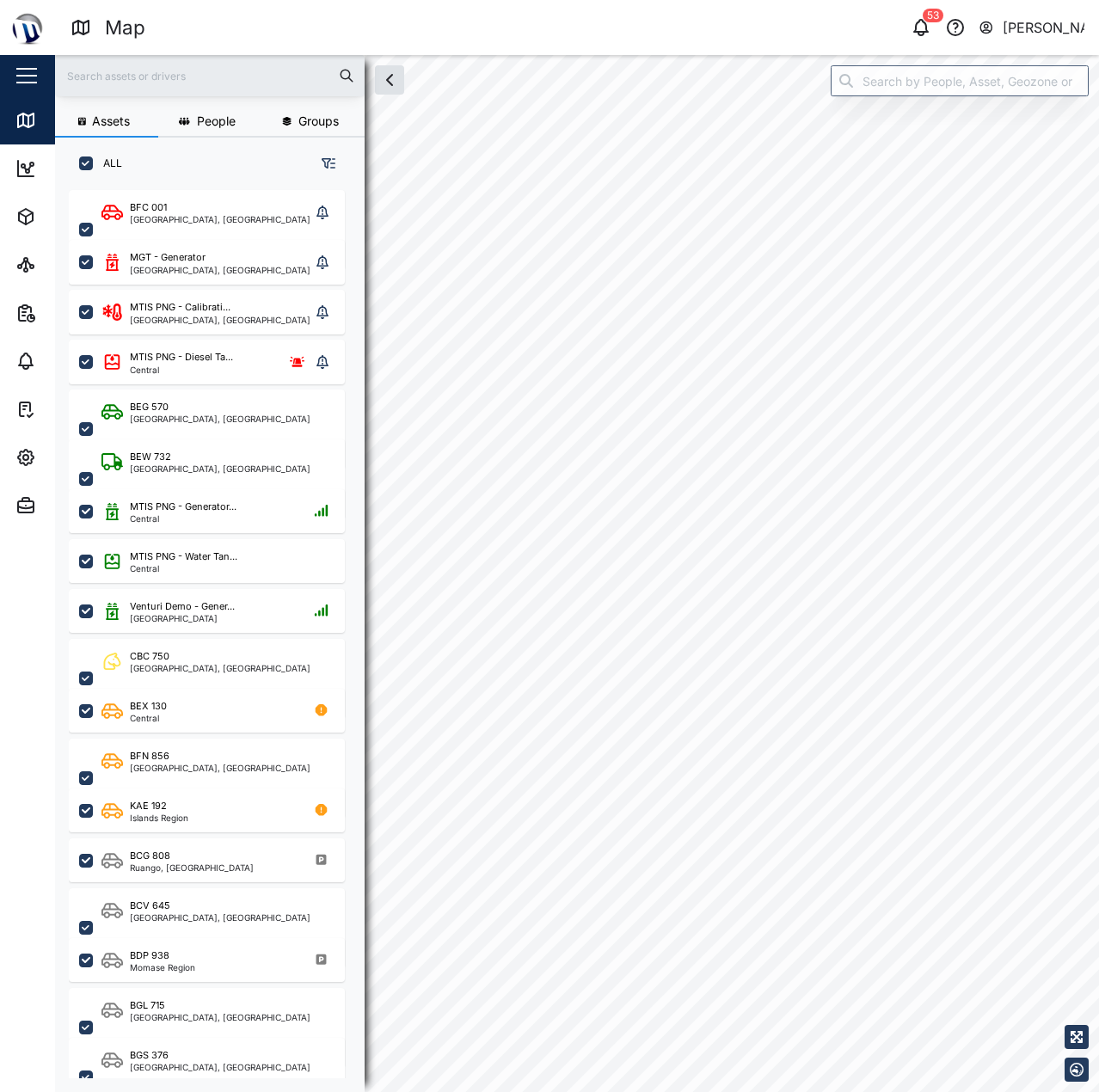
scroll to position [881, 270]
click at [780, 542] on body "Map 53 Declan Delahunty Close Map Dashboard Assets ATS Camera Generator Personn…" at bounding box center [550, 546] width 1099 height 1092
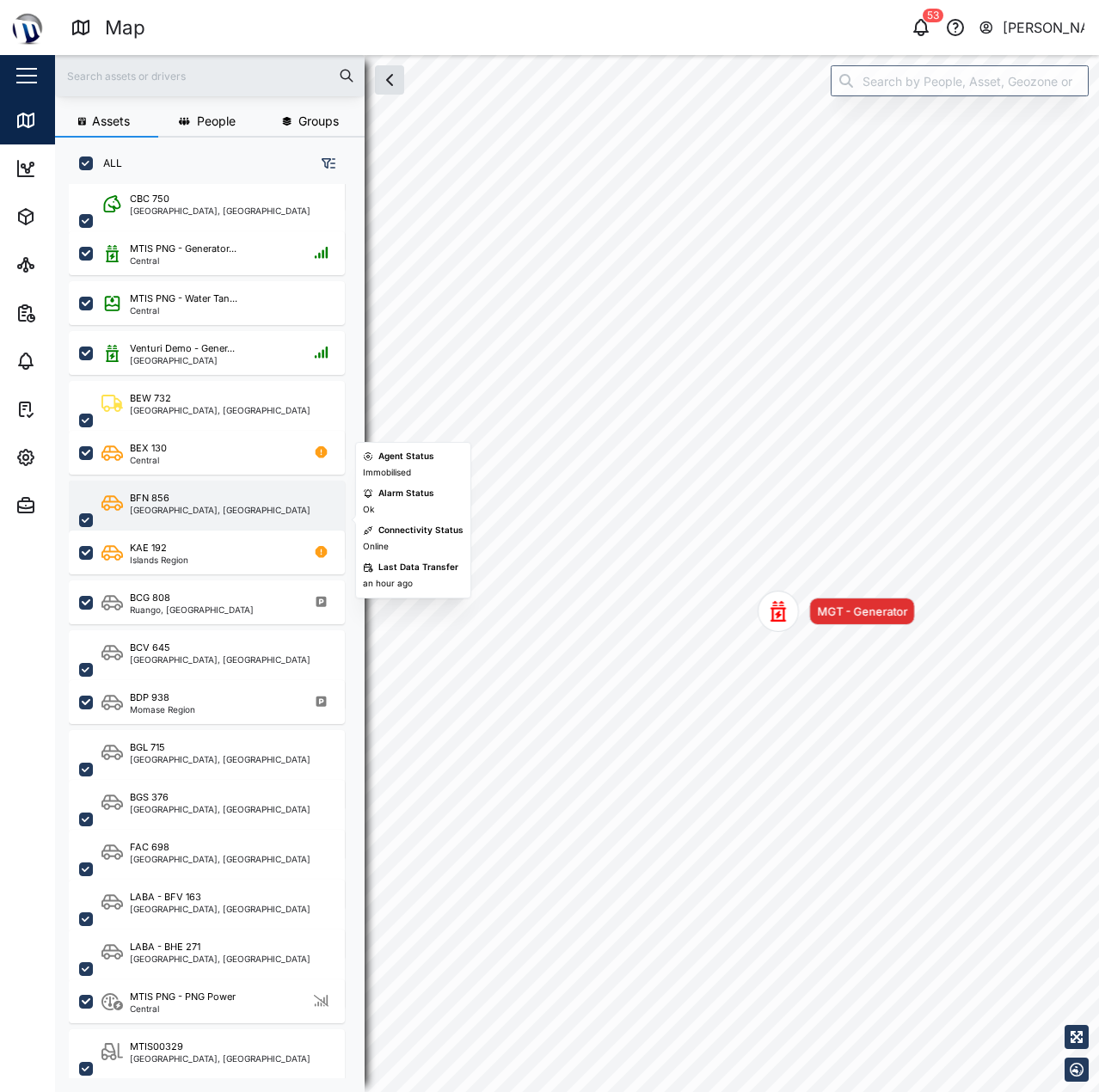
scroll to position [302, 0]
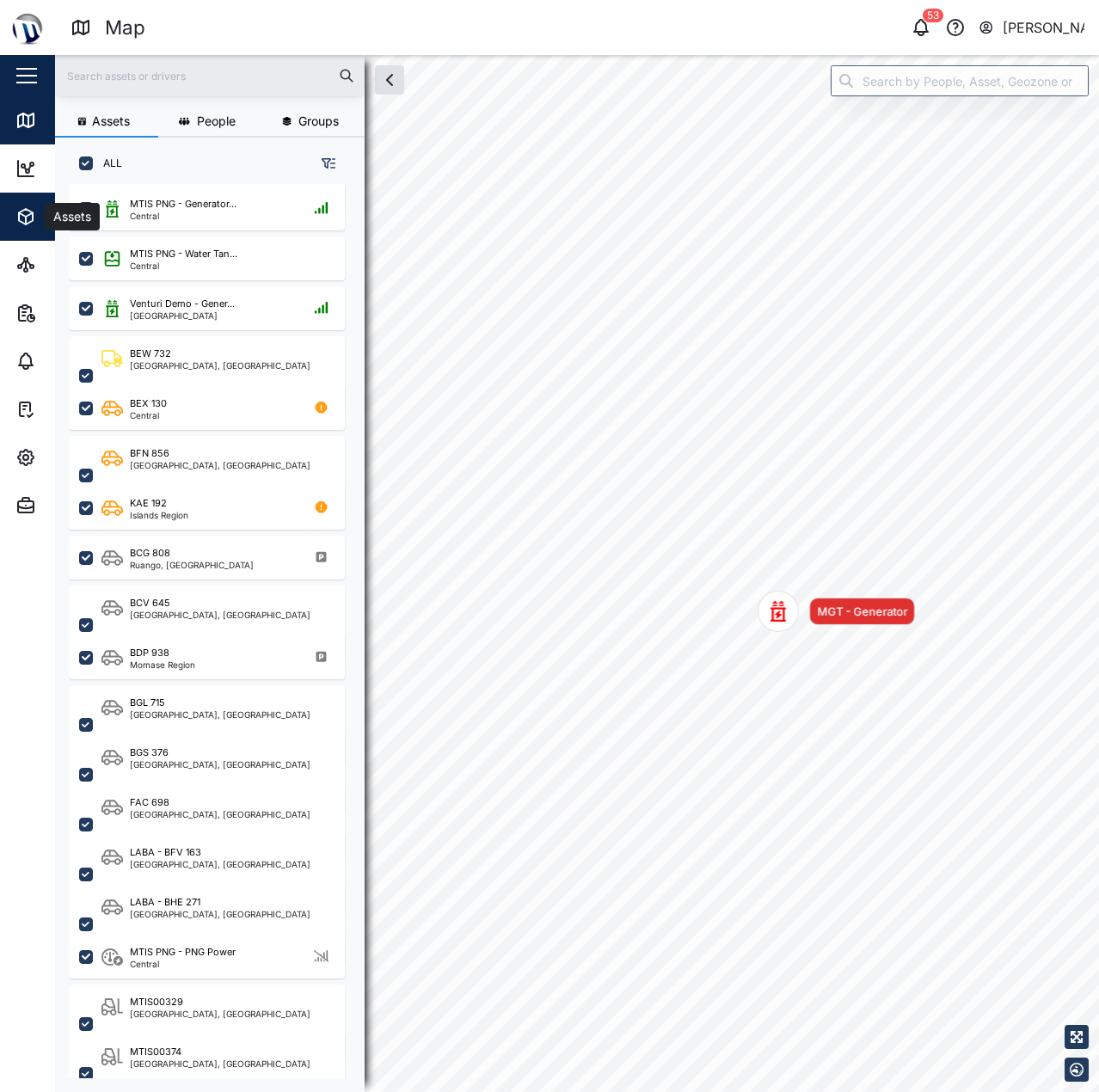
click at [17, 201] on span "Assets" at bounding box center [93, 216] width 156 height 48
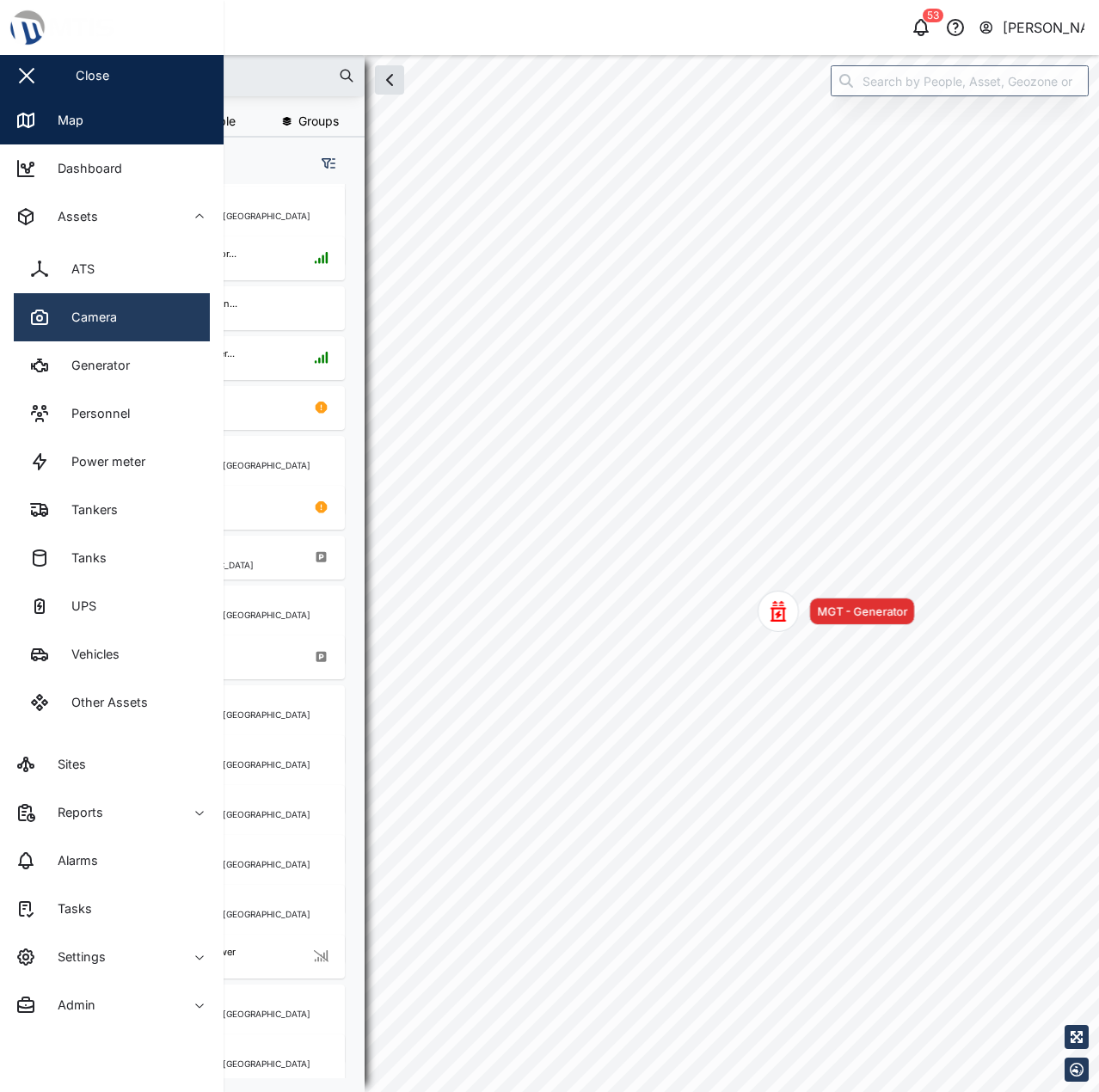
click at [78, 318] on div "Camera" at bounding box center [88, 318] width 58 height 19
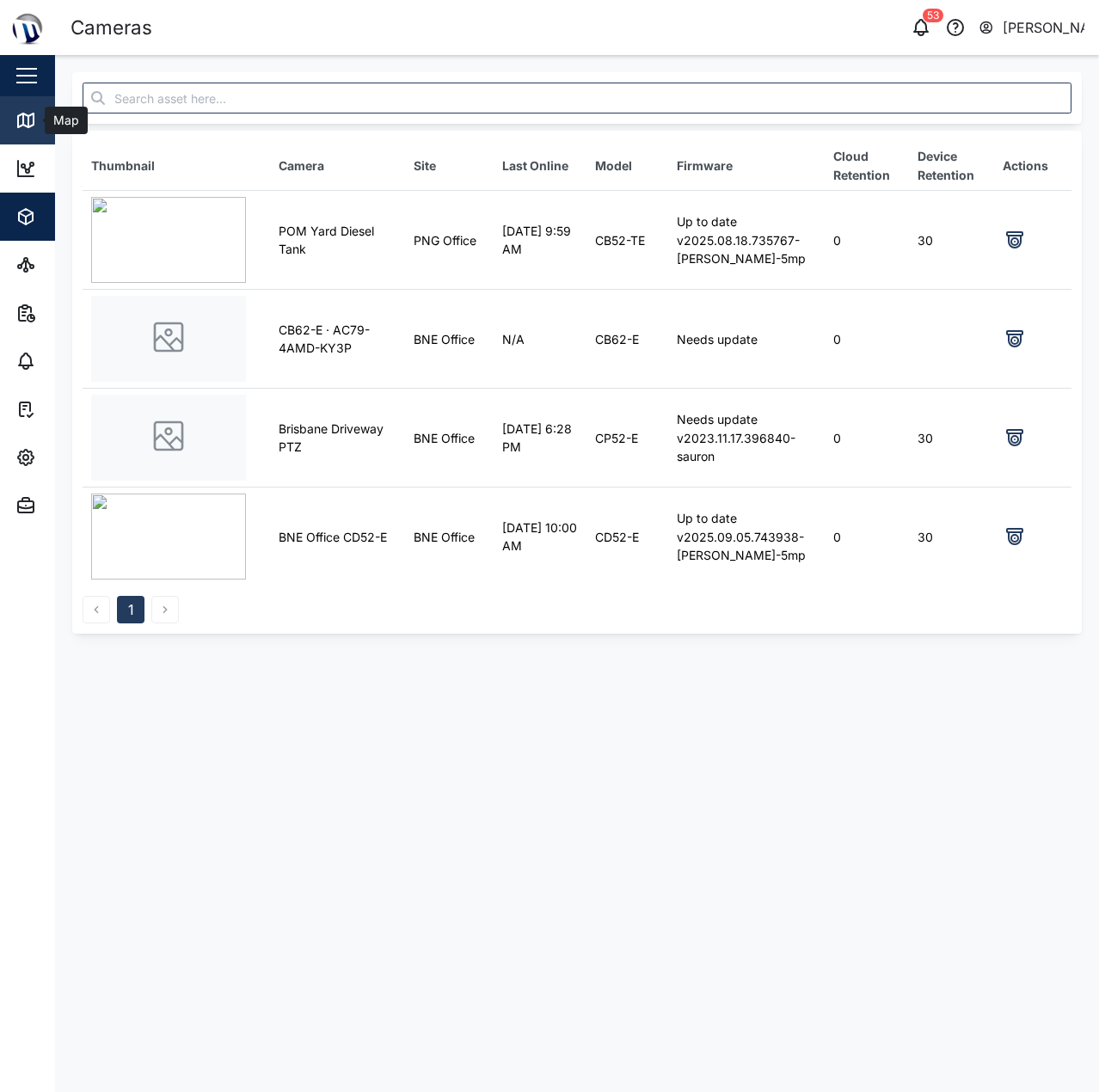
click at [24, 121] on icon at bounding box center [24, 119] width 0 height 11
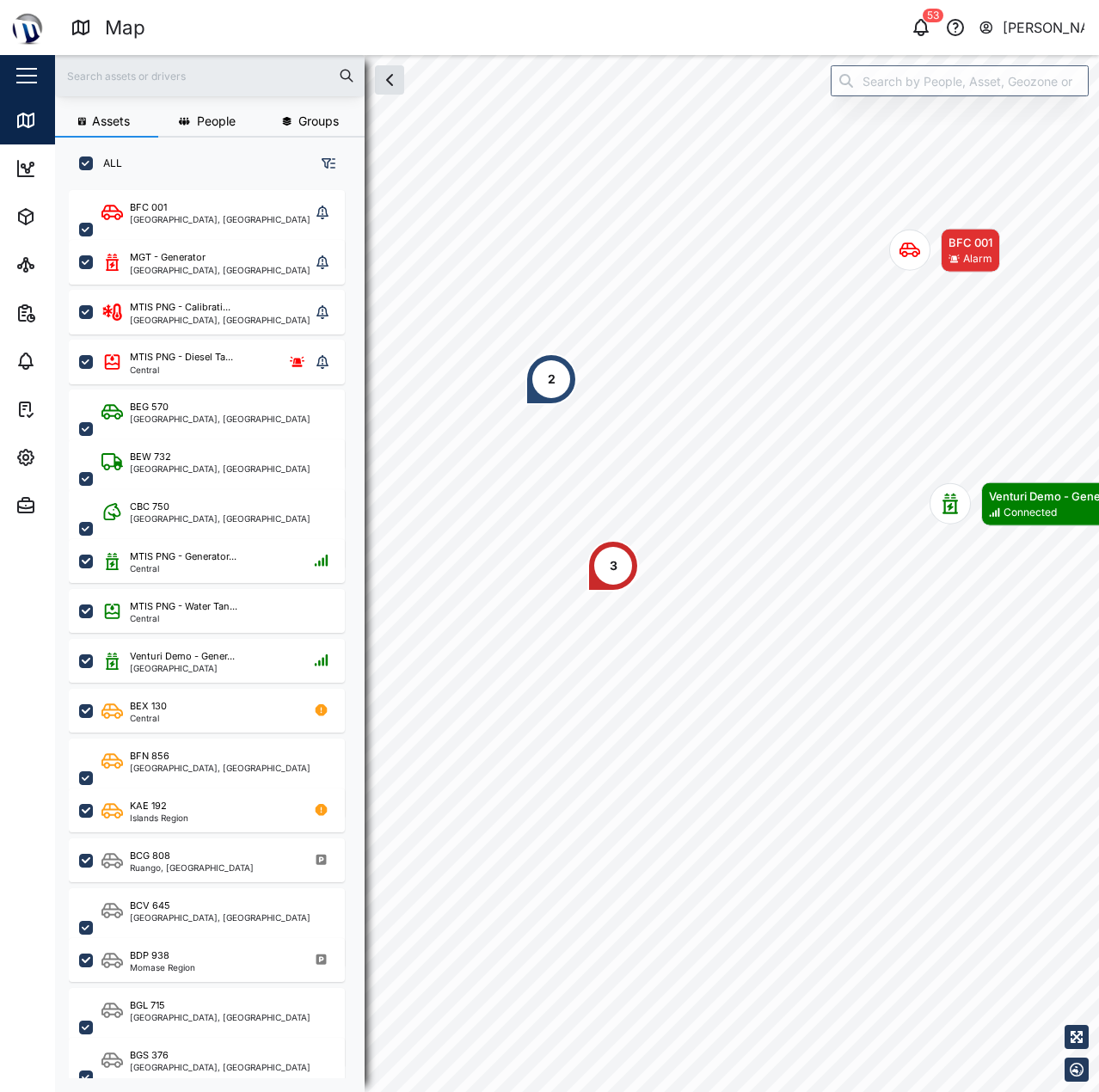
scroll to position [881, 270]
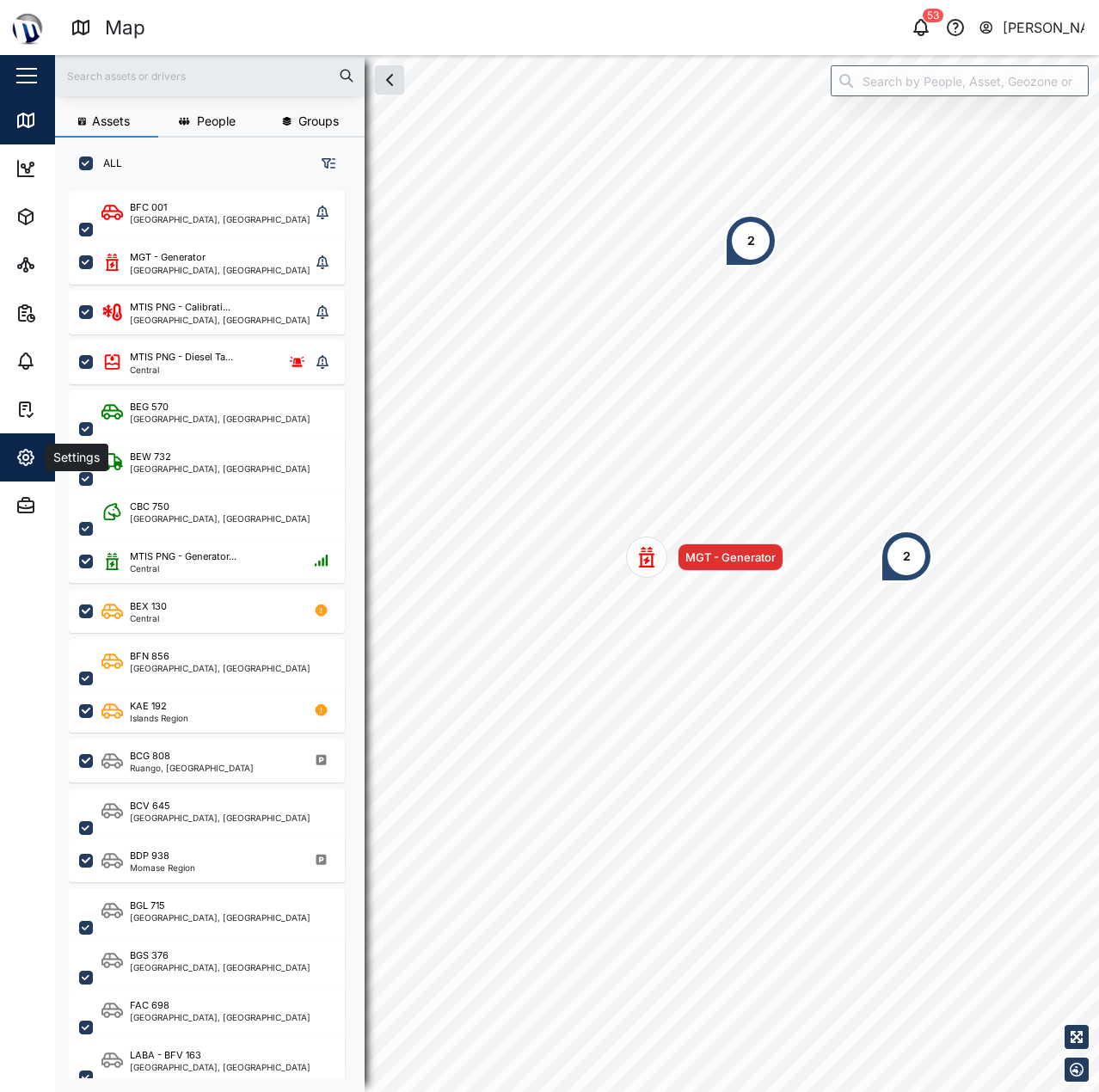
click at [22, 435] on span "Settings" at bounding box center [93, 457] width 156 height 48
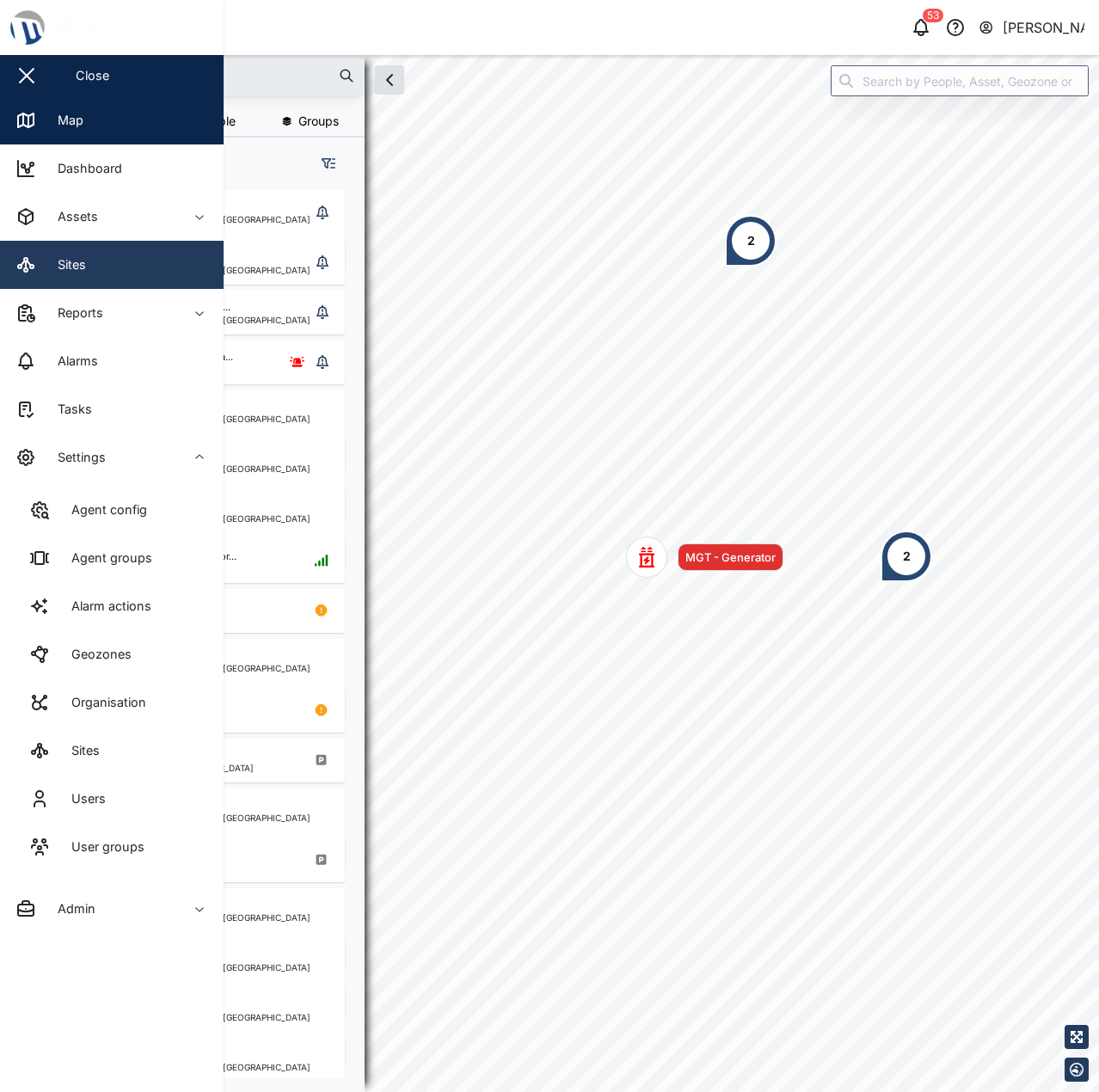
click at [43, 283] on link "Sites" at bounding box center [111, 264] width 223 height 48
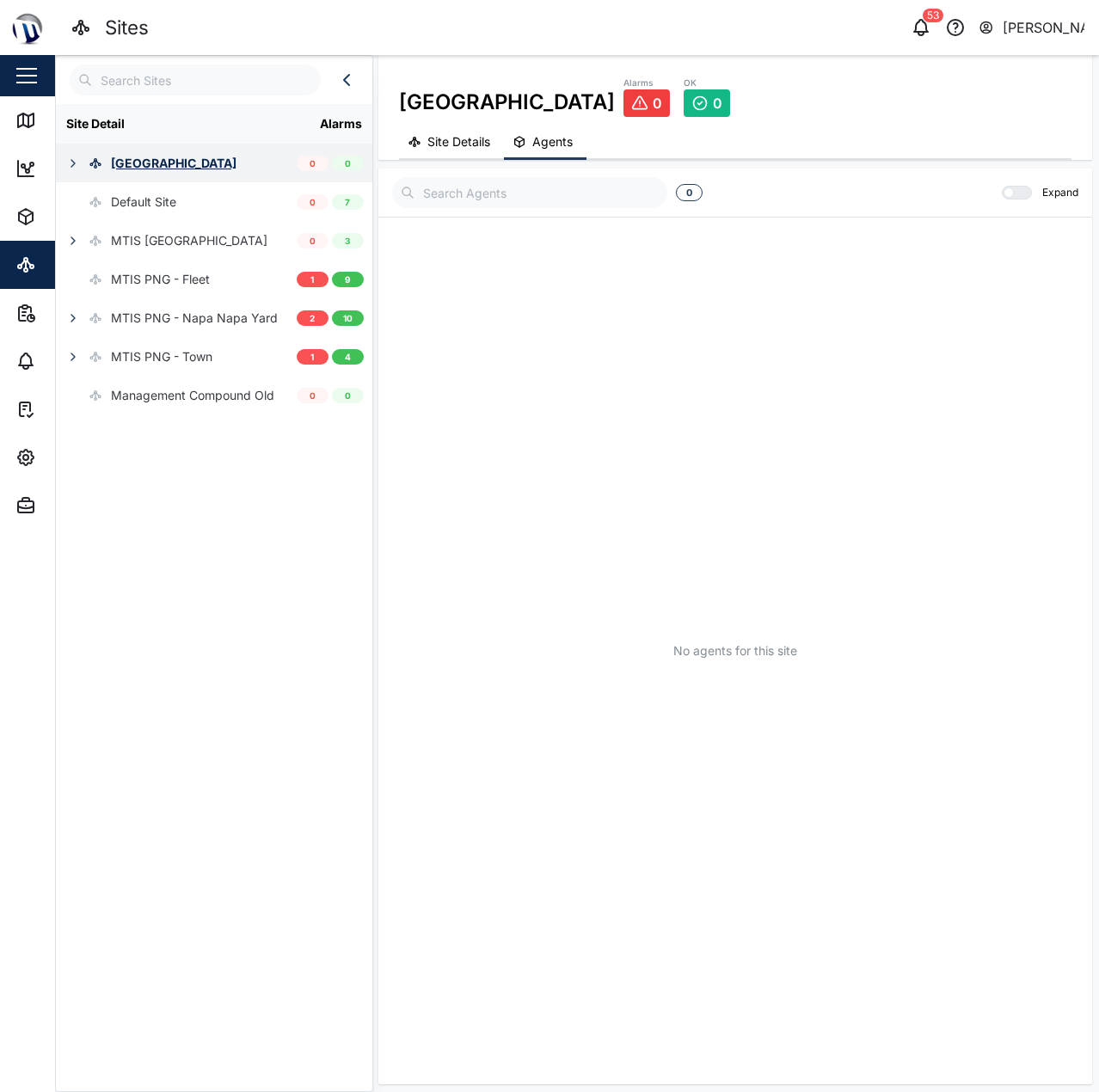
click at [58, 162] on div "Coral Seas Hotel" at bounding box center [146, 162] width 181 height 39
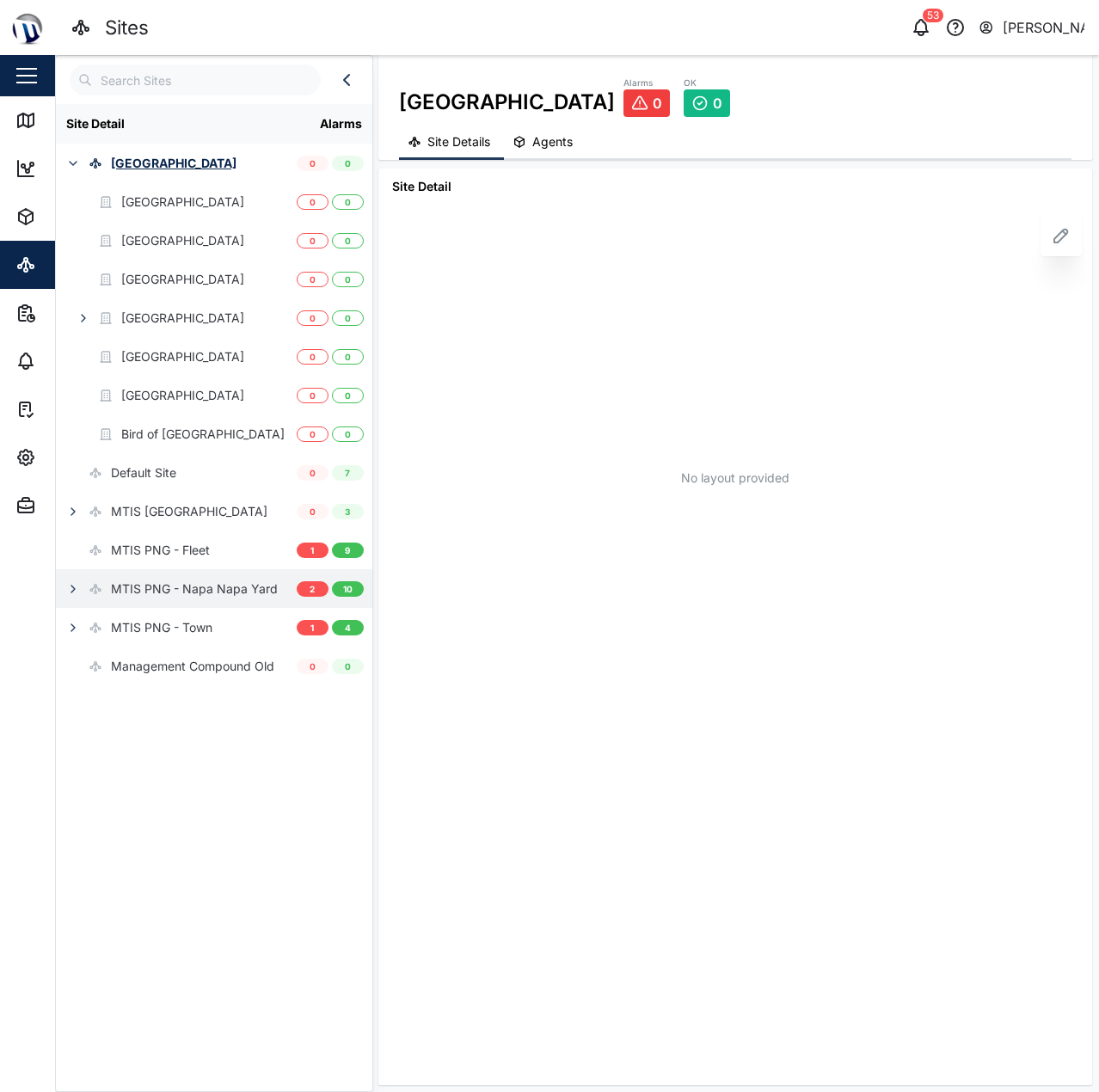
click at [239, 584] on div "MTIS PNG - Napa Napa Yard" at bounding box center [194, 589] width 167 height 19
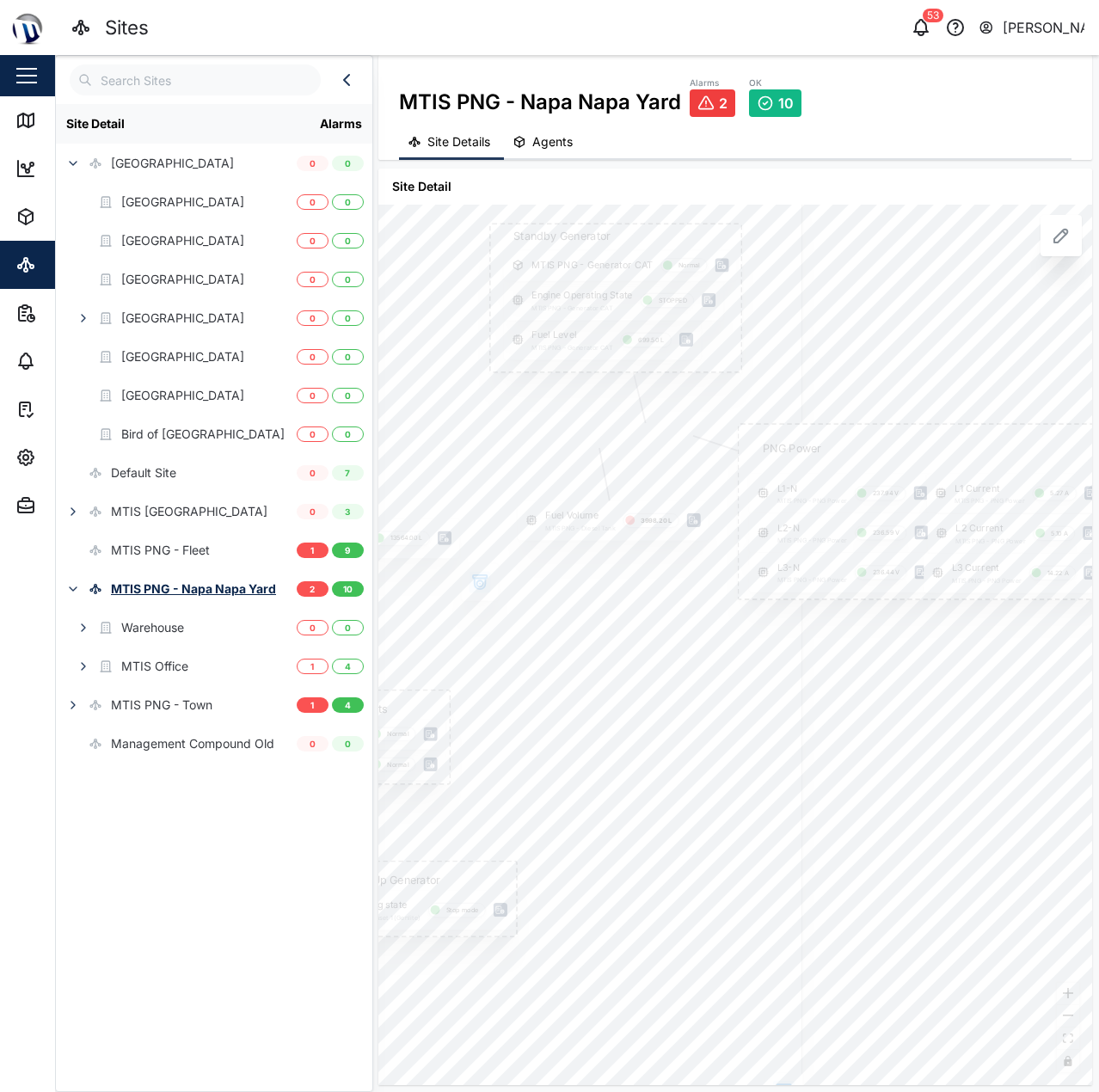
drag, startPoint x: 878, startPoint y: 545, endPoint x: 825, endPoint y: 546, distance: 53.0
click at [825, 546] on div "L2-N MTIS PNG - PNG Power 236.59 V" at bounding box center [843, 533] width 187 height 40
drag, startPoint x: 891, startPoint y: 542, endPoint x: 807, endPoint y: 545, distance: 84.1
click at [807, 545] on div "L2-N MTIS PNG - PNG Power 236.59 V" at bounding box center [758, 535] width 187 height 40
drag, startPoint x: 865, startPoint y: 656, endPoint x: 910, endPoint y: 652, distance: 45.2
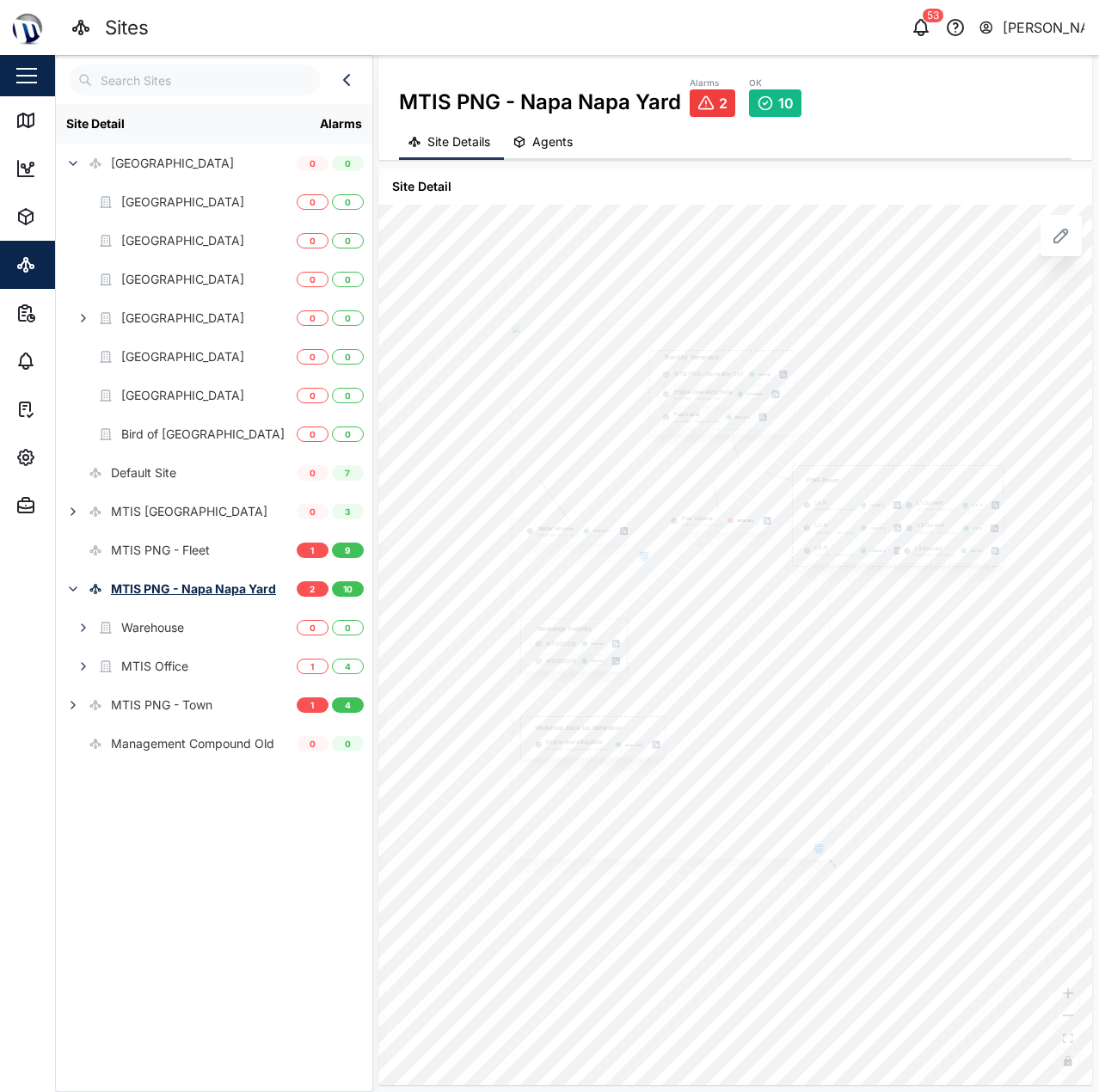
click at [910, 652] on div "PNG Power L1-N MTIS PNG - PNG Power 237.94 V L1 Current MTIS PNG - PNG Power 5.…" at bounding box center [734, 644] width 714 height 880
drag, startPoint x: 781, startPoint y: 626, endPoint x: 828, endPoint y: 639, distance: 48.8
click at [828, 639] on div at bounding box center [621, 567] width 482 height 810
click at [201, 637] on div "Warehouse" at bounding box center [175, 627] width 240 height 39
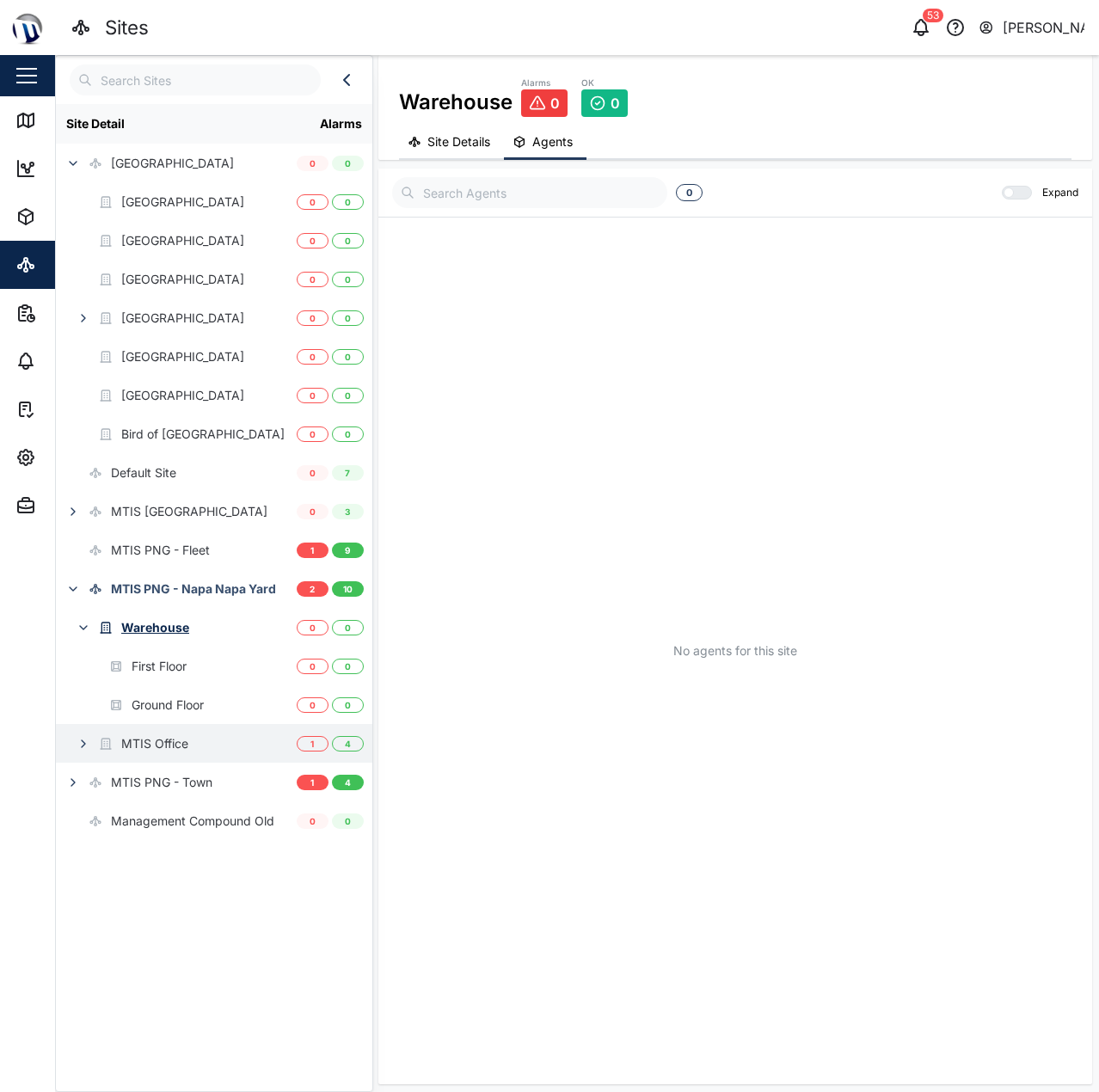
click at [212, 668] on div "First Floor" at bounding box center [175, 665] width 240 height 39
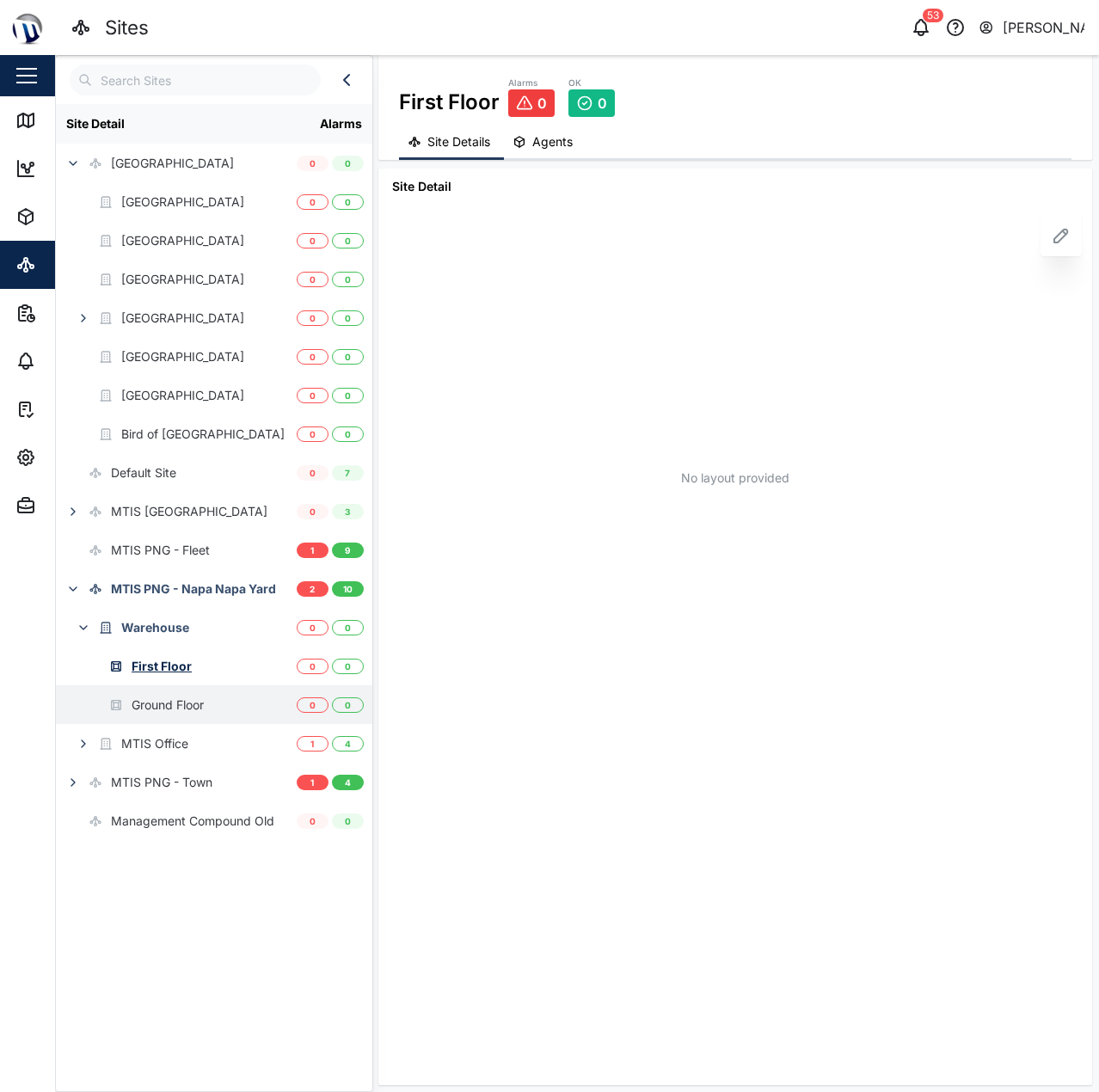
click at [198, 704] on div "Ground Floor" at bounding box center [168, 705] width 73 height 19
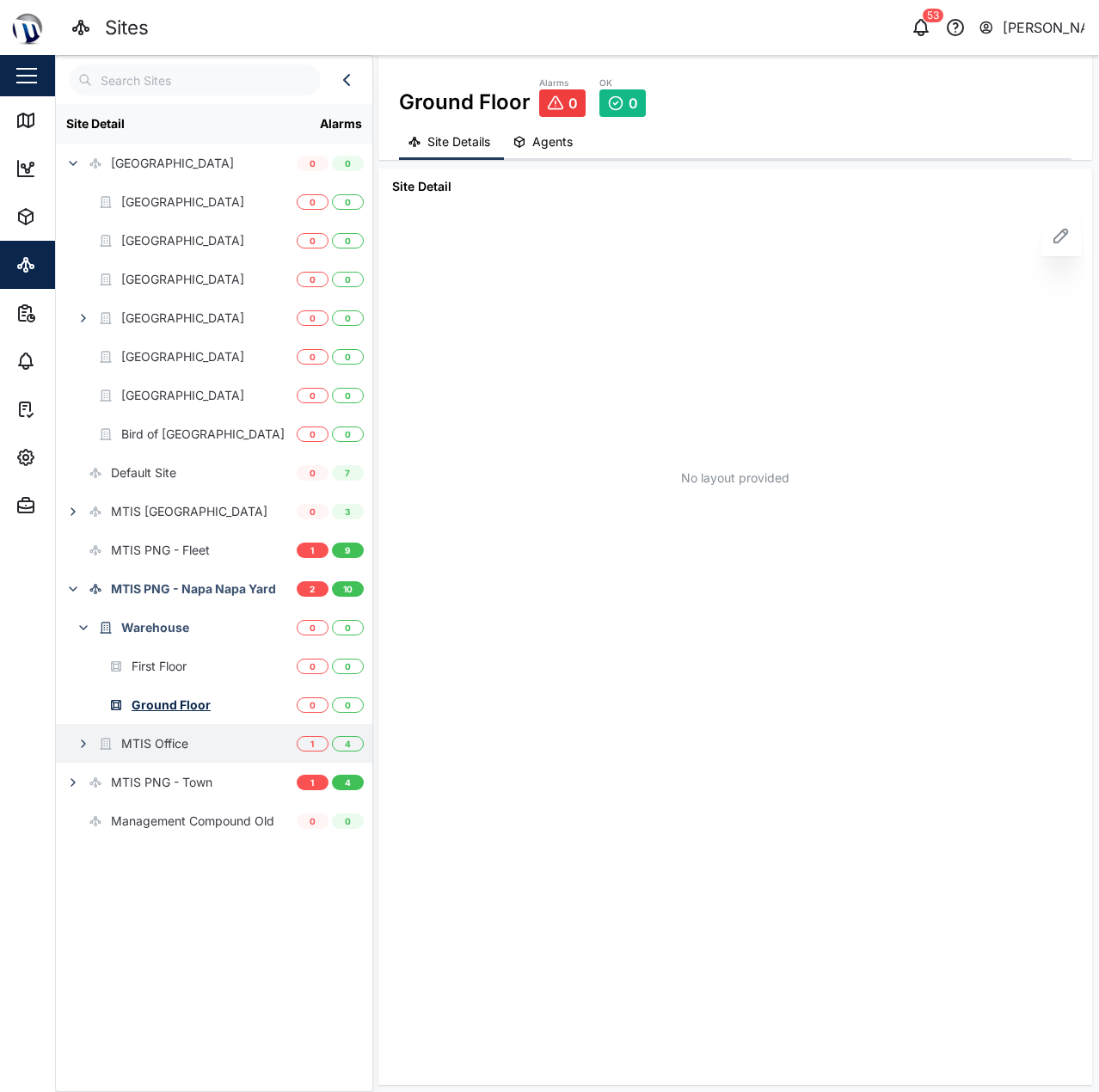
click at [204, 753] on div "MTIS Office" at bounding box center [175, 742] width 240 height 39
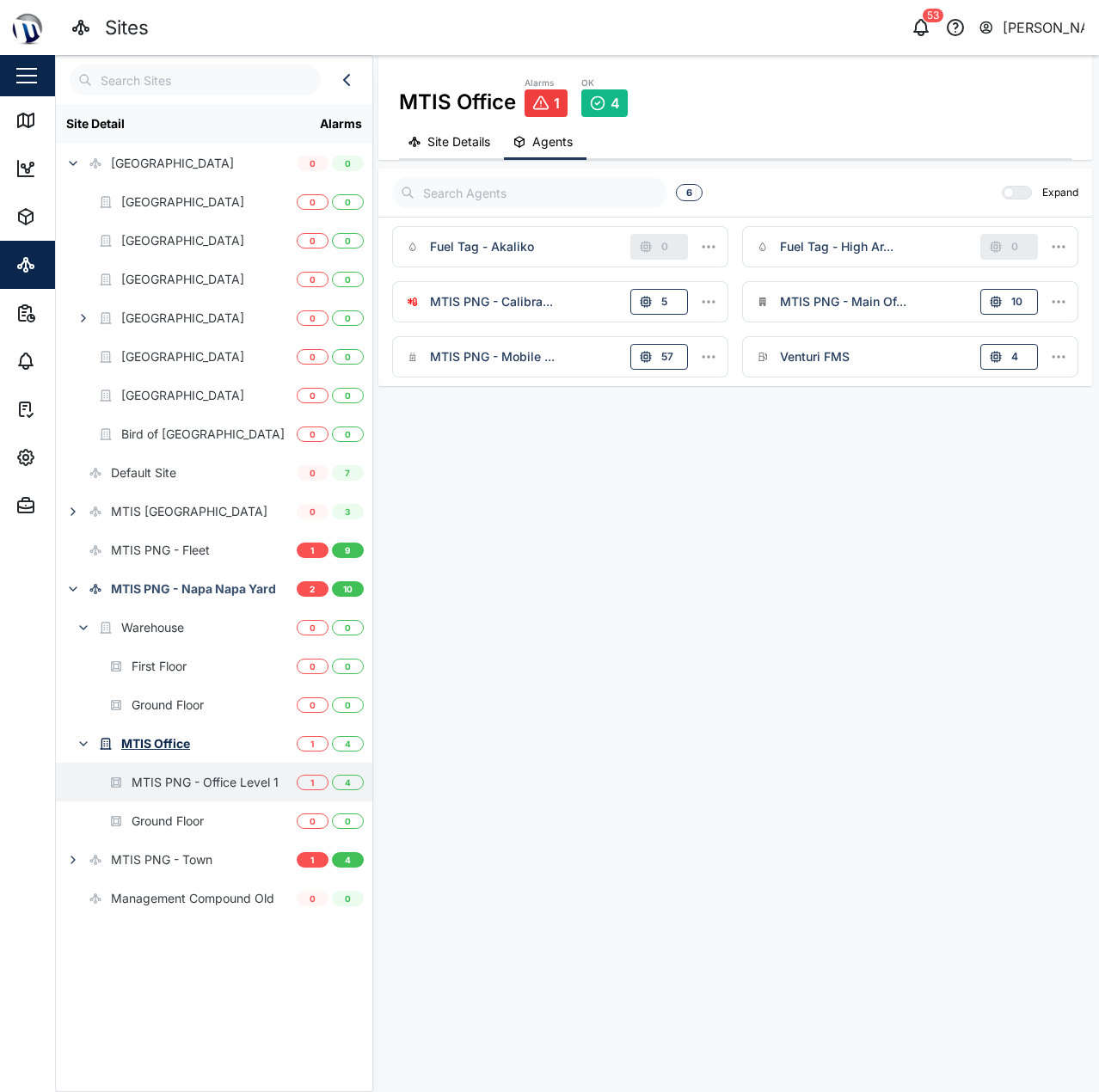
click at [201, 783] on div "MTIS PNG - Office Level 1" at bounding box center [205, 782] width 147 height 19
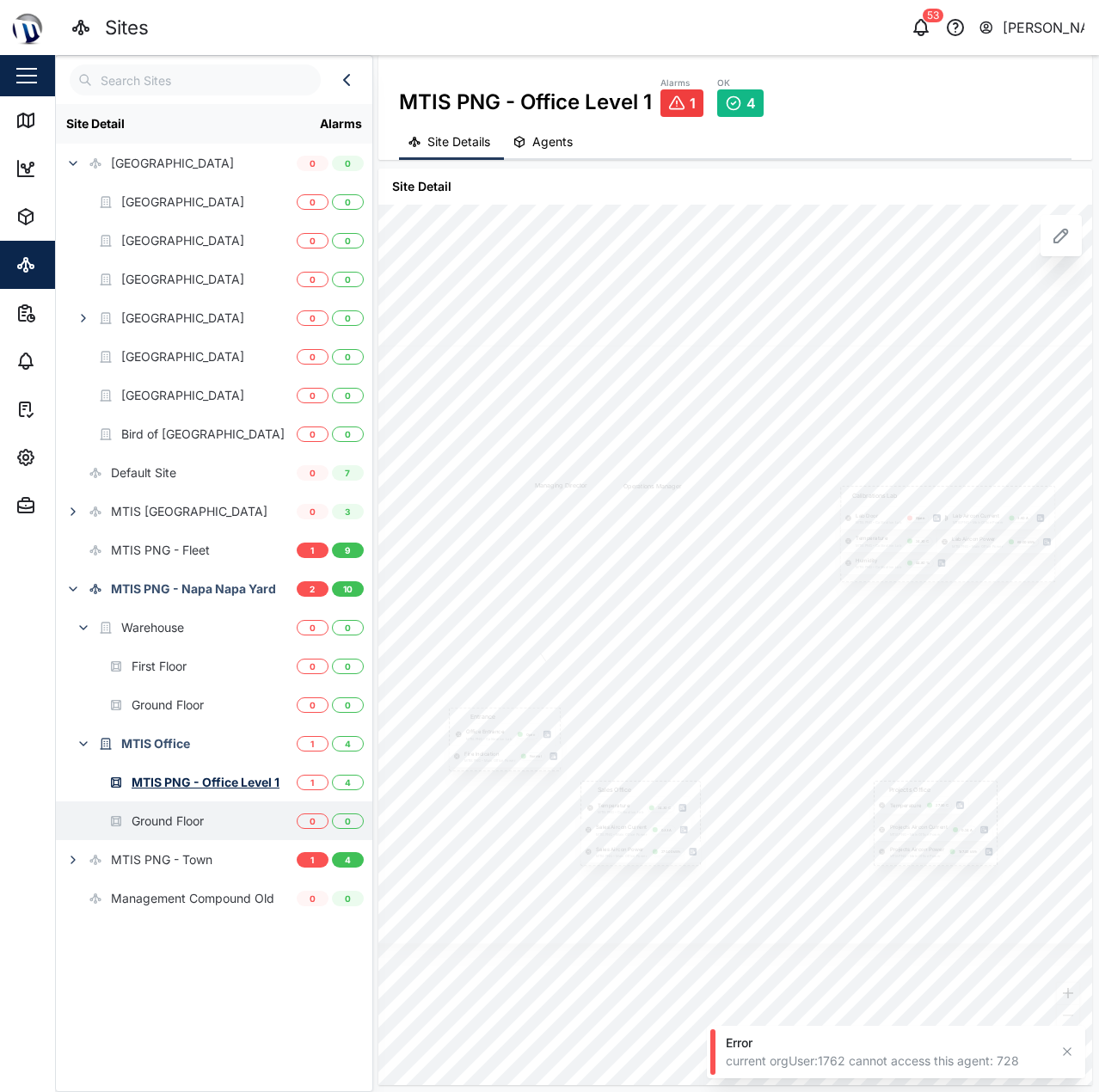
click at [212, 821] on div "Ground Floor" at bounding box center [175, 820] width 240 height 39
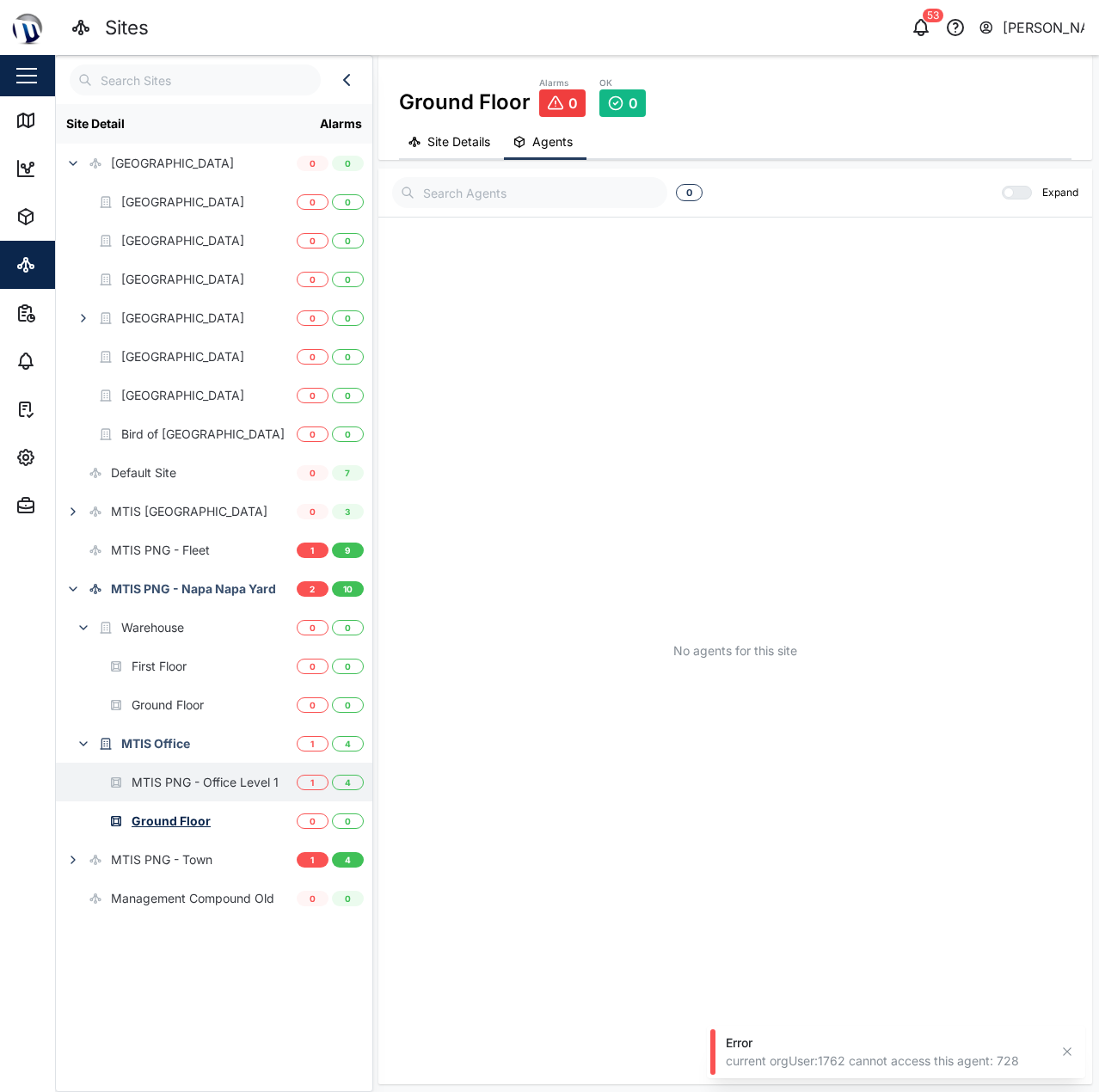
click at [234, 789] on div "MTIS PNG - Office Level 1" at bounding box center [205, 782] width 147 height 19
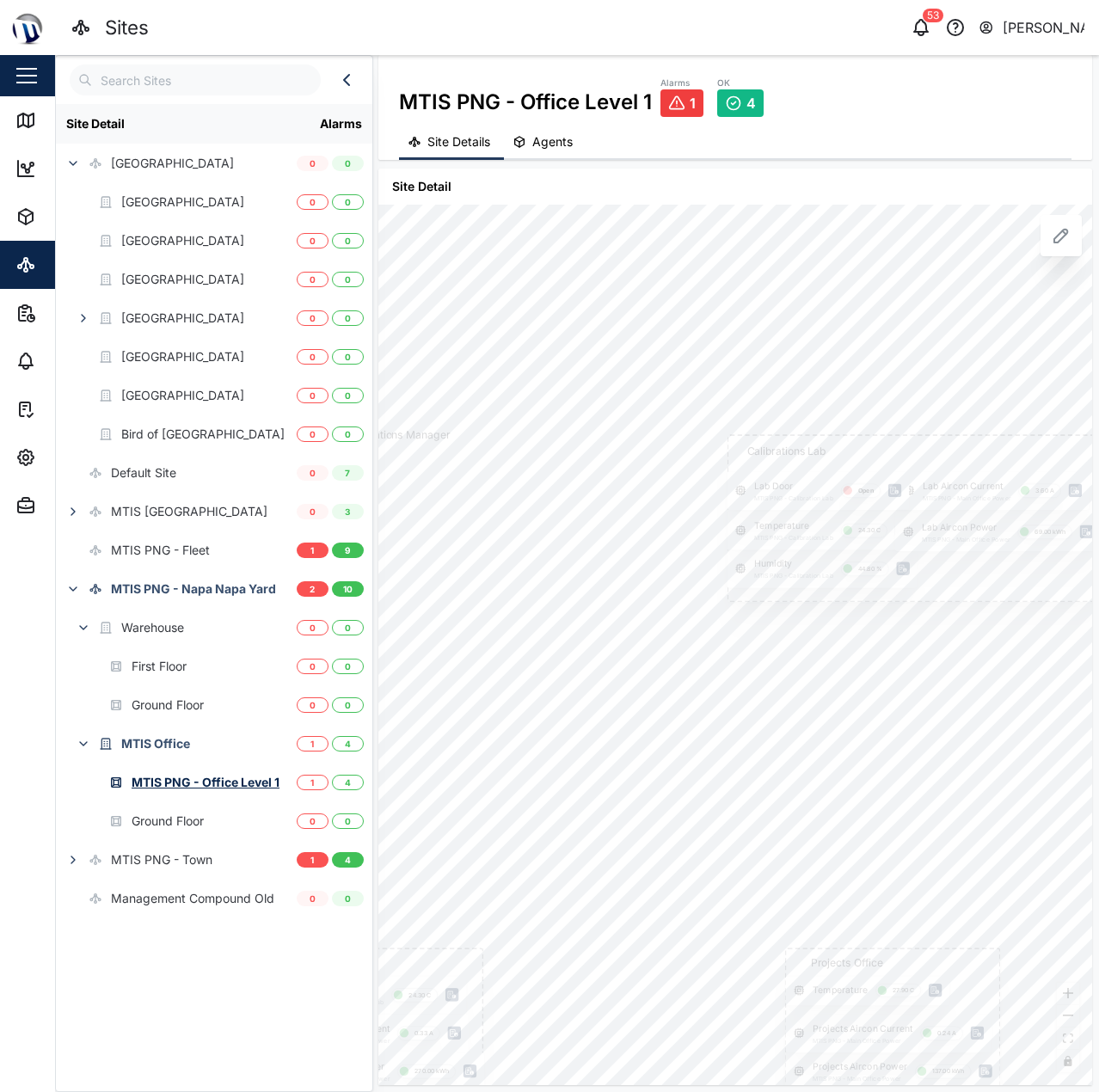
drag, startPoint x: 812, startPoint y: 555, endPoint x: 679, endPoint y: 555, distance: 133.0
click at [679, 555] on div at bounding box center [544, 711] width 1333 height 1043
drag, startPoint x: 657, startPoint y: 568, endPoint x: 692, endPoint y: 570, distance: 35.1
click at [692, 570] on div at bounding box center [622, 660] width 879 height 688
drag, startPoint x: 706, startPoint y: 623, endPoint x: 746, endPoint y: 578, distance: 60.2
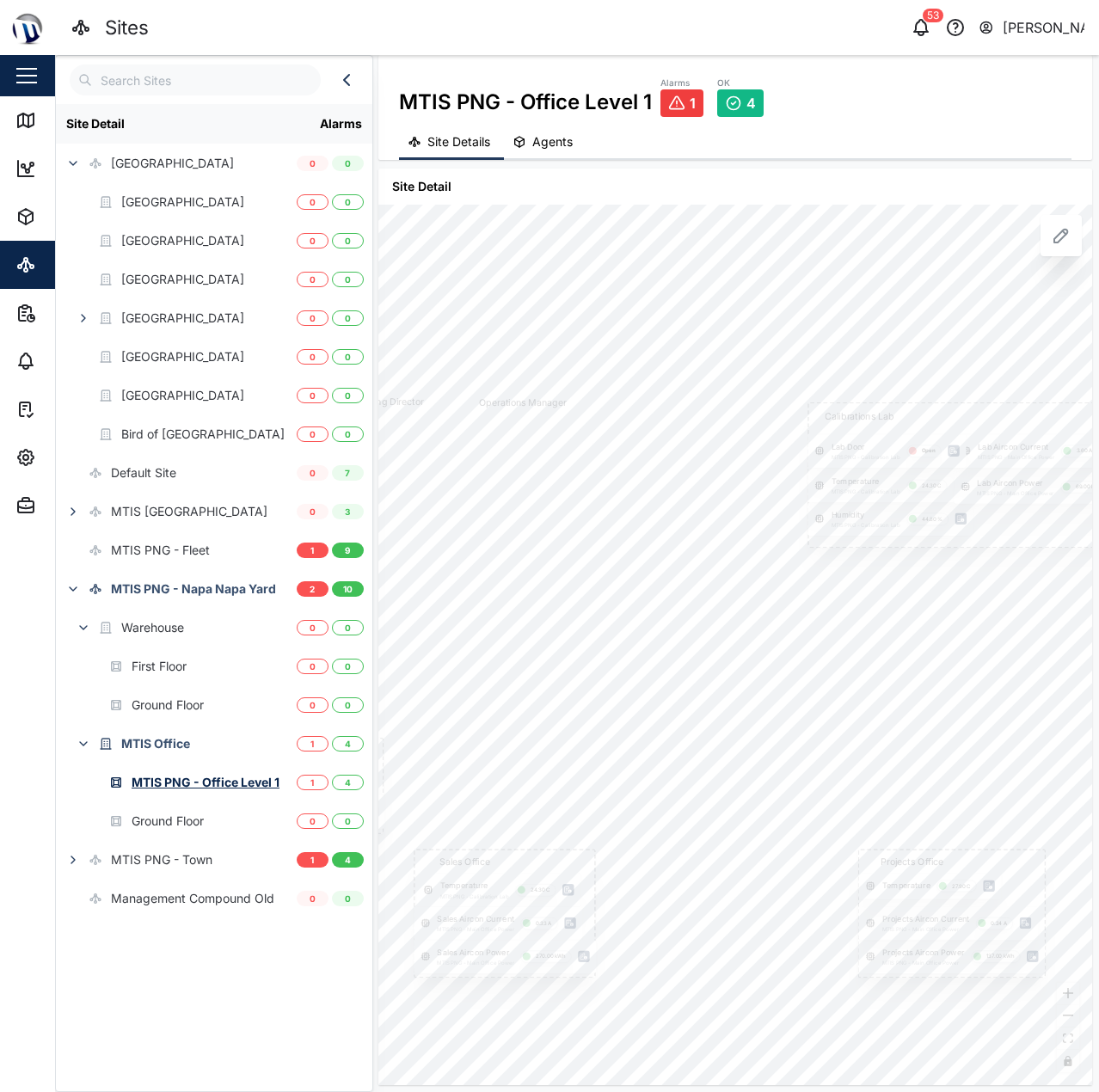
click at [746, 578] on div at bounding box center [648, 643] width 1161 height 907
drag, startPoint x: 696, startPoint y: 651, endPoint x: 780, endPoint y: 595, distance: 101.0
click at [780, 595] on div at bounding box center [714, 595] width 1161 height 907
drag, startPoint x: 663, startPoint y: 598, endPoint x: 655, endPoint y: 617, distance: 20.6
click at [655, 617] on div at bounding box center [723, 621] width 1161 height 907
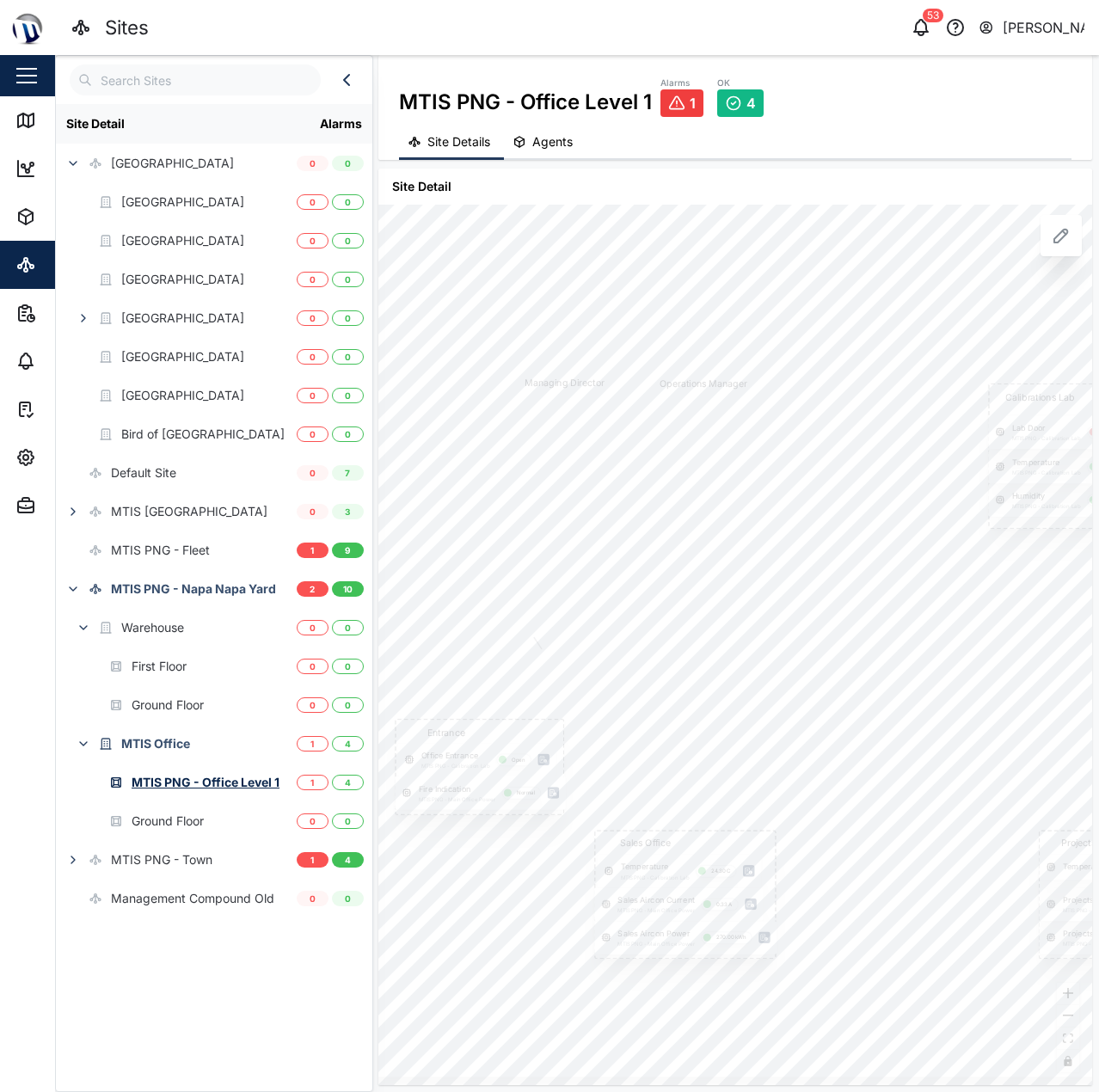
click at [735, 583] on div at bounding box center [829, 624] width 1161 height 907
drag, startPoint x: 623, startPoint y: 762, endPoint x: 550, endPoint y: 721, distance: 83.7
click at [550, 721] on div at bounding box center [808, 610] width 1161 height 907
drag, startPoint x: 579, startPoint y: 706, endPoint x: 603, endPoint y: 742, distance: 43.3
click at [603, 742] on div at bounding box center [754, 634] width 1010 height 790
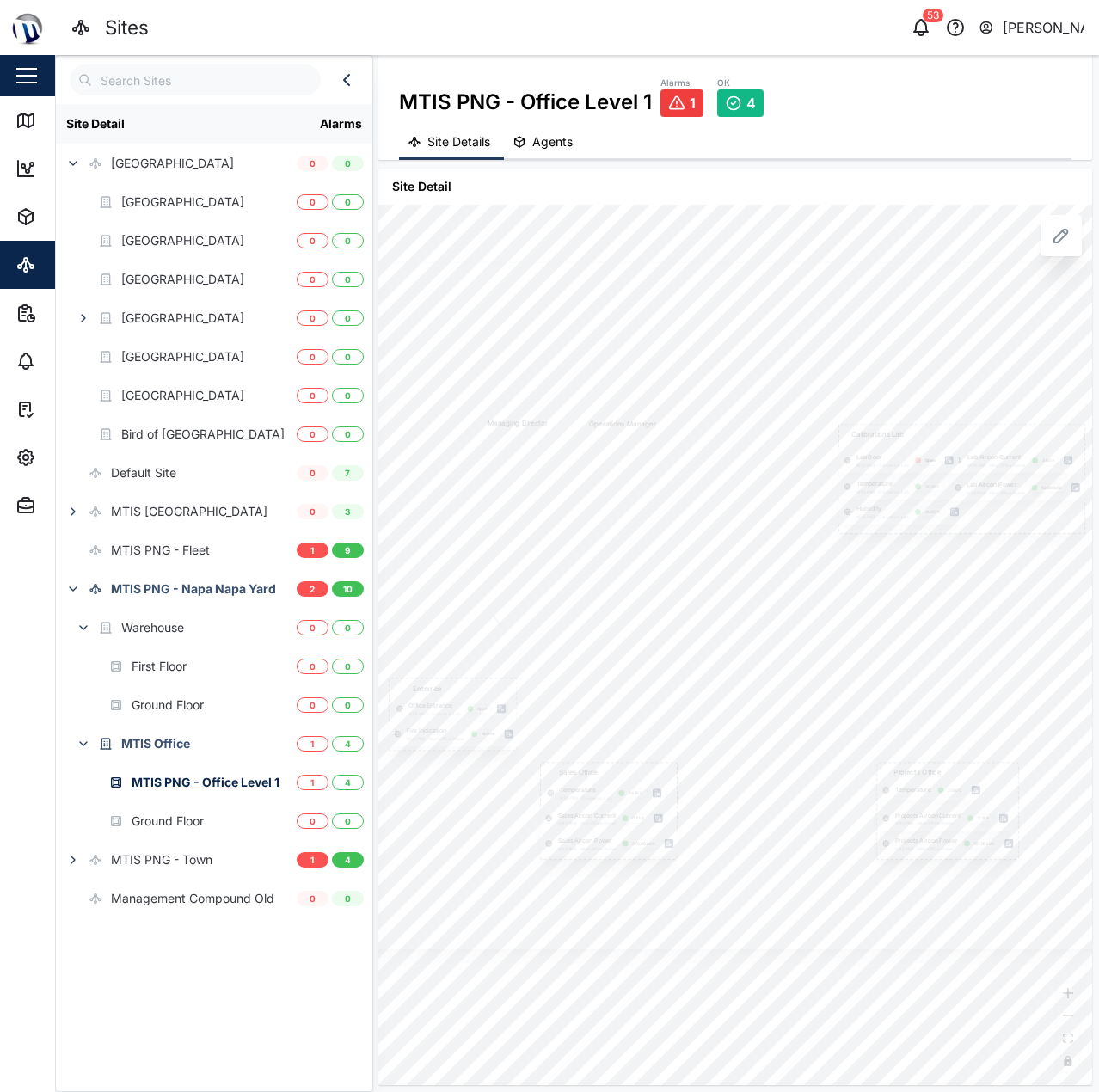
drag, startPoint x: 614, startPoint y: 714, endPoint x: 596, endPoint y: 670, distance: 47.5
click at [596, 670] on div at bounding box center [717, 606] width 879 height 688
click at [137, 816] on div "Ground Floor" at bounding box center [168, 821] width 73 height 19
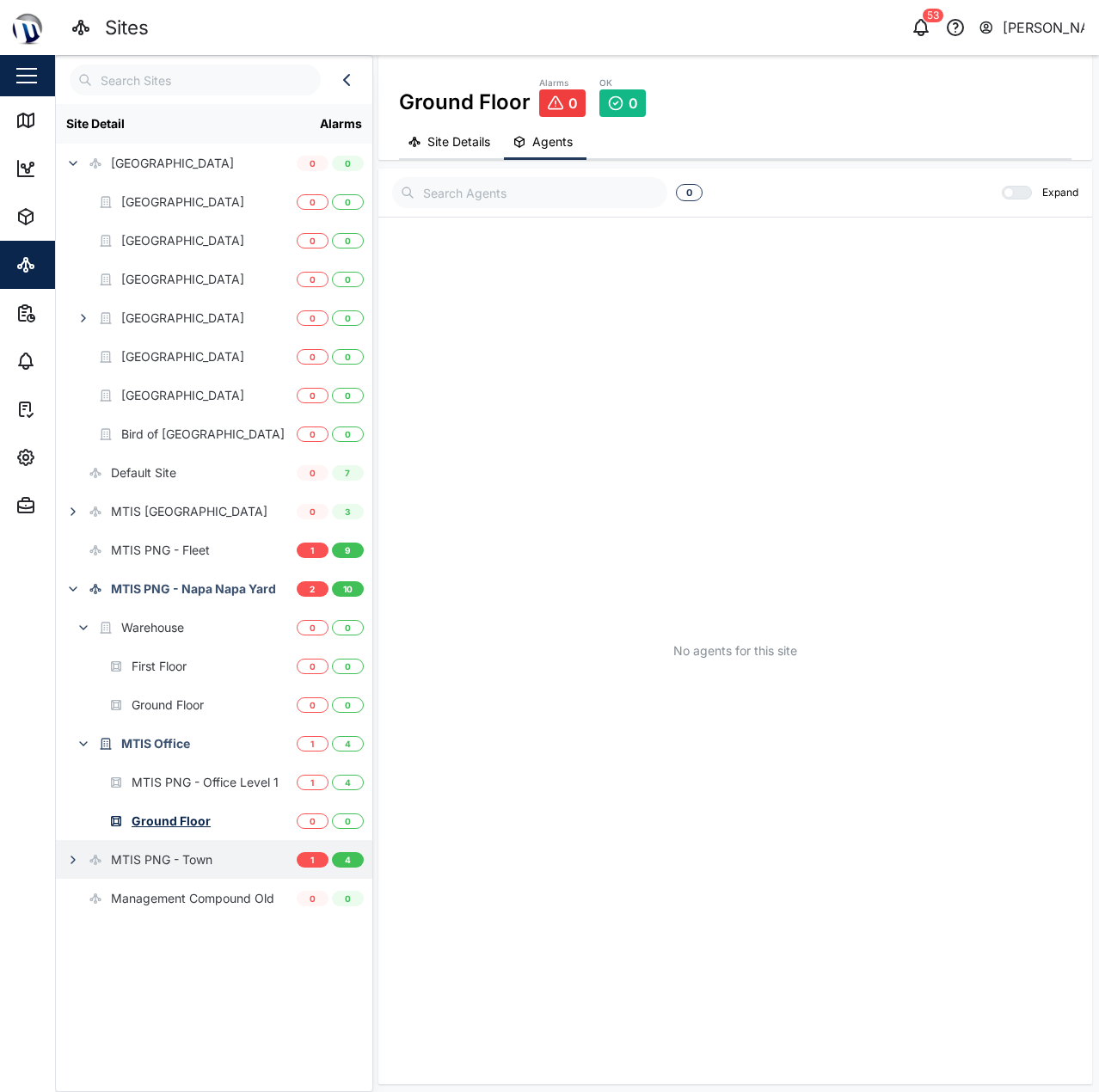
click at [182, 872] on div "MTIS PNG - Town" at bounding box center [134, 858] width 156 height 39
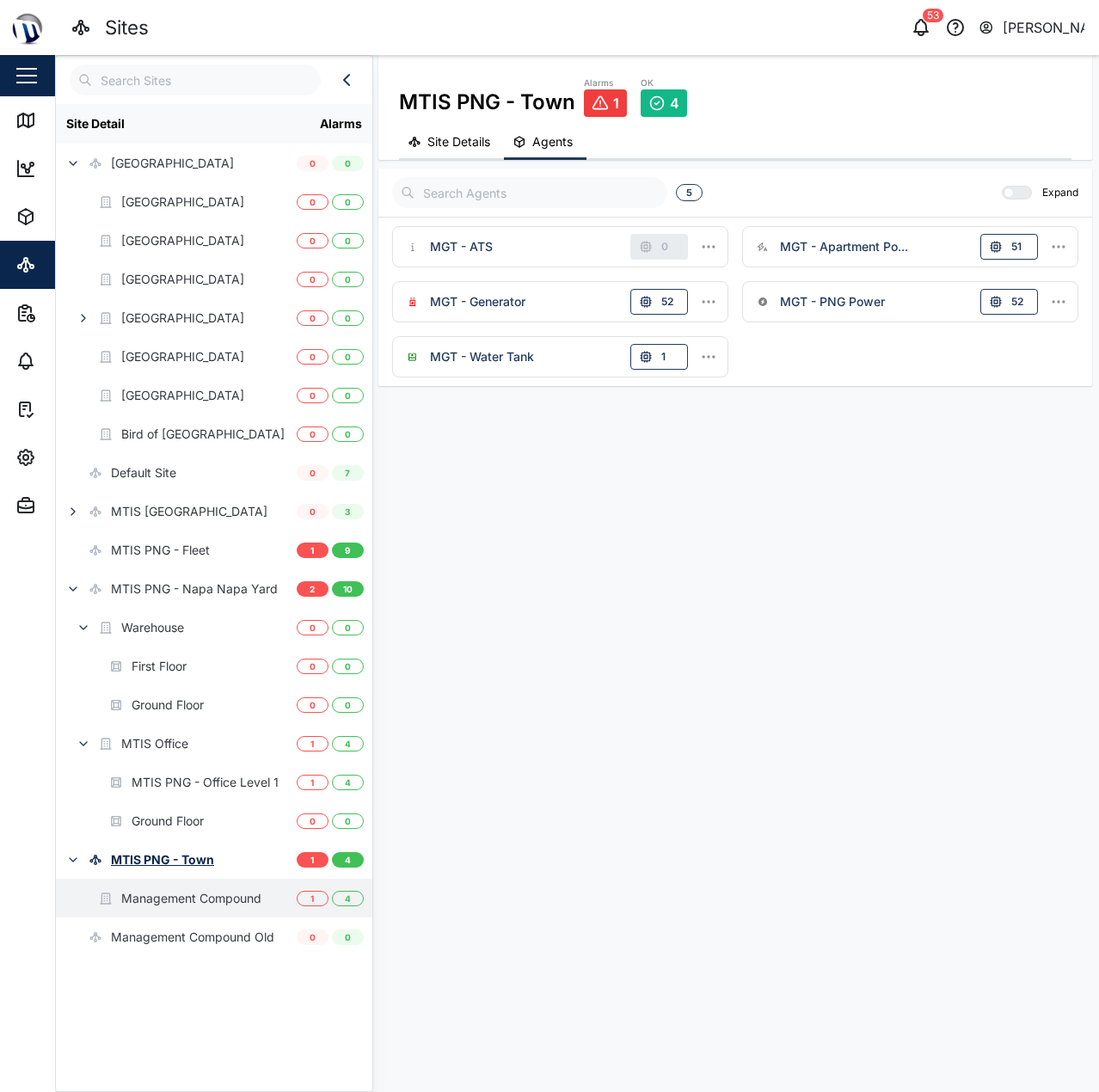
click at [204, 902] on div "Management Compound" at bounding box center [191, 898] width 140 height 19
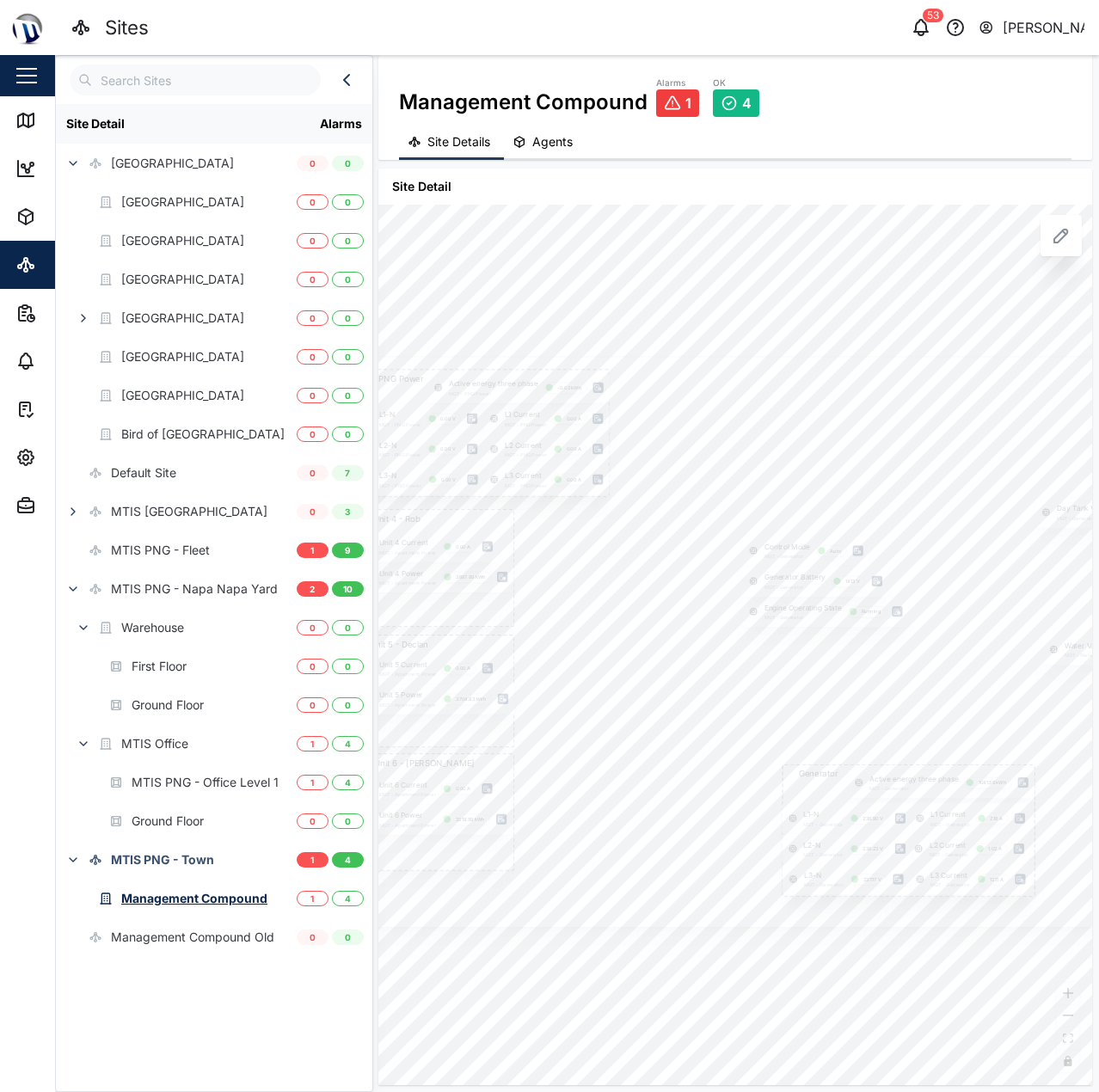
drag, startPoint x: 797, startPoint y: 546, endPoint x: 893, endPoint y: 509, distance: 102.9
click at [893, 509] on div at bounding box center [755, 642] width 856 height 571
click at [606, 422] on icon at bounding box center [606, 425] width 7 height 6
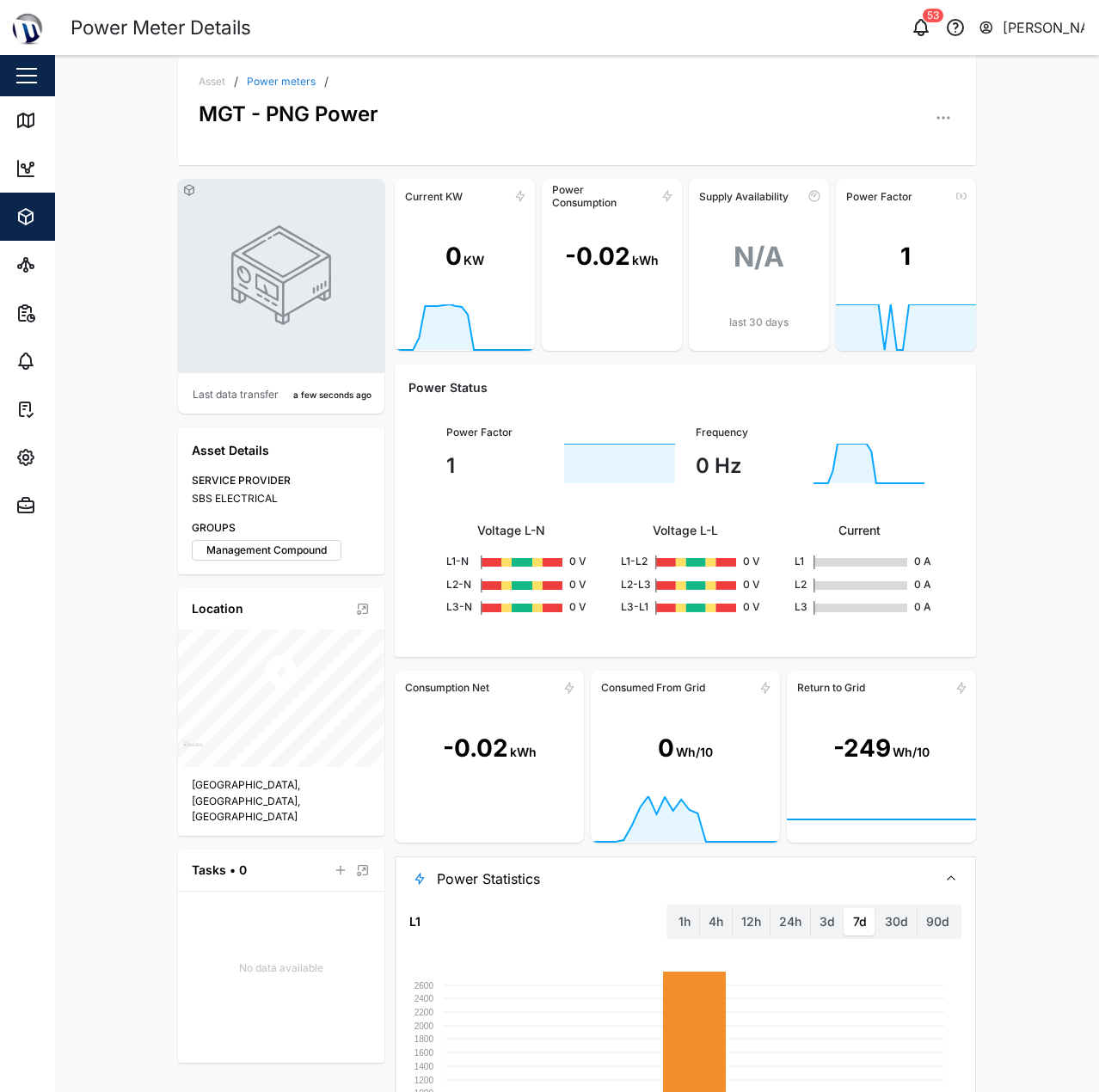
click at [261, 83] on link "Power meters" at bounding box center [281, 81] width 69 height 10
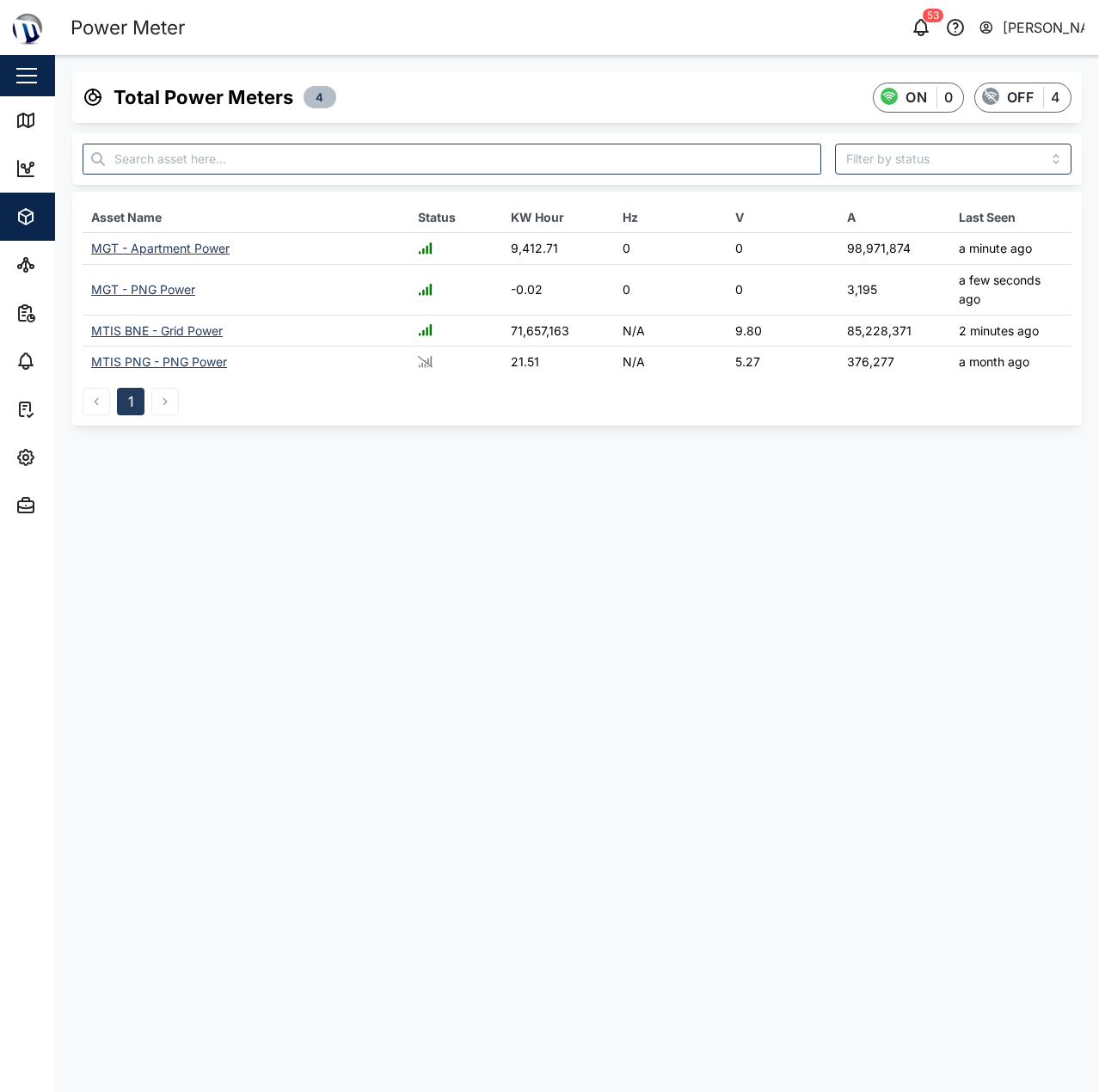
click at [167, 252] on div "MGT - Apartment Power" at bounding box center [160, 248] width 139 height 15
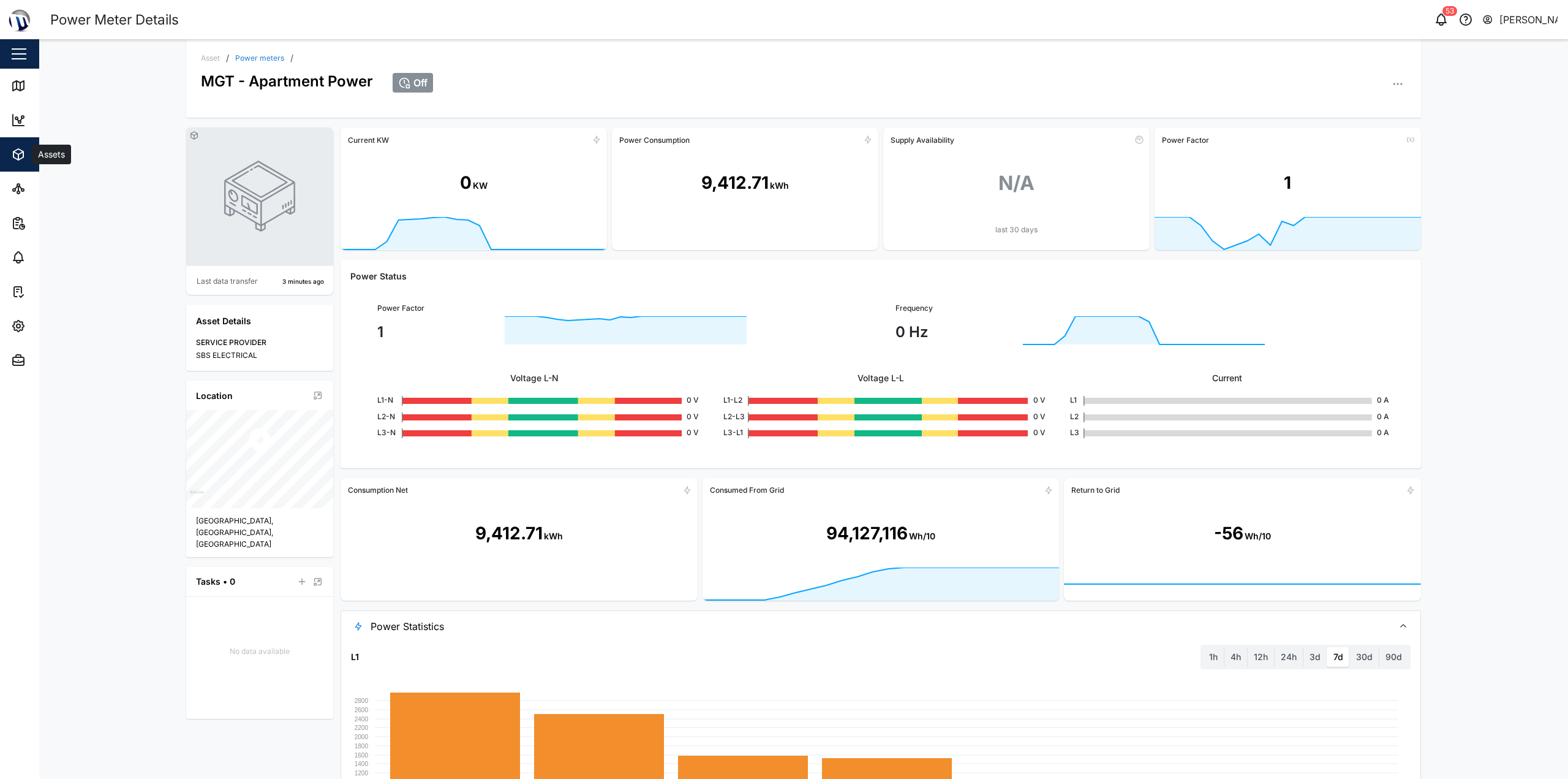
click at [30, 156] on div "Assets" at bounding box center [66, 154] width 111 height 15
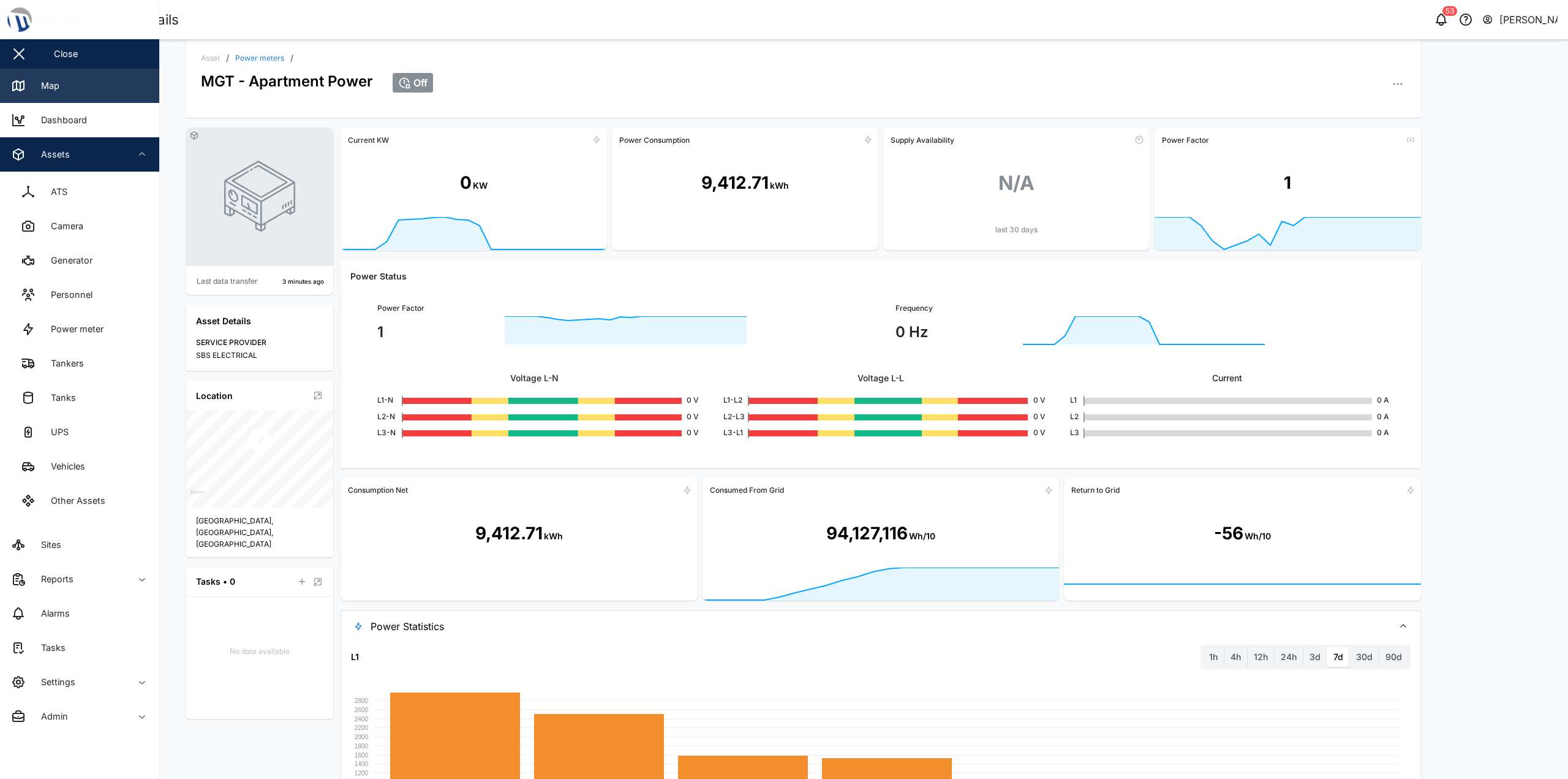
click at [56, 74] on link "Map" at bounding box center [79, 85] width 159 height 34
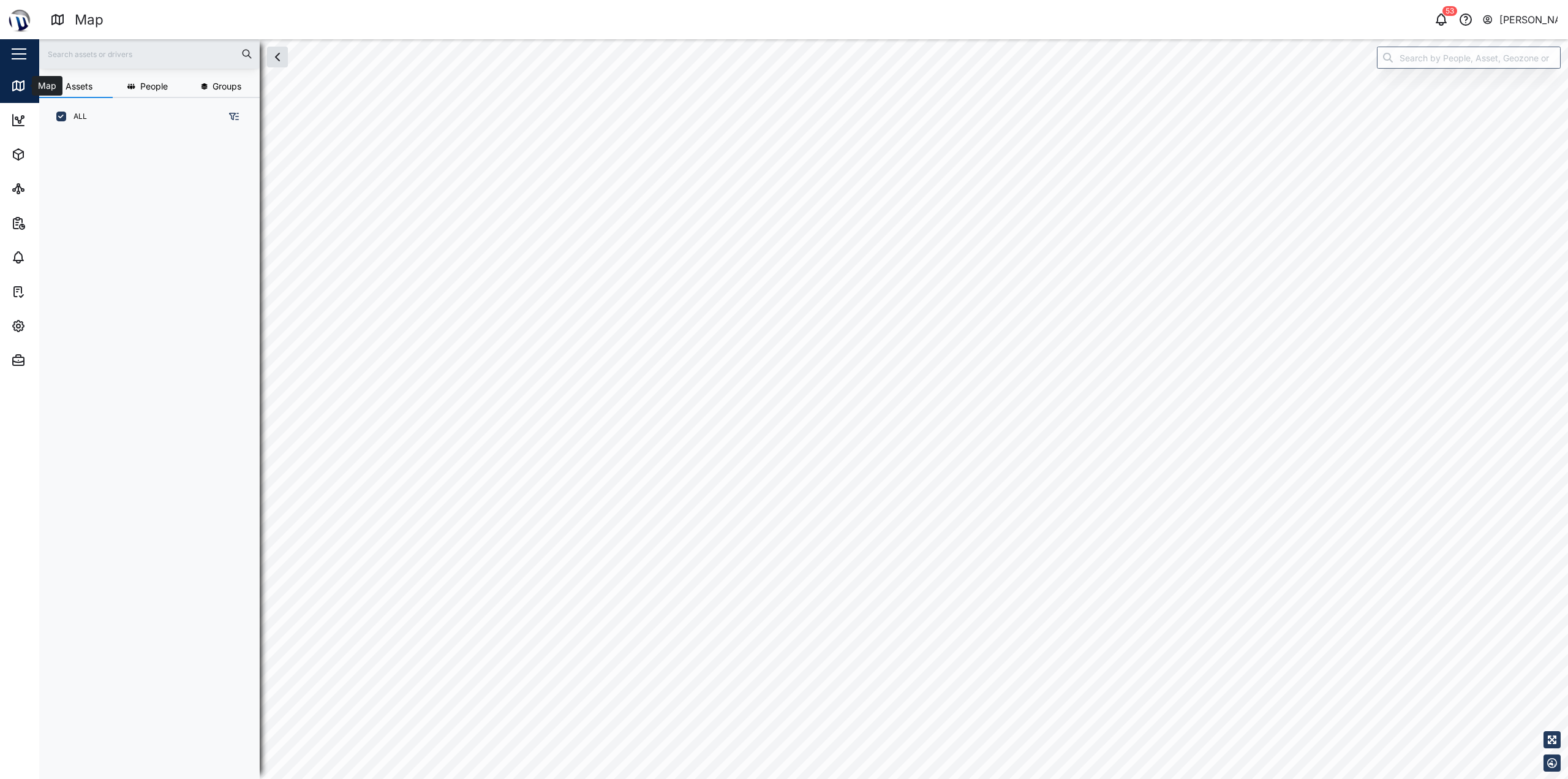
scroll to position [629, 192]
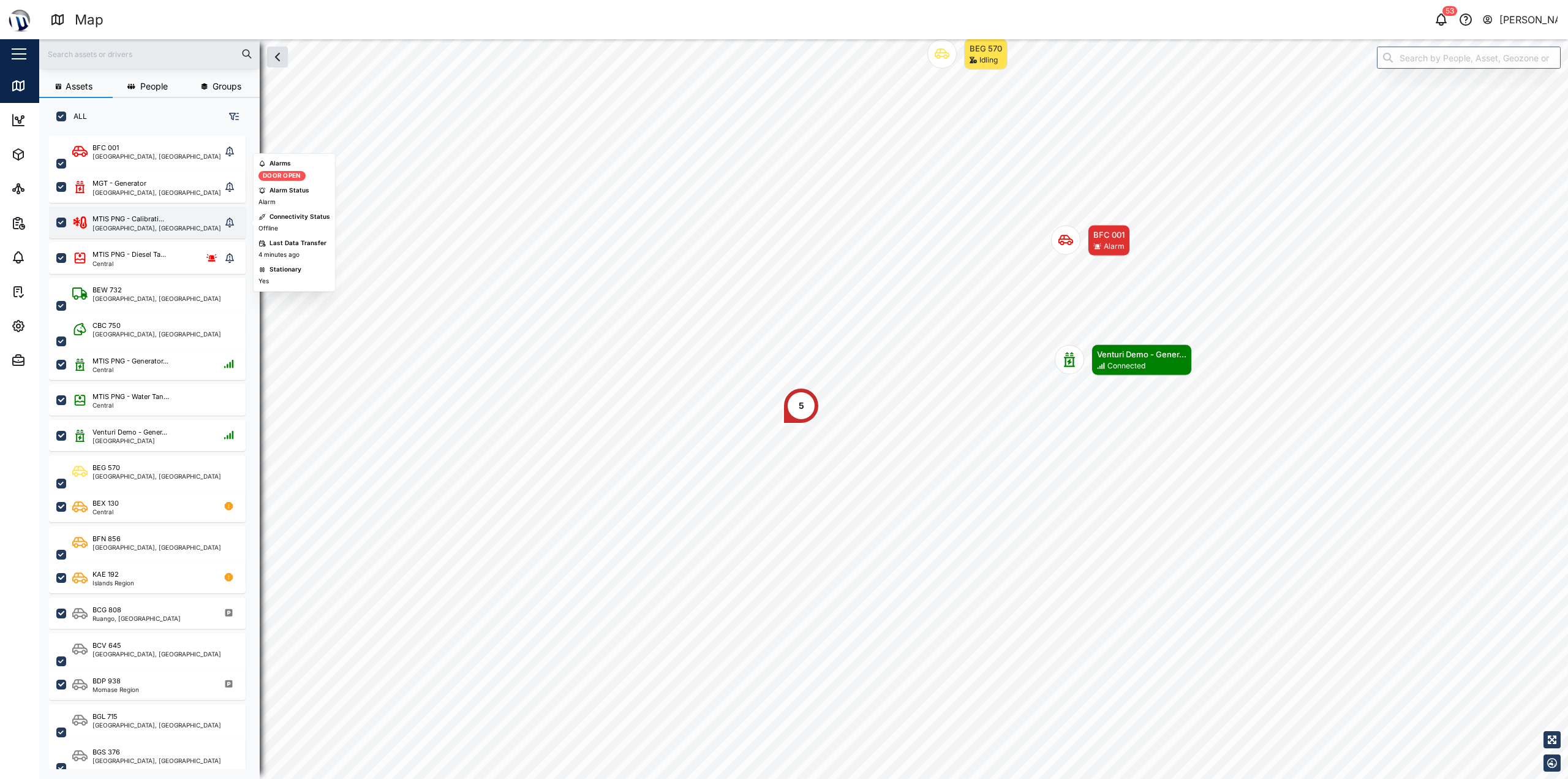
click at [143, 213] on div "MTIS PNG - Calibrati... National Capital District, Southern Region" at bounding box center [147, 222] width 197 height 32
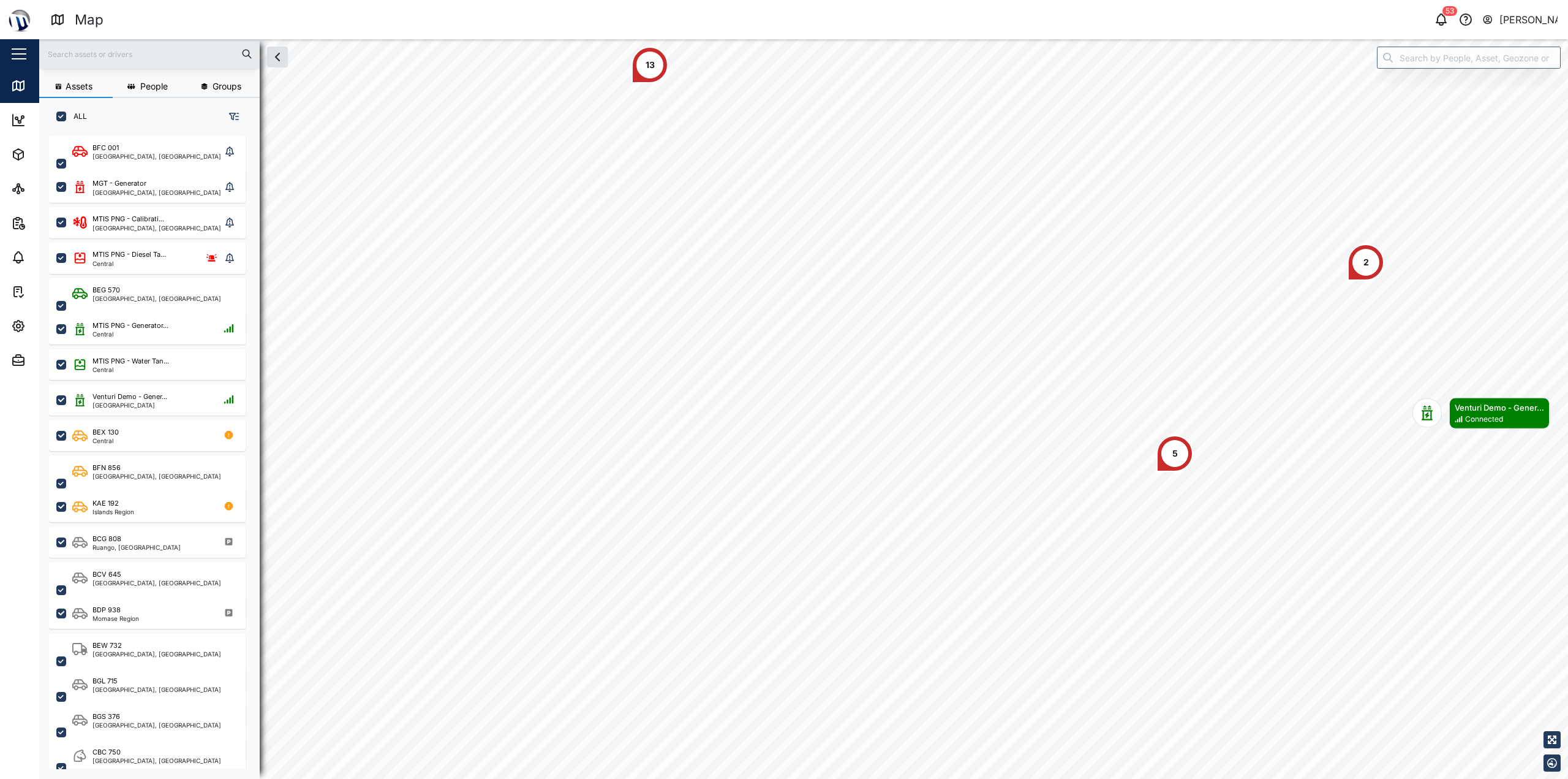
click at [782, 244] on div "2" at bounding box center [1365, 262] width 37 height 37
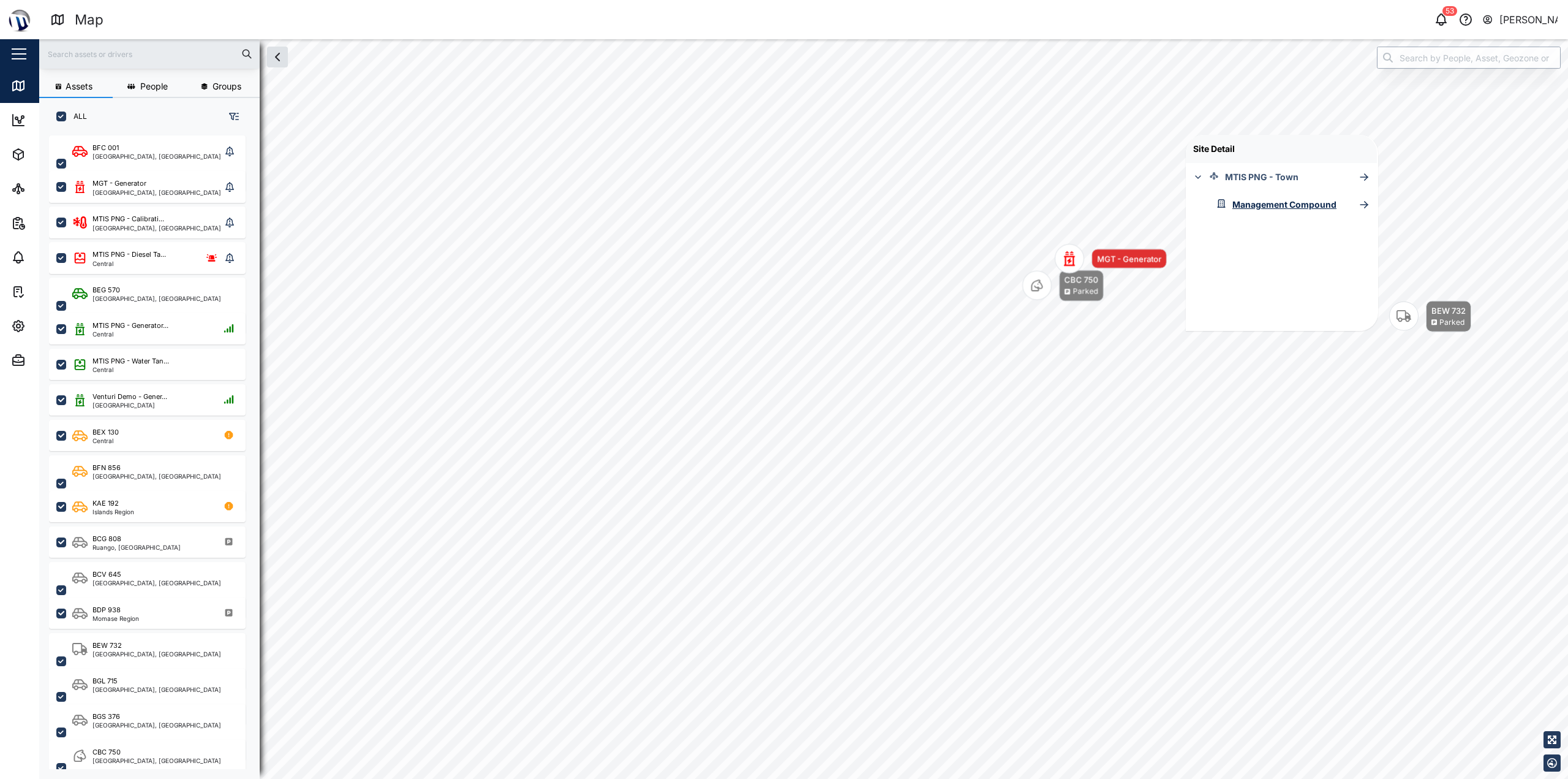
click at [782, 68] on input "search" at bounding box center [1469, 57] width 184 height 22
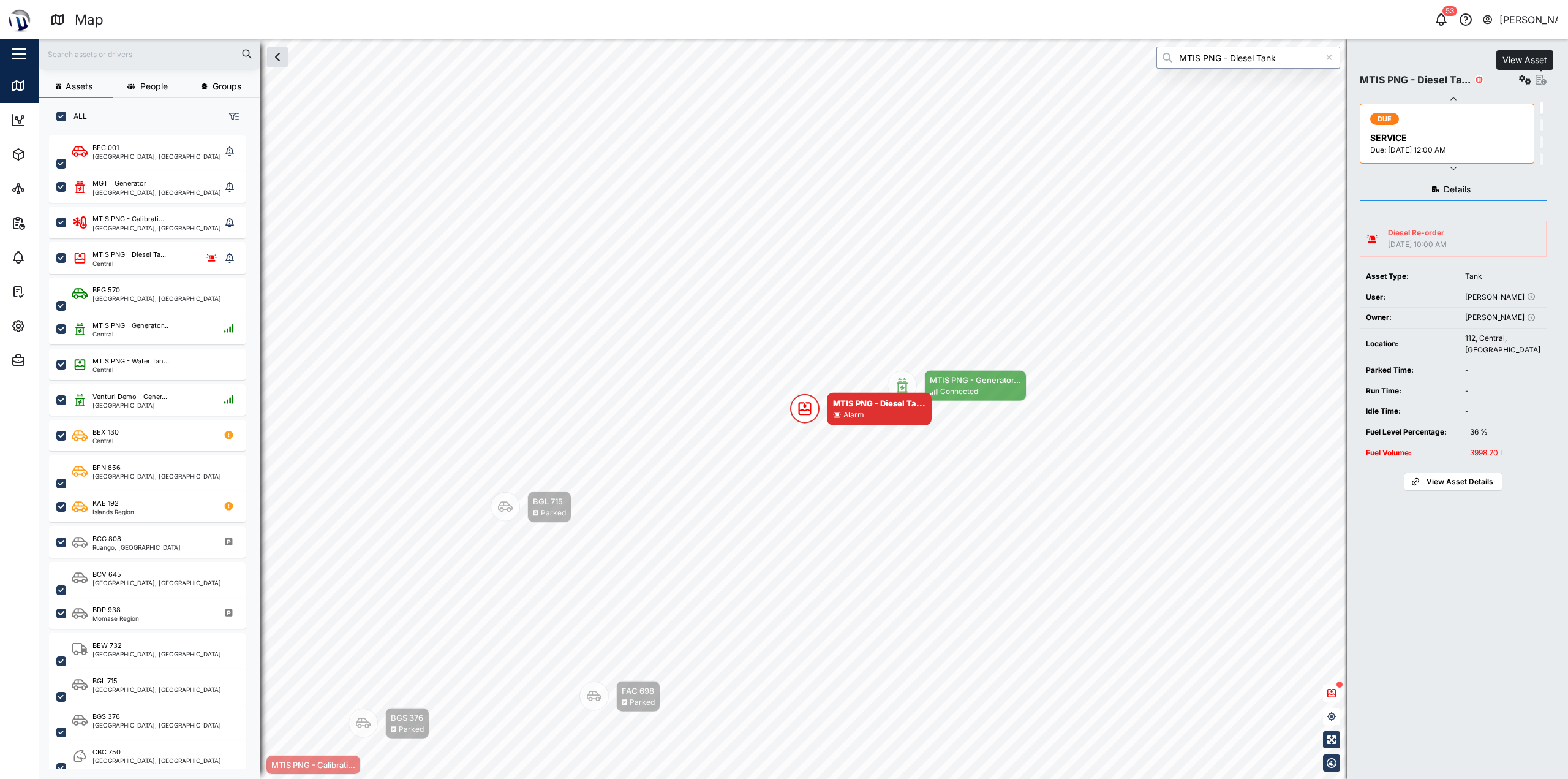
type input "MTIS PNG - Diesel Tank"
click at [782, 77] on icon "button" at bounding box center [1540, 79] width 11 height 10
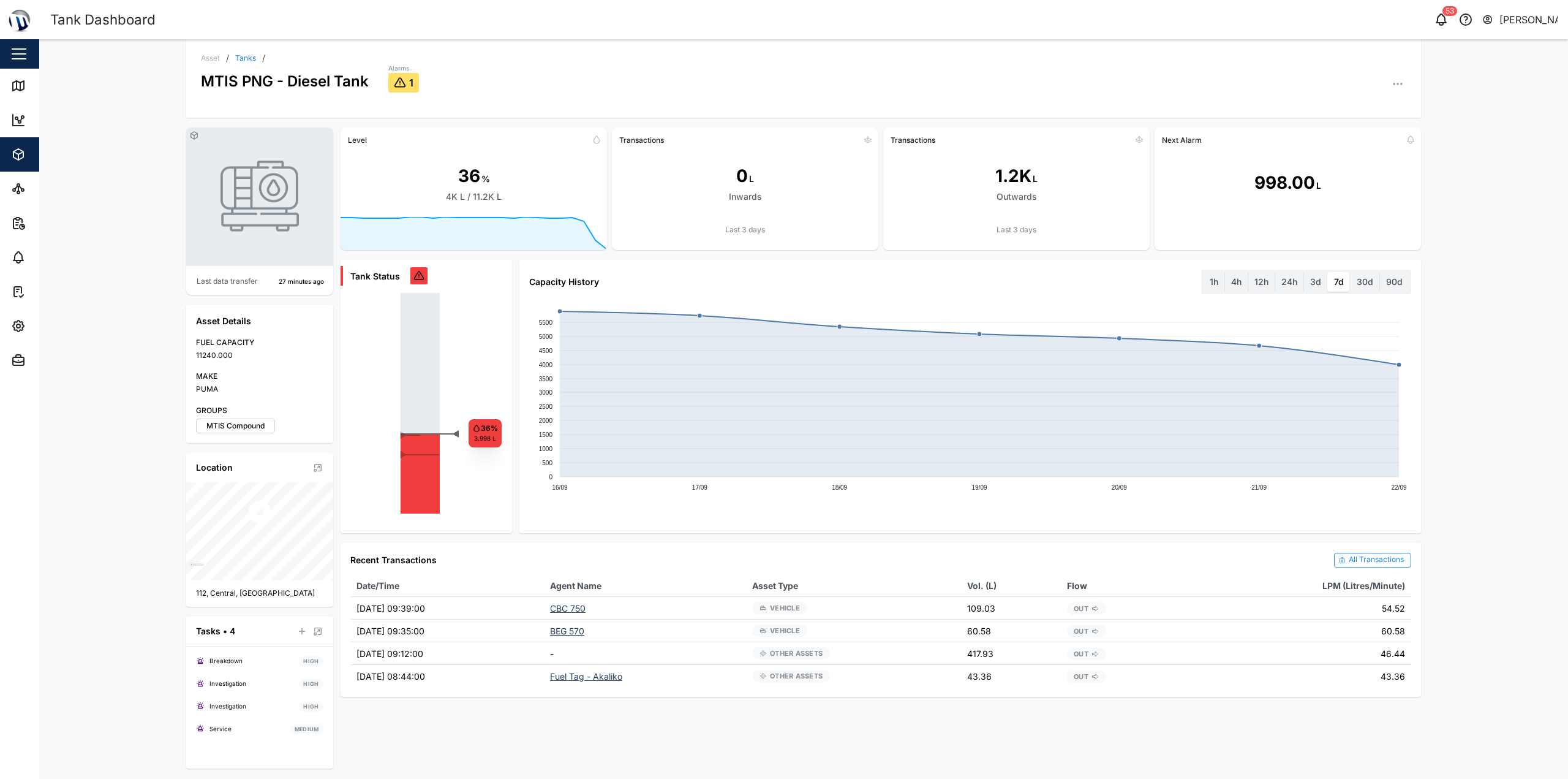
click at [782, 560] on div "All Transactions" at bounding box center [1376, 559] width 55 height 11
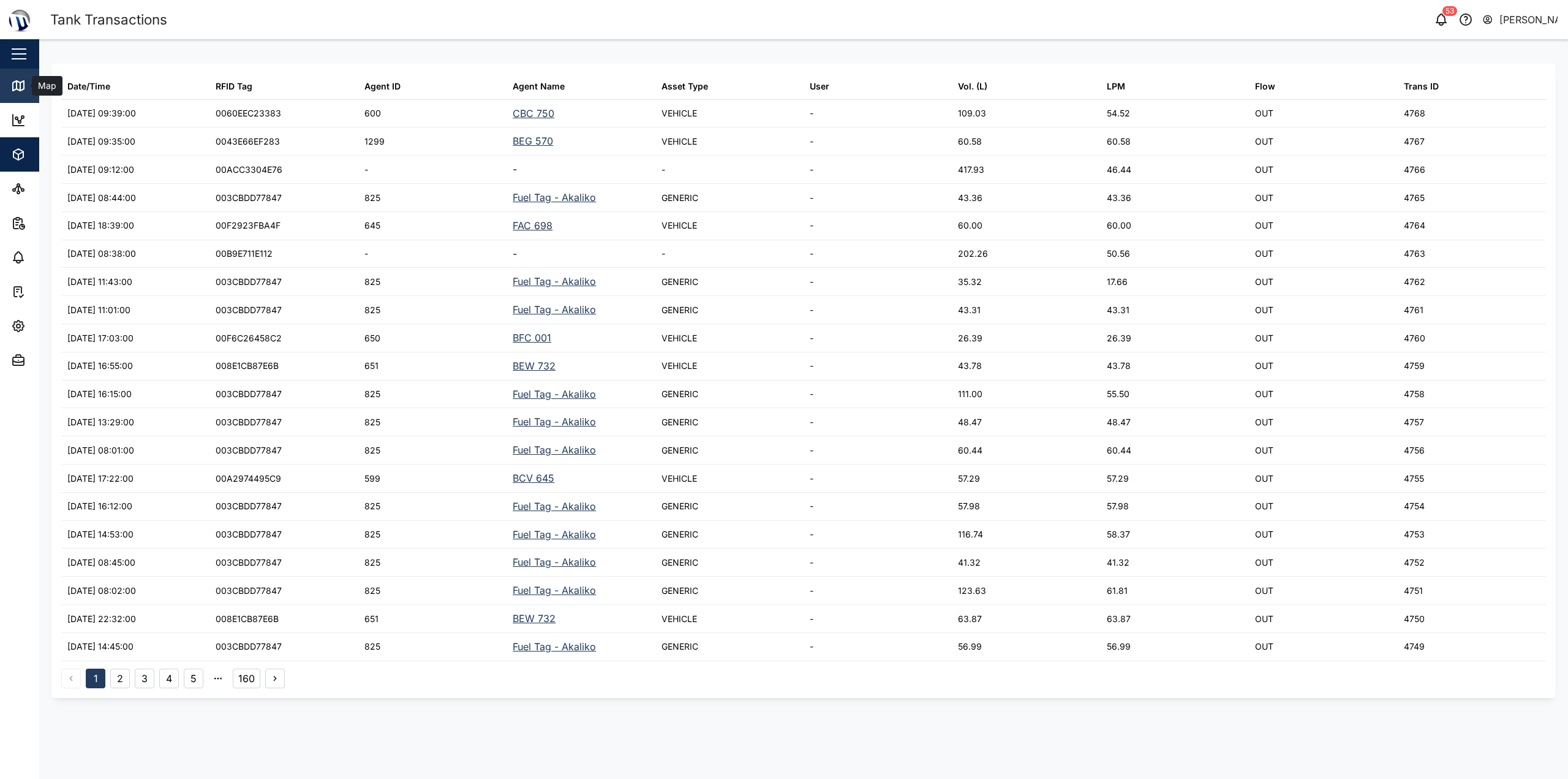
click at [3, 87] on link "Map" at bounding box center [79, 85] width 159 height 34
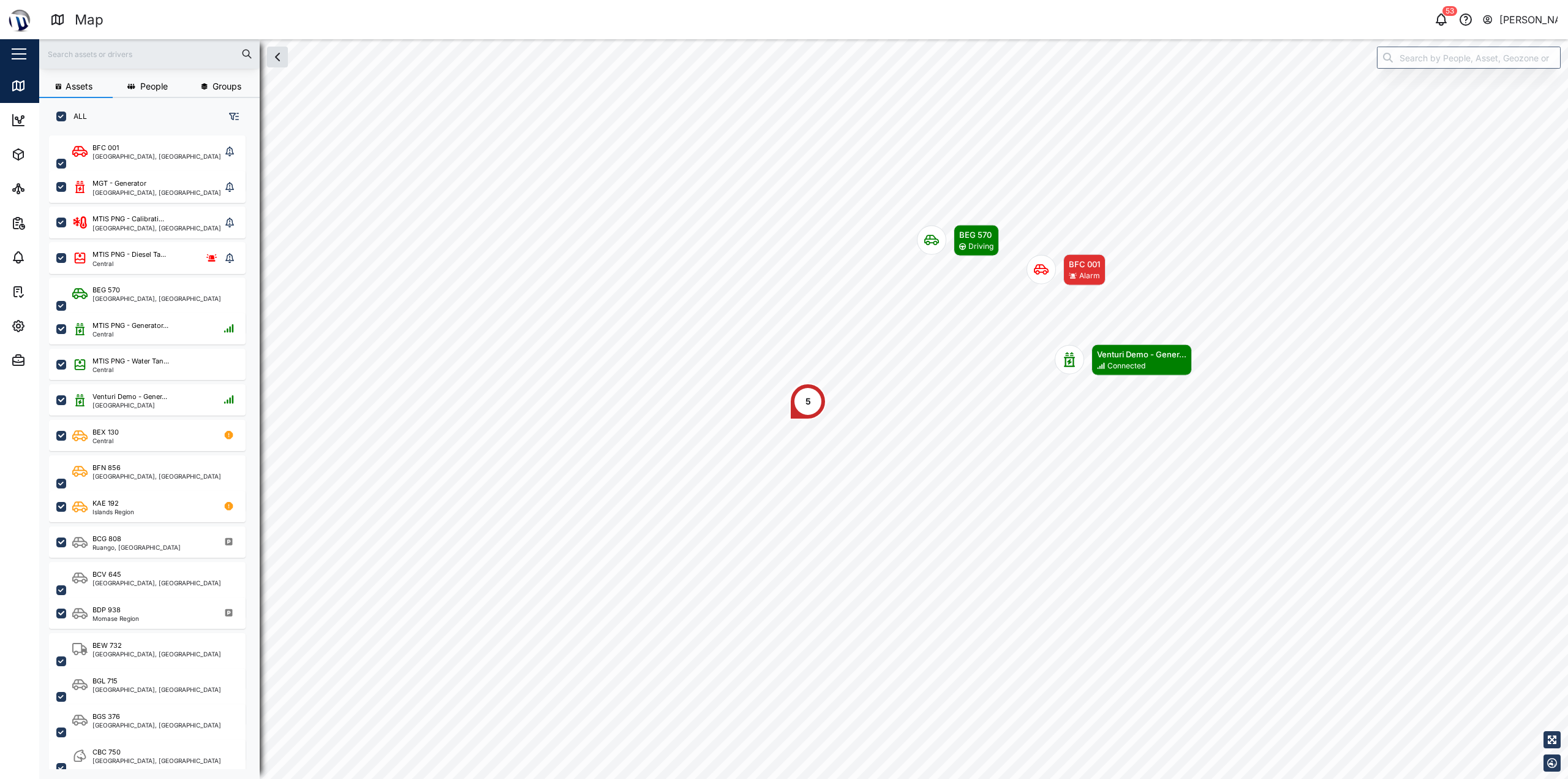
scroll to position [629, 192]
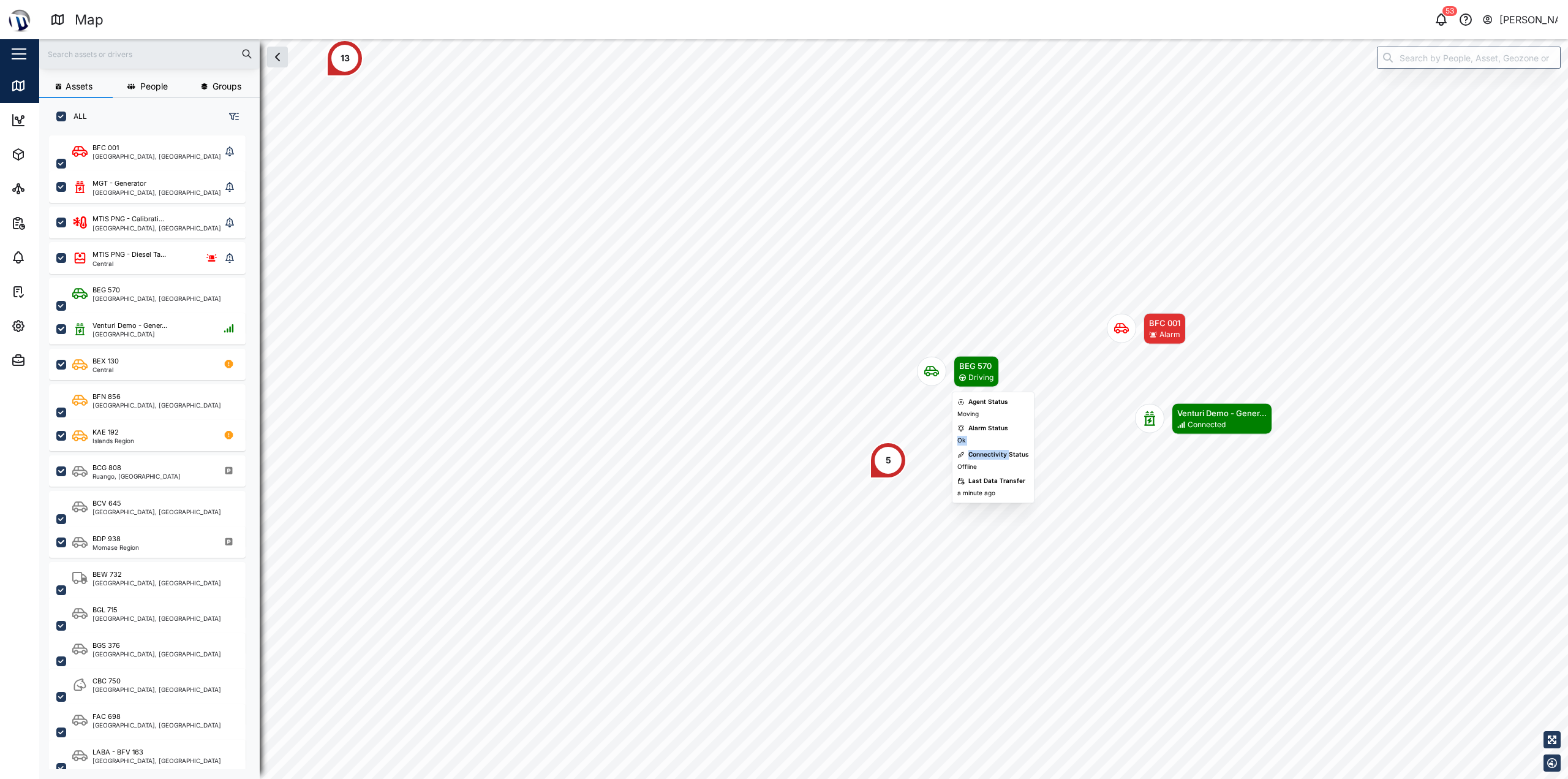
drag, startPoint x: 1010, startPoint y: 447, endPoint x: 995, endPoint y: 443, distance: 15.5
click at [782, 443] on div "Agent Status Moving Alarm Status Ok Connectivity Status Offline Last Data Trans…" at bounding box center [993, 447] width 72 height 101
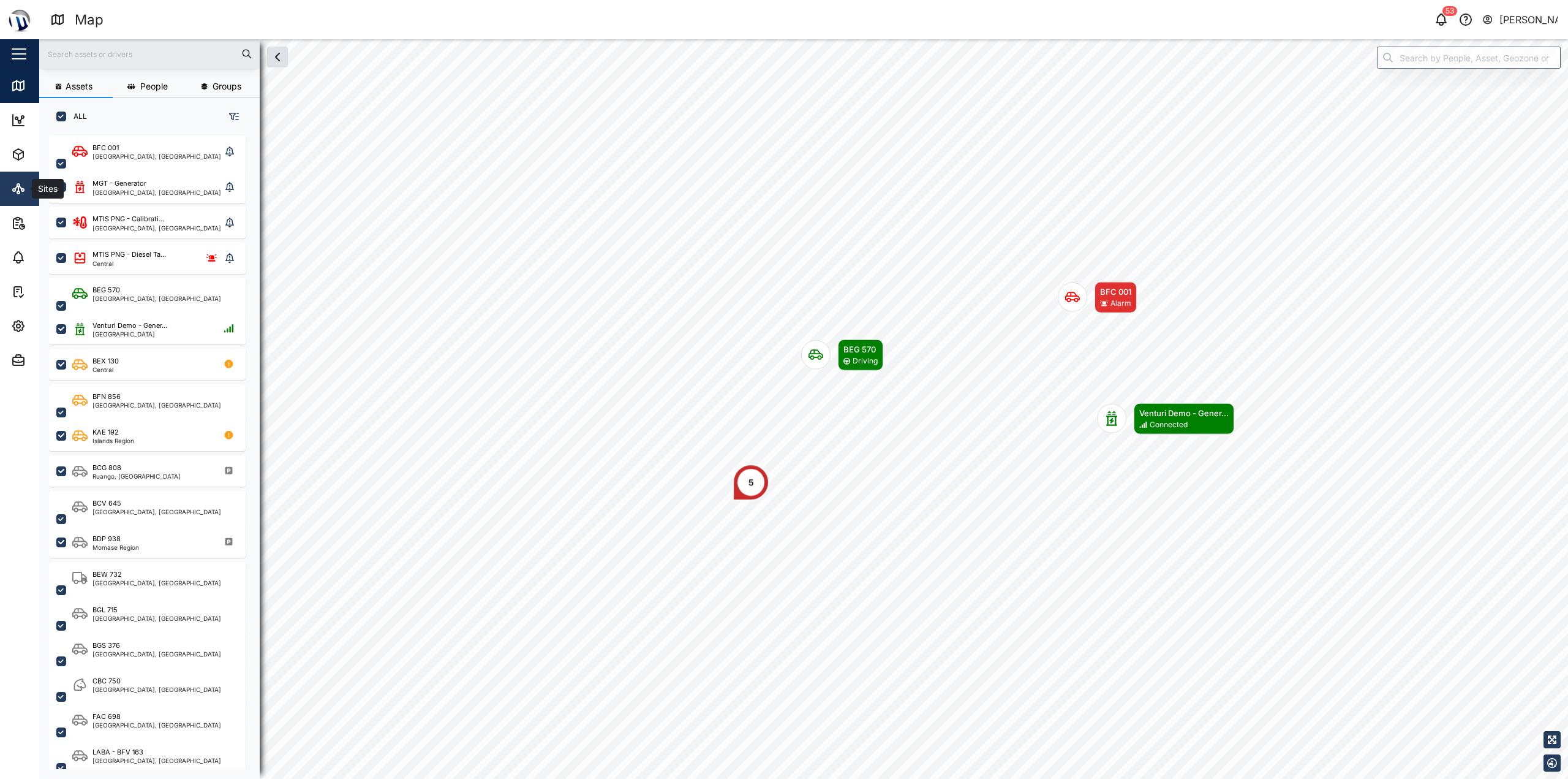
click at [13, 190] on icon at bounding box center [14, 190] width 3 height 3
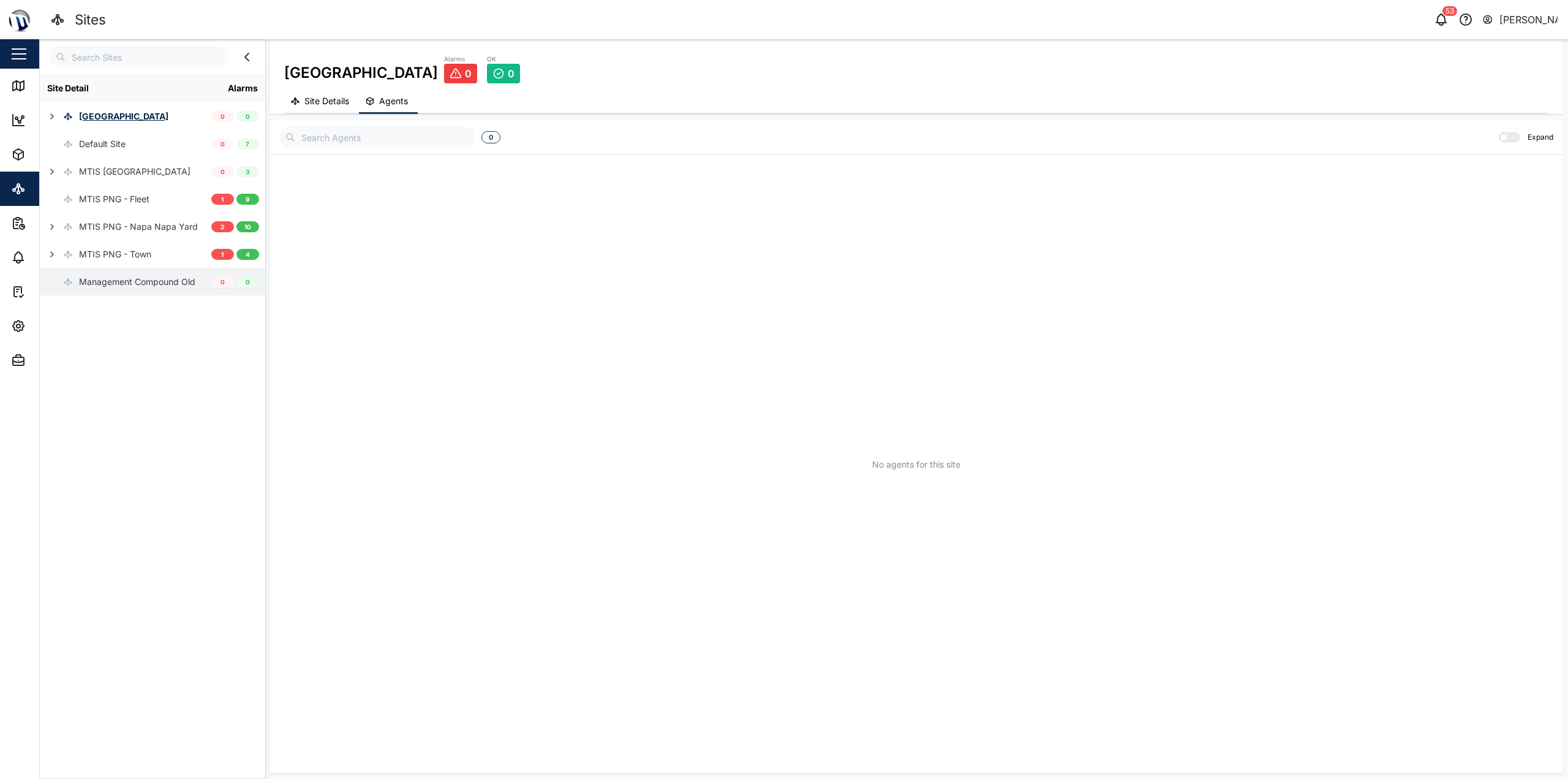
click at [108, 281] on div "Management Compound Old" at bounding box center [137, 282] width 116 height 13
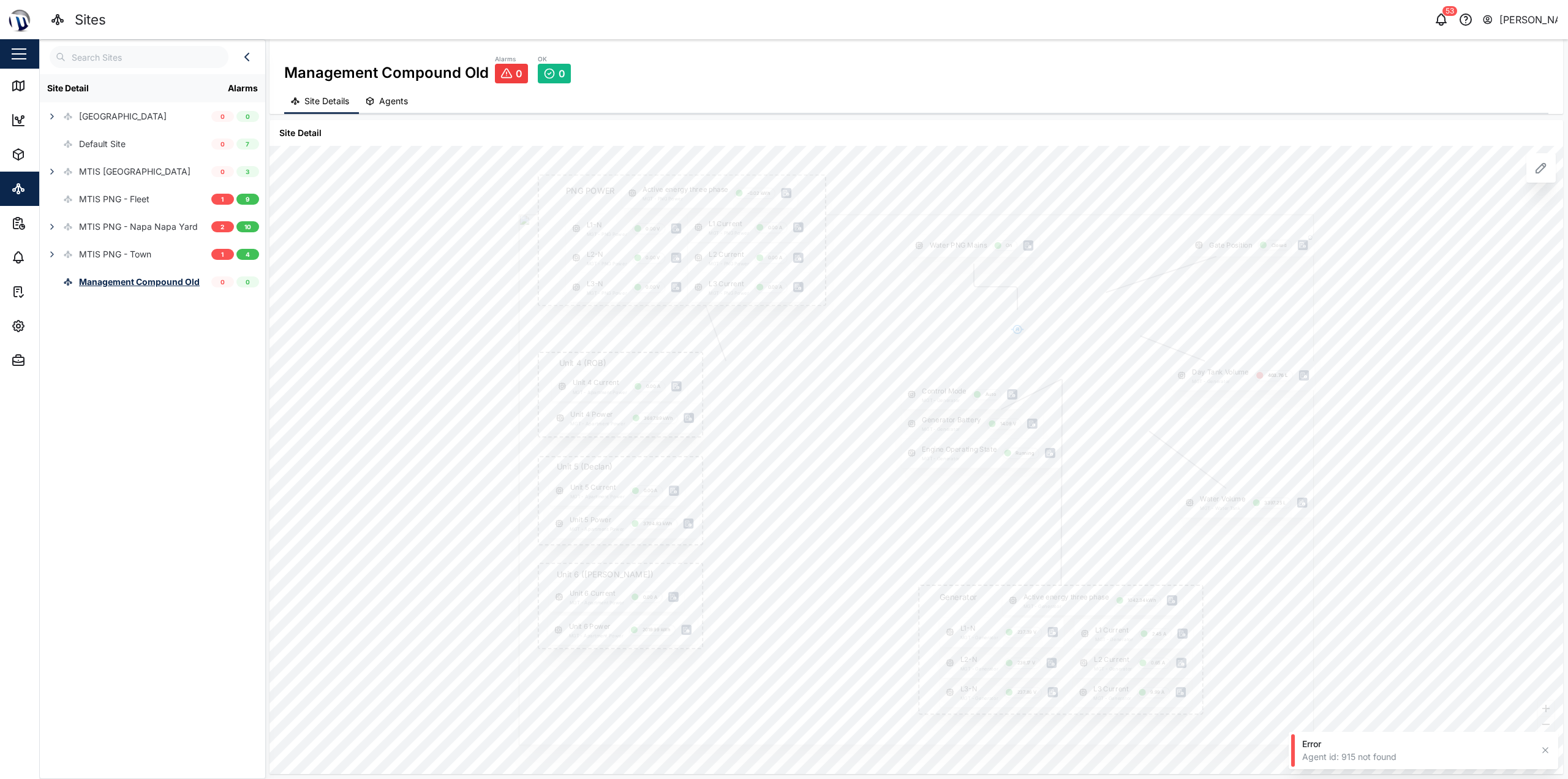
drag, startPoint x: 877, startPoint y: 171, endPoint x: 870, endPoint y: 148, distance: 24.0
click at [782, 148] on div "Gate Position Closed PNG POWER L1 Current MGT - PNG Power 0.00 A L1-N MGT - PNG…" at bounding box center [916, 459] width 1293 height 628
click at [44, 113] on button "button" at bounding box center [52, 117] width 17 height 17
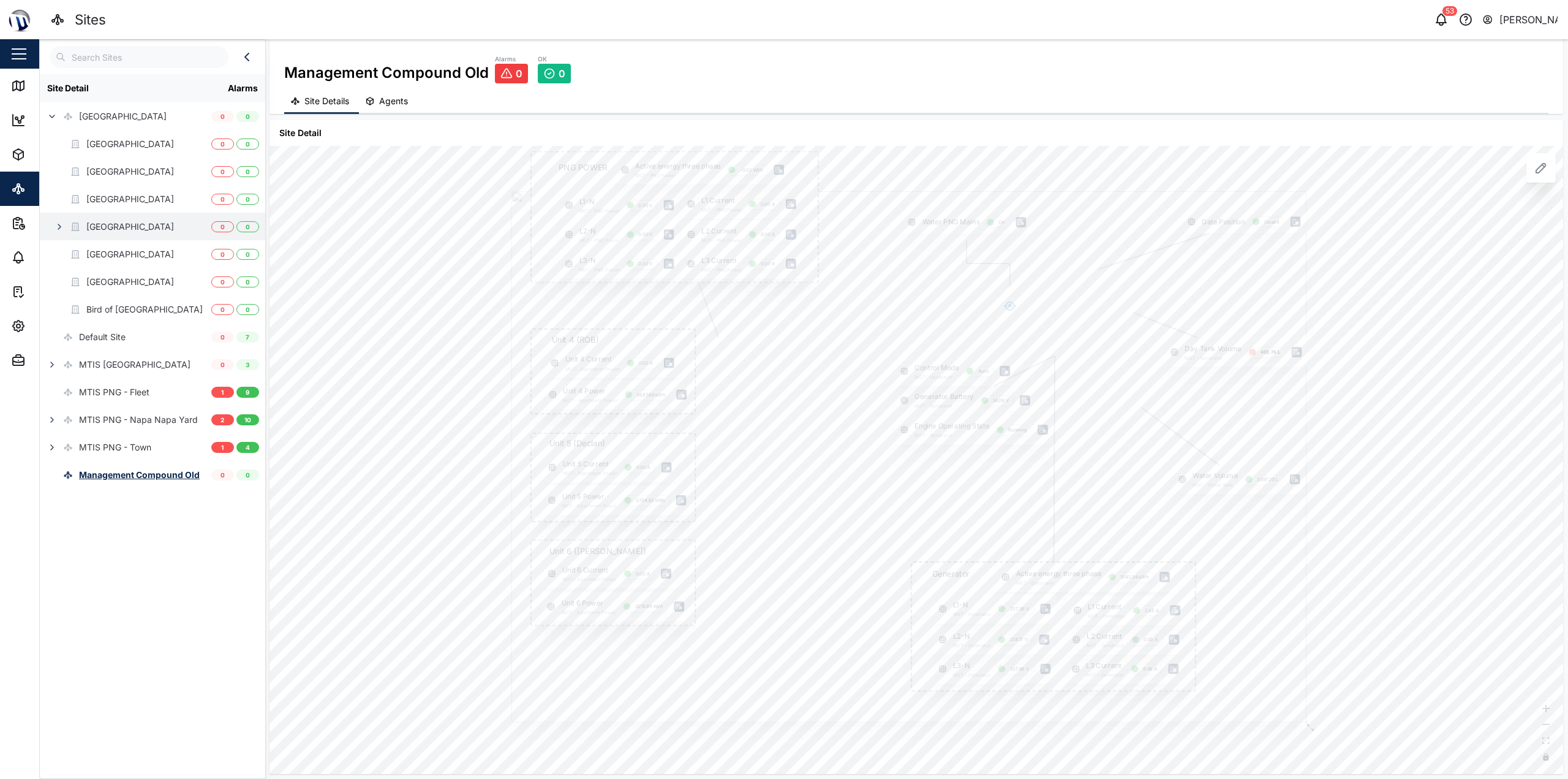
click at [59, 226] on icon "button" at bounding box center [60, 226] width 3 height 5
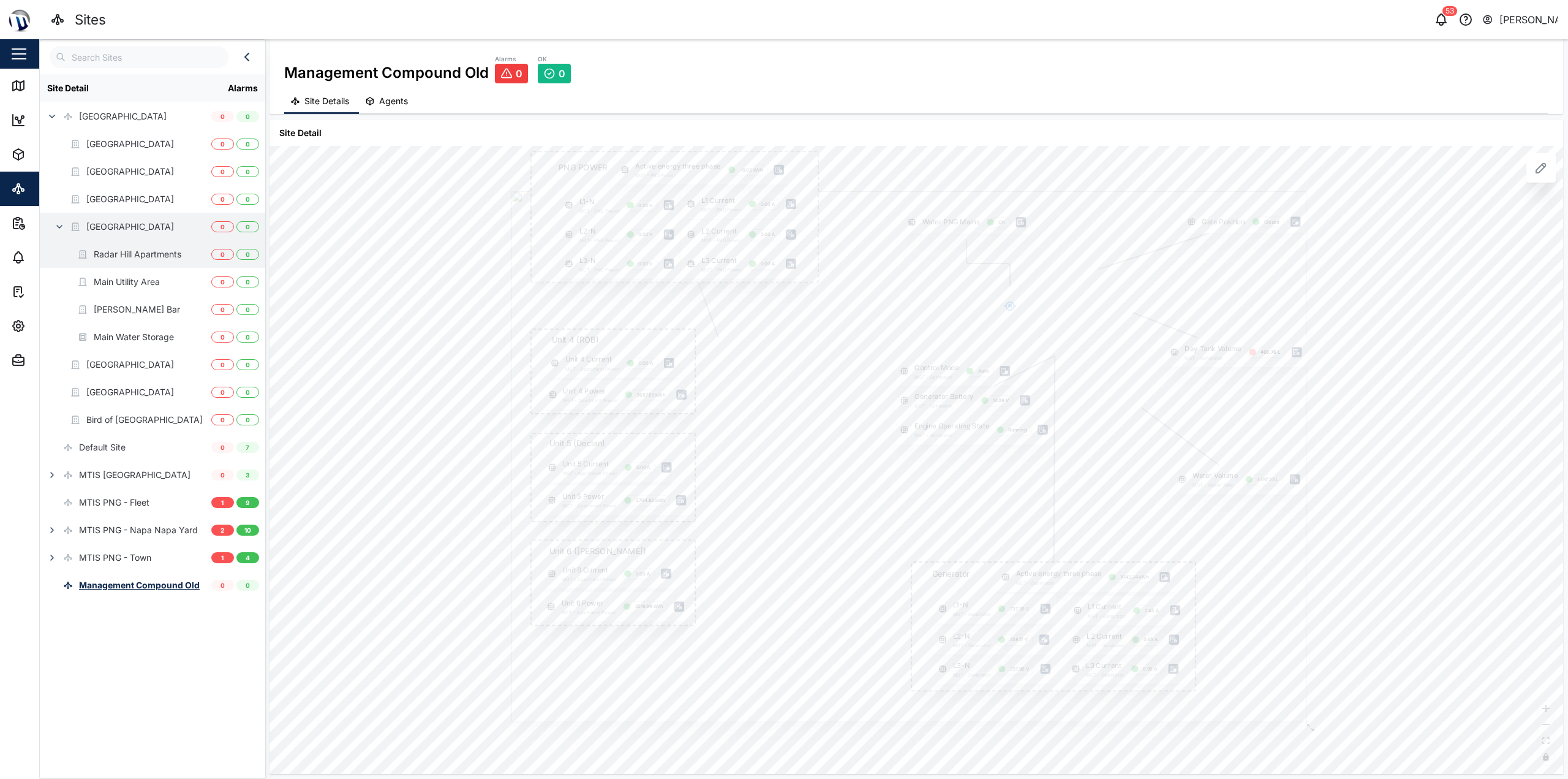
click at [134, 253] on div "Radar Hill Apartments" at bounding box center [138, 255] width 87 height 13
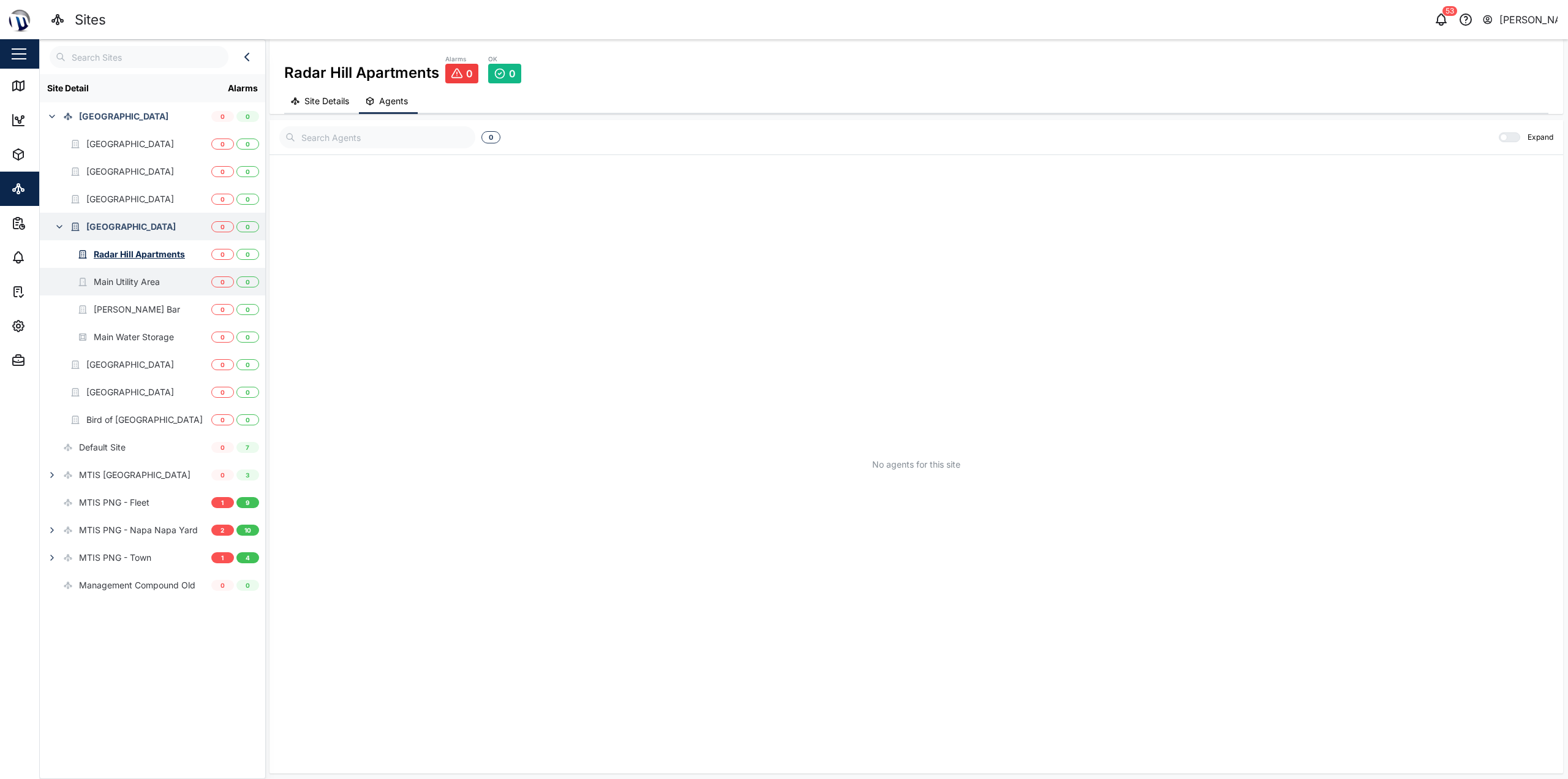
click at [133, 277] on div "Main Utility Area" at bounding box center [127, 282] width 66 height 13
click at [139, 306] on div "Jackson's Bar" at bounding box center [137, 310] width 87 height 13
click at [156, 586] on div "Management Compound Old" at bounding box center [137, 585] width 116 height 13
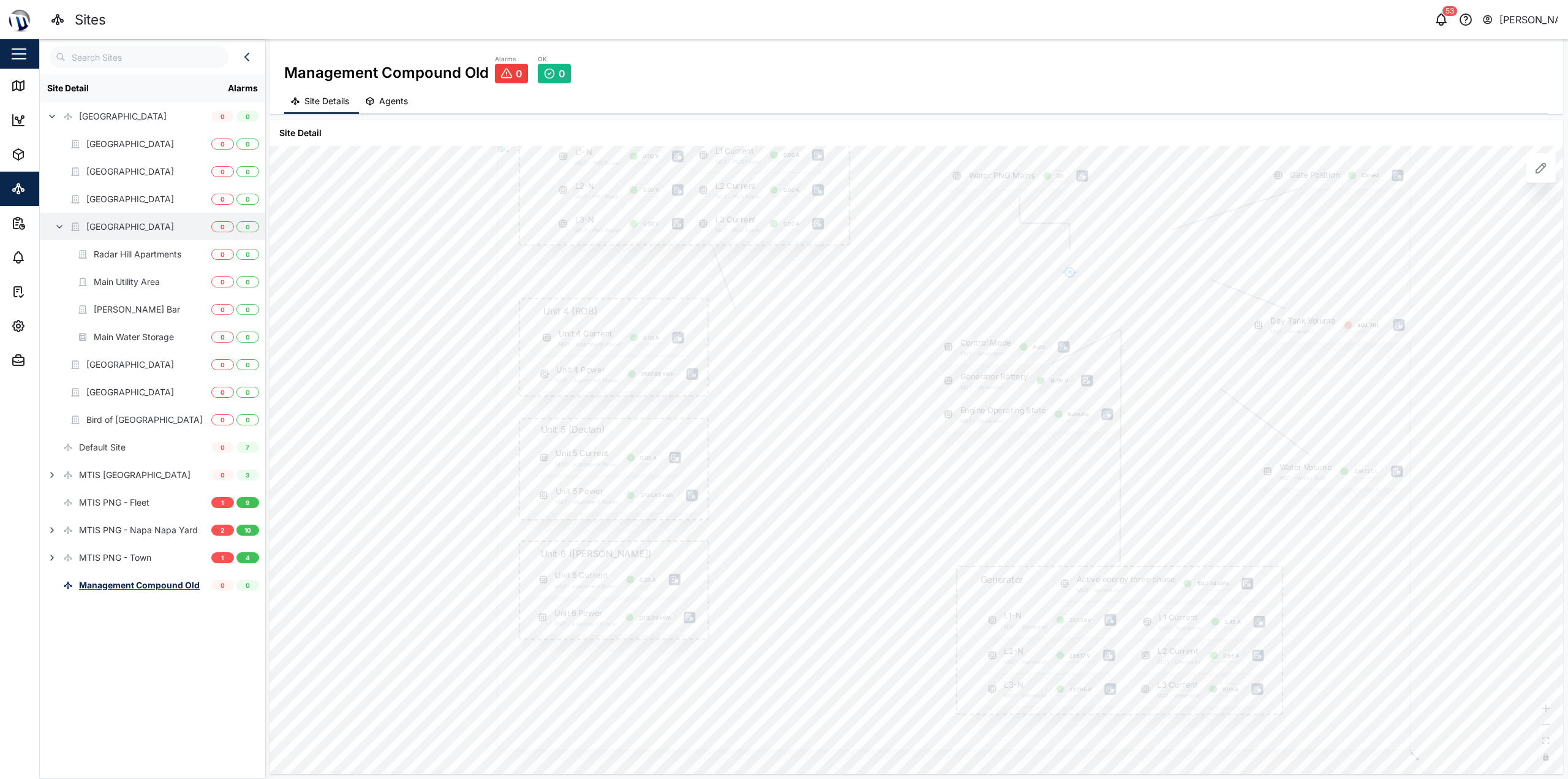
drag, startPoint x: 495, startPoint y: 441, endPoint x: 472, endPoint y: 404, distance: 43.6
click at [471, 404] on div "Gate Position Closed PNG POWER L1 Current MGT - PNG Power 0.00 A L1-N MGT - PNG…" at bounding box center [916, 459] width 1293 height 628
click at [478, 420] on div "Gate Position Closed PNG POWER L1 Current MGT - PNG Power 0.00 A L1-N MGT - PNG…" at bounding box center [916, 459] width 1293 height 628
drag, startPoint x: 483, startPoint y: 410, endPoint x: 497, endPoint y: 410, distance: 14.0
click at [497, 410] on div "Gate Position Closed PNG POWER L1 Current MGT - PNG Power 0.00 A L1-N MGT - PNG…" at bounding box center [916, 459] width 1293 height 628
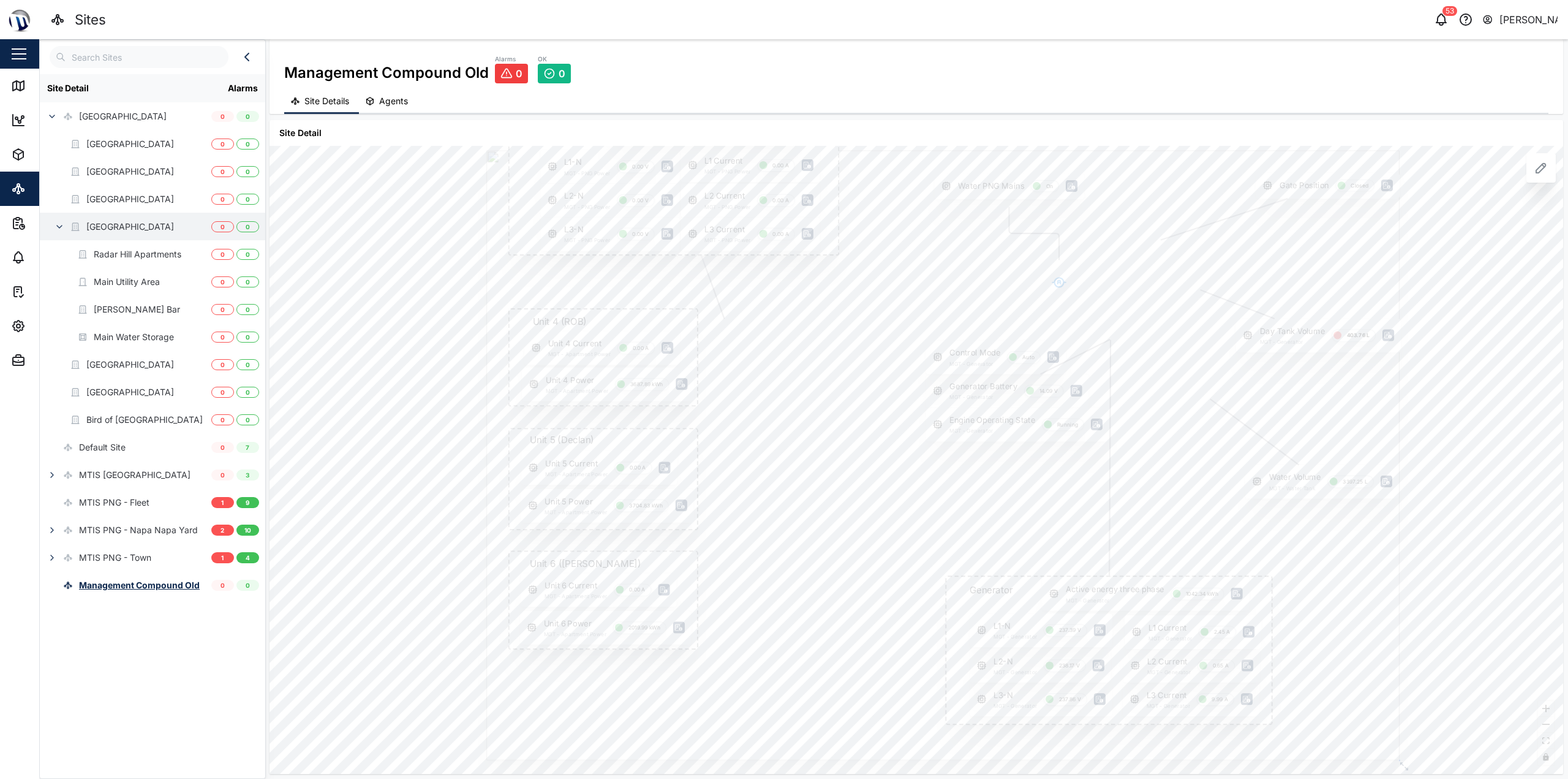
drag, startPoint x: 775, startPoint y: 336, endPoint x: 772, endPoint y: 316, distance: 20.2
click at [772, 316] on div at bounding box center [942, 455] width 913 height 610
drag, startPoint x: 835, startPoint y: 345, endPoint x: 818, endPoint y: 313, distance: 36.2
click at [782, 313] on div at bounding box center [942, 455] width 913 height 610
drag, startPoint x: 761, startPoint y: 372, endPoint x: 850, endPoint y: 388, distance: 90.4
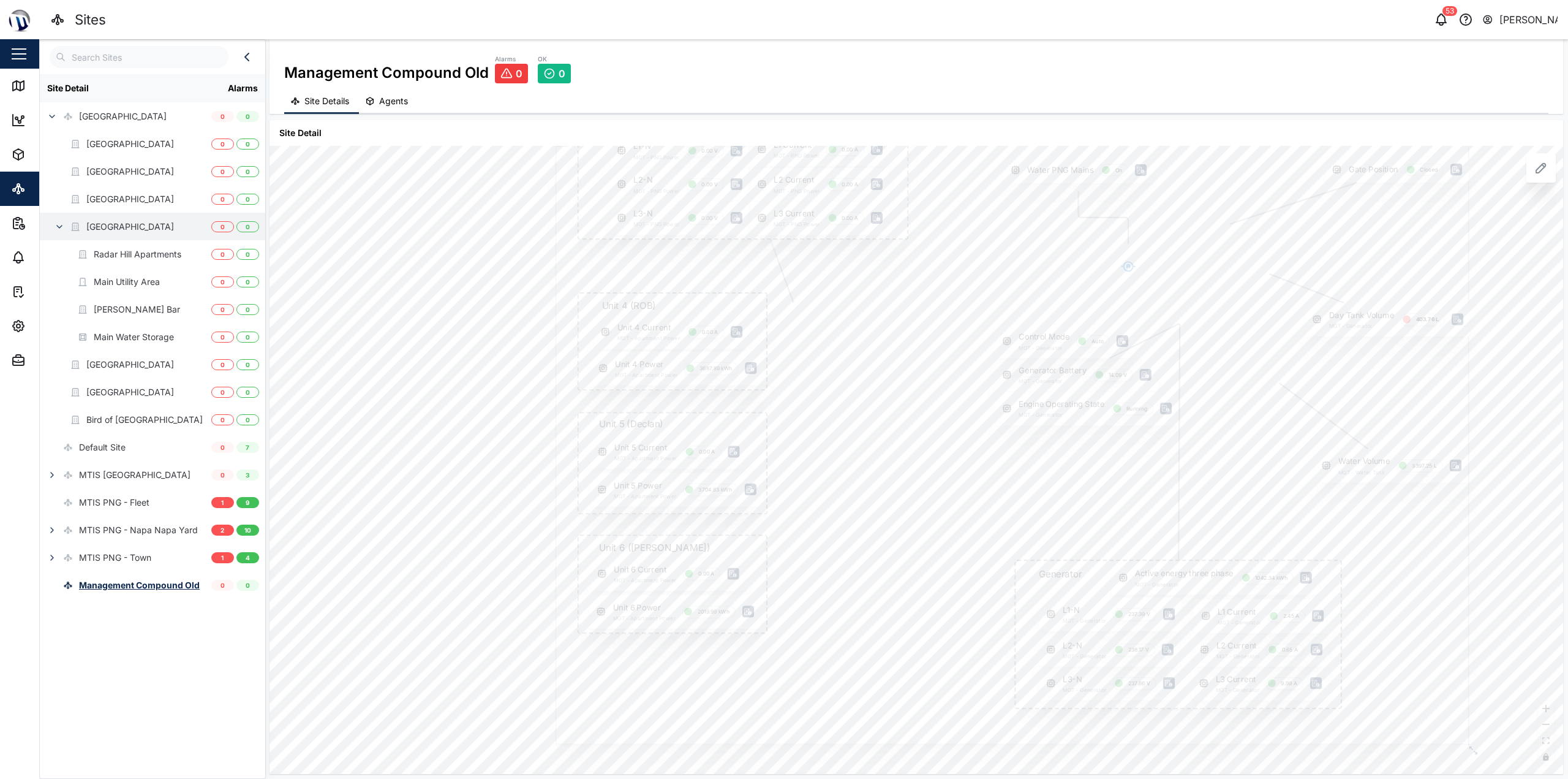
click at [782, 388] on div at bounding box center [1012, 439] width 913 height 610
drag, startPoint x: 834, startPoint y: 371, endPoint x: 950, endPoint y: 423, distance: 127.1
click at [782, 423] on div at bounding box center [1026, 439] width 913 height 610
drag, startPoint x: 922, startPoint y: 409, endPoint x: 995, endPoint y: 445, distance: 81.4
click at [782, 445] on div at bounding box center [1219, 516] width 1049 height 700
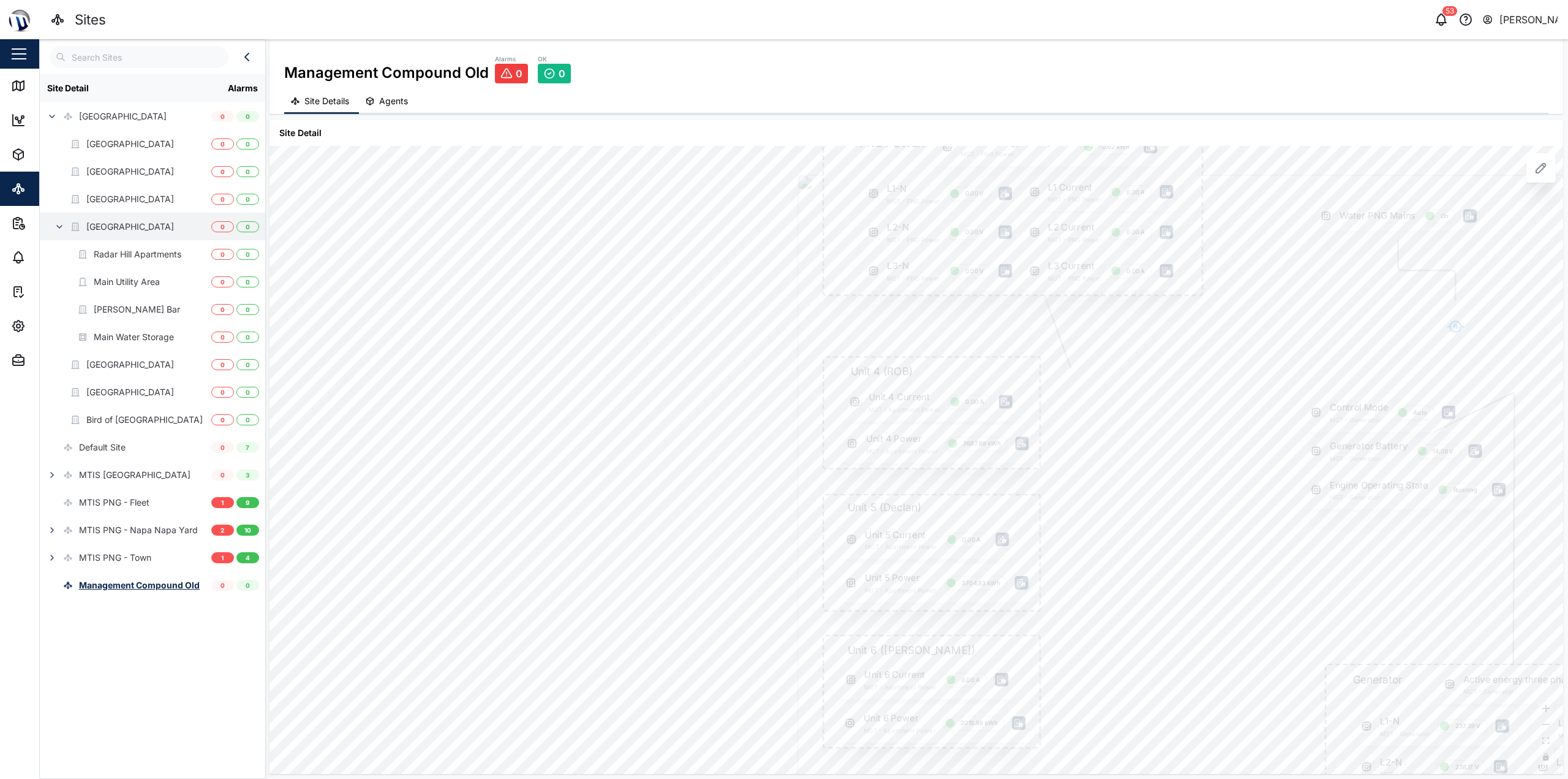
drag, startPoint x: 1105, startPoint y: 332, endPoint x: 1119, endPoint y: 326, distance: 15.2
click at [782, 326] on div at bounding box center [1322, 524] width 1049 height 700
drag, startPoint x: 1075, startPoint y: 412, endPoint x: 1069, endPoint y: 383, distance: 29.6
click at [782, 383] on div at bounding box center [1311, 489] width 1049 height 700
click at [782, 320] on div at bounding box center [1324, 556] width 1049 height 700
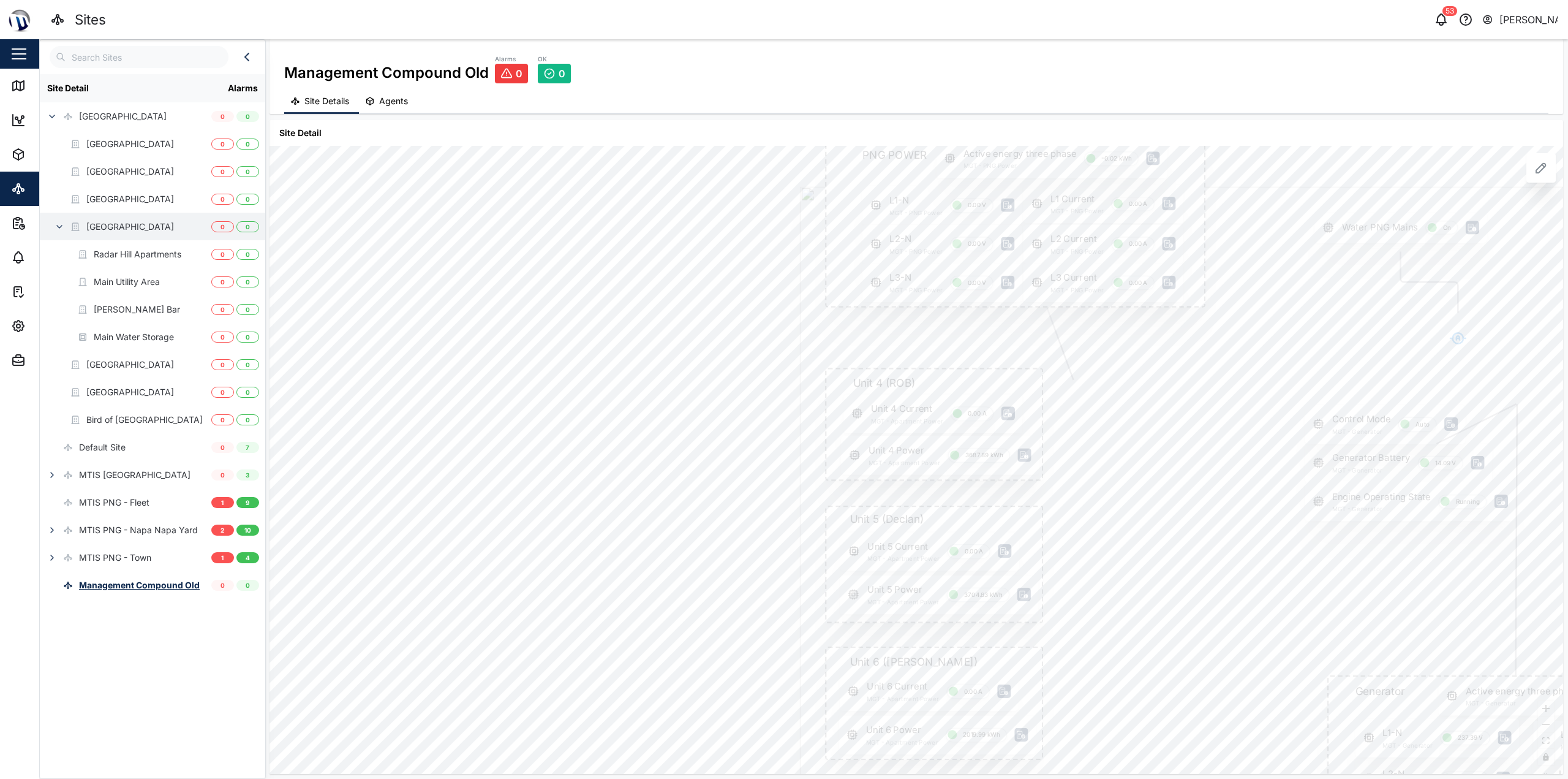
drag, startPoint x: 1092, startPoint y: 459, endPoint x: 1091, endPoint y: 381, distance: 78.0
click at [782, 381] on div at bounding box center [1324, 536] width 1049 height 700
drag, startPoint x: 1006, startPoint y: 542, endPoint x: 1030, endPoint y: 510, distance: 40.0
click at [782, 510] on div "Unit 5 Power MGT - Apartment Power 3704.83 kWh" at bounding box center [960, 504] width 199 height 38
drag, startPoint x: 1097, startPoint y: 463, endPoint x: 1103, endPoint y: 428, distance: 35.5
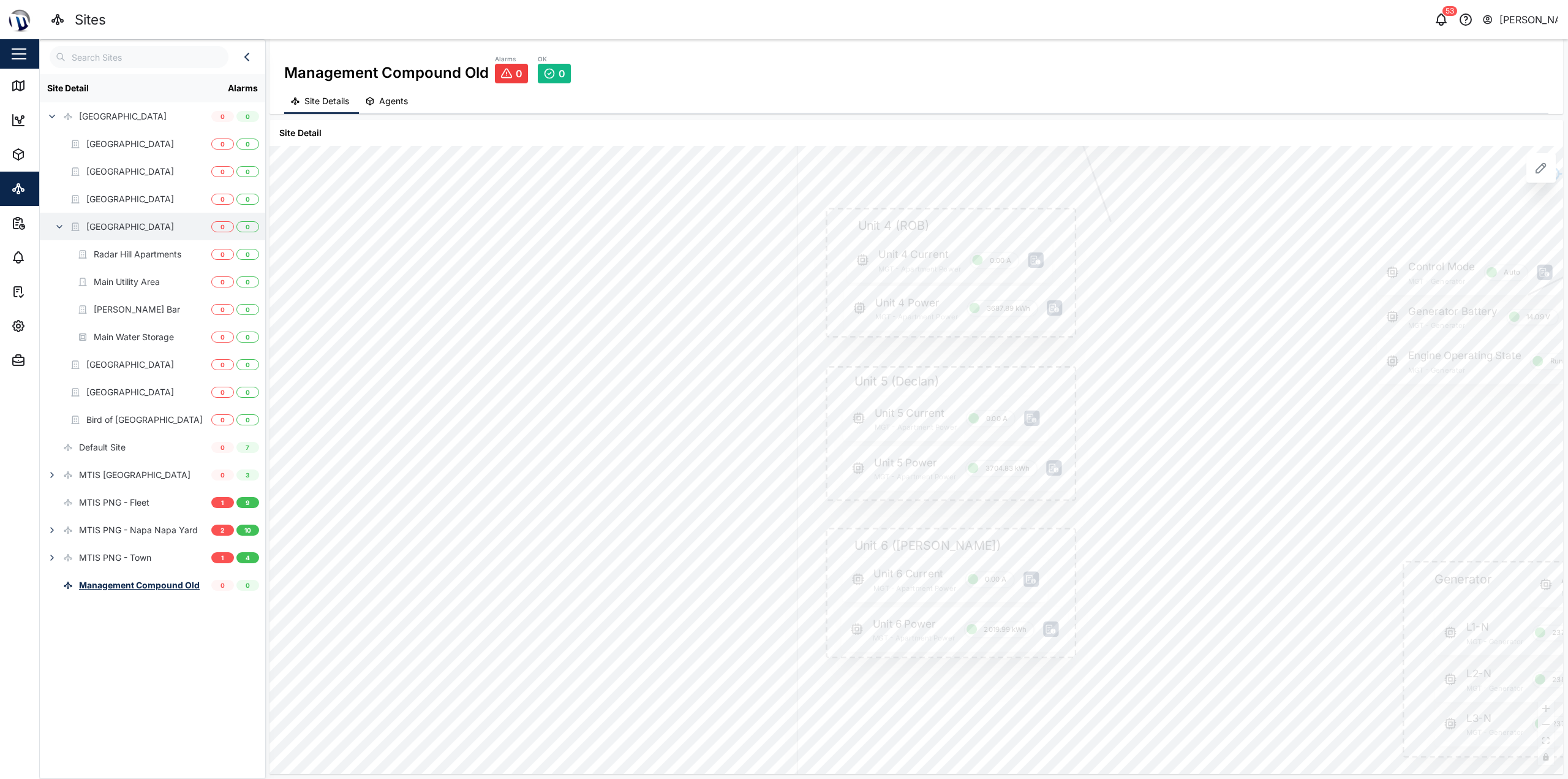
click at [782, 428] on div at bounding box center [1399, 402] width 1205 height 805
drag, startPoint x: 1110, startPoint y: 599, endPoint x: 1108, endPoint y: 556, distance: 43.0
click at [782, 556] on div at bounding box center [1396, 357] width 1205 height 805
drag, startPoint x: 1087, startPoint y: 599, endPoint x: 995, endPoint y: 597, distance: 92.0
click at [782, 597] on div at bounding box center [1222, 414] width 913 height 610
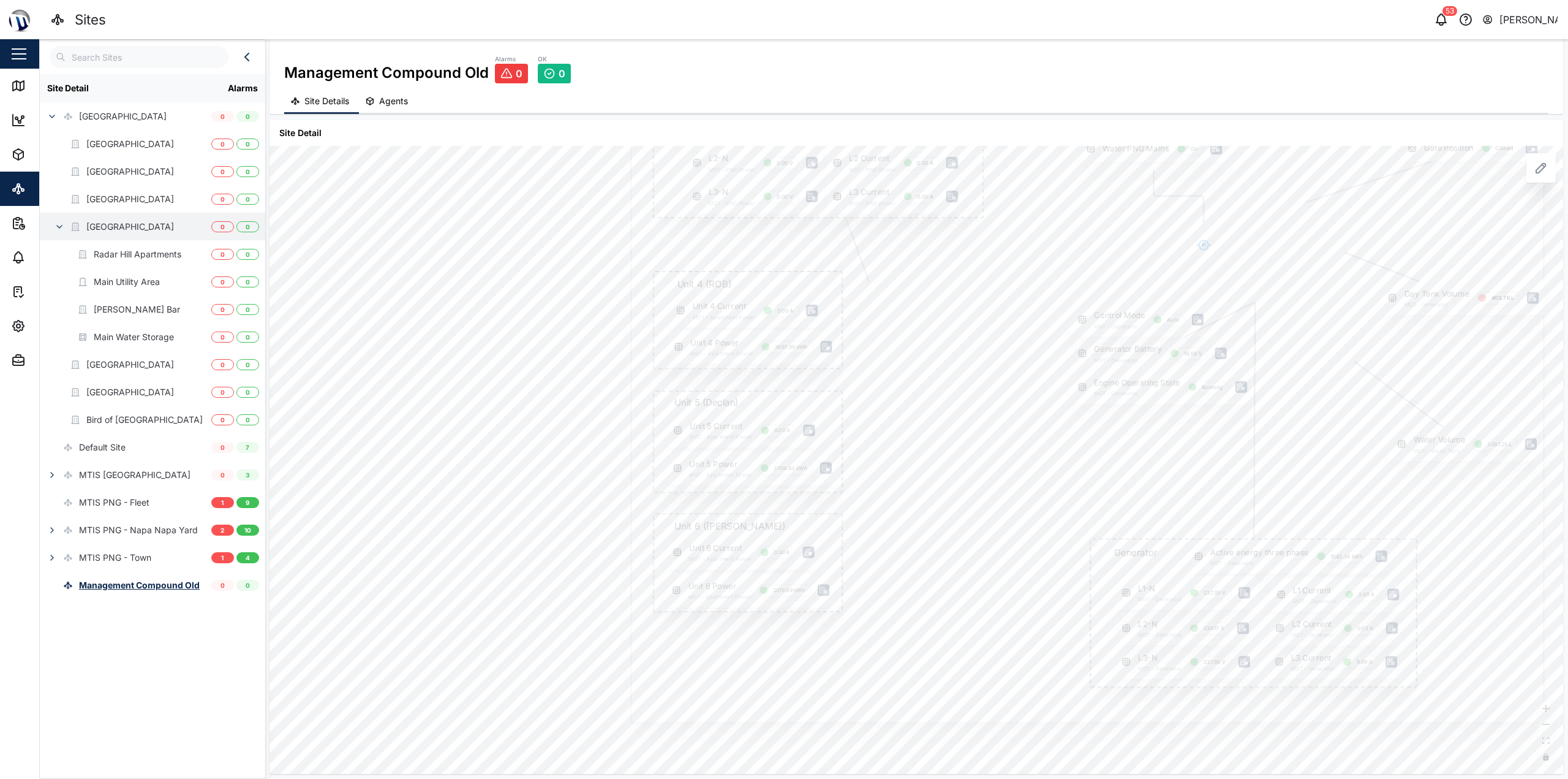
drag, startPoint x: 1015, startPoint y: 528, endPoint x: 1024, endPoint y: 520, distance: 12.0
click at [782, 529] on div at bounding box center [1087, 418] width 913 height 610
click at [782, 424] on icon at bounding box center [1174, 426] width 7 height 5
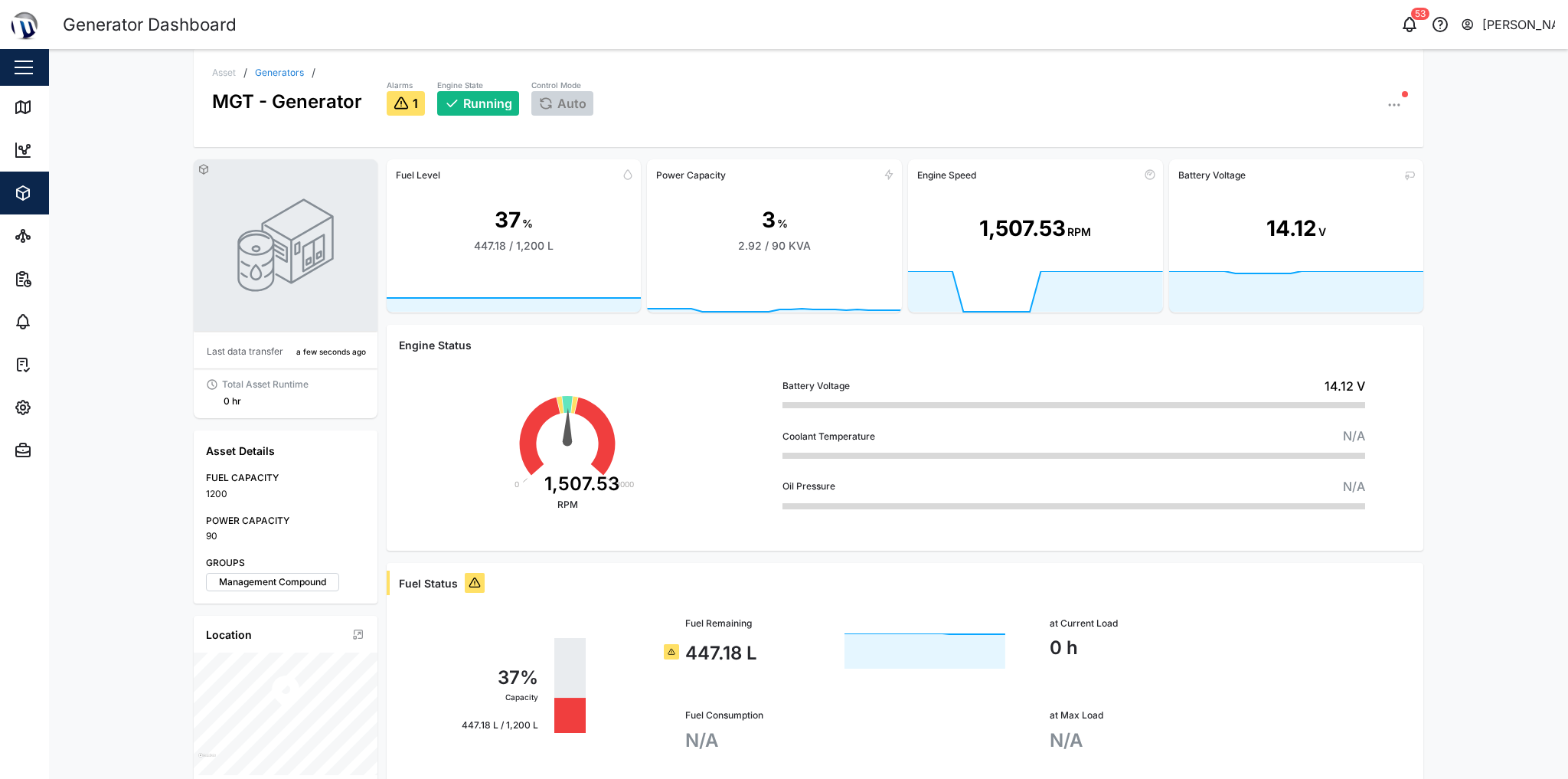
click at [265, 69] on link "Generators" at bounding box center [280, 72] width 49 height 9
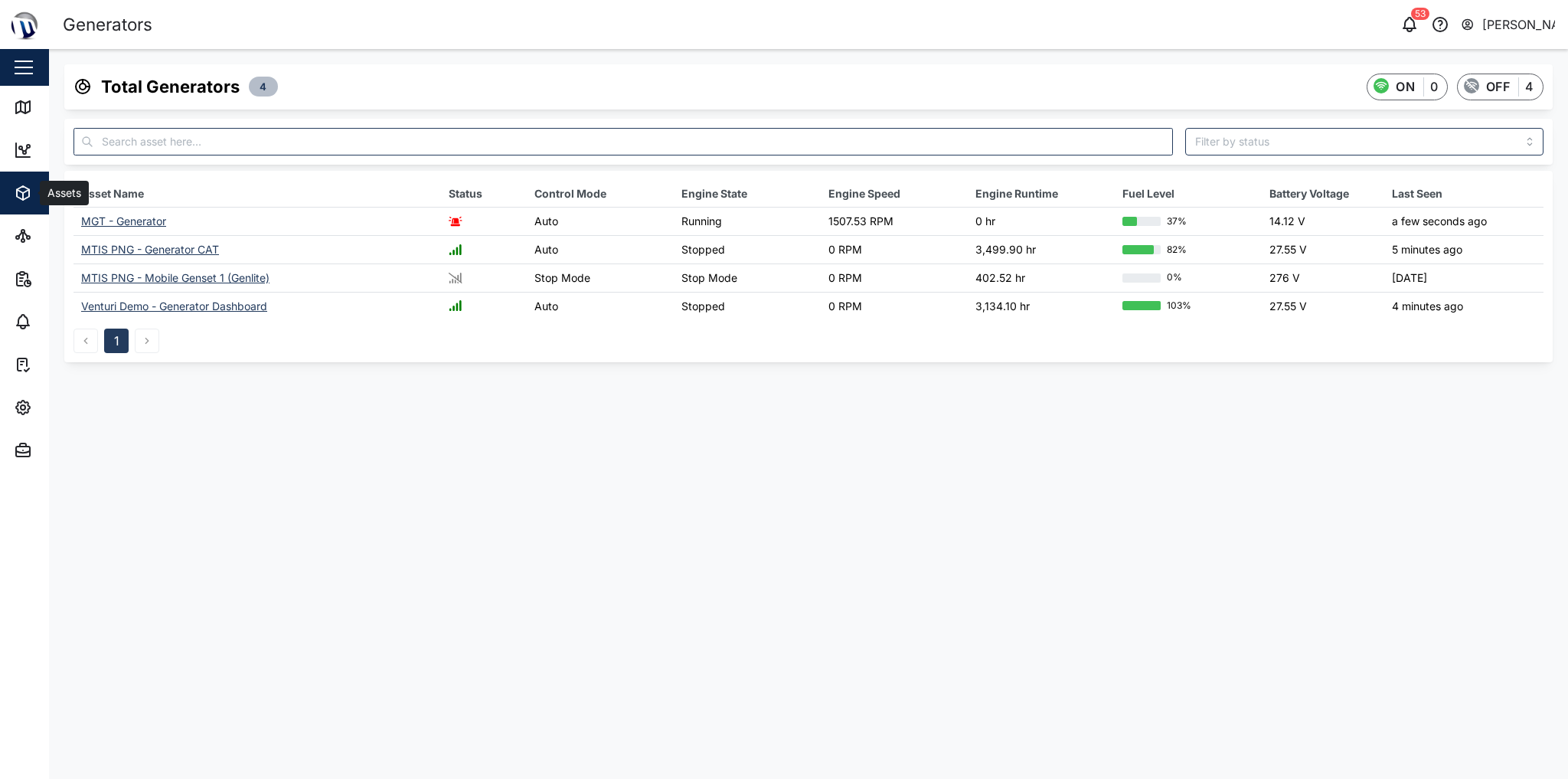
click at [14, 179] on span "Assets" at bounding box center [83, 192] width 139 height 43
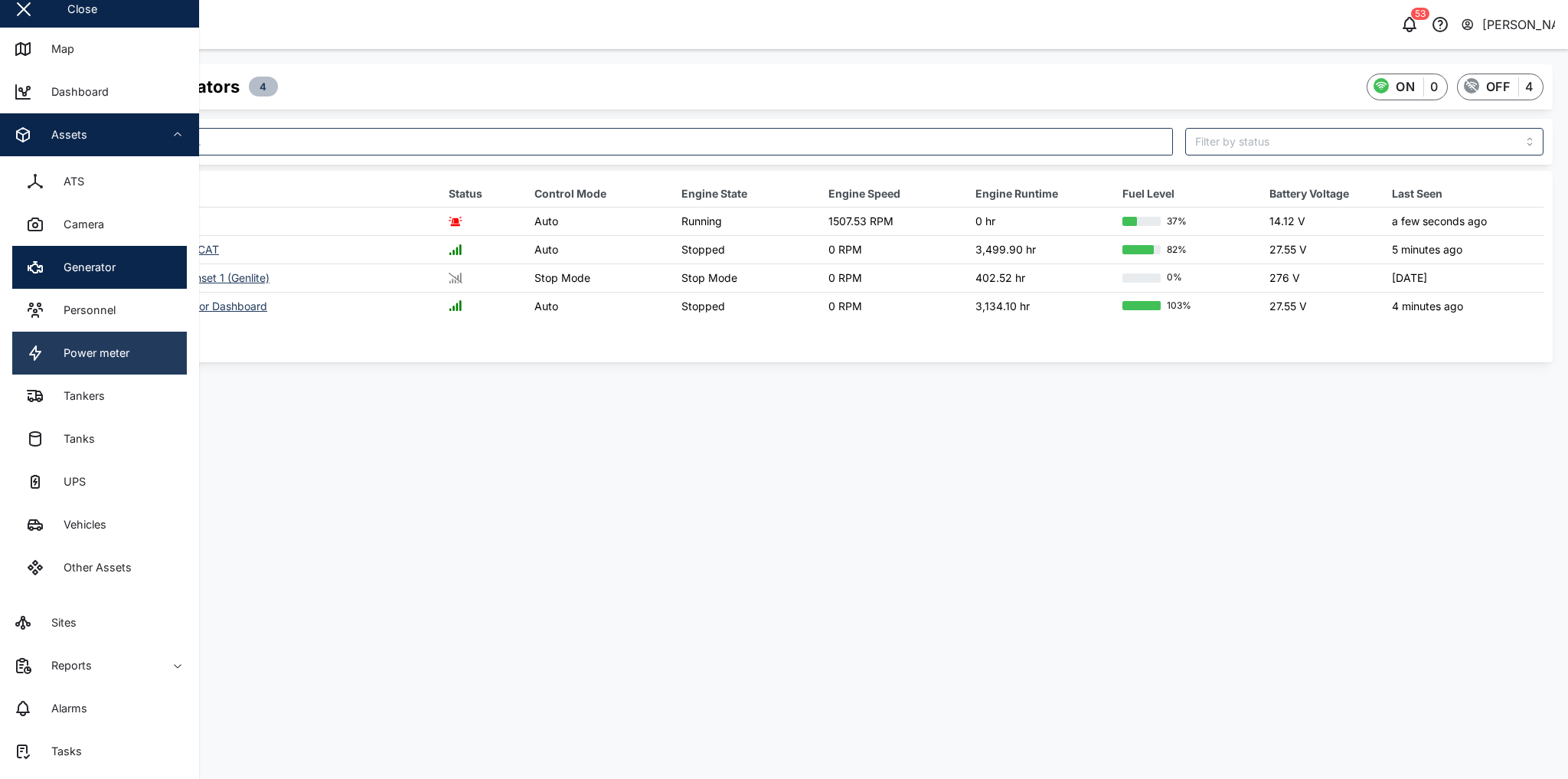
scroll to position [61, 0]
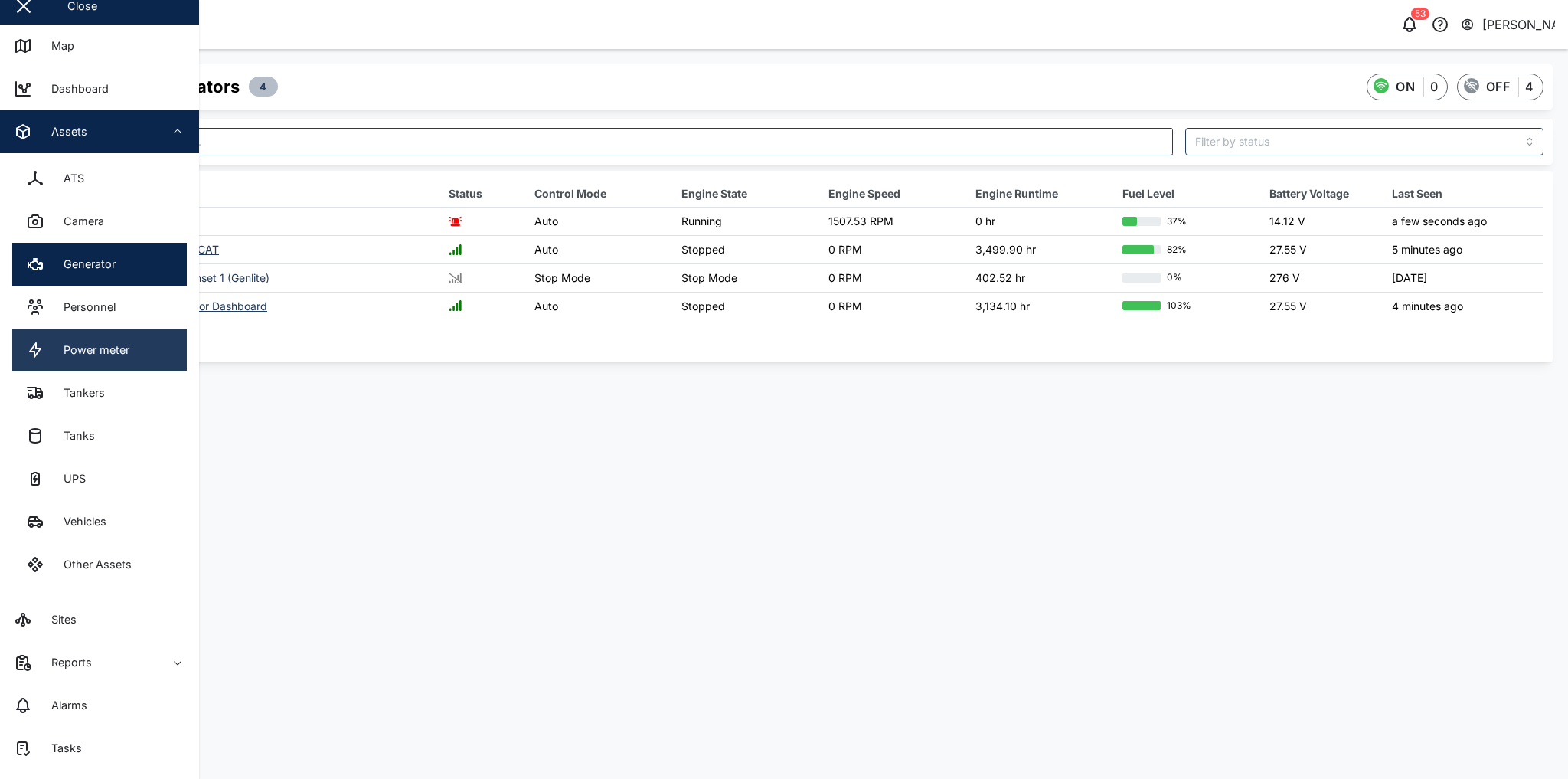
click at [91, 358] on div "Power meter" at bounding box center [91, 350] width 77 height 17
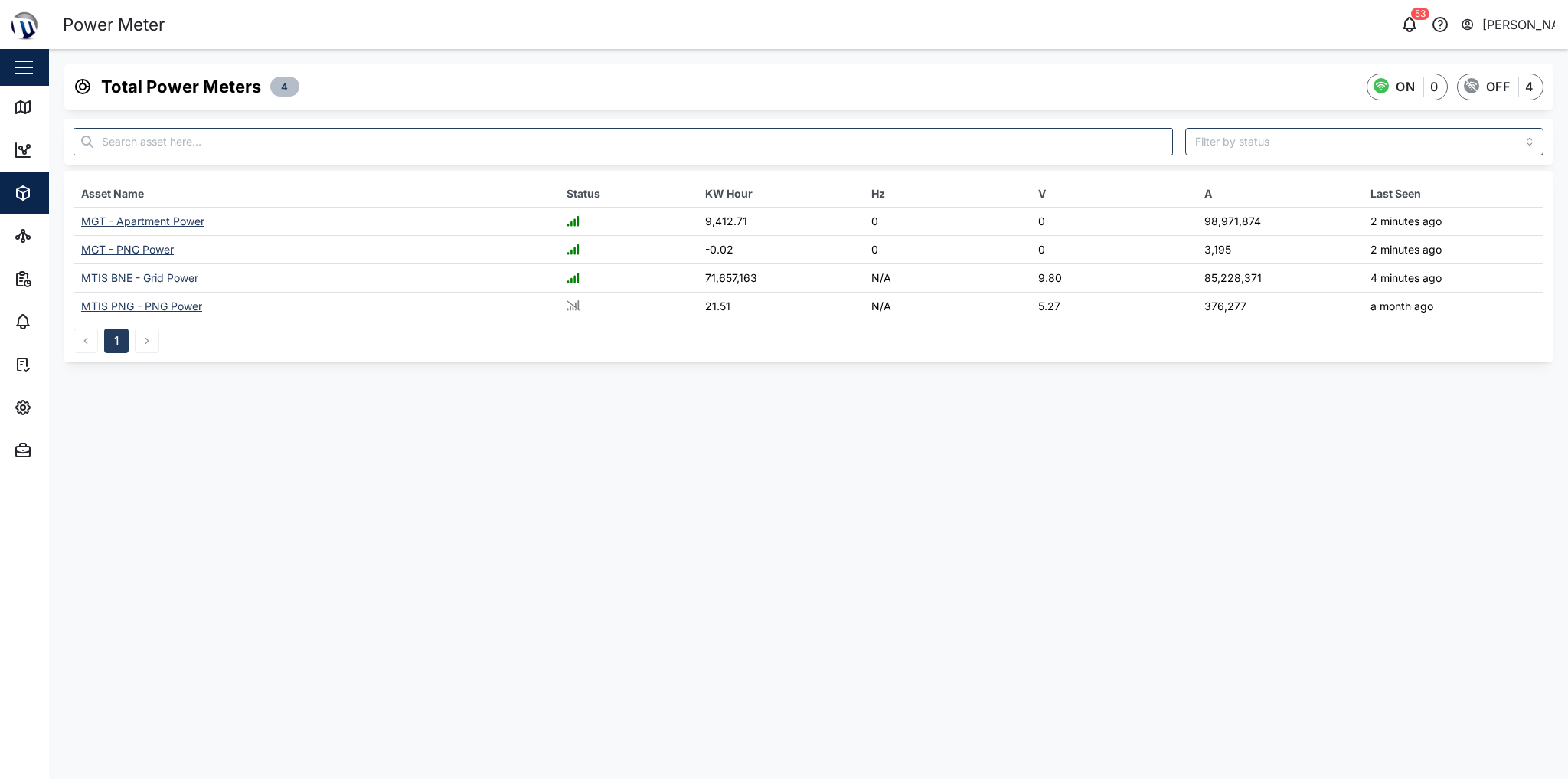
click at [174, 220] on div "MGT - Apartment Power" at bounding box center [143, 221] width 123 height 13
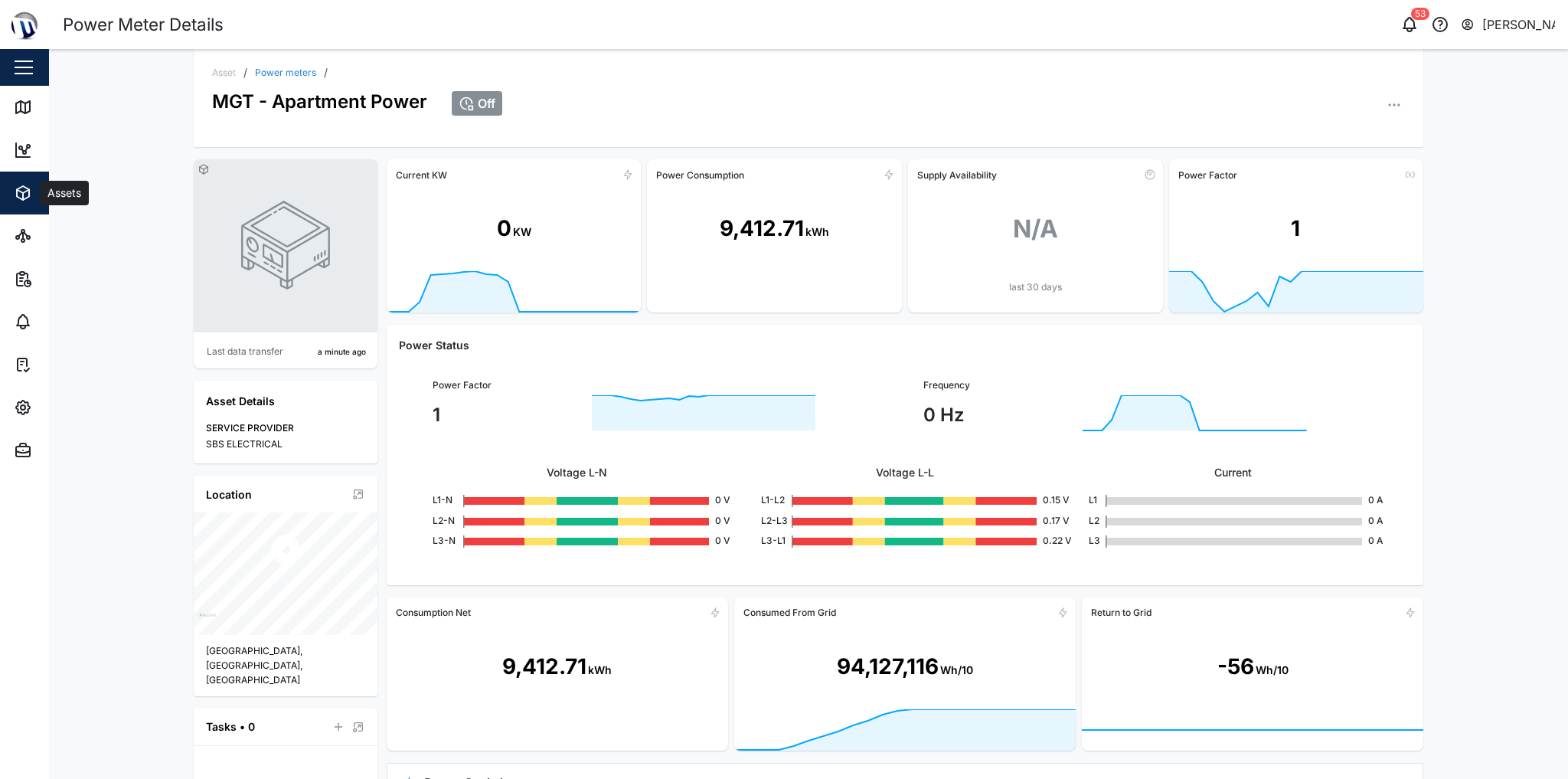
click at [39, 190] on div "Assets" at bounding box center [83, 193] width 139 height 18
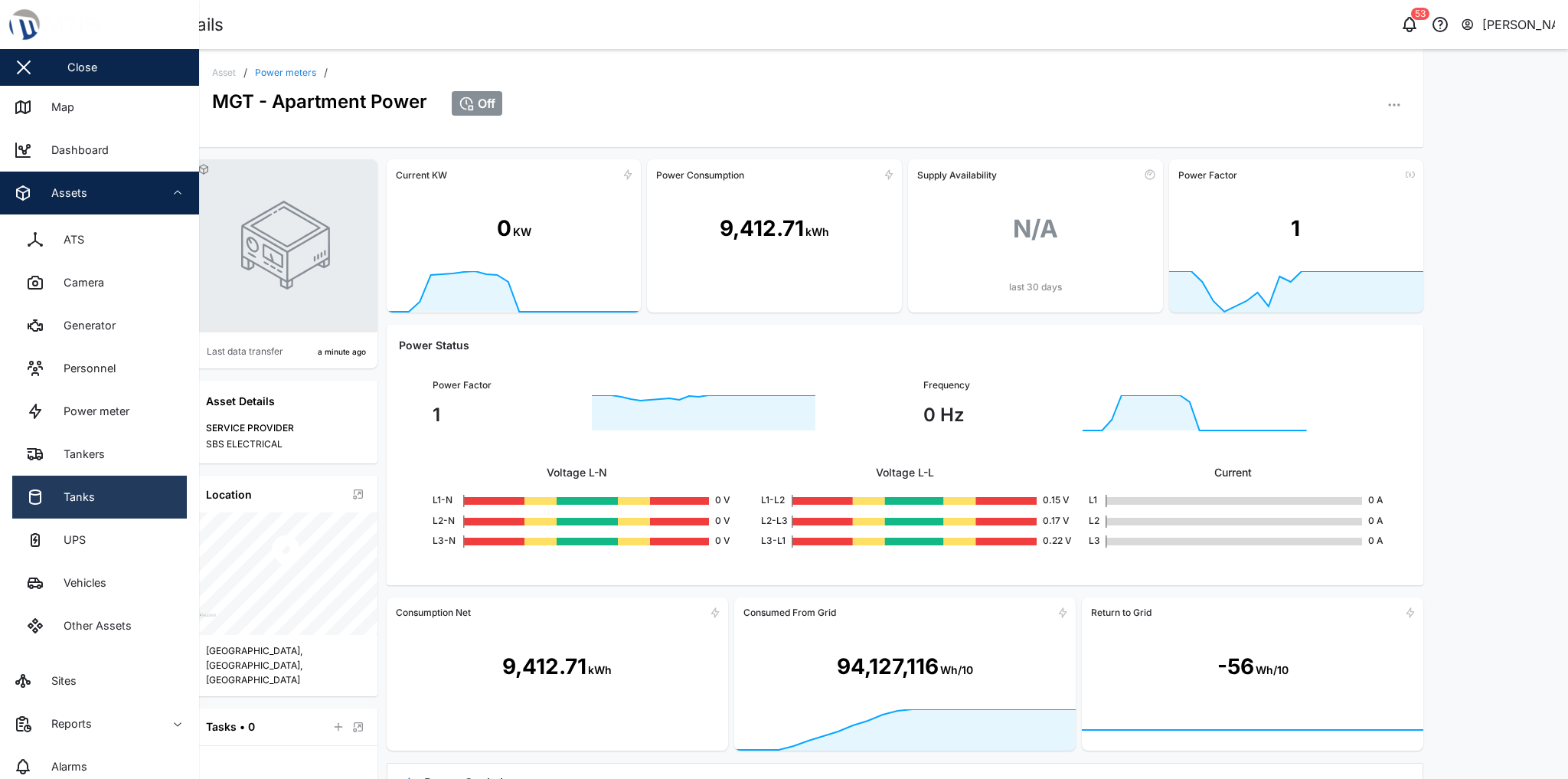
click at [128, 508] on link "Tanks" at bounding box center [100, 497] width 175 height 43
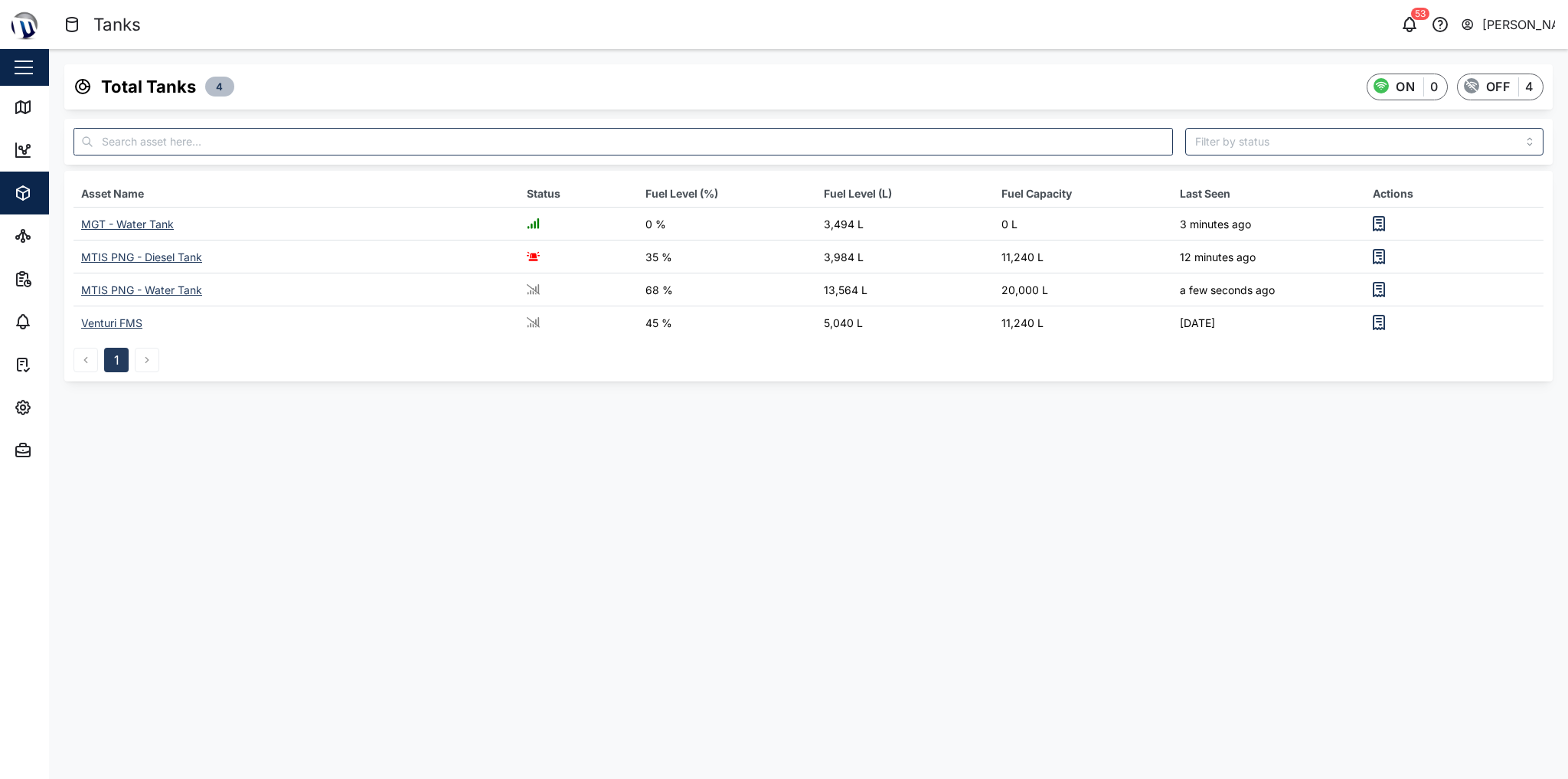
click at [144, 255] on div "MTIS PNG - Diesel Tank" at bounding box center [142, 257] width 121 height 13
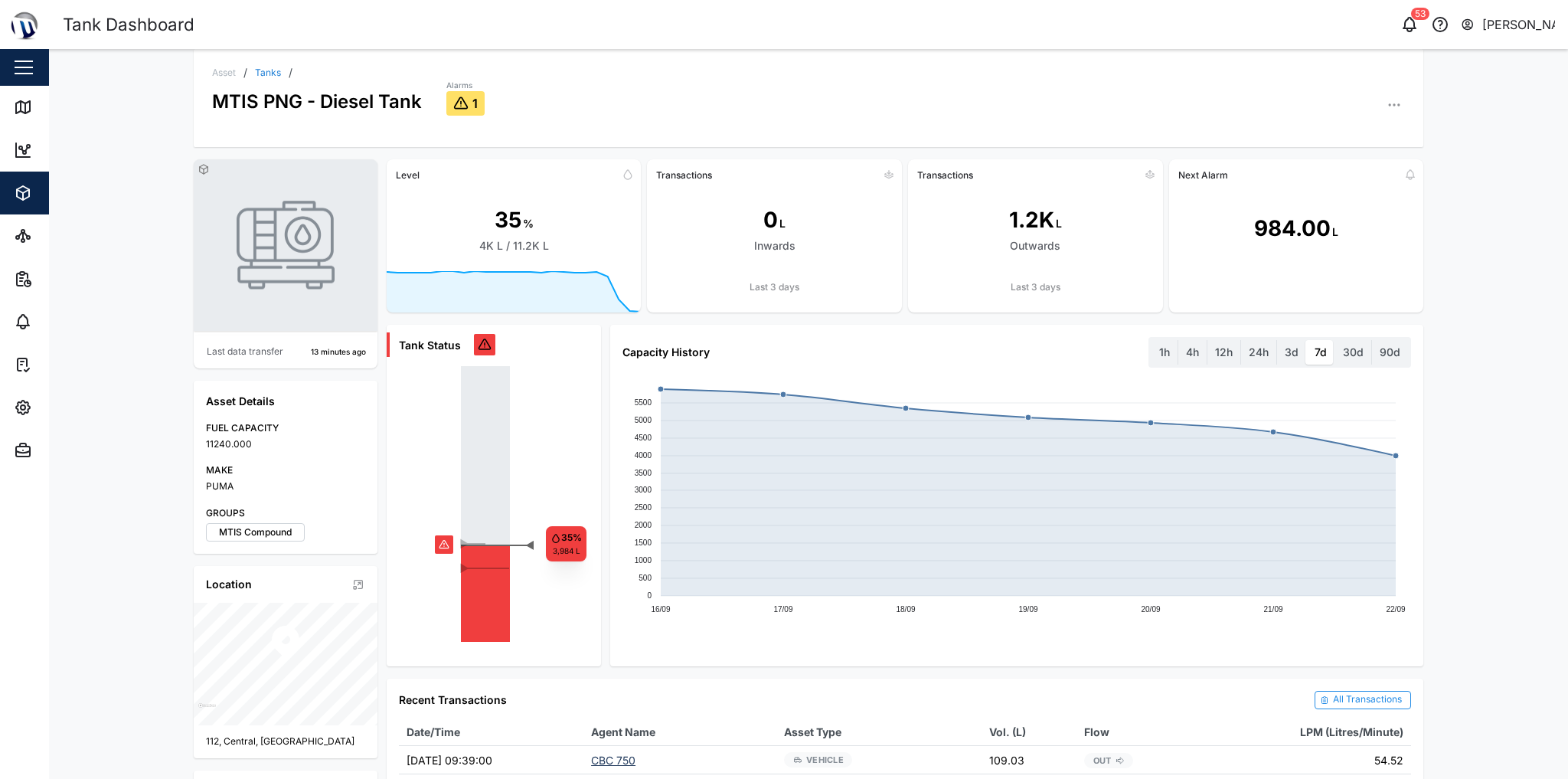
drag, startPoint x: 783, startPoint y: 229, endPoint x: 747, endPoint y: 227, distance: 36.1
click at [747, 227] on div "0 L Inwards" at bounding box center [775, 229] width 255 height 84
drag, startPoint x: 1011, startPoint y: 217, endPoint x: 1072, endPoint y: 217, distance: 61.0
click at [978, 217] on div "1.2K L Outwards" at bounding box center [1036, 229] width 255 height 84
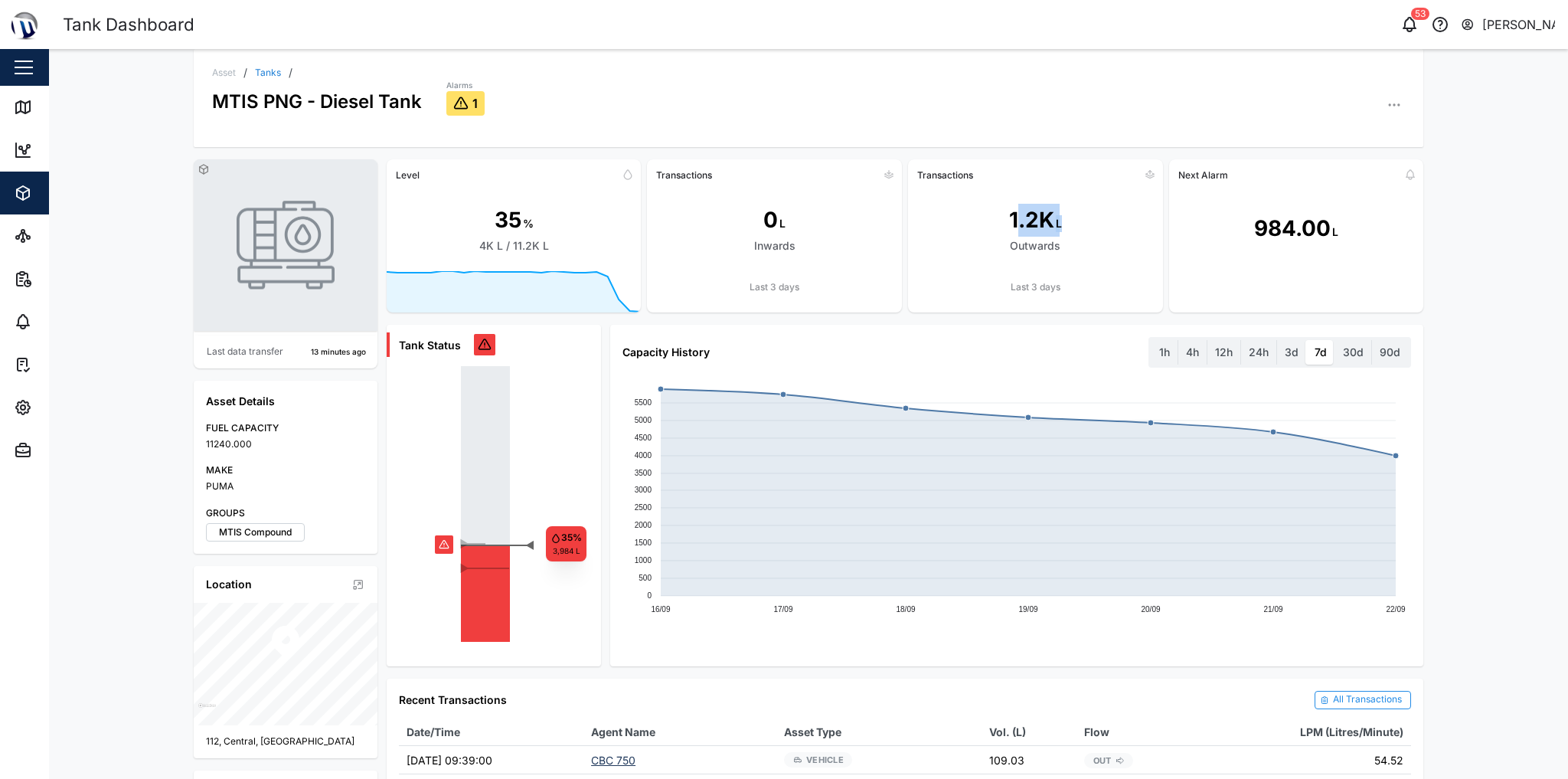
click at [978, 217] on div "1.2K L Outwards" at bounding box center [1036, 229] width 255 height 84
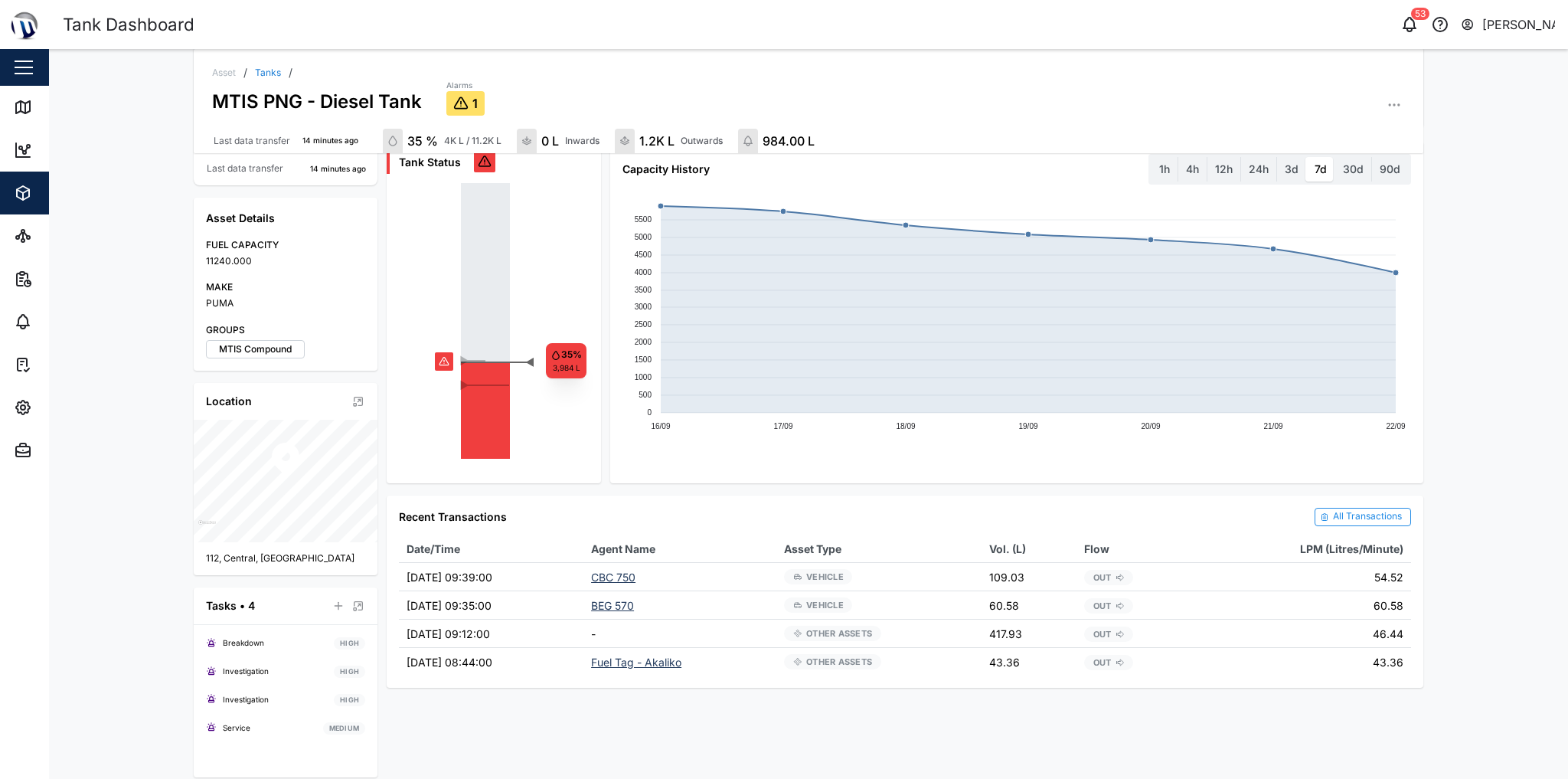
scroll to position [190, 0]
drag, startPoint x: 398, startPoint y: 518, endPoint x: 1382, endPoint y: 673, distance: 996.1
click at [978, 674] on div "Recent Transactions All Transactions Date/Time Agent Name Asset Type Vol. (L) F…" at bounding box center [905, 591] width 1037 height 193
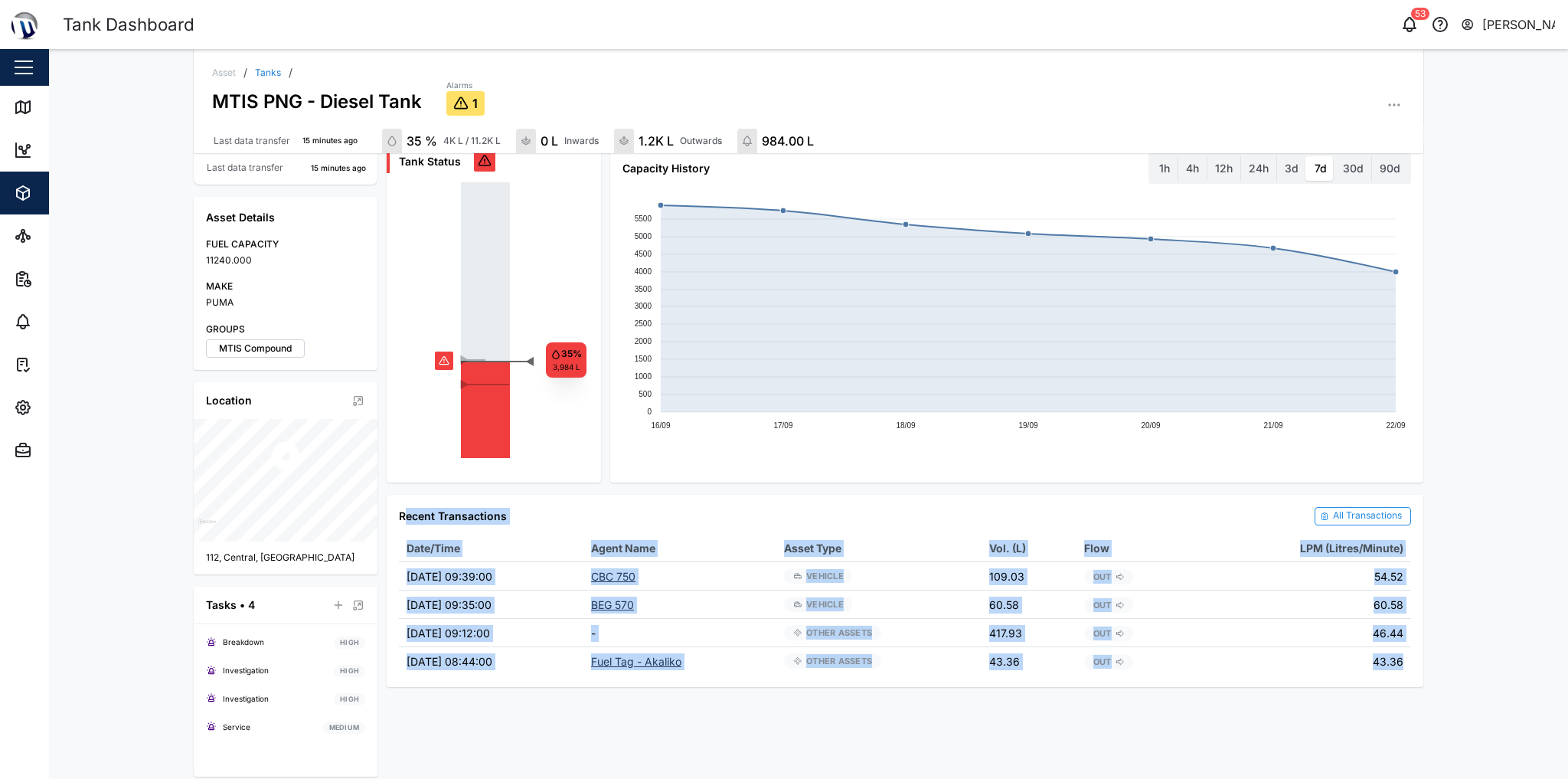
click at [978, 542] on th "Flow" at bounding box center [1136, 548] width 118 height 28
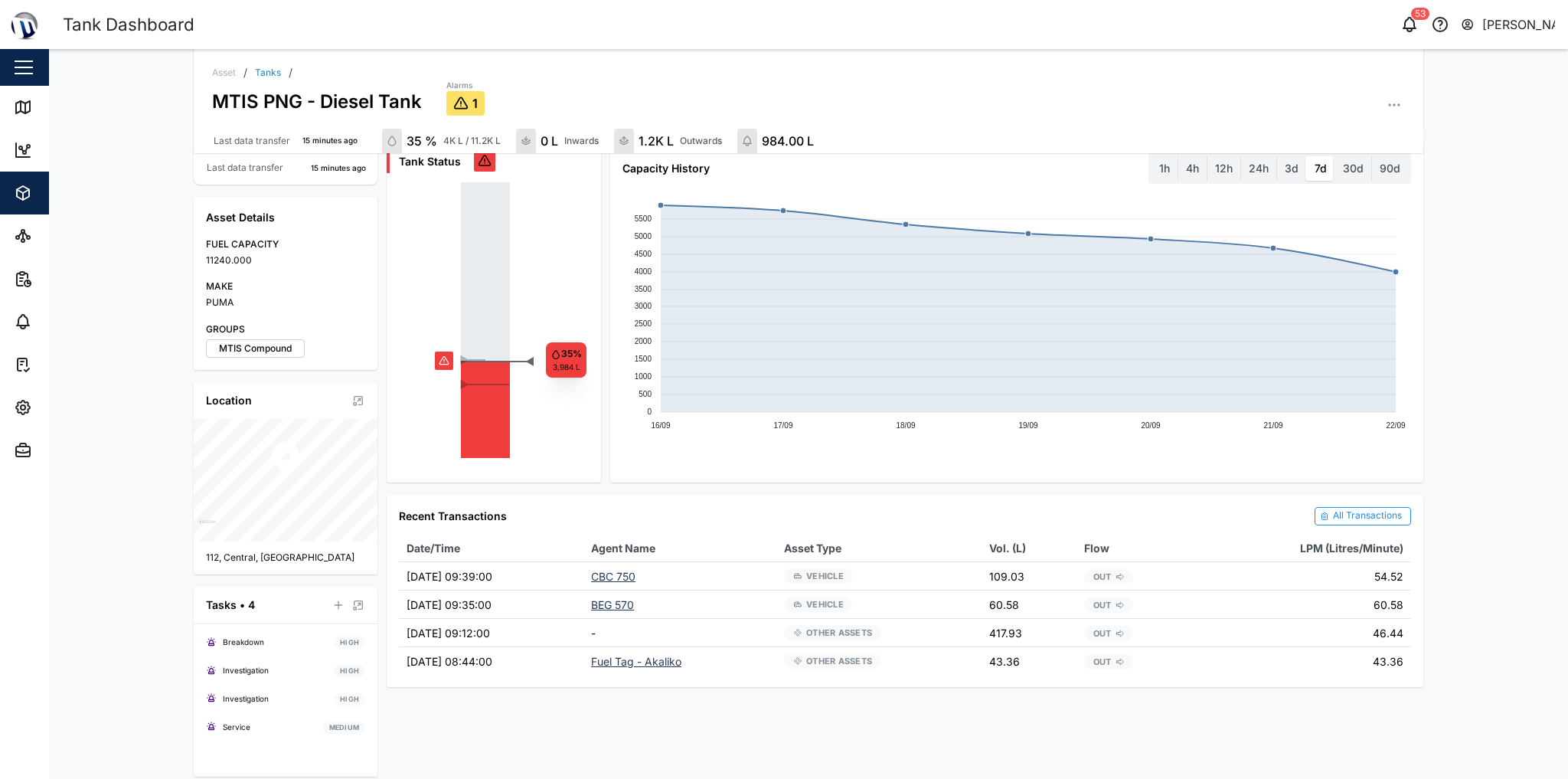
scroll to position [0, 0]
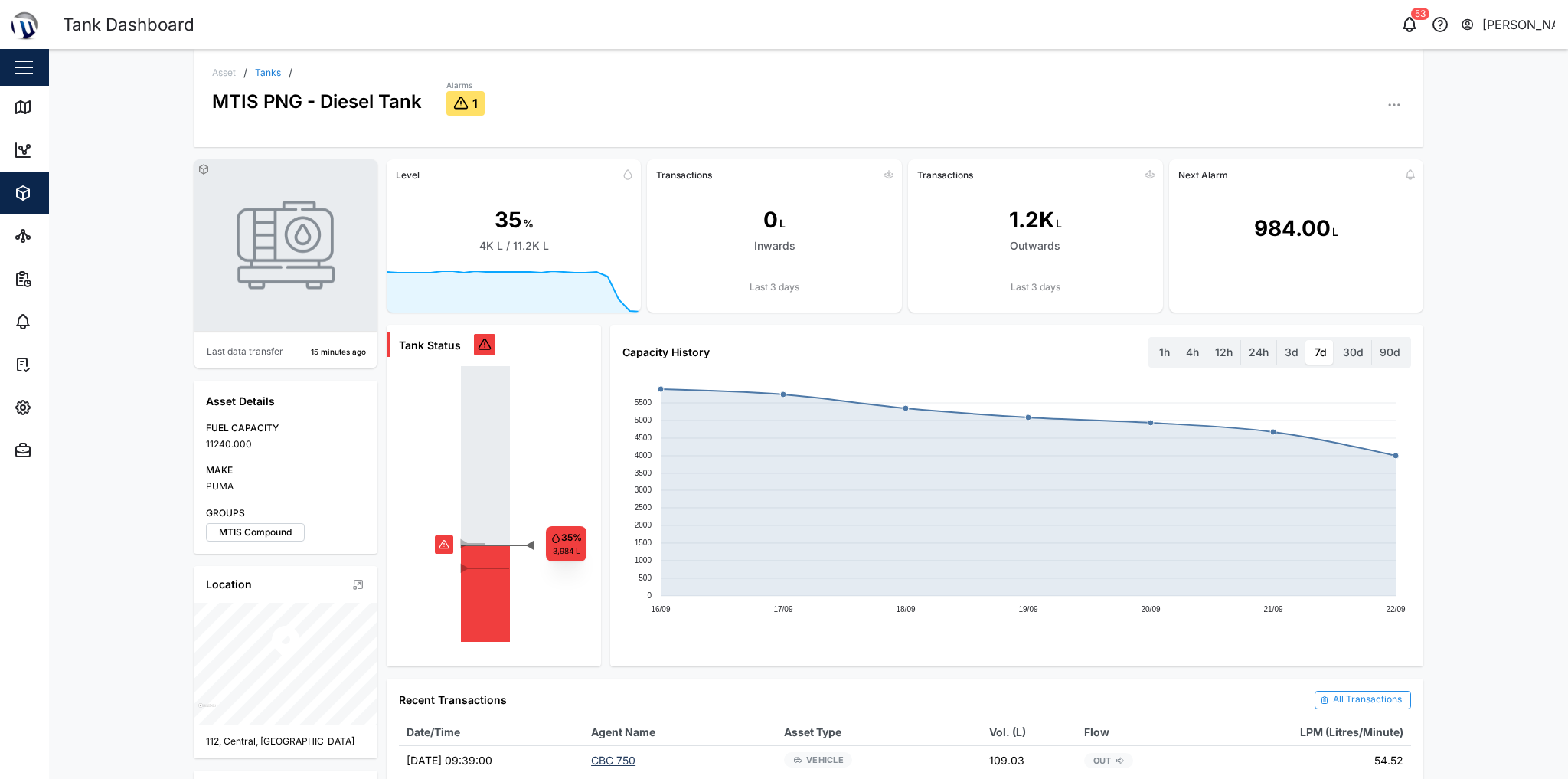
click at [659, 325] on div "Capacity History 1h 4h 12h 24h 3d 7d 30d 90d 16/09 17/09 18/09 19/09 20/09 21/0…" at bounding box center [1017, 495] width 813 height 342
click at [38, 187] on div "Assets" at bounding box center [83, 193] width 139 height 18
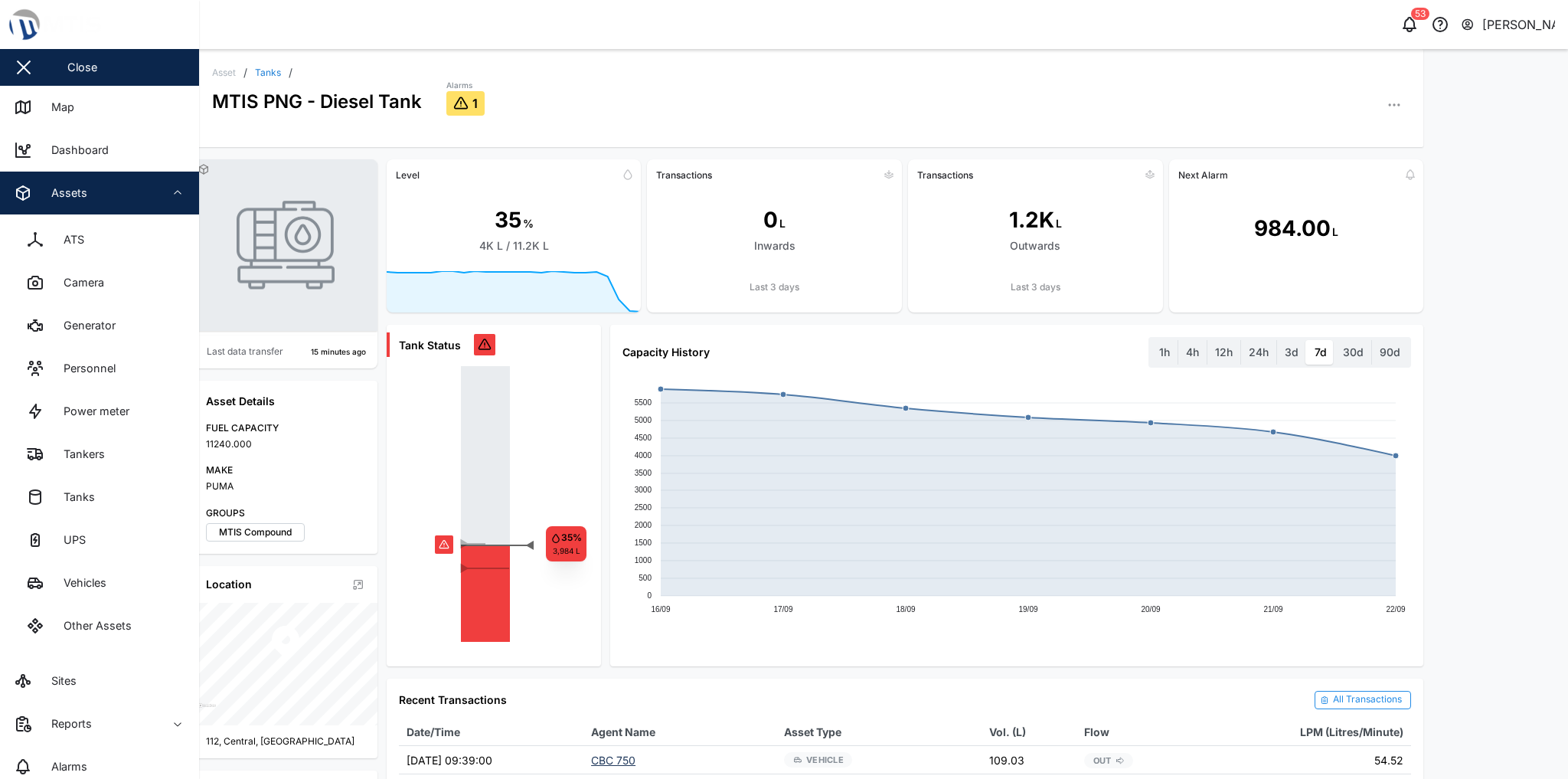
click at [55, 190] on div "Assets" at bounding box center [63, 193] width 48 height 17
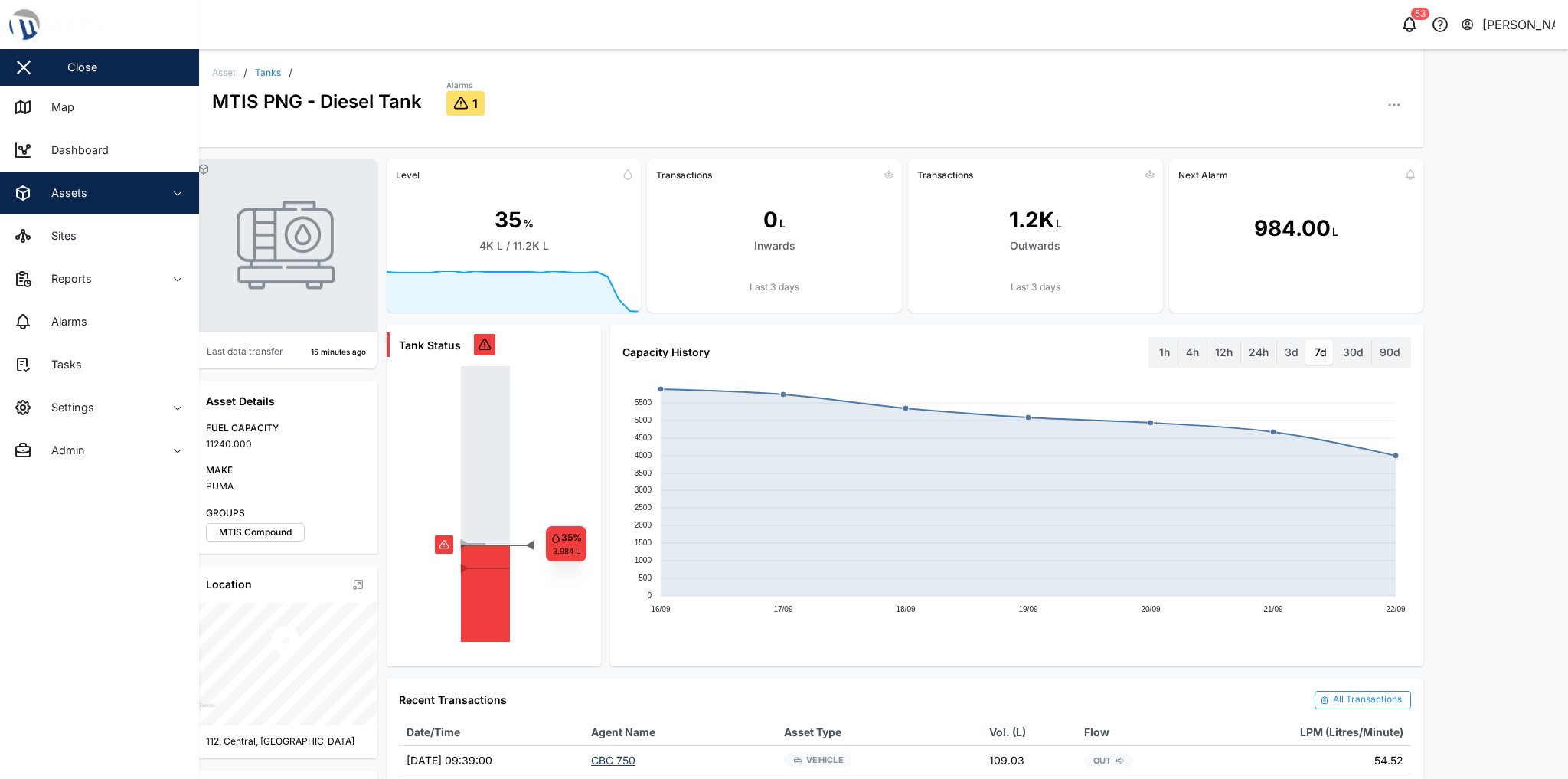
click at [95, 208] on span "Assets" at bounding box center [83, 192] width 139 height 43
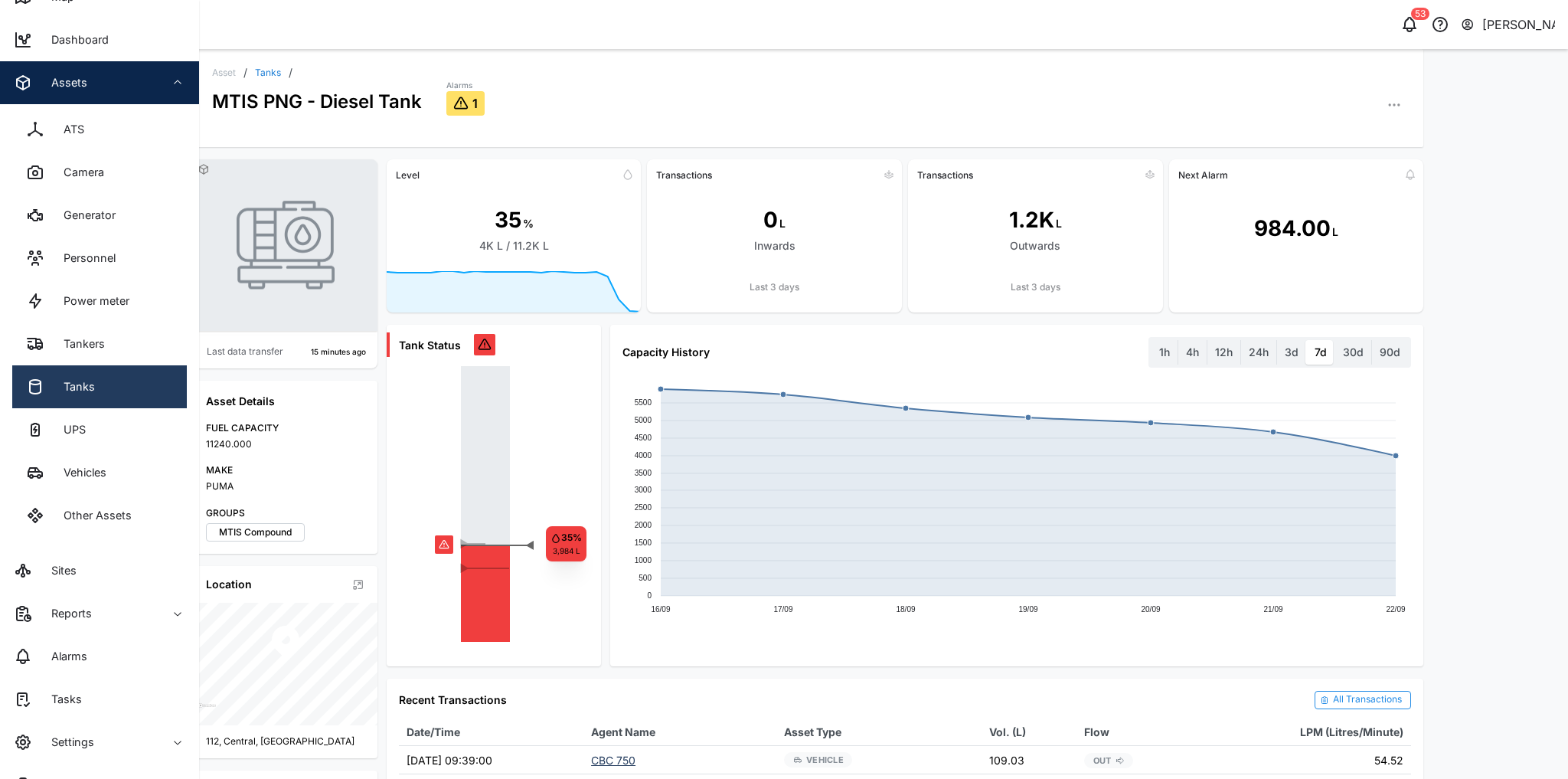
scroll to position [123, 0]
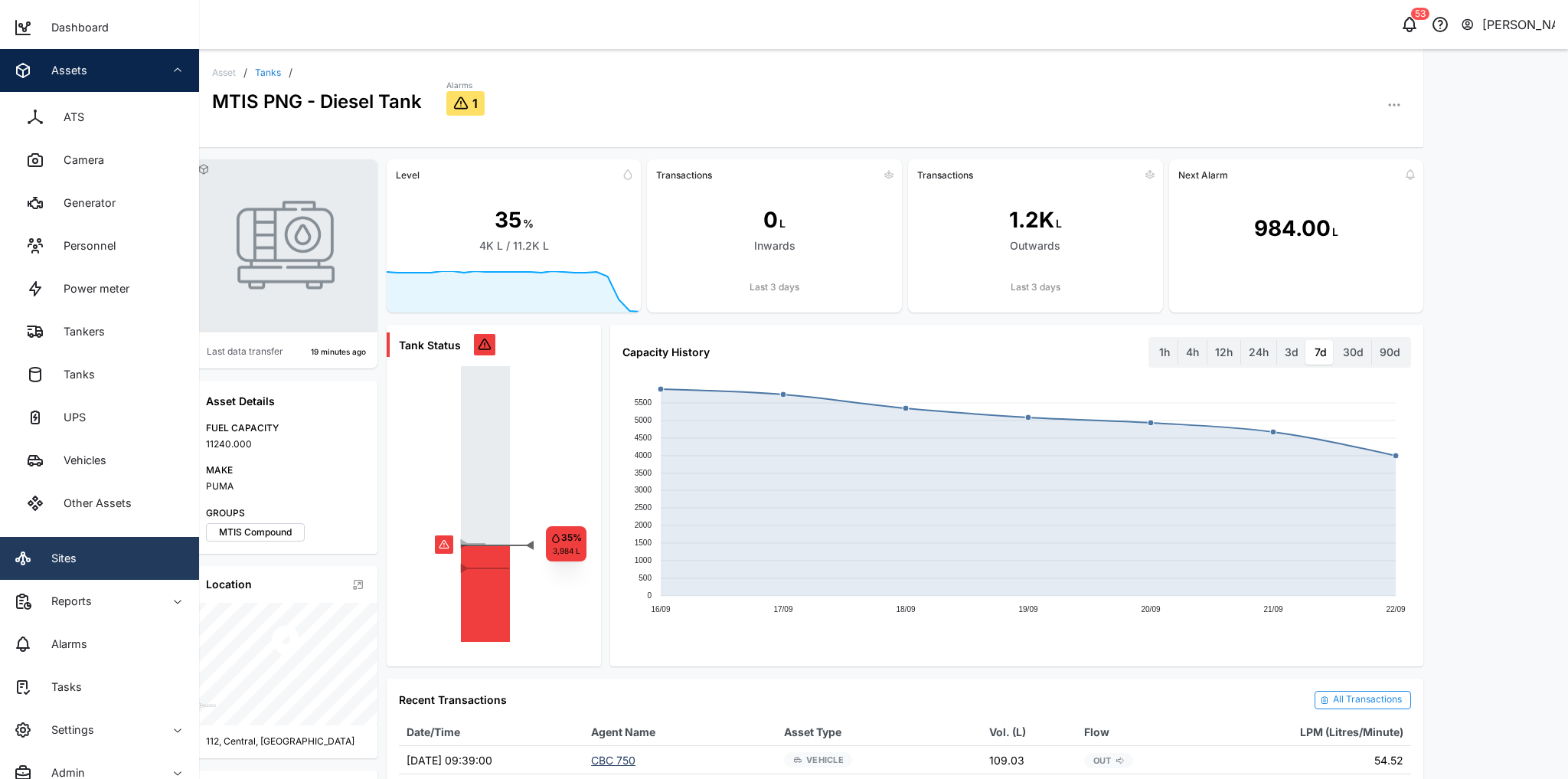
click at [119, 570] on link "Sites" at bounding box center [99, 558] width 199 height 43
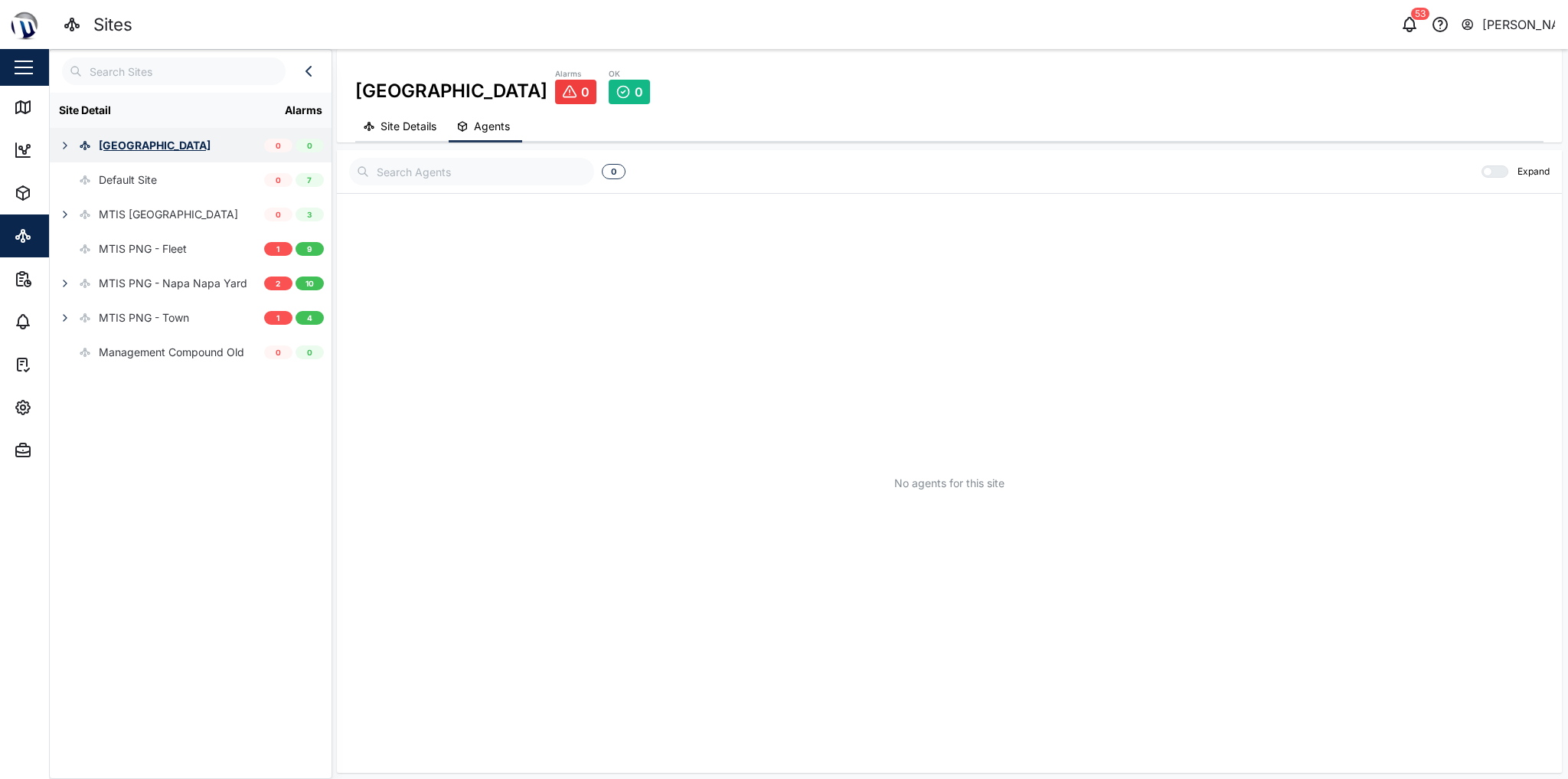
click at [65, 150] on icon "button" at bounding box center [65, 145] width 13 height 13
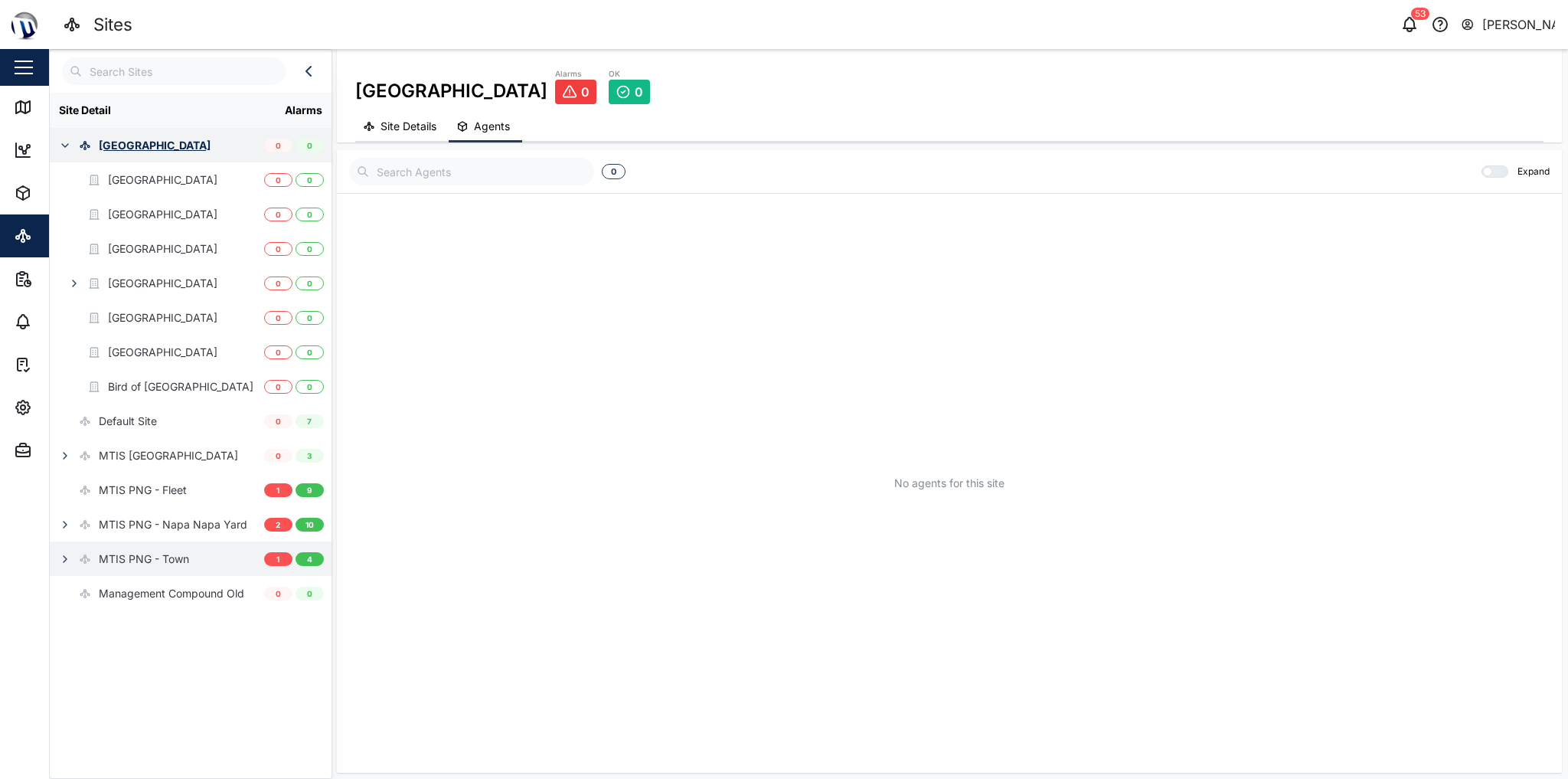
click at [196, 551] on div "MTIS PNG - Town" at bounding box center [156, 558] width 214 height 34
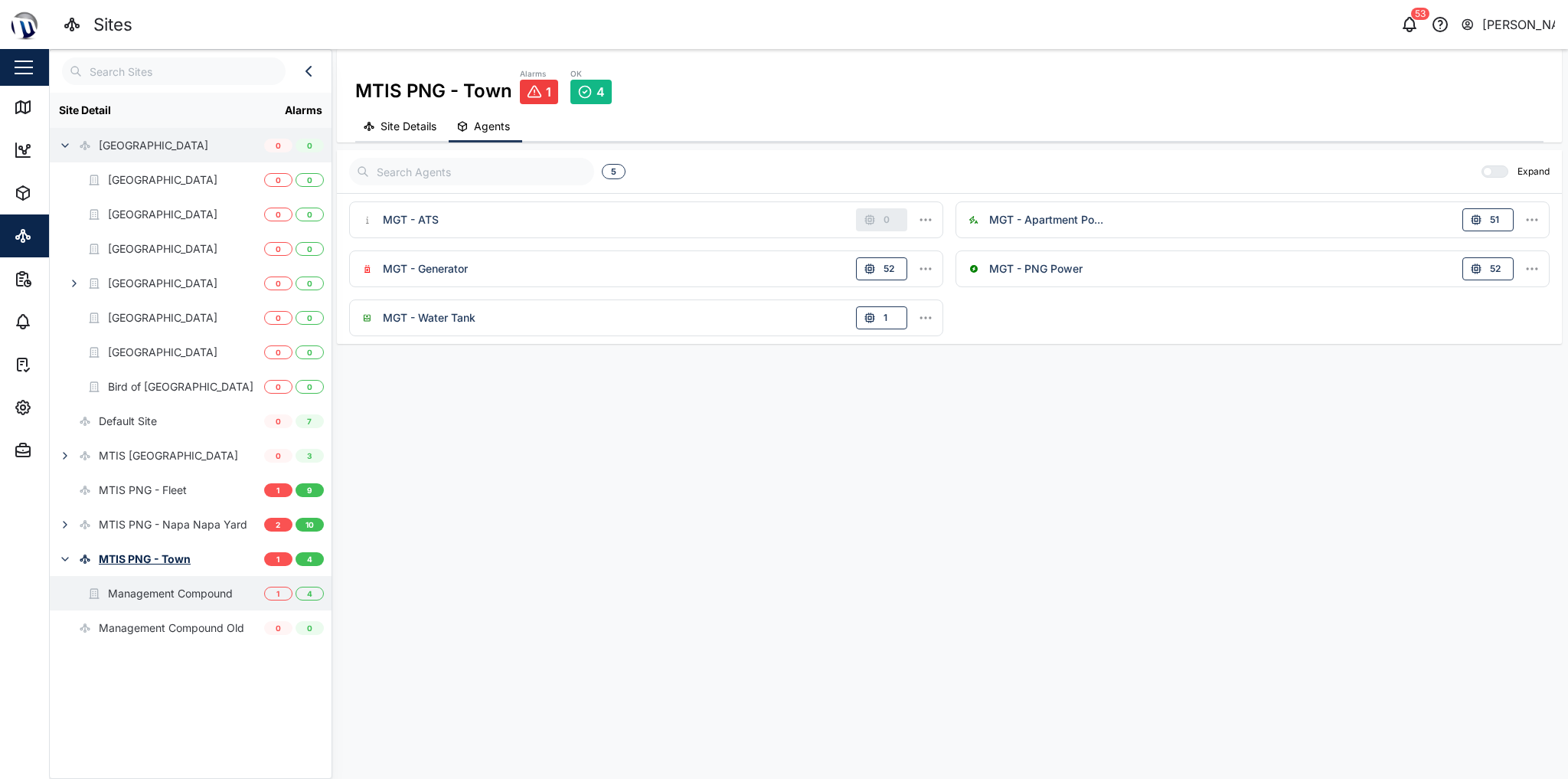
click at [178, 605] on div "Management Compound" at bounding box center [141, 593] width 183 height 34
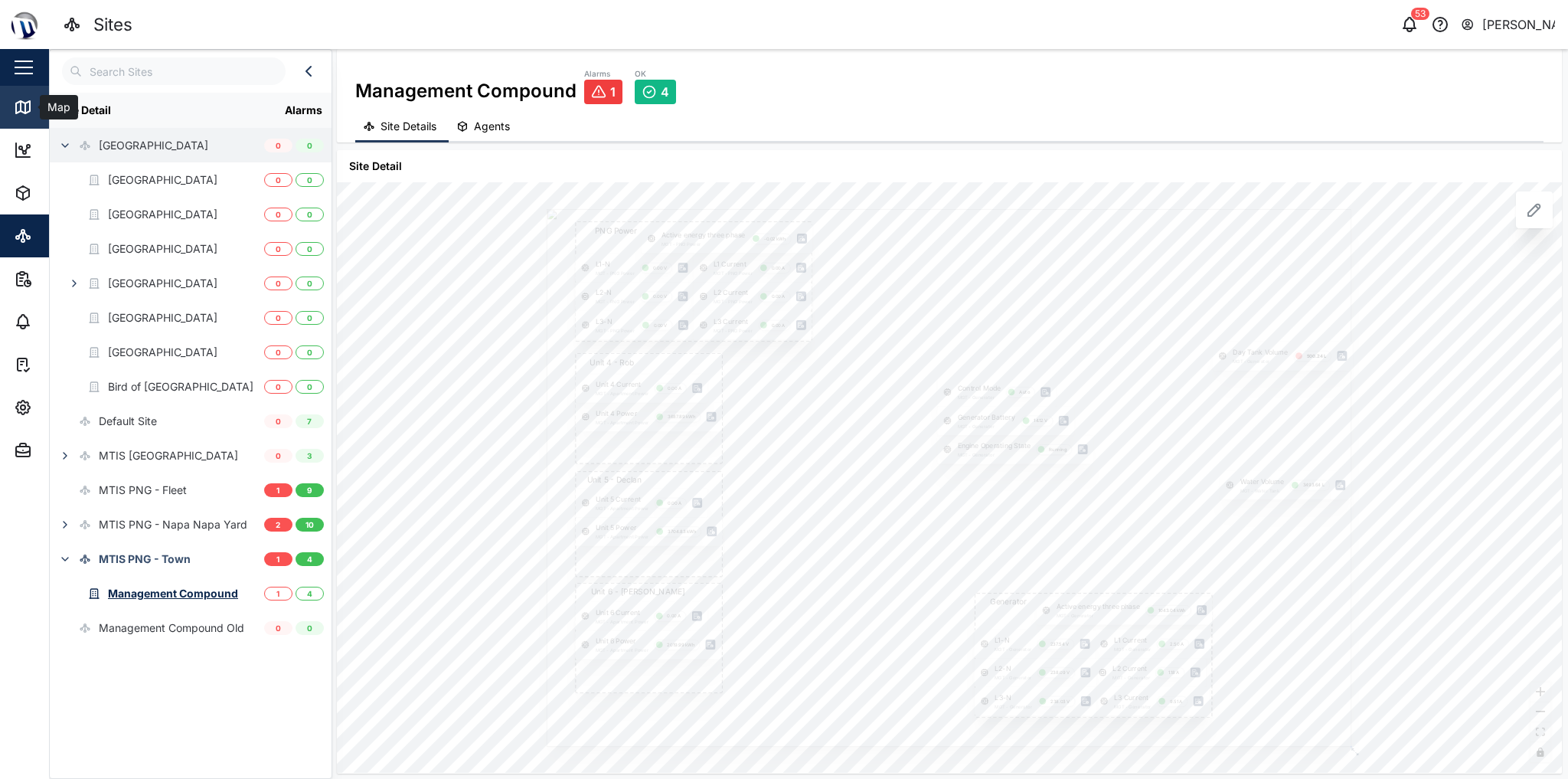
click at [28, 107] on icon at bounding box center [23, 107] width 18 height 18
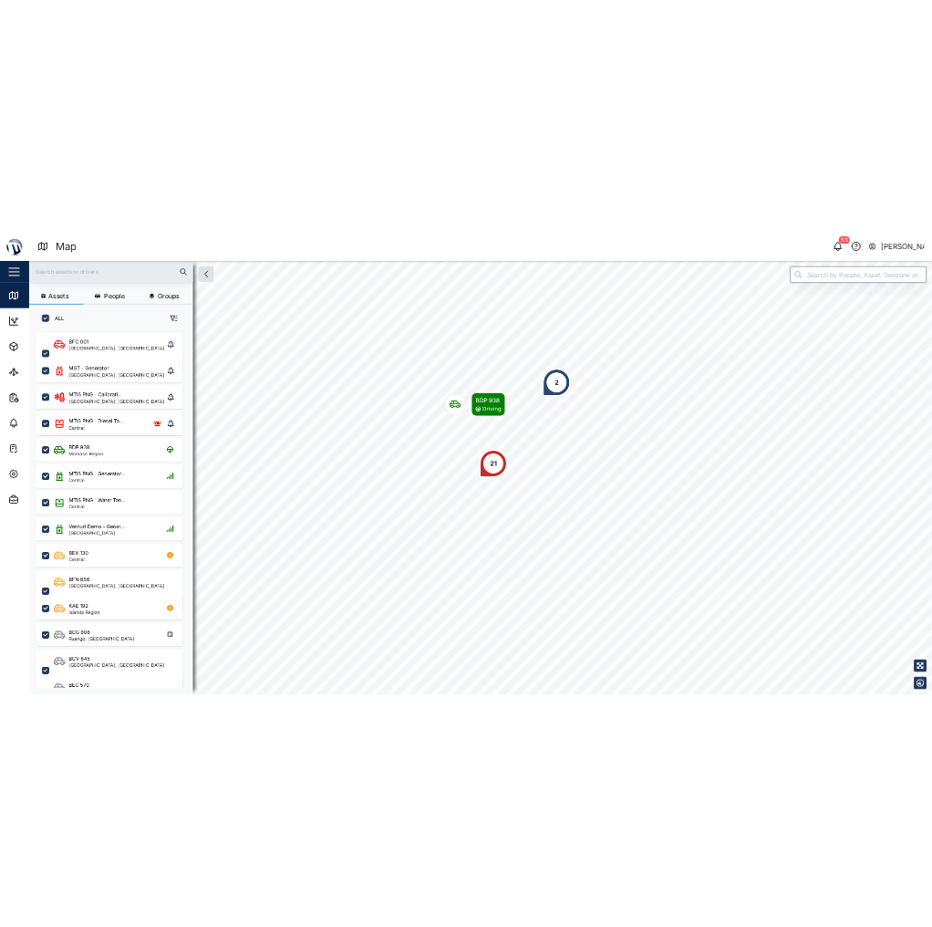
scroll to position [706, 288]
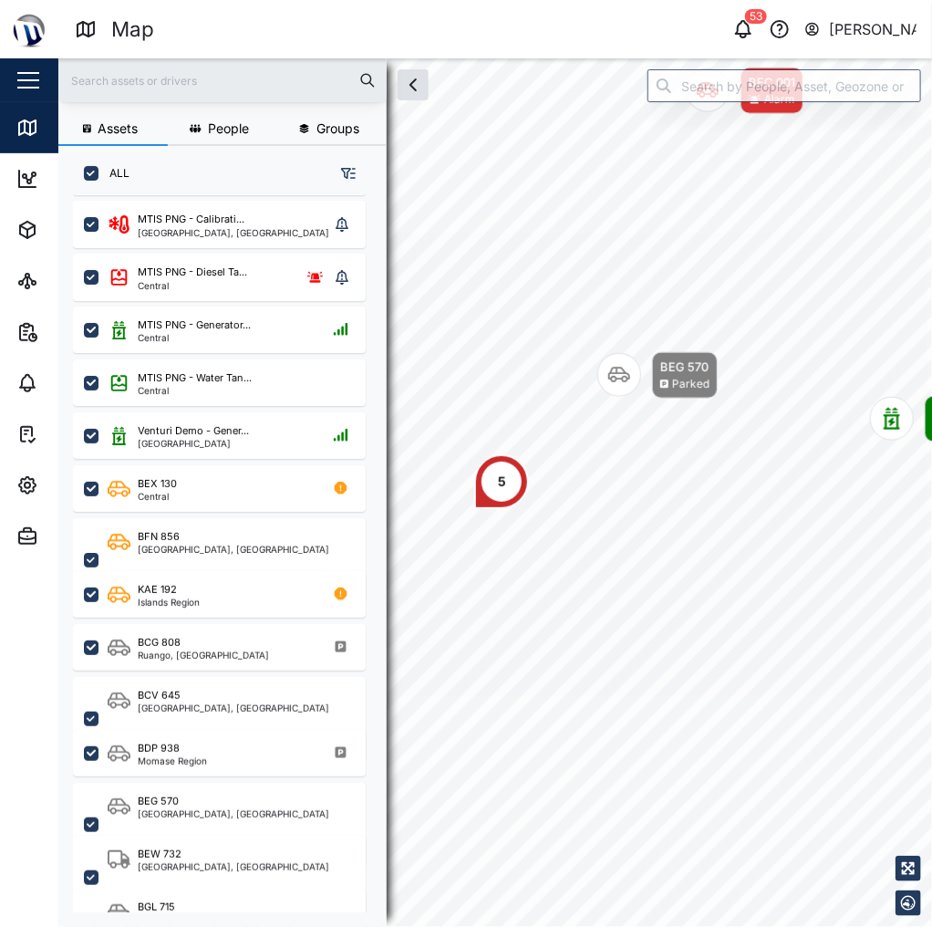
scroll to position [146, 0]
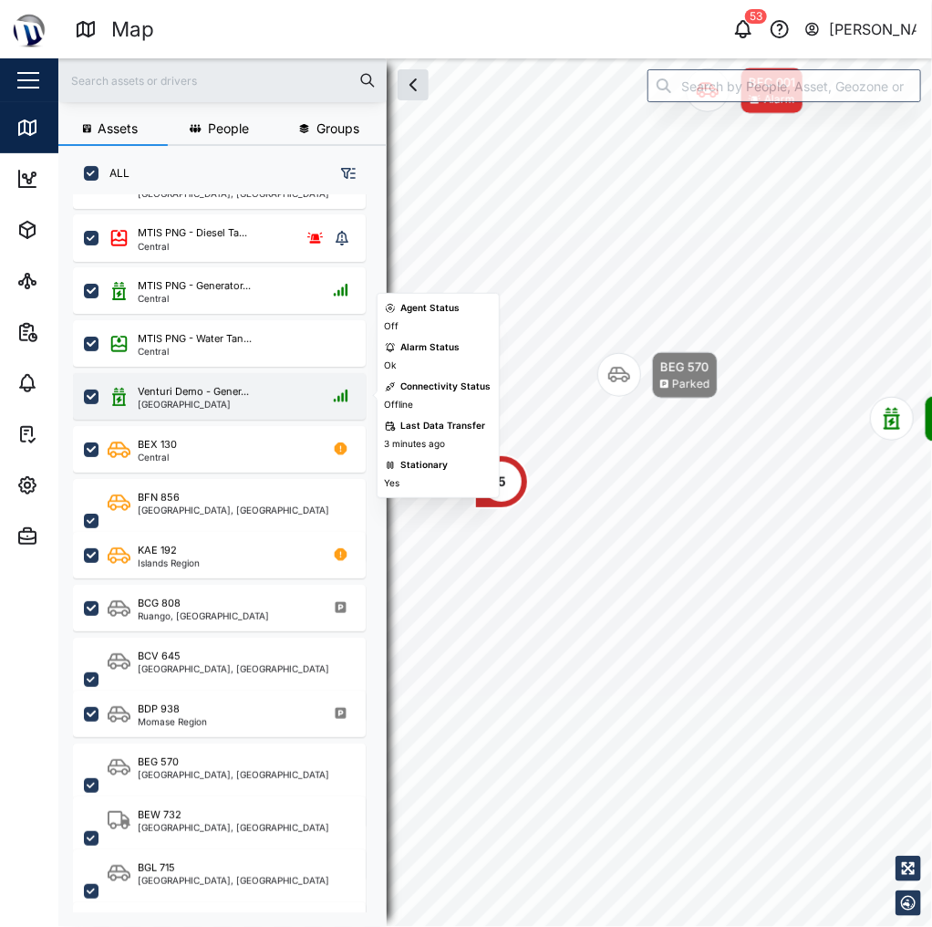
click at [240, 373] on div "Venturi Demo - Gener... Port Moresby" at bounding box center [219, 396] width 293 height 47
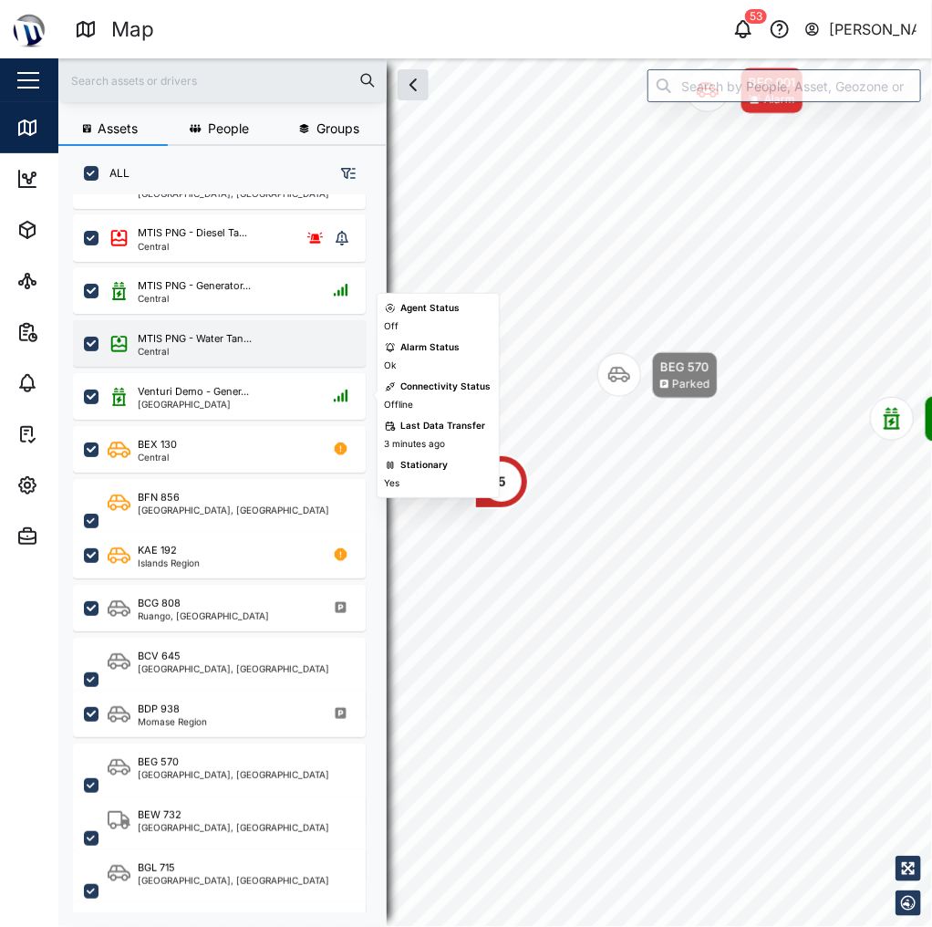
click at [240, 354] on div "Central" at bounding box center [195, 351] width 114 height 9
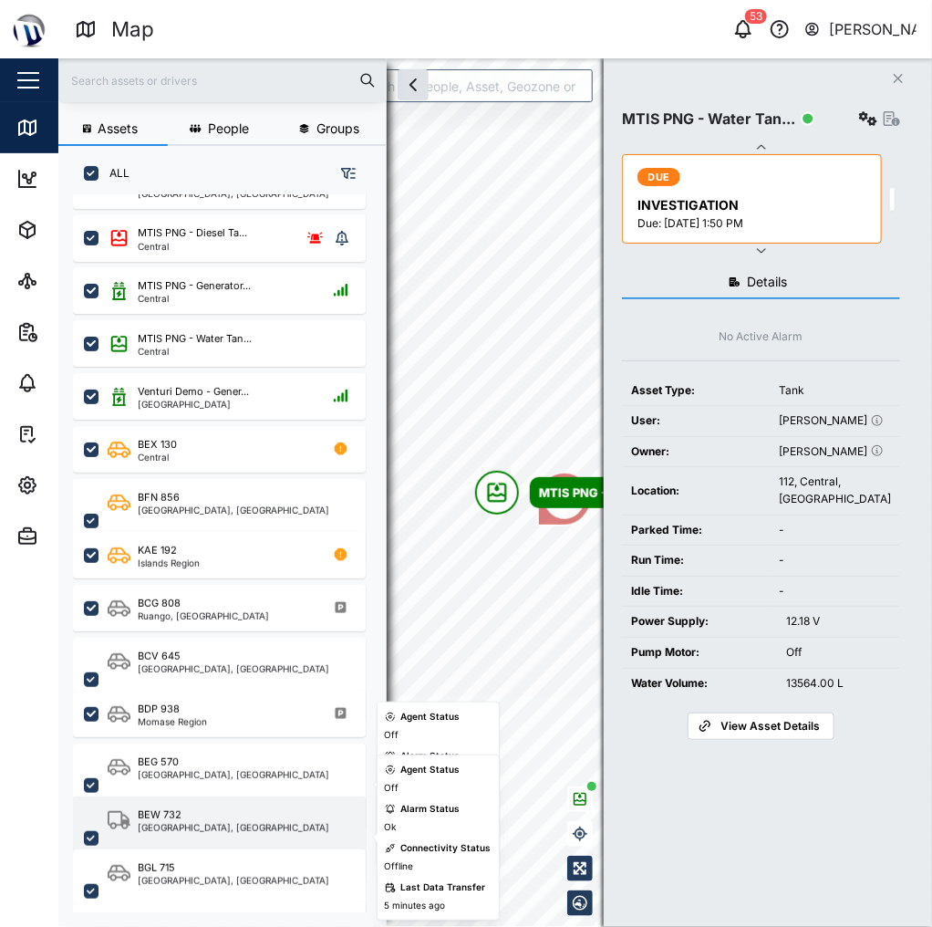
click at [235, 817] on div "BEW 732" at bounding box center [234, 815] width 192 height 16
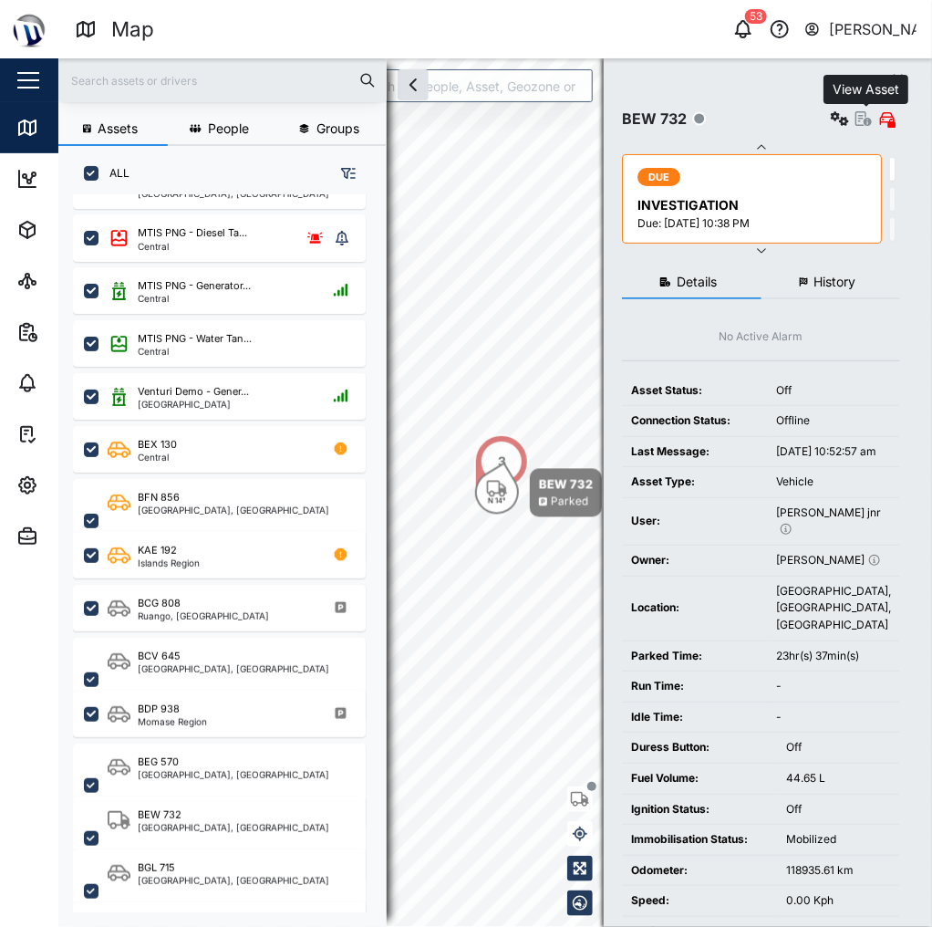
click at [865, 121] on icon "button" at bounding box center [864, 118] width 16 height 15
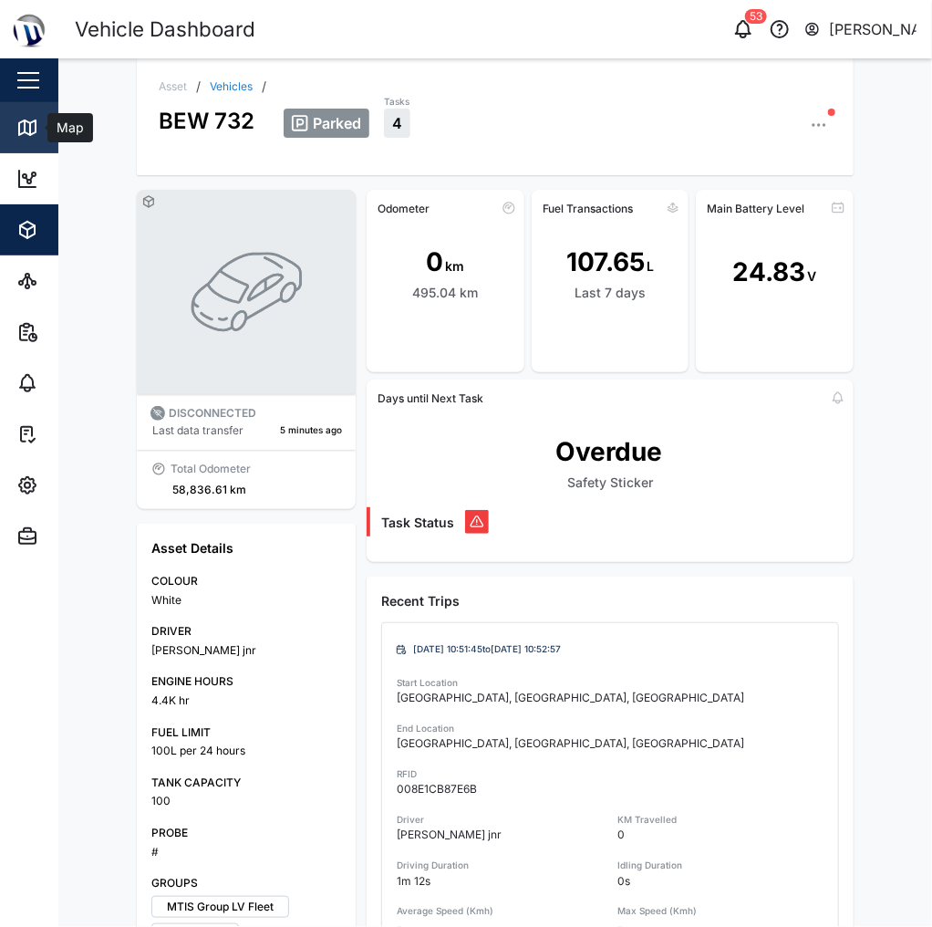
click at [15, 104] on link "Map" at bounding box center [118, 127] width 237 height 51
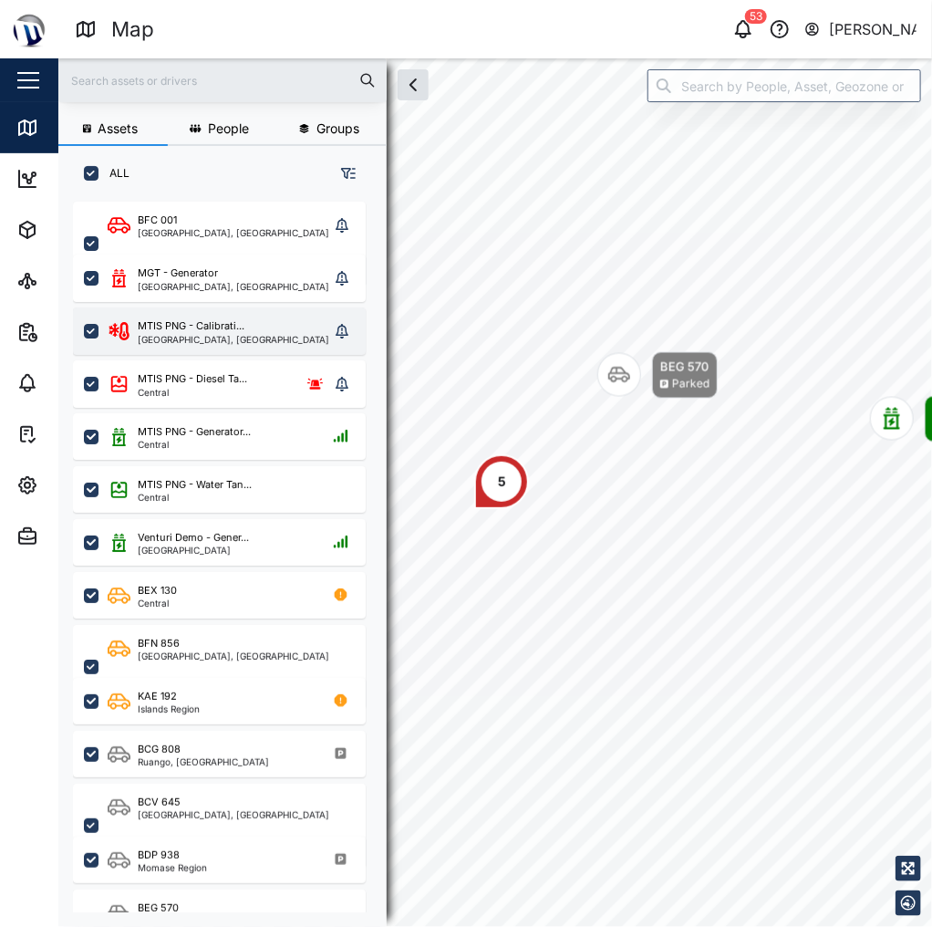
scroll to position [705, 288]
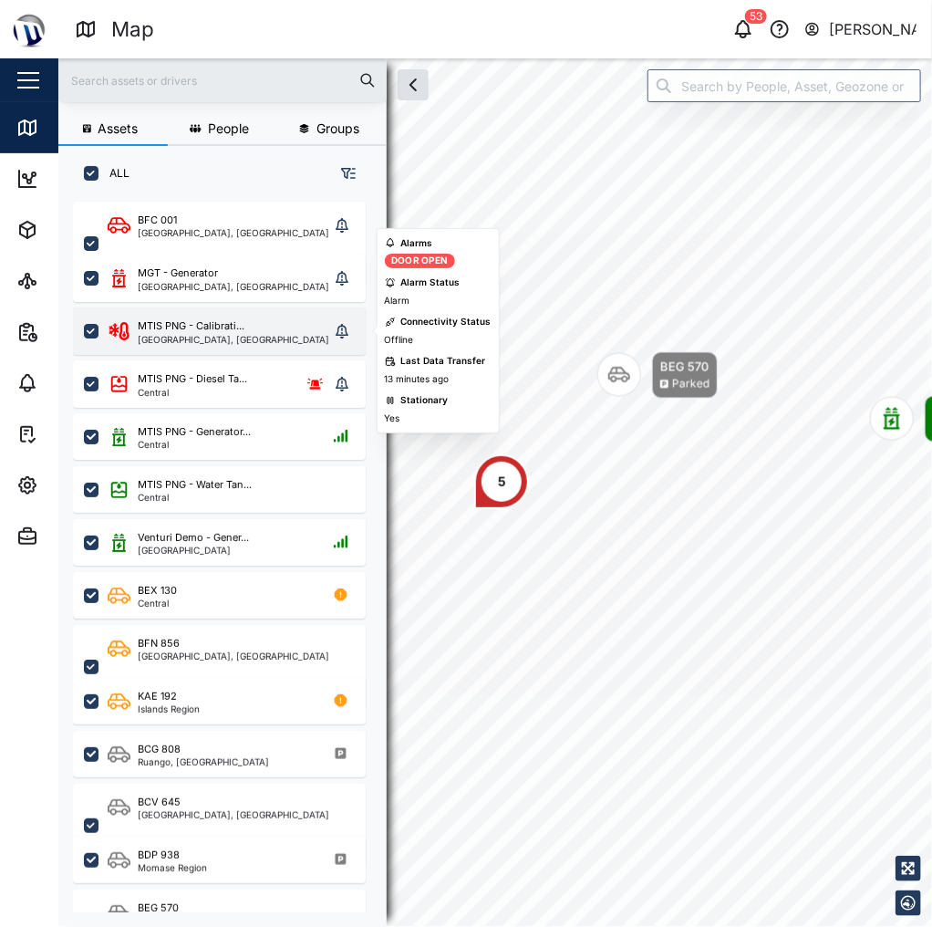
click at [259, 338] on div "National Capital District, Southern Region" at bounding box center [234, 339] width 192 height 9
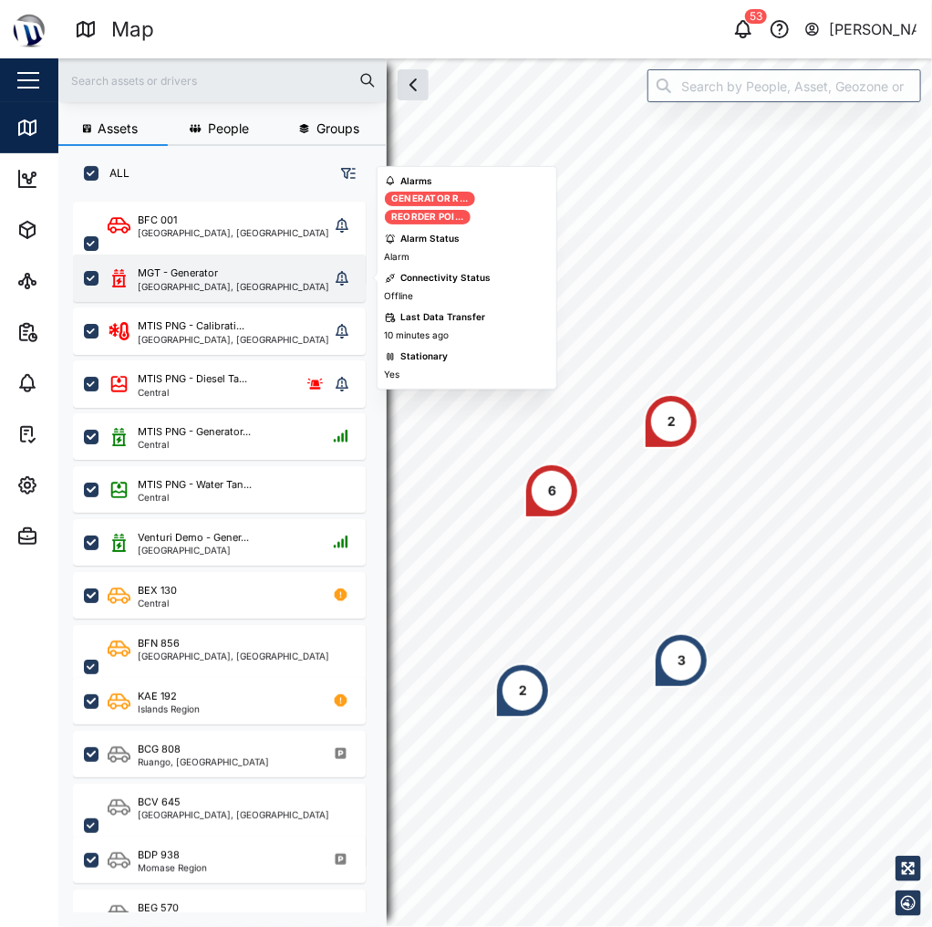
click at [226, 278] on div "MGT - Generator" at bounding box center [234, 273] width 192 height 16
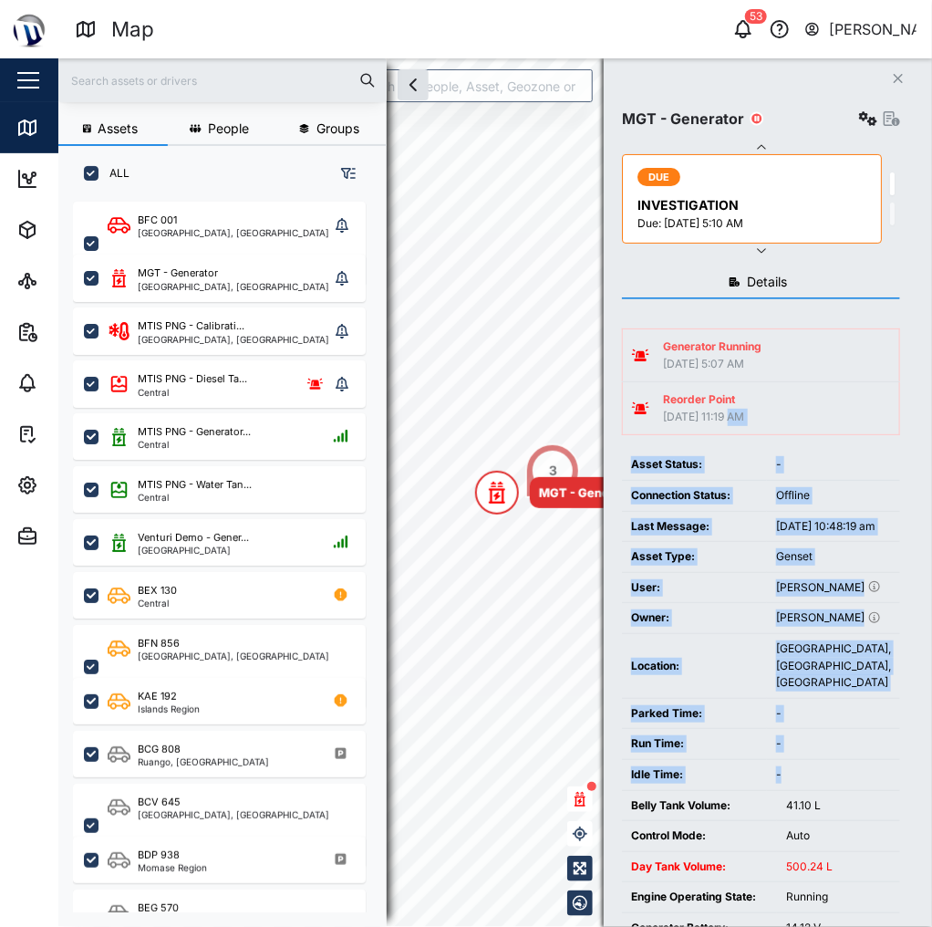
drag, startPoint x: 737, startPoint y: 409, endPoint x: 806, endPoint y: 442, distance: 76.3
click at [806, 442] on div "Generator Running 22 Sep 2025 5:07 AM Reorder Point 09 Sep 2025 11:19 AM Asset …" at bounding box center [761, 684] width 278 height 713
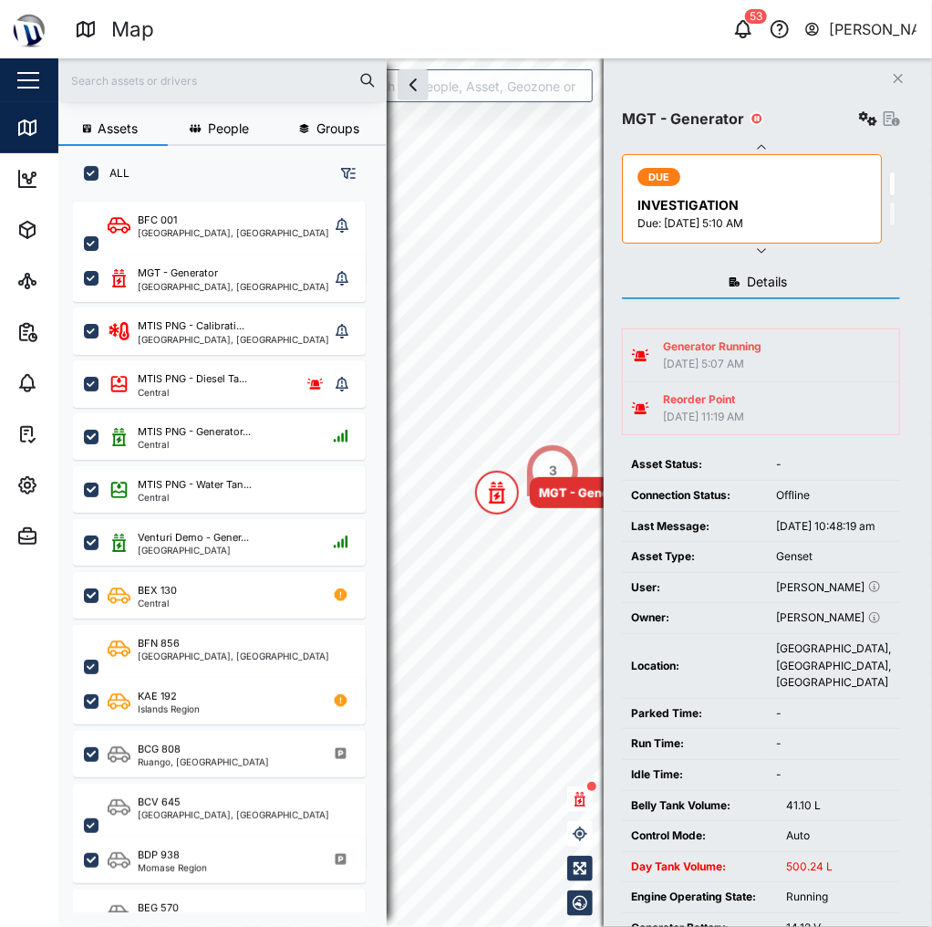
click at [806, 443] on div "Generator Running 22 Sep 2025 5:07 AM Reorder Point 09 Sep 2025 11:19 AM Asset …" at bounding box center [761, 684] width 278 height 713
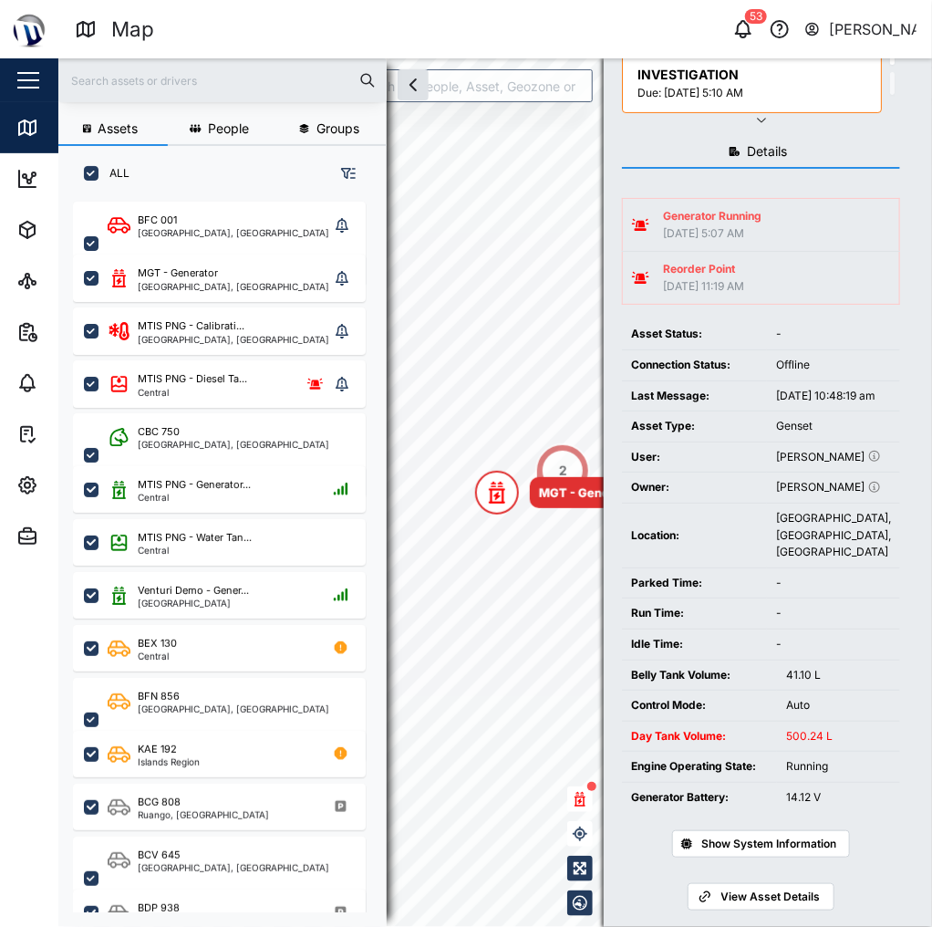
scroll to position [164, 0]
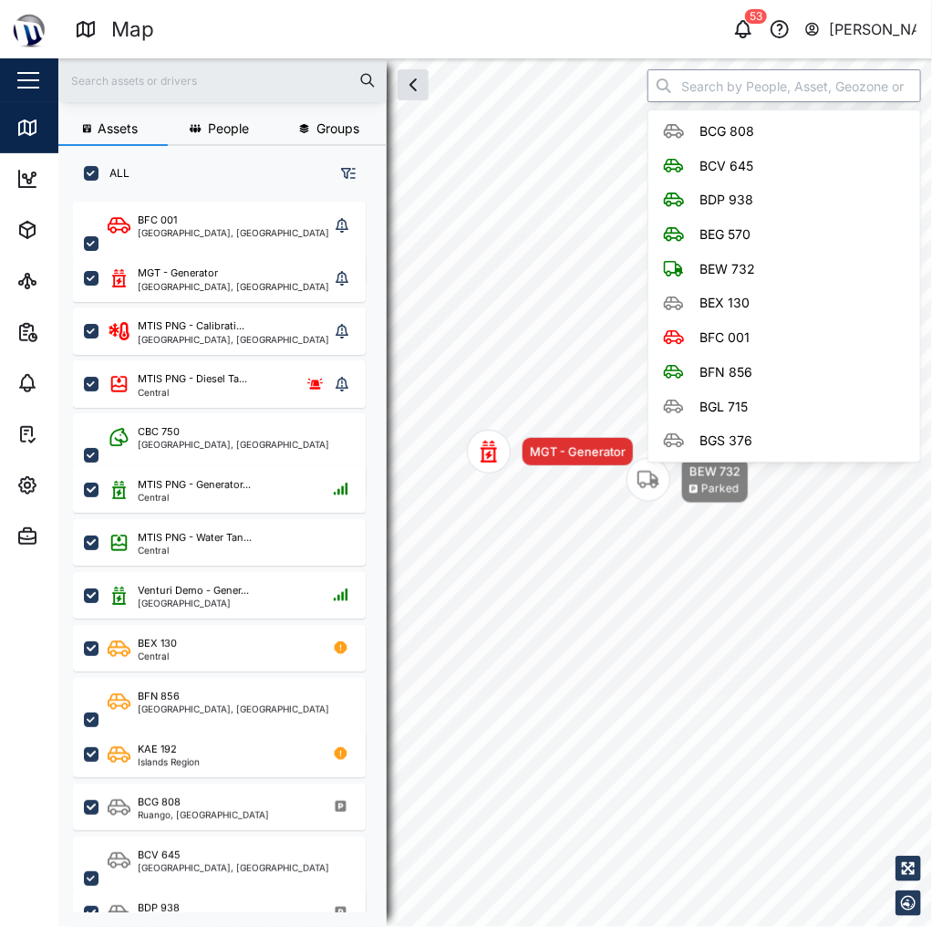
click at [695, 78] on input "search" at bounding box center [785, 85] width 274 height 33
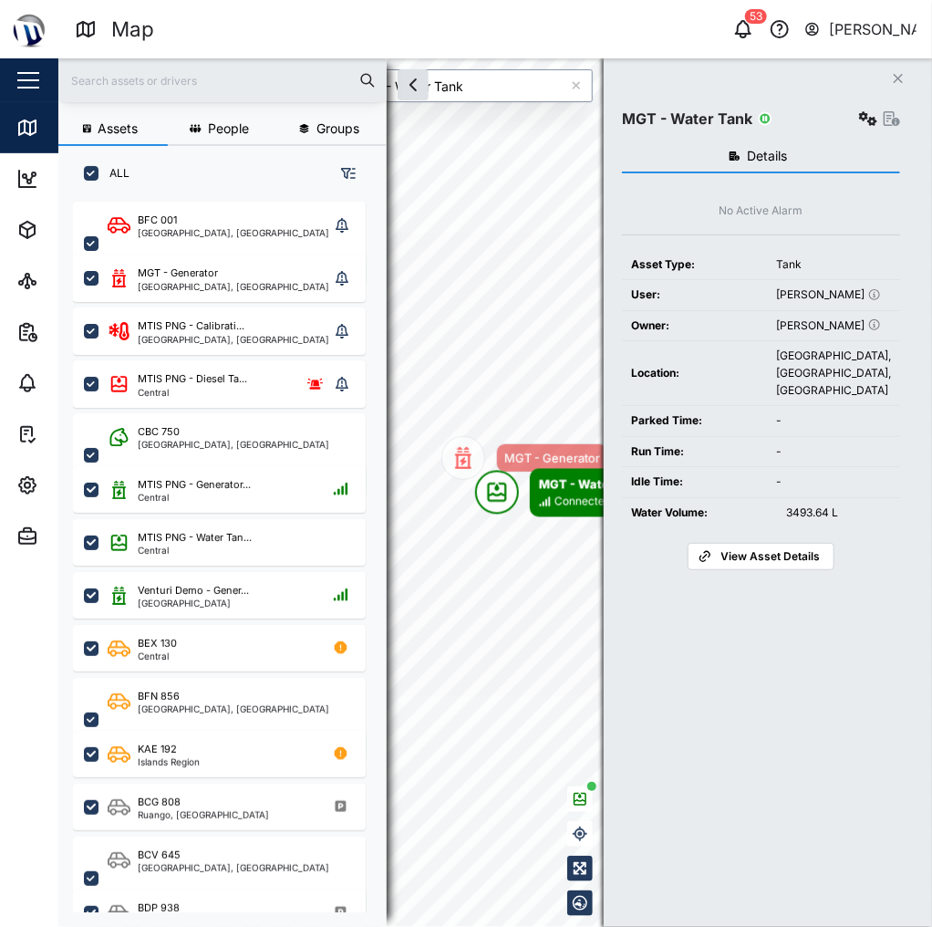
type input "MGT - Water Tank"
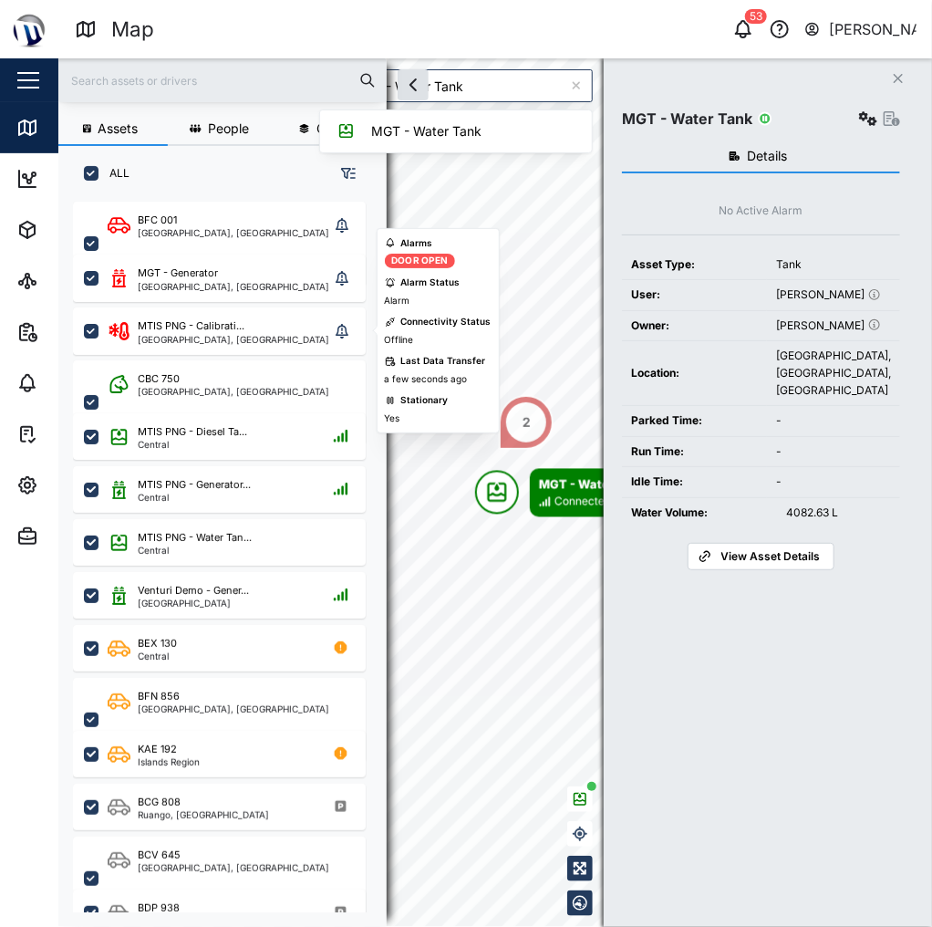
click at [468, 263] on div "Alarms Door Open Alarm Status Alarm Connectivity Status Offline Last Data Trans…" at bounding box center [438, 331] width 107 height 190
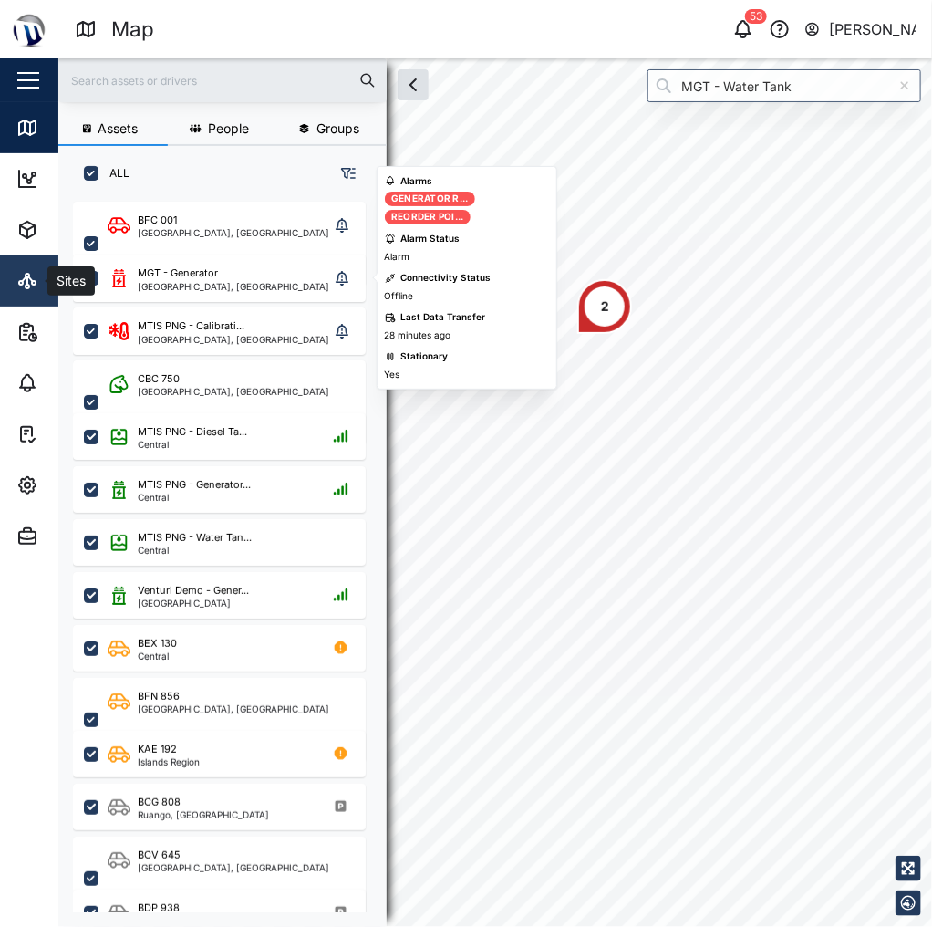
click at [7, 280] on link "Sites" at bounding box center [118, 280] width 237 height 51
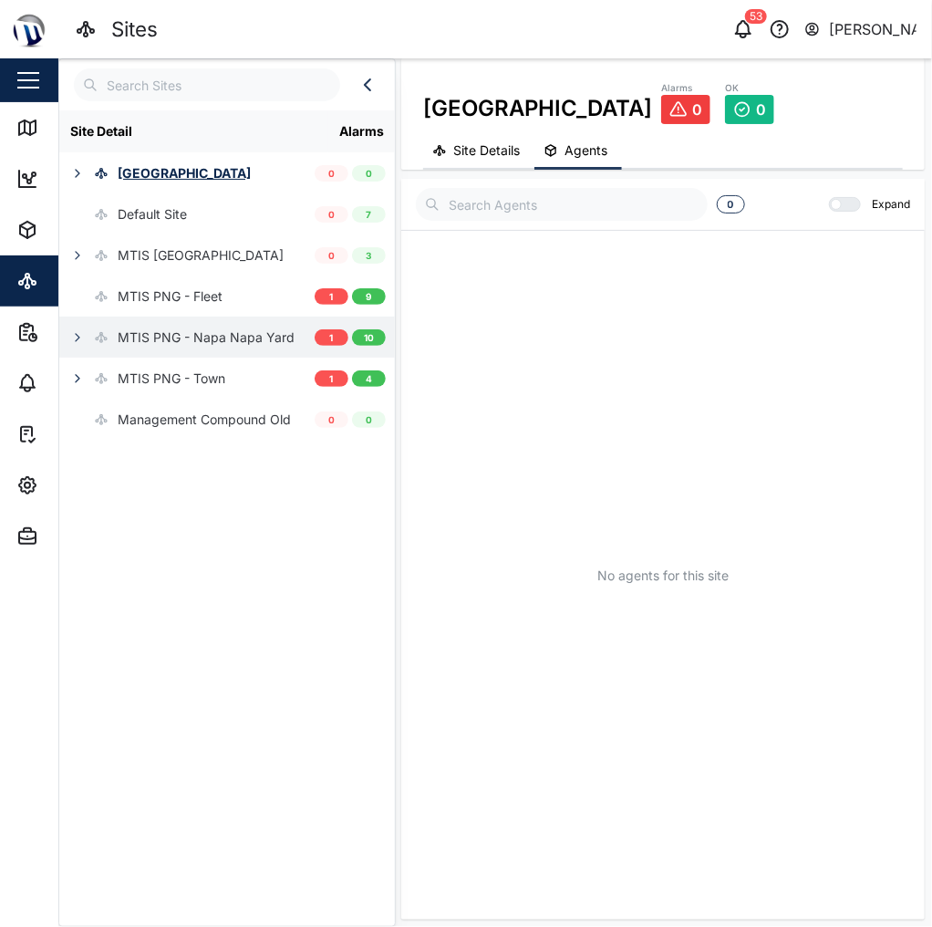
click at [125, 338] on div "MTIS PNG - Napa Napa Yard" at bounding box center [206, 338] width 177 height 20
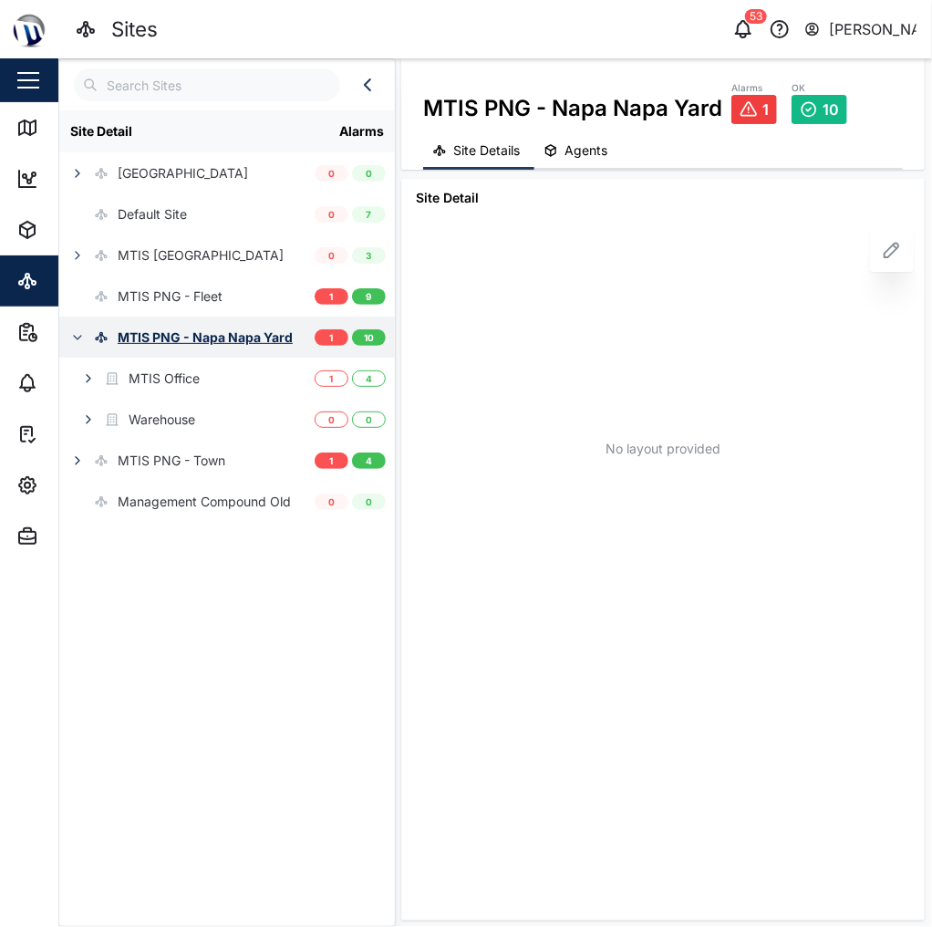
click at [70, 345] on button "button" at bounding box center [78, 338] width 26 height 26
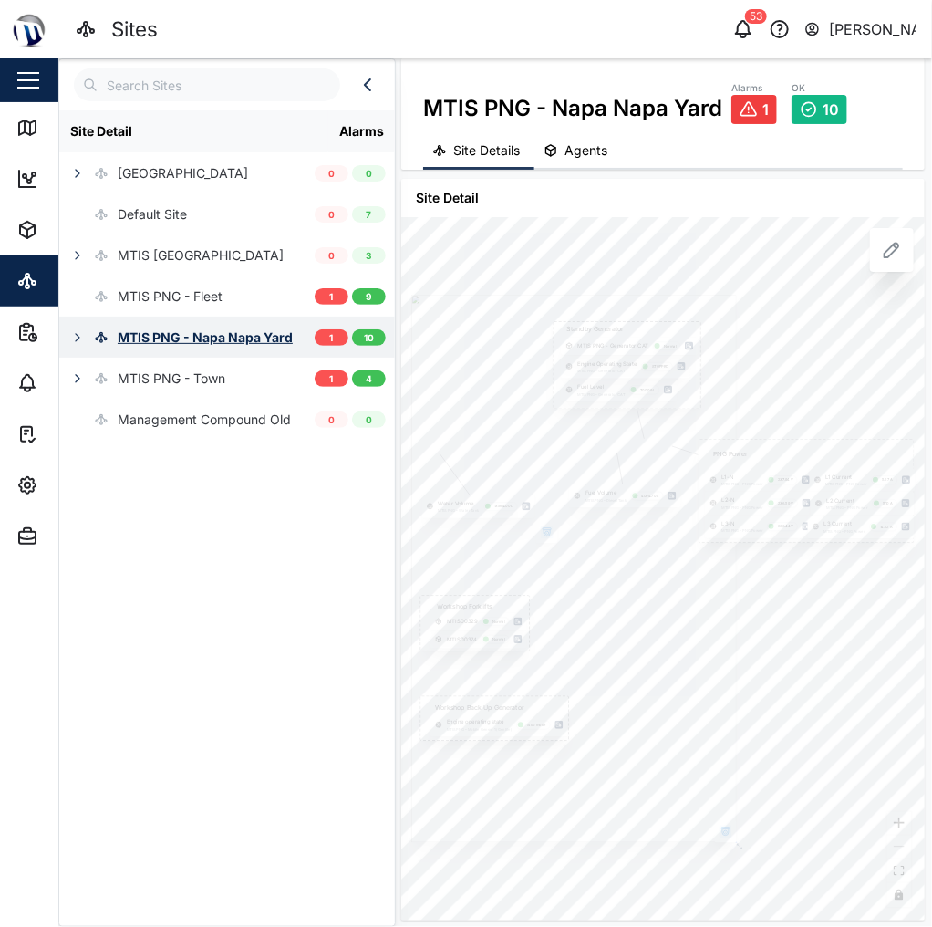
click at [91, 334] on div "MTIS PNG - Napa Napa Yard" at bounding box center [176, 337] width 234 height 41
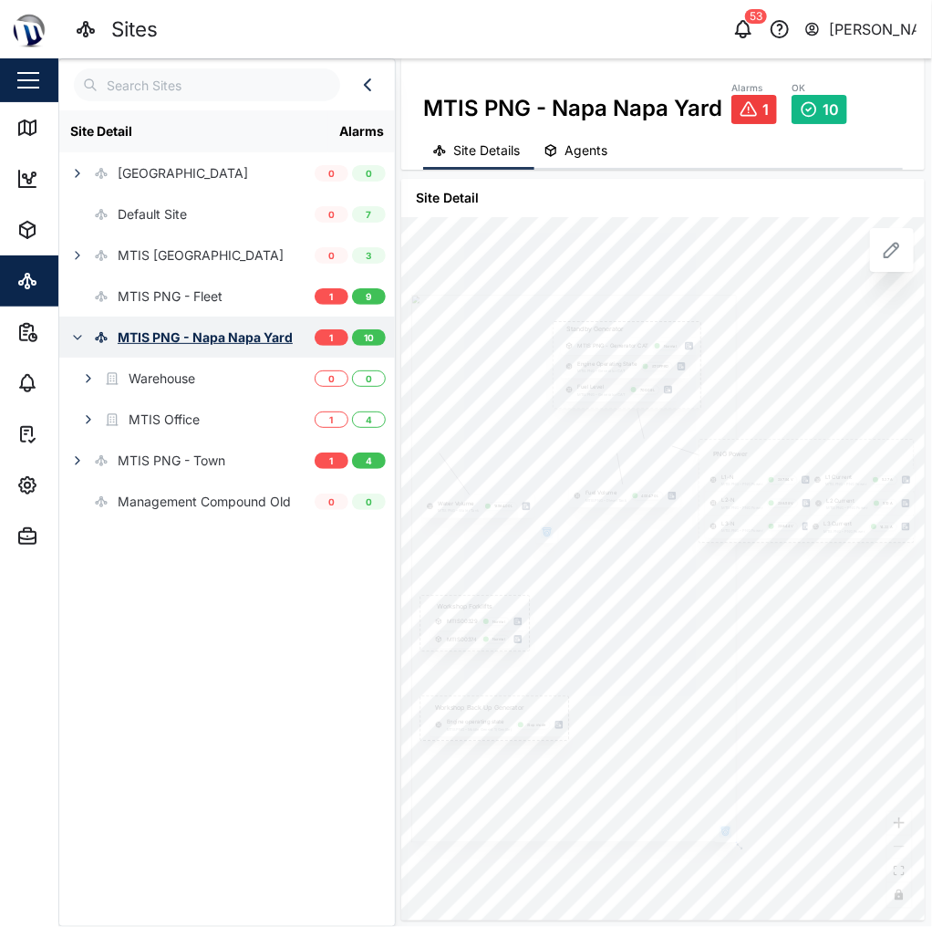
click at [241, 336] on div "MTIS PNG - Napa Napa Yard" at bounding box center [205, 338] width 175 height 20
drag, startPoint x: 632, startPoint y: 434, endPoint x: 511, endPoint y: 431, distance: 121.4
click at [505, 434] on div at bounding box center [474, 651] width 567 height 953
drag, startPoint x: 507, startPoint y: 434, endPoint x: 799, endPoint y: 457, distance: 292.8
click at [799, 457] on div at bounding box center [698, 684] width 567 height 953
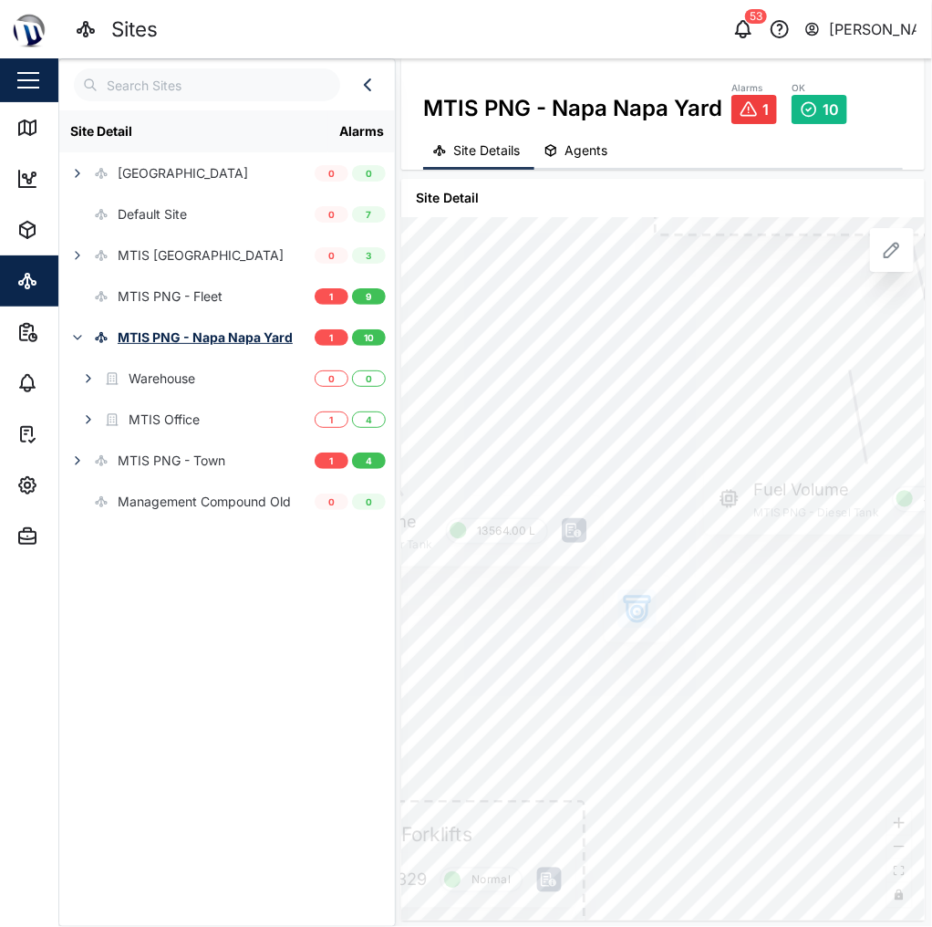
drag, startPoint x: 741, startPoint y: 519, endPoint x: 787, endPoint y: 450, distance: 83.5
click at [786, 443] on div at bounding box center [719, 720] width 986 height 1660
drag, startPoint x: 755, startPoint y: 535, endPoint x: 763, endPoint y: 484, distance: 50.7
click at [763, 485] on div at bounding box center [765, 518] width 363 height 611
drag, startPoint x: 809, startPoint y: 491, endPoint x: 737, endPoint y: 500, distance: 72.7
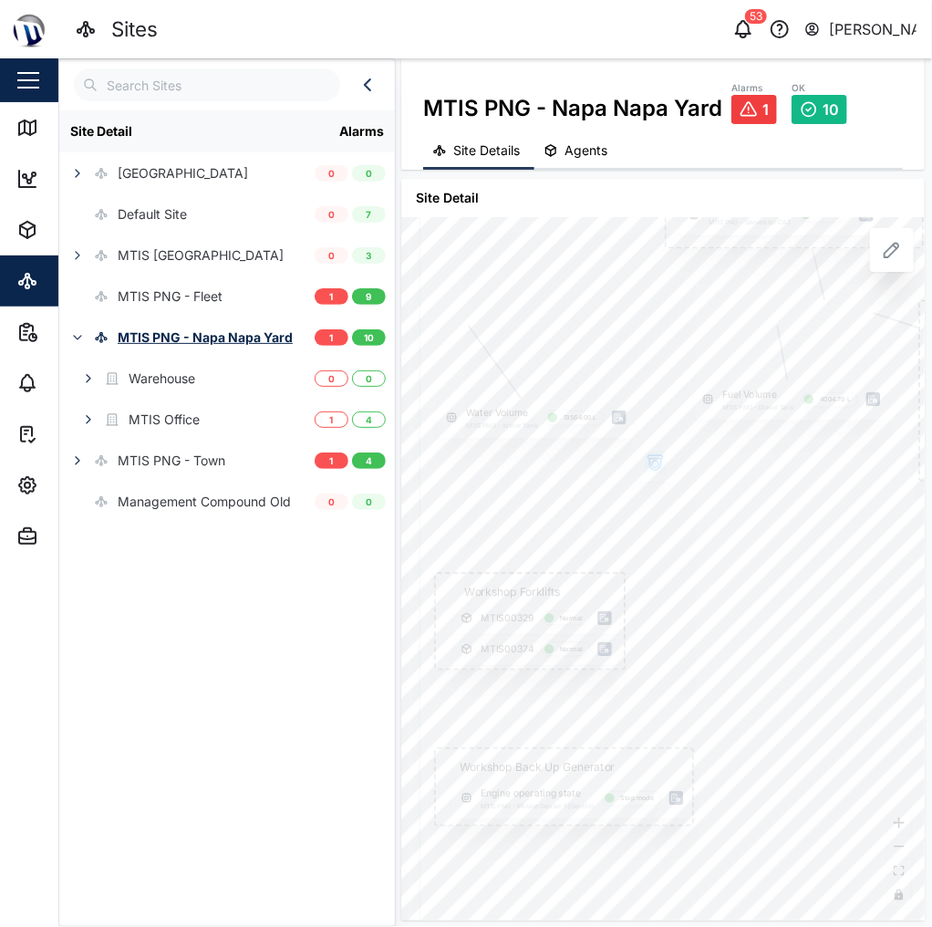
click at [737, 500] on div at bounding box center [703, 525] width 567 height 953
drag, startPoint x: 755, startPoint y: 598, endPoint x: 751, endPoint y: 581, distance: 16.8
click at [744, 586] on div at bounding box center [709, 538] width 453 height 764
drag, startPoint x: 756, startPoint y: 554, endPoint x: 808, endPoint y: 632, distance: 94.1
click at [808, 632] on div at bounding box center [708, 559] width 633 height 1065
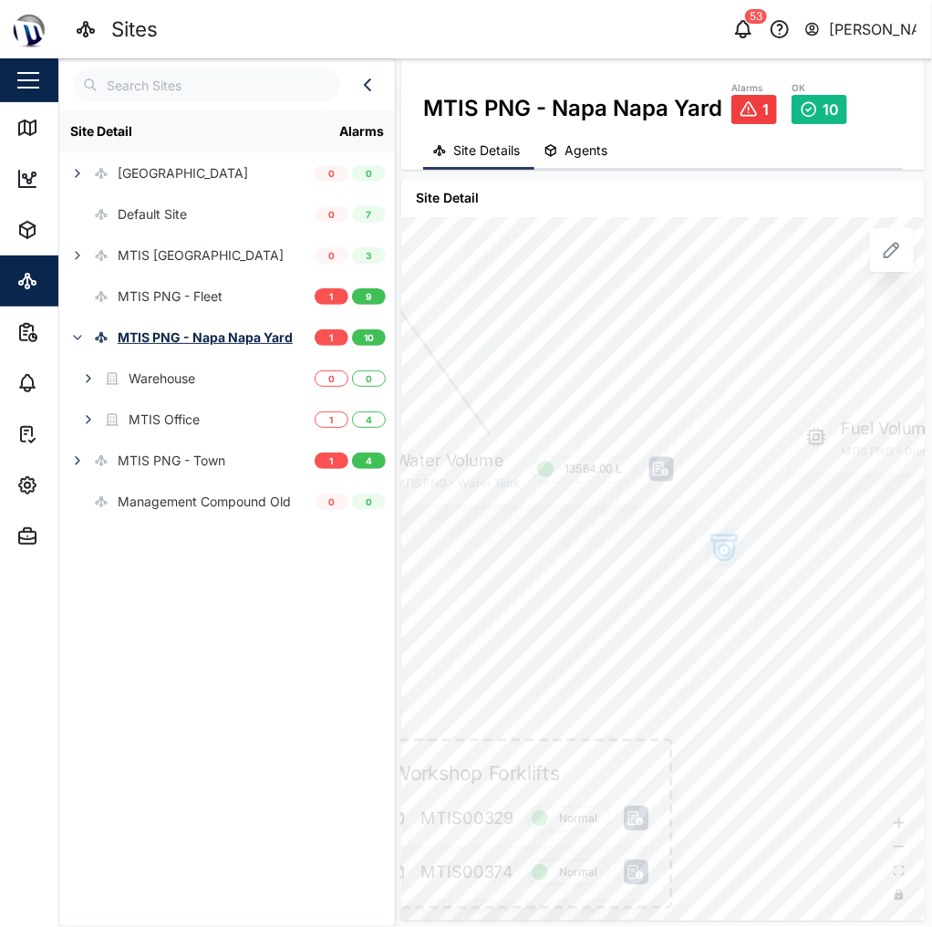
click at [574, 467] on div "Water Volume MTIS PNG - Water Tank 13564.00 L" at bounding box center [516, 469] width 343 height 70
drag, startPoint x: 766, startPoint y: 586, endPoint x: 728, endPoint y: 639, distance: 65.3
click at [732, 639] on div at bounding box center [795, 638] width 707 height 1190
drag, startPoint x: 823, startPoint y: 619, endPoint x: 717, endPoint y: 603, distance: 107.0
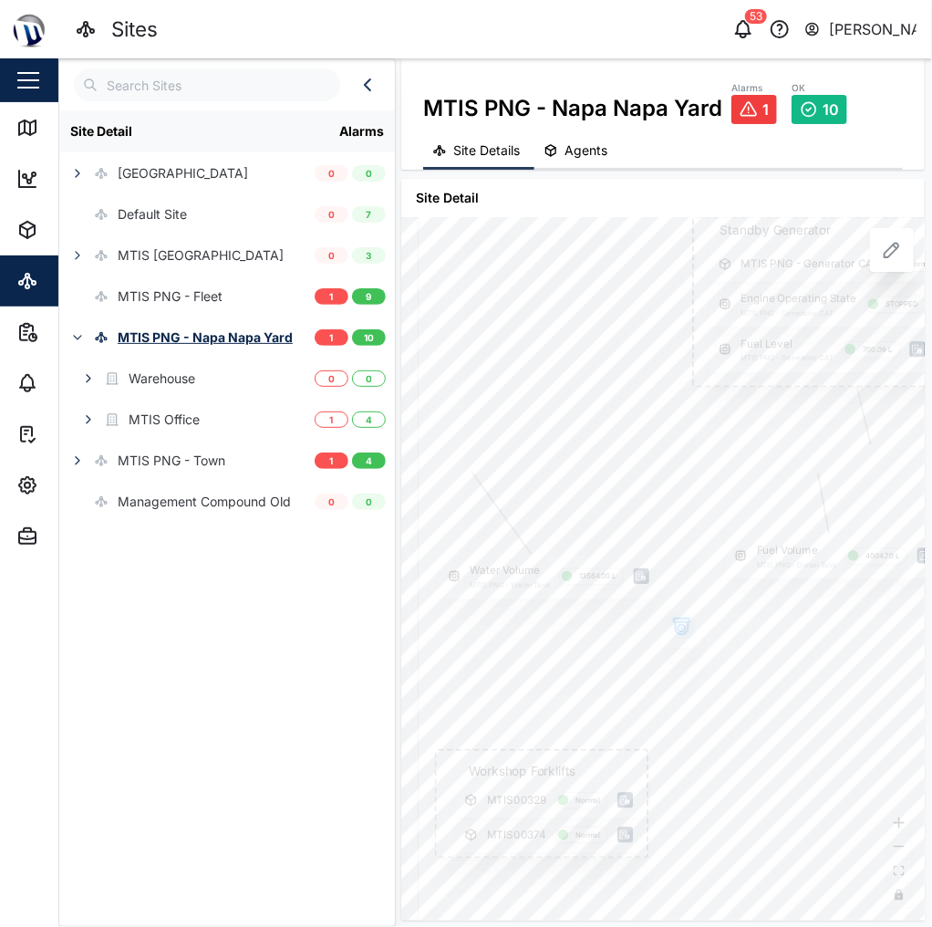
click at [719, 604] on div at bounding box center [734, 697] width 633 height 1065
drag, startPoint x: 557, startPoint y: 265, endPoint x: 531, endPoint y: 329, distance: 70.0
click at [532, 332] on div at bounding box center [648, 594] width 507 height 853
drag, startPoint x: 581, startPoint y: 234, endPoint x: 618, endPoint y: 234, distance: 36.5
click at [618, 234] on div "PNG Power L1-N MTIS PNG - PNG Power 237.94 V L1 Current MTIS PNG - PNG Power 5.…" at bounding box center [663, 568] width 524 height 703
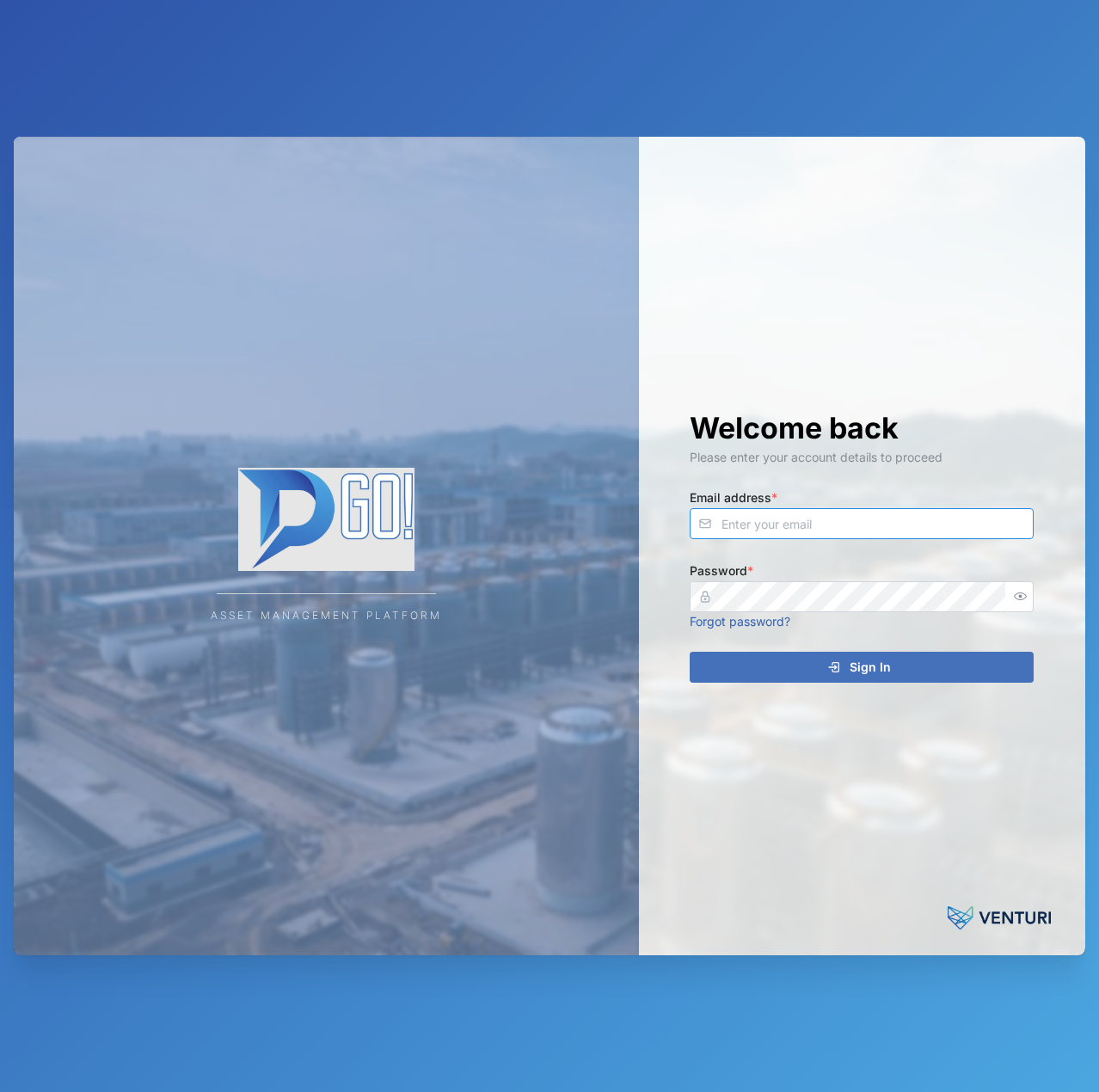
click at [769, 522] on input "Email address *" at bounding box center [861, 523] width 344 height 31
type input "[EMAIL_ADDRESS][PERSON_NAME][DOMAIN_NAME]"
click at [690, 652] on button "Sign In" at bounding box center [861, 667] width 344 height 31
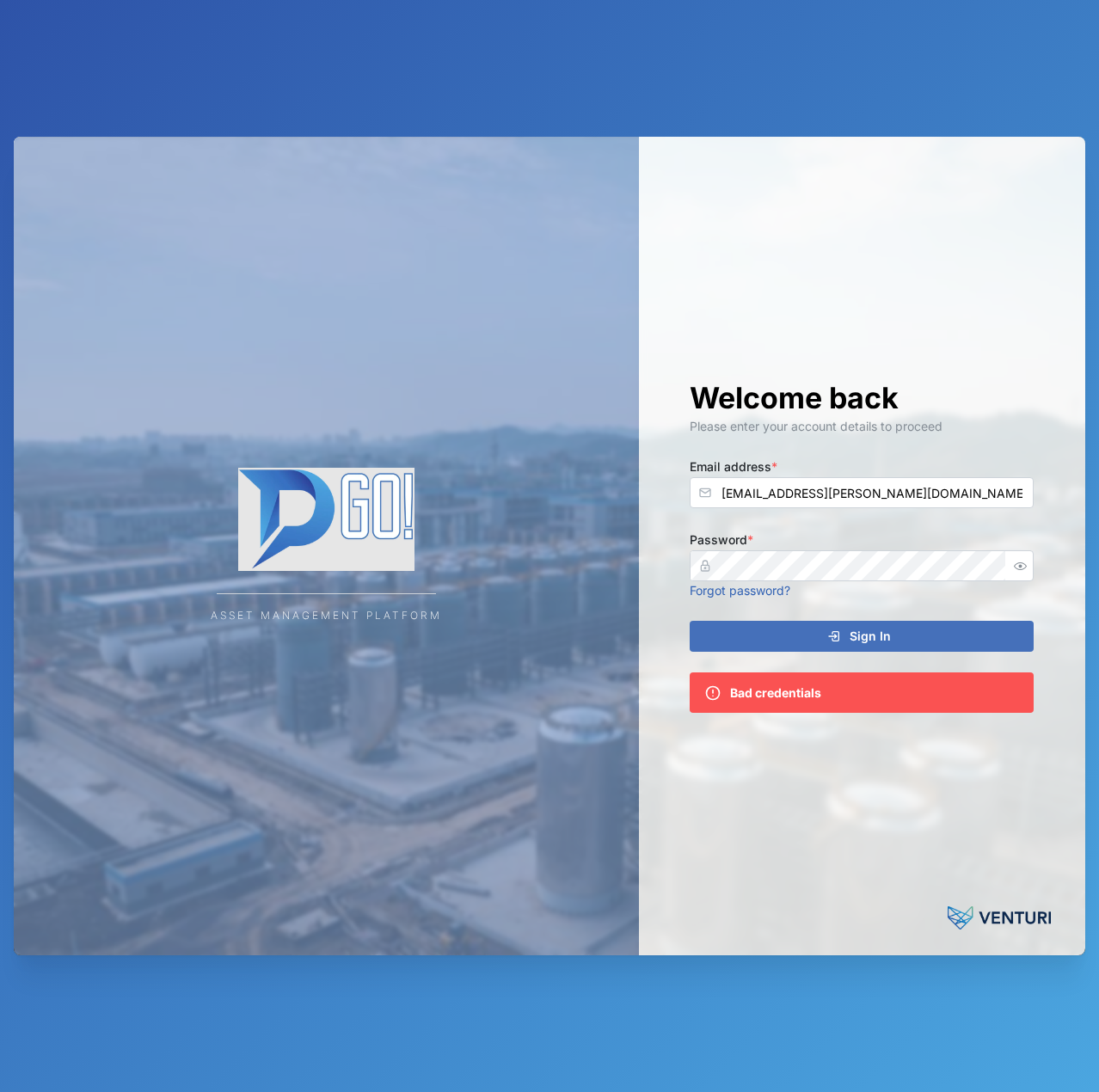
click at [1031, 554] on div at bounding box center [1019, 565] width 27 height 31
click at [1025, 567] on icon "button" at bounding box center [1021, 566] width 13 height 13
click at [562, 564] on div "Asset Management Platform Welcome back Please enter your account details to pro…" at bounding box center [550, 546] width 1072 height 819
click at [690, 621] on button "Sign In" at bounding box center [861, 636] width 344 height 31
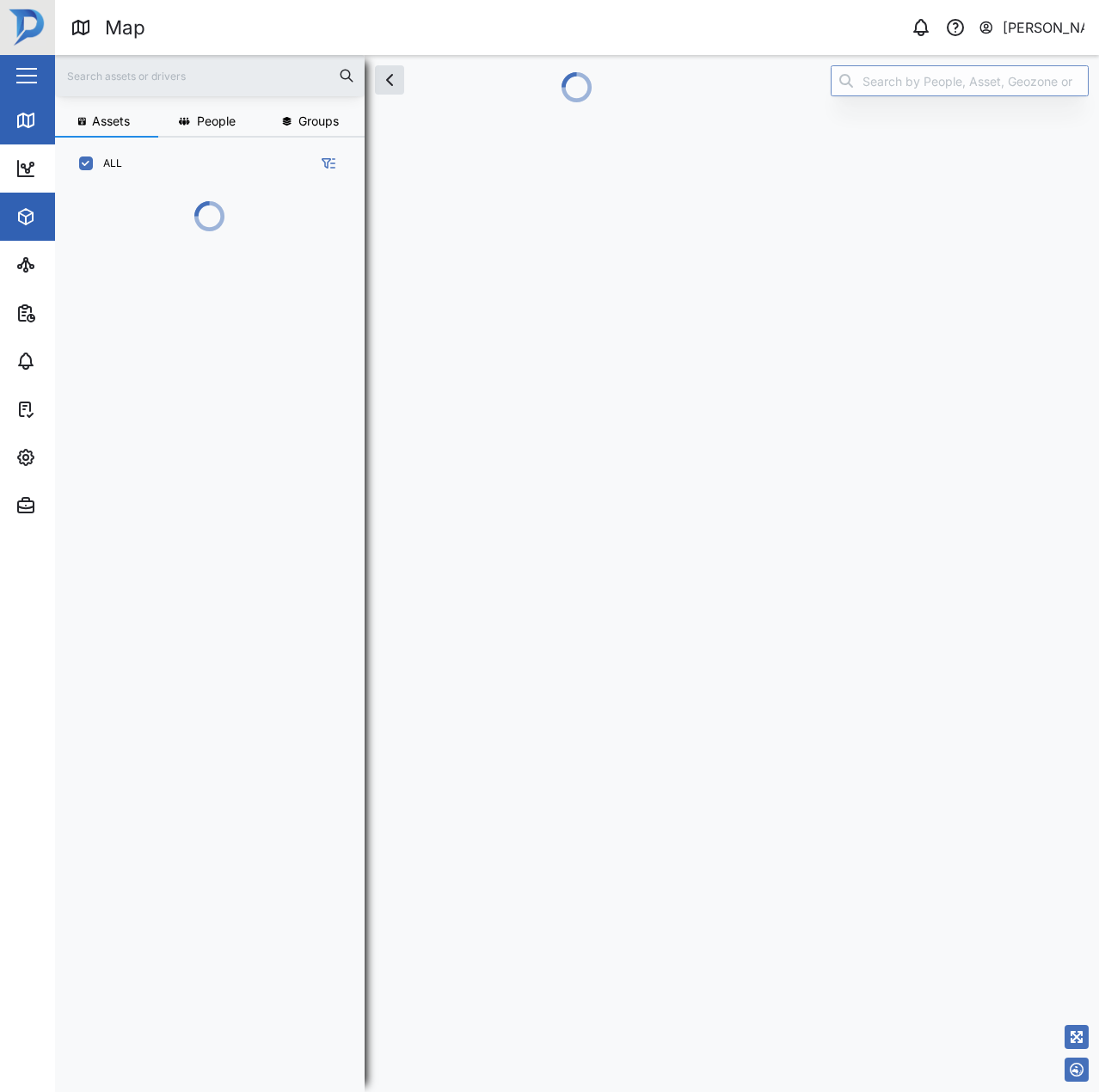
scroll to position [14, 14]
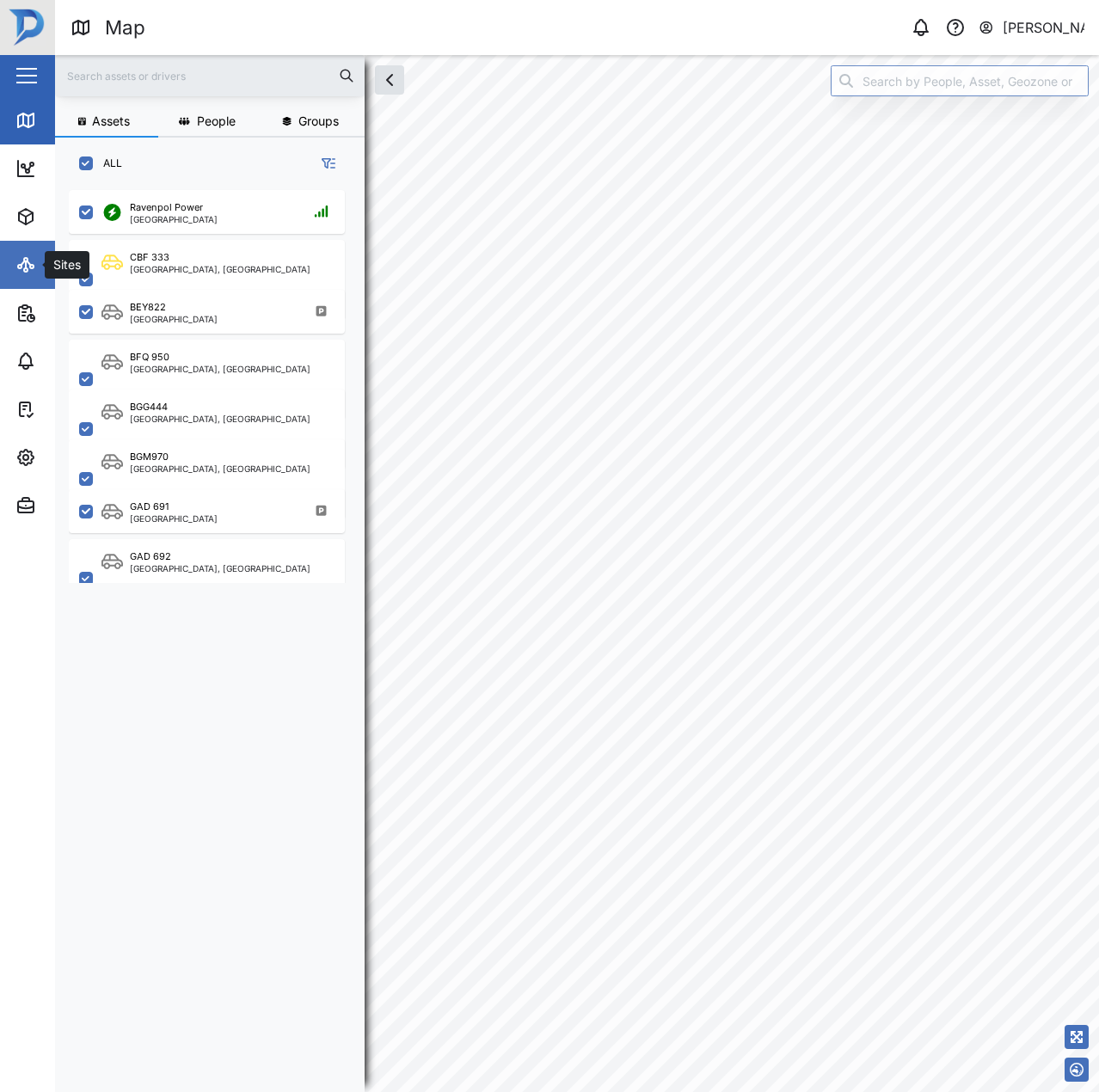
click at [25, 268] on icon at bounding box center [25, 265] width 21 height 21
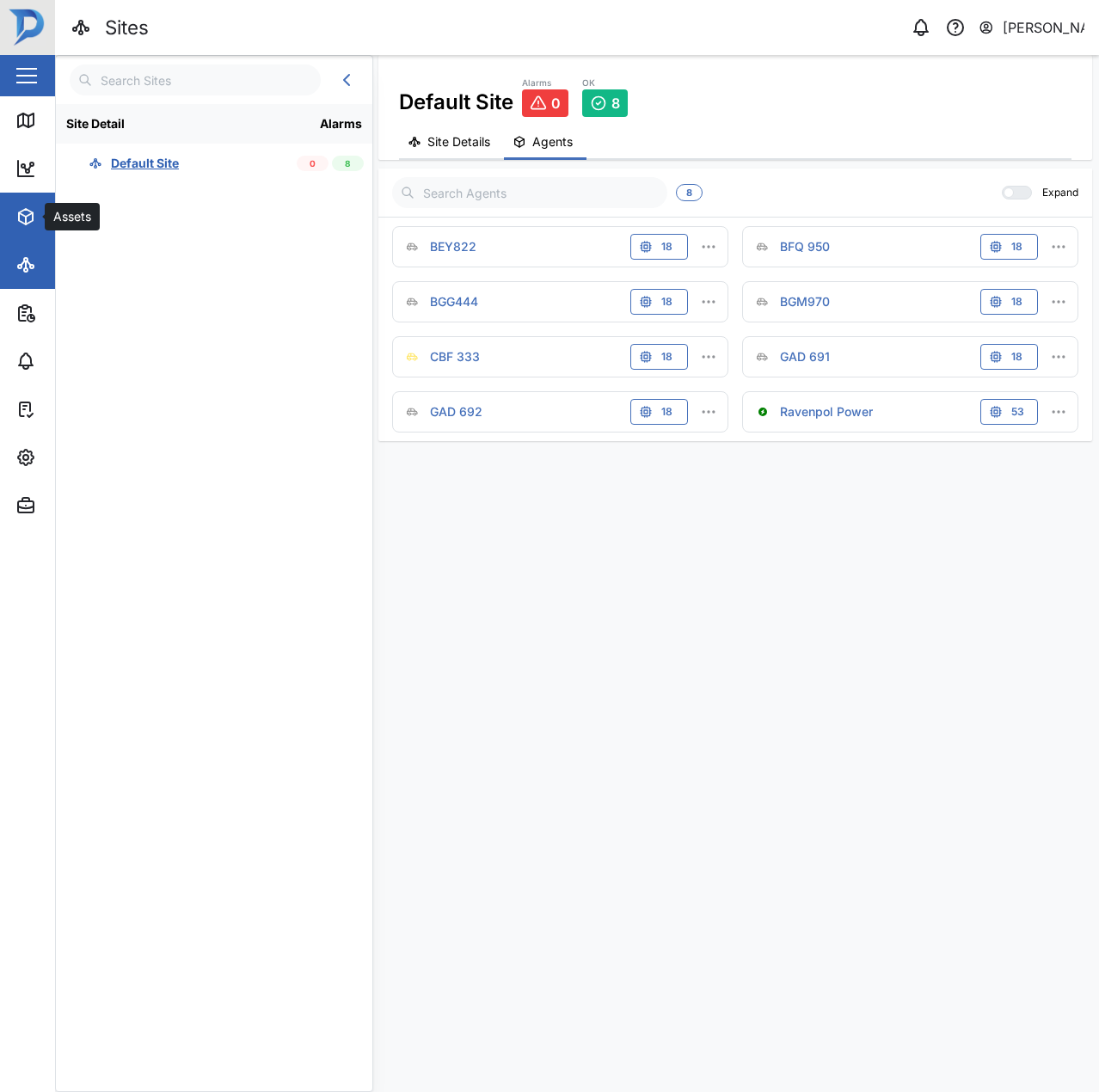
click at [40, 227] on span "Assets" at bounding box center [93, 216] width 156 height 48
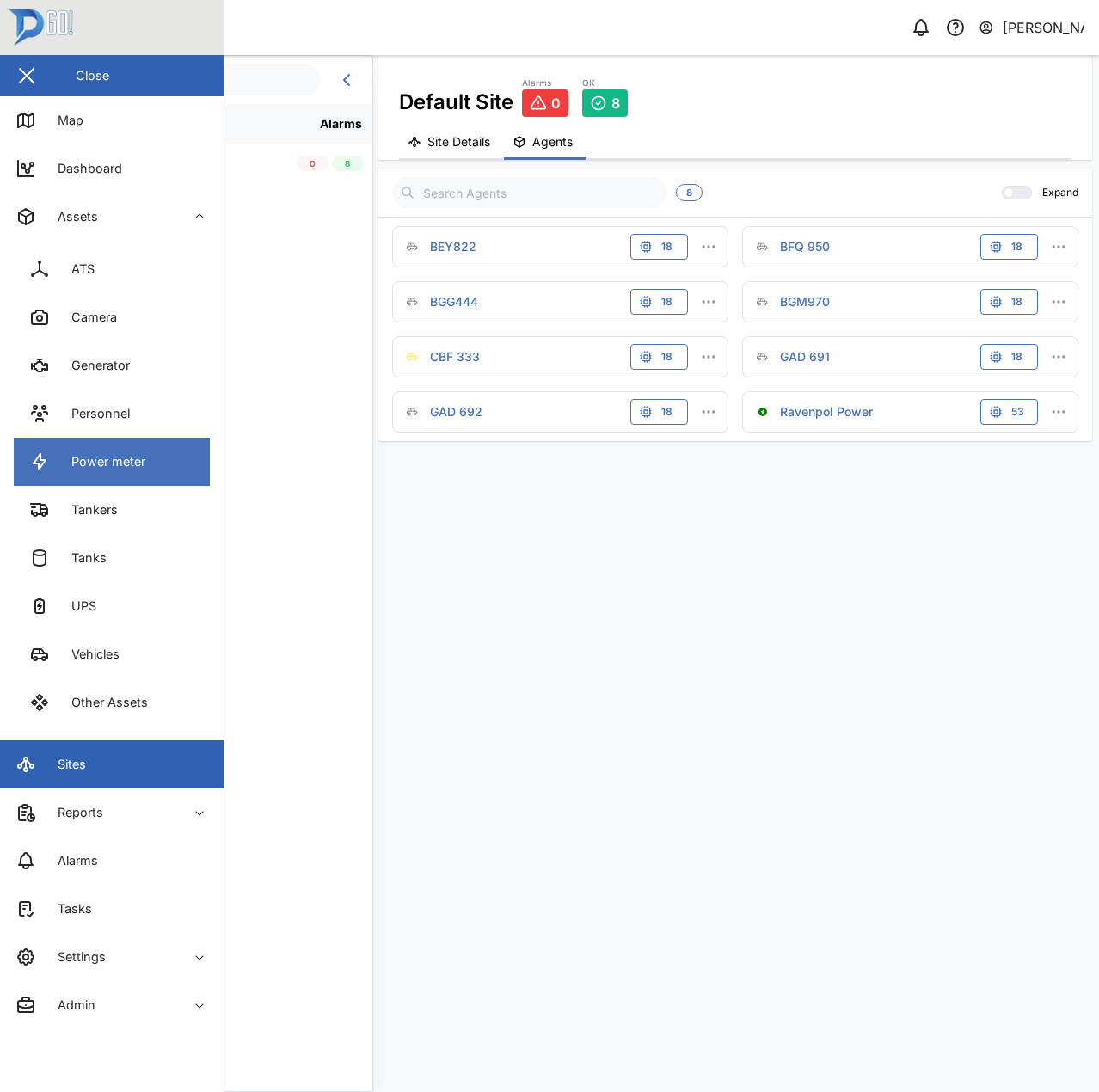
click at [142, 447] on link "Power meter" at bounding box center [112, 461] width 196 height 48
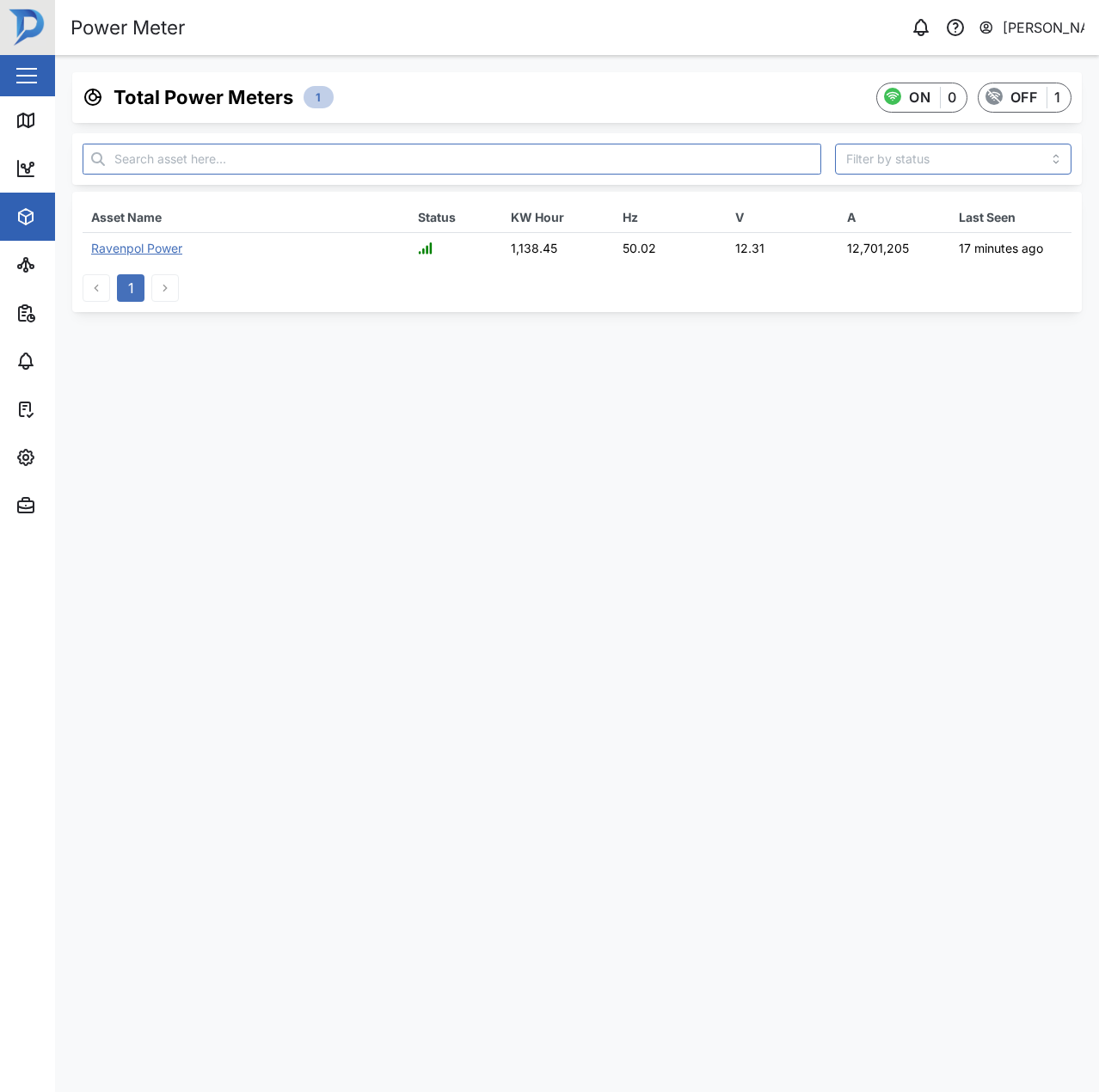
click at [129, 254] on div "Ravenpol Power" at bounding box center [137, 248] width 91 height 15
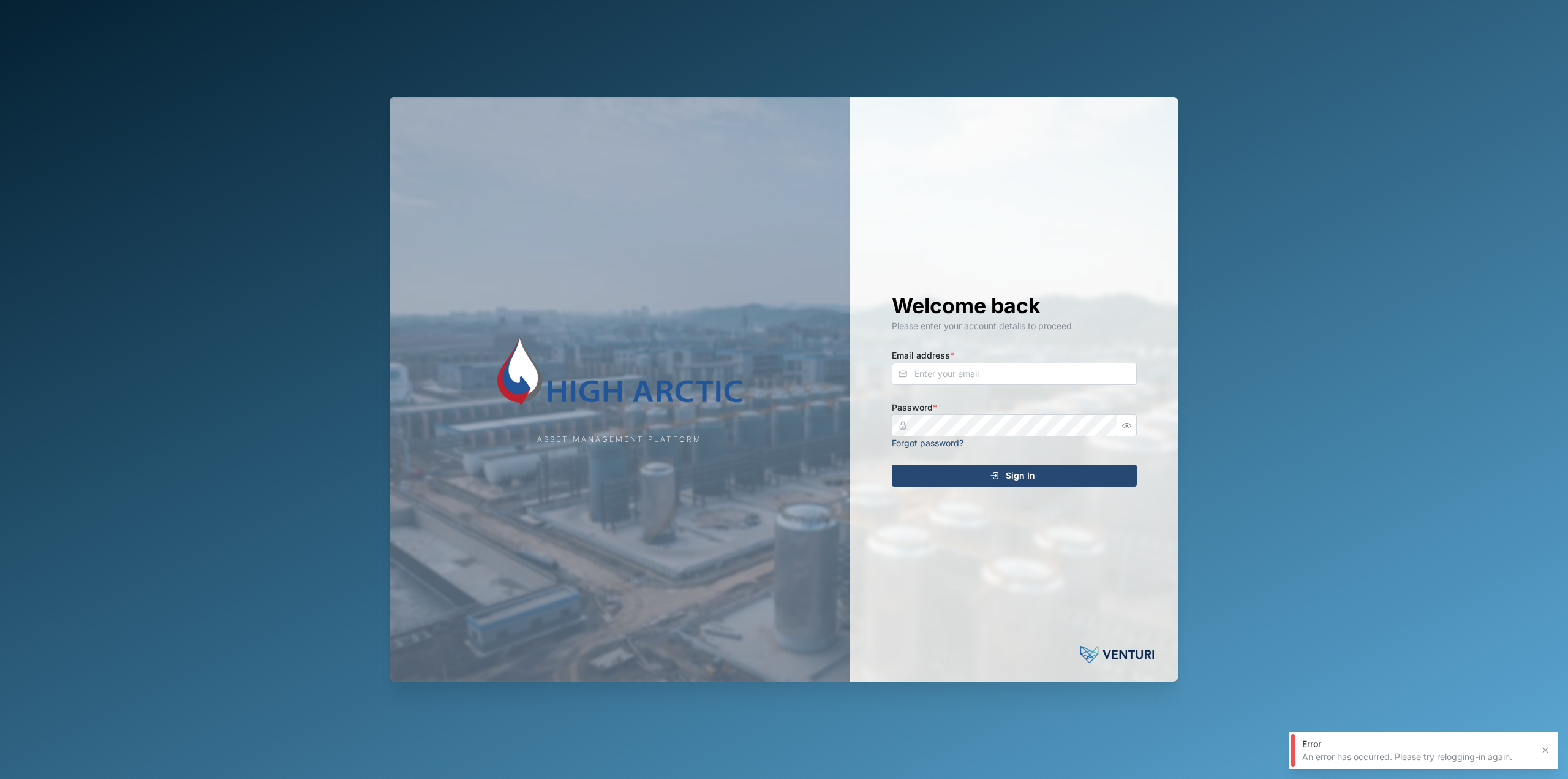
click at [1034, 389] on div "Welcome back Please enter your account details to proceed Email address * Passw…" at bounding box center [1014, 389] width 294 height 584
drag, startPoint x: 1043, startPoint y: 363, endPoint x: 1050, endPoint y: 353, distance: 12.2
click at [1050, 353] on div "Email address *" at bounding box center [1014, 366] width 245 height 38
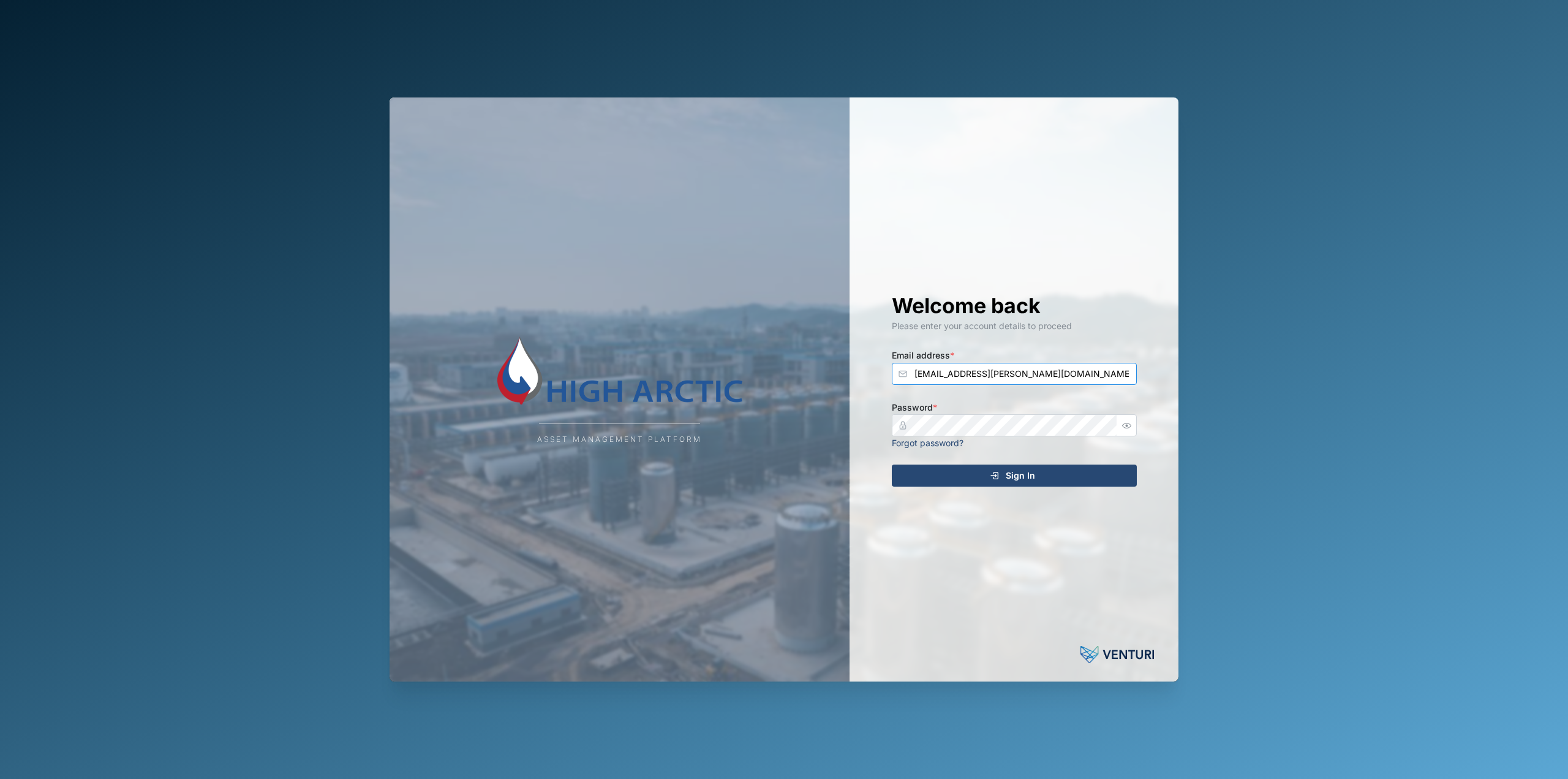
type input "[EMAIL_ADDRESS][PERSON_NAME][DOMAIN_NAME]"
click at [891, 465] on button "Sign In" at bounding box center [1014, 475] width 245 height 22
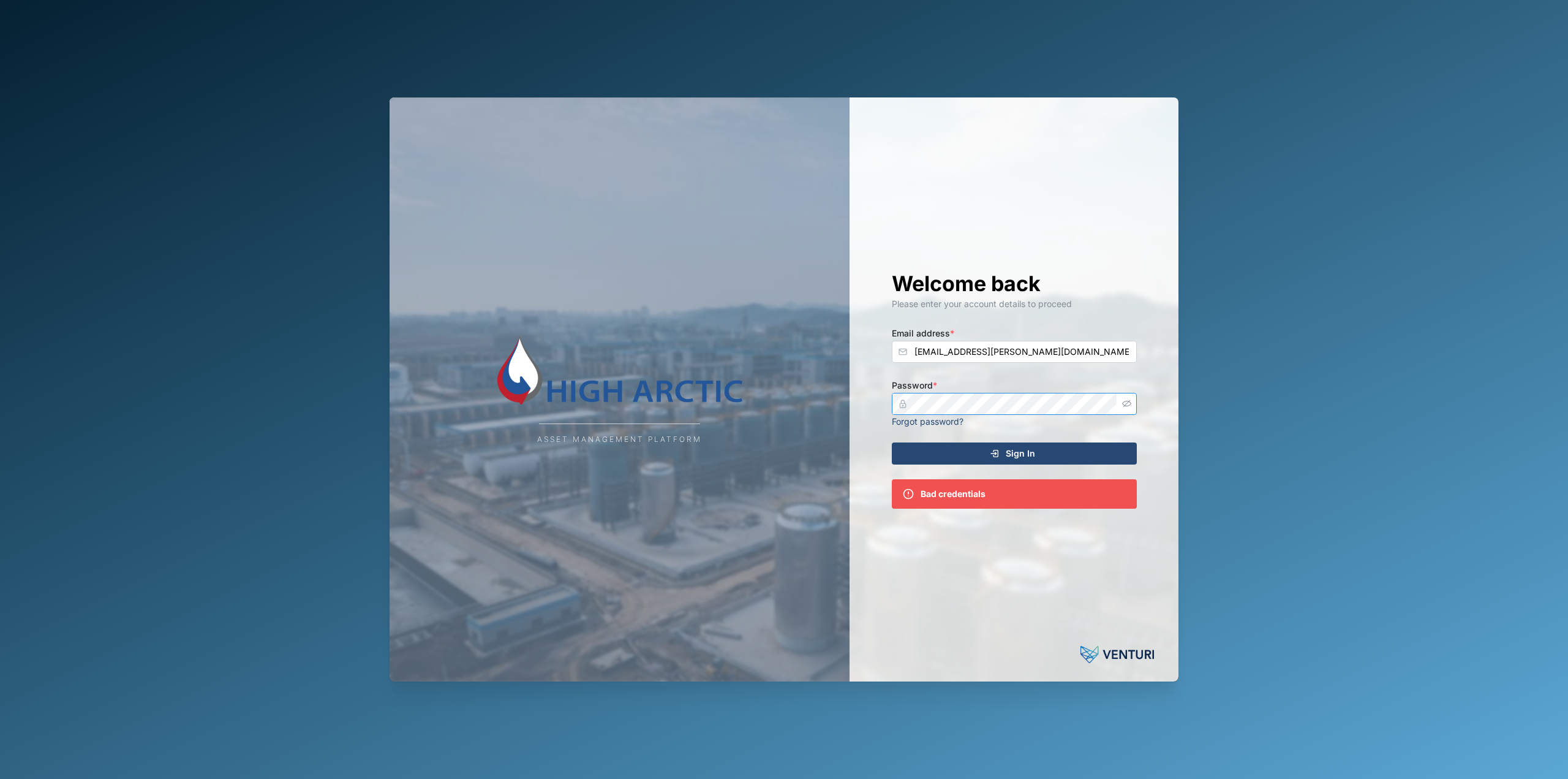
drag, startPoint x: 1128, startPoint y: 399, endPoint x: 1118, endPoint y: 402, distance: 10.4
click at [1129, 399] on button "button" at bounding box center [1127, 404] width 16 height 16
click at [796, 415] on div "Asset Management Platform Welcome back Please enter your account details to pro…" at bounding box center [783, 389] width 789 height 584
click at [891, 443] on button "Sign In" at bounding box center [1014, 453] width 245 height 22
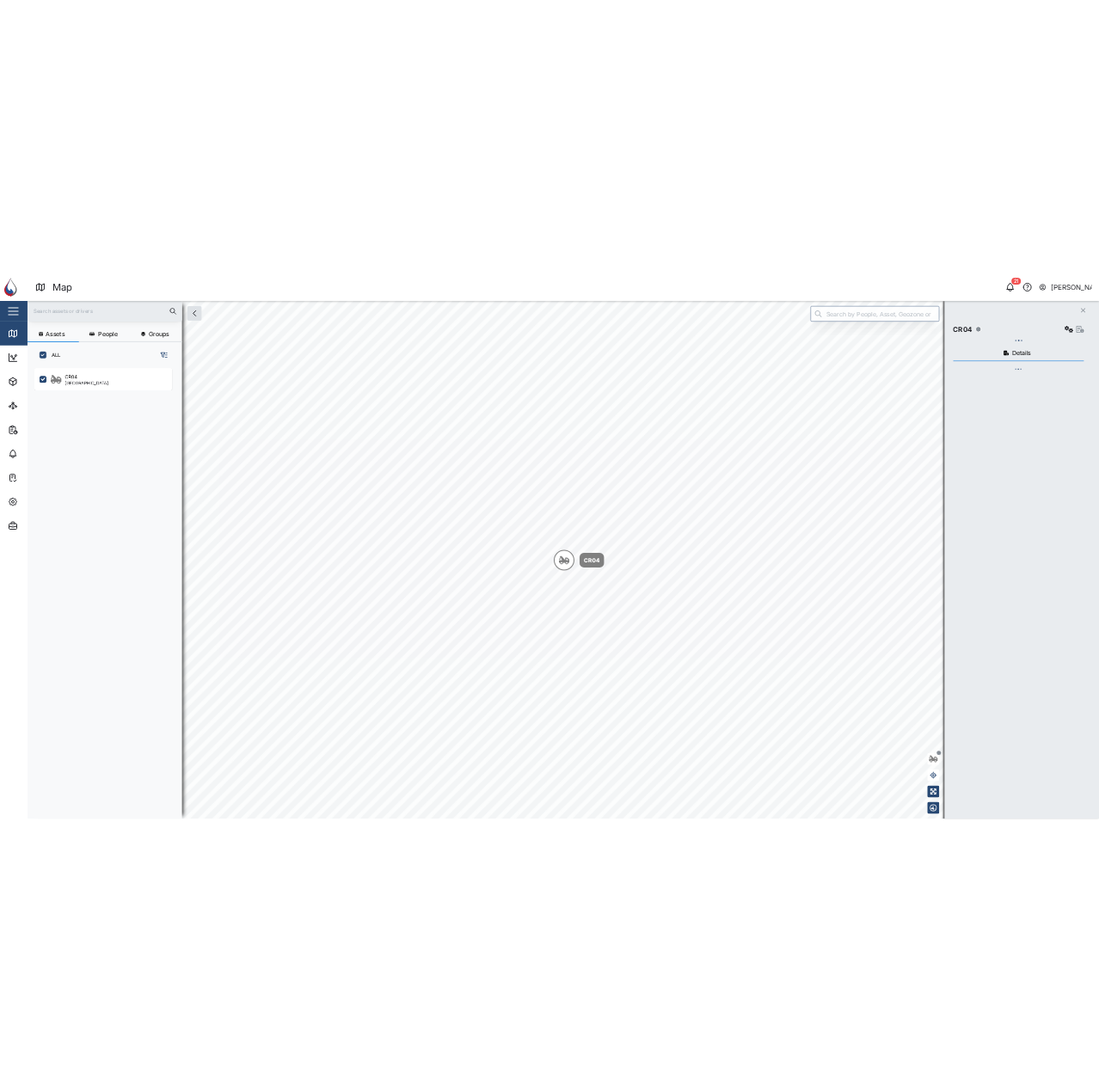
scroll to position [882, 270]
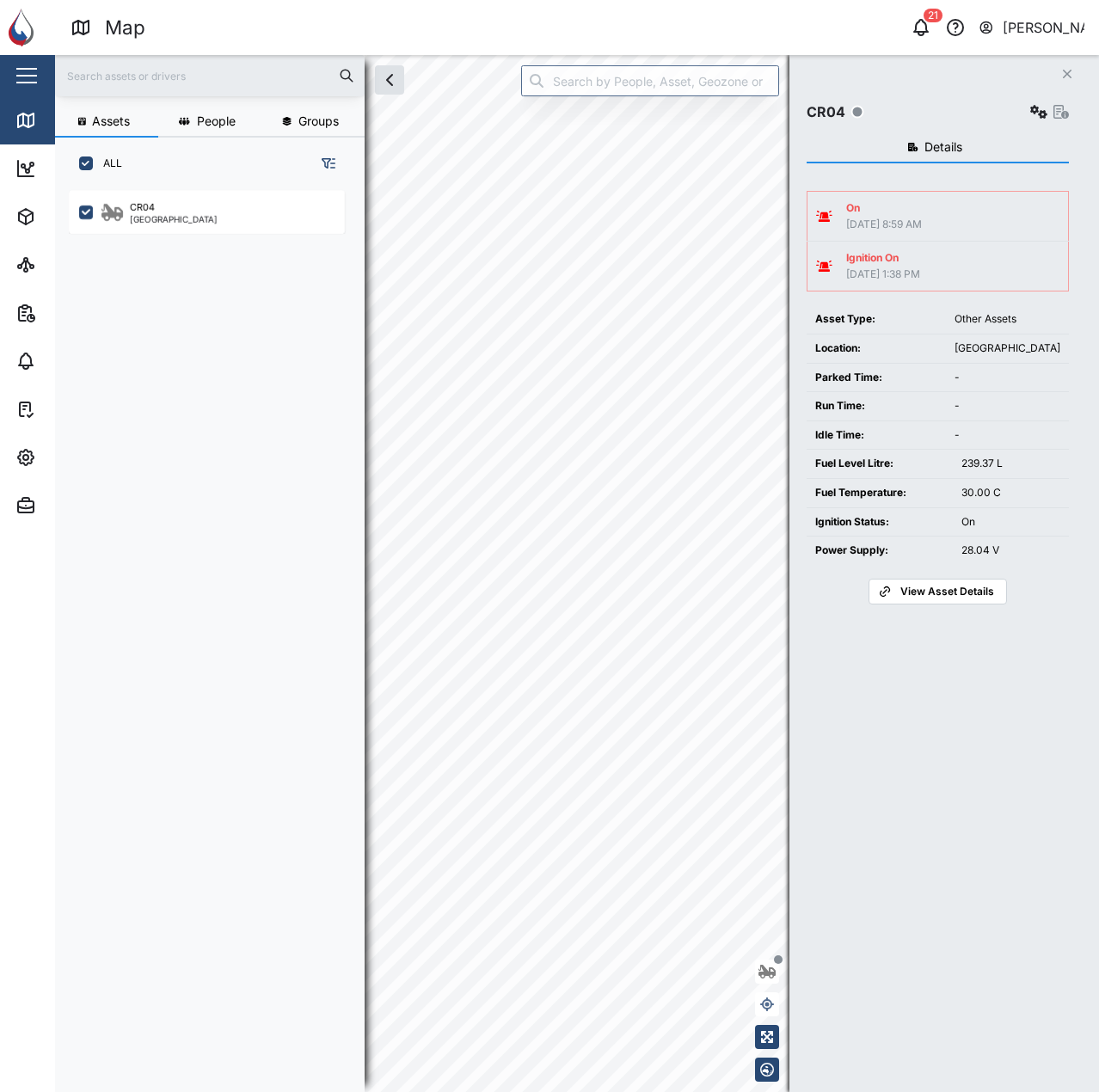
scroll to position [882, 270]
